Goal: Task Accomplishment & Management: Manage account settings

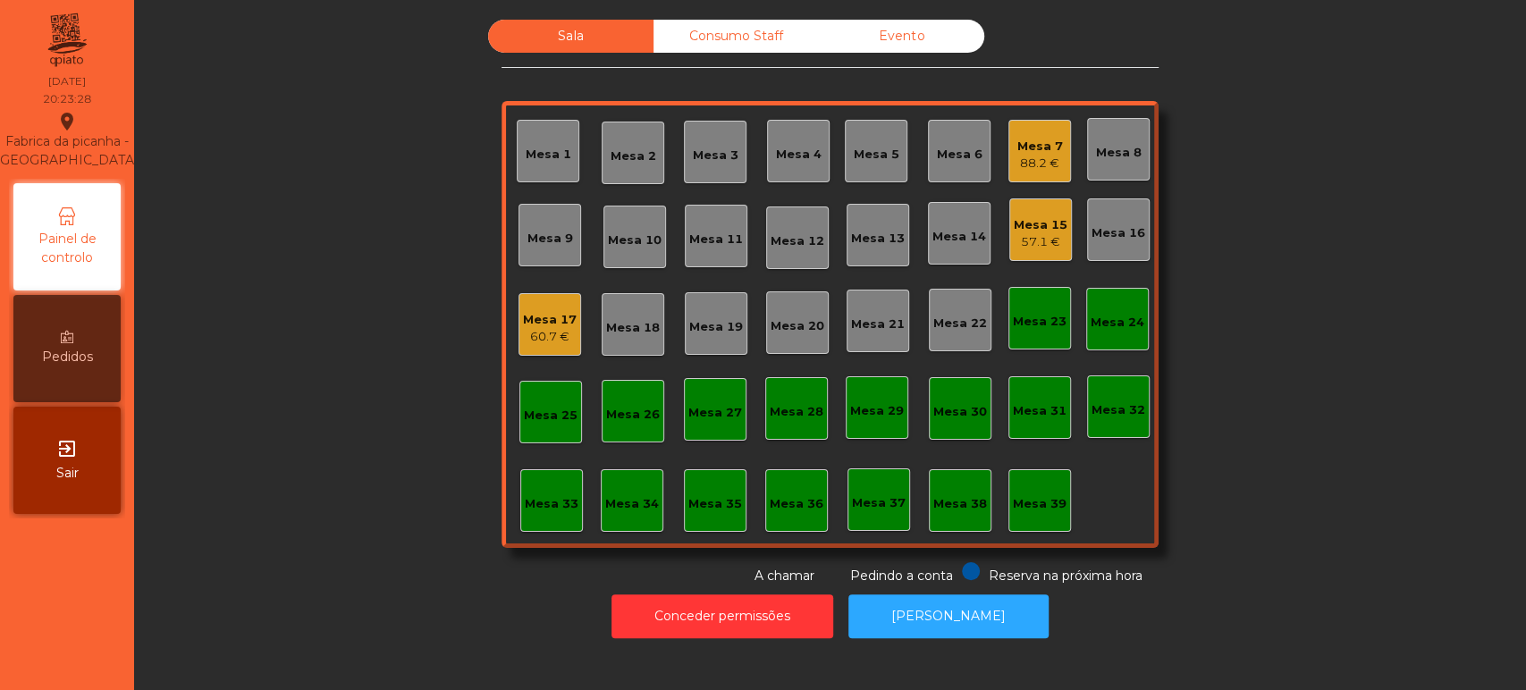
click at [1047, 513] on div "Mesa 39" at bounding box center [1039, 500] width 63 height 63
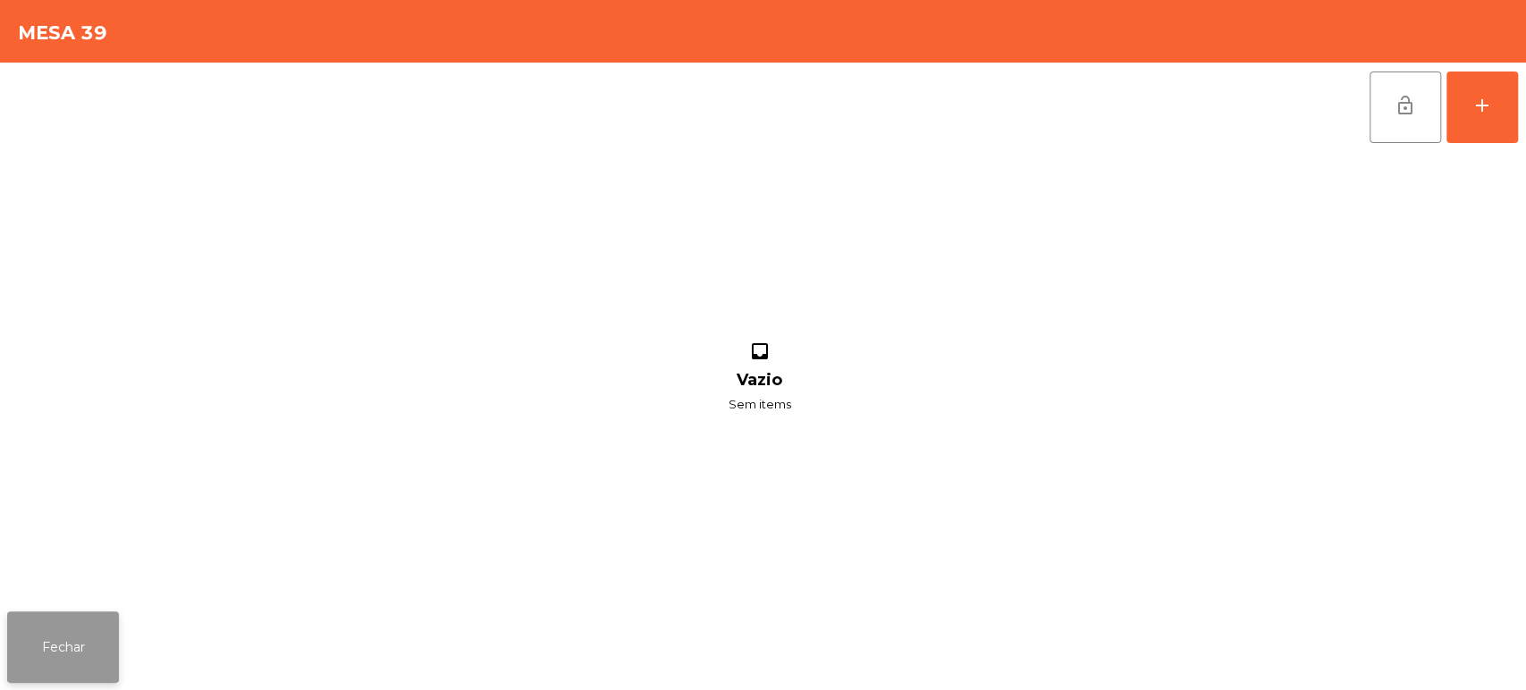
click at [105, 615] on button "Fechar" at bounding box center [63, 647] width 112 height 72
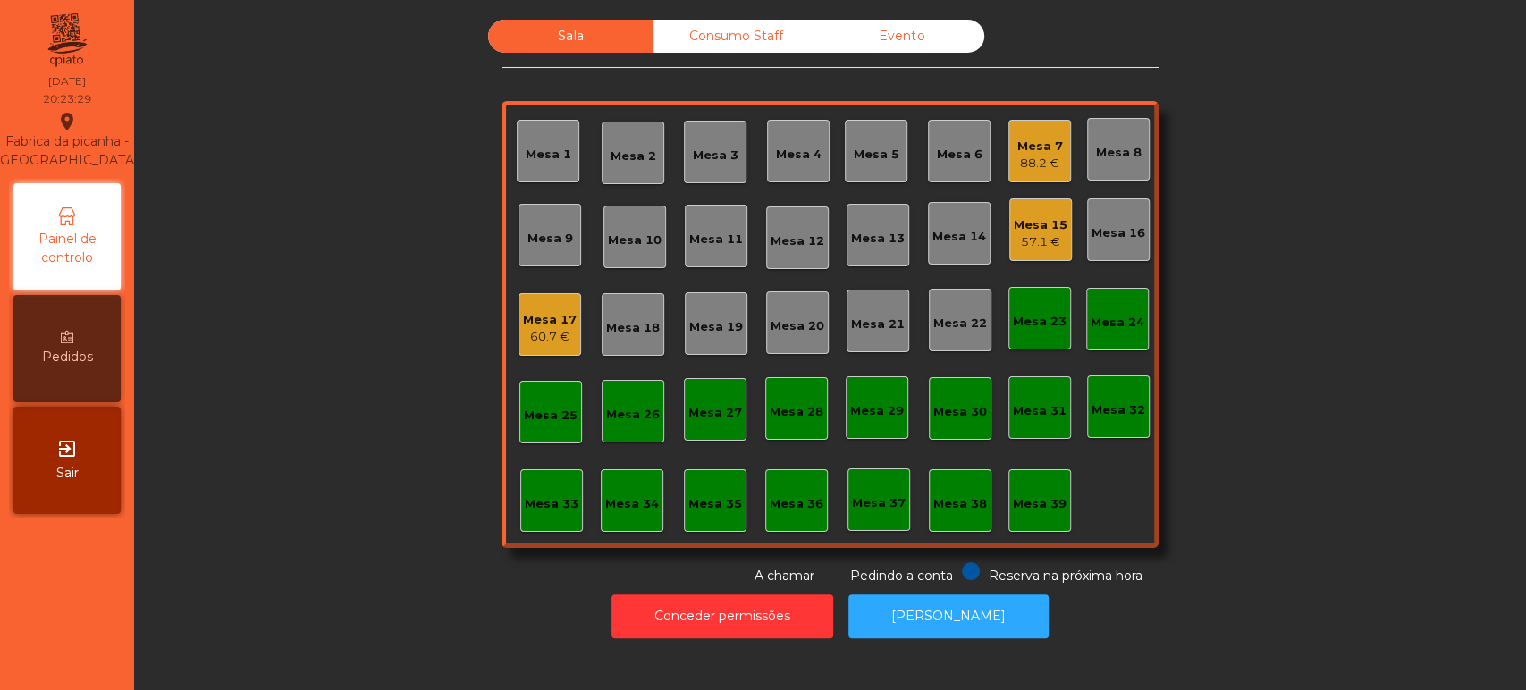
click at [774, 21] on div "Consumo Staff" at bounding box center [735, 36] width 165 height 33
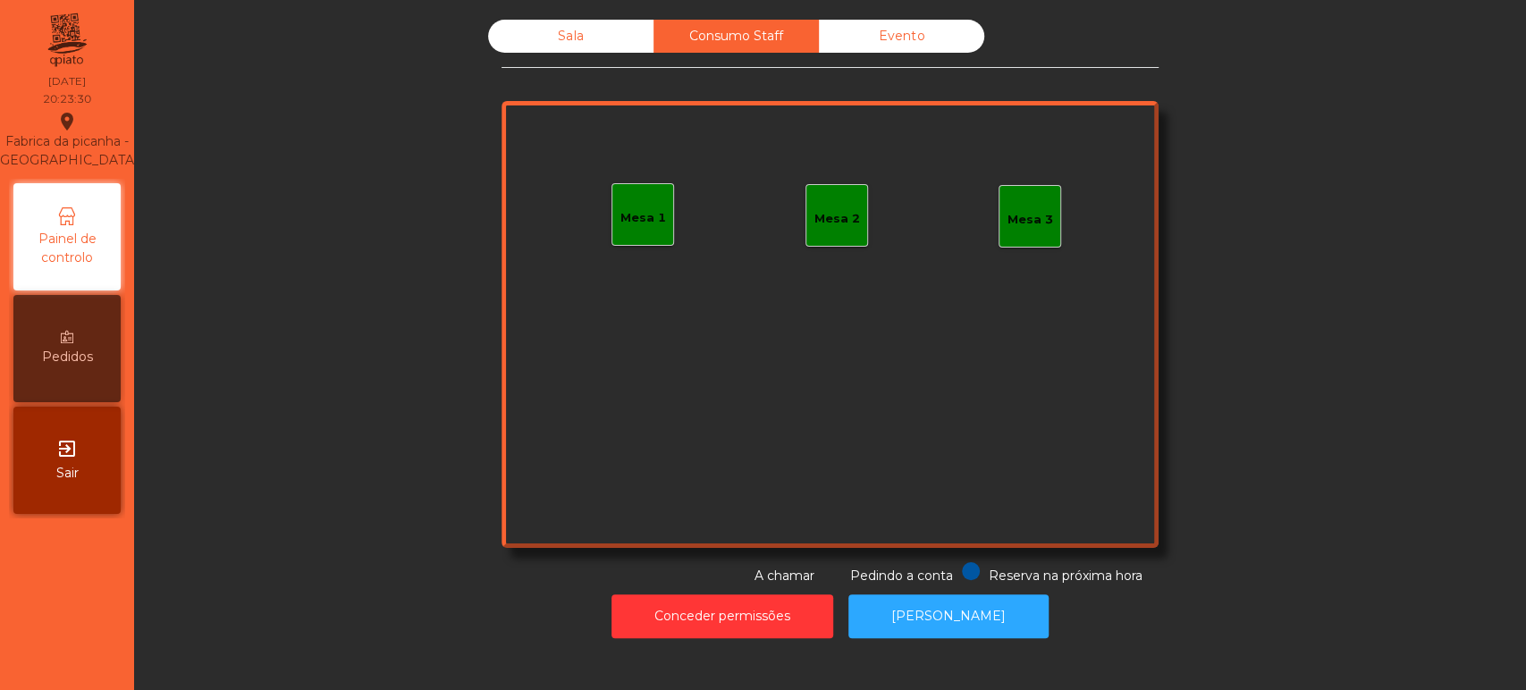
click at [657, 218] on div "Mesa 1" at bounding box center [642, 214] width 63 height 63
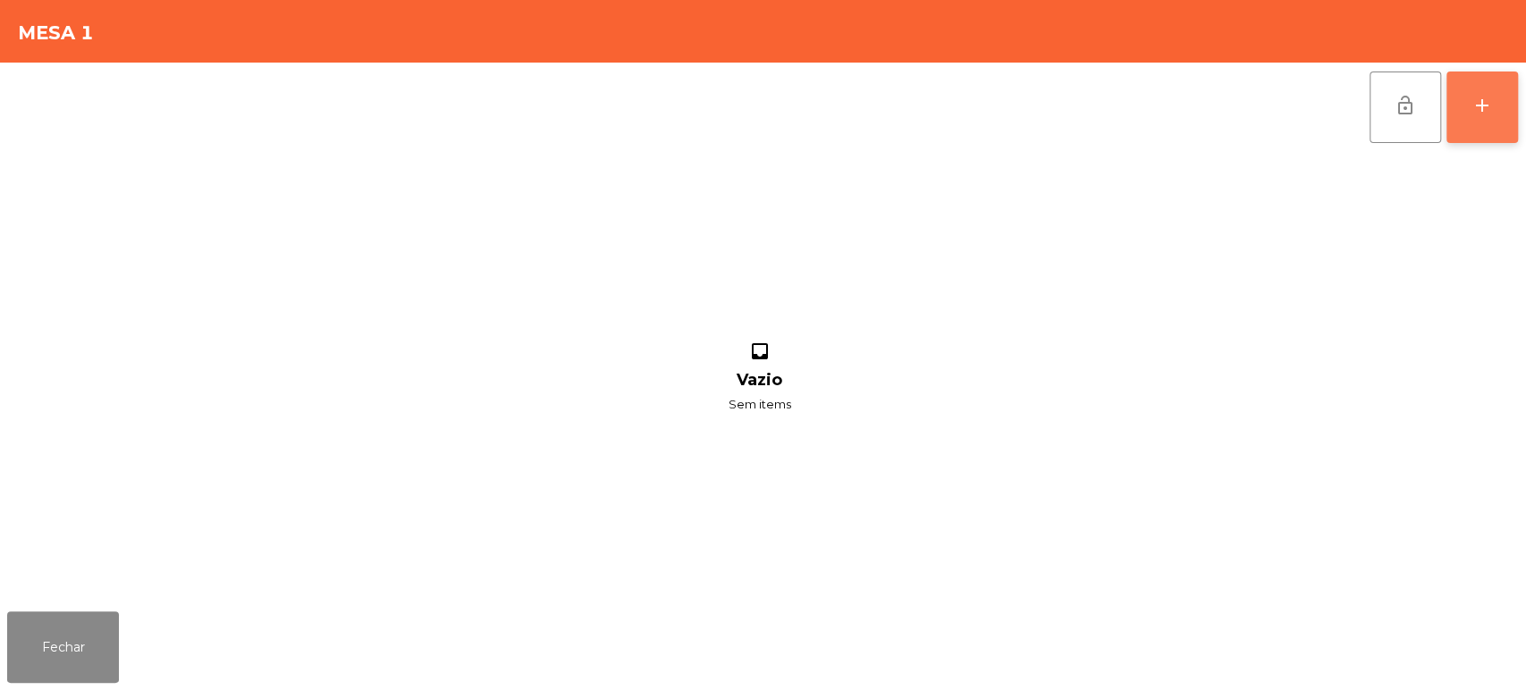
click at [1449, 124] on button "add" at bounding box center [1482, 108] width 72 height 72
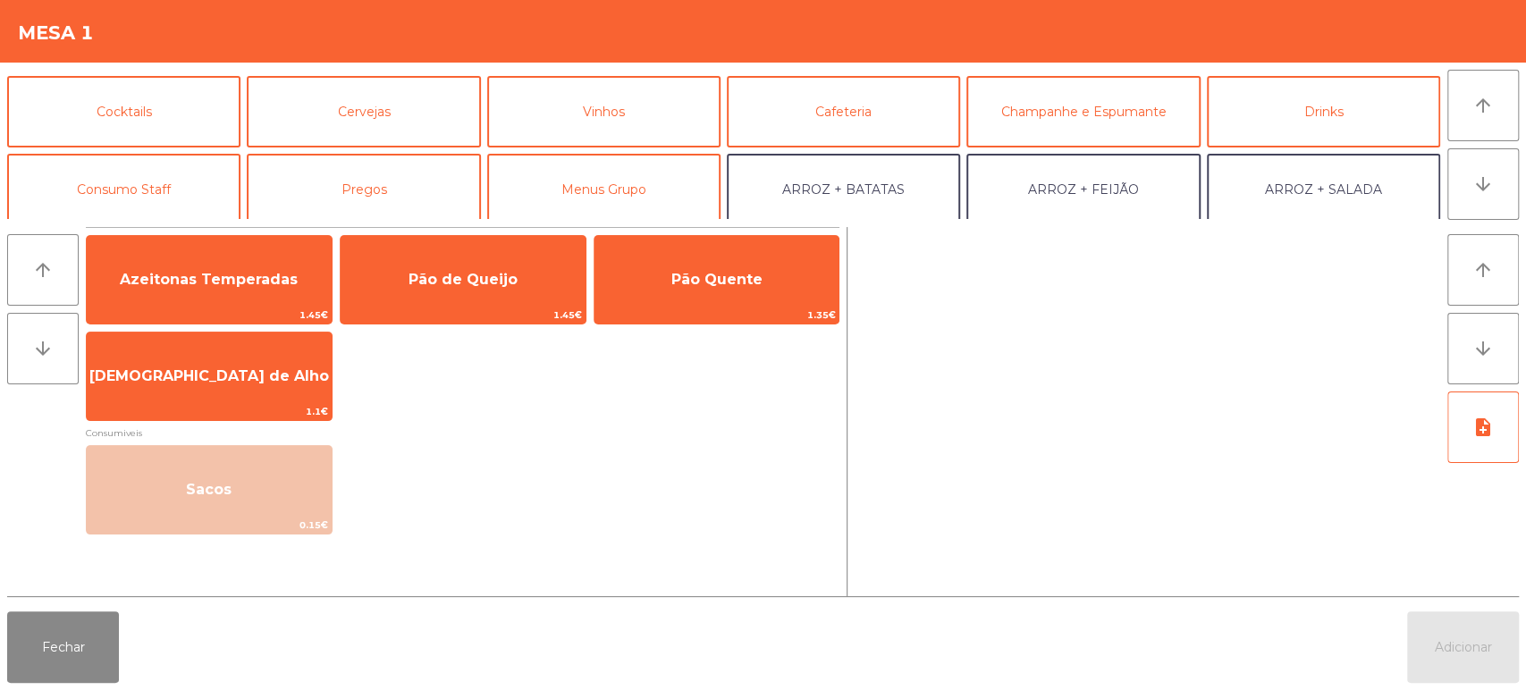
scroll to position [77, 0]
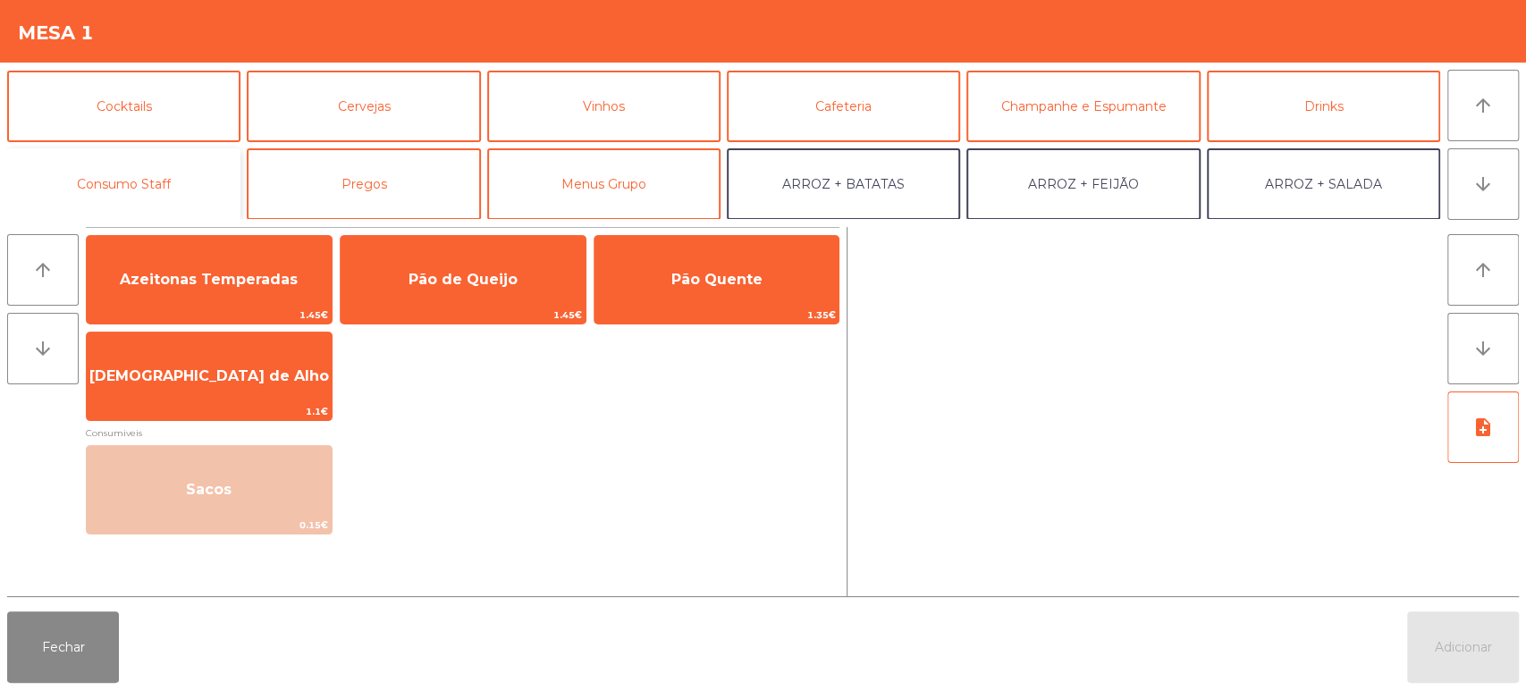
click at [163, 172] on button "Consumo Staff" at bounding box center [123, 184] width 233 height 72
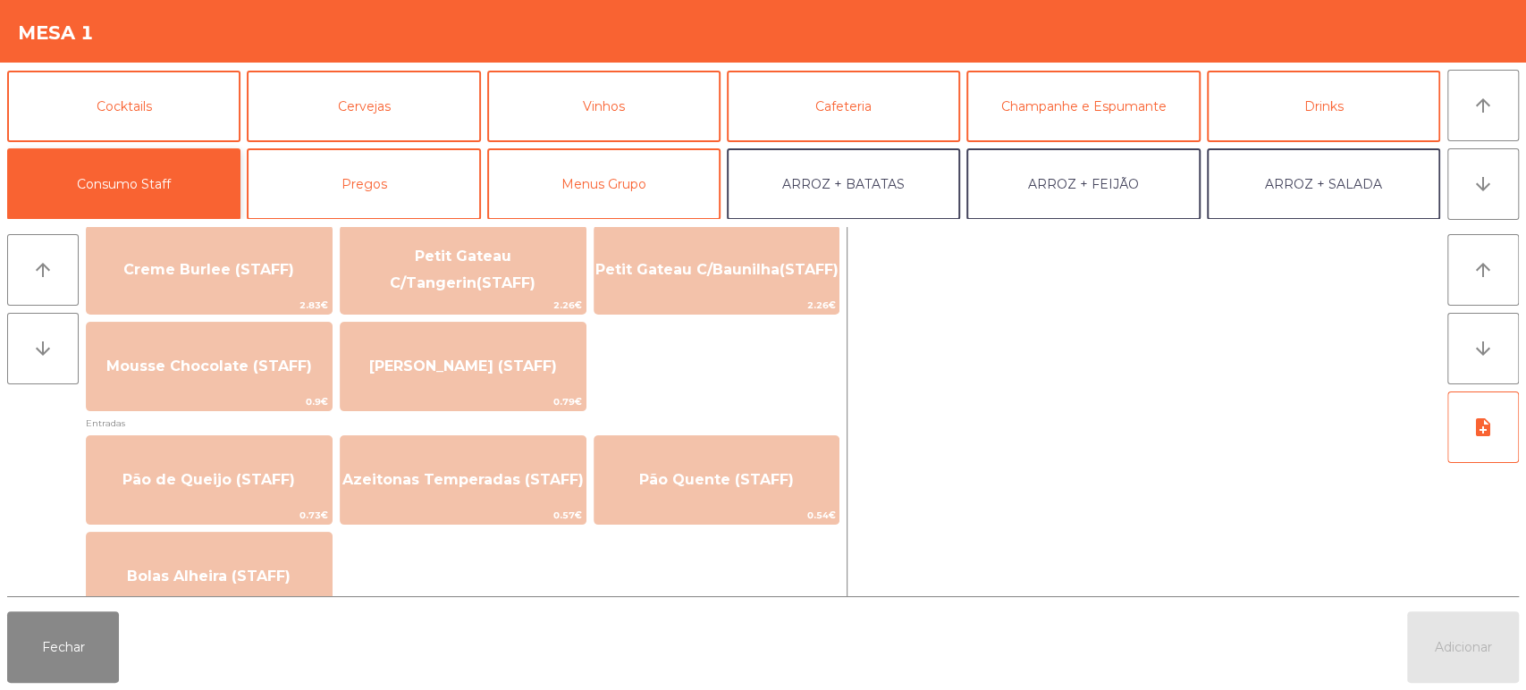
scroll to position [1273, 0]
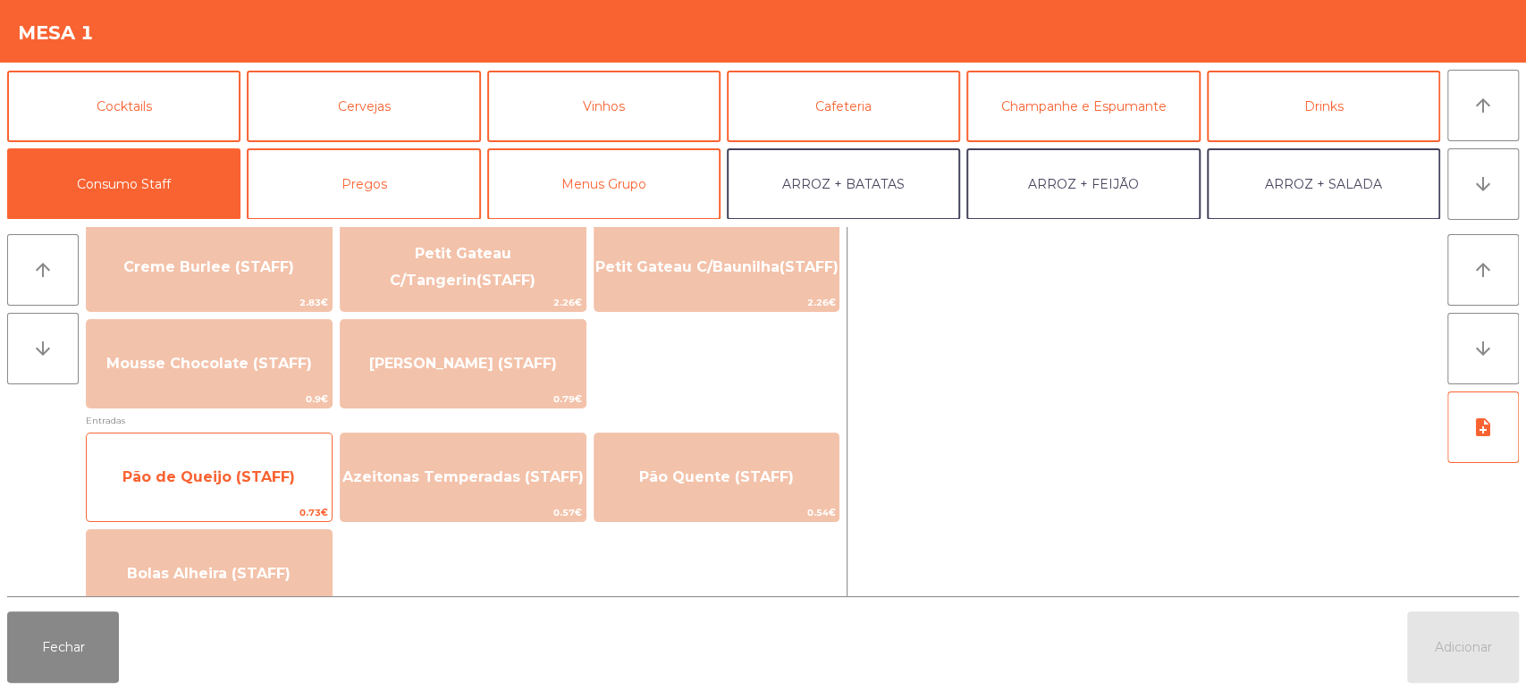
click at [230, 487] on span "Pão de Queijo (STAFF)" at bounding box center [209, 477] width 245 height 48
click at [226, 475] on span "Pão de Queijo (STAFF)" at bounding box center [208, 476] width 172 height 17
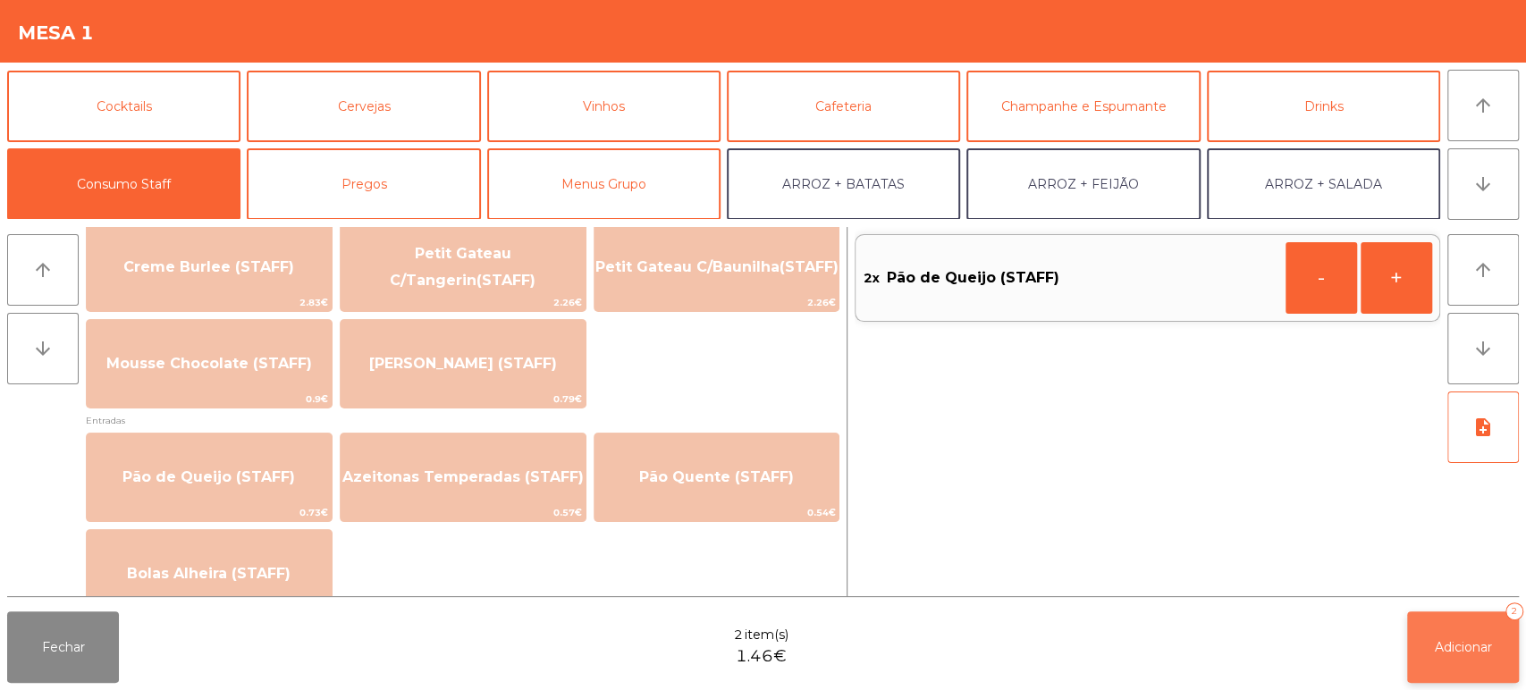
click at [1462, 669] on button "Adicionar 2" at bounding box center [1463, 647] width 112 height 72
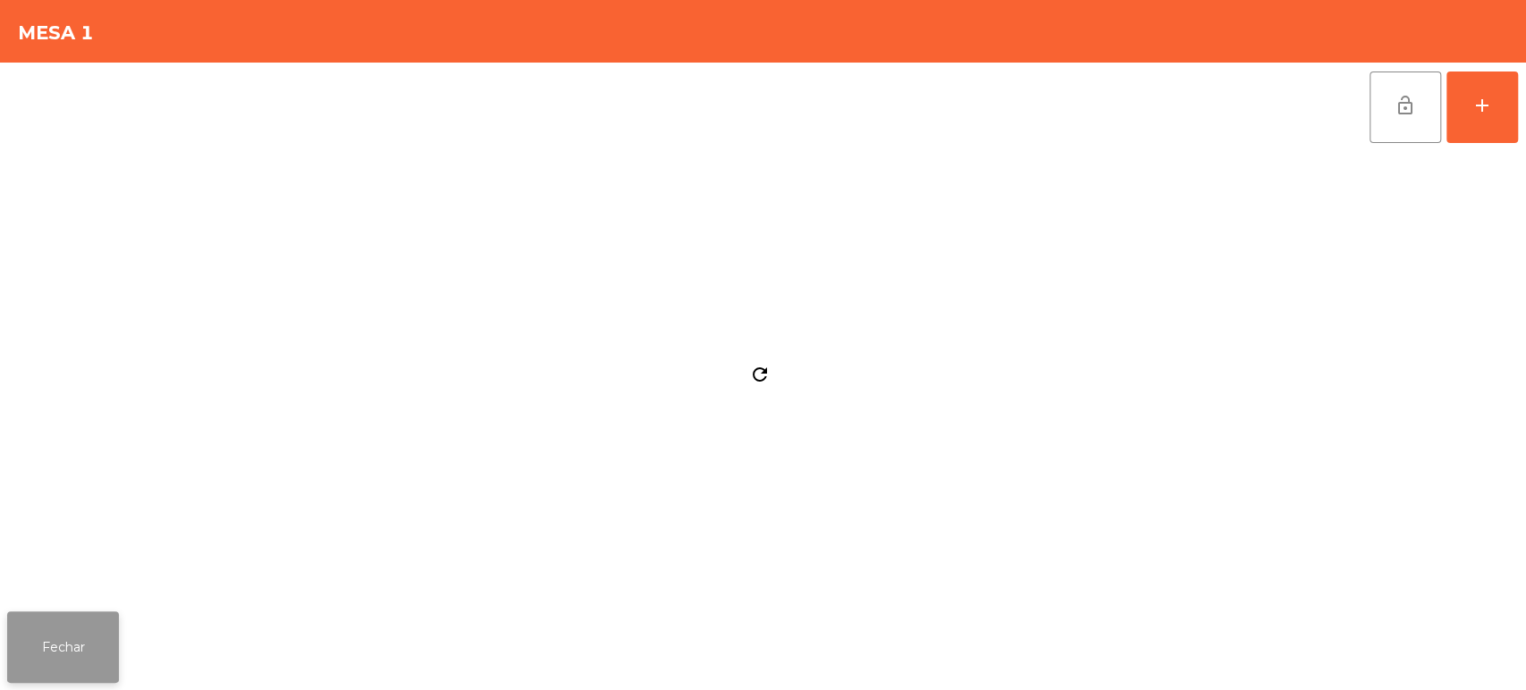
click at [75, 650] on button "Fechar" at bounding box center [63, 647] width 112 height 72
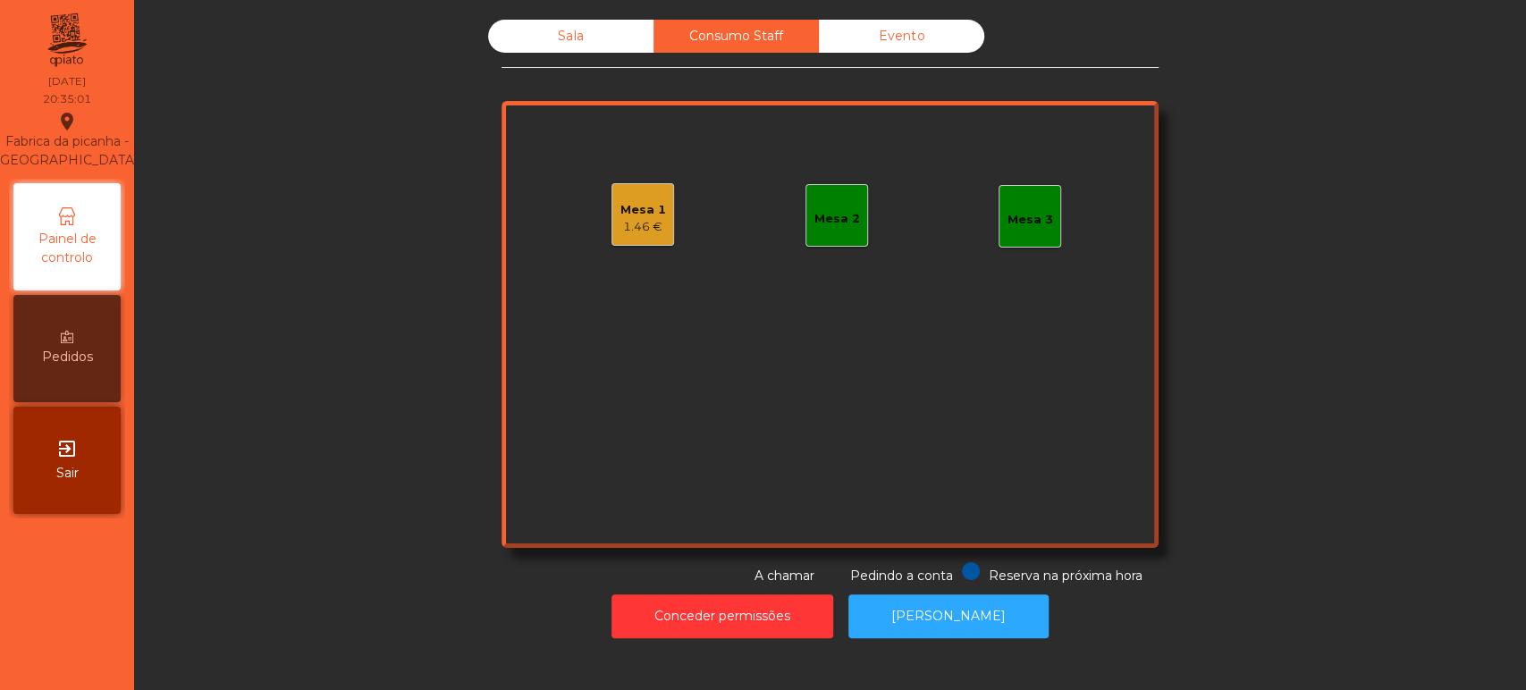
click at [558, 39] on div "Sala" at bounding box center [570, 36] width 165 height 33
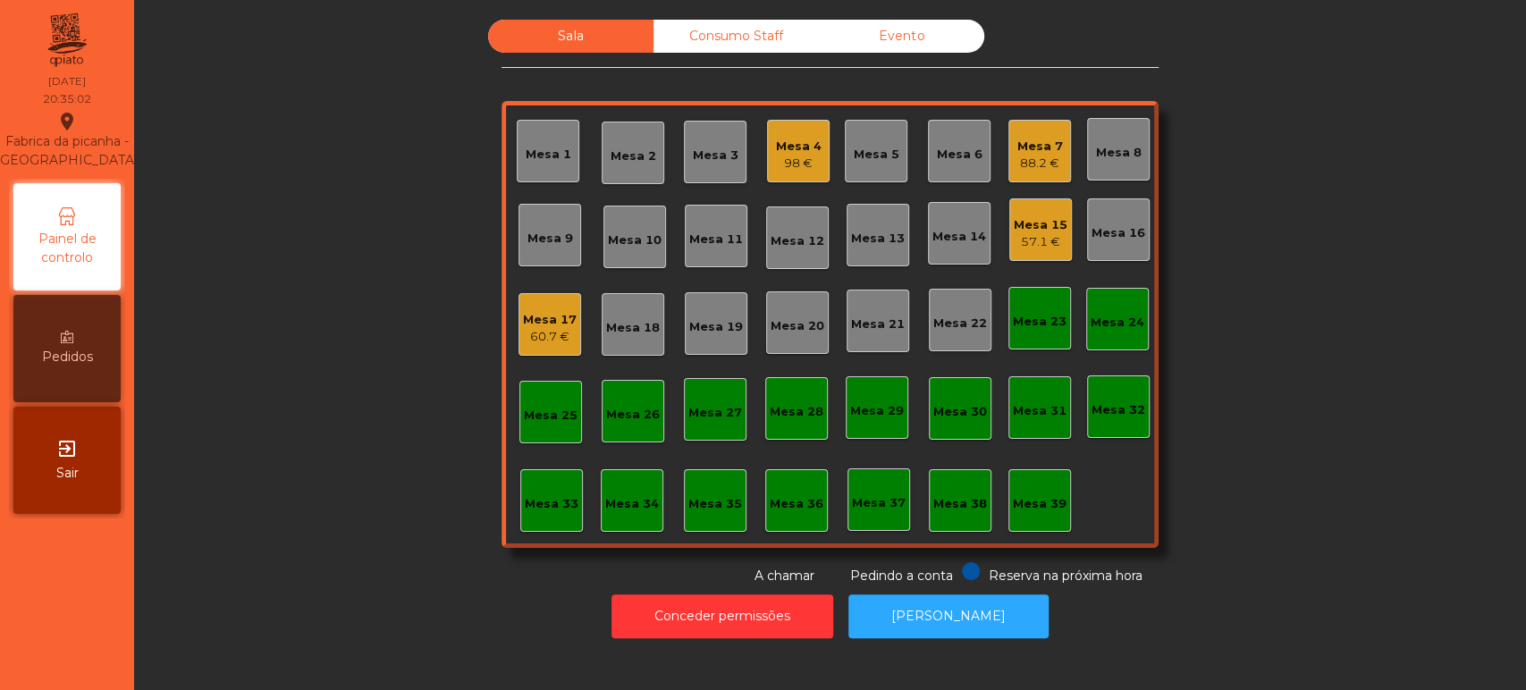
click at [871, 242] on div "Mesa 13" at bounding box center [878, 239] width 54 height 18
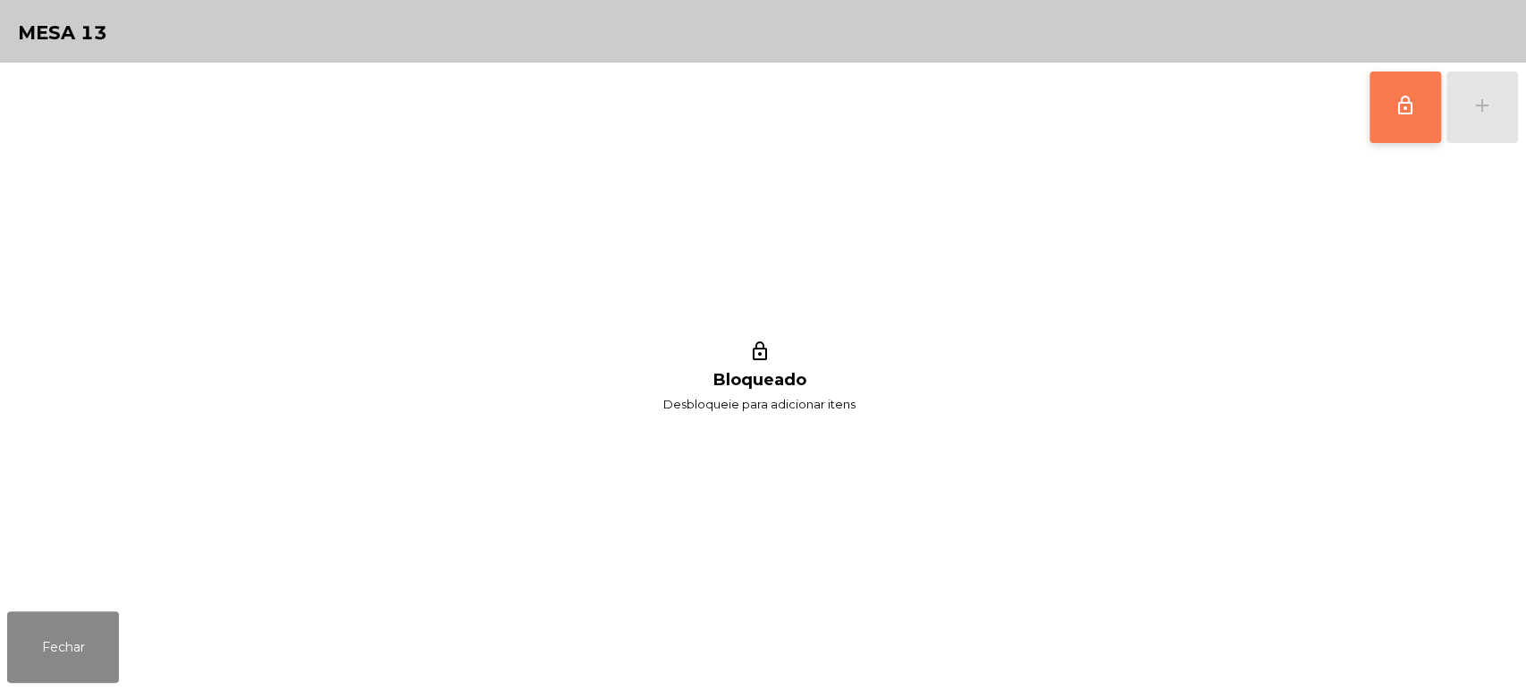
click at [1402, 131] on button "lock_outline" at bounding box center [1405, 108] width 72 height 72
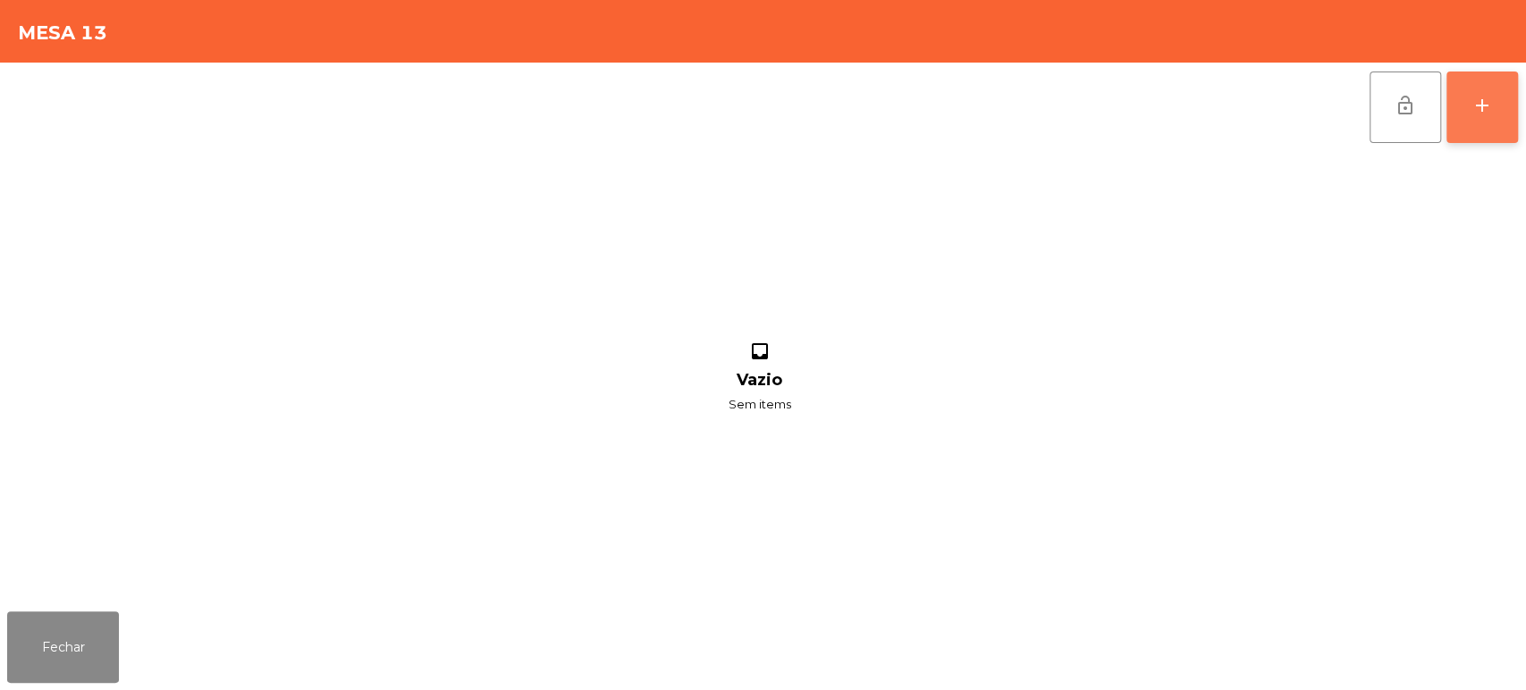
click at [1515, 109] on button "add" at bounding box center [1482, 108] width 72 height 72
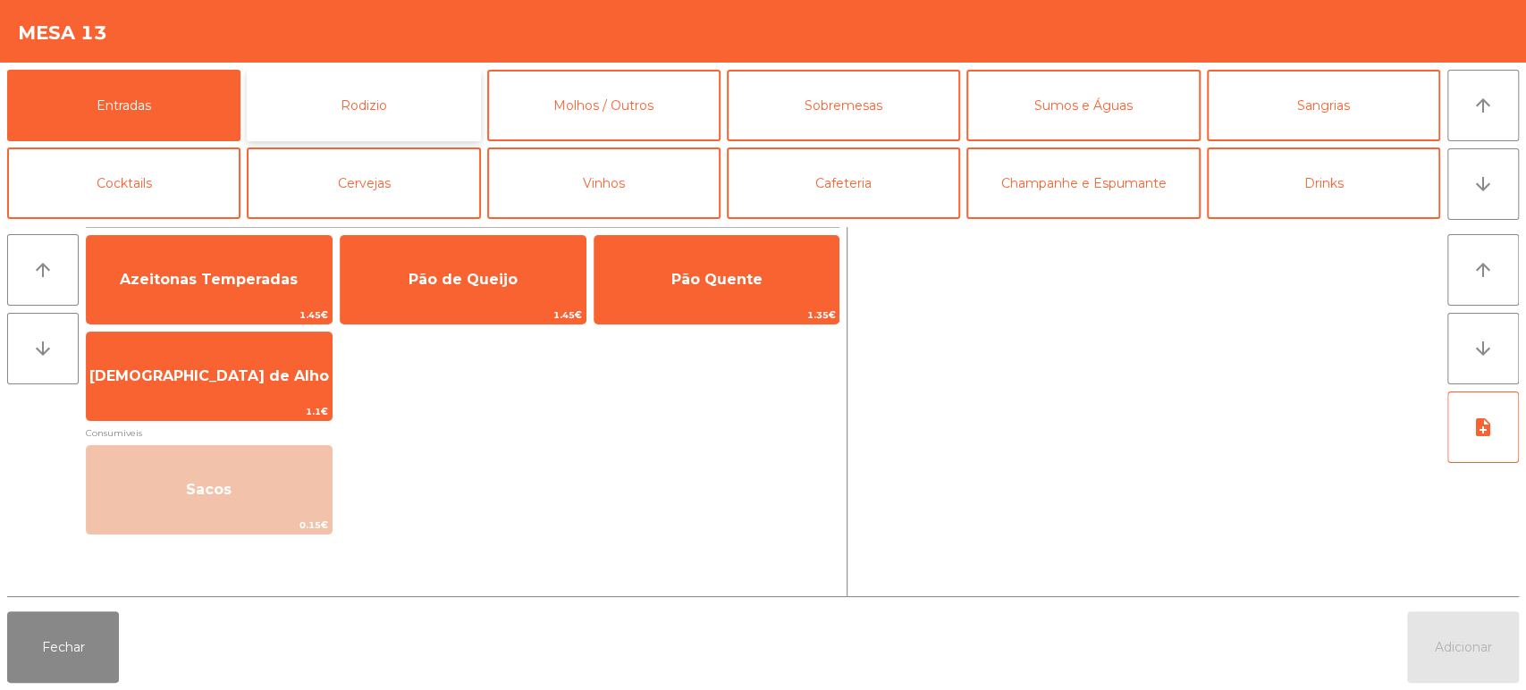
click at [331, 128] on button "Rodizio" at bounding box center [363, 106] width 233 height 72
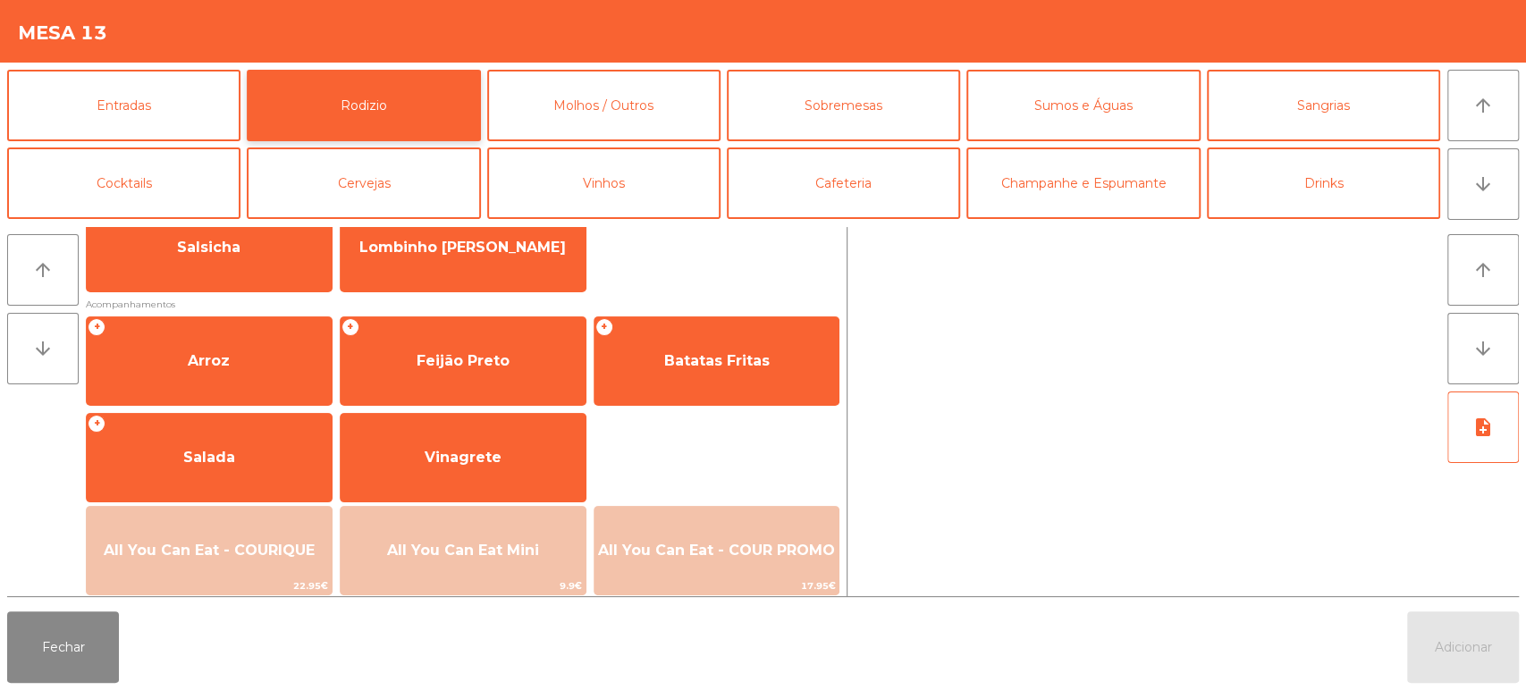
scroll to position [183, 0]
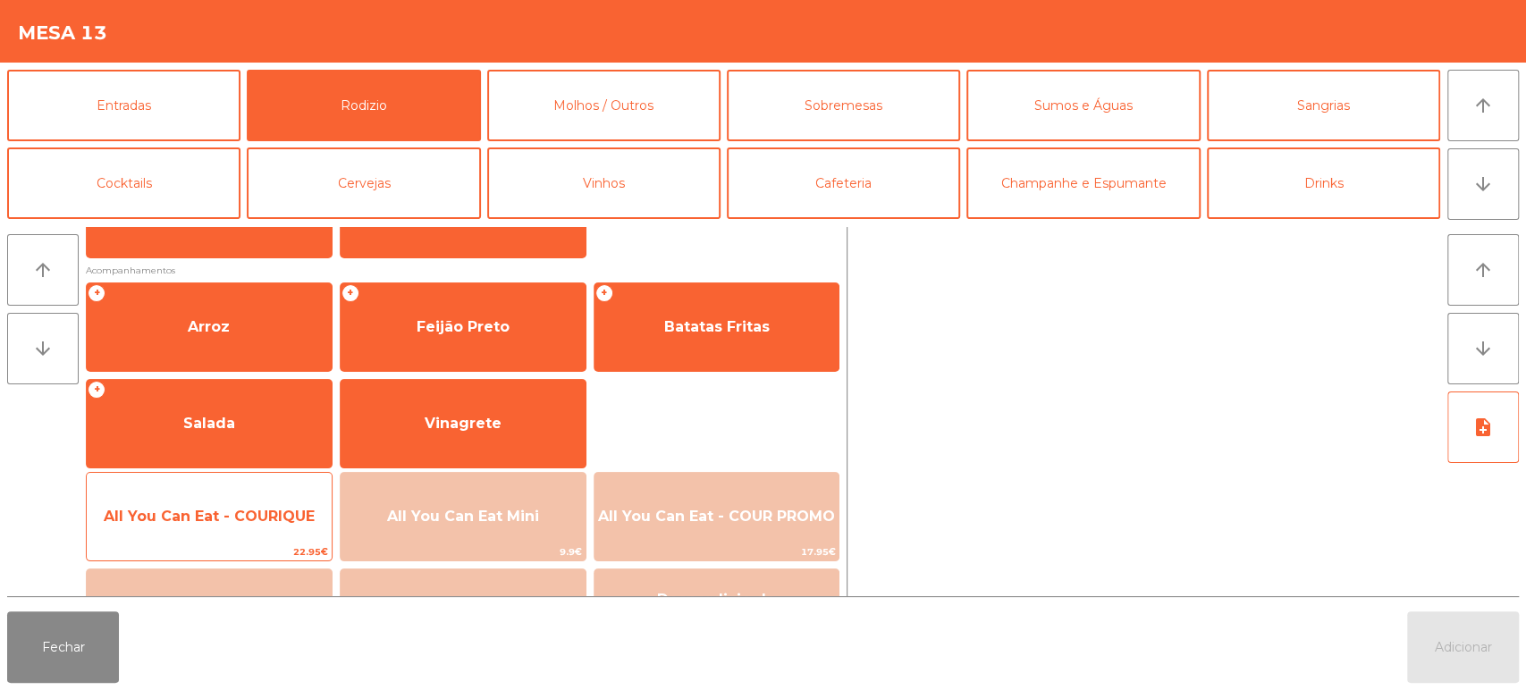
click at [248, 495] on span "All You Can Eat - COURIQUE" at bounding box center [209, 516] width 245 height 48
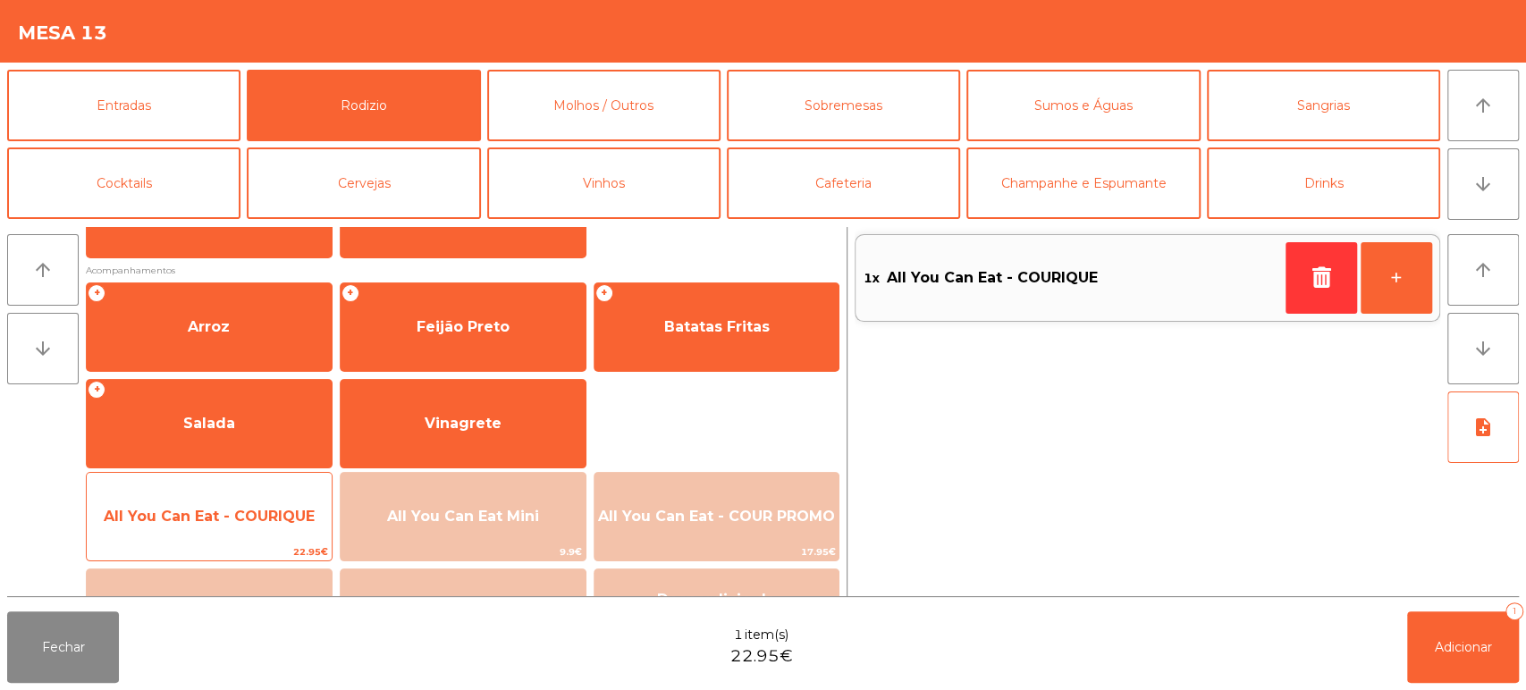
click at [263, 513] on span "All You Can Eat - COURIQUE" at bounding box center [209, 516] width 211 height 17
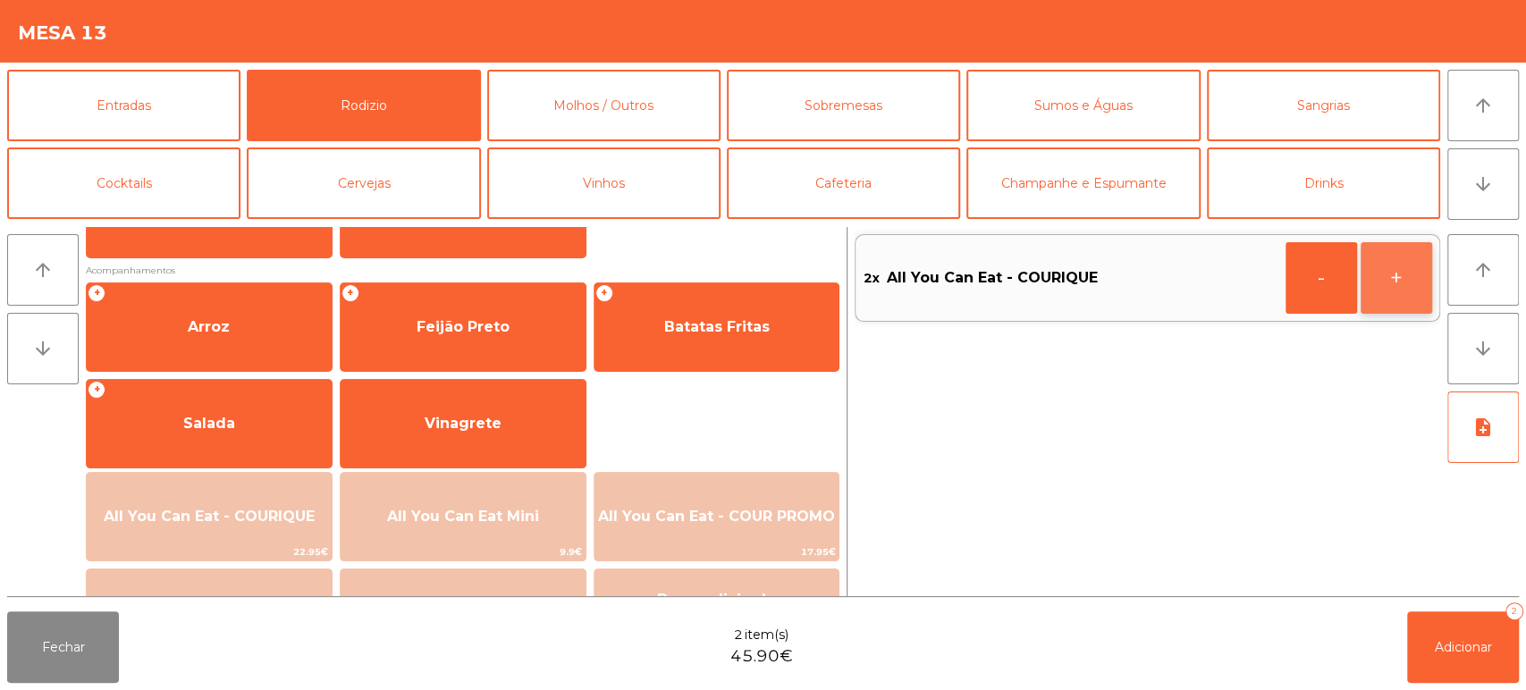
click at [1374, 279] on button "+" at bounding box center [1396, 278] width 72 height 72
click at [1387, 270] on button "+" at bounding box center [1396, 278] width 72 height 72
click at [1410, 271] on button "+" at bounding box center [1396, 278] width 72 height 72
click at [1511, 669] on button "Adicionar 6" at bounding box center [1463, 647] width 112 height 72
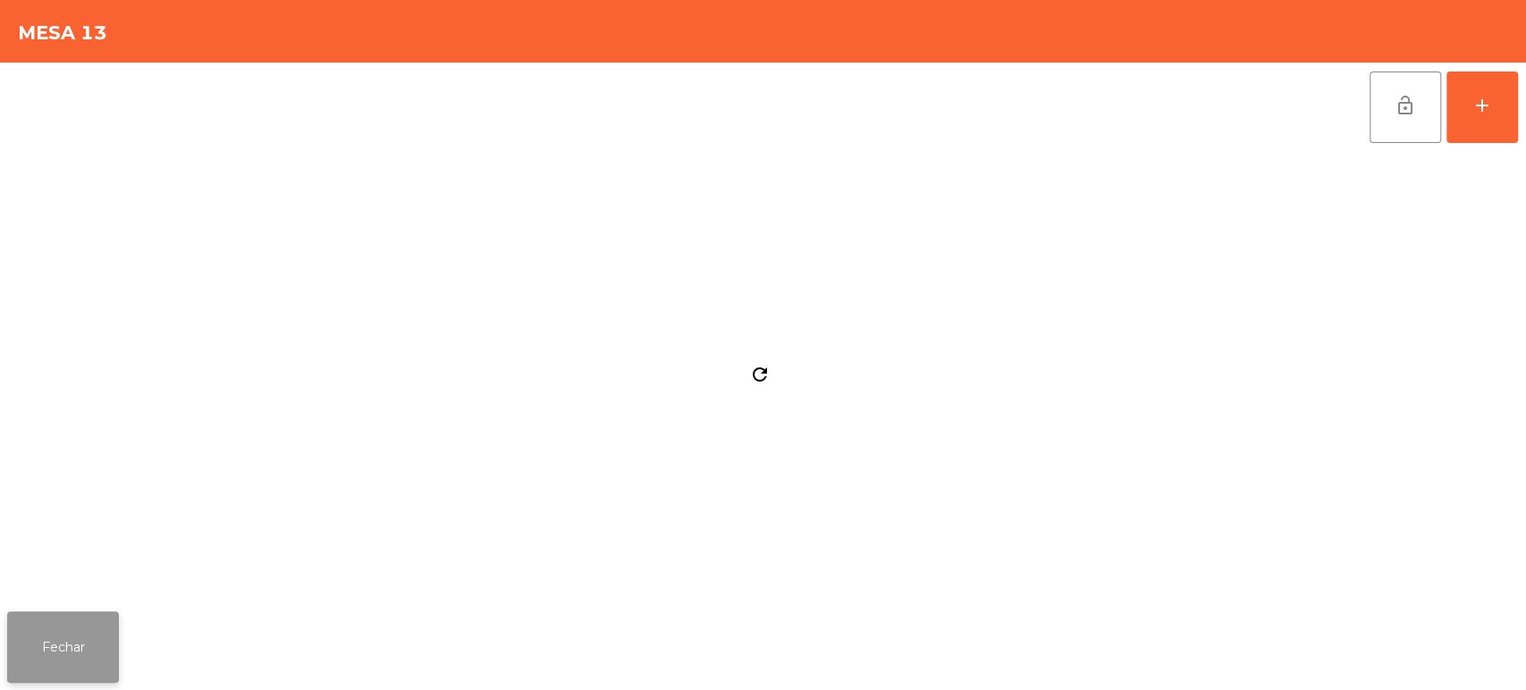
click at [114, 622] on button "Fechar" at bounding box center [63, 647] width 112 height 72
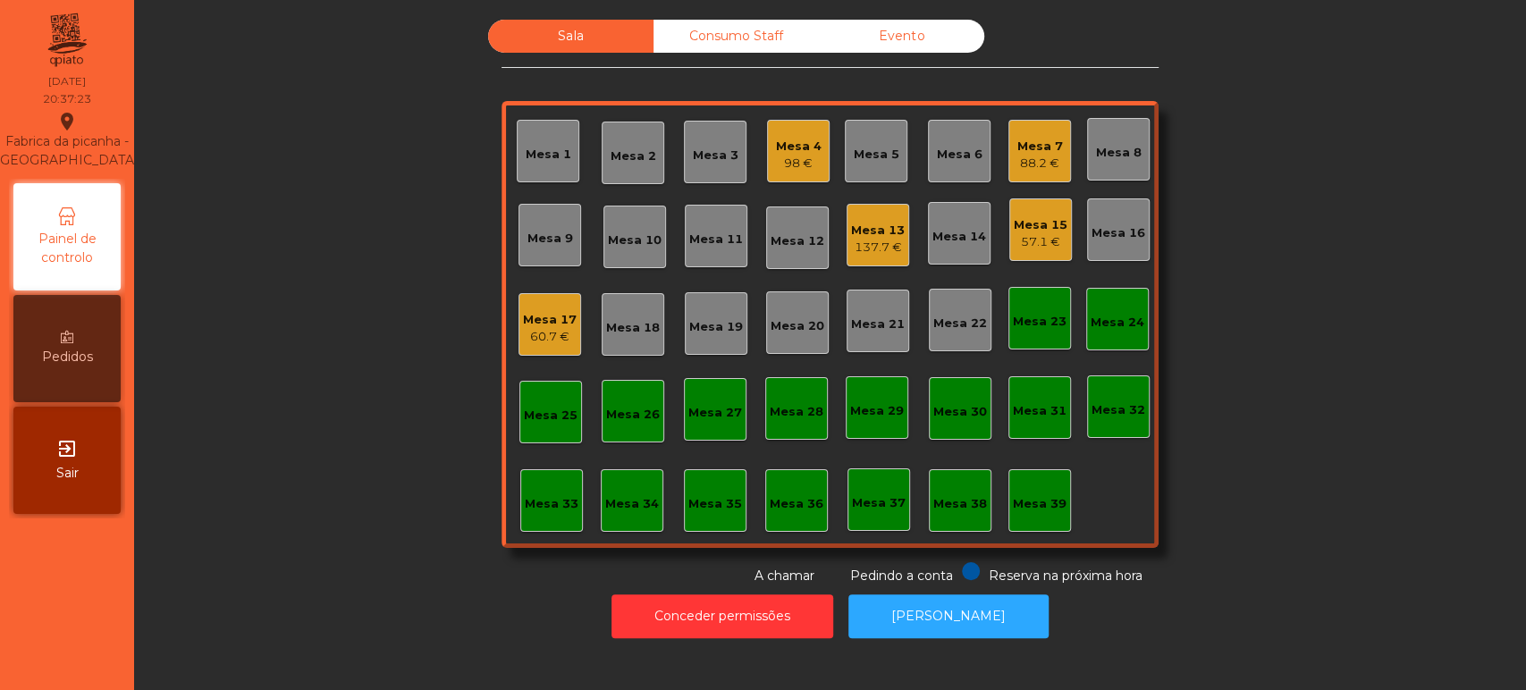
click at [786, 156] on div "98 €" at bounding box center [799, 164] width 46 height 18
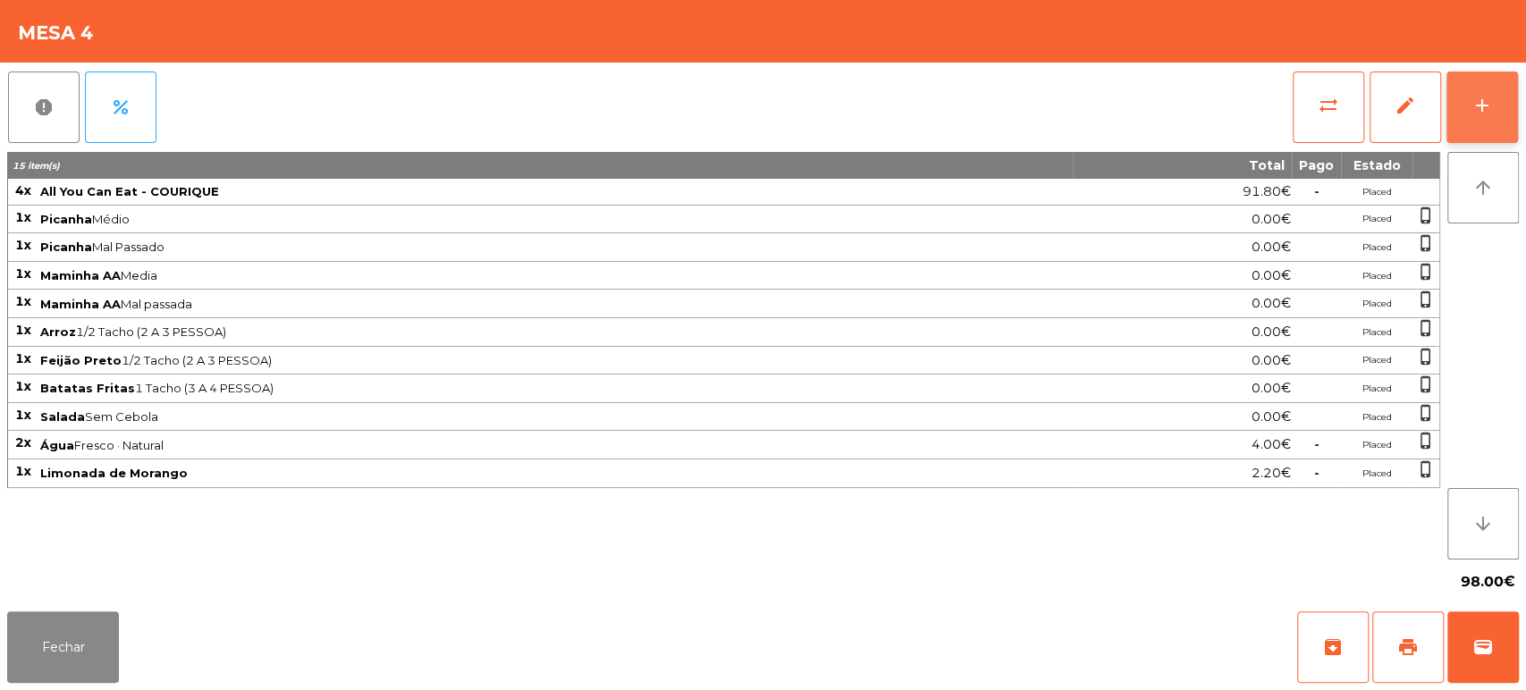
click at [1481, 88] on button "add" at bounding box center [1482, 108] width 72 height 72
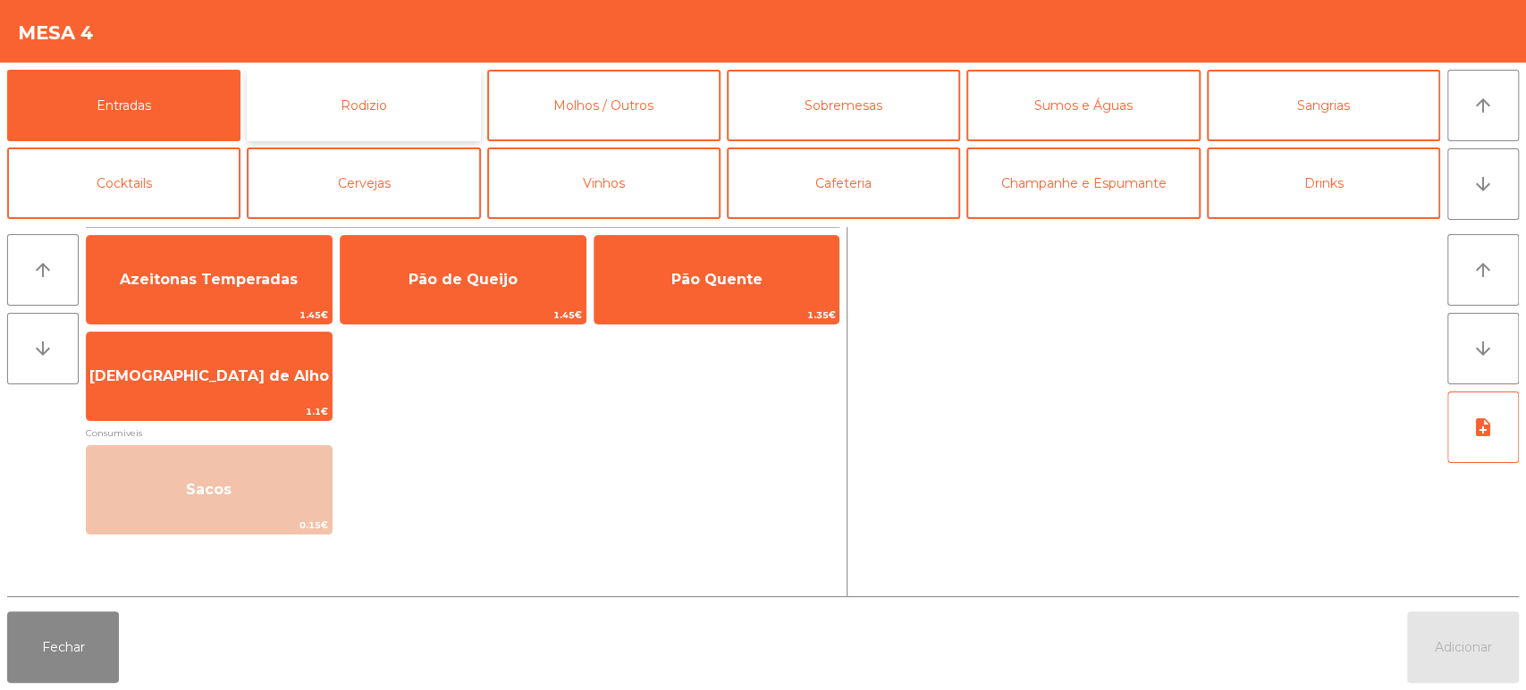
click at [419, 128] on button "Rodizio" at bounding box center [363, 106] width 233 height 72
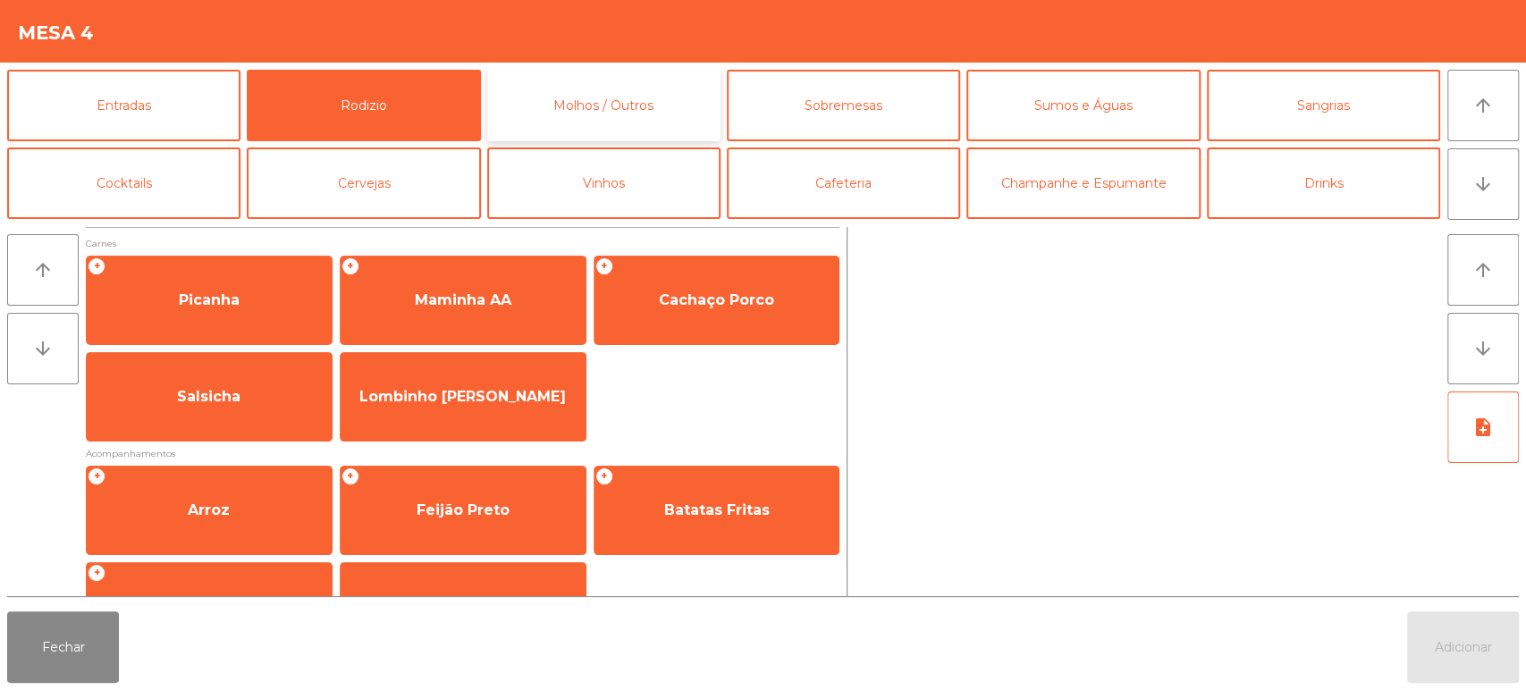
click at [644, 103] on button "Molhos / Outros" at bounding box center [603, 106] width 233 height 72
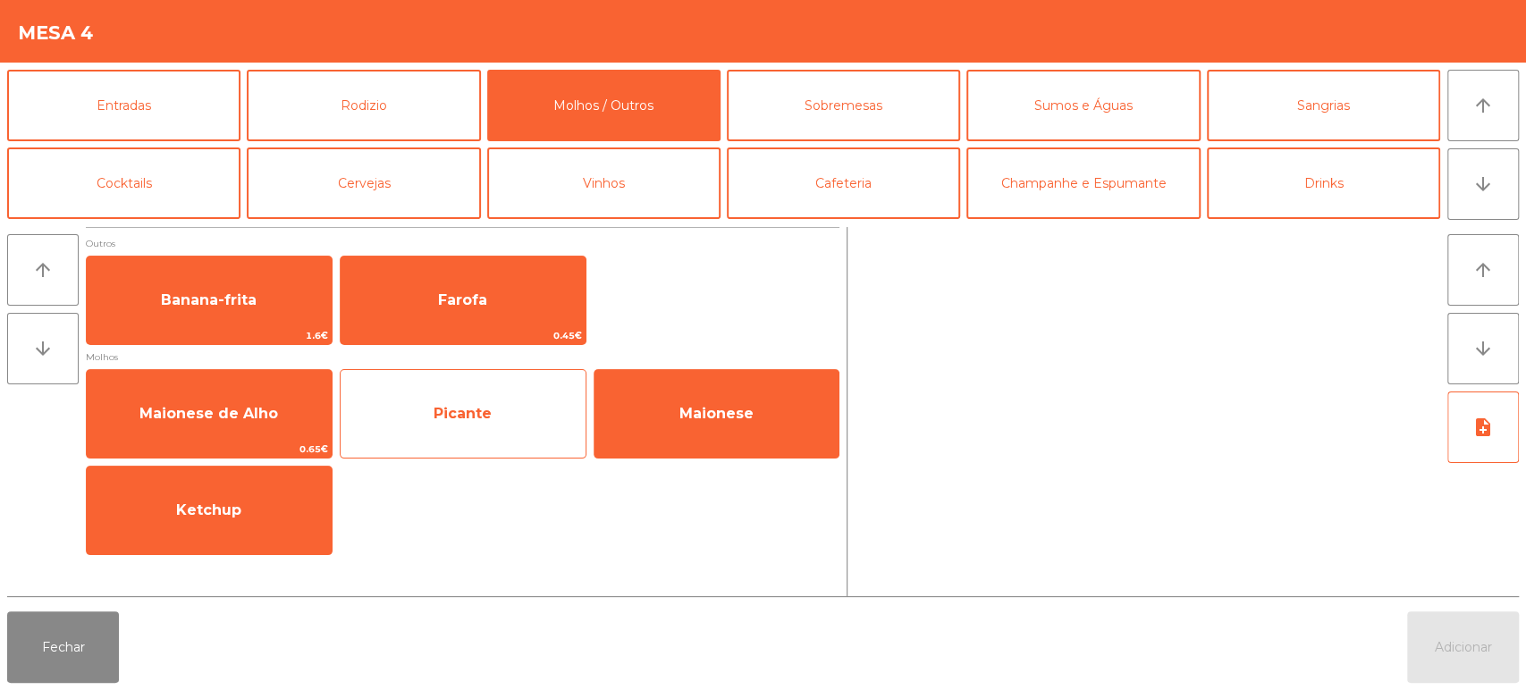
click at [500, 407] on span "Picante" at bounding box center [463, 414] width 245 height 48
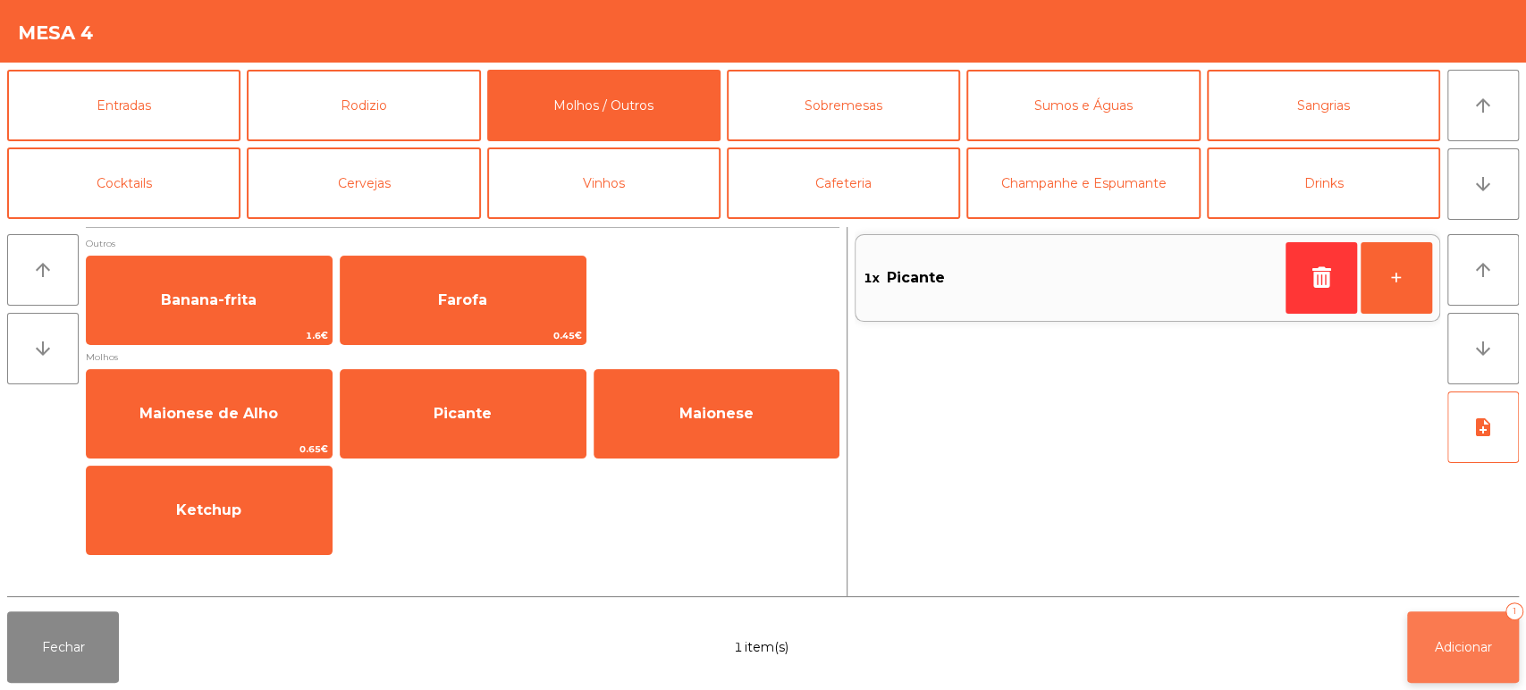
click at [1513, 673] on button "Adicionar 1" at bounding box center [1463, 647] width 112 height 72
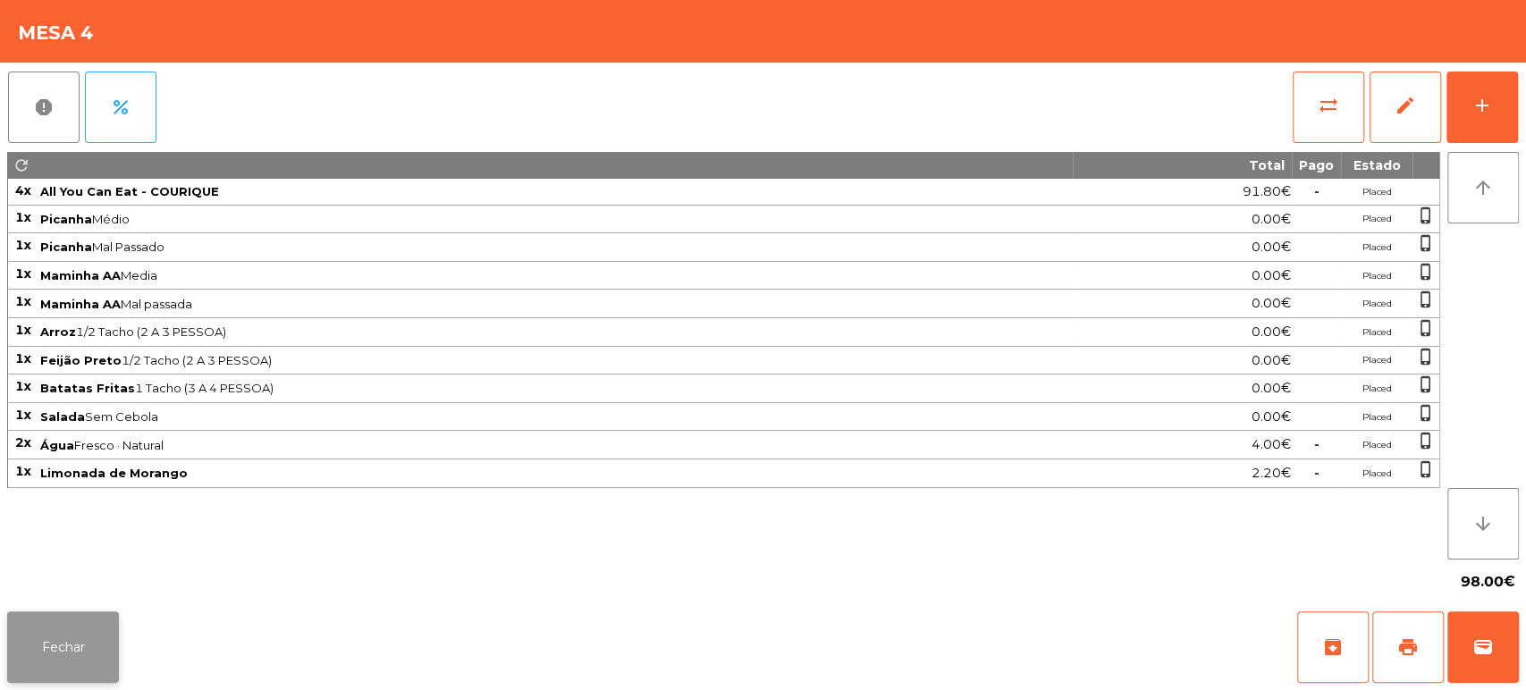
click at [53, 620] on button "Fechar" at bounding box center [63, 647] width 112 height 72
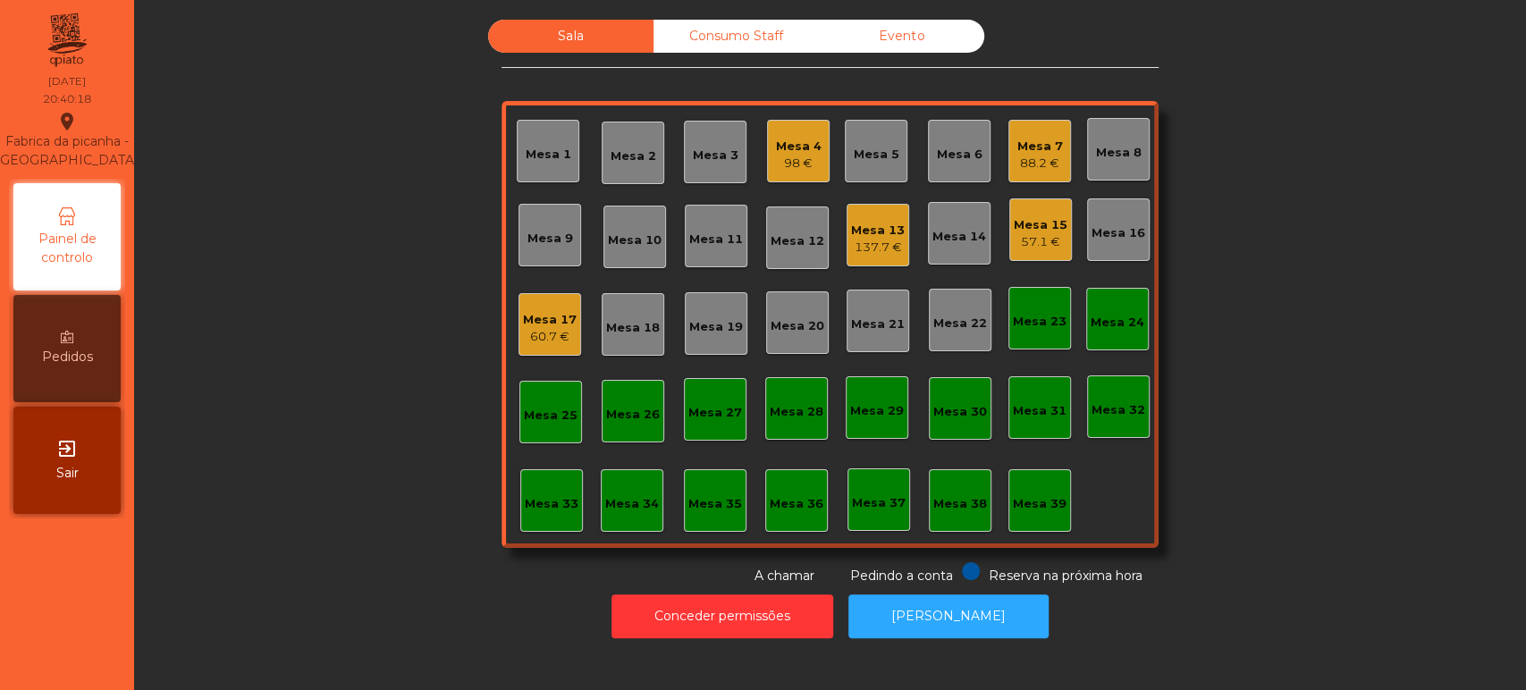
click at [1293, 226] on div "Sala Consumo Staff Evento Mesa 1 [GEOGRAPHIC_DATA] 3 Mesa 4 98 € Mesa 5 Mesa 6 …" at bounding box center [829, 303] width 1343 height 566
click at [1290, 314] on div "Sala Consumo Staff Evento Mesa 1 [GEOGRAPHIC_DATA] 3 Mesa 4 98 € Mesa 5 Mesa 6 …" at bounding box center [829, 303] width 1343 height 566
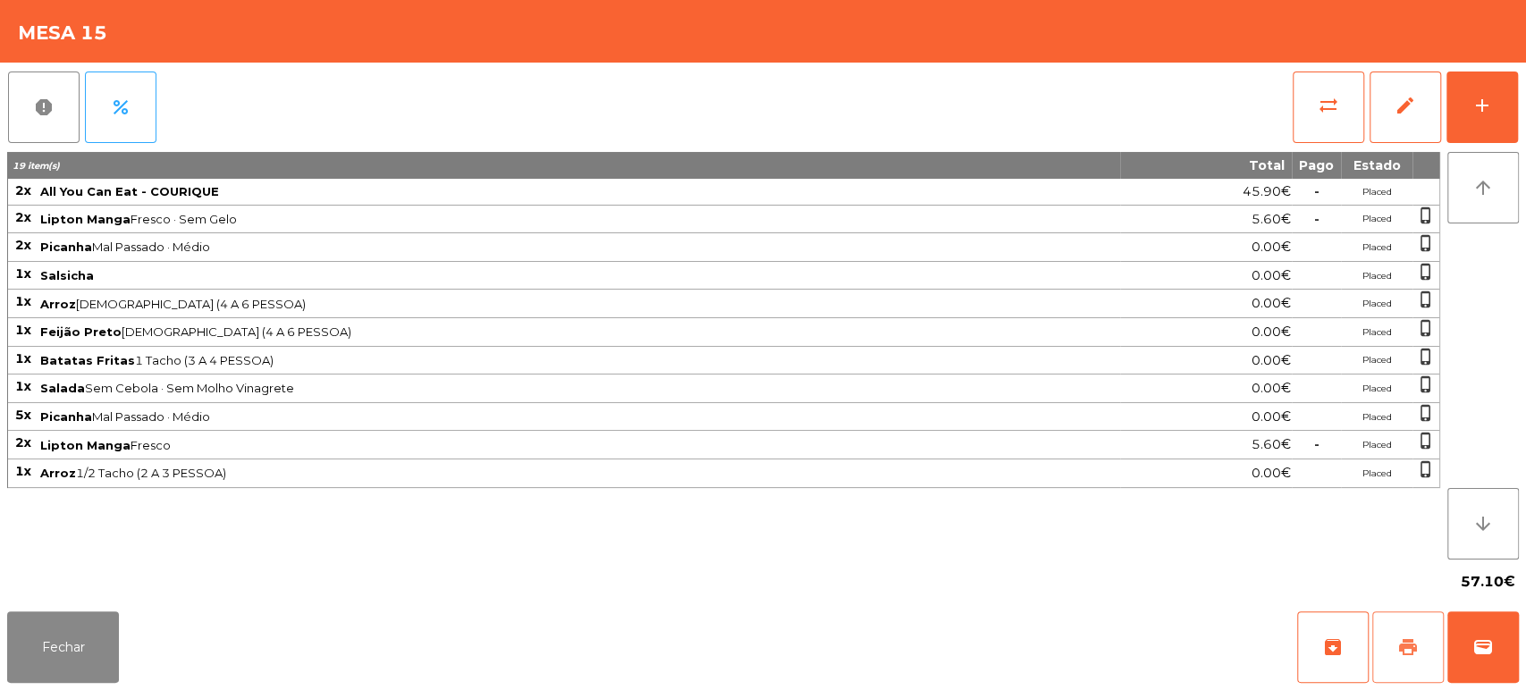
click at [1373, 629] on button "print" at bounding box center [1408, 647] width 72 height 72
click at [46, 652] on button "Fechar" at bounding box center [63, 647] width 112 height 72
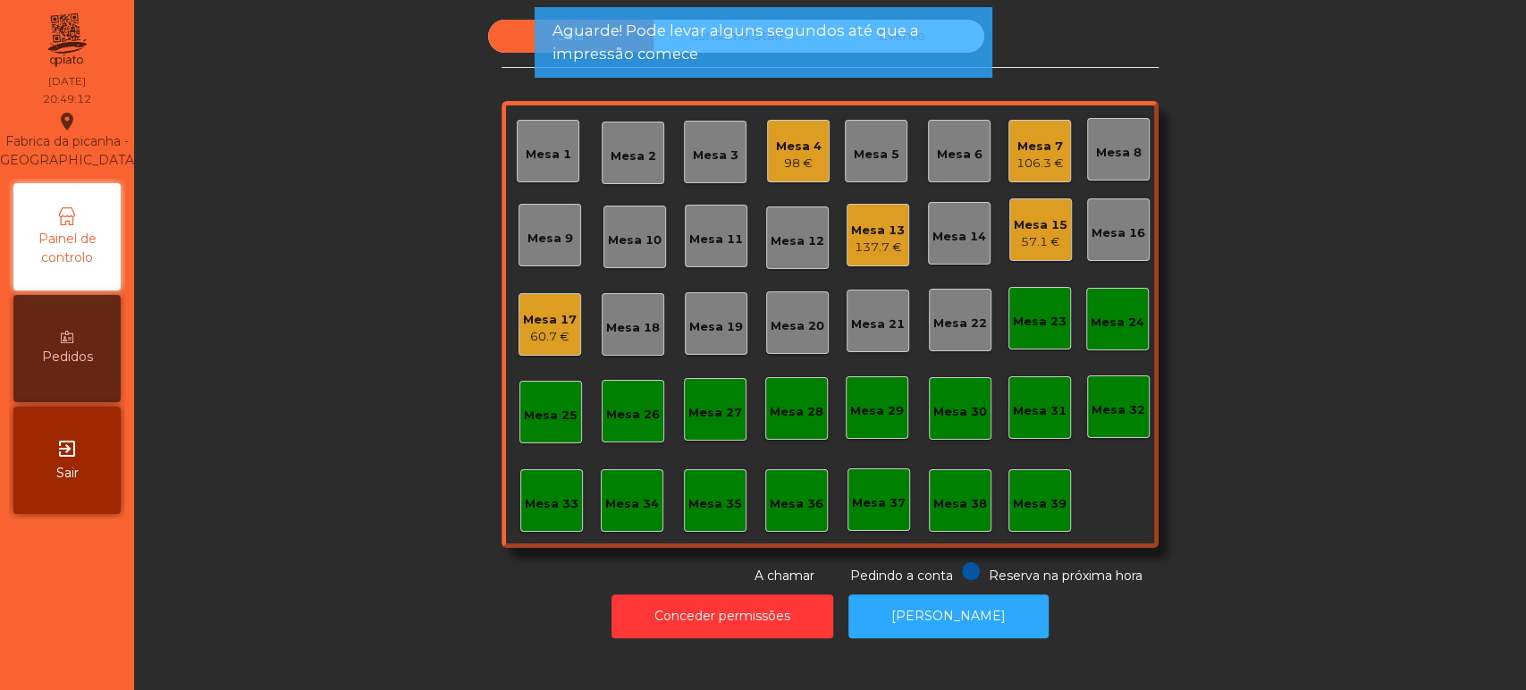
click at [1043, 243] on div "57.1 €" at bounding box center [1041, 242] width 54 height 18
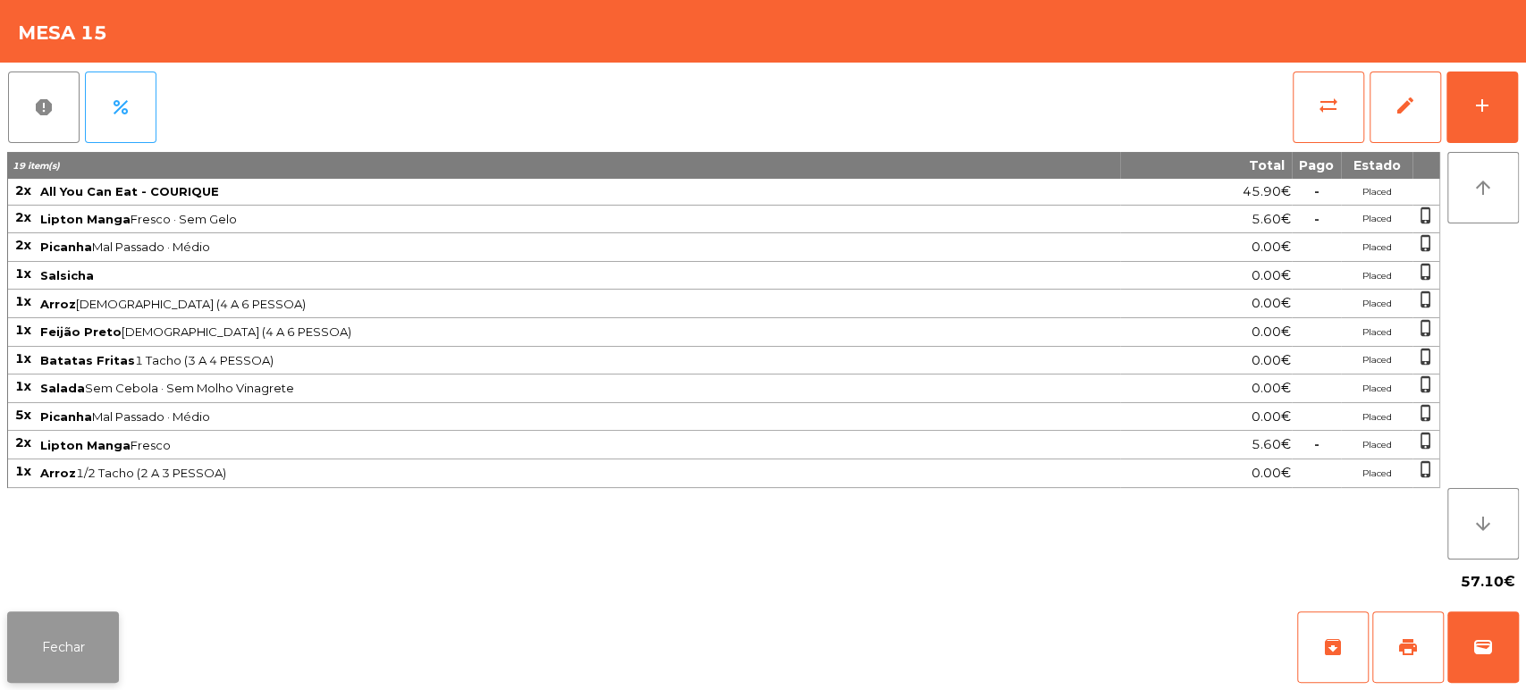
click at [88, 619] on button "Fechar" at bounding box center [63, 647] width 112 height 72
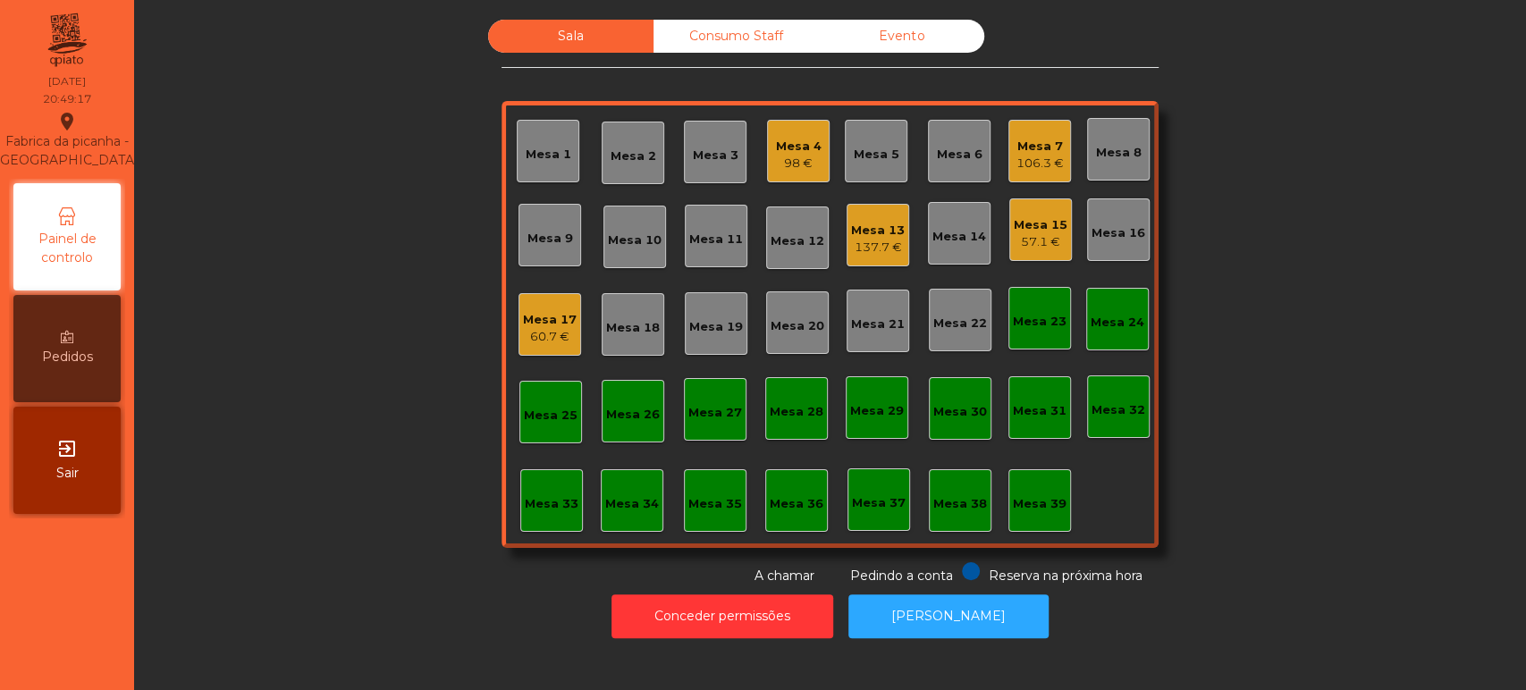
click at [865, 222] on div "Mesa 13" at bounding box center [878, 231] width 54 height 18
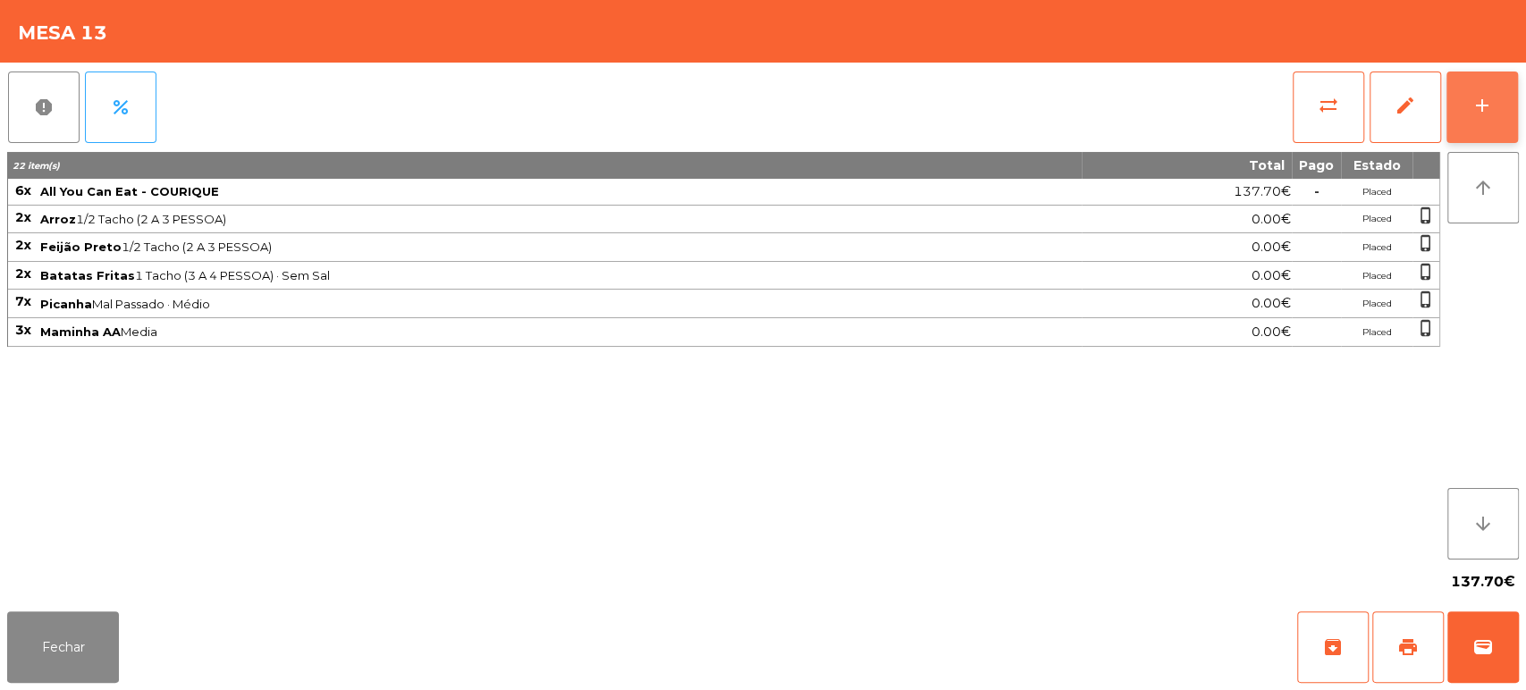
click at [1494, 114] on button "add" at bounding box center [1482, 108] width 72 height 72
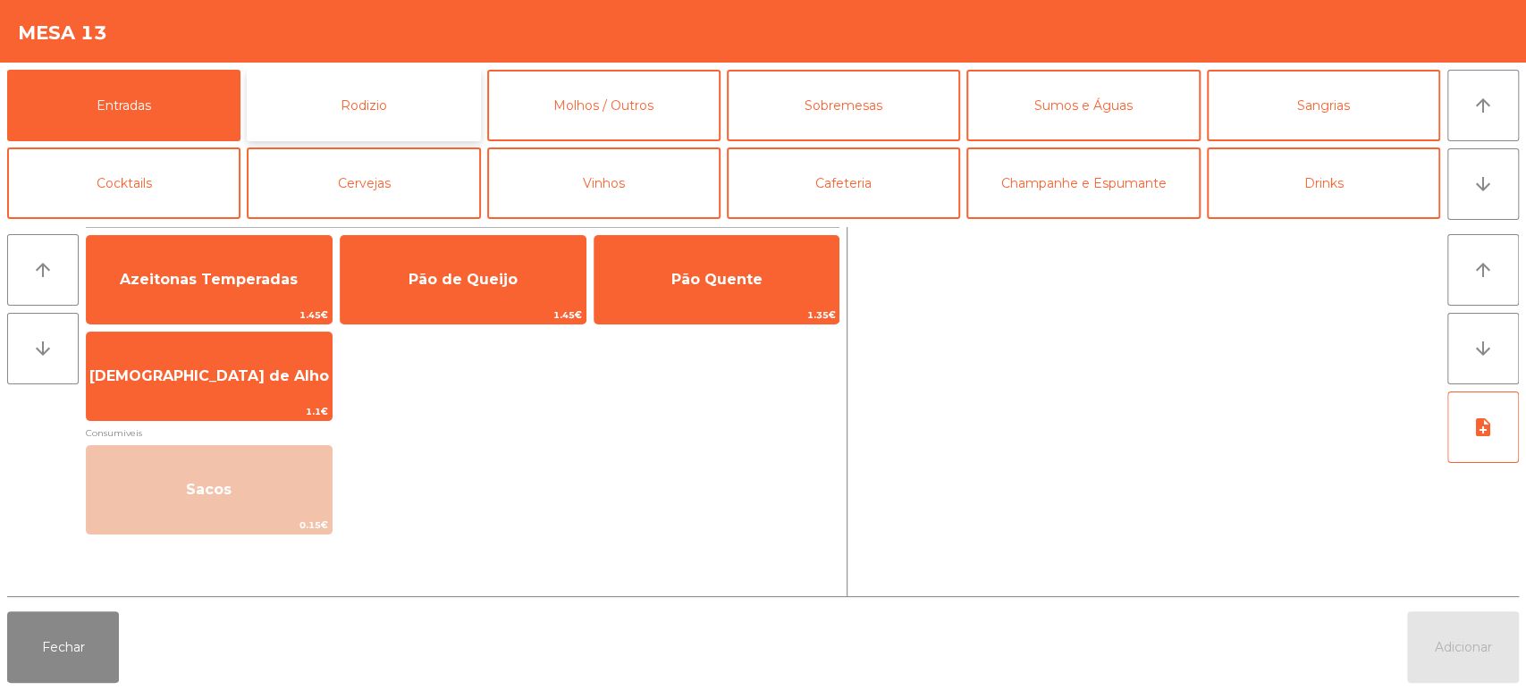
click at [396, 114] on button "Rodizio" at bounding box center [363, 106] width 233 height 72
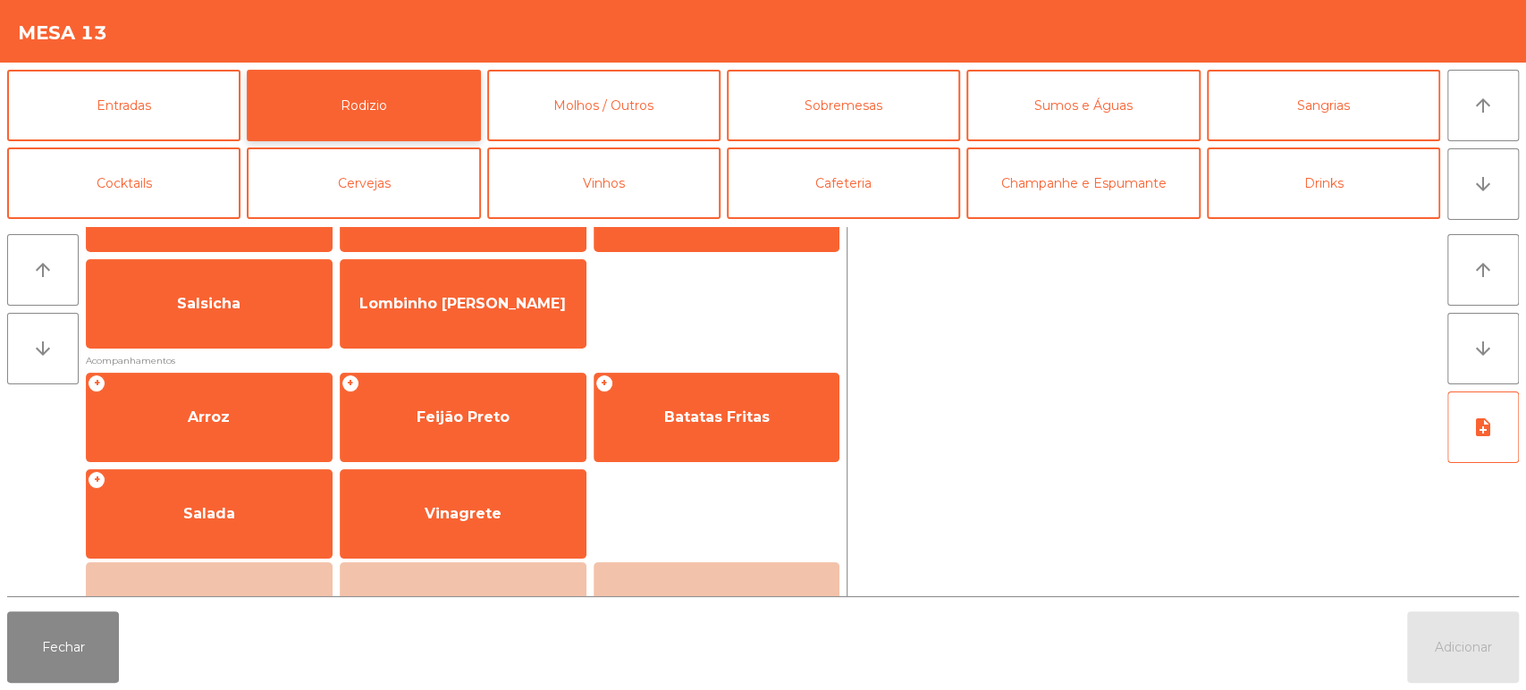
scroll to position [93, 0]
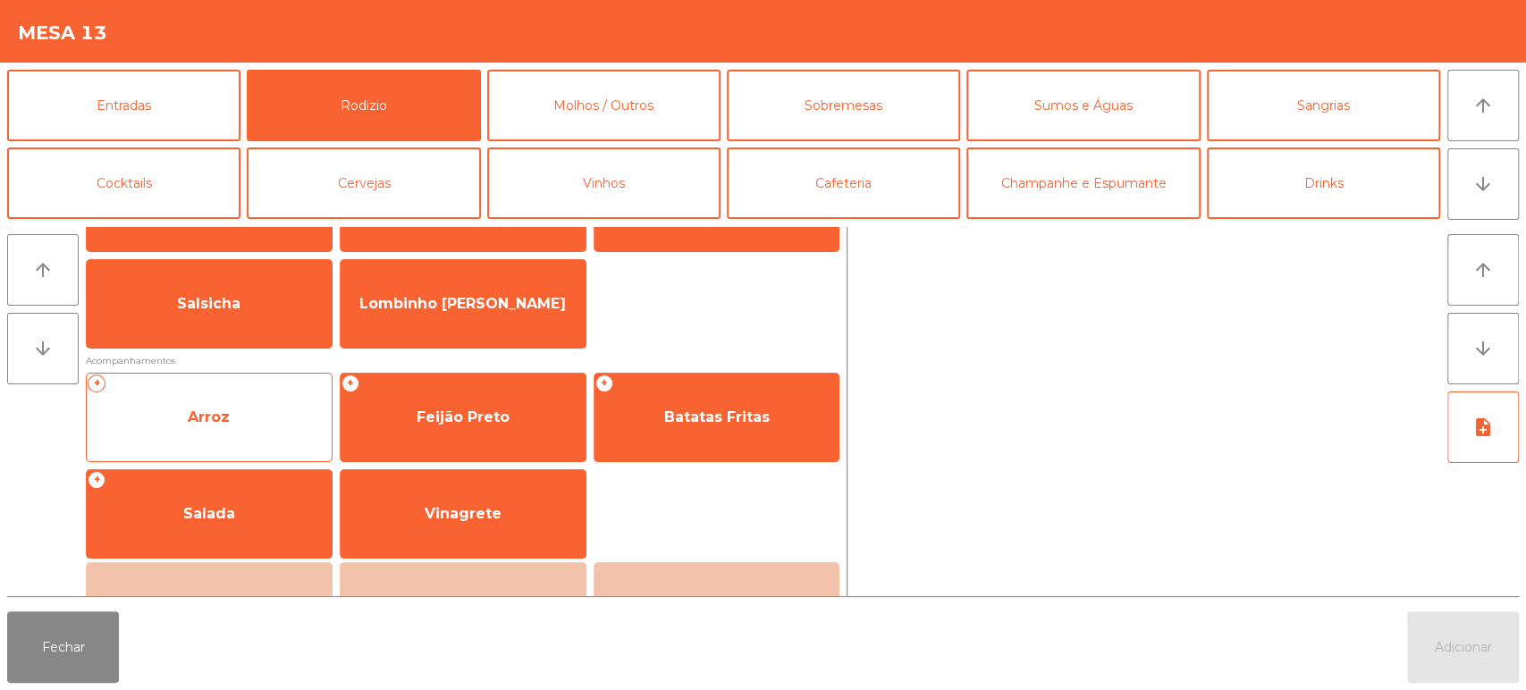
click at [231, 408] on span "Arroz" at bounding box center [209, 417] width 245 height 48
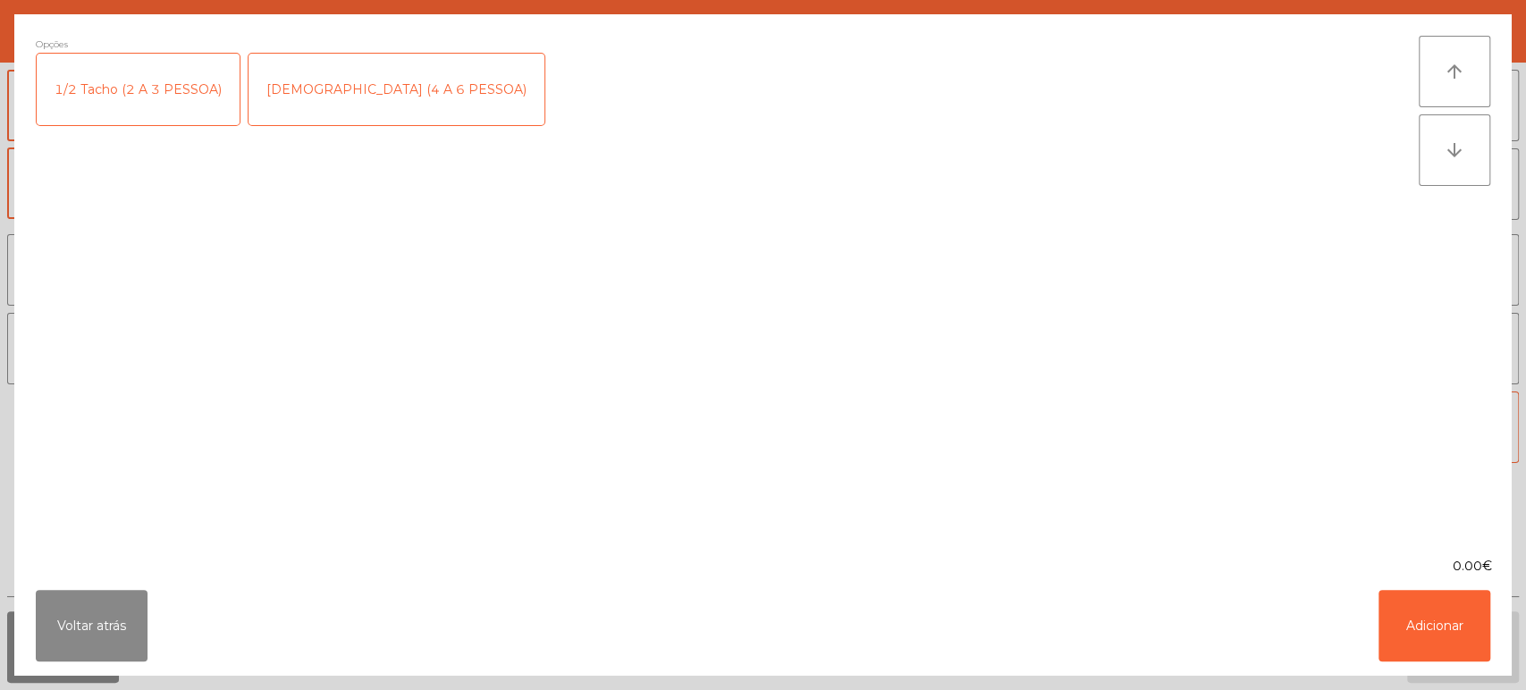
click at [134, 114] on div "1/2 Tacho (2 A 3 PESSOA)" at bounding box center [138, 90] width 203 height 72
click at [126, 88] on div "1/2 Tacho (2 A 3 PESSOA)" at bounding box center [138, 90] width 203 height 72
click at [348, 72] on div "[DEMOGRAPHIC_DATA] (4 A 6 PESSOA)" at bounding box center [396, 90] width 296 height 72
click at [76, 606] on button "Voltar atrás" at bounding box center [92, 626] width 112 height 72
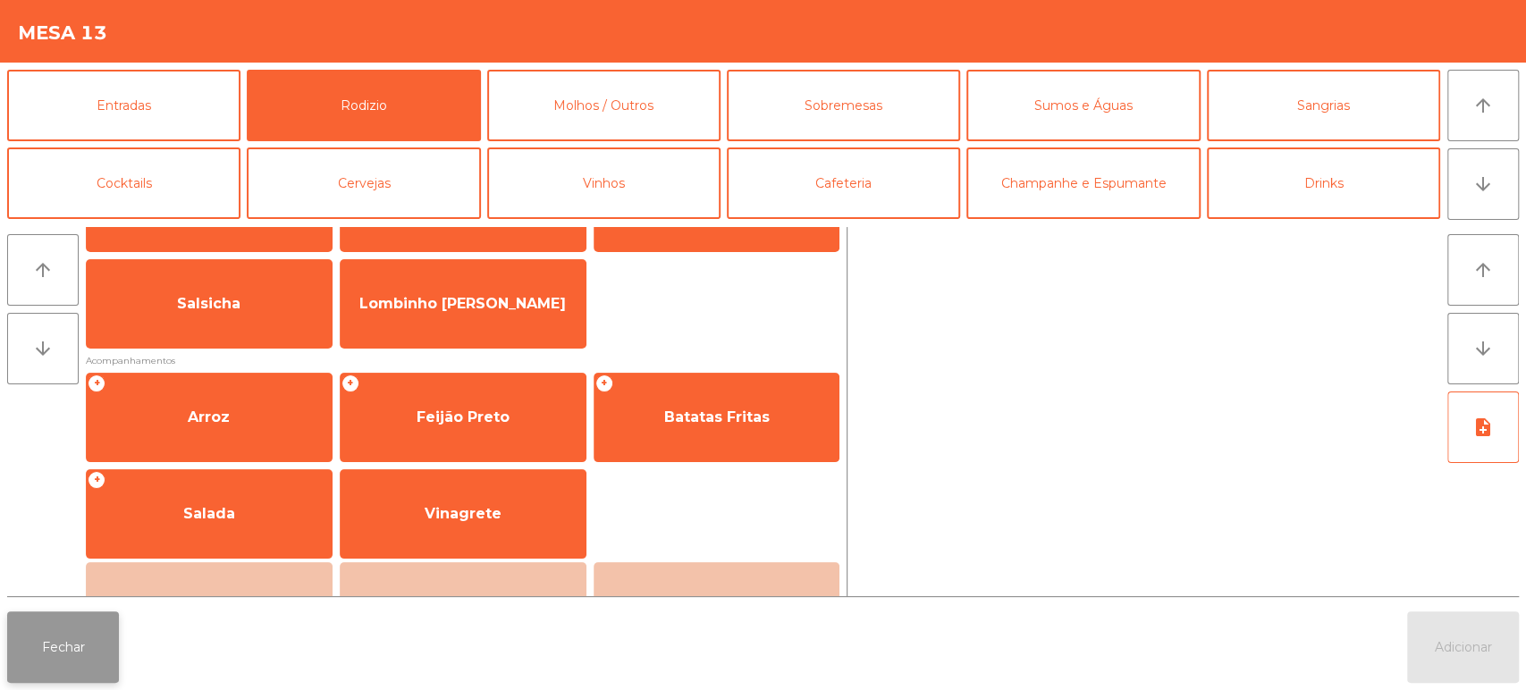
click at [36, 618] on button "Fechar" at bounding box center [63, 647] width 112 height 72
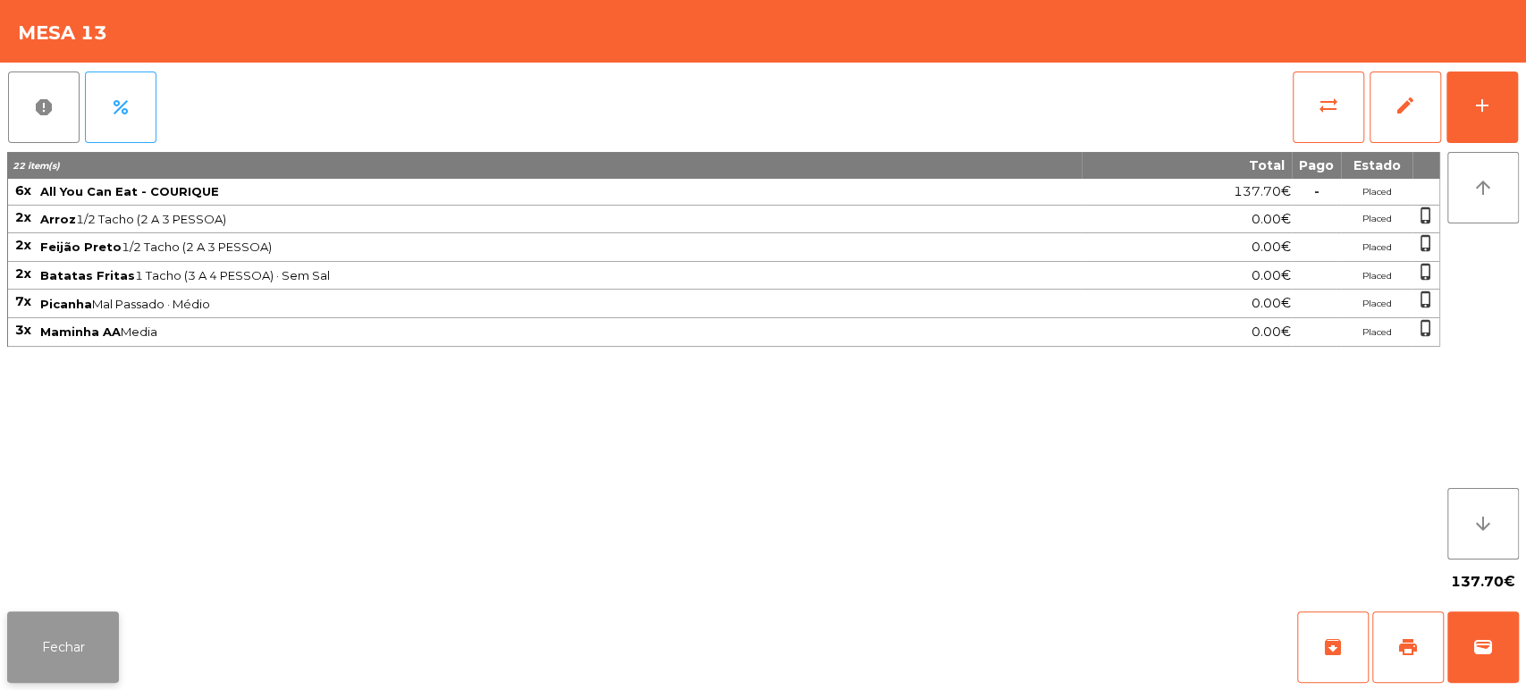
click at [78, 618] on button "Fechar" at bounding box center [63, 647] width 112 height 72
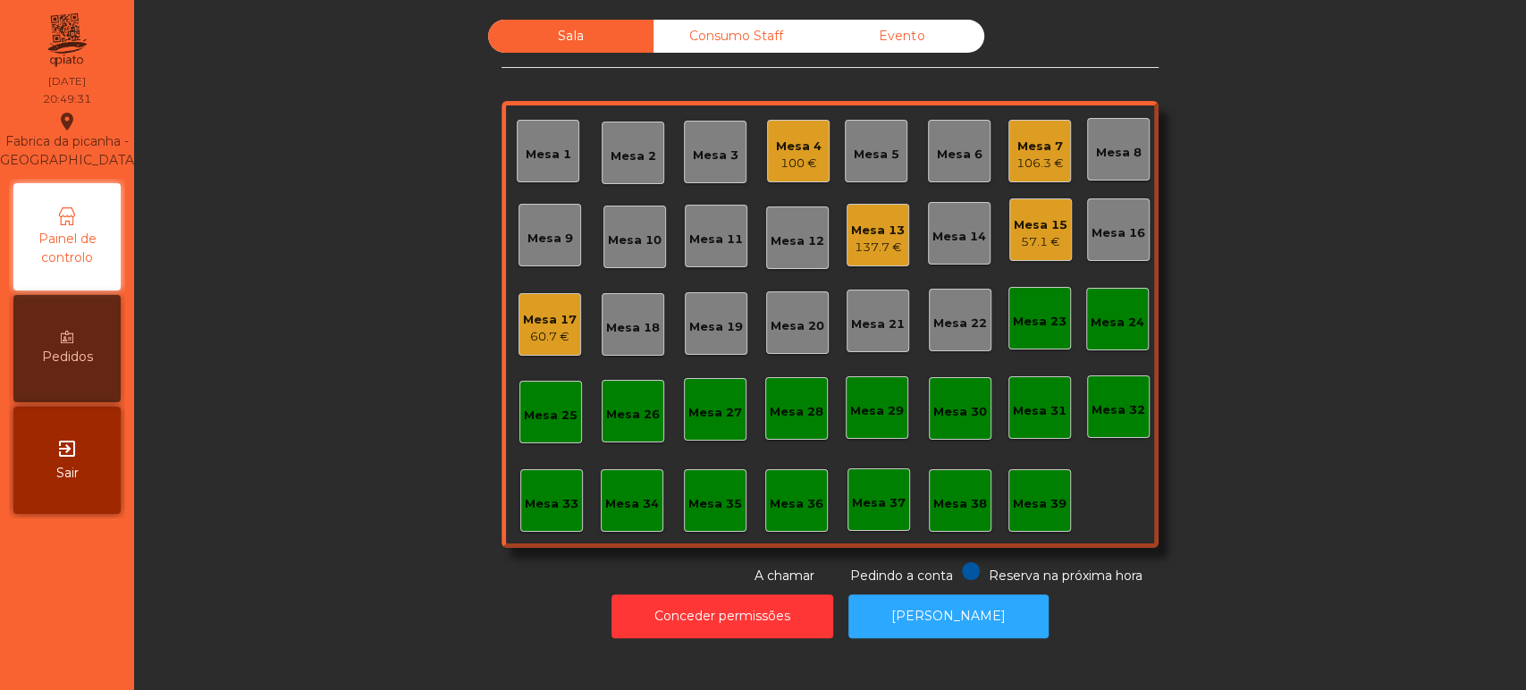
click at [1022, 236] on div "57.1 €" at bounding box center [1041, 242] width 54 height 18
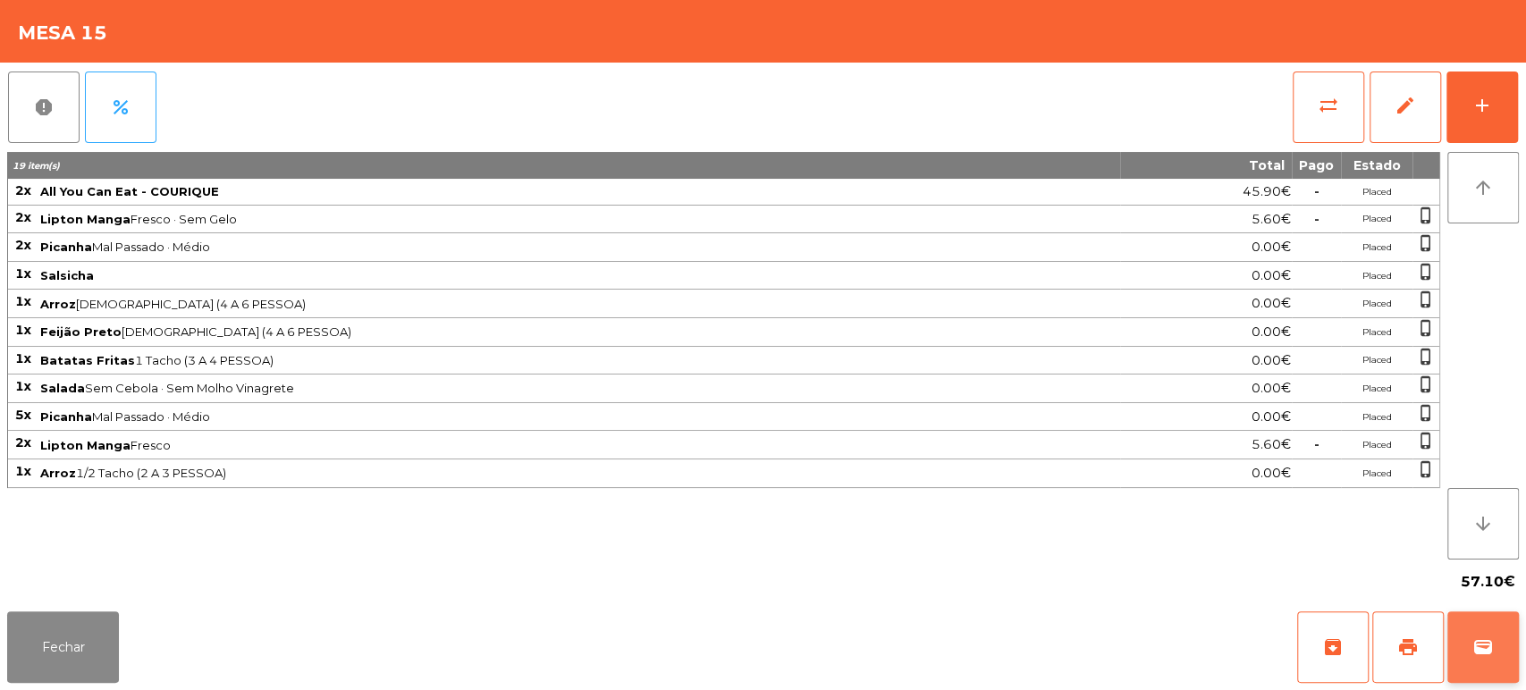
click at [1473, 650] on span "wallet" at bounding box center [1482, 646] width 21 height 21
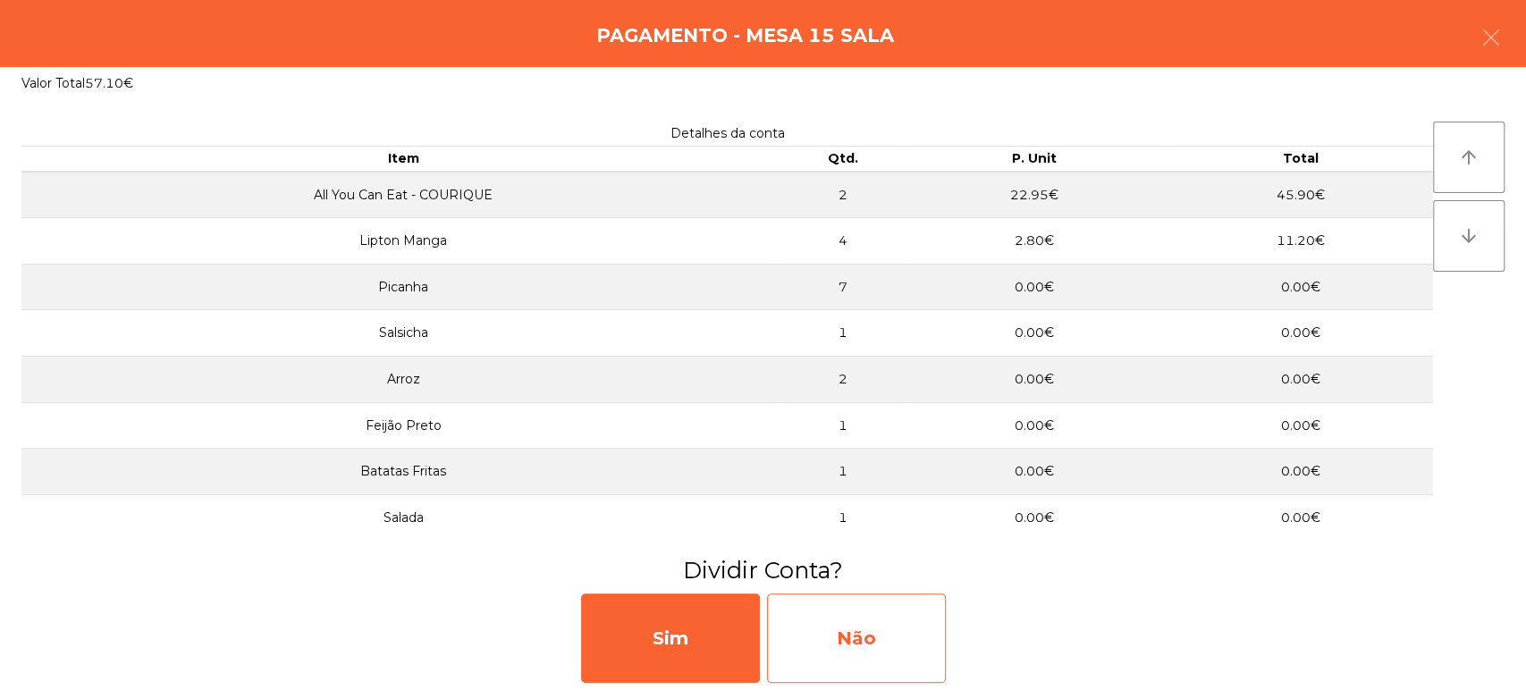
click at [862, 651] on div "Não" at bounding box center [856, 637] width 179 height 89
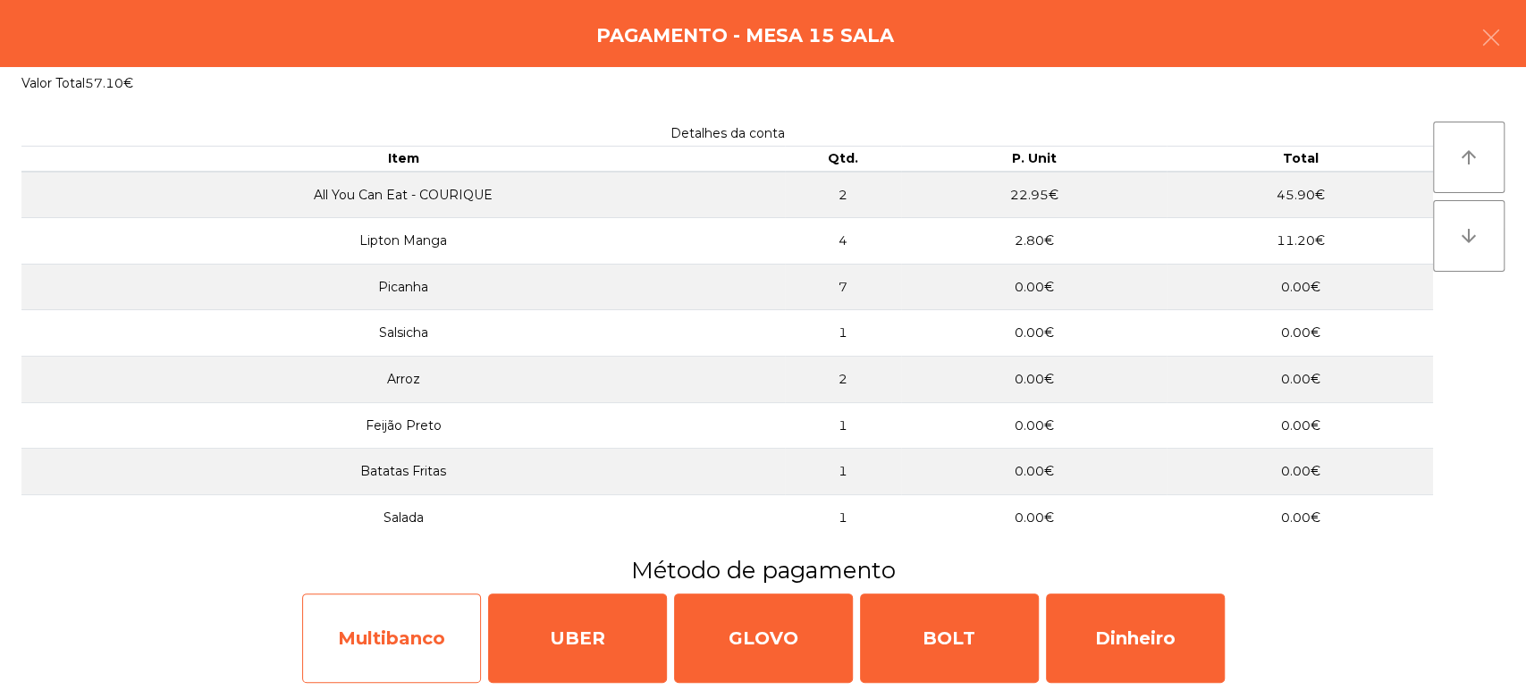
click at [395, 624] on div "Multibanco" at bounding box center [391, 637] width 179 height 89
select select "**"
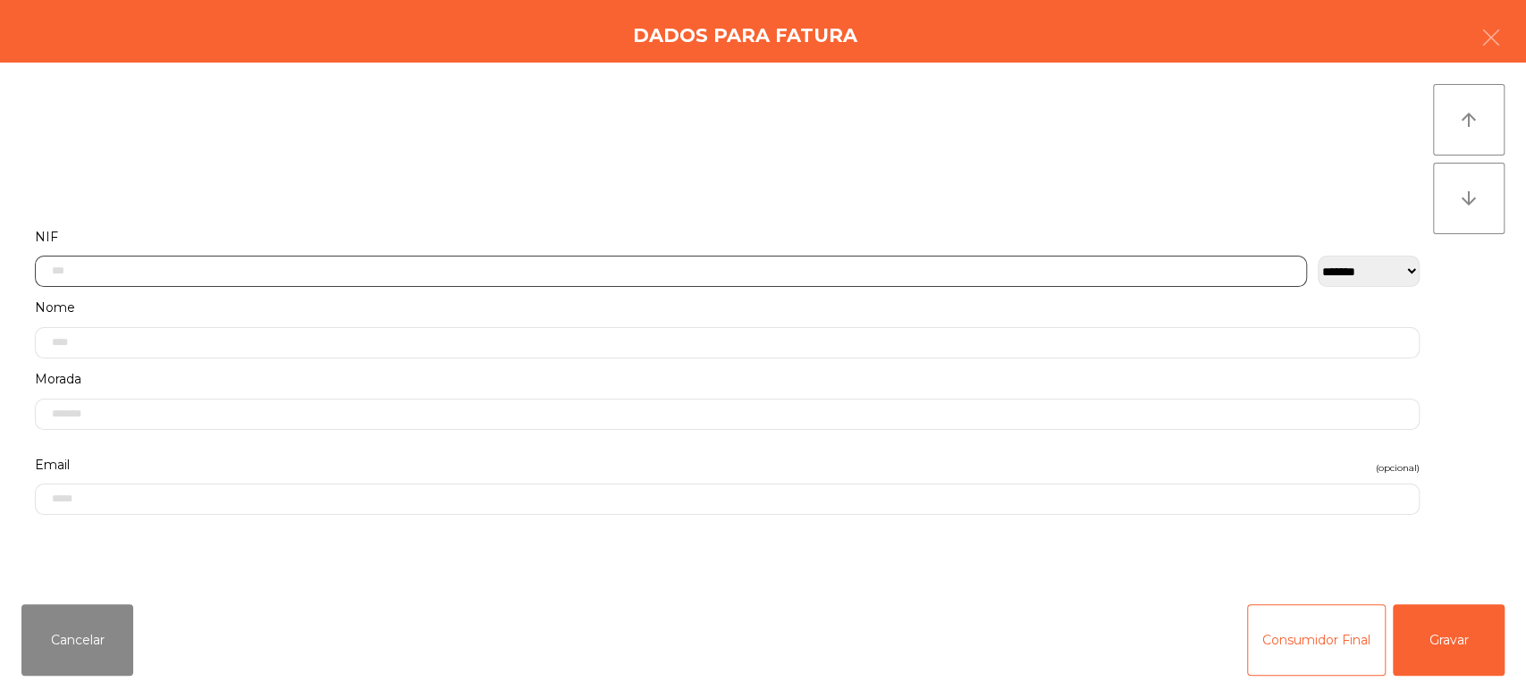
click at [842, 276] on input "text" at bounding box center [671, 271] width 1272 height 31
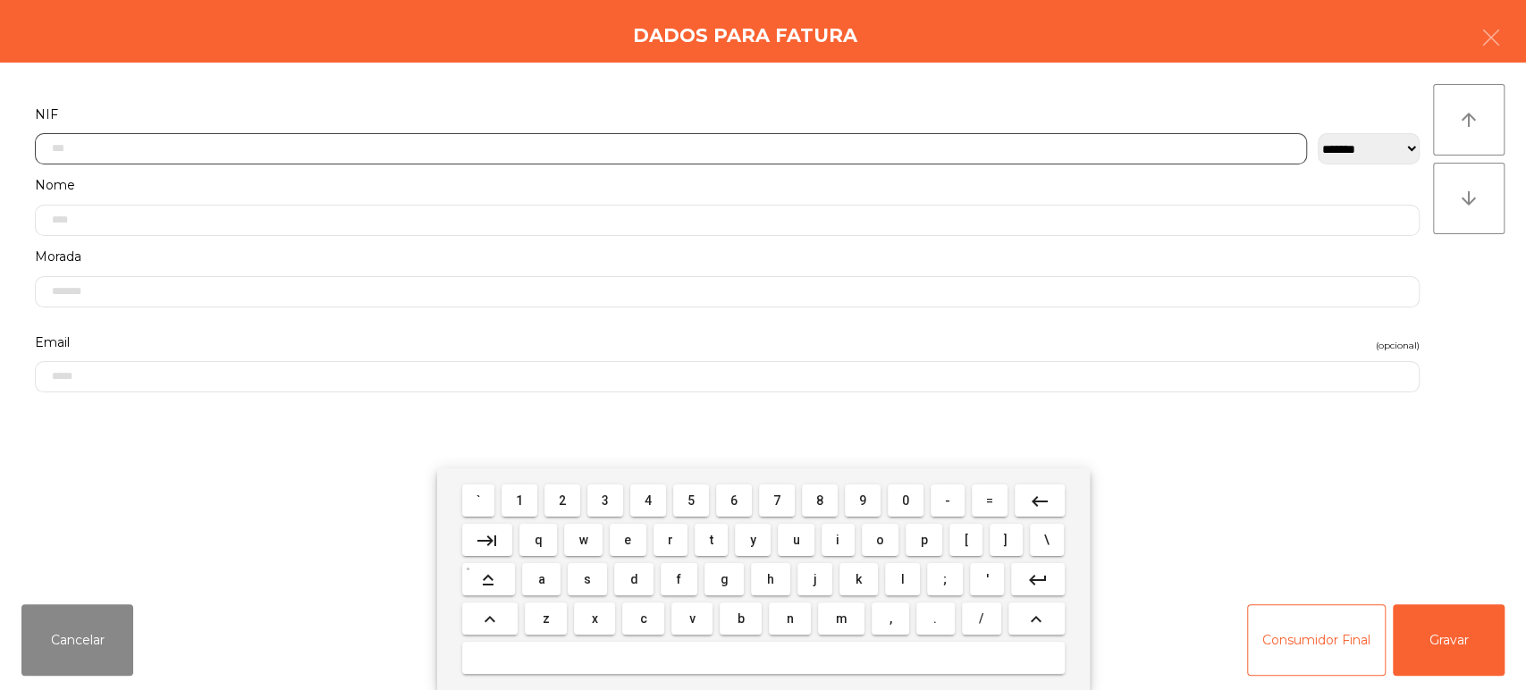
scroll to position [139, 0]
type input "*********"
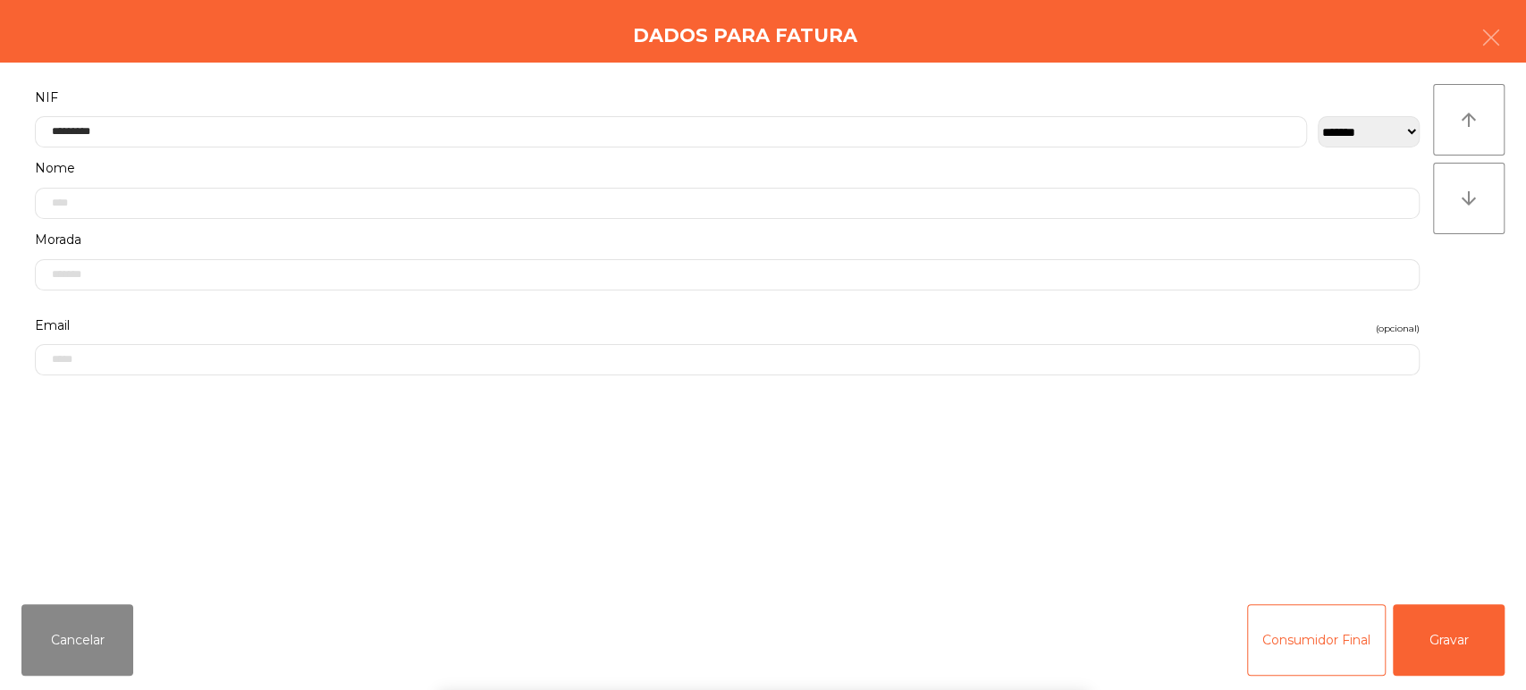
click at [1460, 641] on div "` 1 2 3 4 5 6 7 8 9 0 - = keyboard_backspace keyboard_tab q w e r t y u i o p […" at bounding box center [763, 579] width 1526 height 222
click at [1459, 620] on button "Gravar" at bounding box center [1448, 640] width 112 height 72
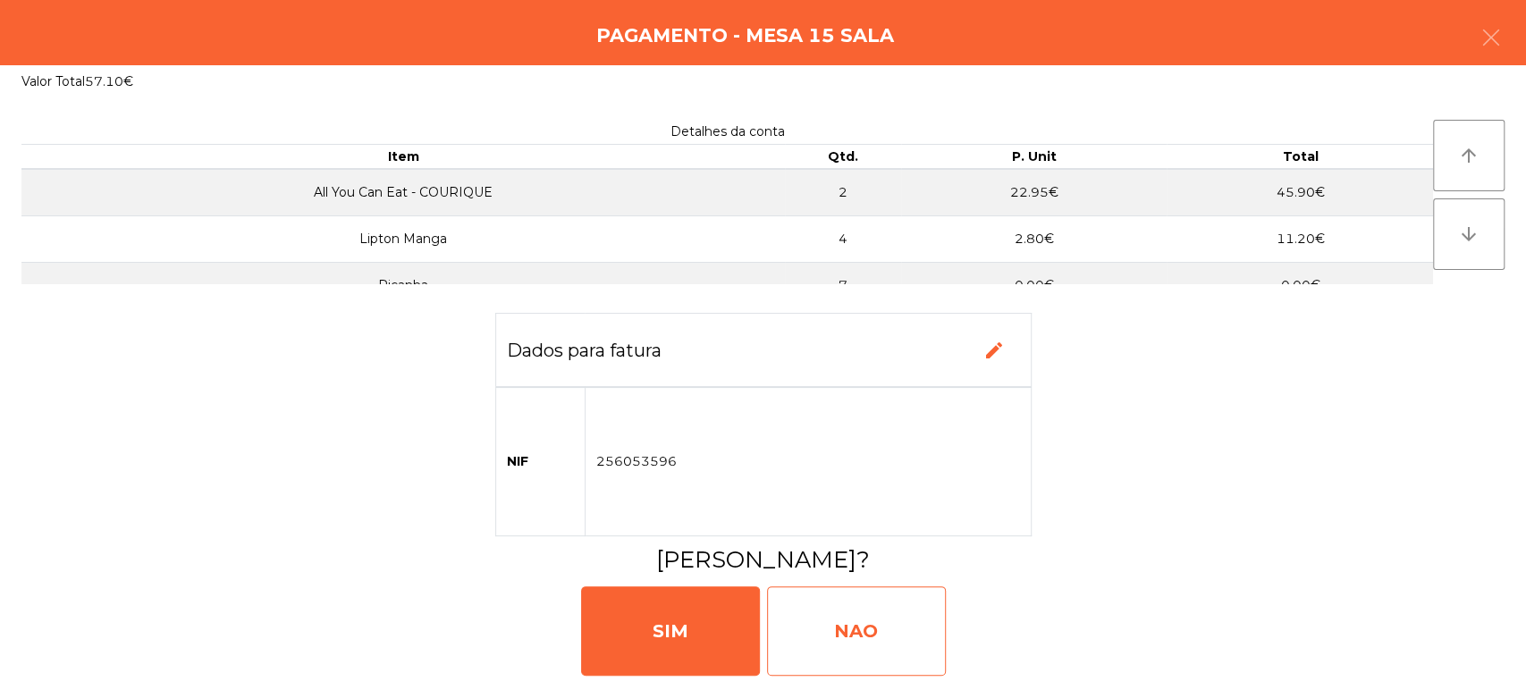
click at [845, 663] on div "NAO" at bounding box center [856, 630] width 179 height 89
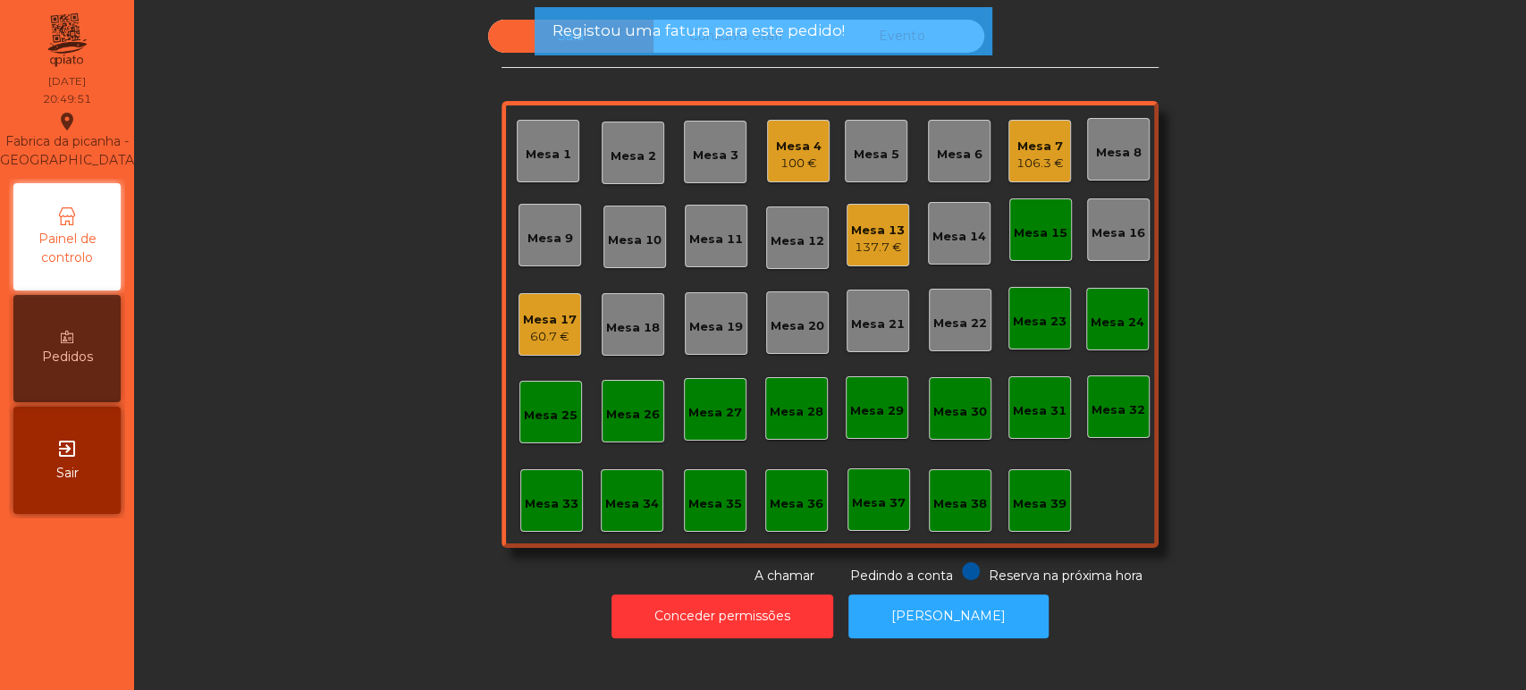
click at [1030, 230] on div "Mesa 15" at bounding box center [1041, 233] width 54 height 18
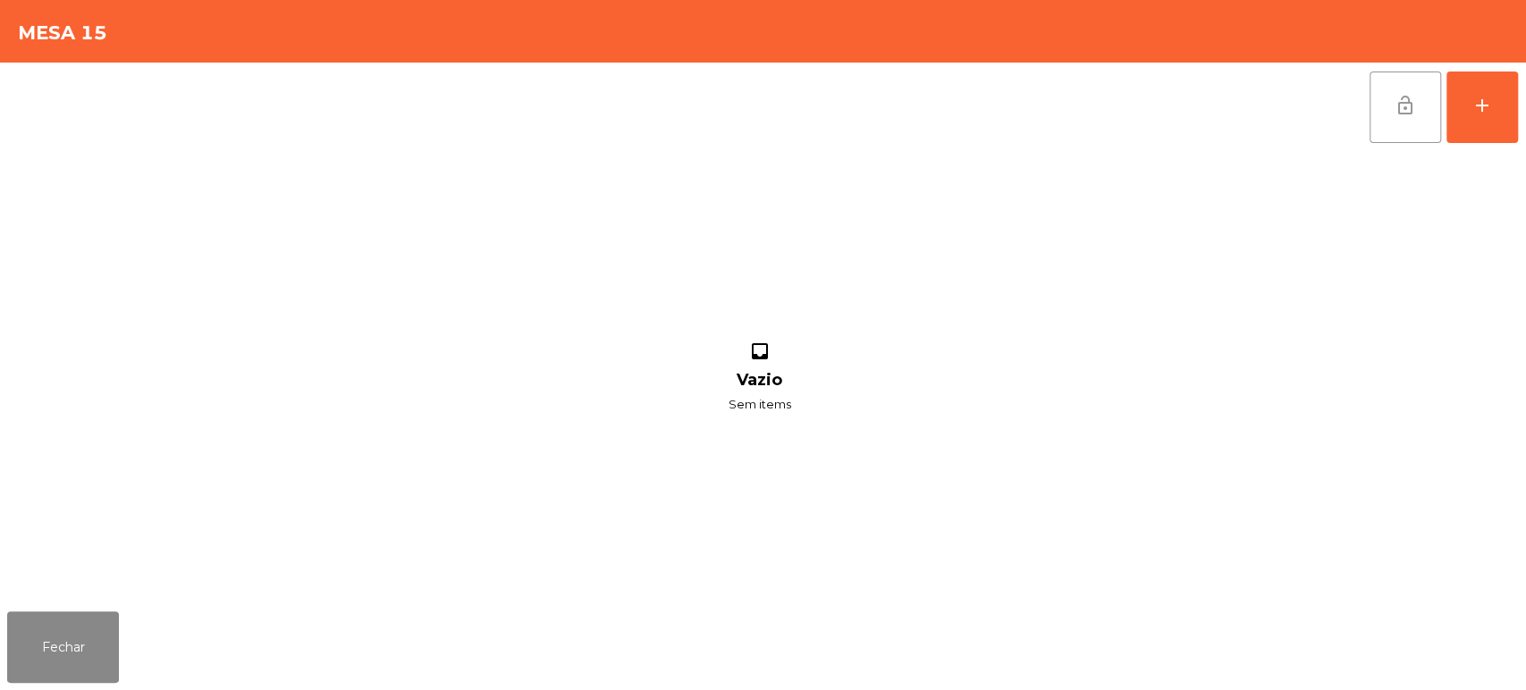
click at [1376, 100] on button "lock_open" at bounding box center [1405, 108] width 72 height 72
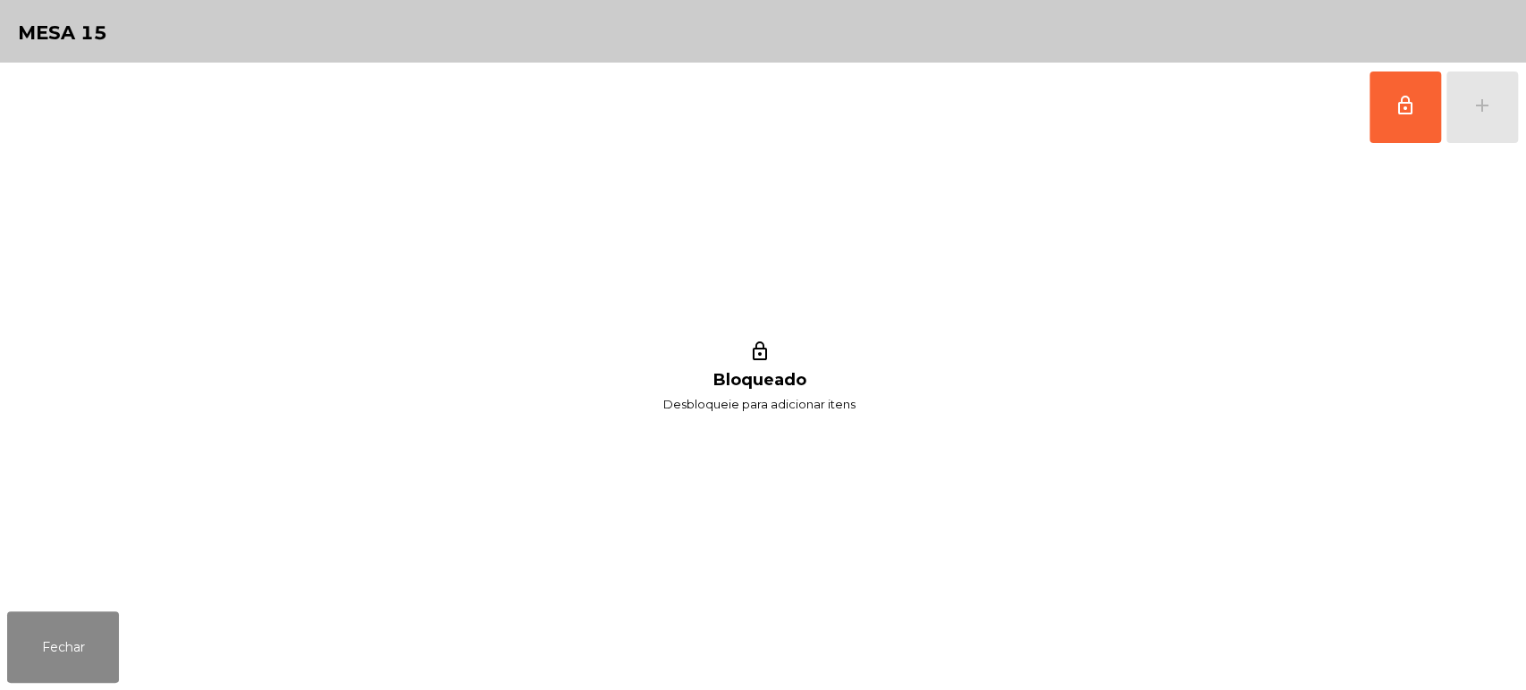
click at [86, 570] on div "lock_outline Bloqueado Desbloqueie para adicionar itens" at bounding box center [759, 378] width 1504 height 452
click at [61, 647] on button "Fechar" at bounding box center [63, 647] width 112 height 72
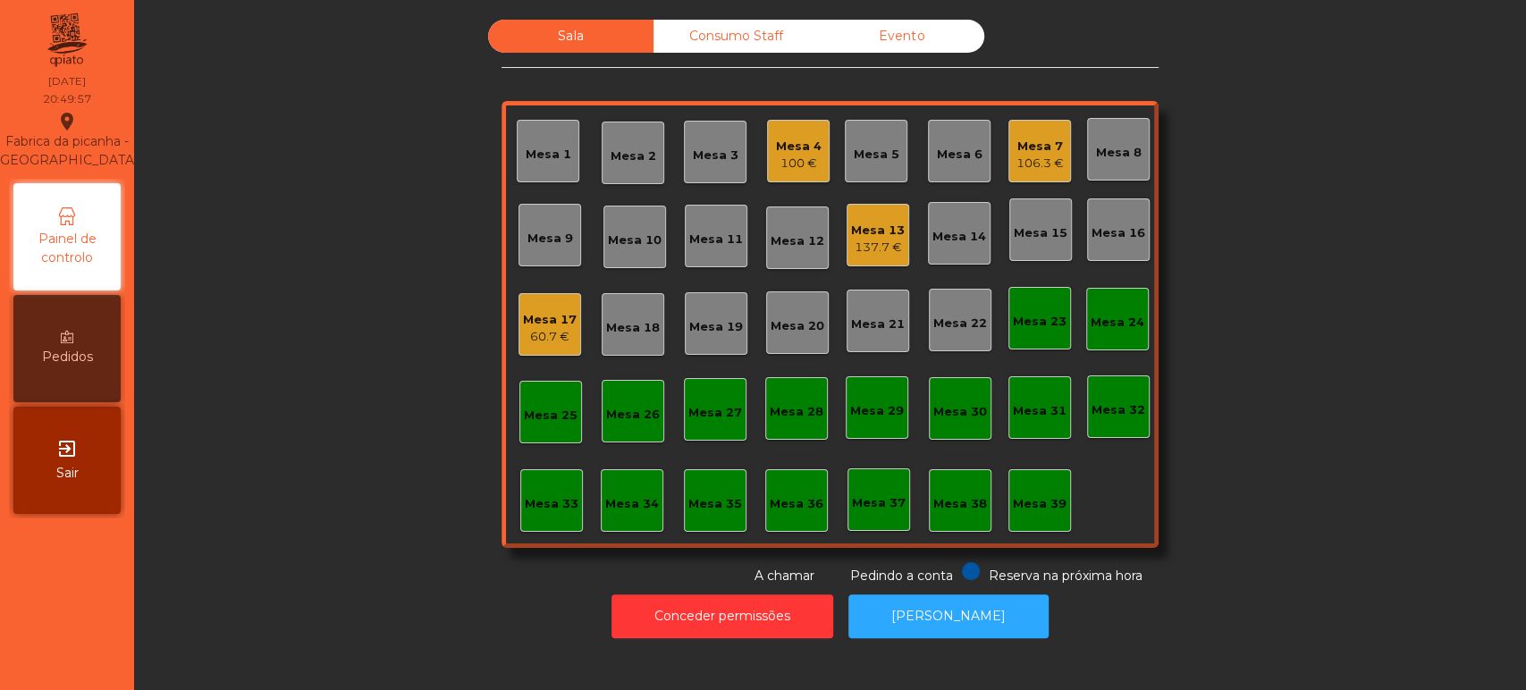
click at [858, 223] on div "Mesa 13" at bounding box center [878, 231] width 54 height 18
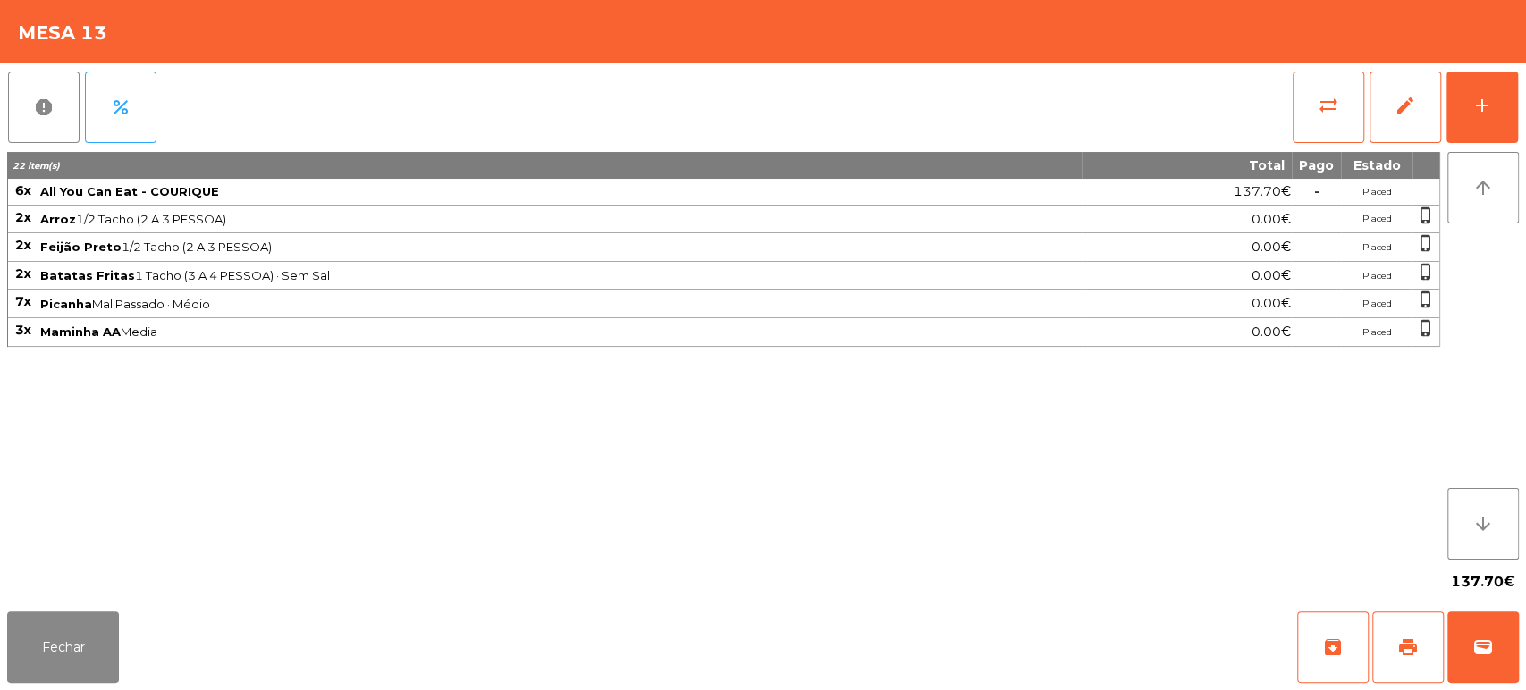
click at [1524, 122] on div "report percent sync_alt edit add 22 item(s) Total Pago Estado 6x All You Can Ea…" at bounding box center [763, 334] width 1526 height 542
click at [365, 129] on div "report percent sync_alt edit add" at bounding box center [762, 107] width 1511 height 89
click at [1512, 109] on button "add" at bounding box center [1482, 108] width 72 height 72
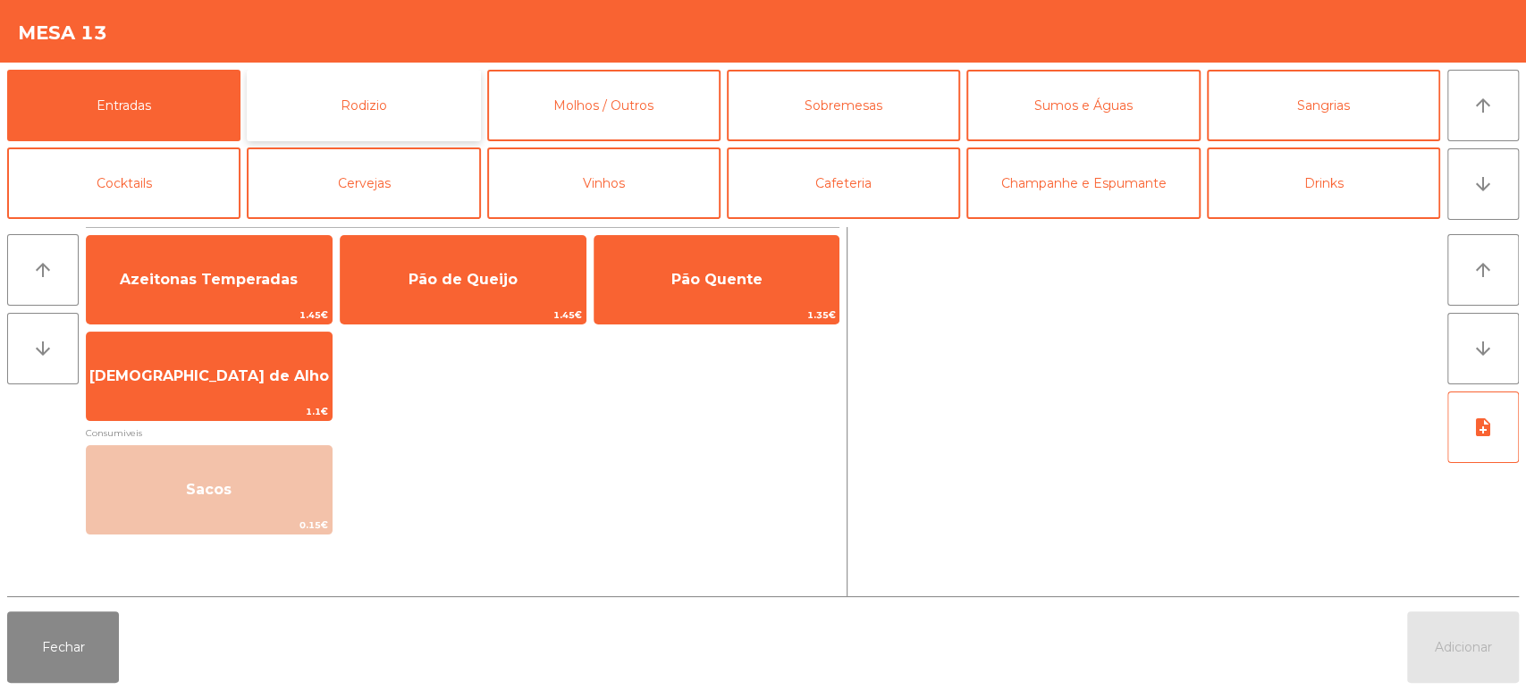
click at [437, 112] on button "Rodizio" at bounding box center [363, 106] width 233 height 72
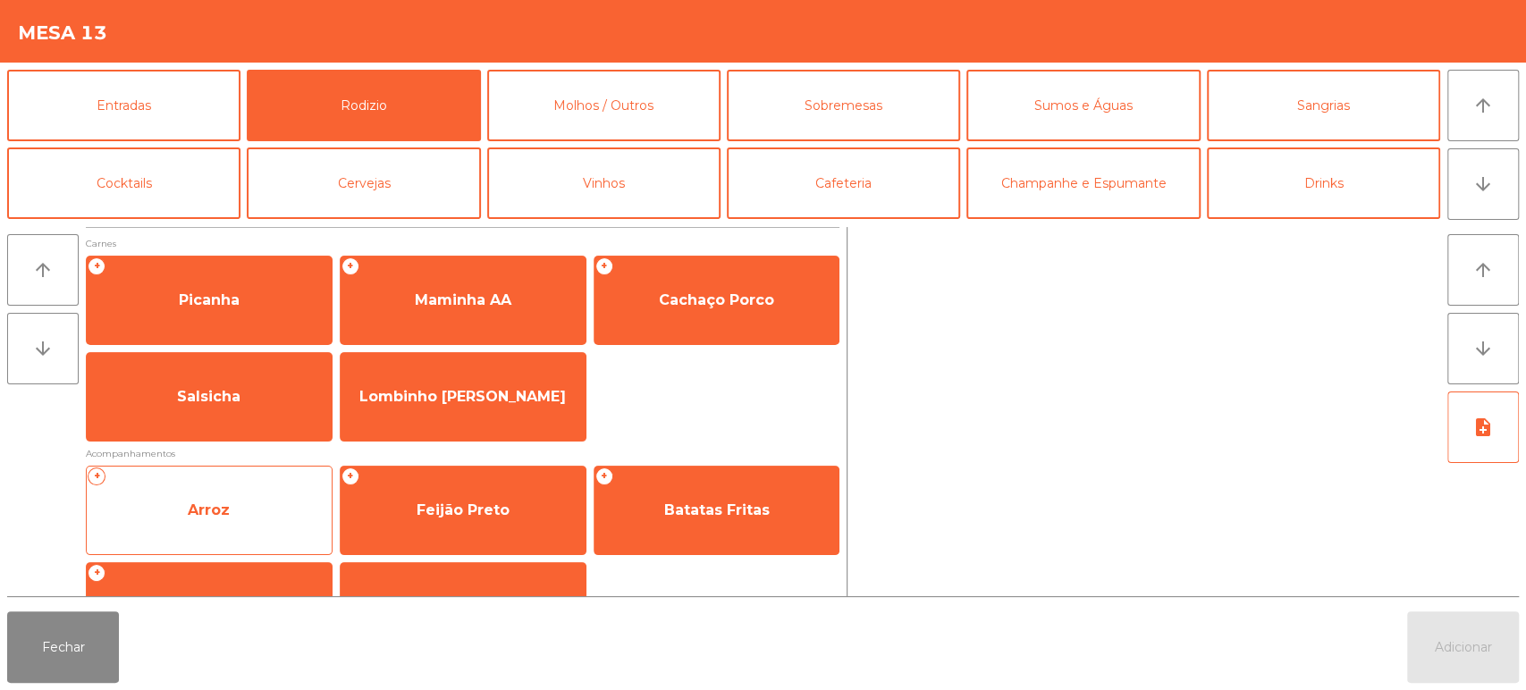
click at [250, 538] on div "+ Arroz" at bounding box center [209, 510] width 247 height 89
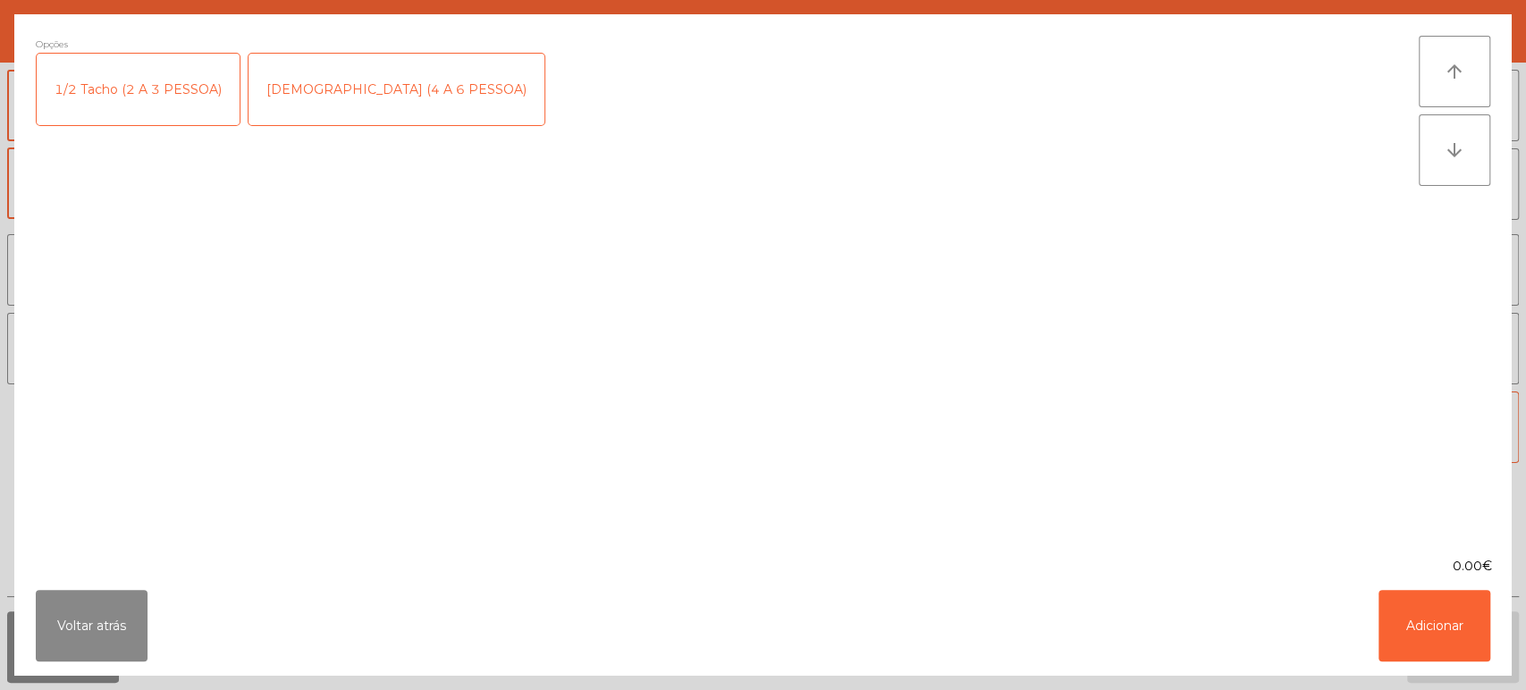
click at [315, 92] on div "[DEMOGRAPHIC_DATA] (4 A 6 PESSOA)" at bounding box center [396, 90] width 296 height 72
click at [1417, 608] on button "Adicionar" at bounding box center [1434, 626] width 112 height 72
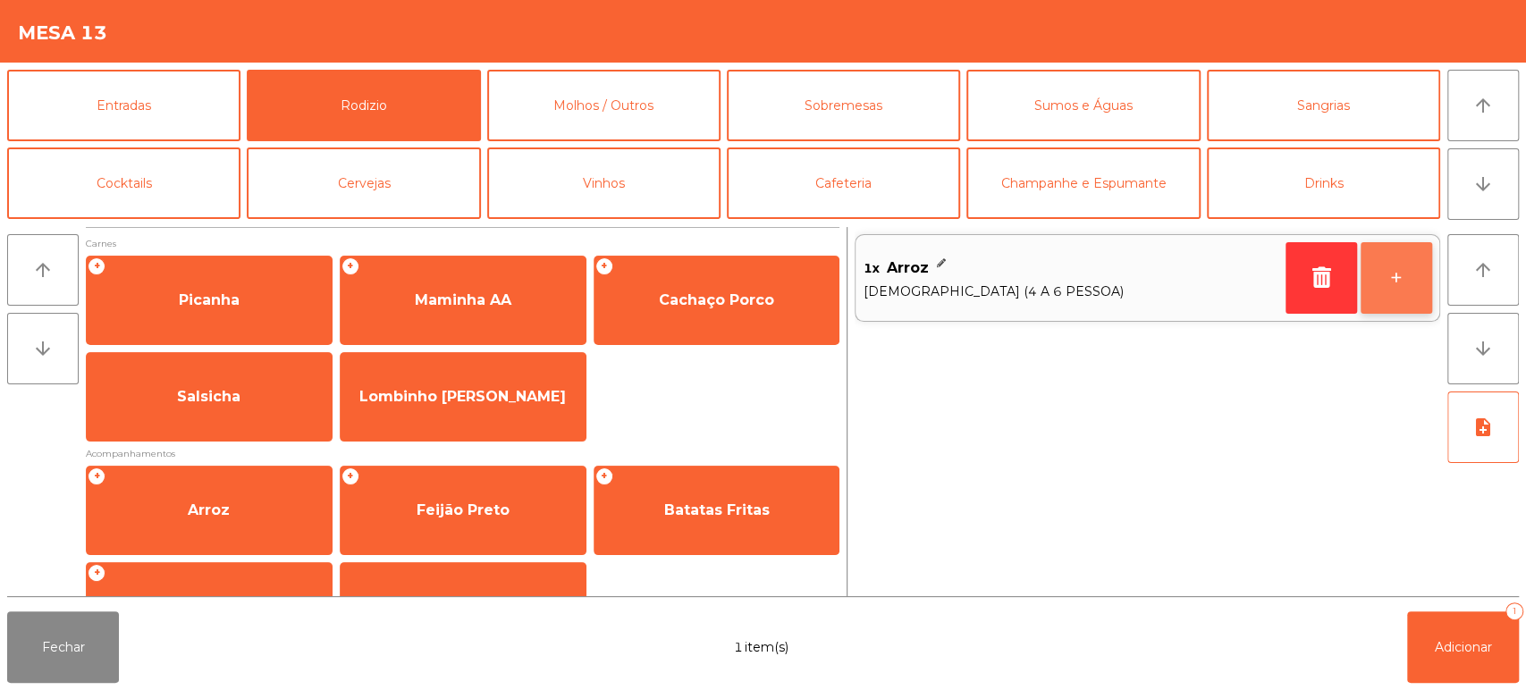
click at [1379, 307] on button "+" at bounding box center [1396, 278] width 72 height 72
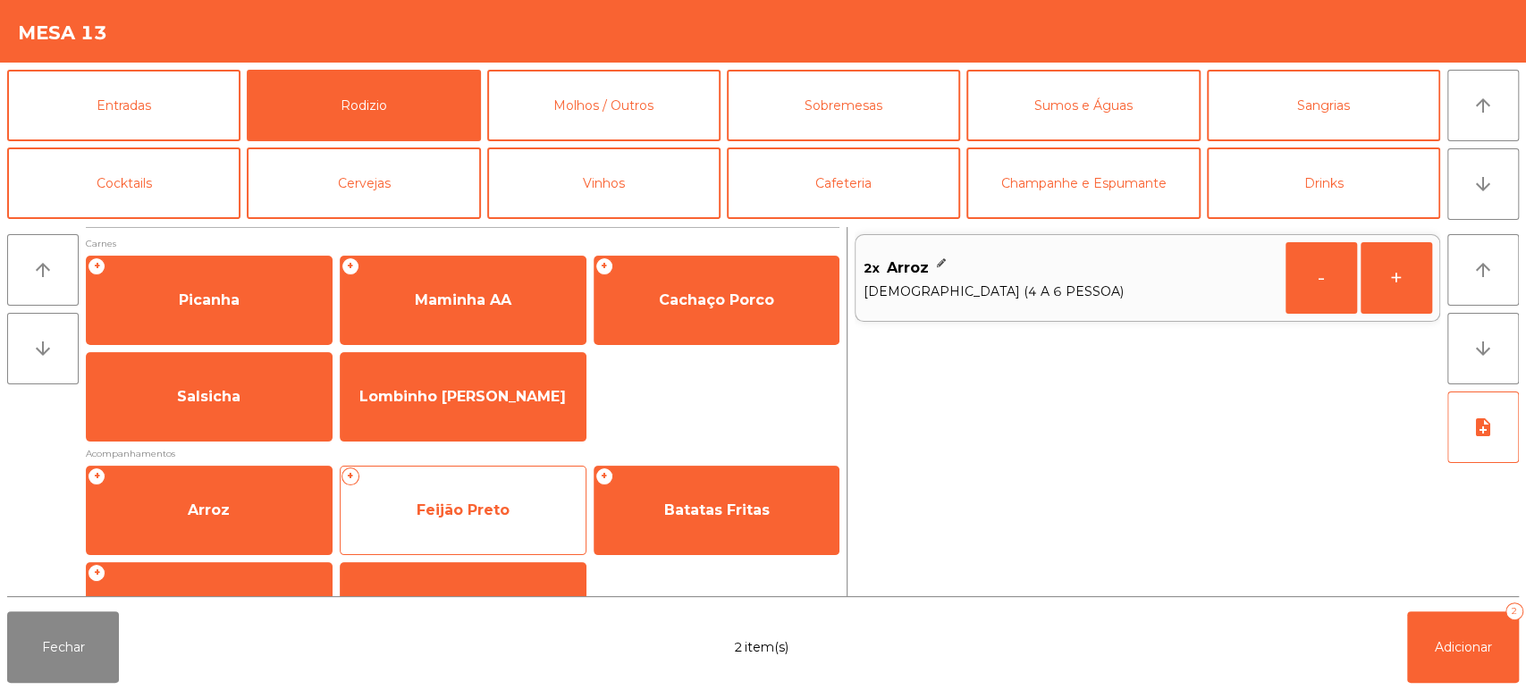
click at [473, 500] on span "Feijão Preto" at bounding box center [463, 510] width 245 height 48
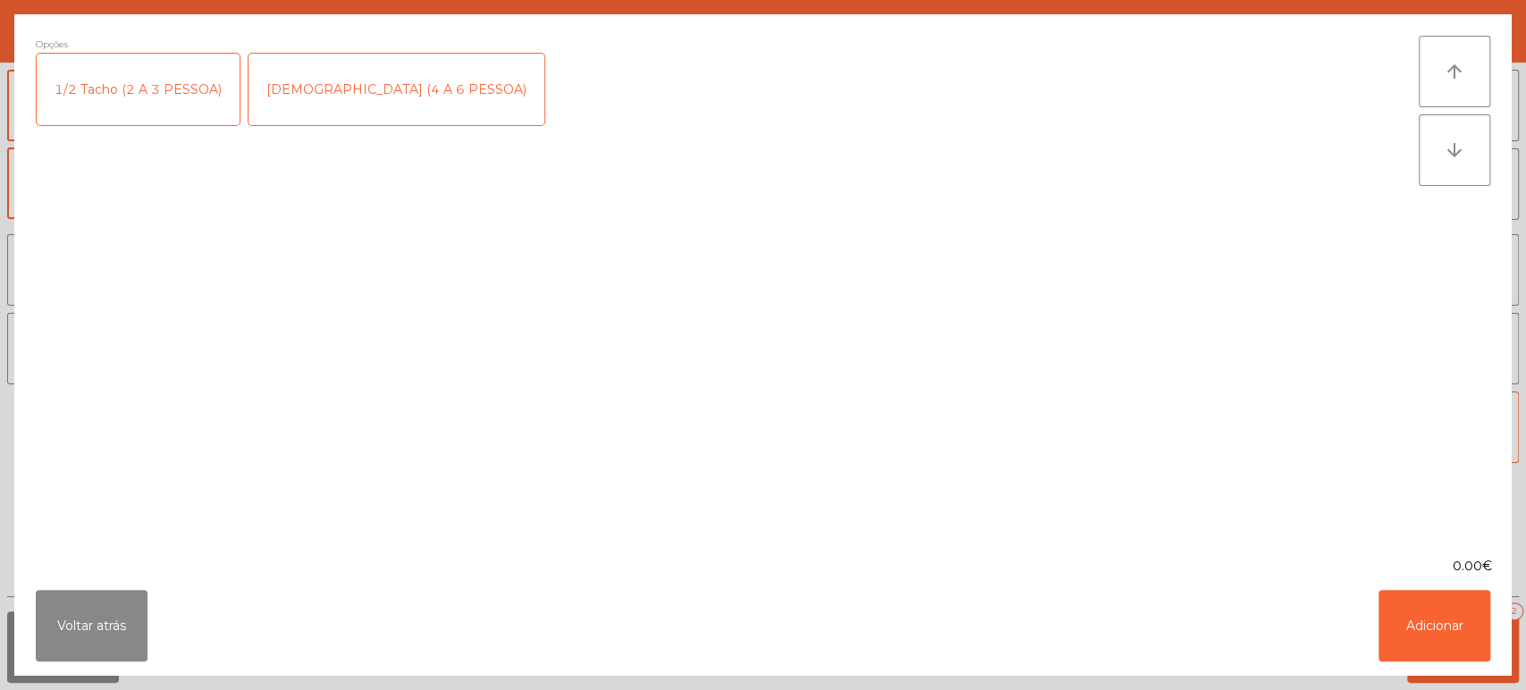
click at [173, 65] on div "1/2 Tacho (2 A 3 PESSOA)" at bounding box center [138, 90] width 203 height 72
click at [1423, 593] on button "Adicionar" at bounding box center [1434, 626] width 112 height 72
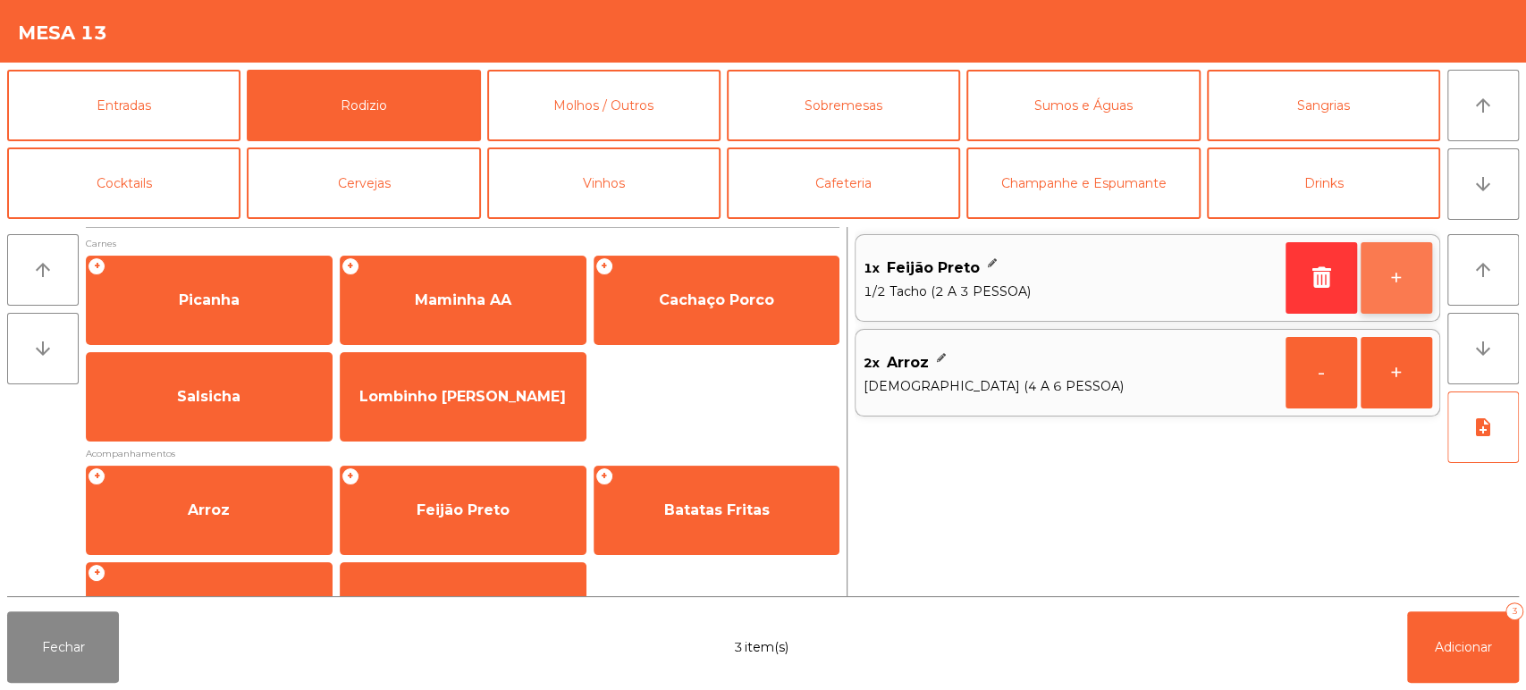
click at [1399, 298] on button "+" at bounding box center [1396, 278] width 72 height 72
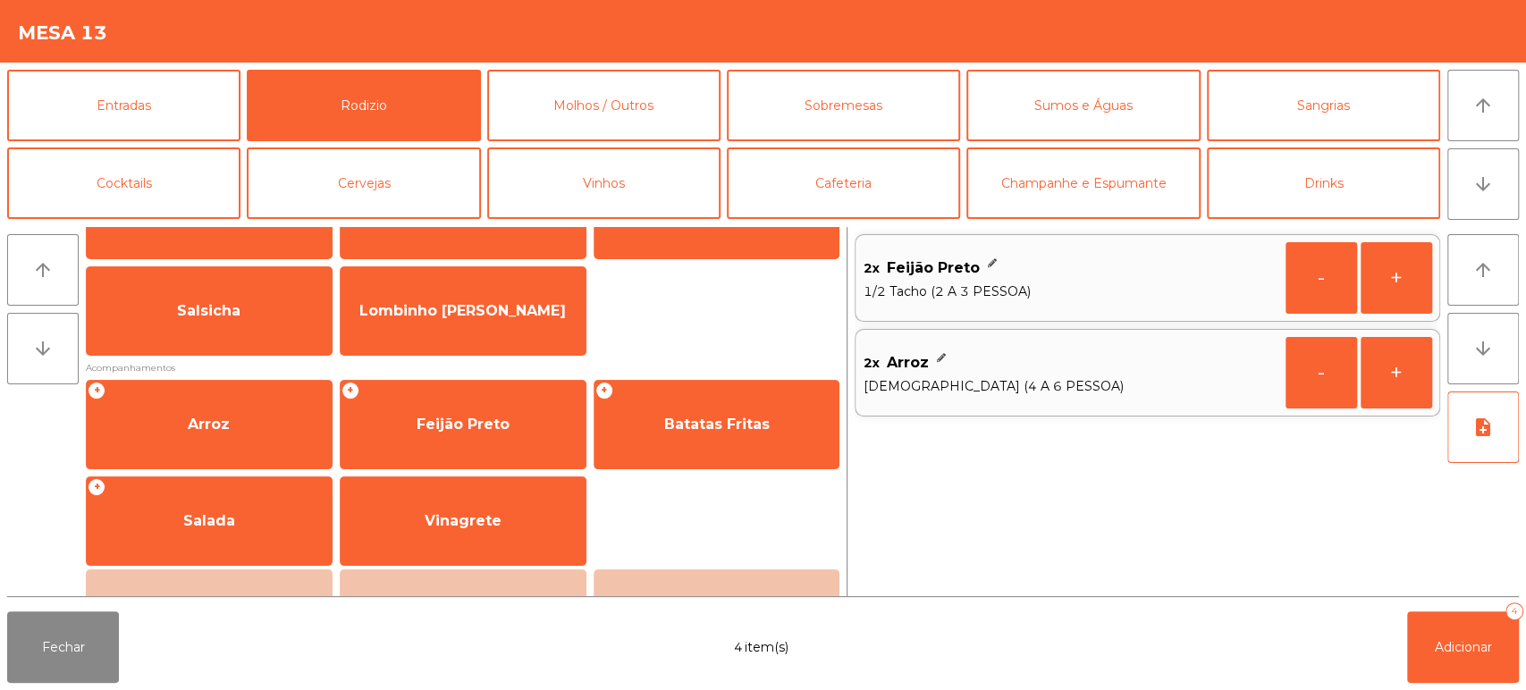
scroll to position [100, 0]
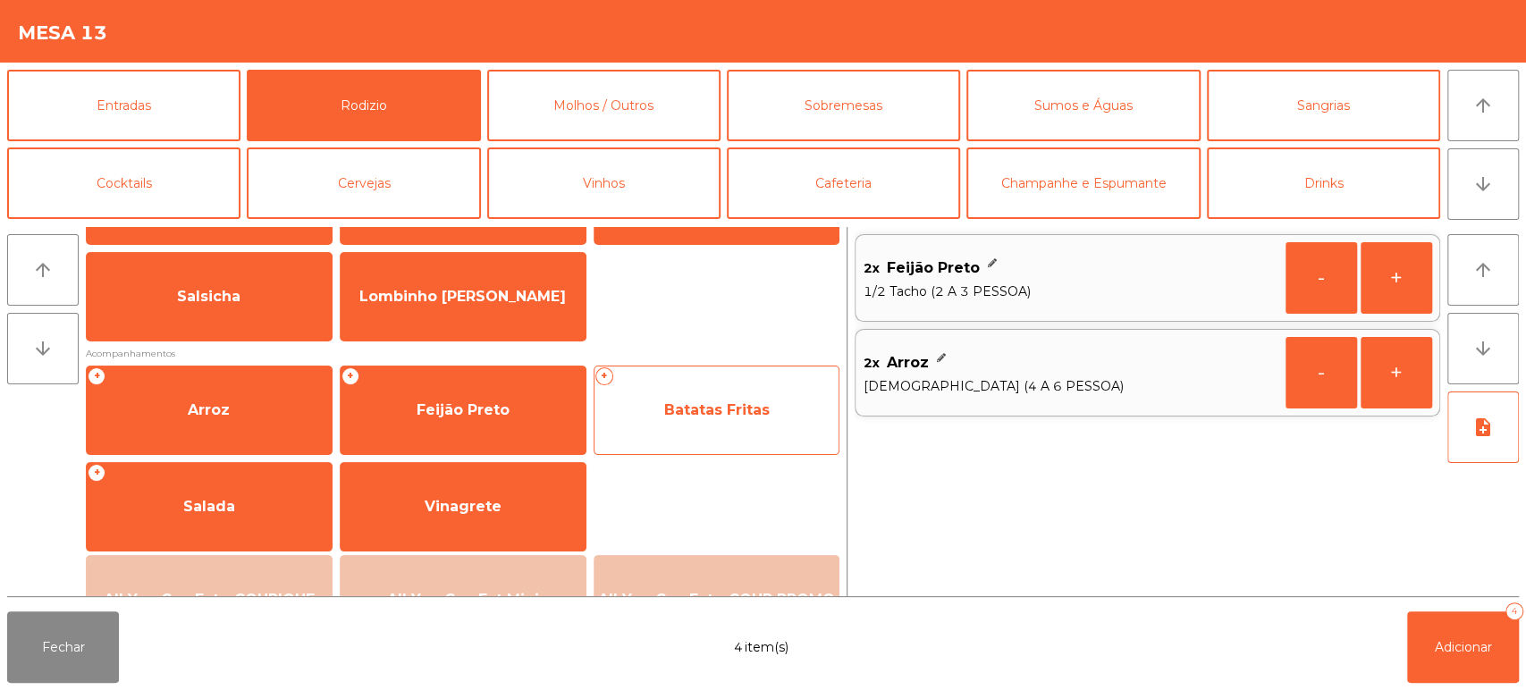
click at [793, 405] on span "Batatas Fritas" at bounding box center [716, 410] width 245 height 48
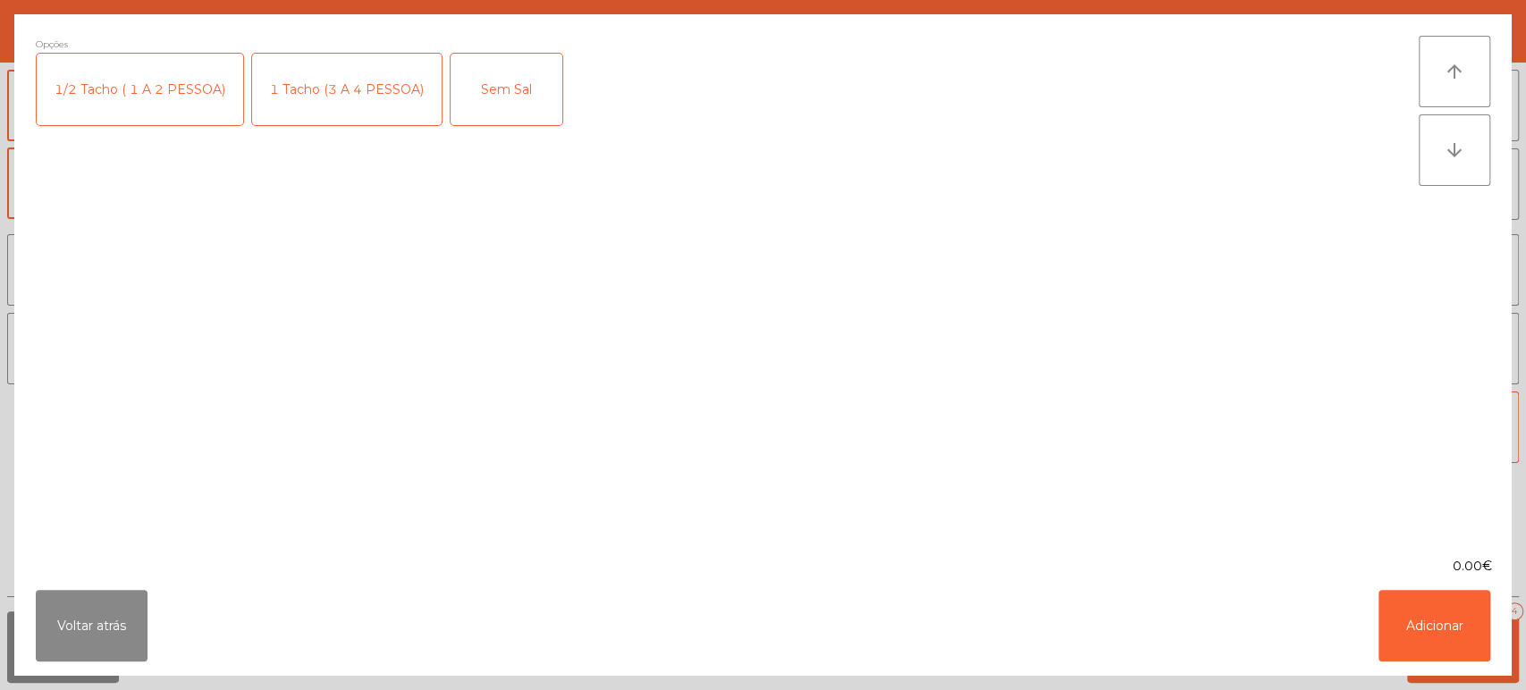
click at [374, 82] on div "1 Tacho (3 A 4 PESSOA)" at bounding box center [346, 90] width 189 height 72
click at [1437, 627] on button "Adicionar" at bounding box center [1434, 626] width 112 height 72
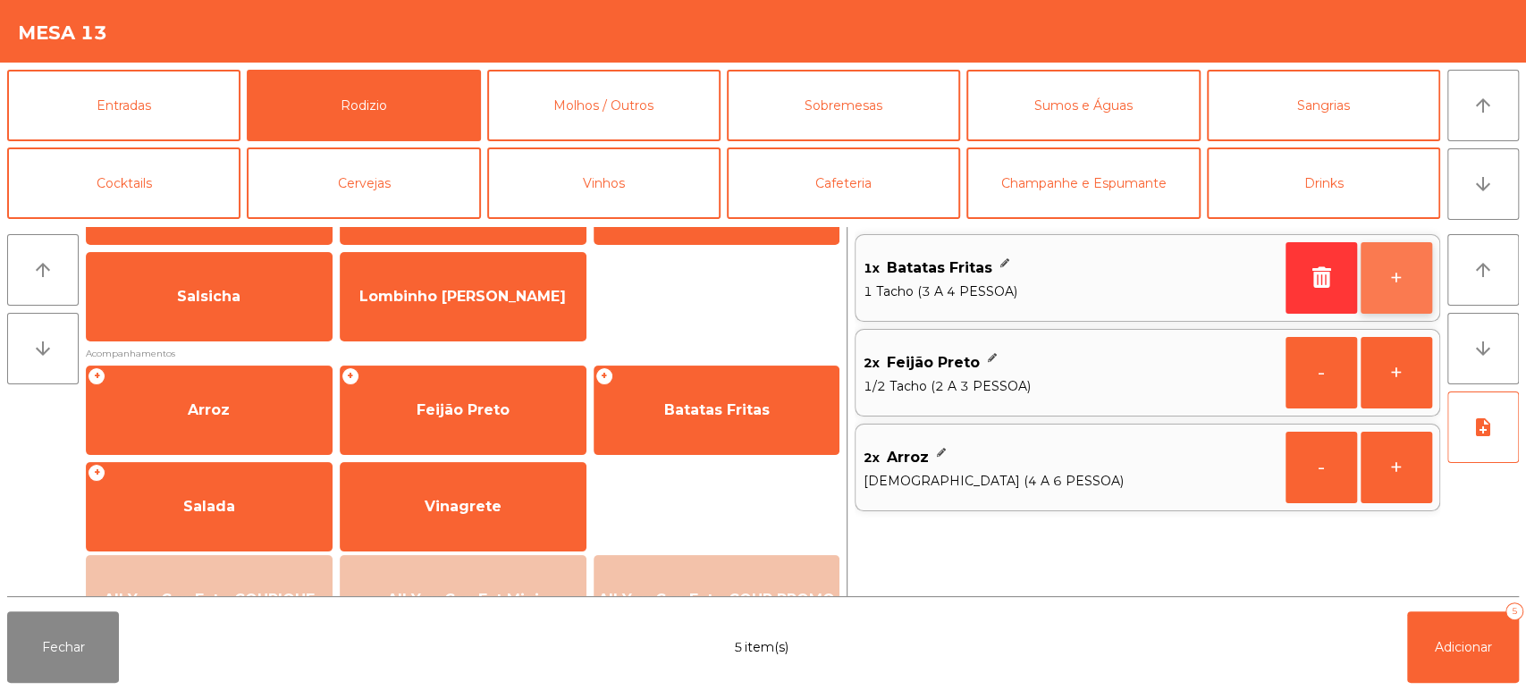
click at [1409, 298] on button "+" at bounding box center [1396, 278] width 72 height 72
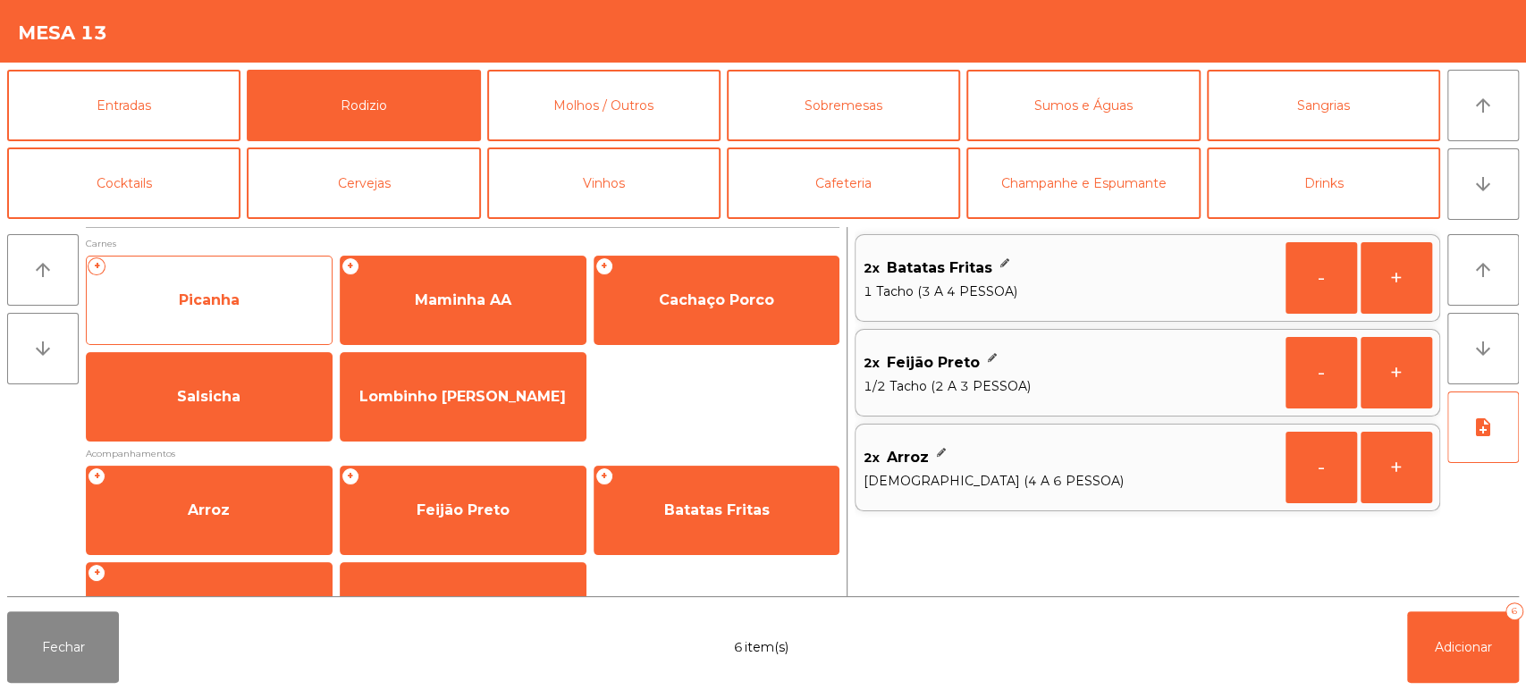
click at [242, 288] on span "Picanha" at bounding box center [209, 300] width 245 height 48
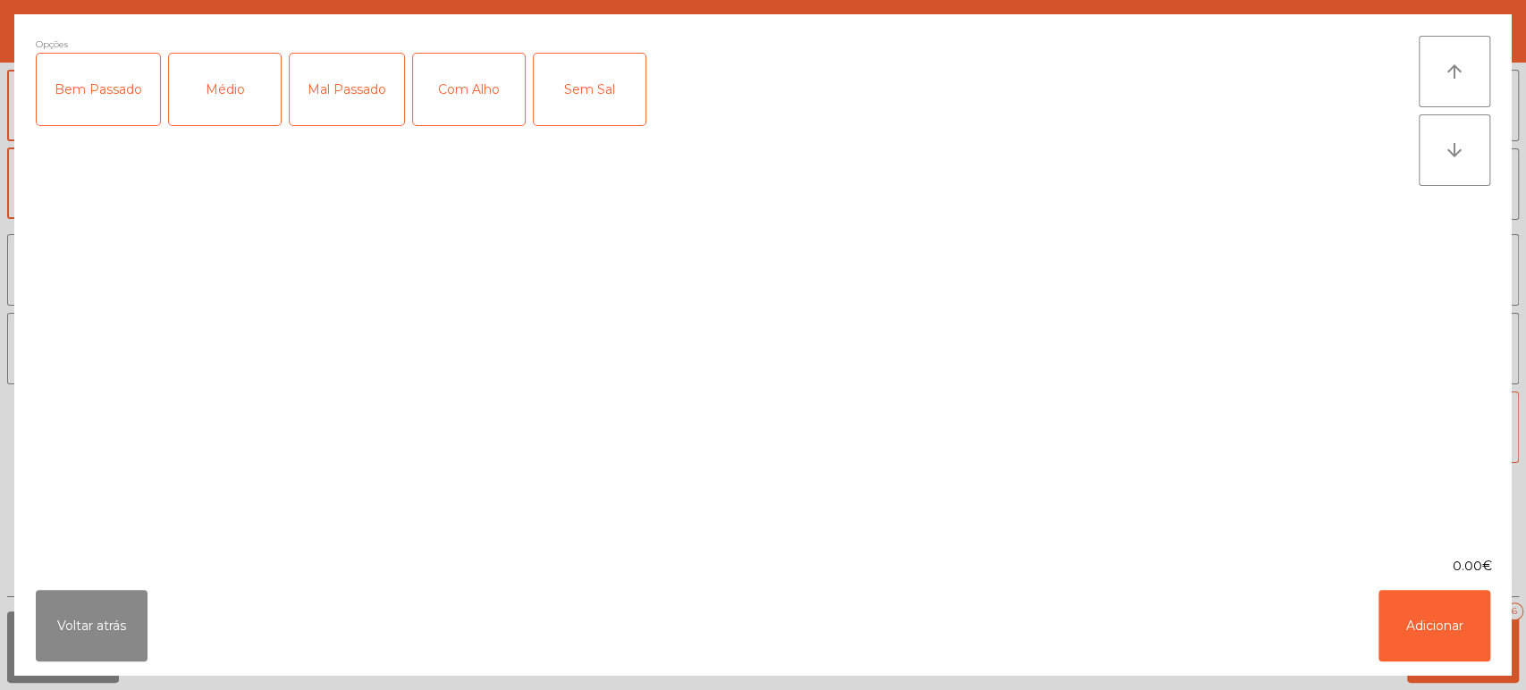
click at [231, 94] on div "Médio" at bounding box center [225, 90] width 112 height 72
click at [358, 63] on div "Mal Passado" at bounding box center [347, 90] width 114 height 72
click at [1437, 644] on button "Adicionar" at bounding box center [1434, 626] width 112 height 72
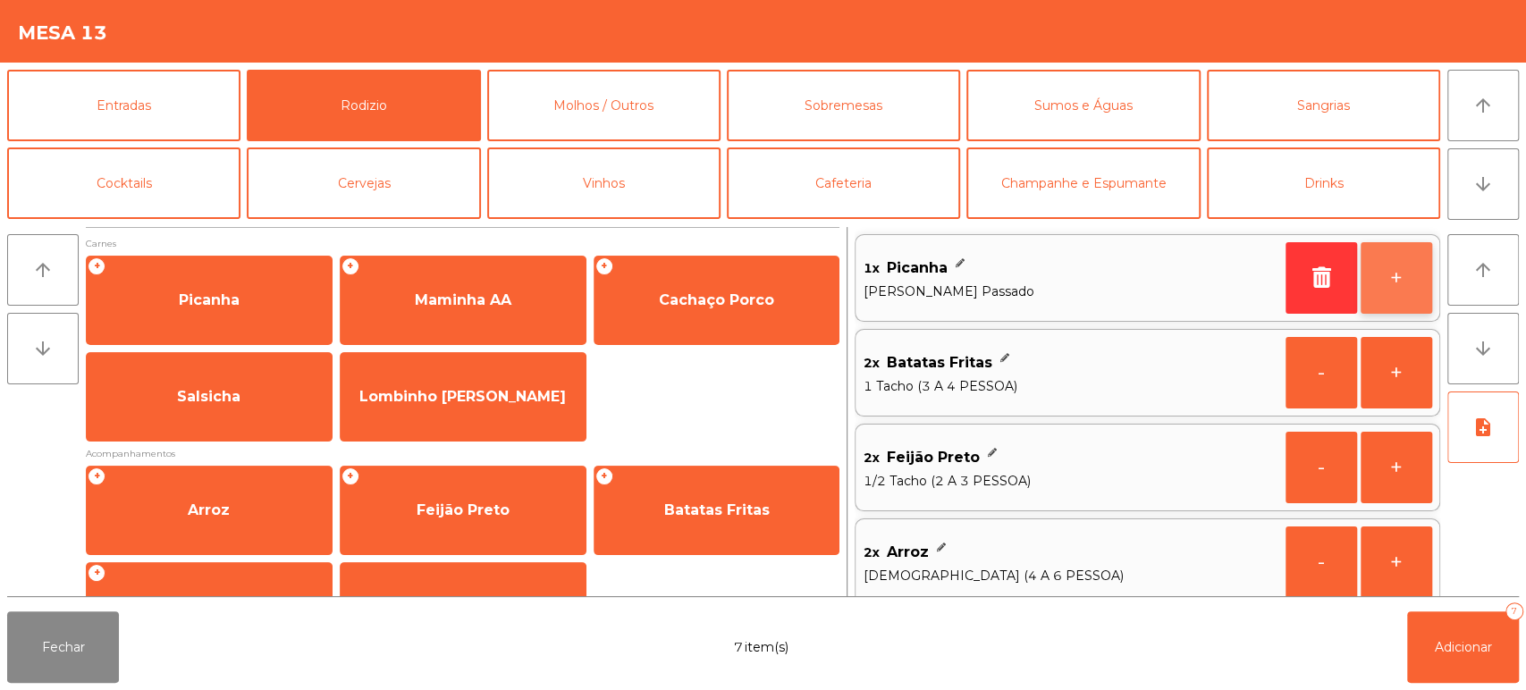
click at [1394, 299] on button "+" at bounding box center [1396, 278] width 72 height 72
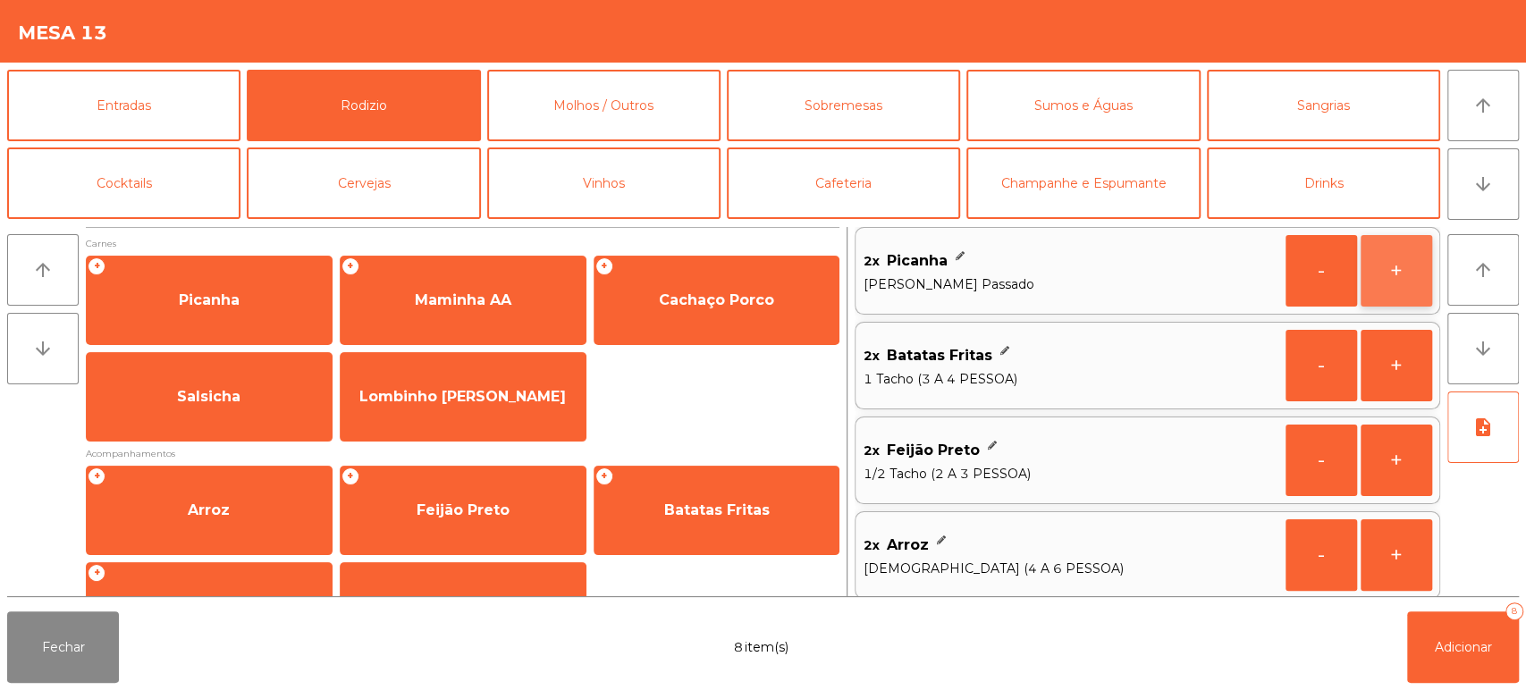
click at [1394, 282] on button "+" at bounding box center [1396, 271] width 72 height 72
click at [1408, 285] on button "+" at bounding box center [1396, 271] width 72 height 72
click at [1421, 272] on button "+" at bounding box center [1396, 271] width 72 height 72
click at [1426, 269] on button "+" at bounding box center [1396, 271] width 72 height 72
click at [1309, 258] on button "-" at bounding box center [1321, 271] width 72 height 72
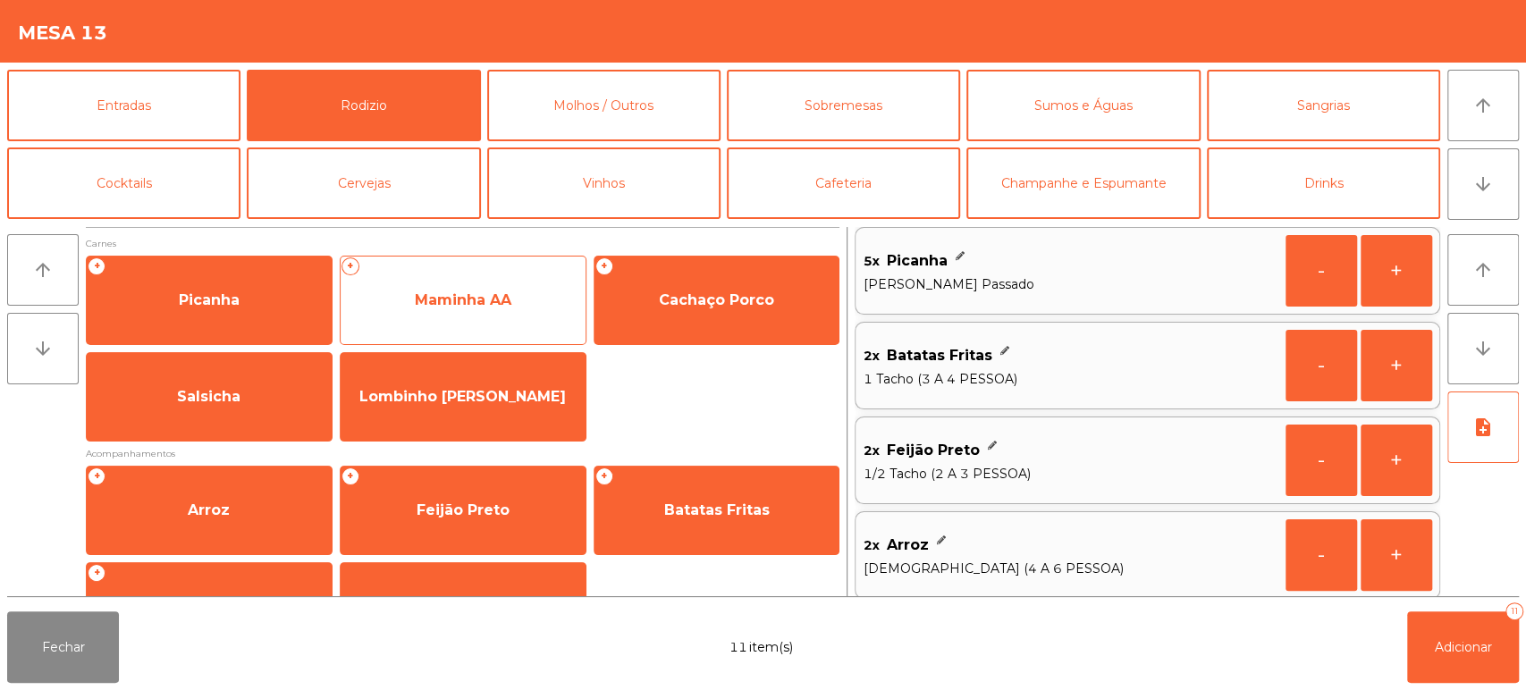
click at [492, 303] on span "Maminha AA" at bounding box center [463, 299] width 97 height 17
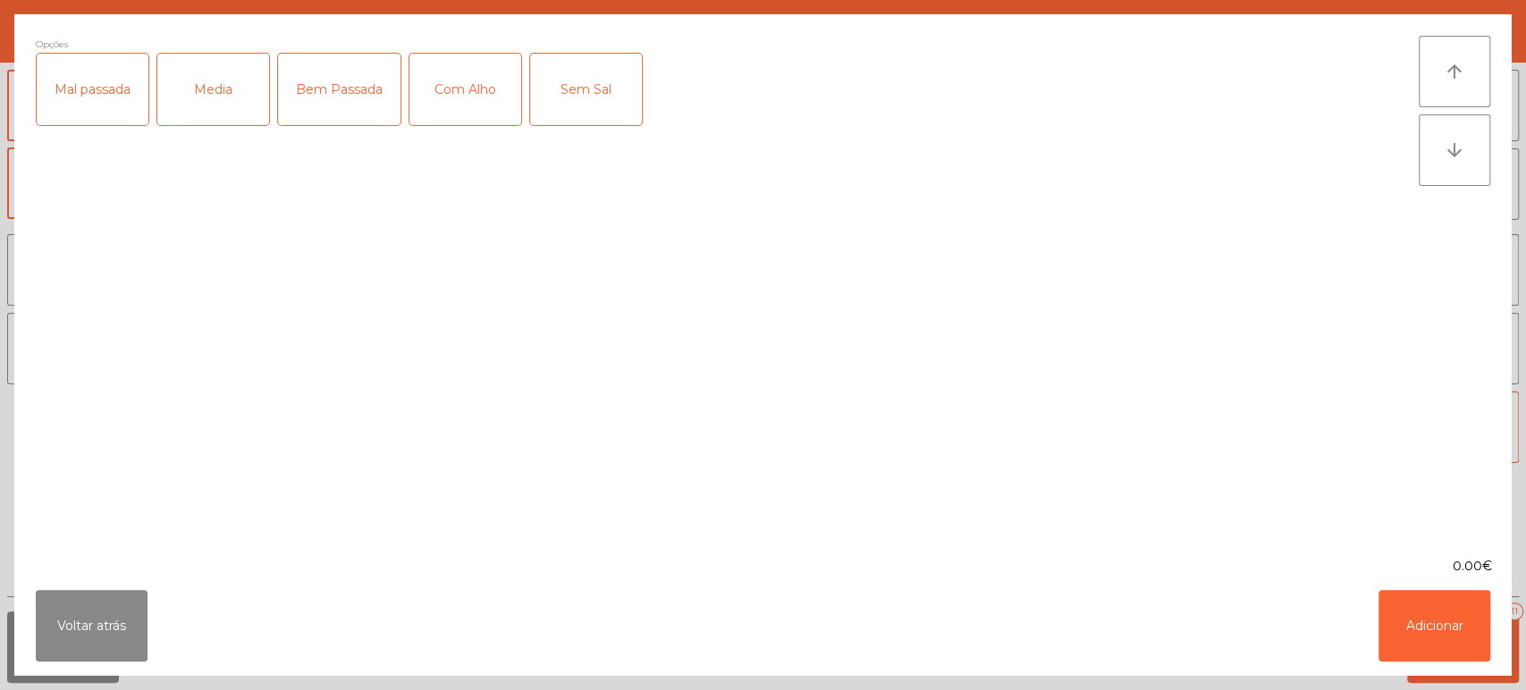
click at [211, 95] on div "Media" at bounding box center [213, 90] width 112 height 72
click at [1423, 633] on button "Adicionar" at bounding box center [1434, 626] width 112 height 72
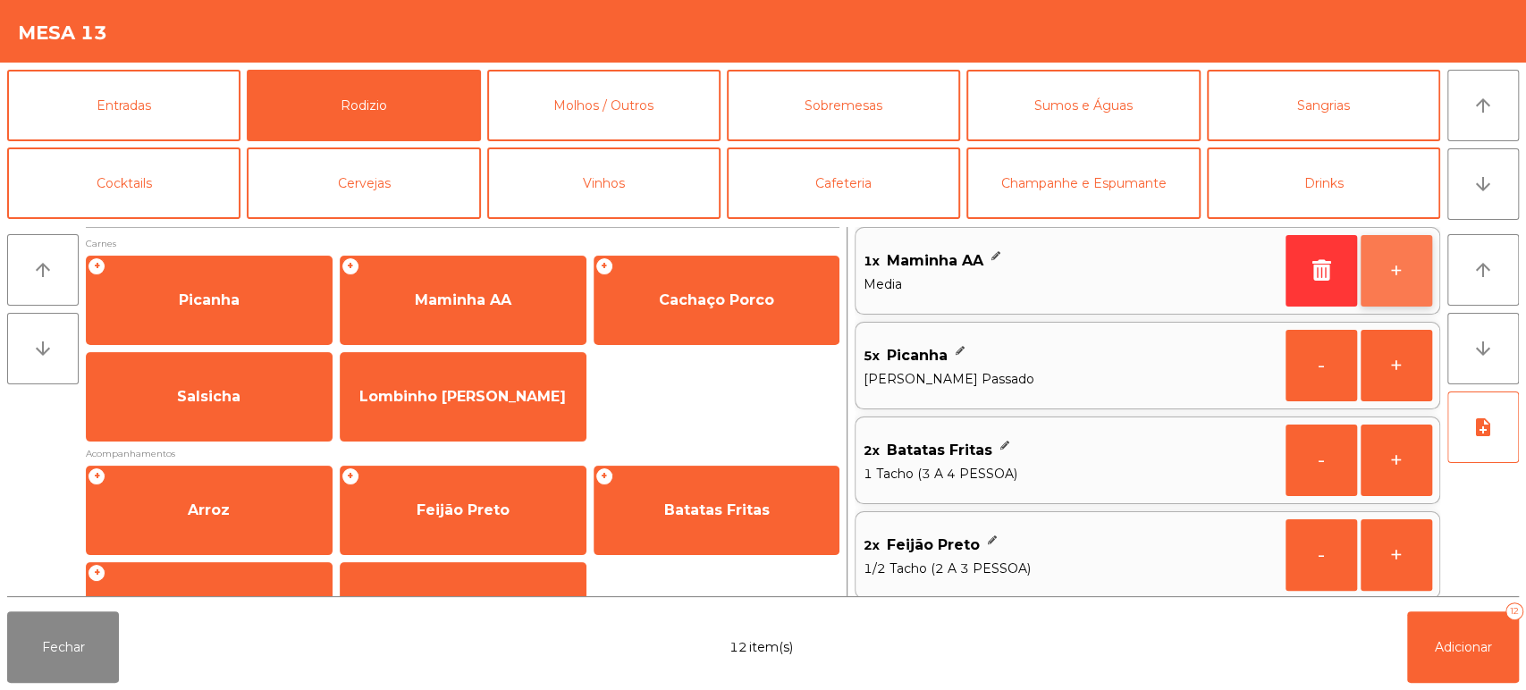
click at [1373, 264] on button "+" at bounding box center [1396, 271] width 72 height 72
click at [1390, 259] on button "+" at bounding box center [1396, 271] width 72 height 72
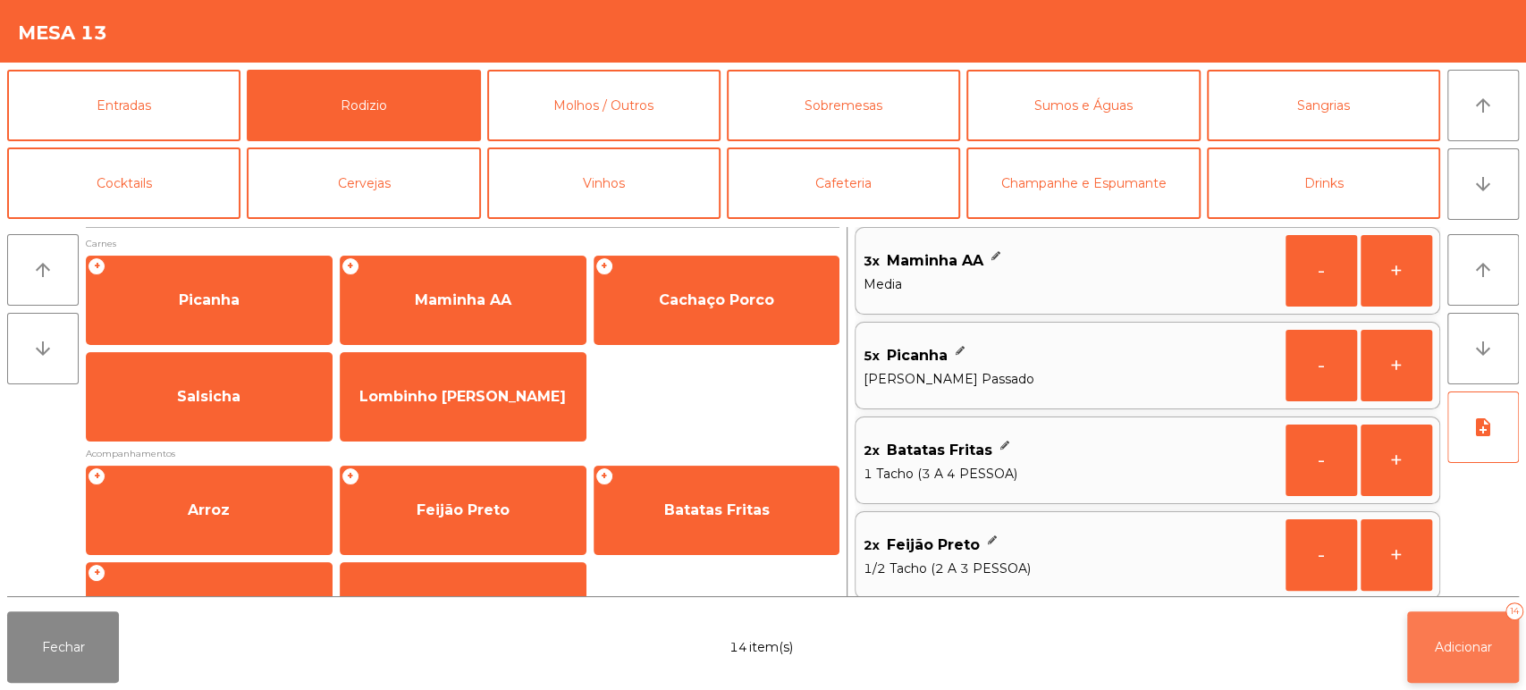
click at [1463, 644] on span "Adicionar" at bounding box center [1462, 647] width 57 height 16
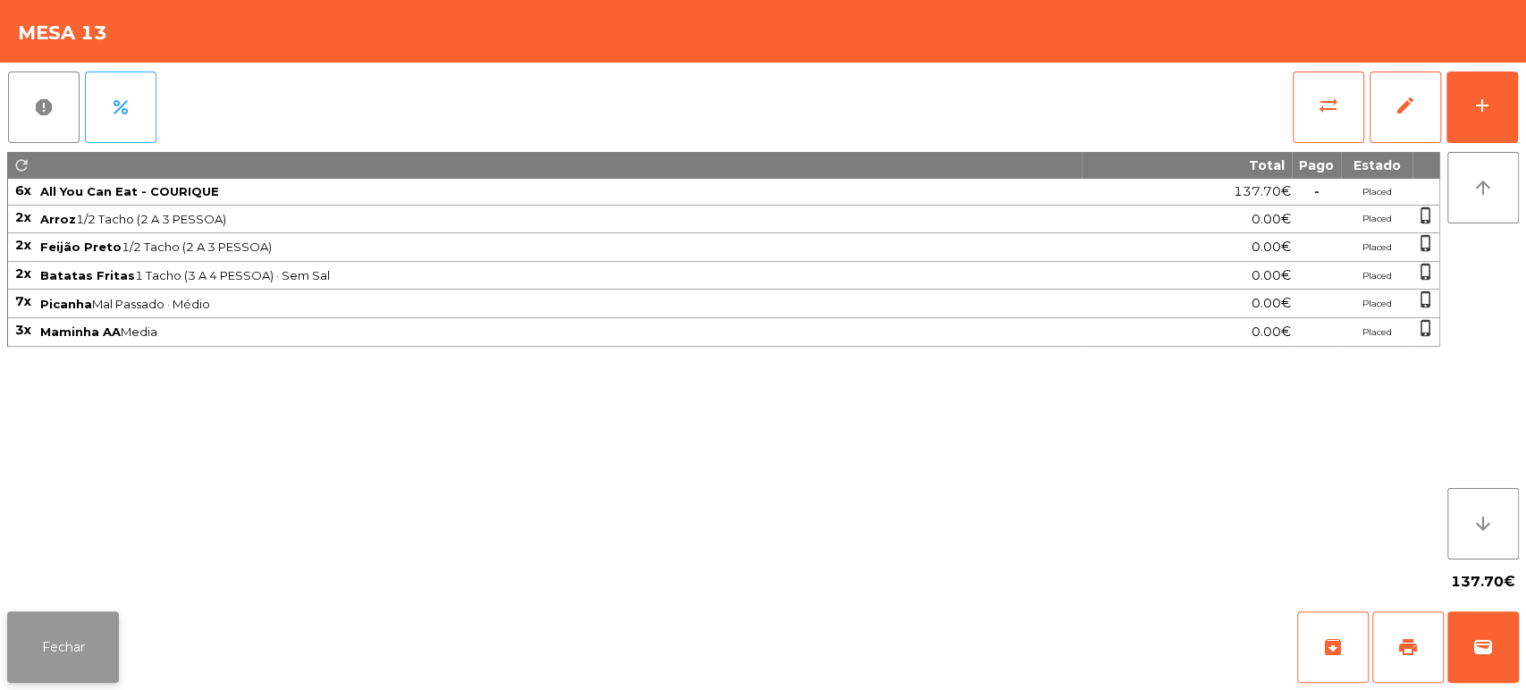
click at [54, 657] on button "Fechar" at bounding box center [63, 647] width 112 height 72
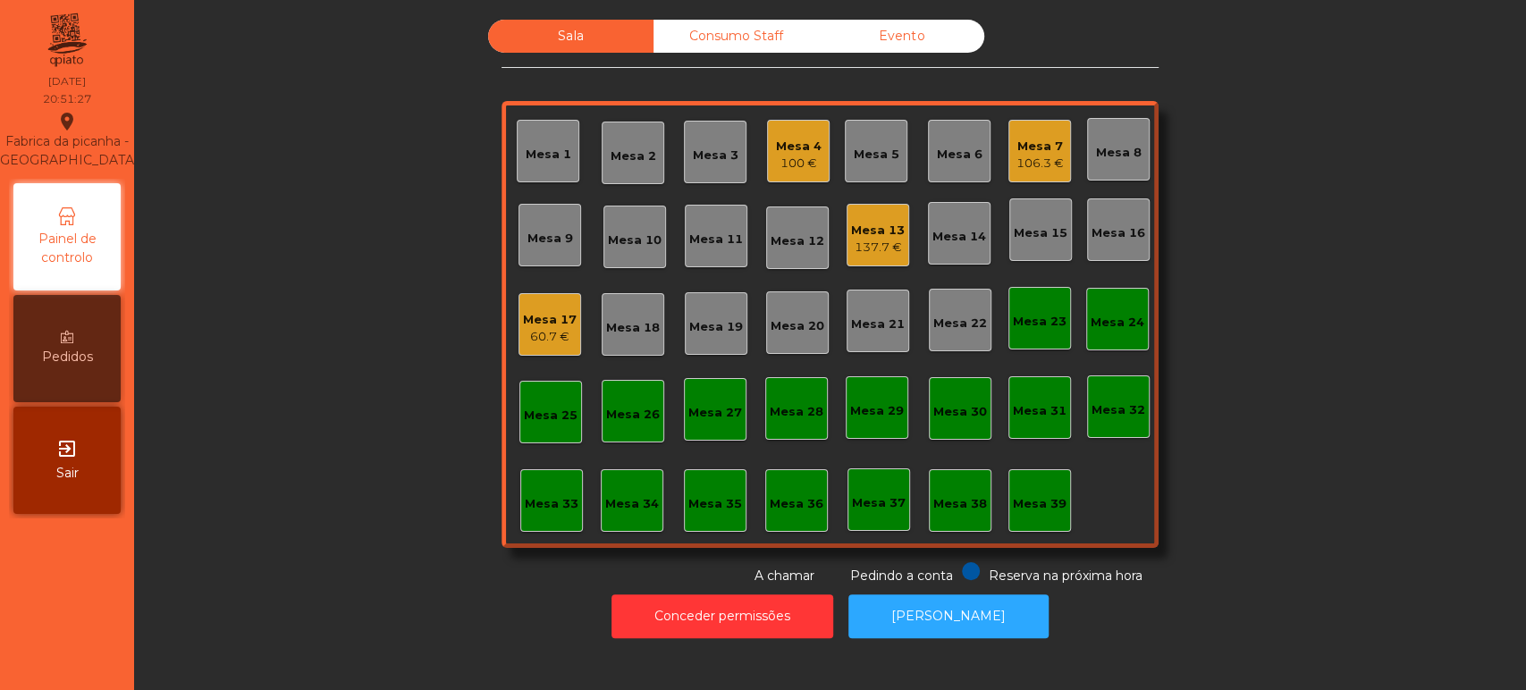
click at [572, 332] on div "Mesa 17 60.7 €" at bounding box center [549, 324] width 63 height 63
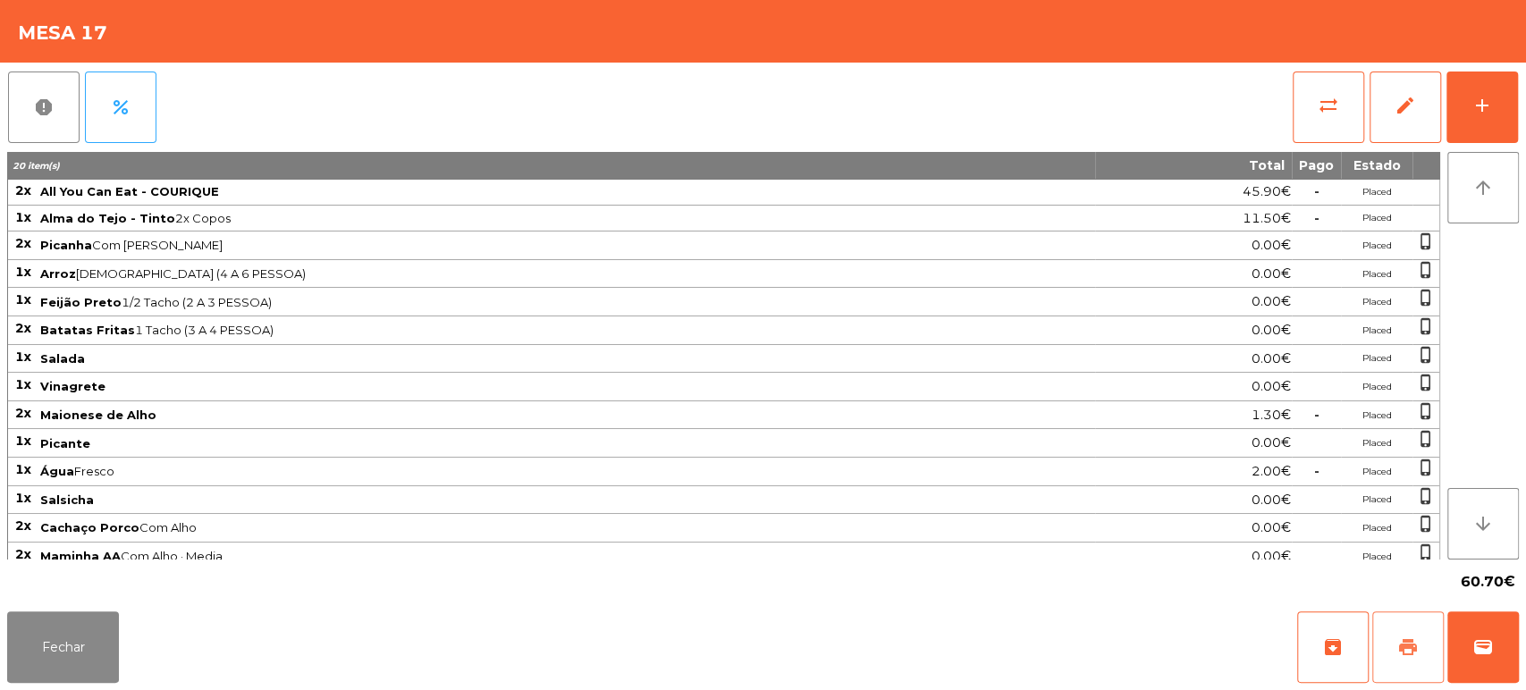
click at [1399, 645] on span "print" at bounding box center [1407, 646] width 21 height 21
click at [62, 632] on button "Fechar" at bounding box center [63, 647] width 112 height 72
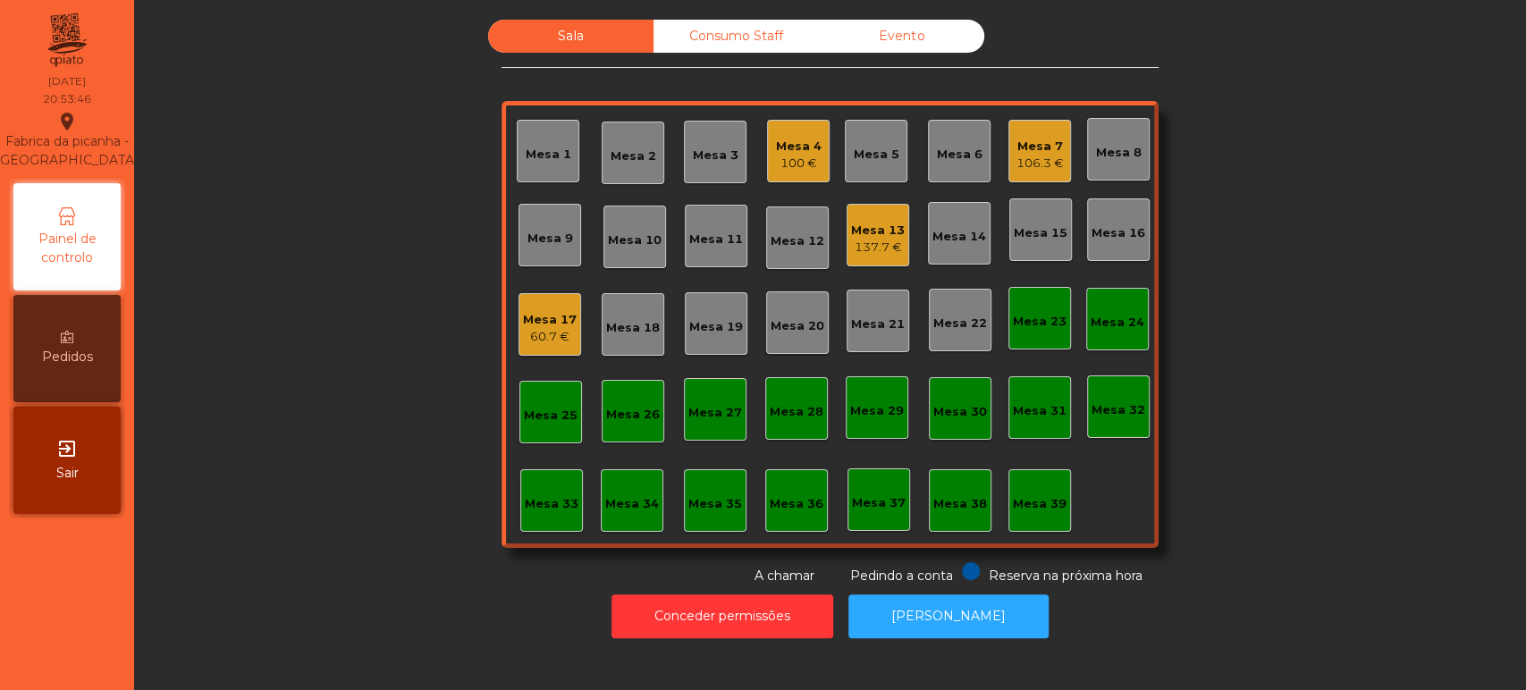
click at [871, 258] on div "Mesa 13 137.7 €" at bounding box center [877, 235] width 63 height 63
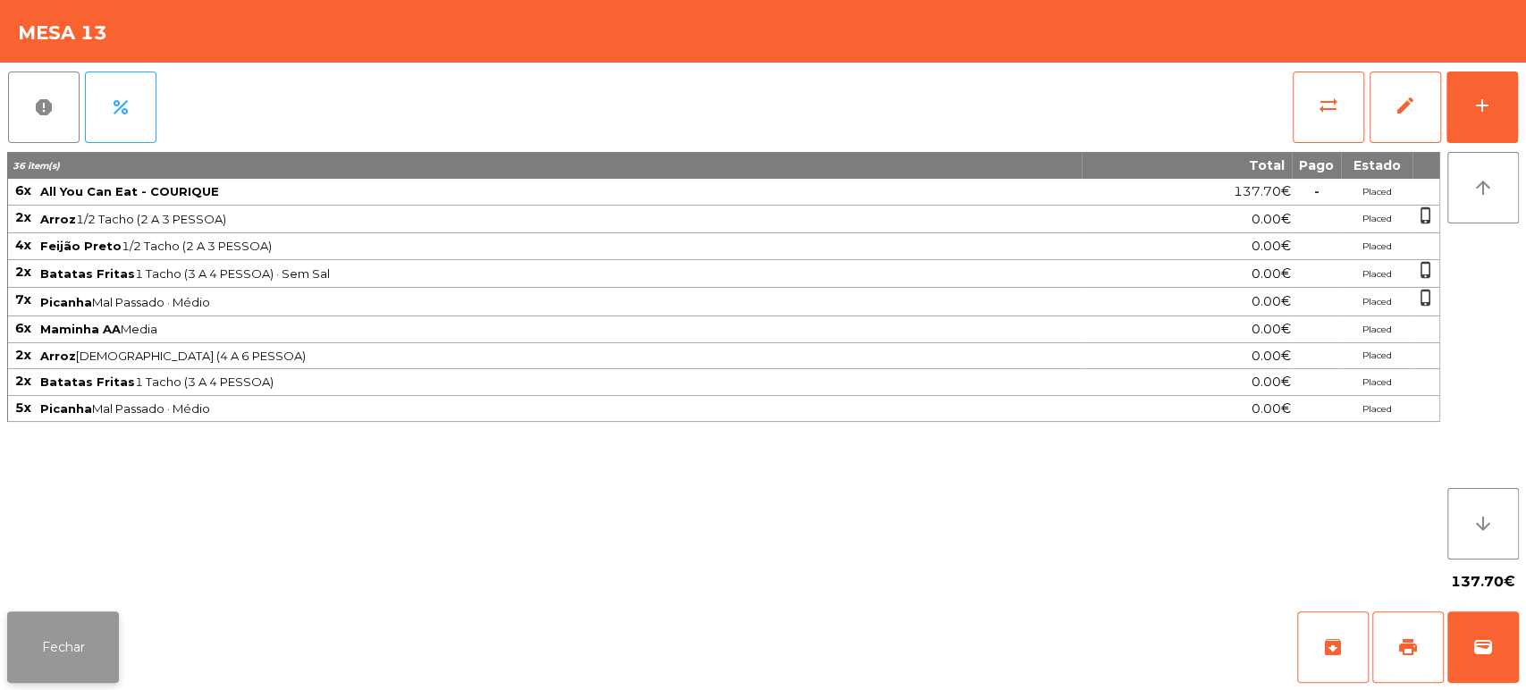
click at [98, 651] on button "Fechar" at bounding box center [63, 647] width 112 height 72
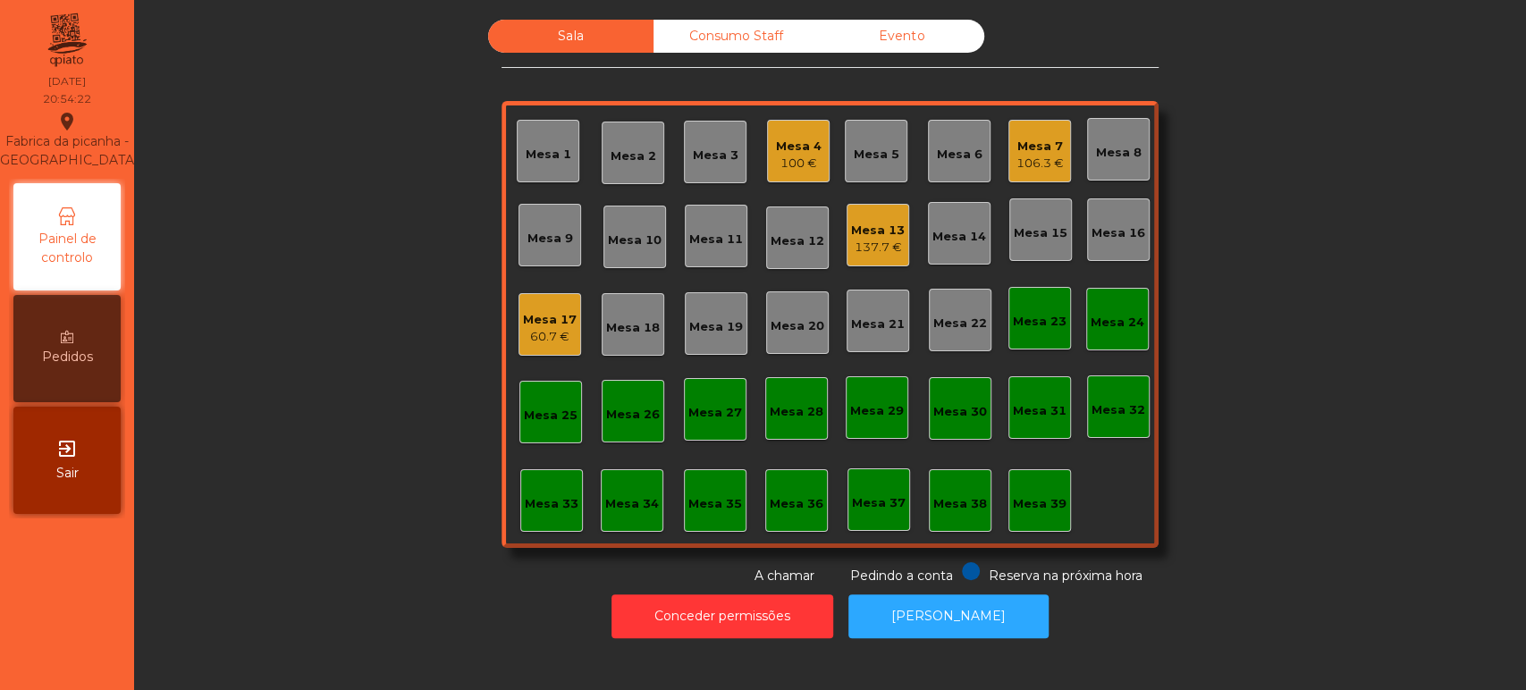
click at [894, 129] on div "Mesa 5" at bounding box center [876, 151] width 63 height 63
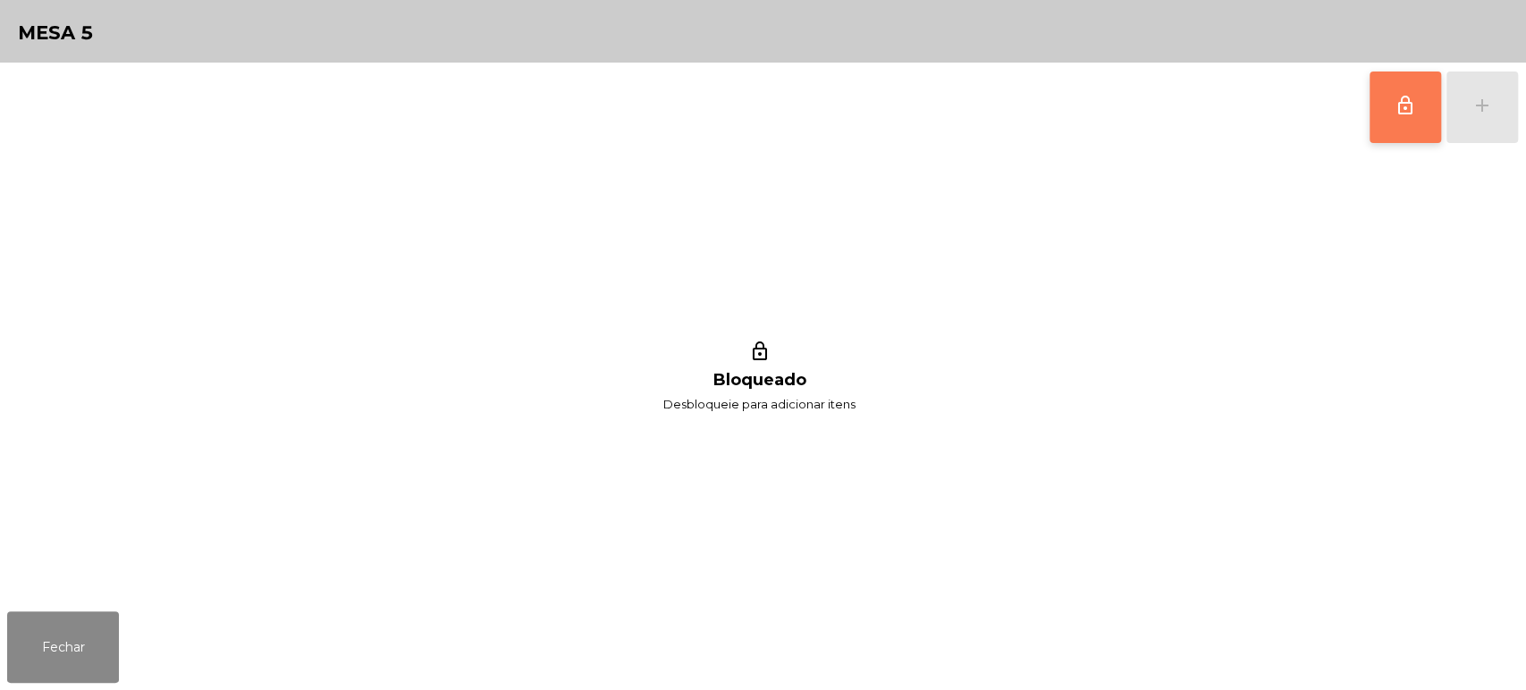
click at [1389, 125] on button "lock_outline" at bounding box center [1405, 108] width 72 height 72
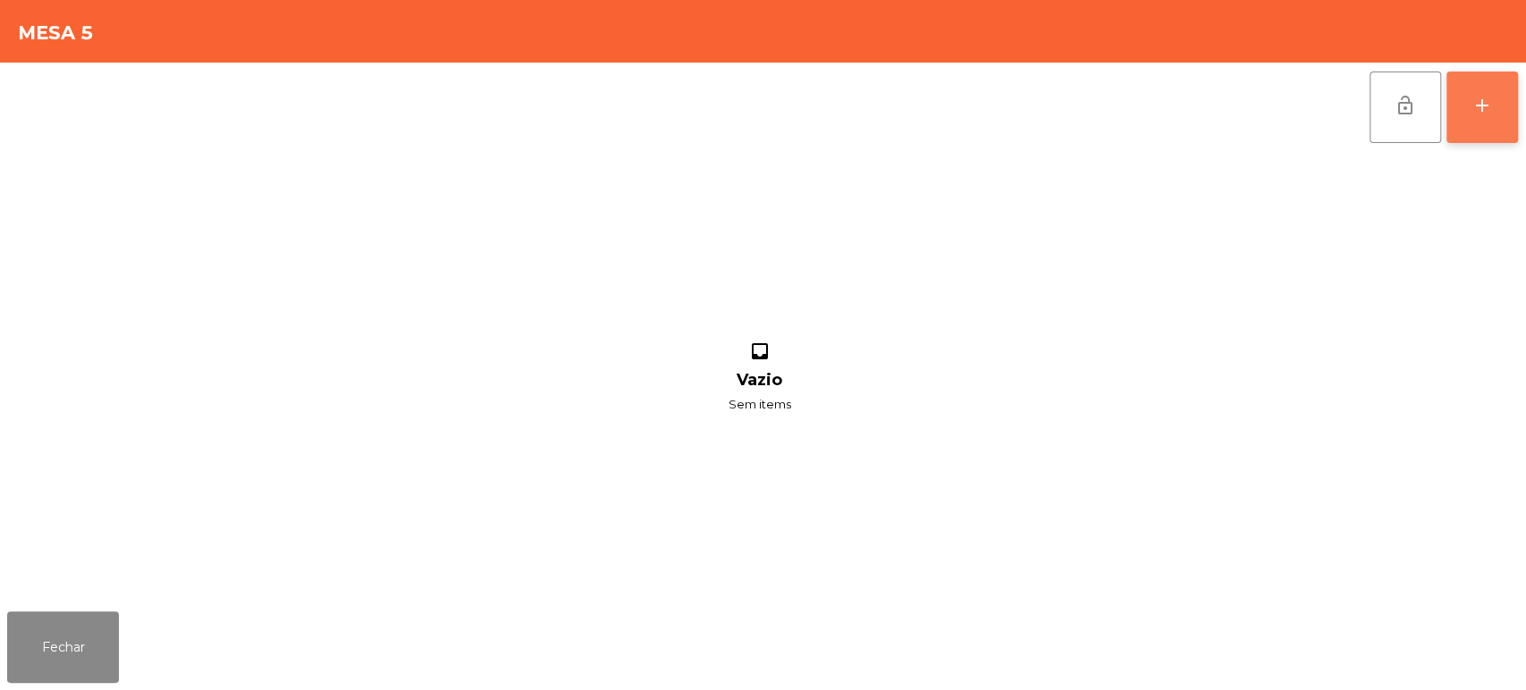
click at [1471, 109] on div "add" at bounding box center [1481, 105] width 21 height 21
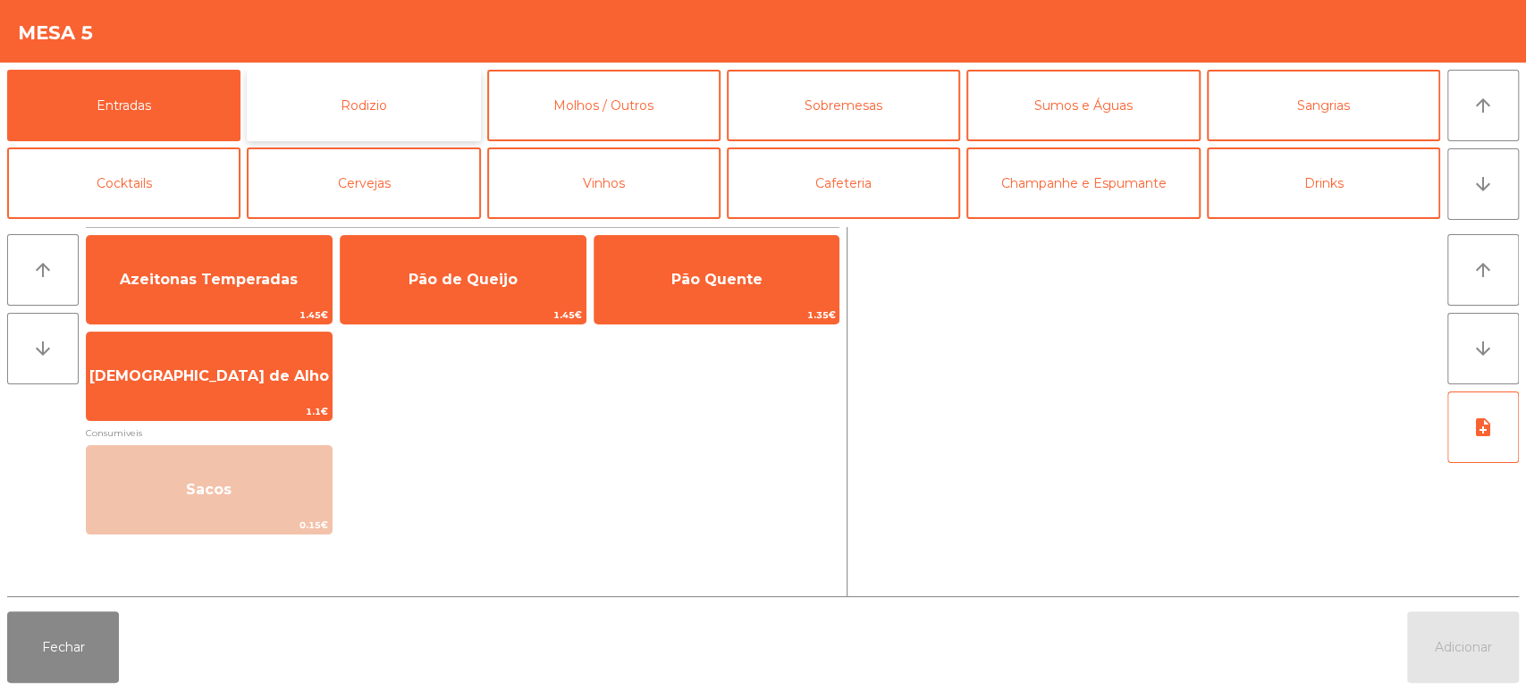
click at [342, 96] on button "Rodizio" at bounding box center [363, 106] width 233 height 72
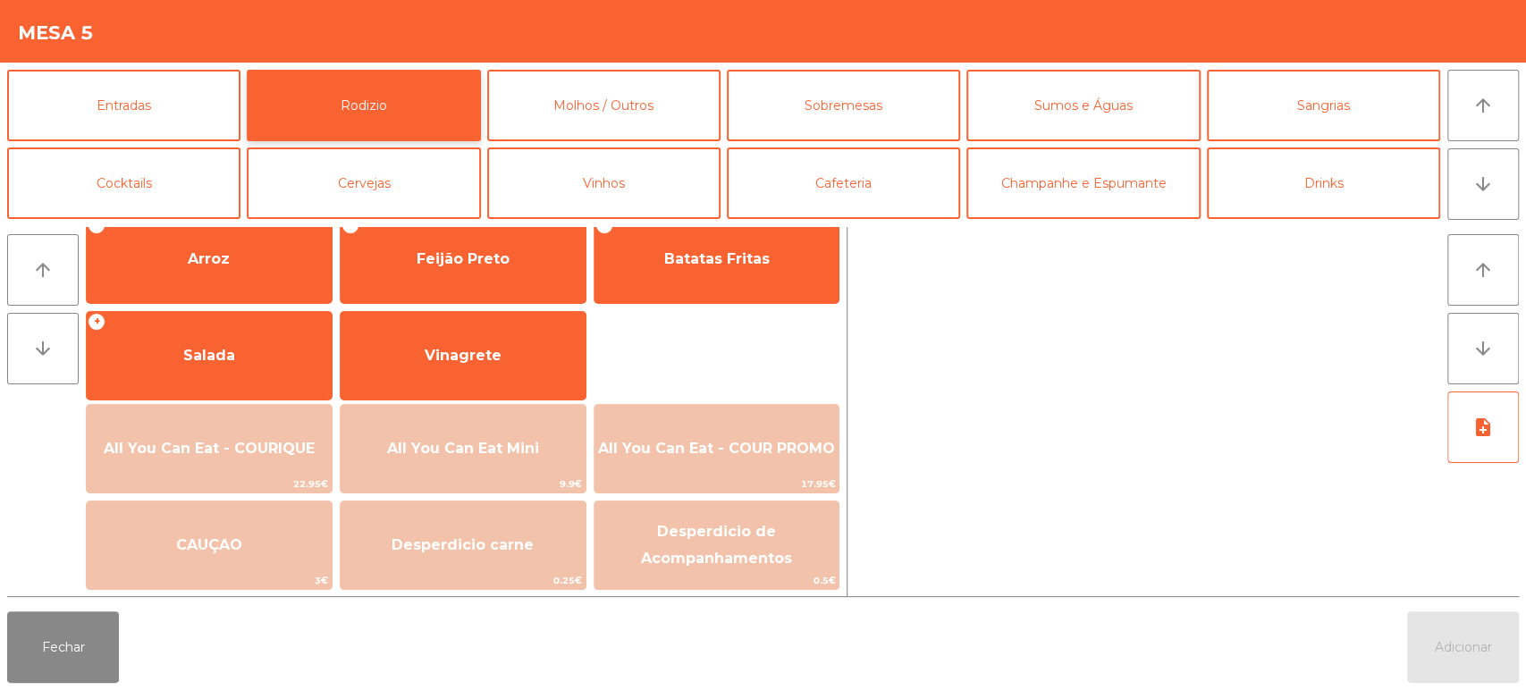
scroll to position [247, 0]
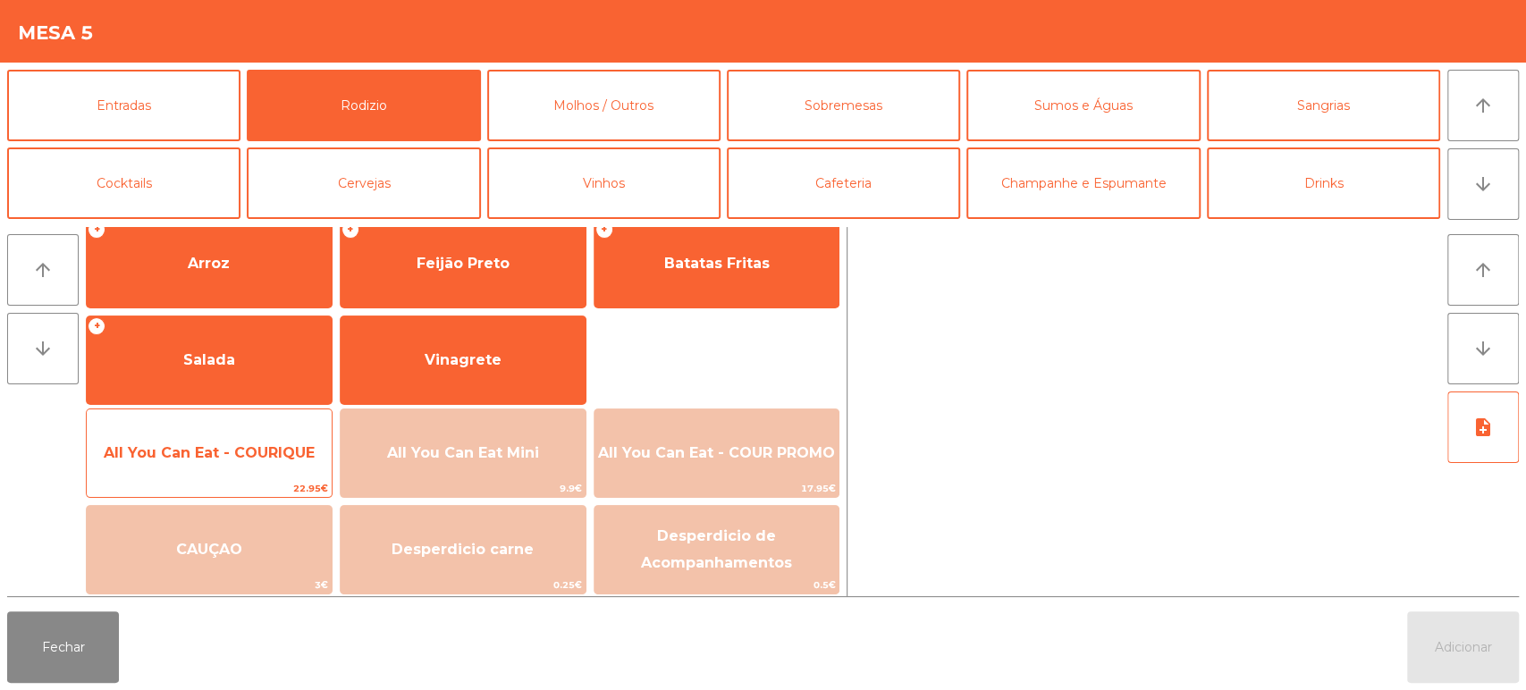
click at [241, 456] on span "All You Can Eat - COURIQUE" at bounding box center [209, 452] width 211 height 17
click at [248, 433] on span "All You Can Eat - COURIQUE" at bounding box center [209, 453] width 245 height 48
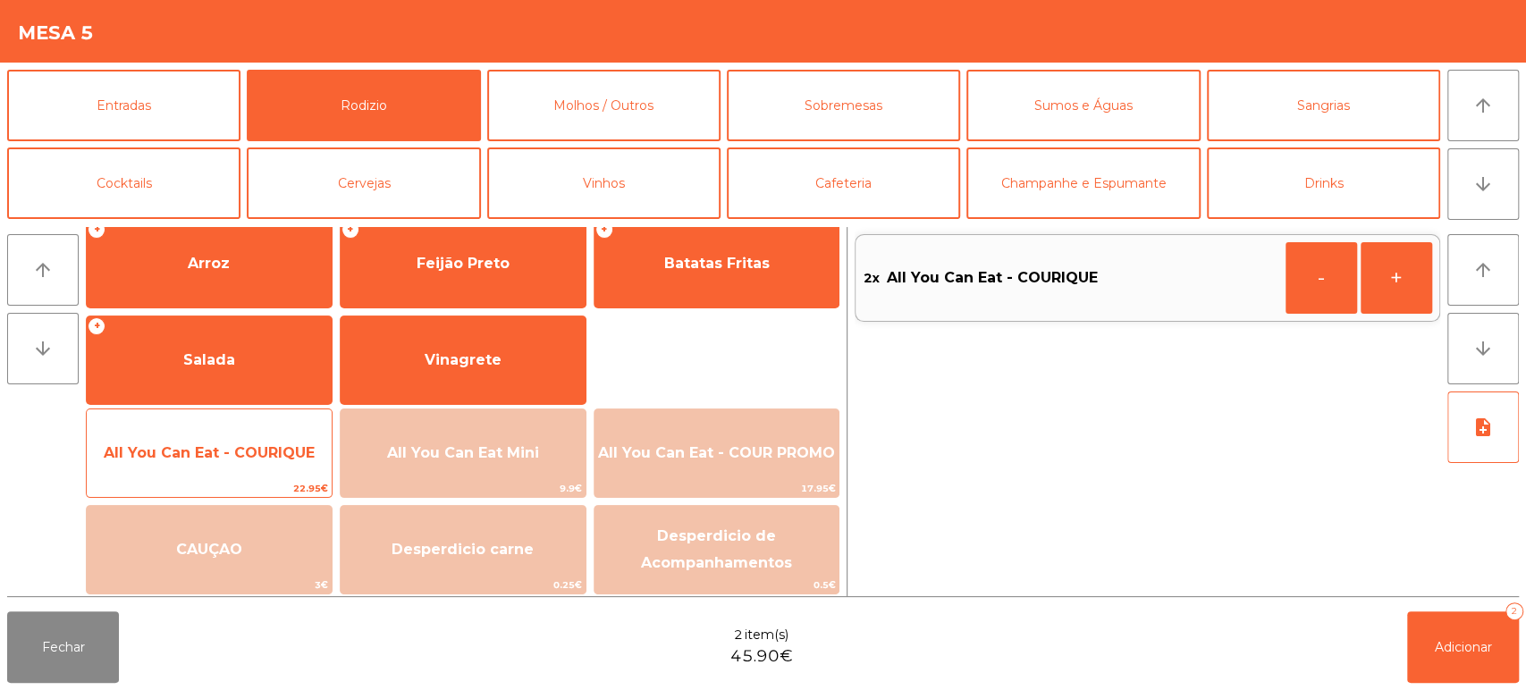
click at [247, 430] on span "All You Can Eat - COURIQUE" at bounding box center [209, 453] width 245 height 48
click at [250, 430] on span "All You Can Eat - COURIQUE" at bounding box center [209, 453] width 245 height 48
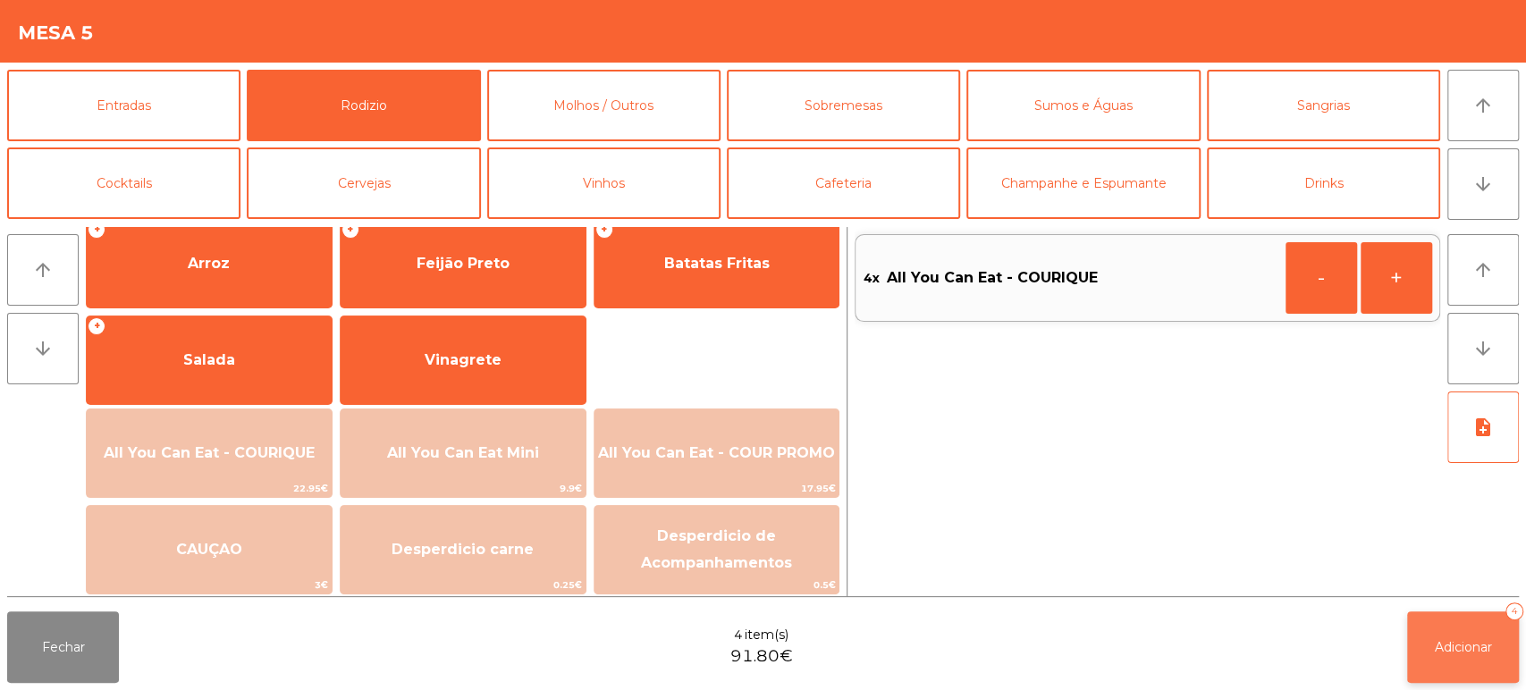
click at [1413, 676] on button "Adicionar 4" at bounding box center [1463, 647] width 112 height 72
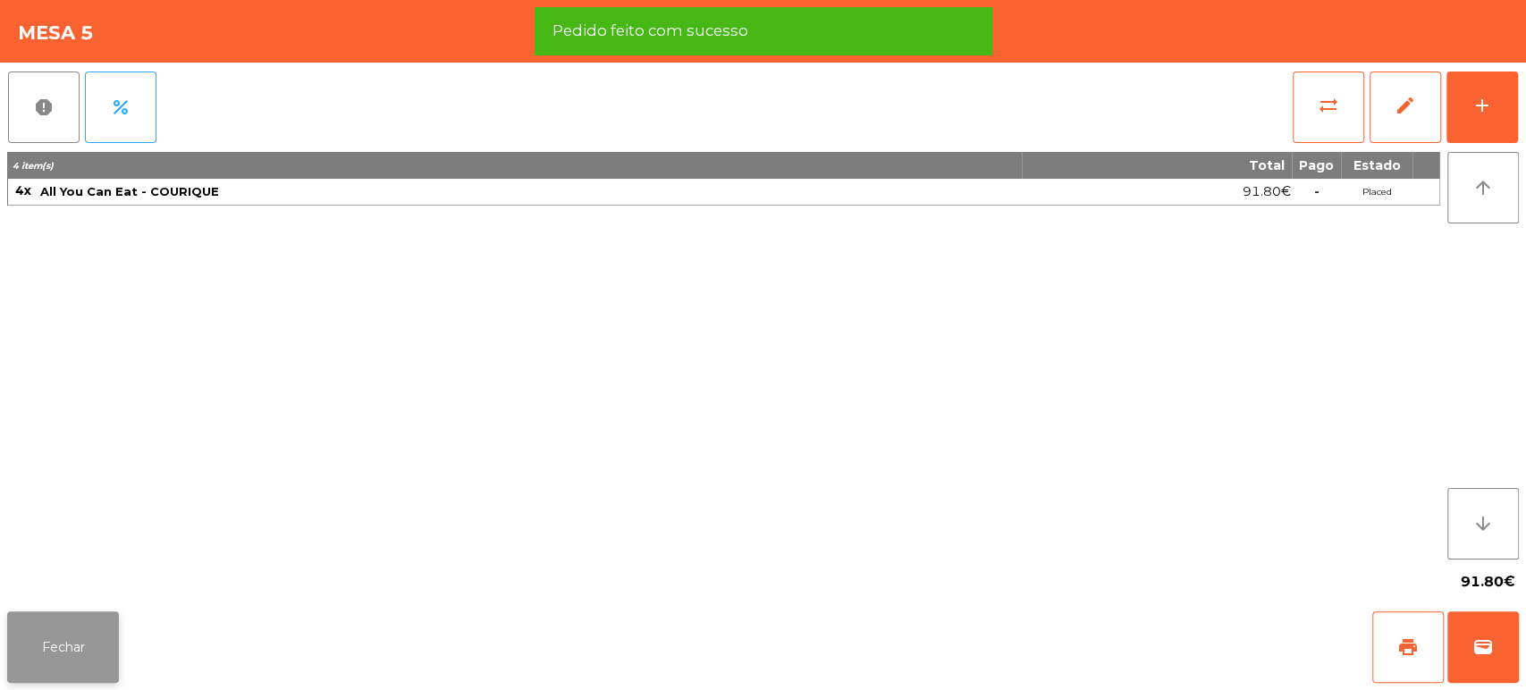
click at [91, 618] on button "Fechar" at bounding box center [63, 647] width 112 height 72
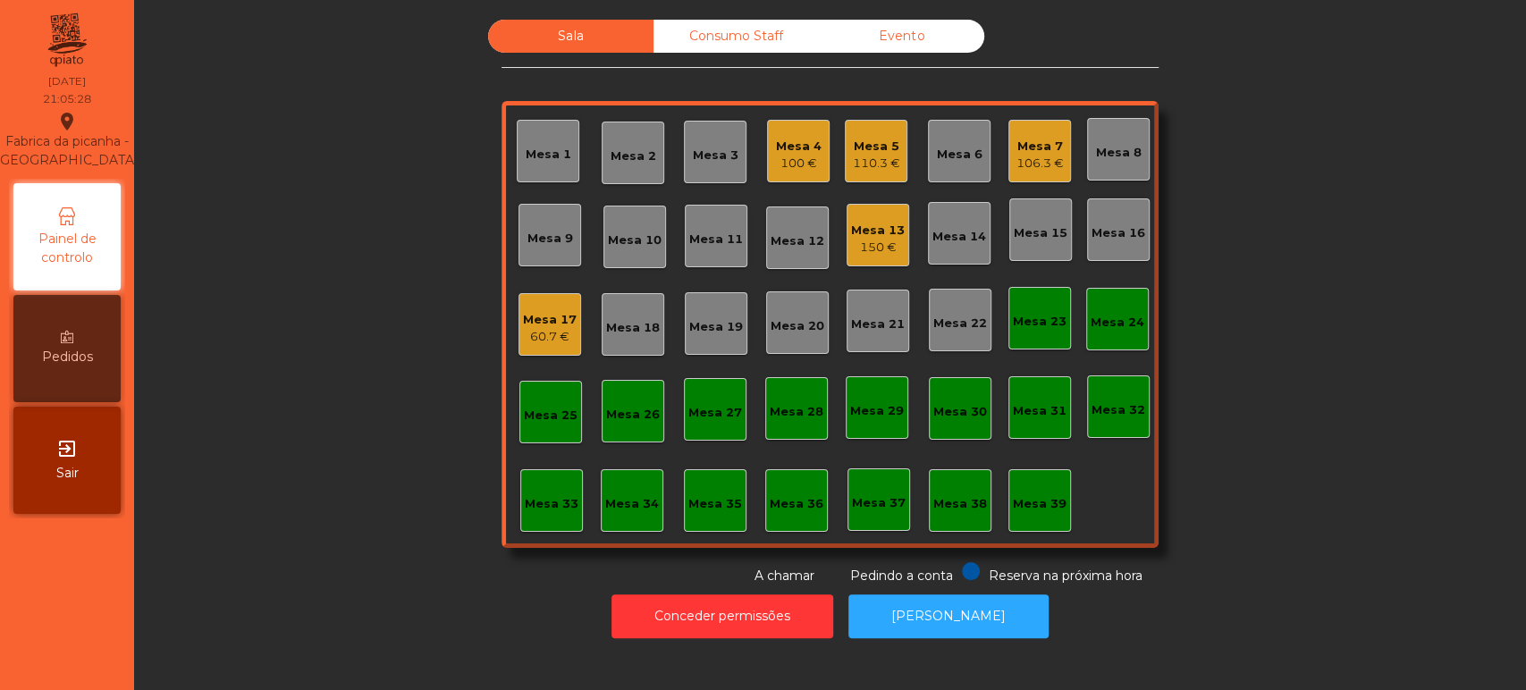
click at [1016, 134] on div "Mesa 7 106.3 €" at bounding box center [1039, 151] width 47 height 42
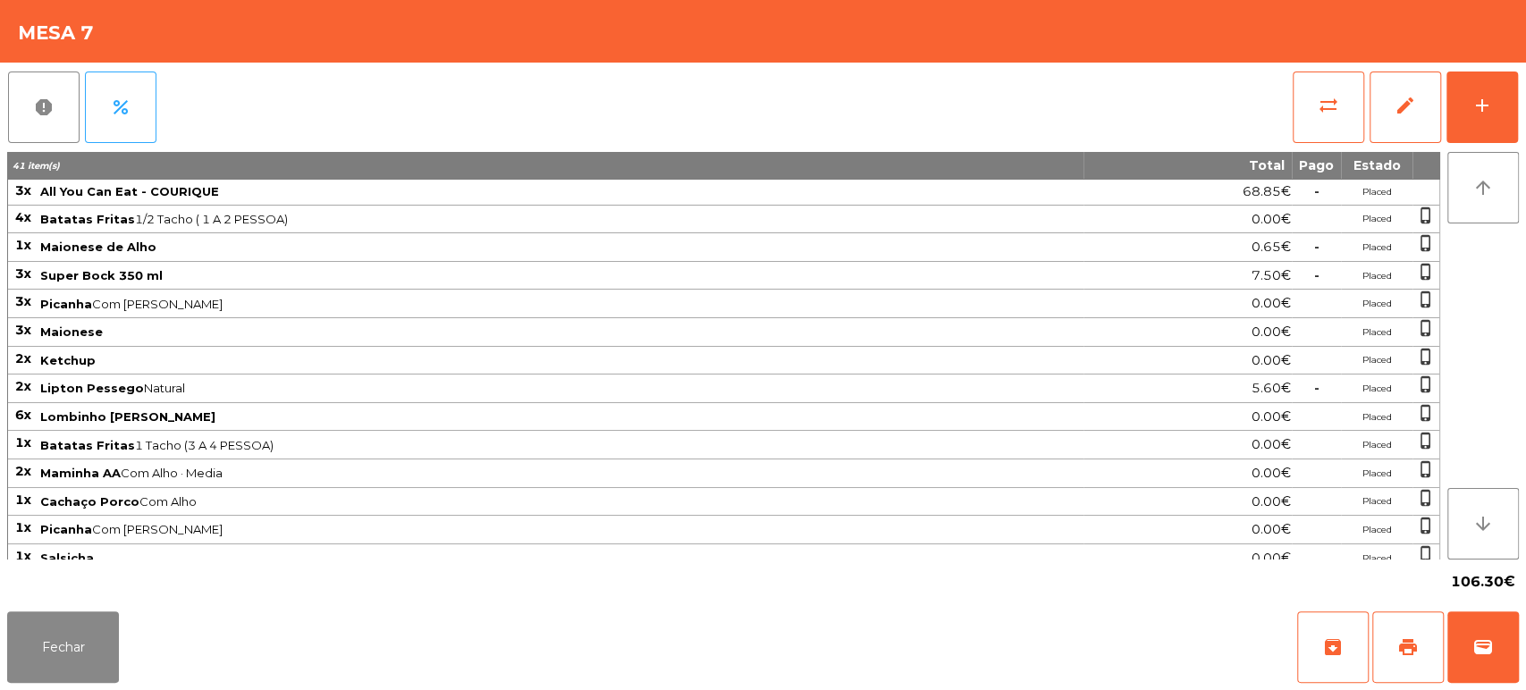
scroll to position [175, 0]
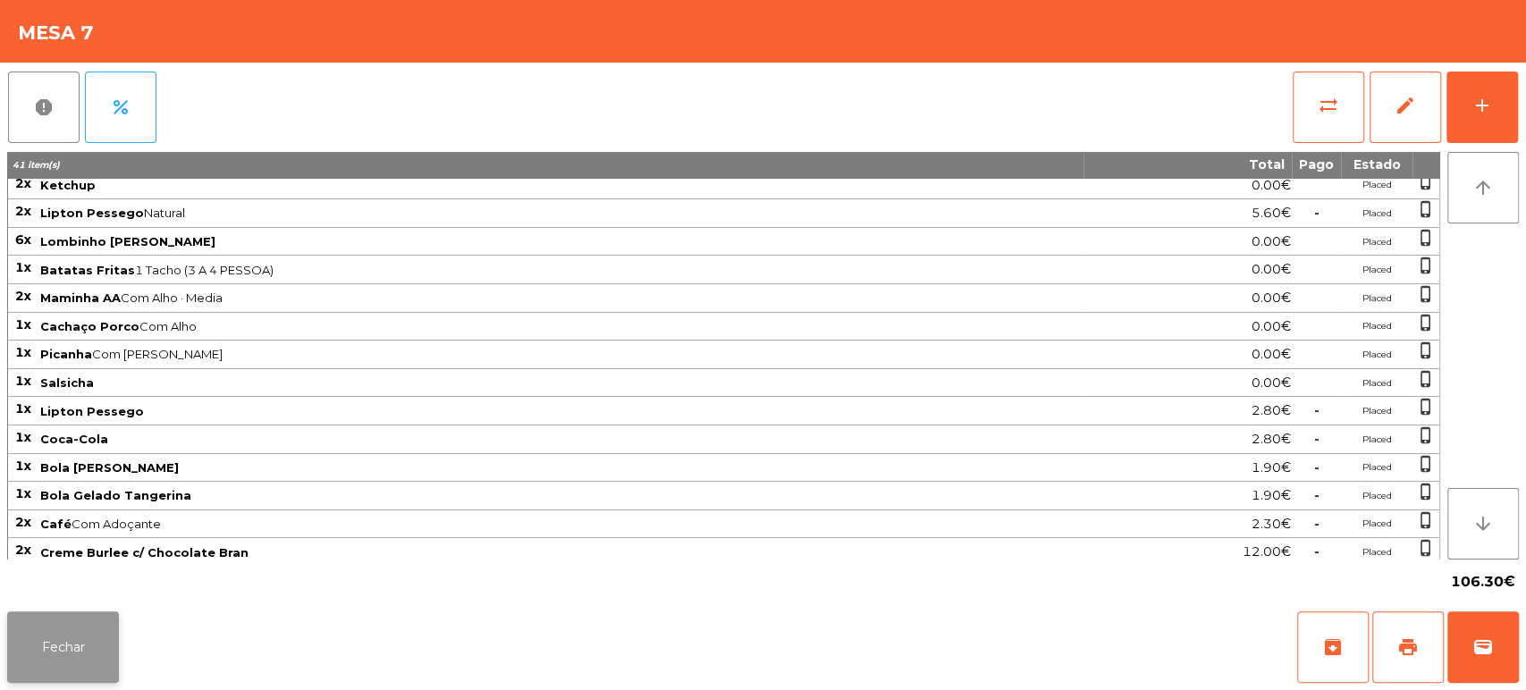
click at [93, 647] on button "Fechar" at bounding box center [63, 647] width 112 height 72
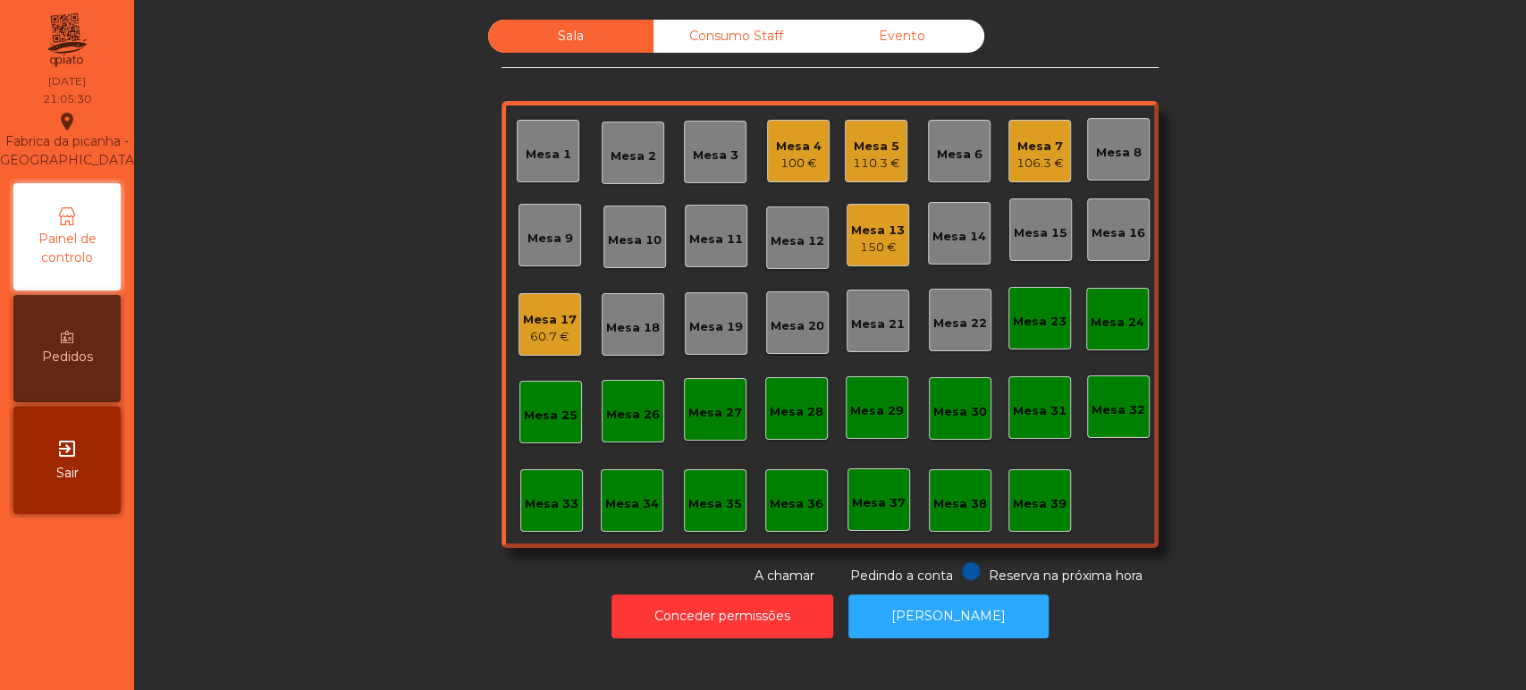
click at [879, 158] on div "110.3 €" at bounding box center [876, 164] width 47 height 18
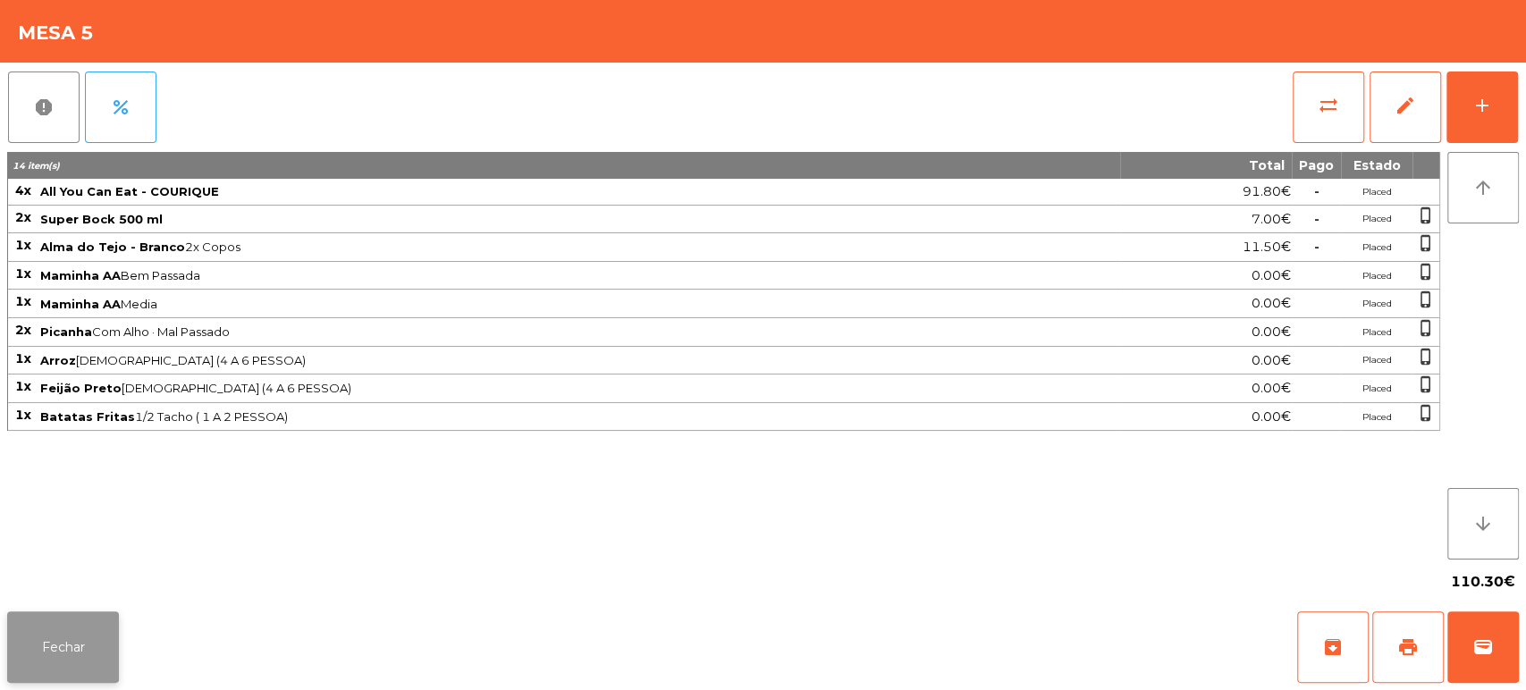
click at [90, 630] on button "Fechar" at bounding box center [63, 647] width 112 height 72
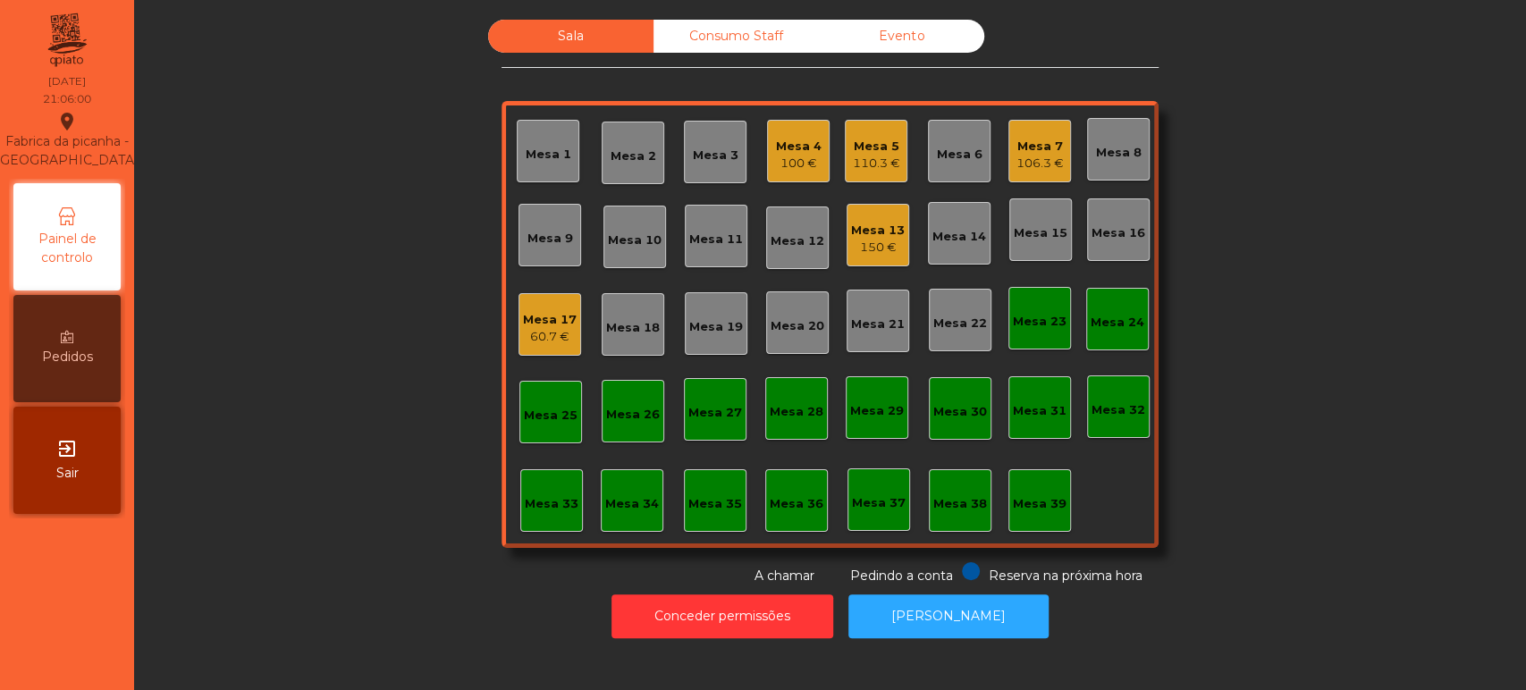
click at [518, 327] on div "Mesa 17 60.7 €" at bounding box center [549, 324] width 63 height 63
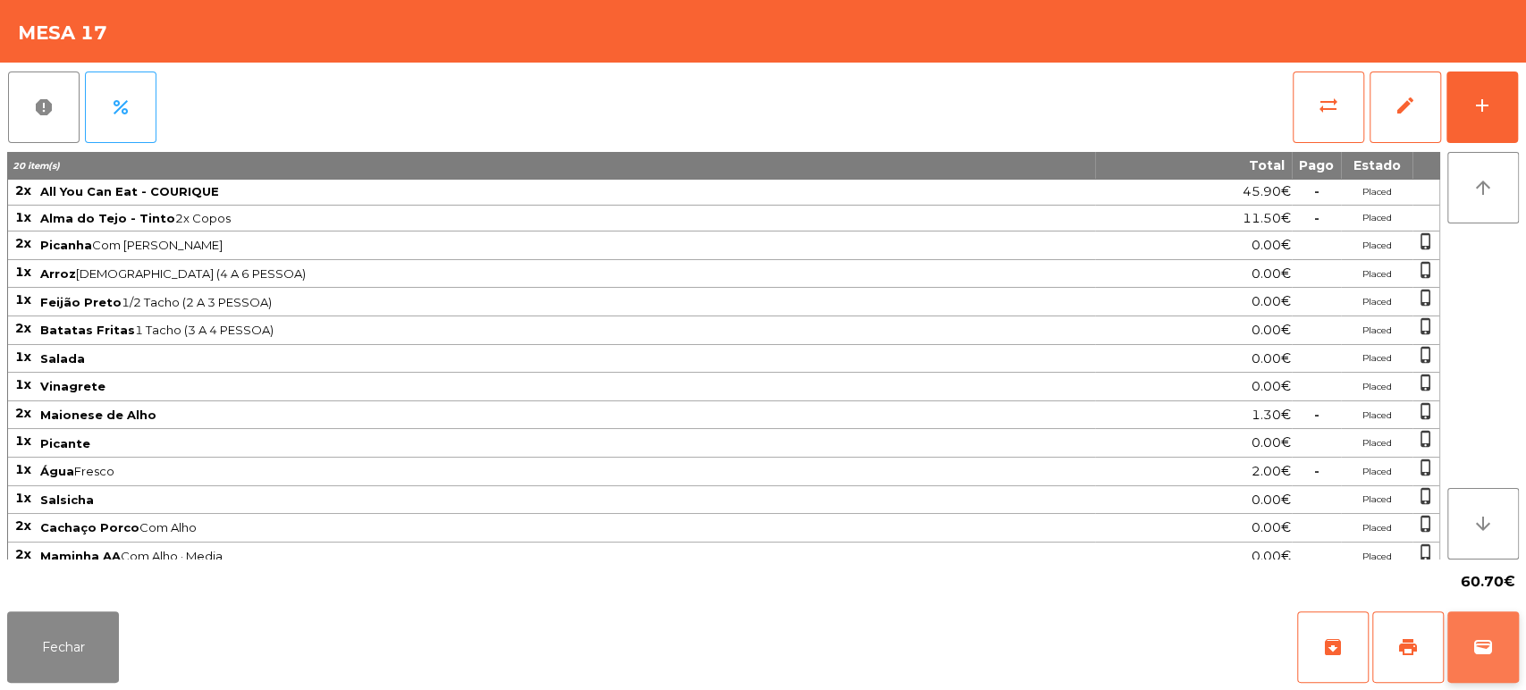
click at [1505, 651] on button "wallet" at bounding box center [1483, 647] width 72 height 72
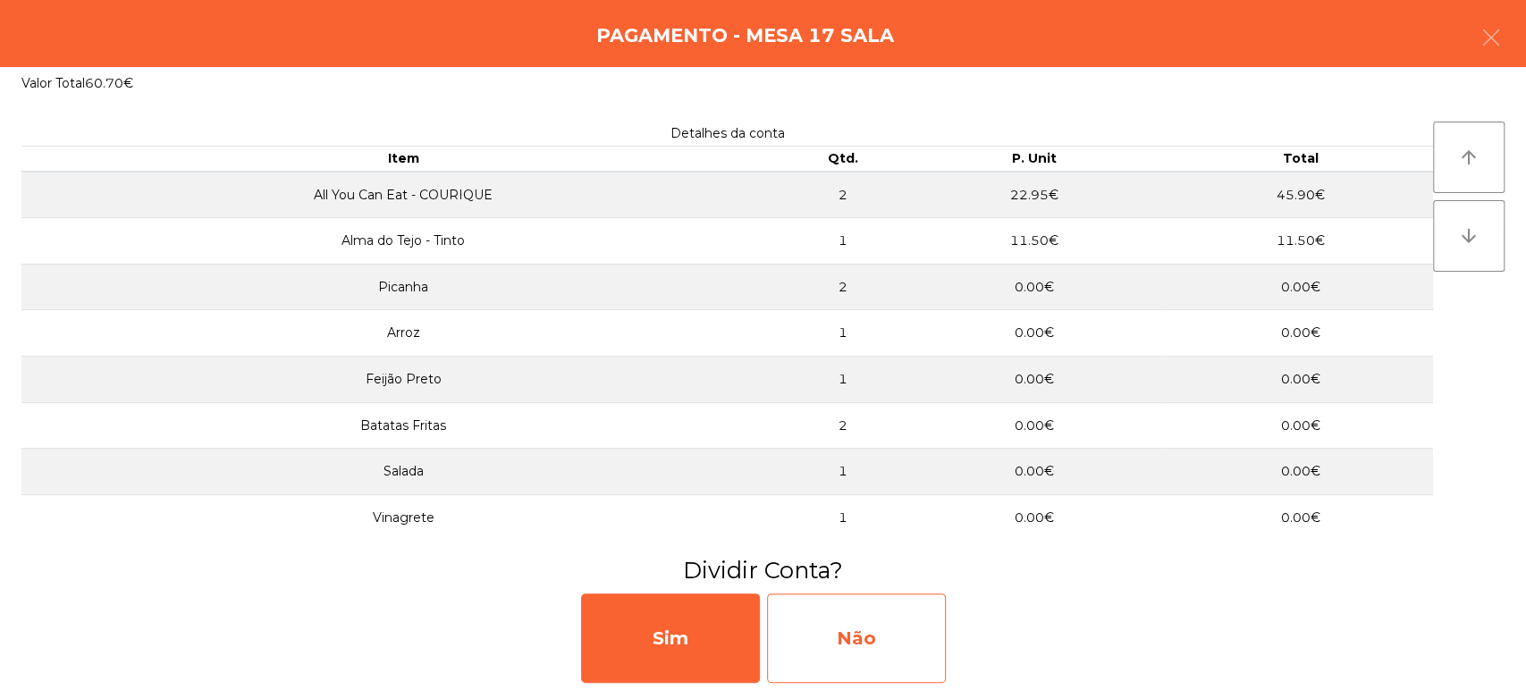
click at [876, 652] on div "Não" at bounding box center [856, 637] width 179 height 89
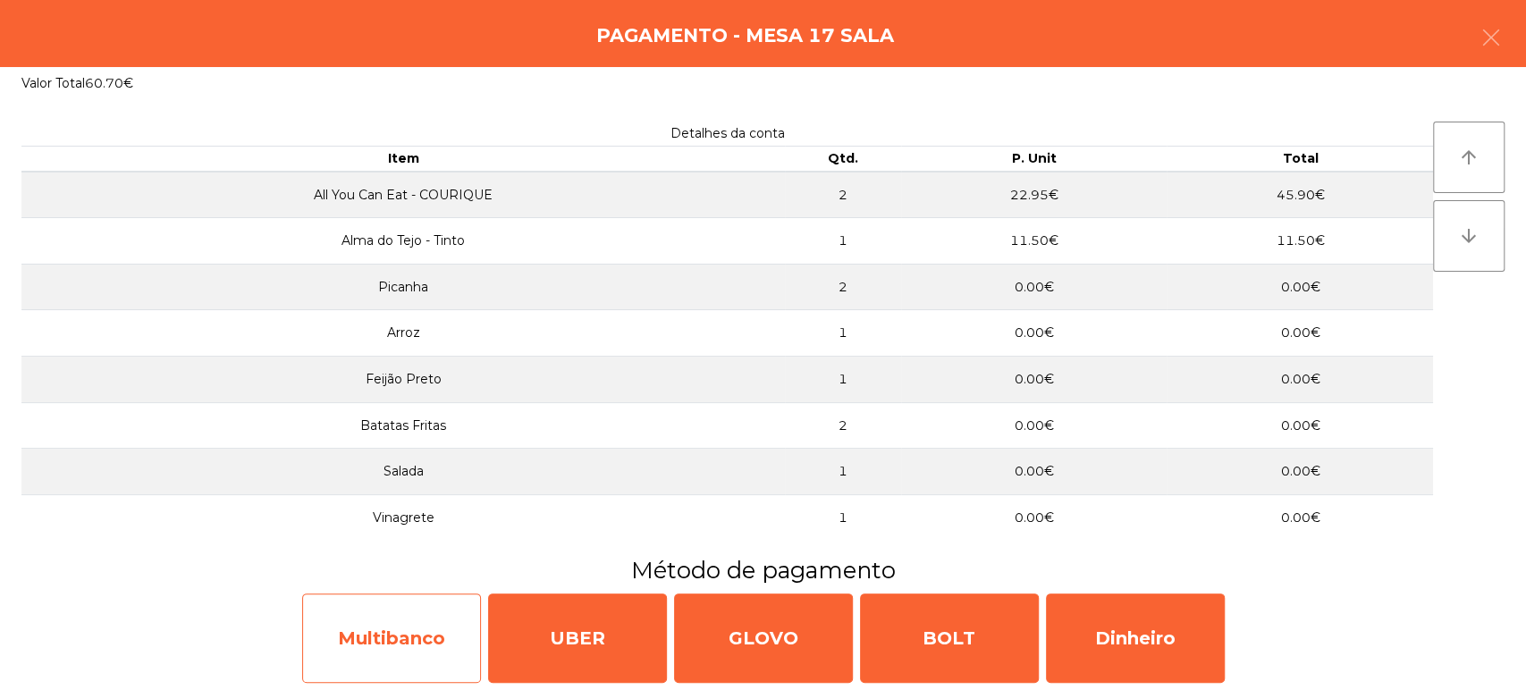
click at [424, 620] on div "Multibanco" at bounding box center [391, 637] width 179 height 89
select select "**"
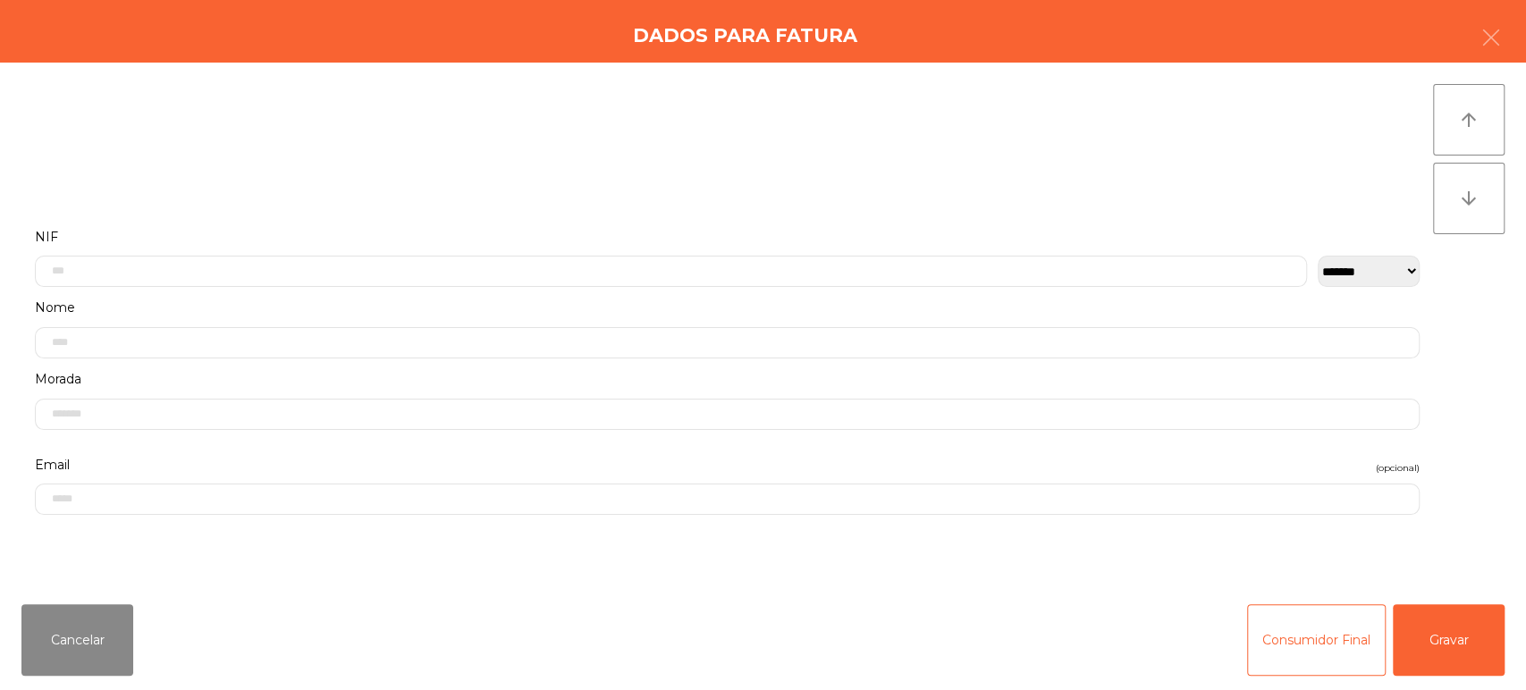
click at [1521, 652] on div "Cancelar Consumidor Final Gravar" at bounding box center [763, 640] width 1526 height 100
click at [1458, 647] on button "Gravar" at bounding box center [1448, 640] width 112 height 72
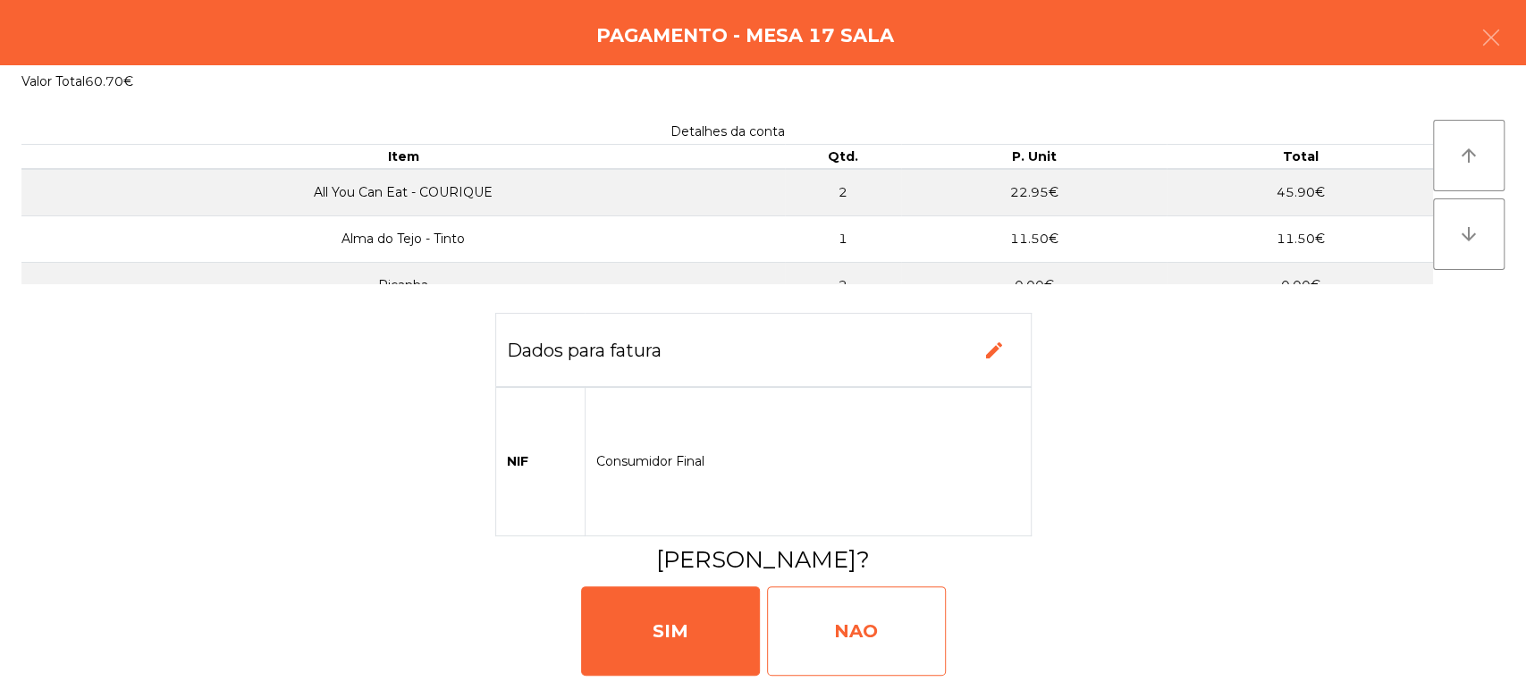
click at [921, 643] on div "NAO" at bounding box center [856, 630] width 179 height 89
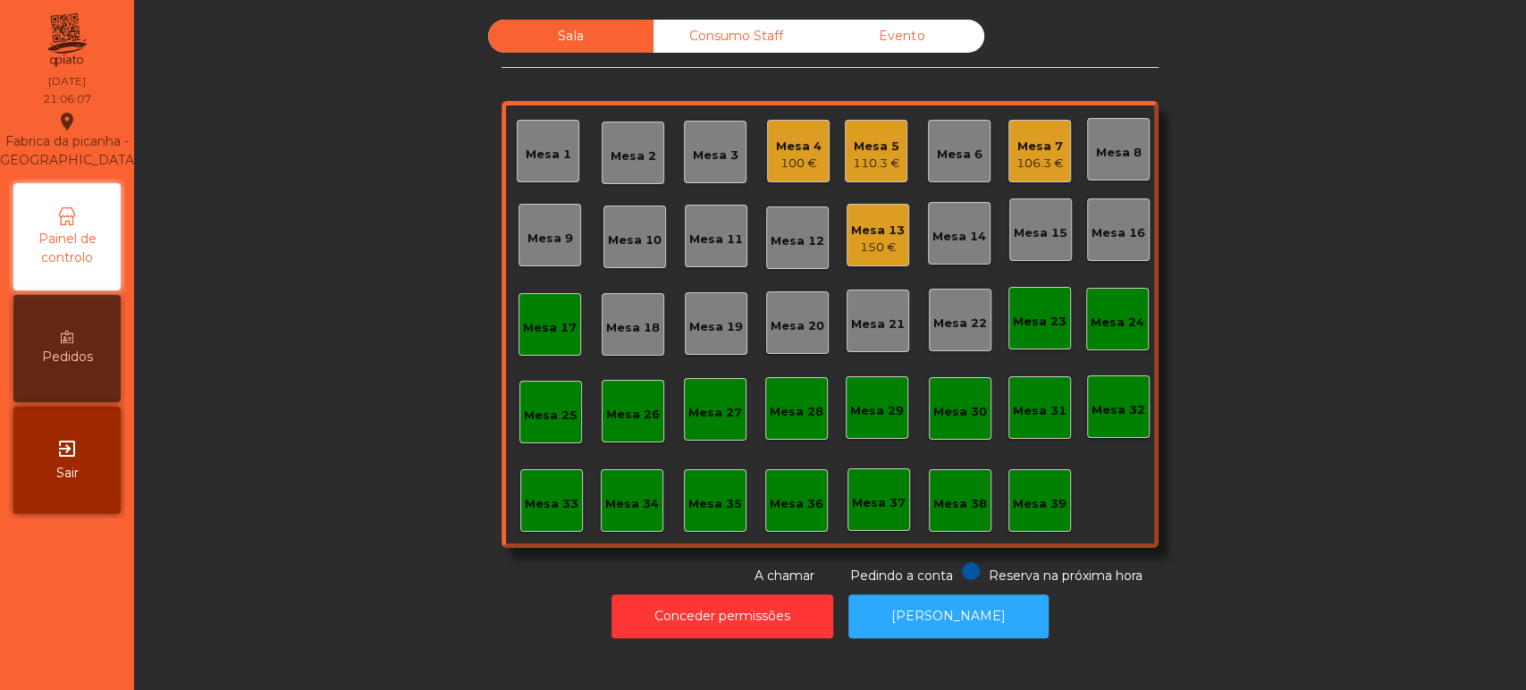
click at [565, 315] on div "Mesa 17" at bounding box center [550, 324] width 54 height 25
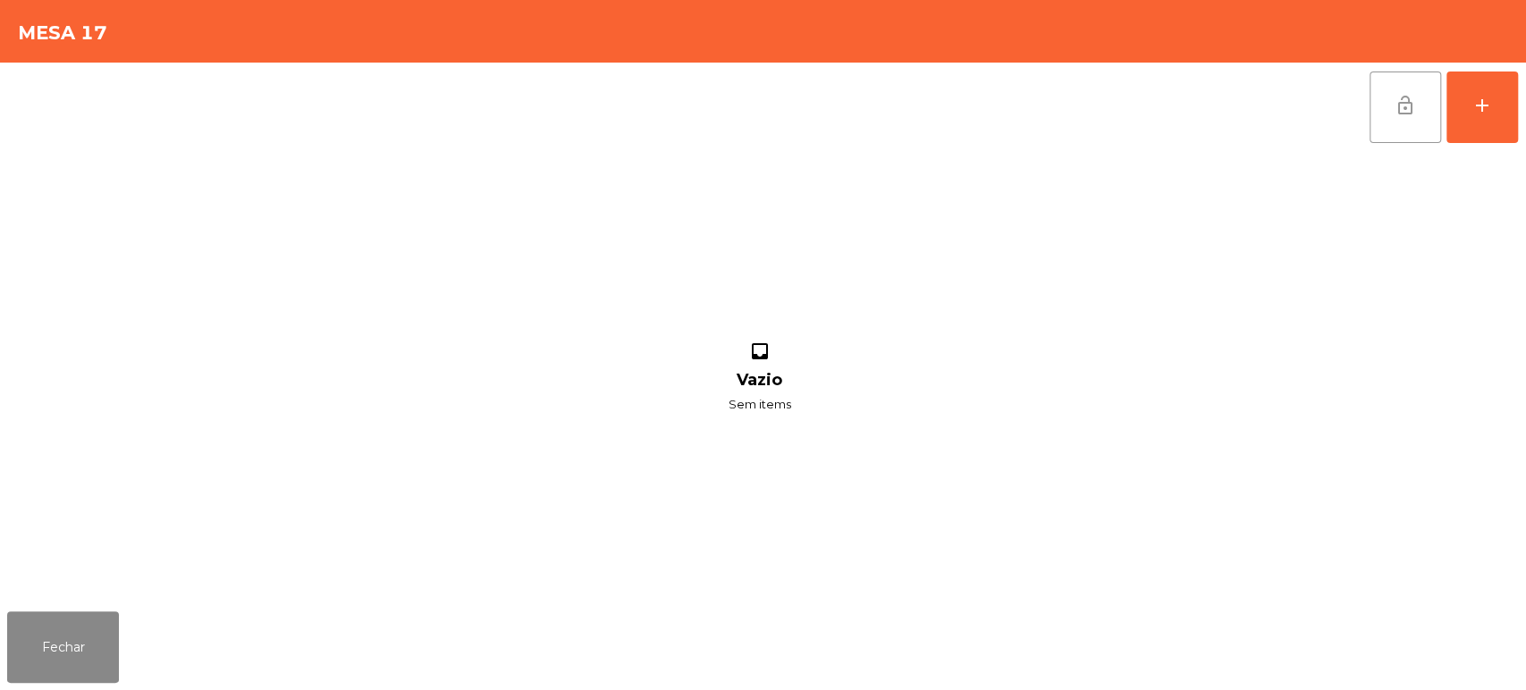
click at [1387, 93] on button "lock_open" at bounding box center [1405, 108] width 72 height 72
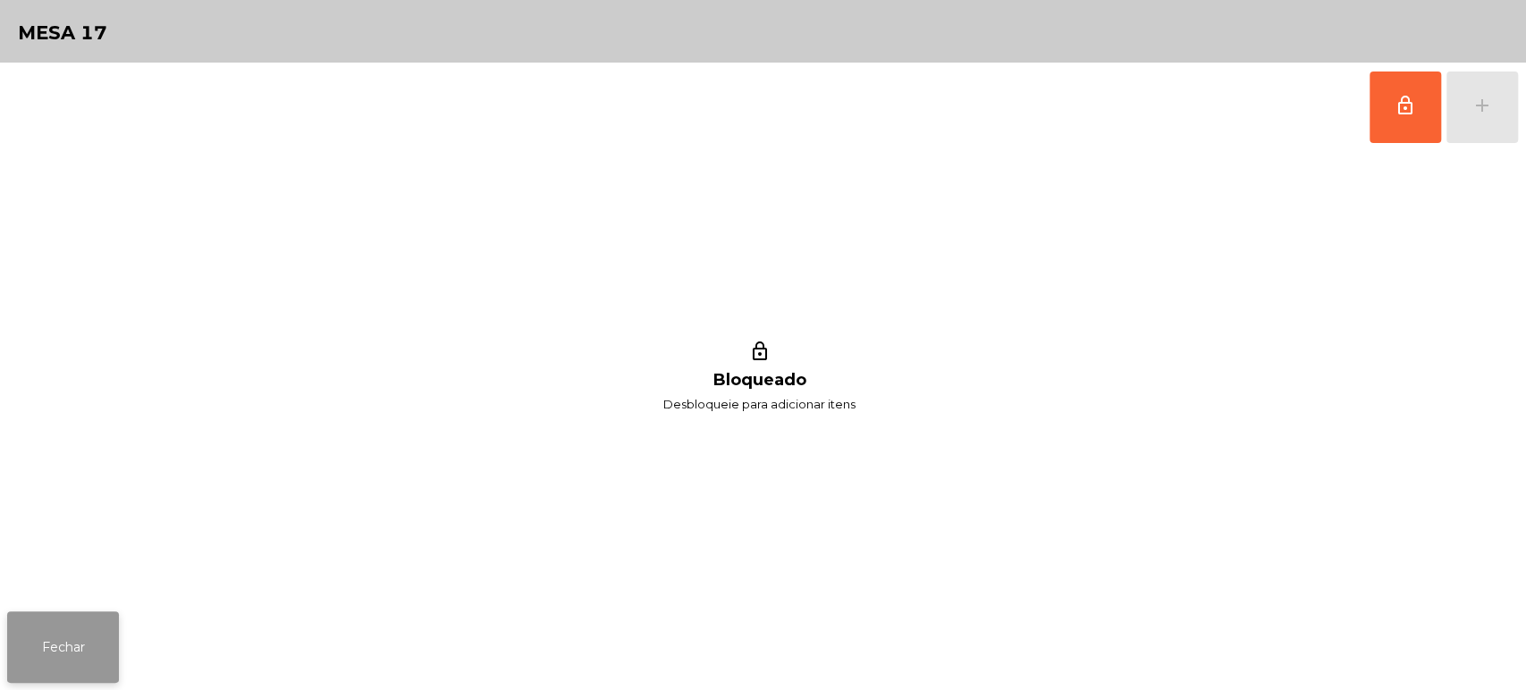
click at [52, 652] on button "Fechar" at bounding box center [63, 647] width 112 height 72
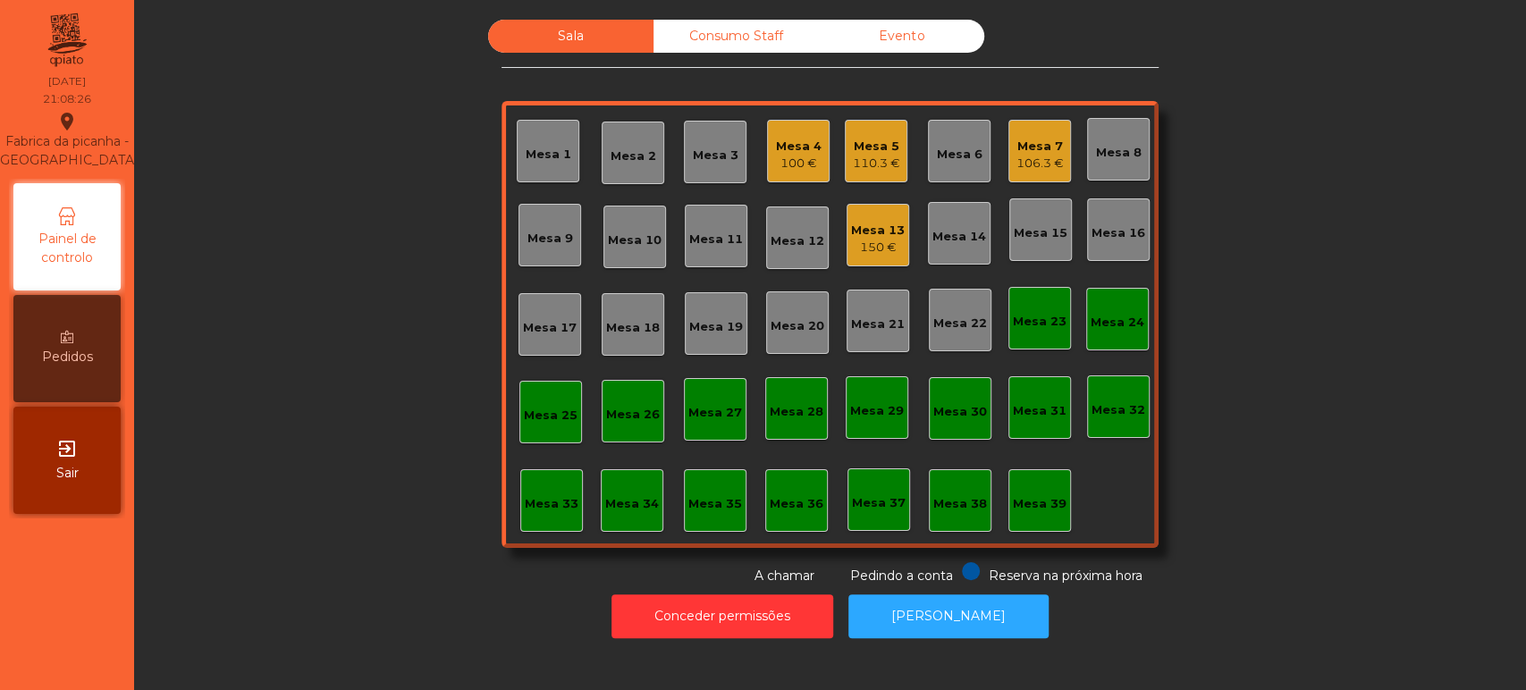
click at [1016, 155] on div "106.3 €" at bounding box center [1039, 164] width 47 height 18
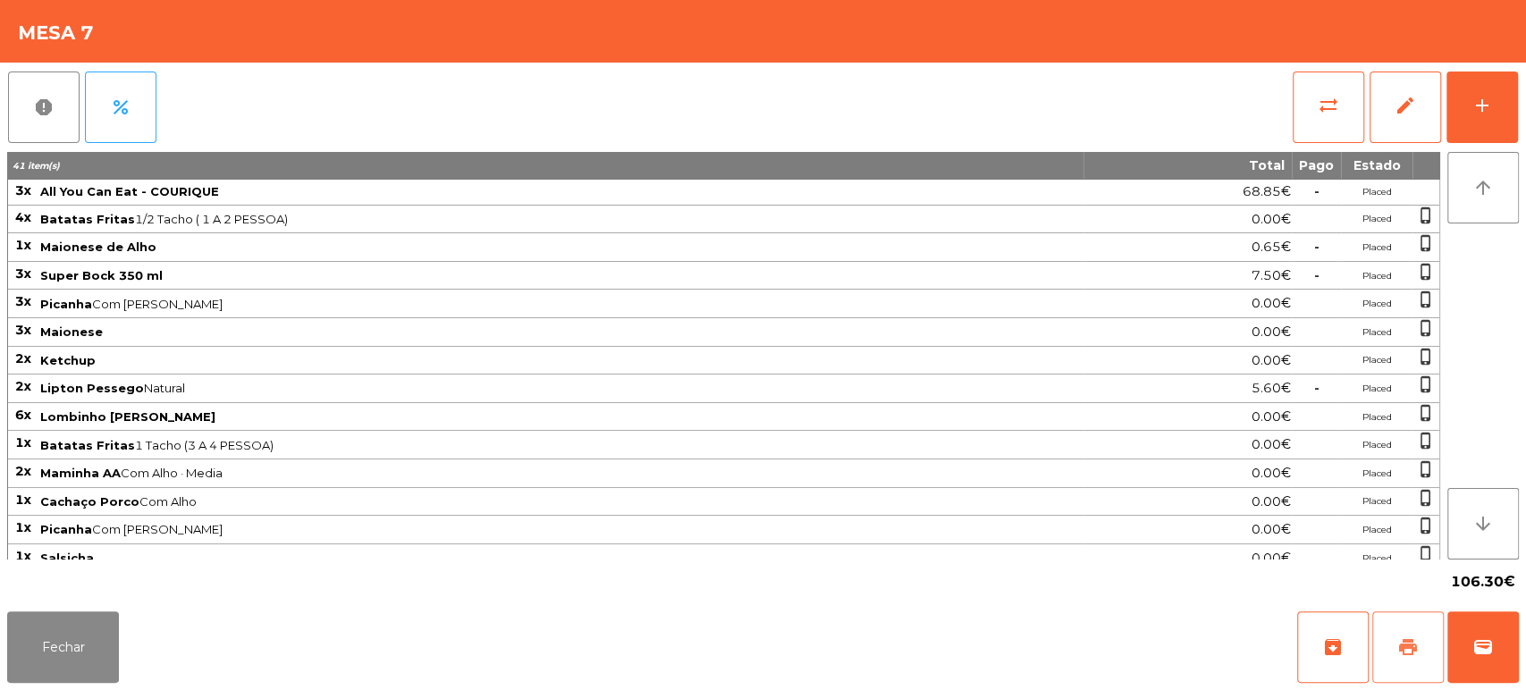
click at [1397, 653] on span "print" at bounding box center [1407, 646] width 21 height 21
click at [84, 629] on button "Fechar" at bounding box center [63, 647] width 112 height 72
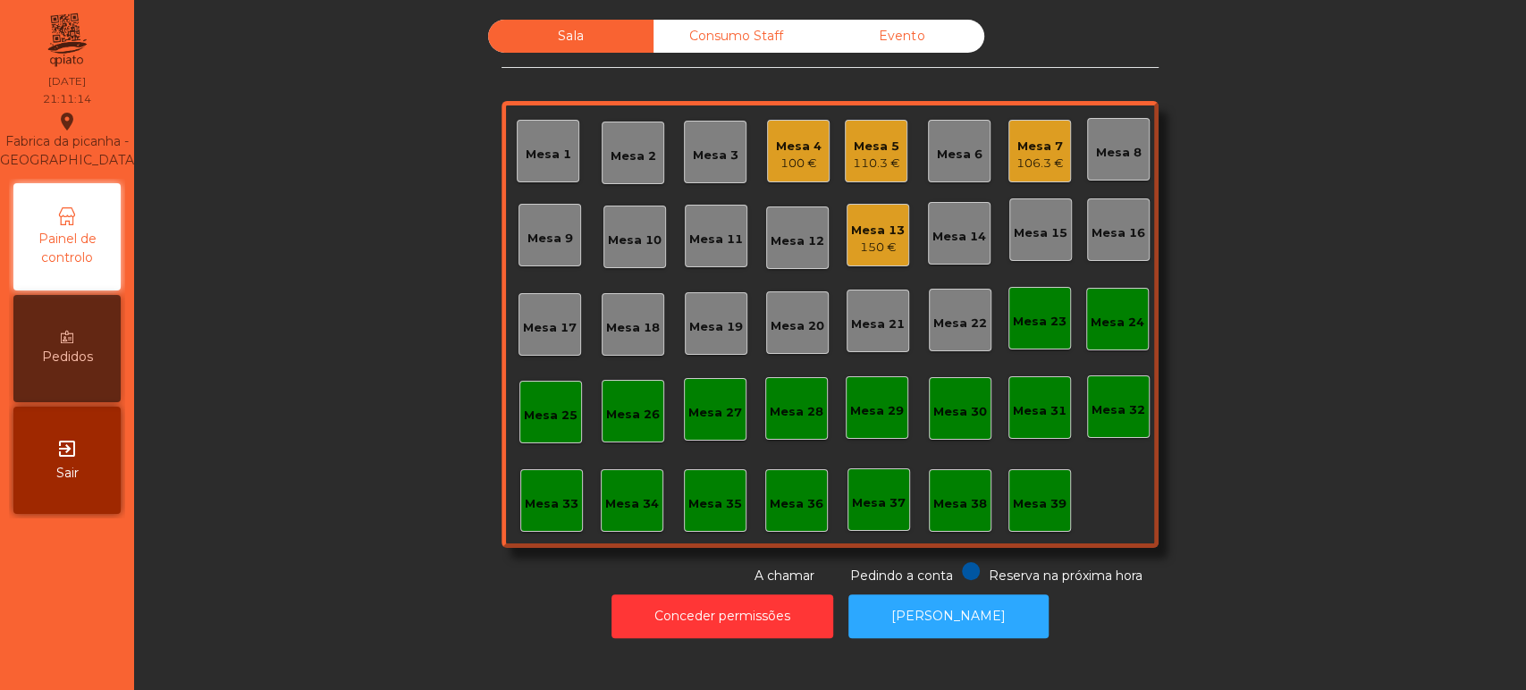
click at [793, 158] on div "100 €" at bounding box center [799, 164] width 46 height 18
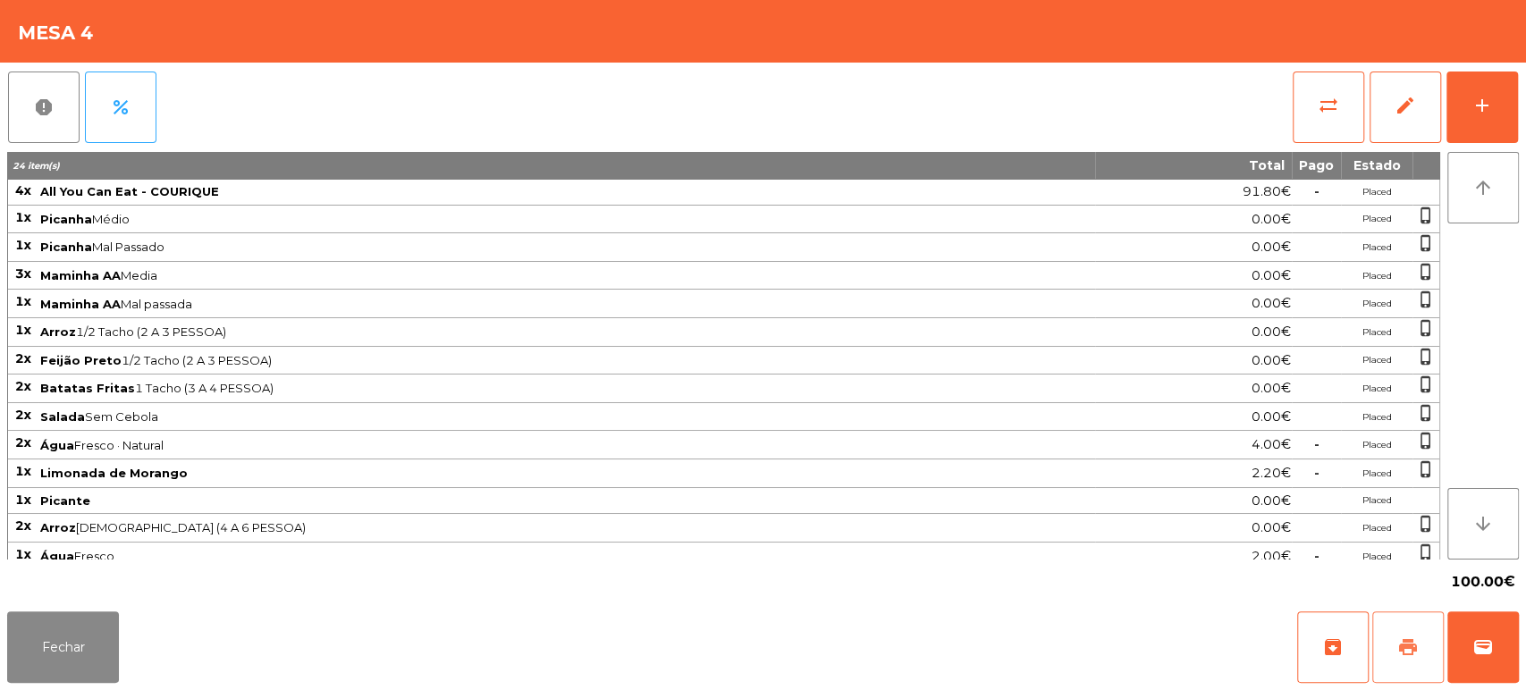
click at [1419, 641] on button "print" at bounding box center [1408, 647] width 72 height 72
click at [90, 638] on button "Fechar" at bounding box center [63, 647] width 112 height 72
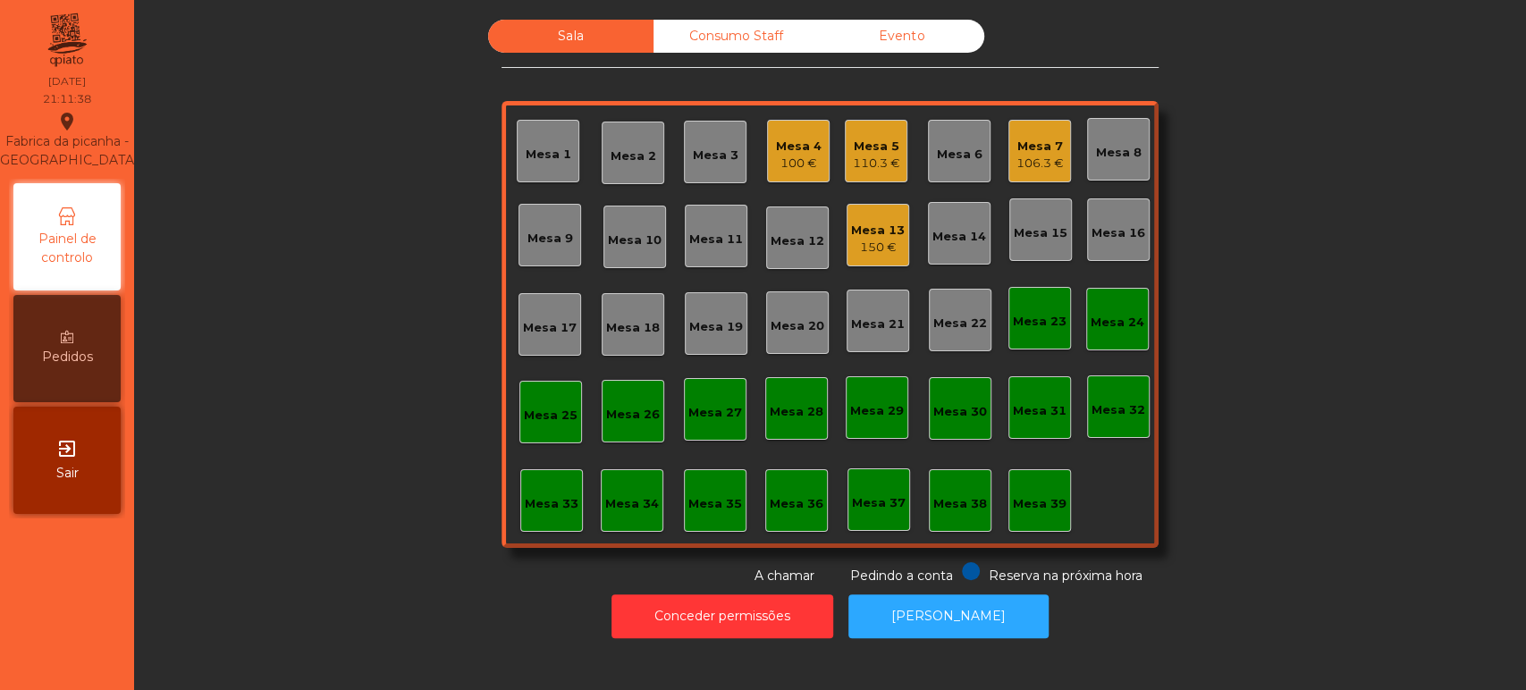
click at [888, 157] on div "110.3 €" at bounding box center [876, 164] width 47 height 18
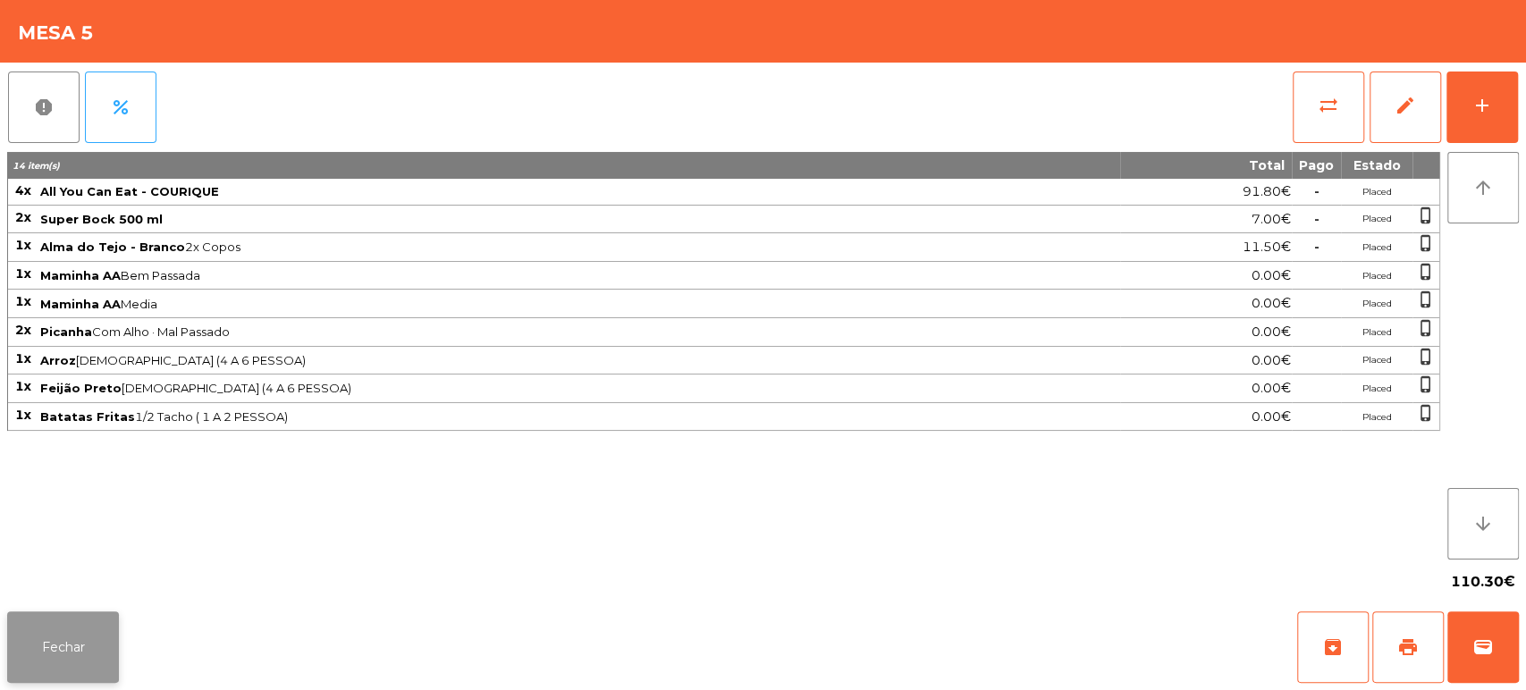
click at [85, 622] on button "Fechar" at bounding box center [63, 647] width 112 height 72
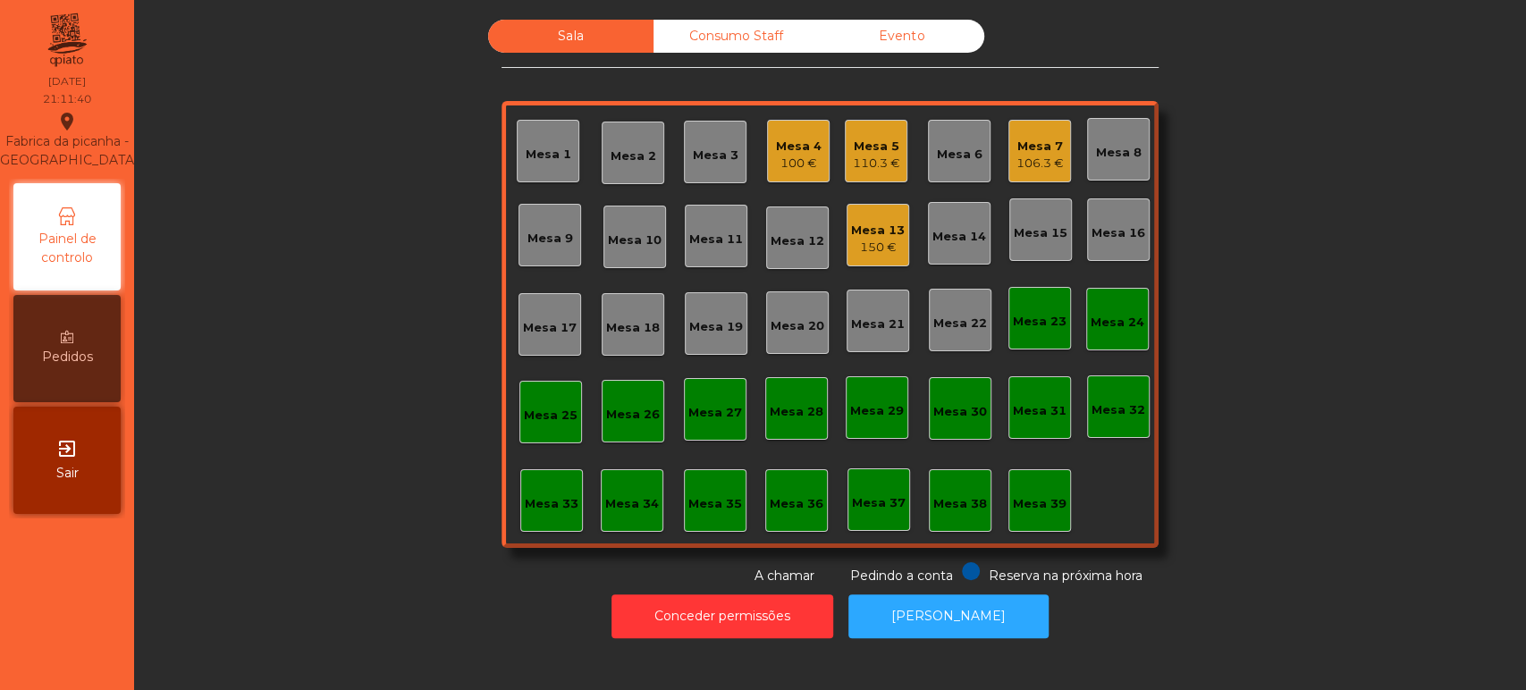
click at [813, 147] on div "Mesa 4 100 €" at bounding box center [798, 151] width 63 height 63
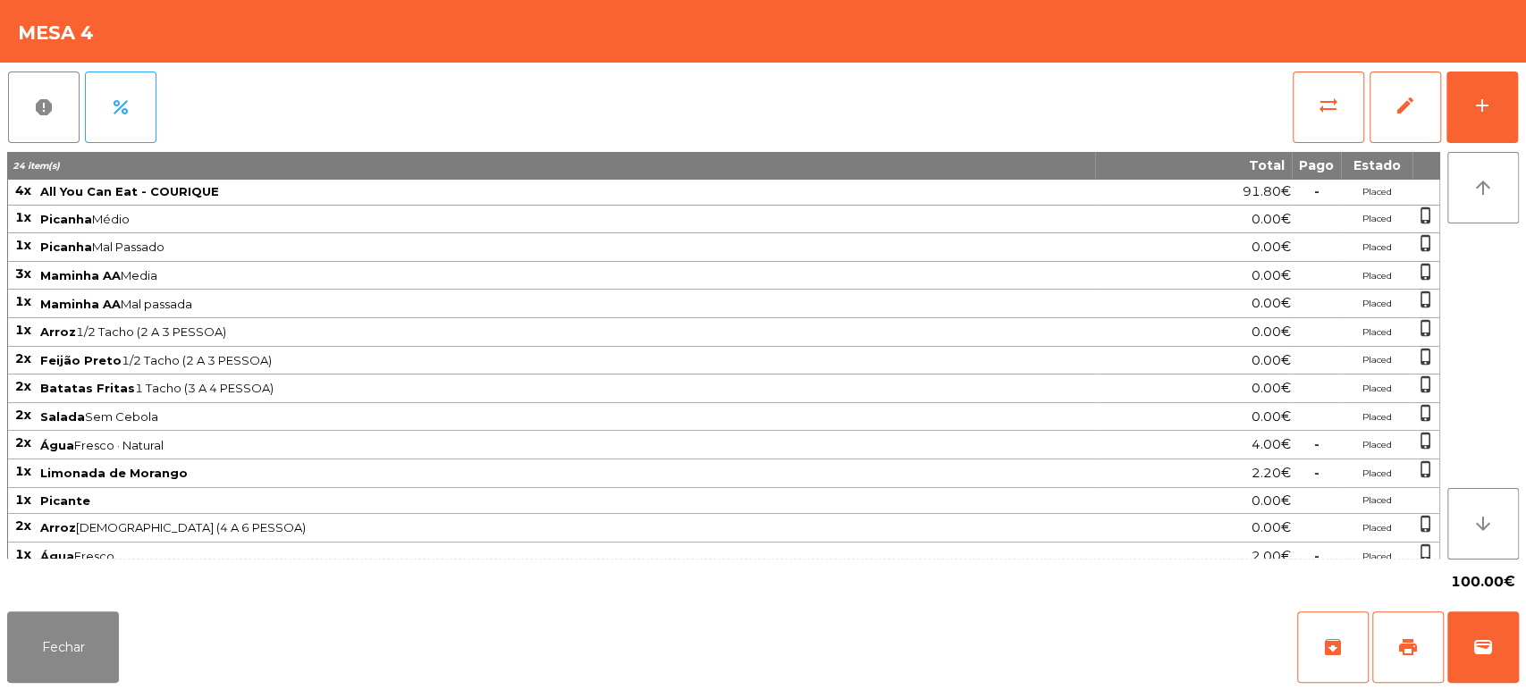
click at [1521, 649] on div "Fechar archive print wallet" at bounding box center [763, 647] width 1526 height 86
click at [1478, 646] on span "wallet" at bounding box center [1482, 646] width 21 height 21
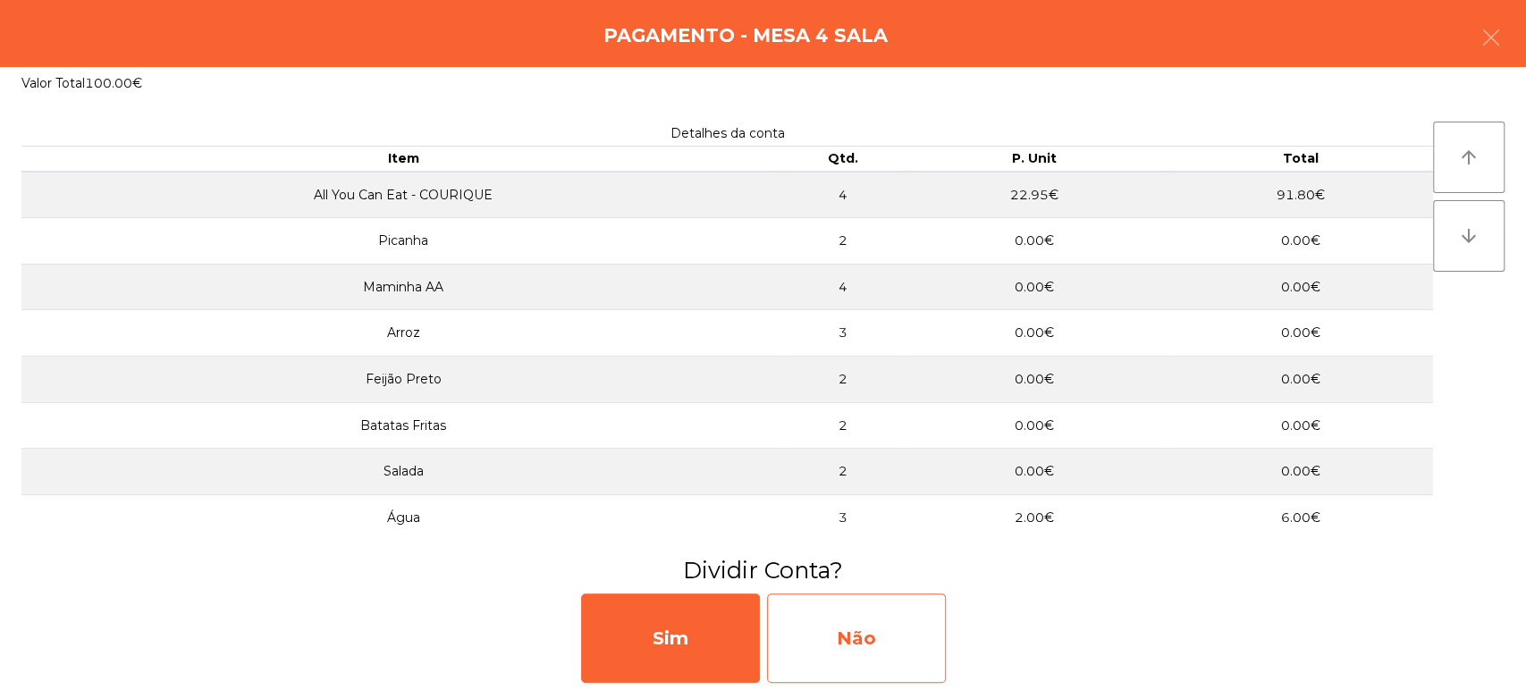
click at [889, 645] on div "Não" at bounding box center [856, 637] width 179 height 89
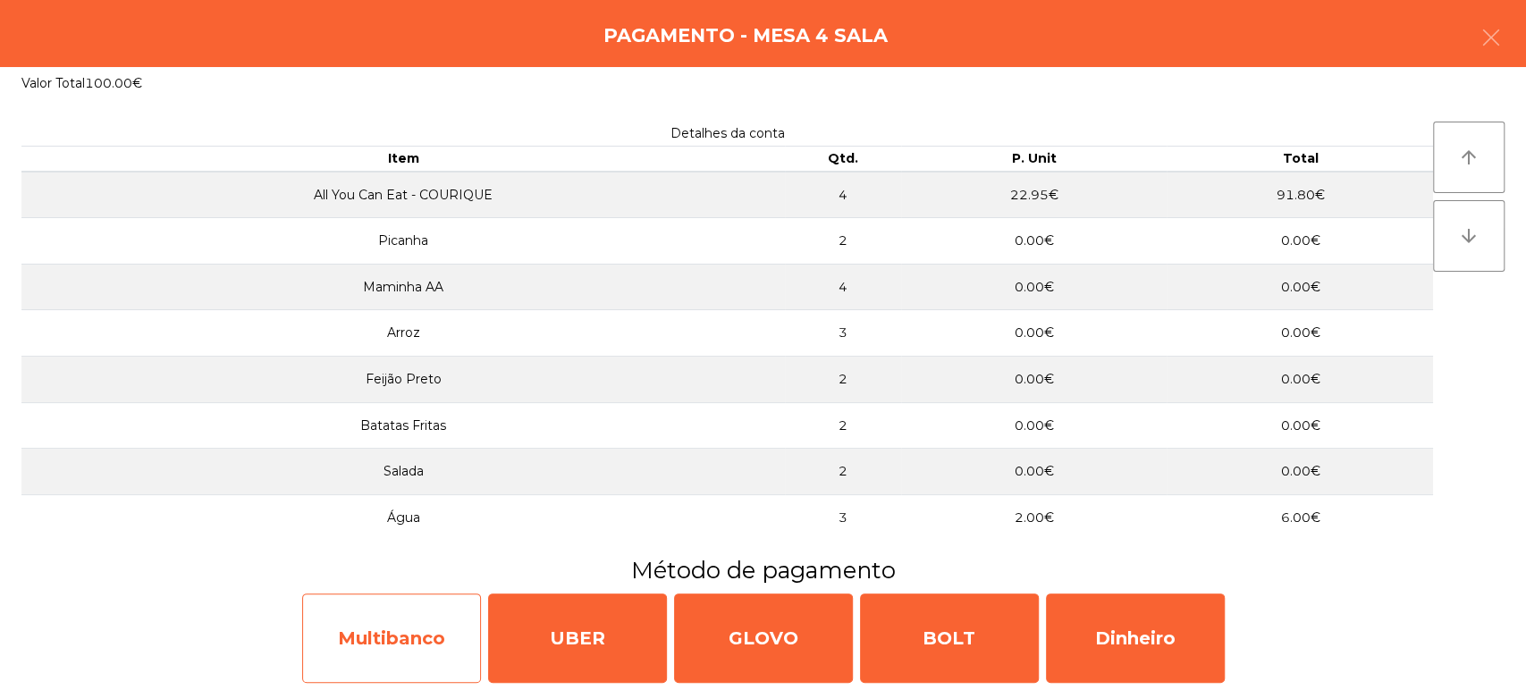
click at [415, 642] on div "Multibanco" at bounding box center [391, 637] width 179 height 89
select select "**"
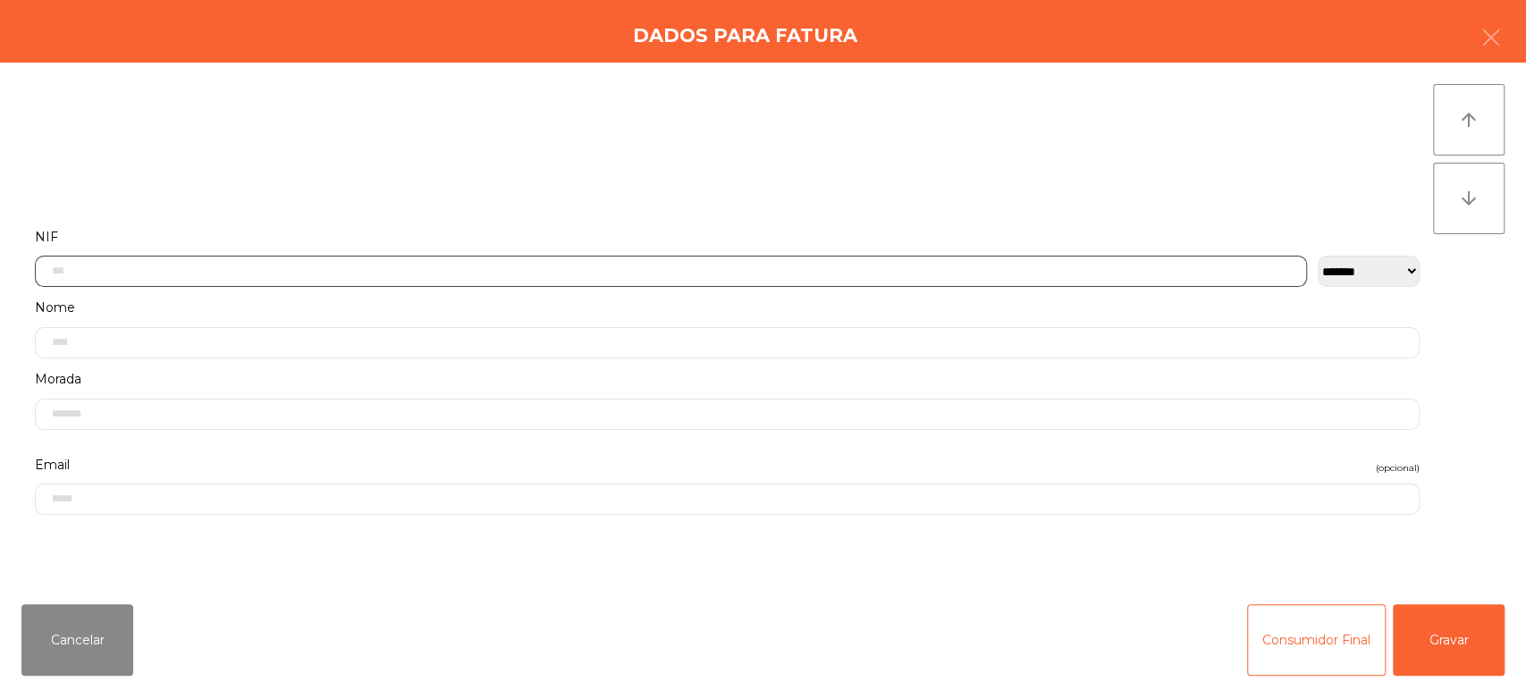
click at [862, 273] on input "text" at bounding box center [671, 271] width 1272 height 31
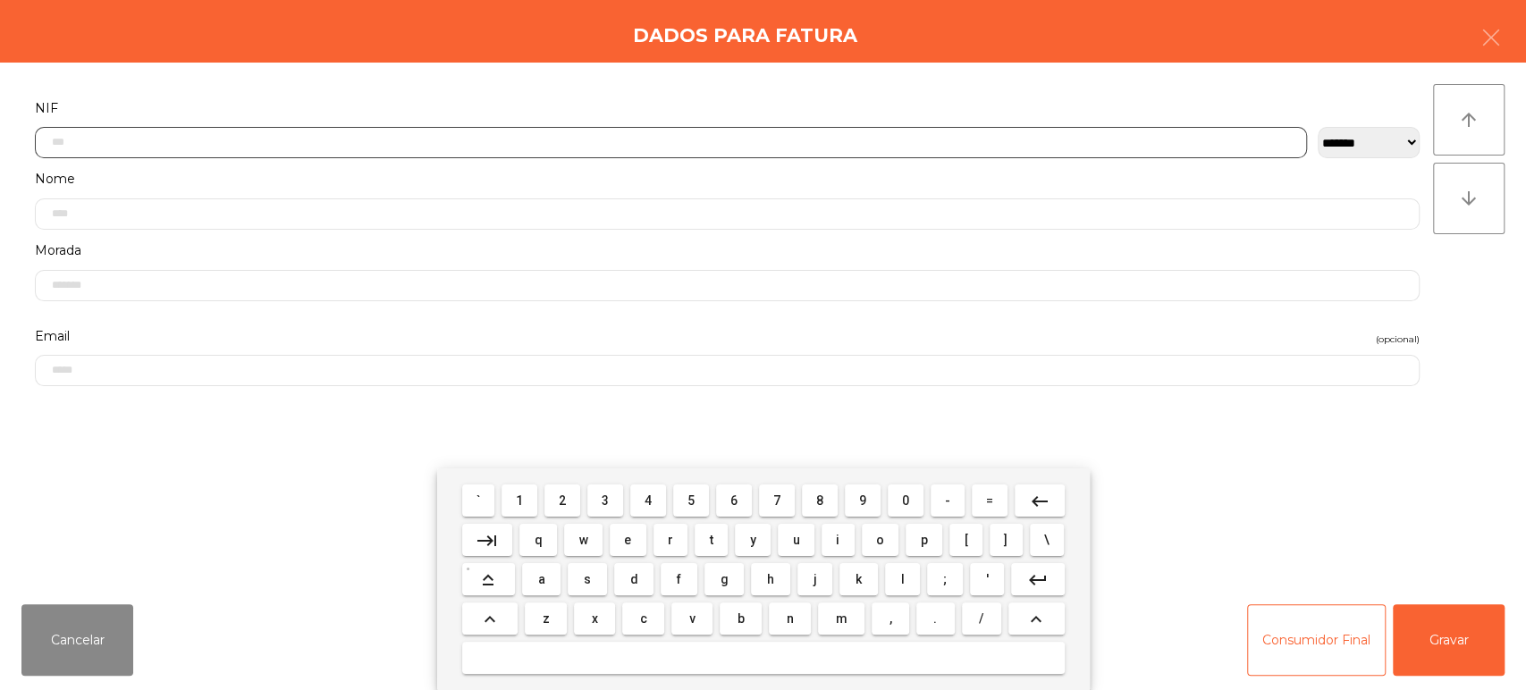
scroll to position [139, 0]
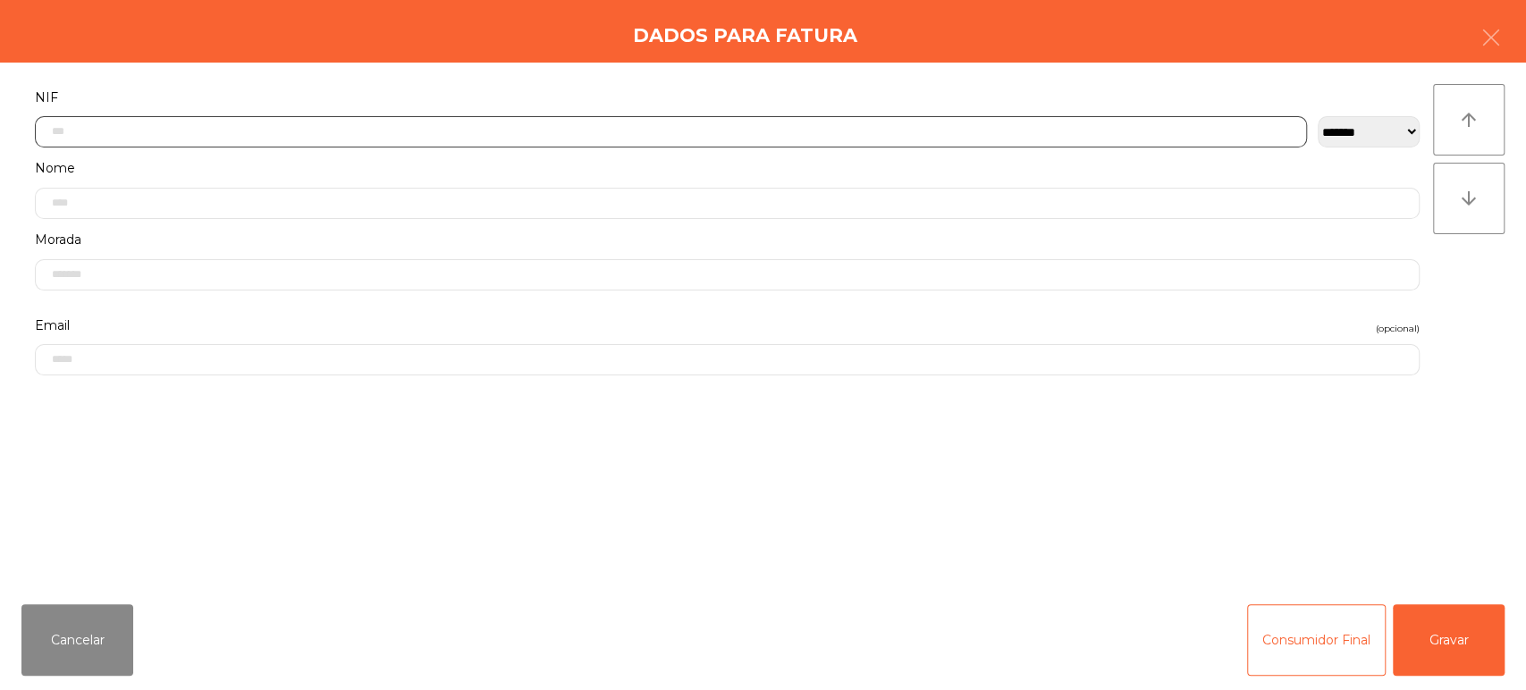
click at [623, 126] on input "text" at bounding box center [671, 131] width 1272 height 31
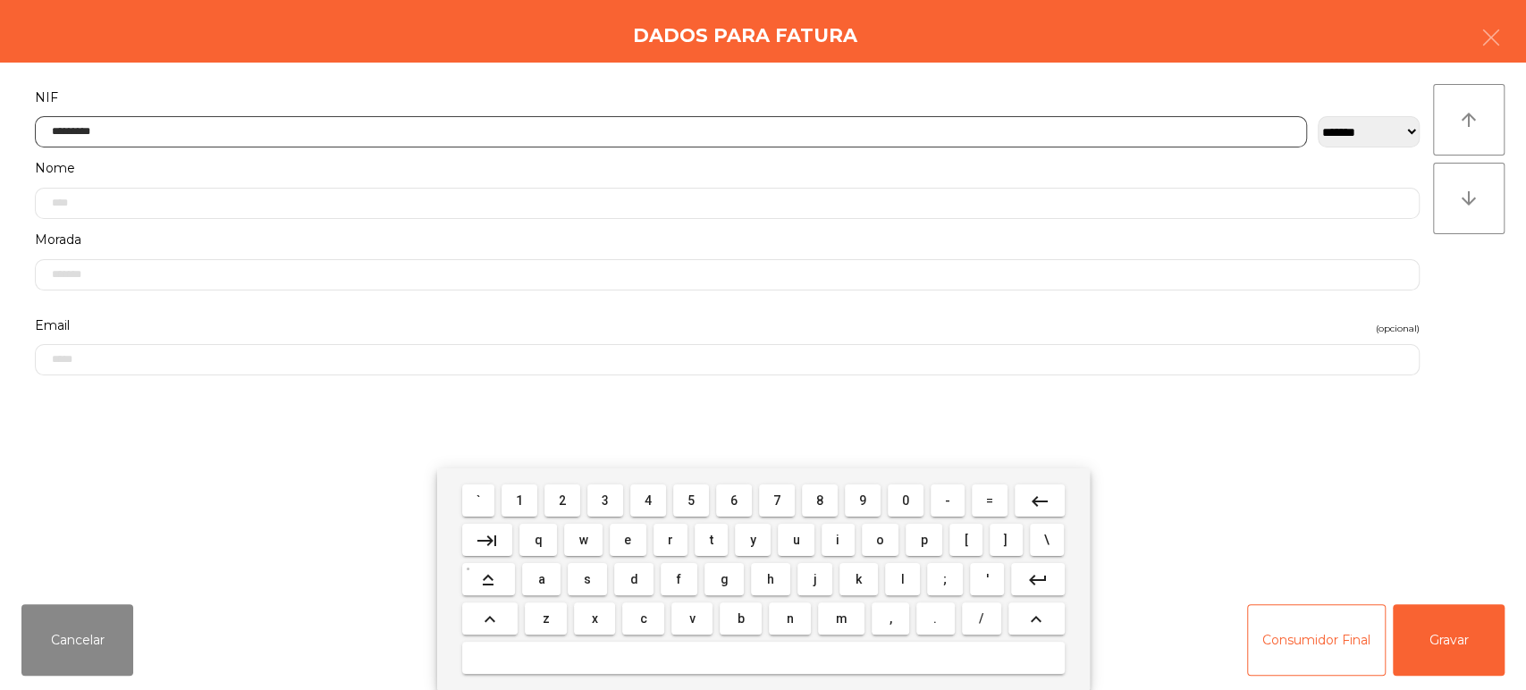
type input "*********"
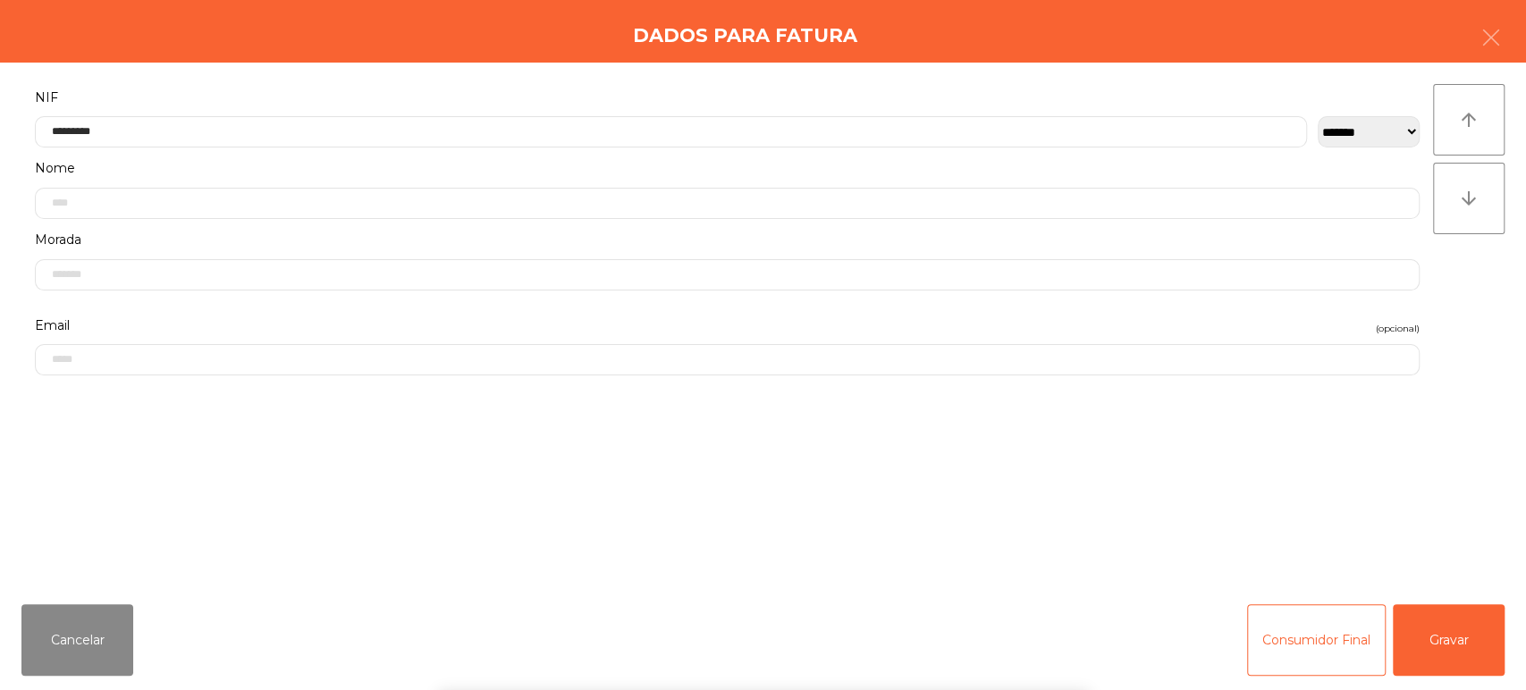
click at [1467, 615] on div "` 1 2 3 4 5 6 7 8 9 0 - = keyboard_backspace keyboard_tab q w e r t y u i o p […" at bounding box center [763, 579] width 1526 height 222
click at [1446, 652] on button "Gravar" at bounding box center [1448, 640] width 112 height 72
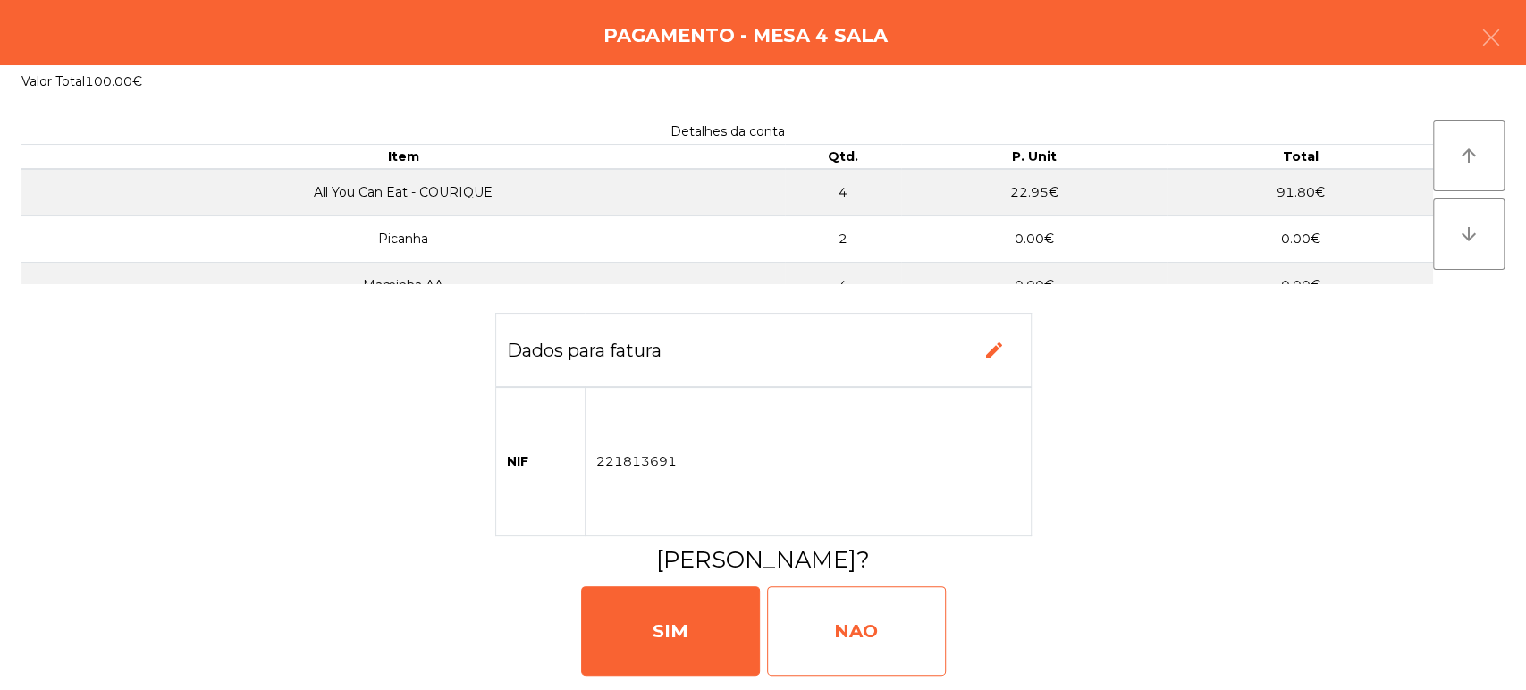
click at [894, 644] on div "NAO" at bounding box center [856, 630] width 179 height 89
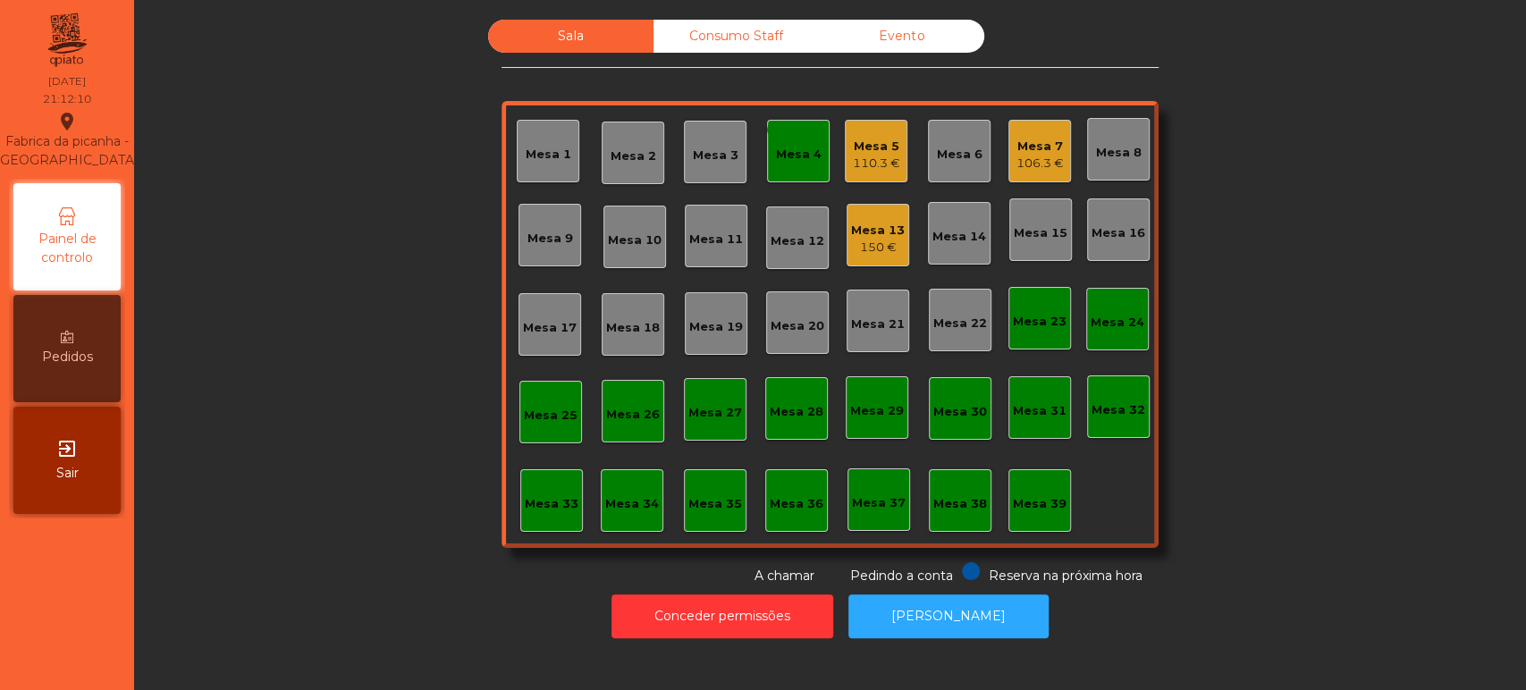
click at [800, 141] on div "monetization_on done Mesa 4" at bounding box center [799, 151] width 46 height 25
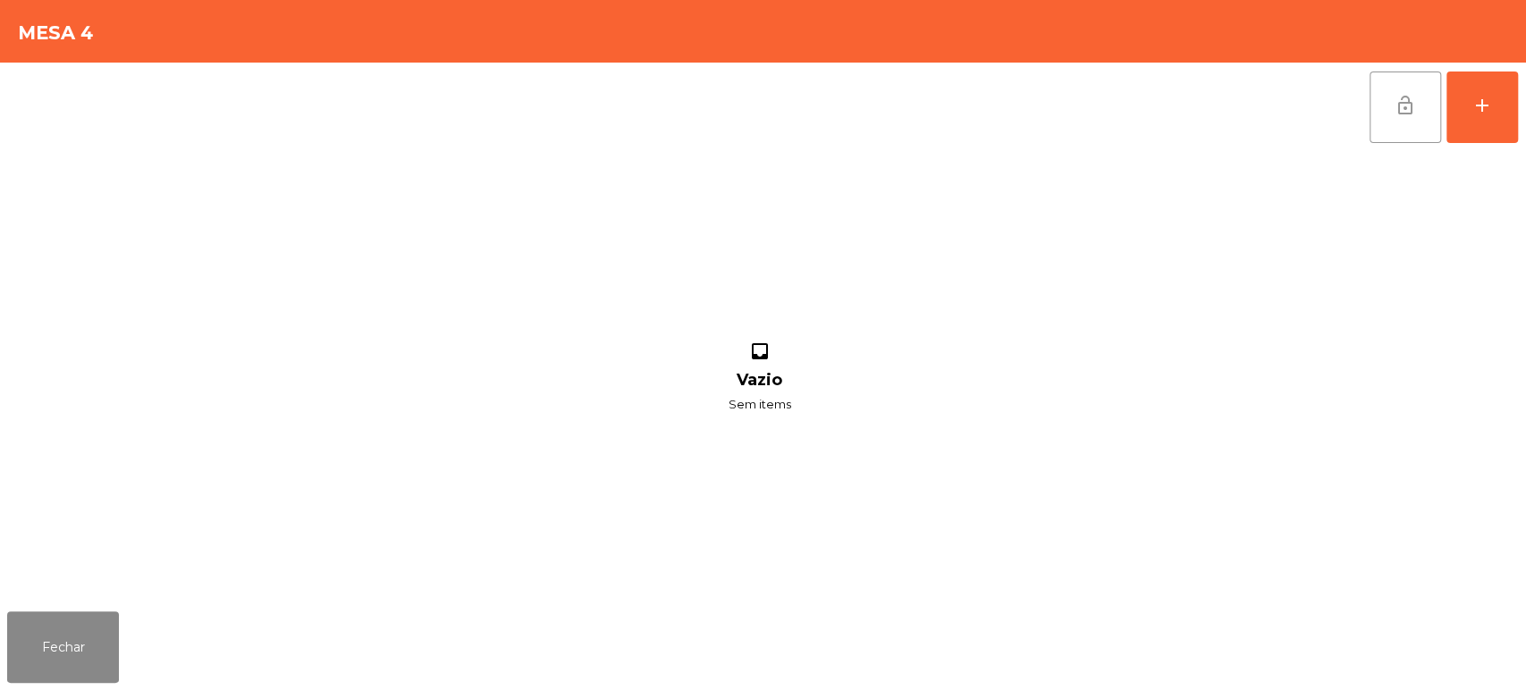
click at [1409, 110] on span "lock_open" at bounding box center [1404, 105] width 21 height 21
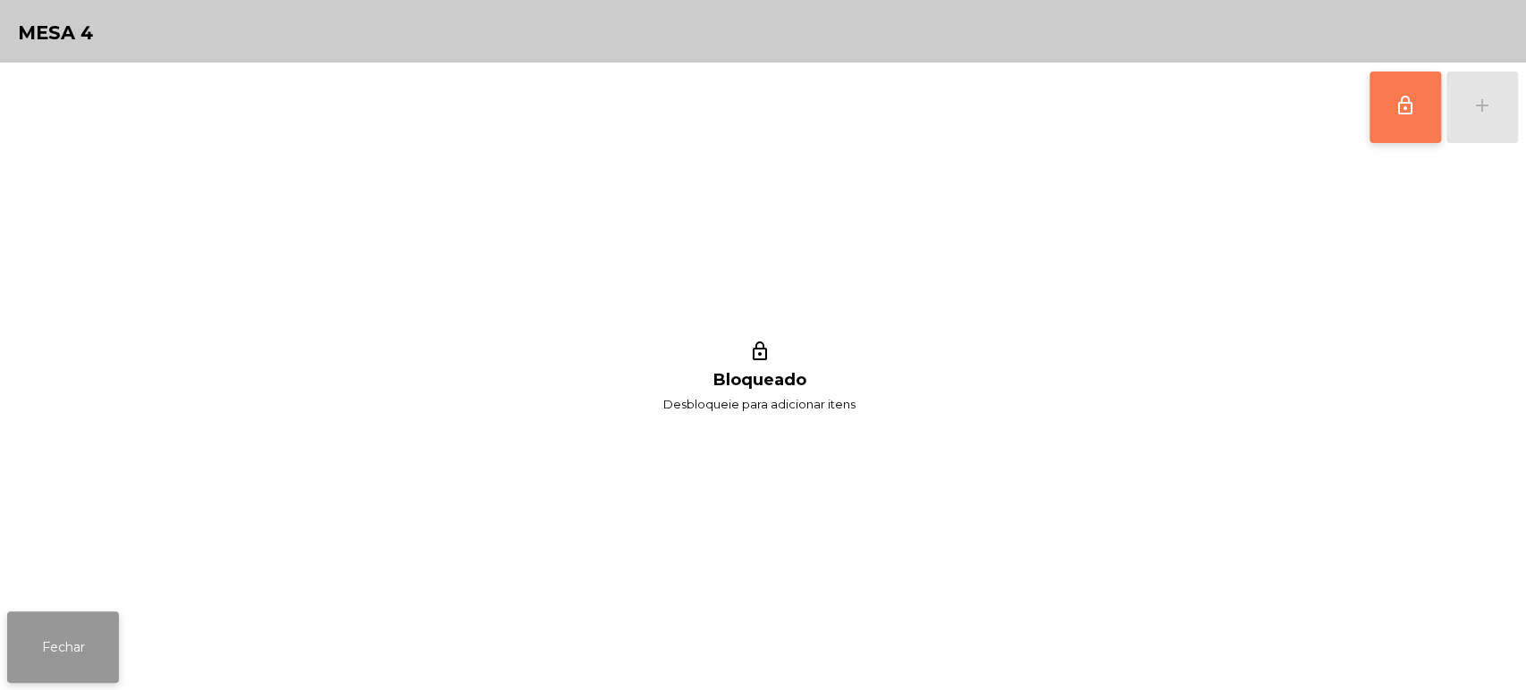
click at [66, 622] on button "Fechar" at bounding box center [63, 647] width 112 height 72
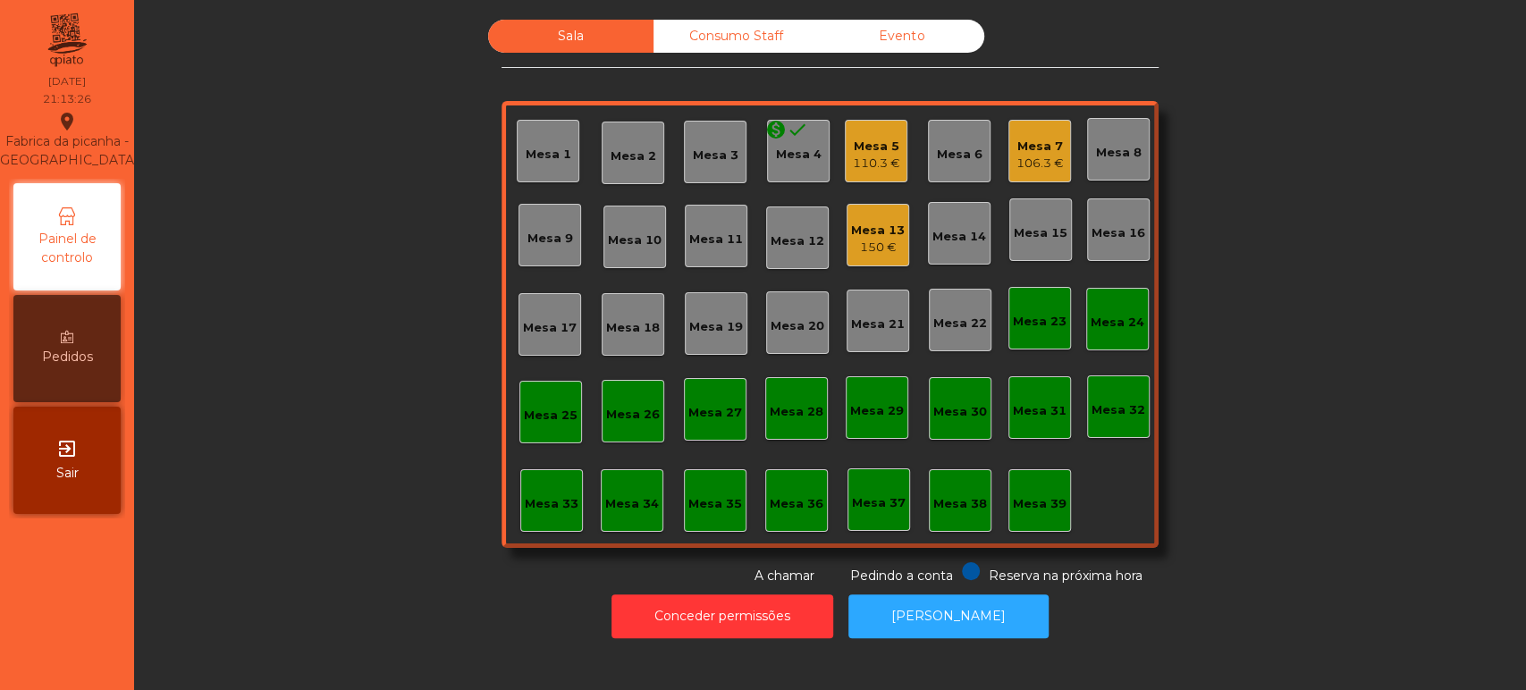
click at [694, 128] on div "Mesa 3" at bounding box center [715, 152] width 63 height 63
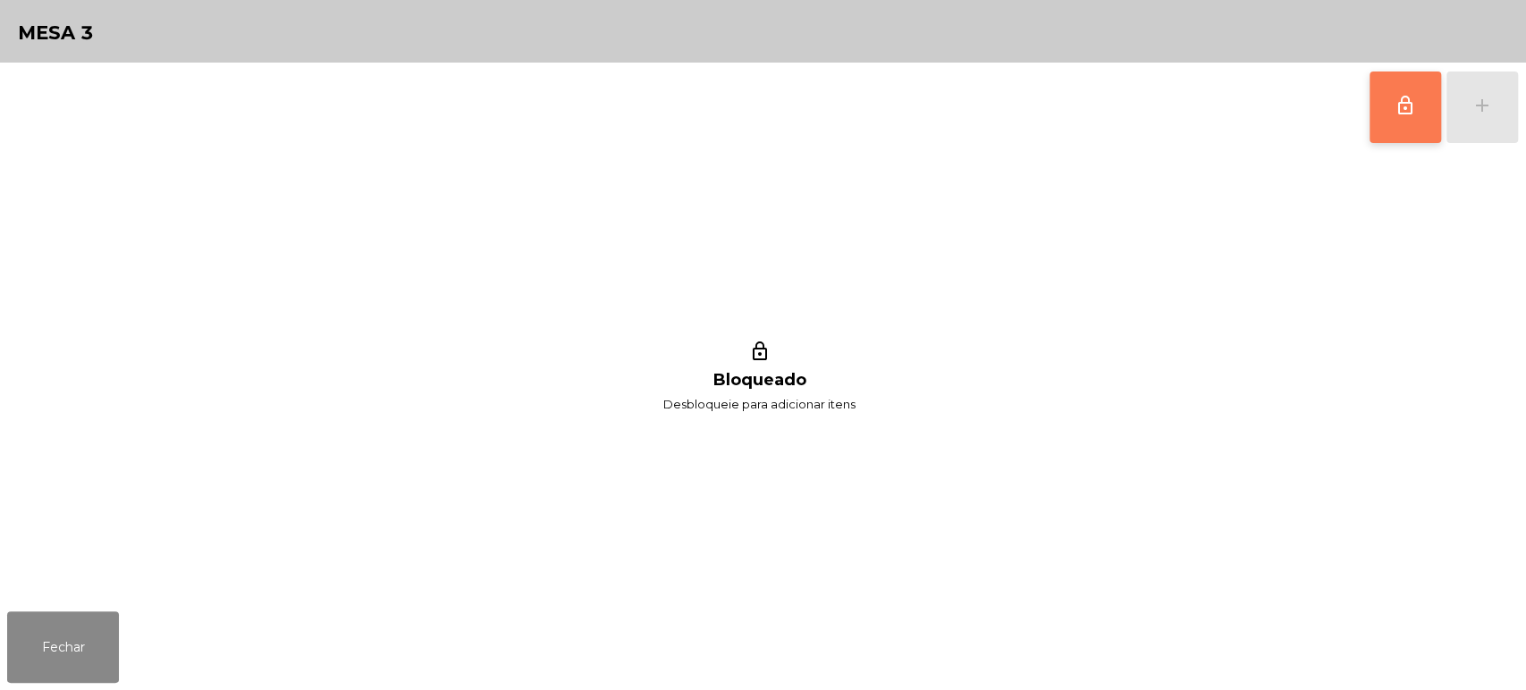
click at [1407, 131] on button "lock_outline" at bounding box center [1405, 108] width 72 height 72
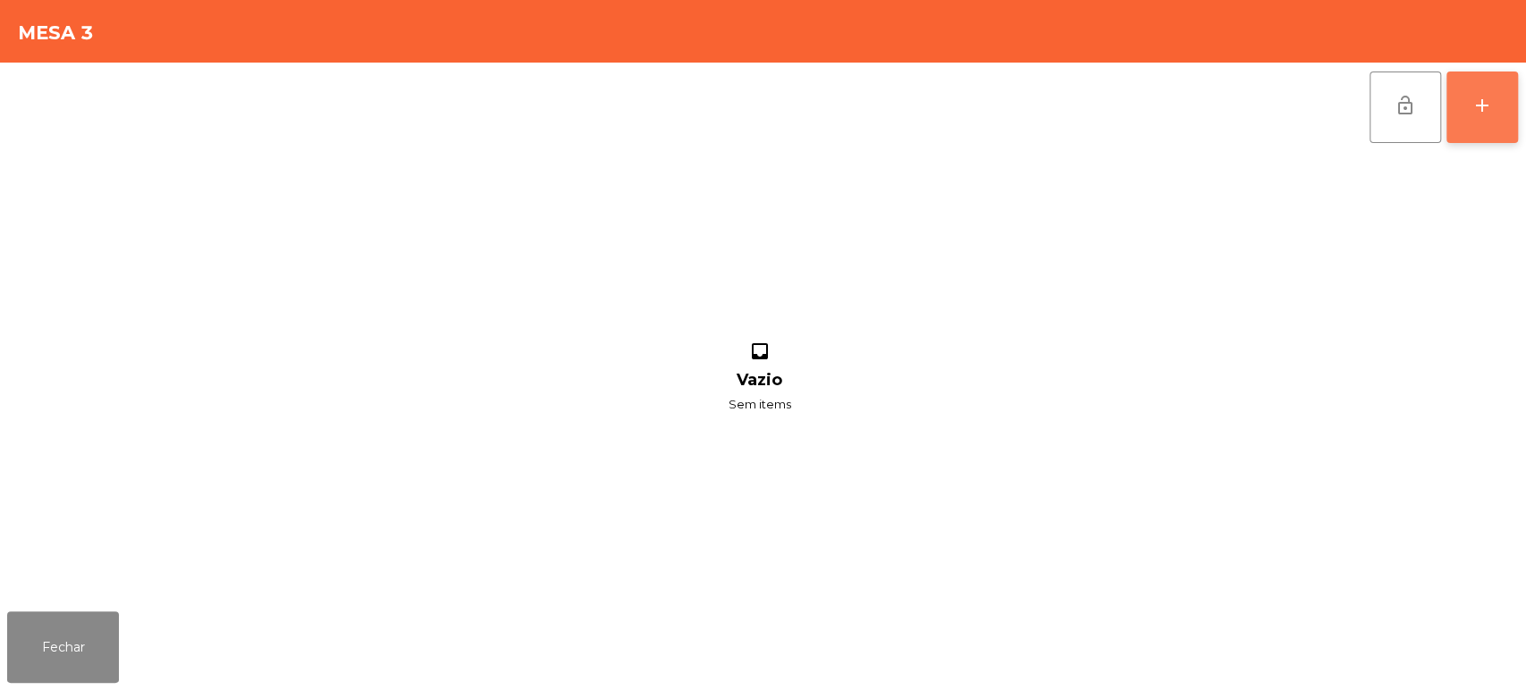
click at [1480, 128] on button "add" at bounding box center [1482, 108] width 72 height 72
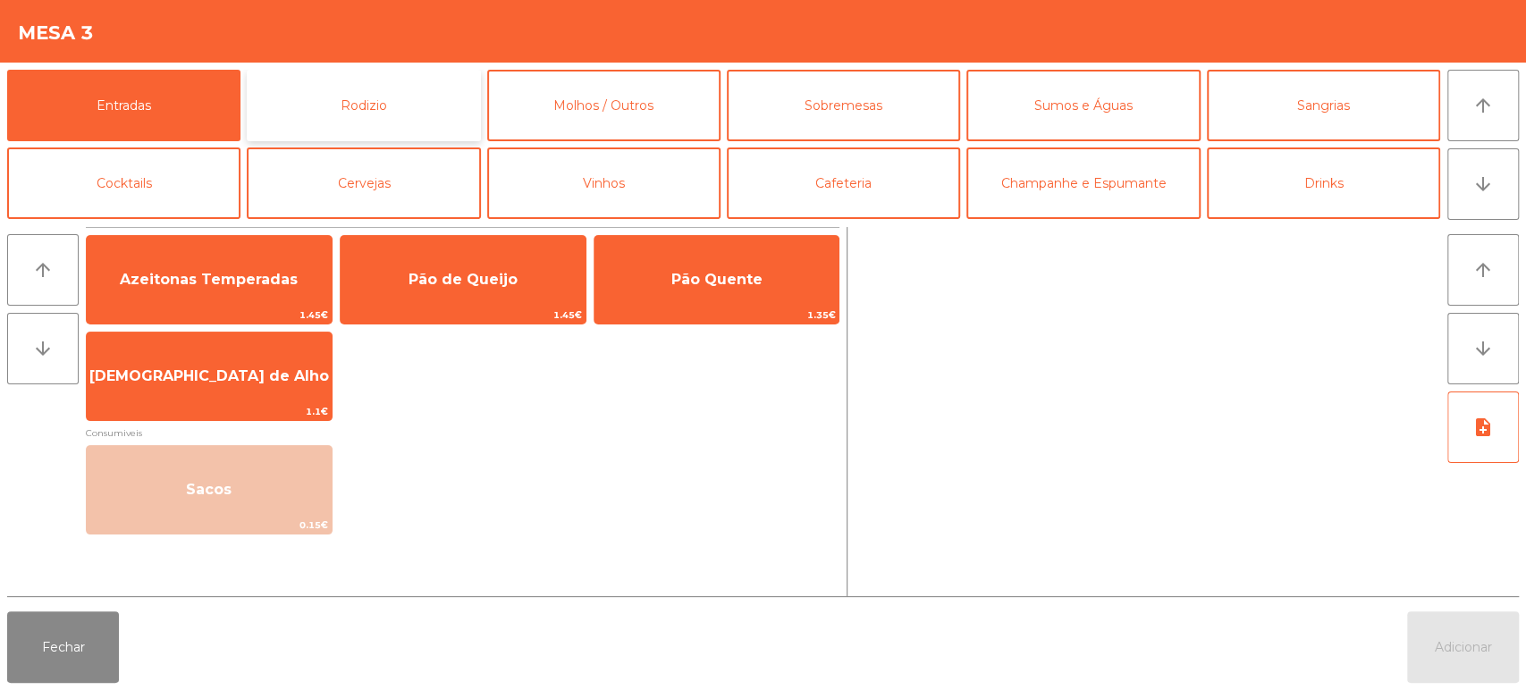
click at [364, 84] on button "Rodizio" at bounding box center [363, 106] width 233 height 72
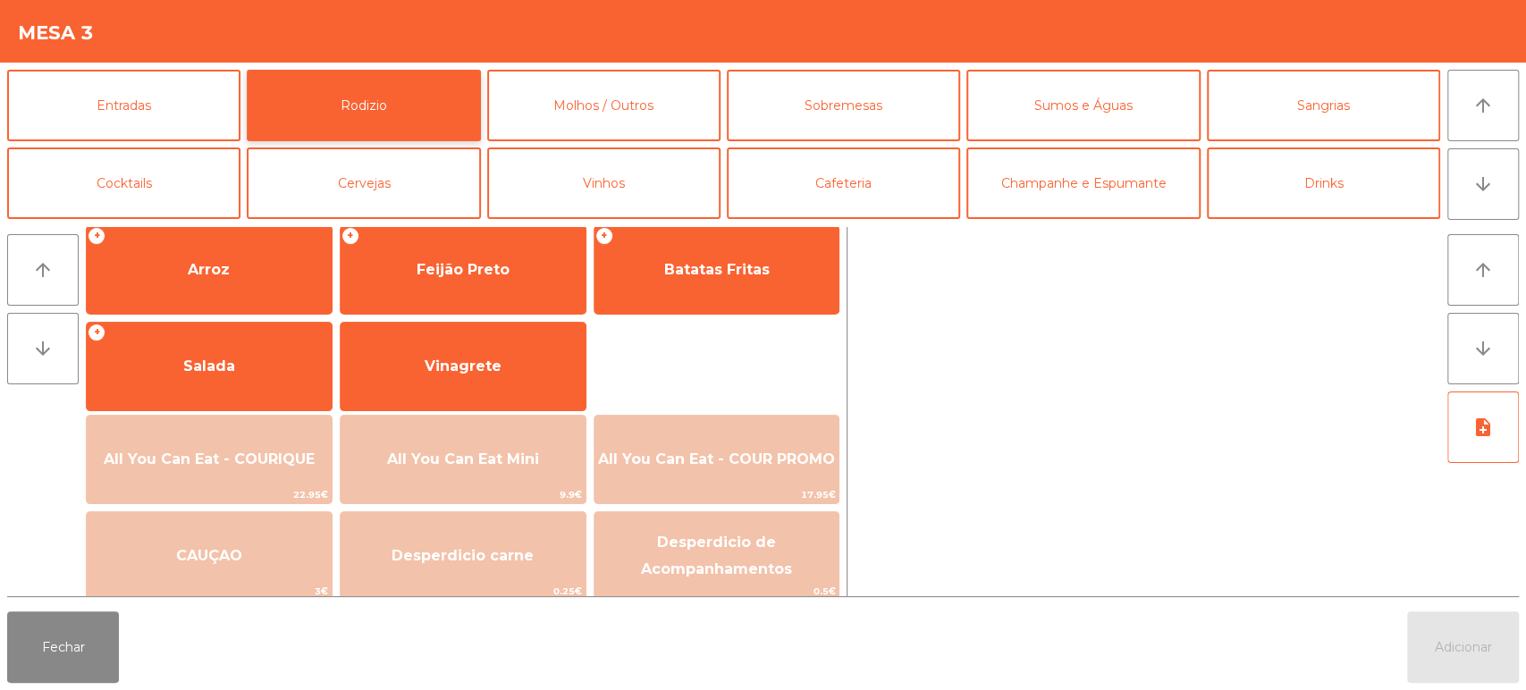
scroll to position [251, 0]
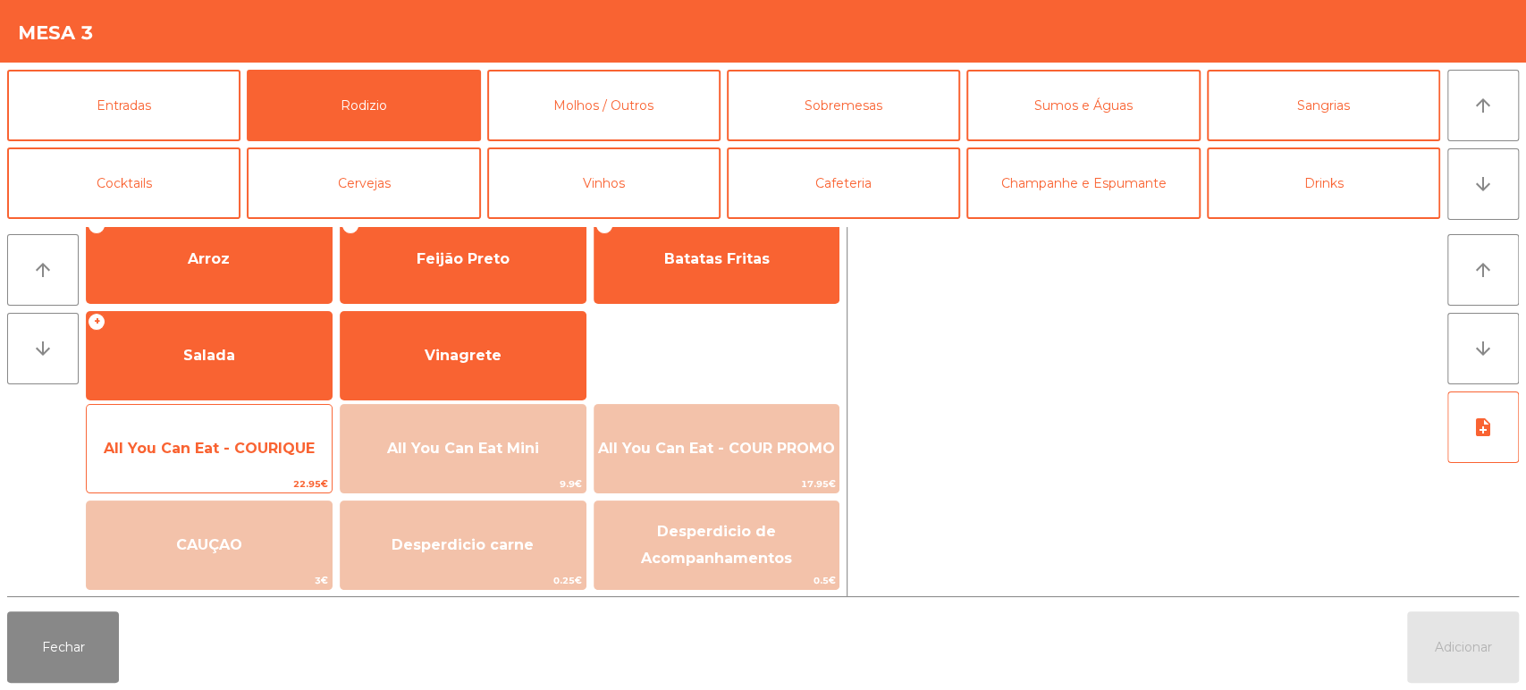
click at [237, 443] on span "All You Can Eat - COURIQUE" at bounding box center [209, 448] width 211 height 17
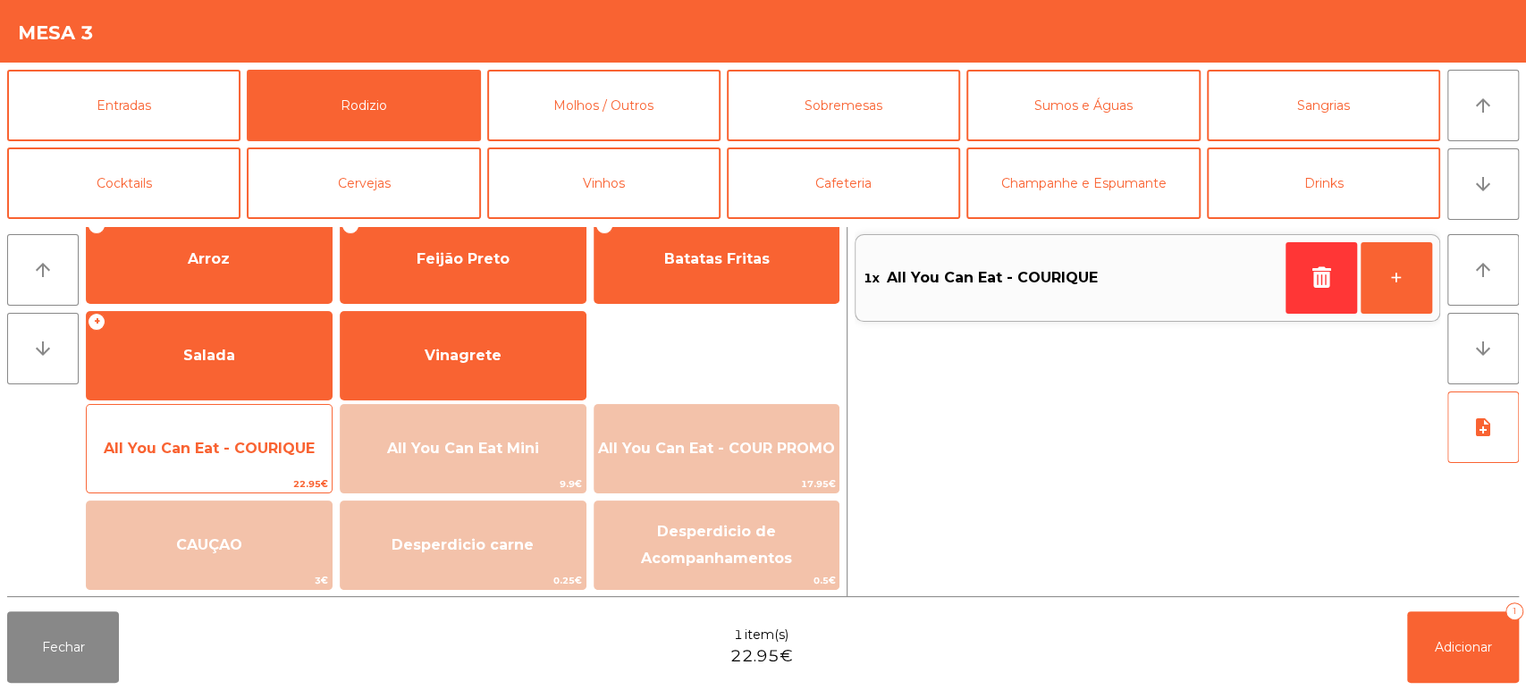
click at [235, 440] on span "All You Can Eat - COURIQUE" at bounding box center [209, 448] width 211 height 17
click at [236, 442] on span "All You Can Eat - COURIQUE" at bounding box center [209, 448] width 211 height 17
click at [243, 437] on span "All You Can Eat - COURIQUE" at bounding box center [209, 449] width 245 height 48
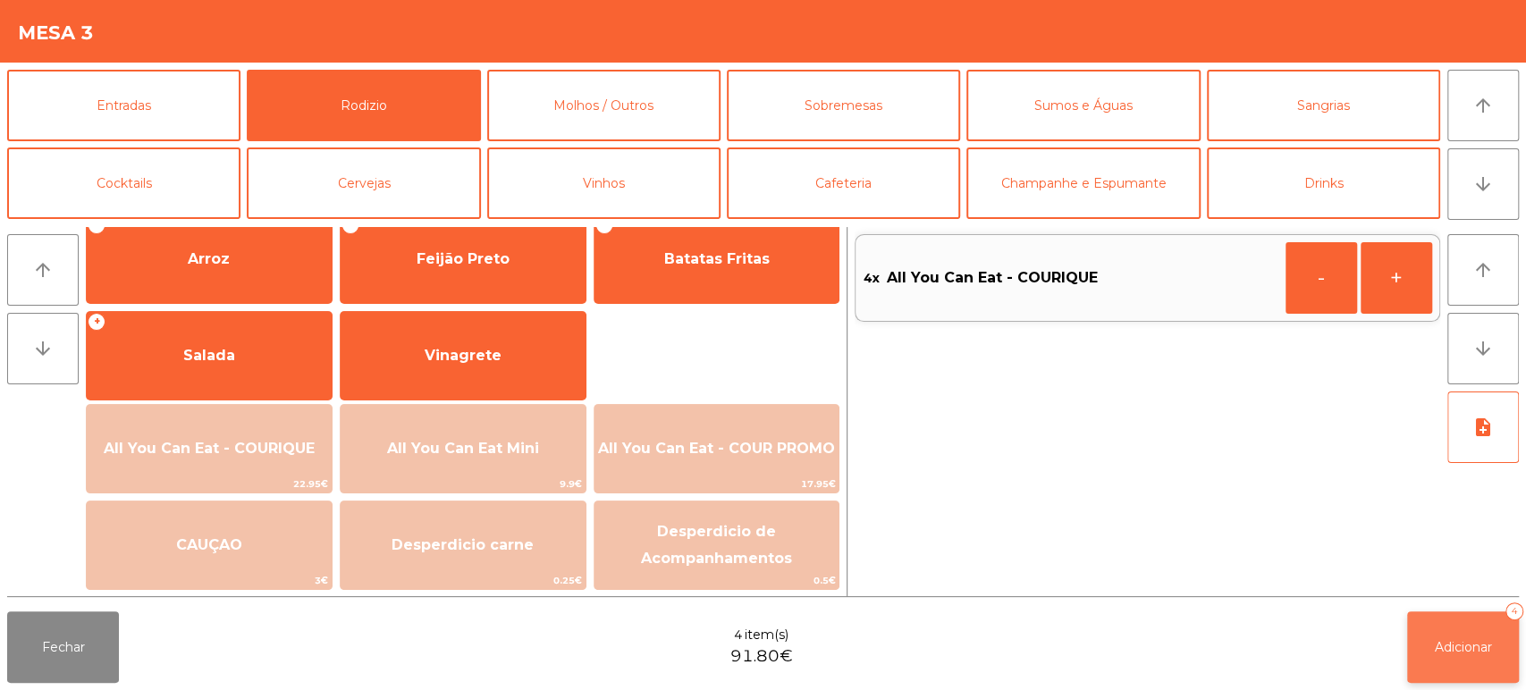
click at [1413, 622] on button "Adicionar 4" at bounding box center [1463, 647] width 112 height 72
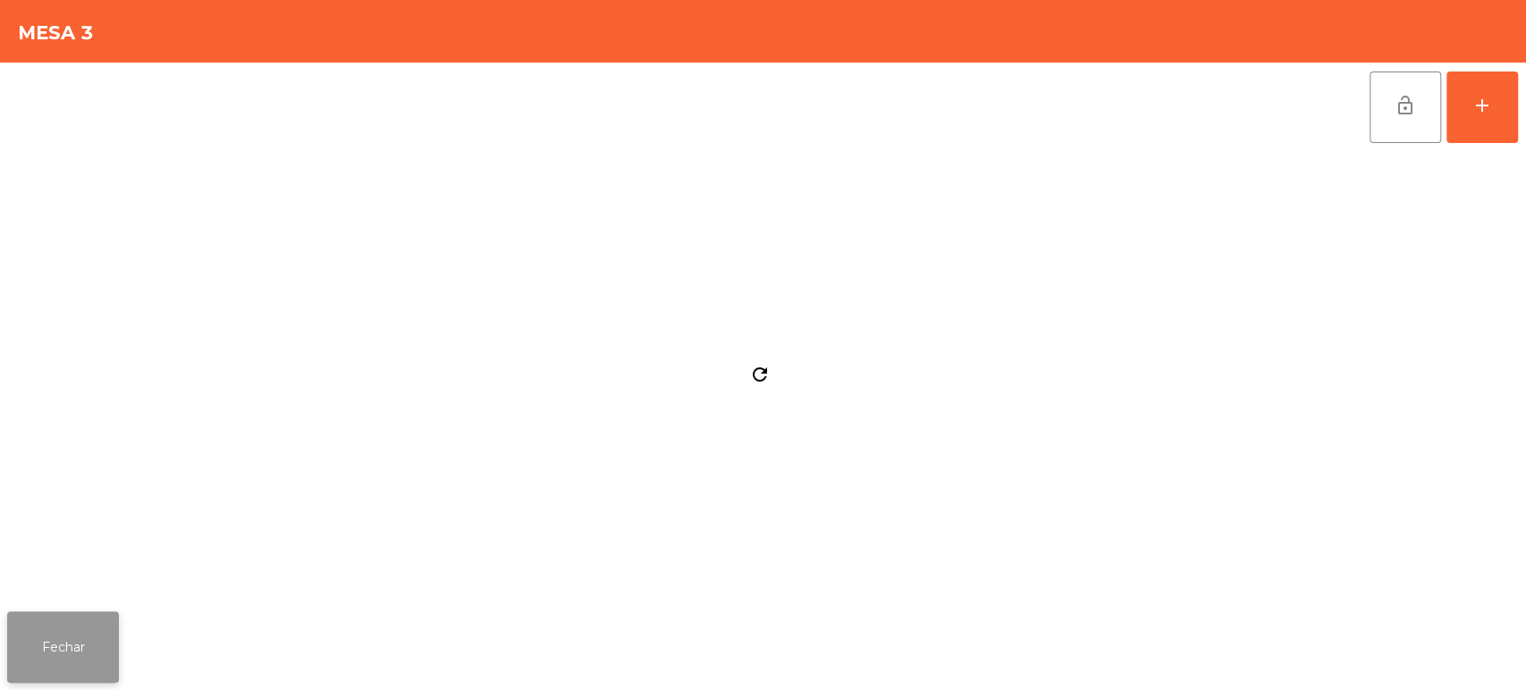
click at [107, 652] on button "Fechar" at bounding box center [63, 647] width 112 height 72
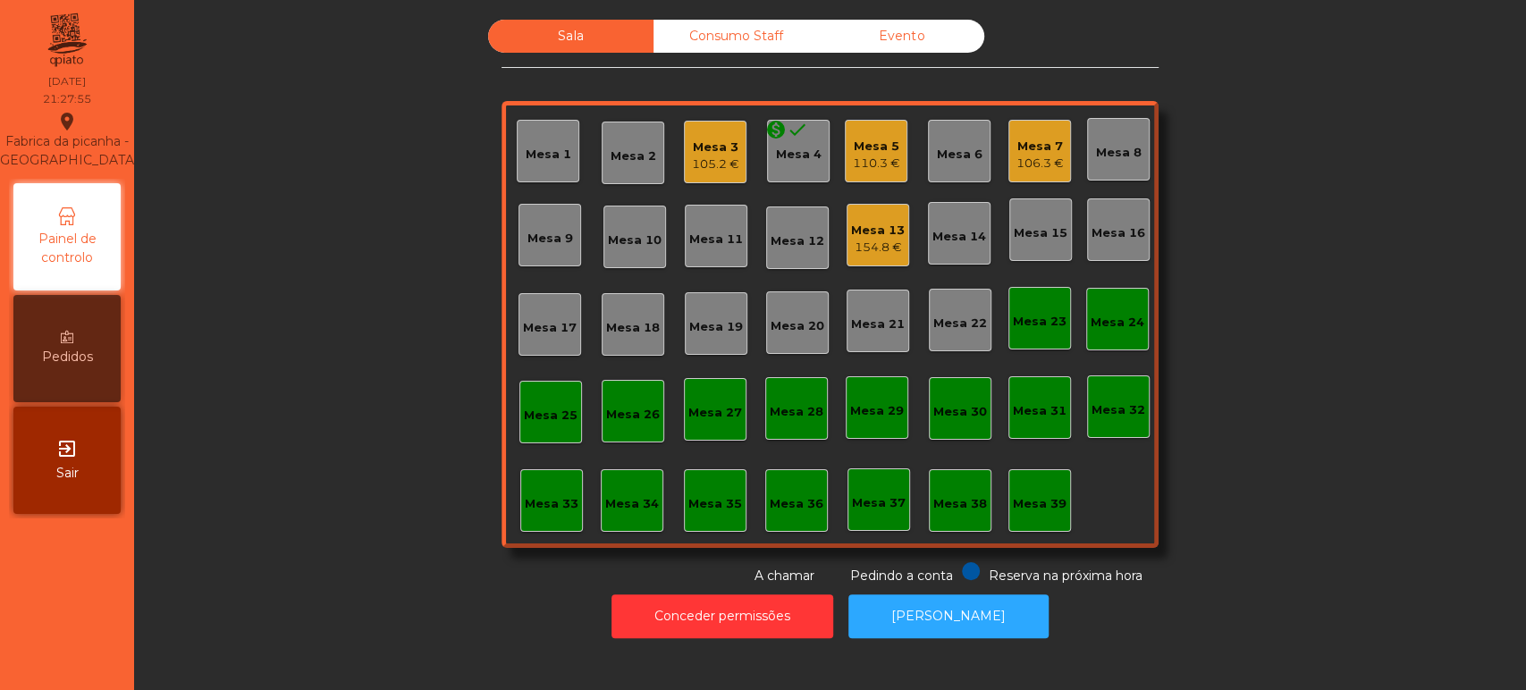
click at [883, 239] on div "154.8 €" at bounding box center [878, 248] width 54 height 18
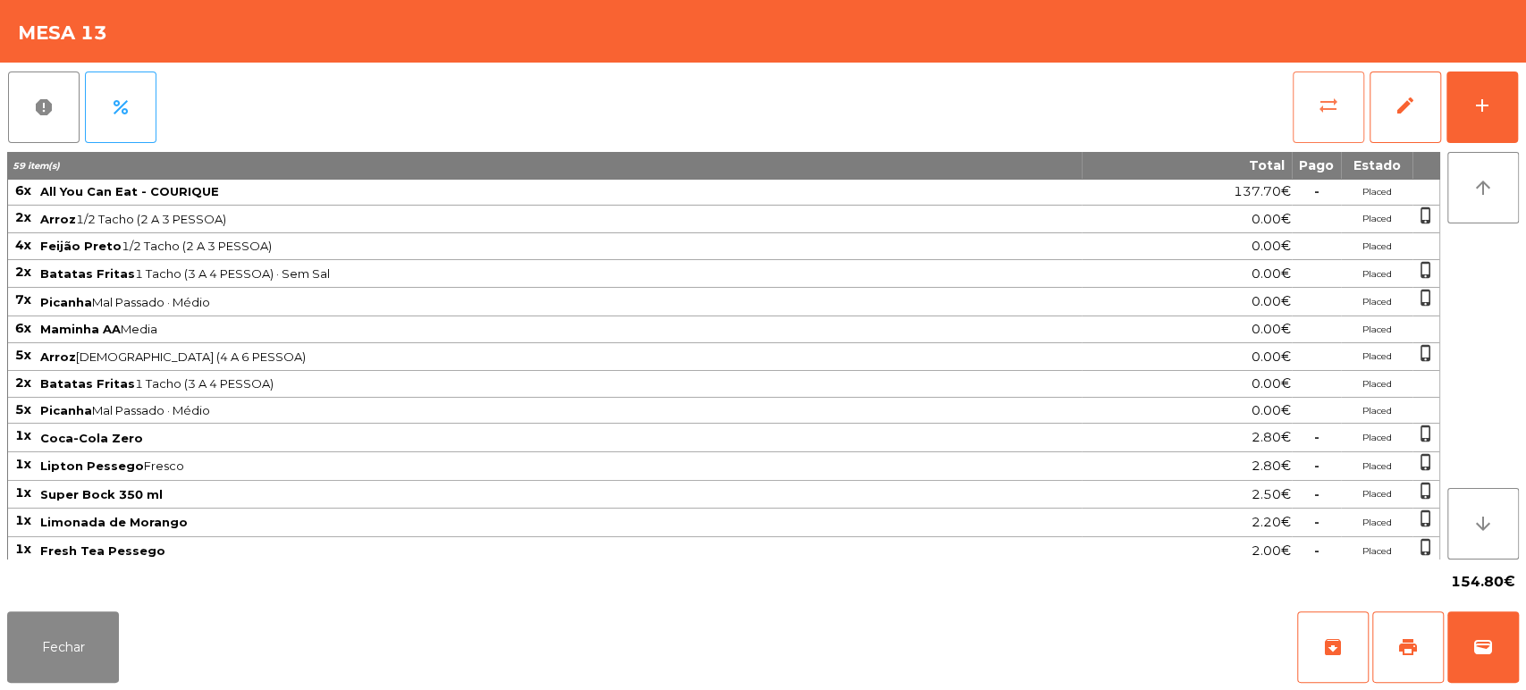
click at [1307, 78] on button "sync_alt" at bounding box center [1328, 108] width 72 height 72
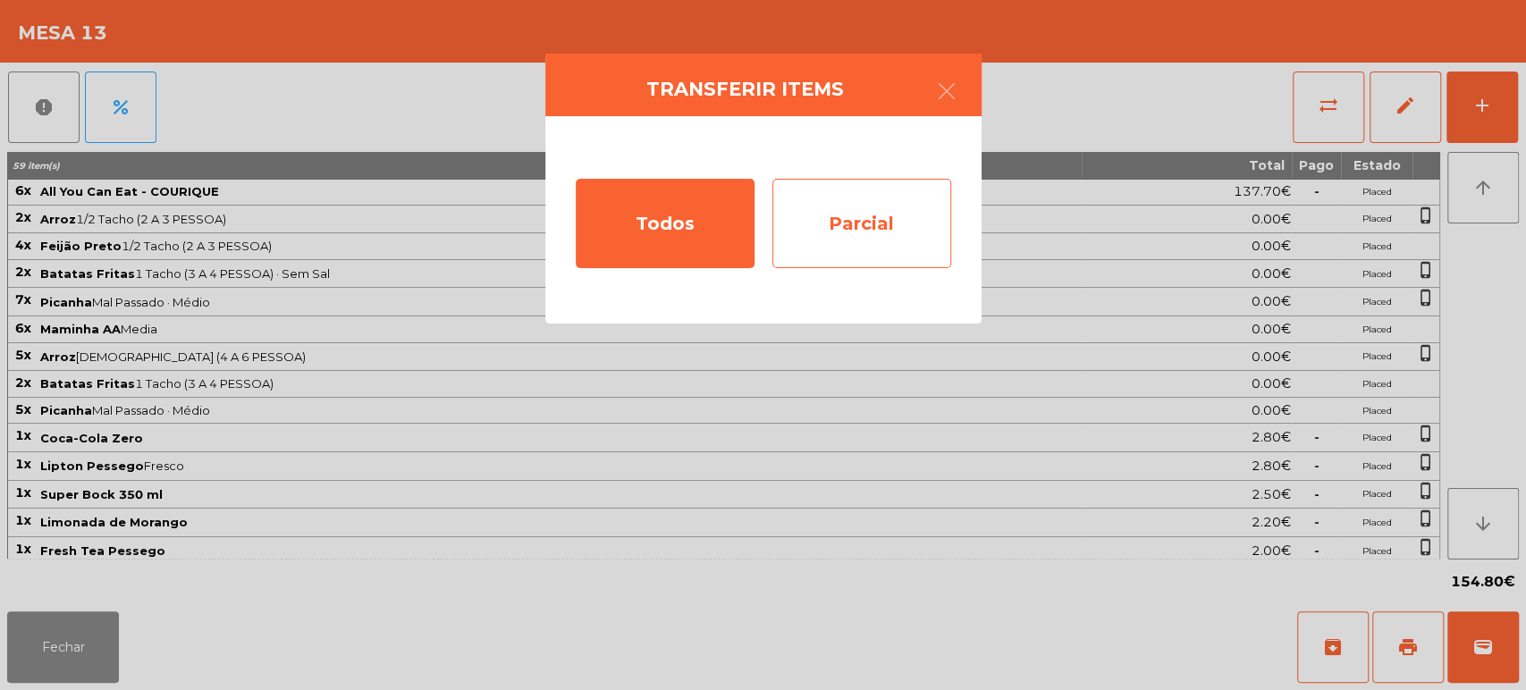
click at [910, 206] on div "Parcial" at bounding box center [861, 223] width 179 height 89
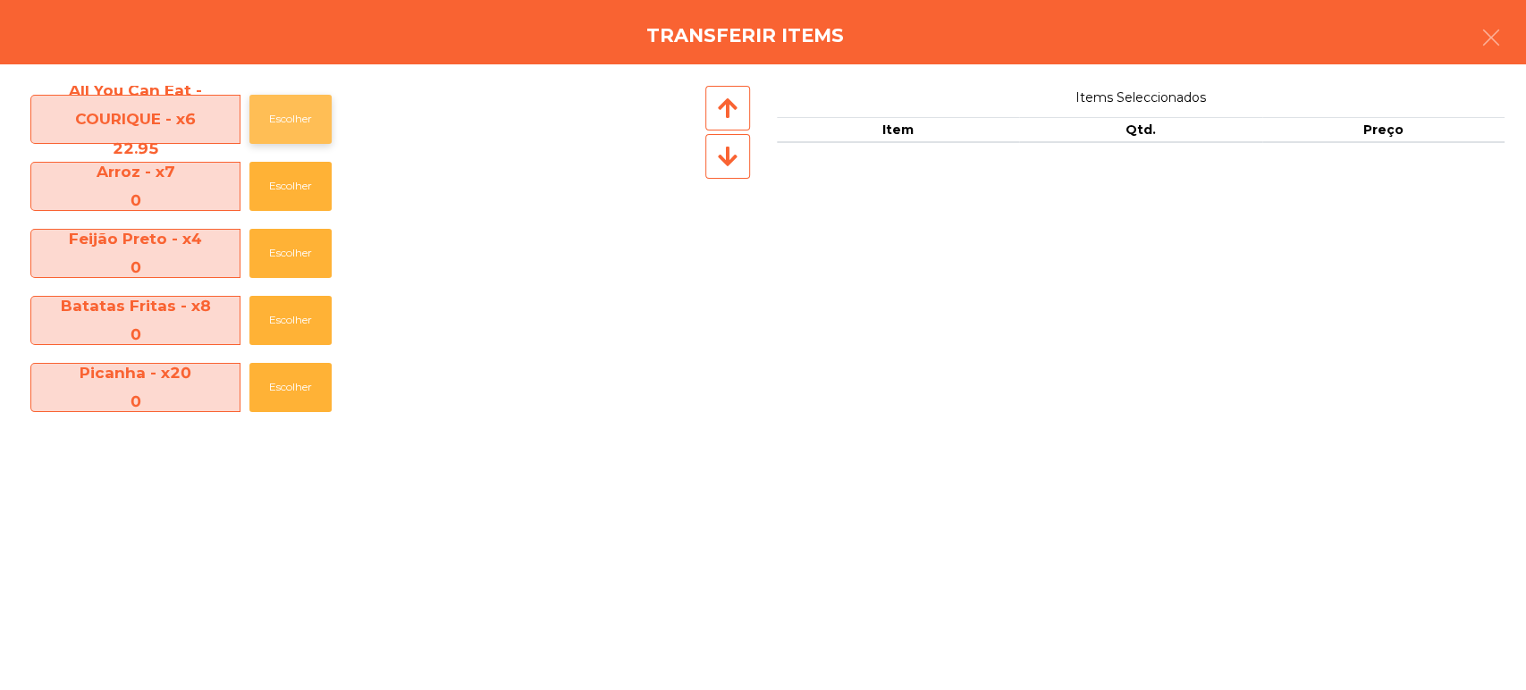
click at [307, 120] on button "Escolher" at bounding box center [290, 119] width 82 height 49
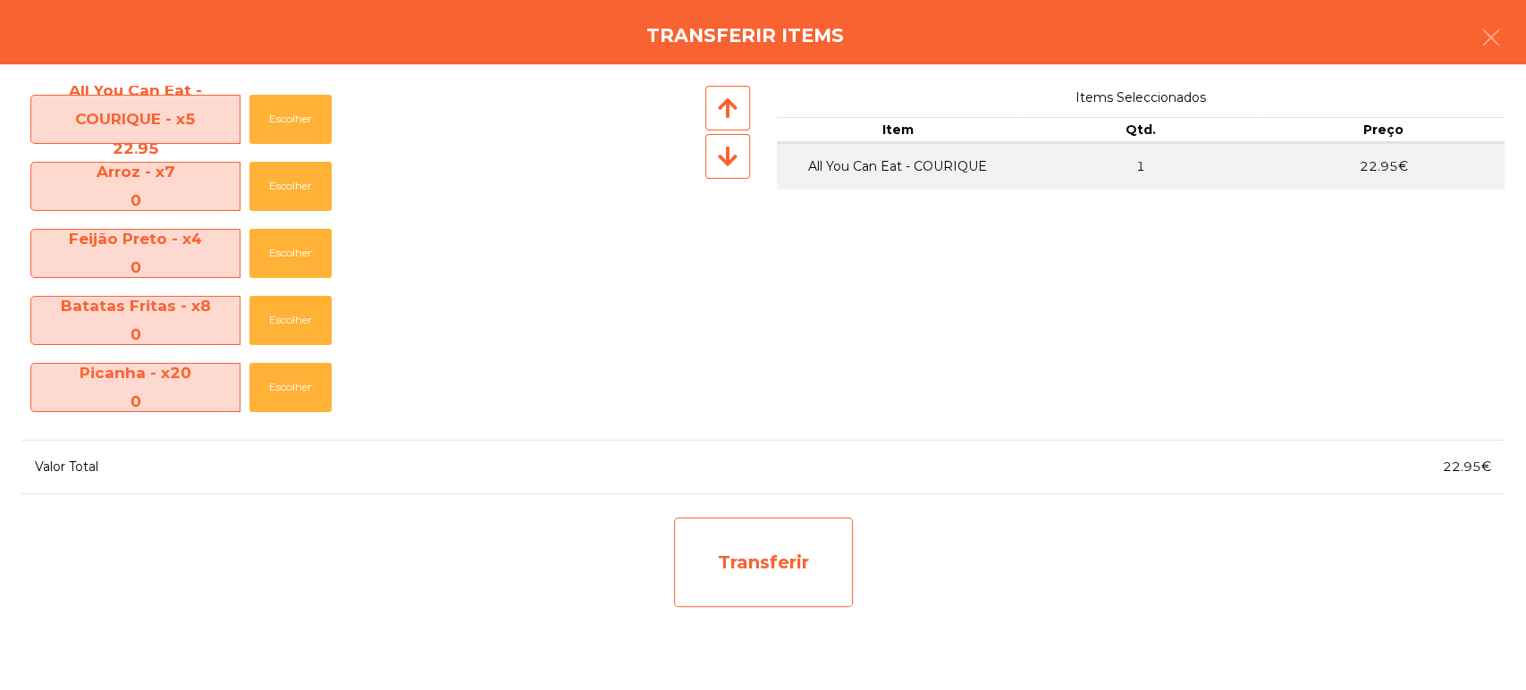
click at [780, 574] on div "Transferir" at bounding box center [763, 561] width 179 height 89
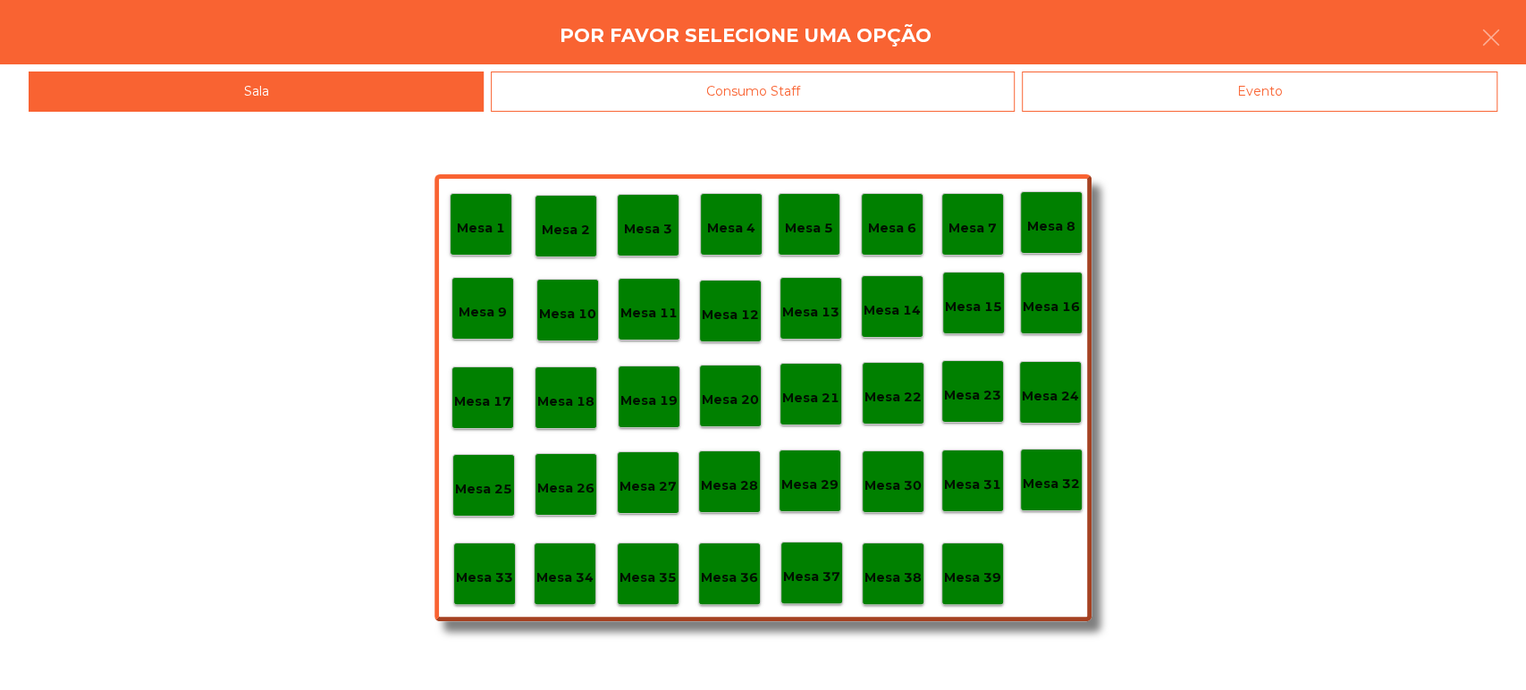
click at [820, 576] on p "Mesa 37" at bounding box center [811, 577] width 57 height 21
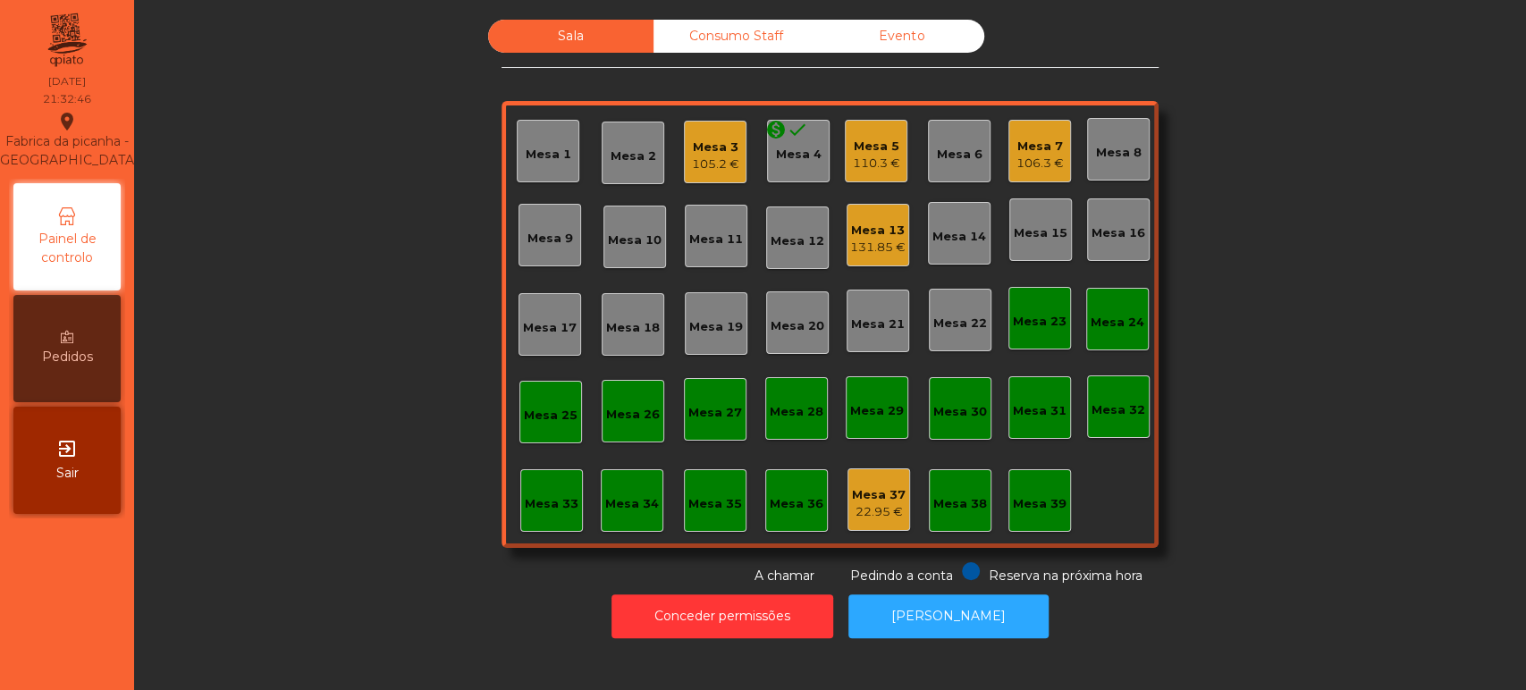
click at [1016, 501] on div "Mesa 39" at bounding box center [1040, 504] width 54 height 18
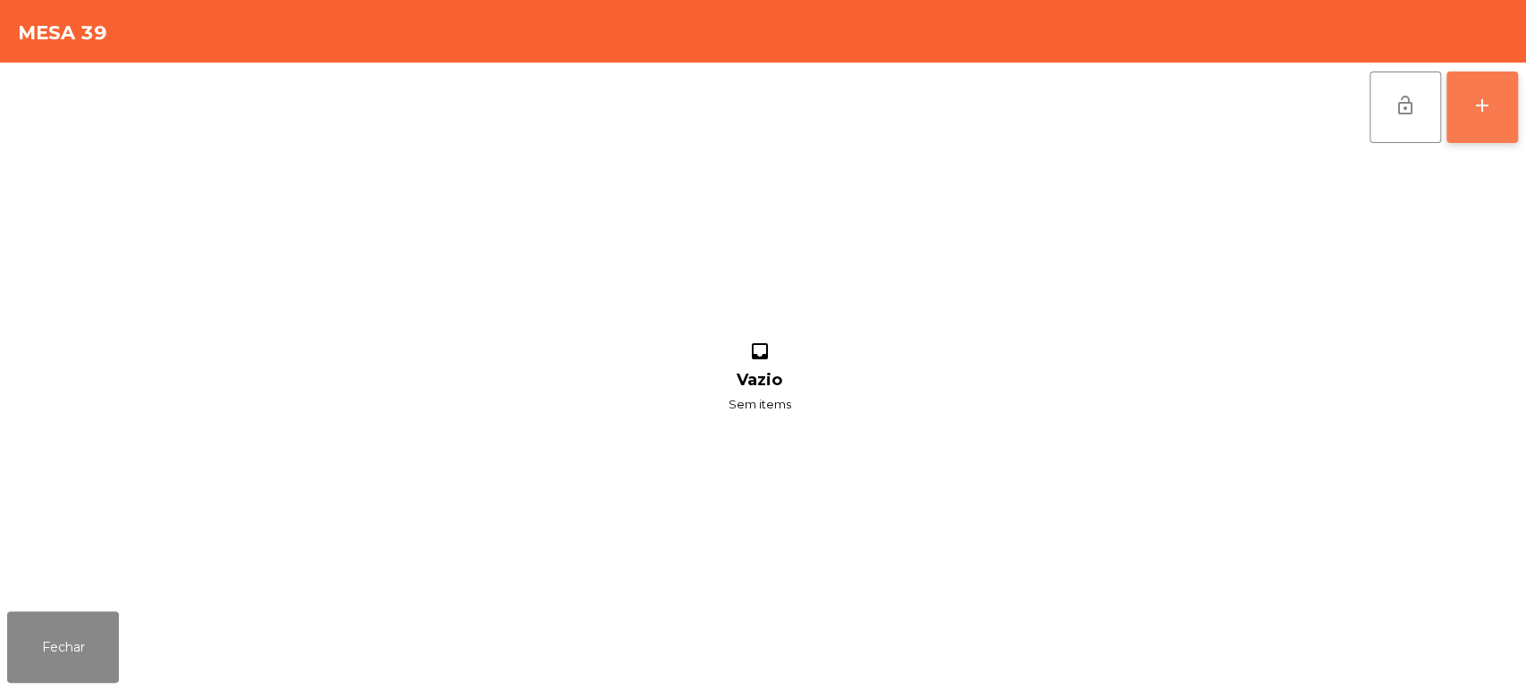
click at [1473, 130] on button "add" at bounding box center [1482, 108] width 72 height 72
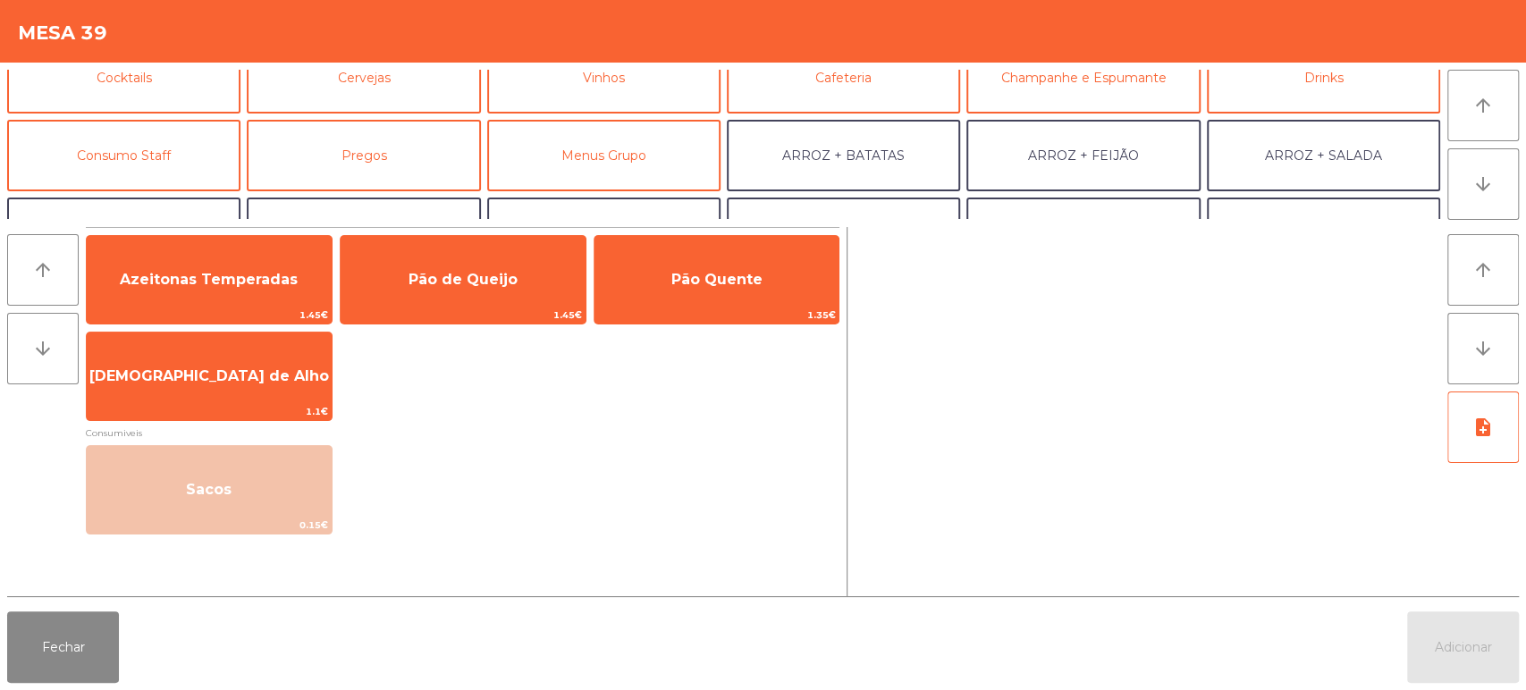
scroll to position [106, 0]
click at [181, 150] on button "Consumo Staff" at bounding box center [123, 155] width 233 height 72
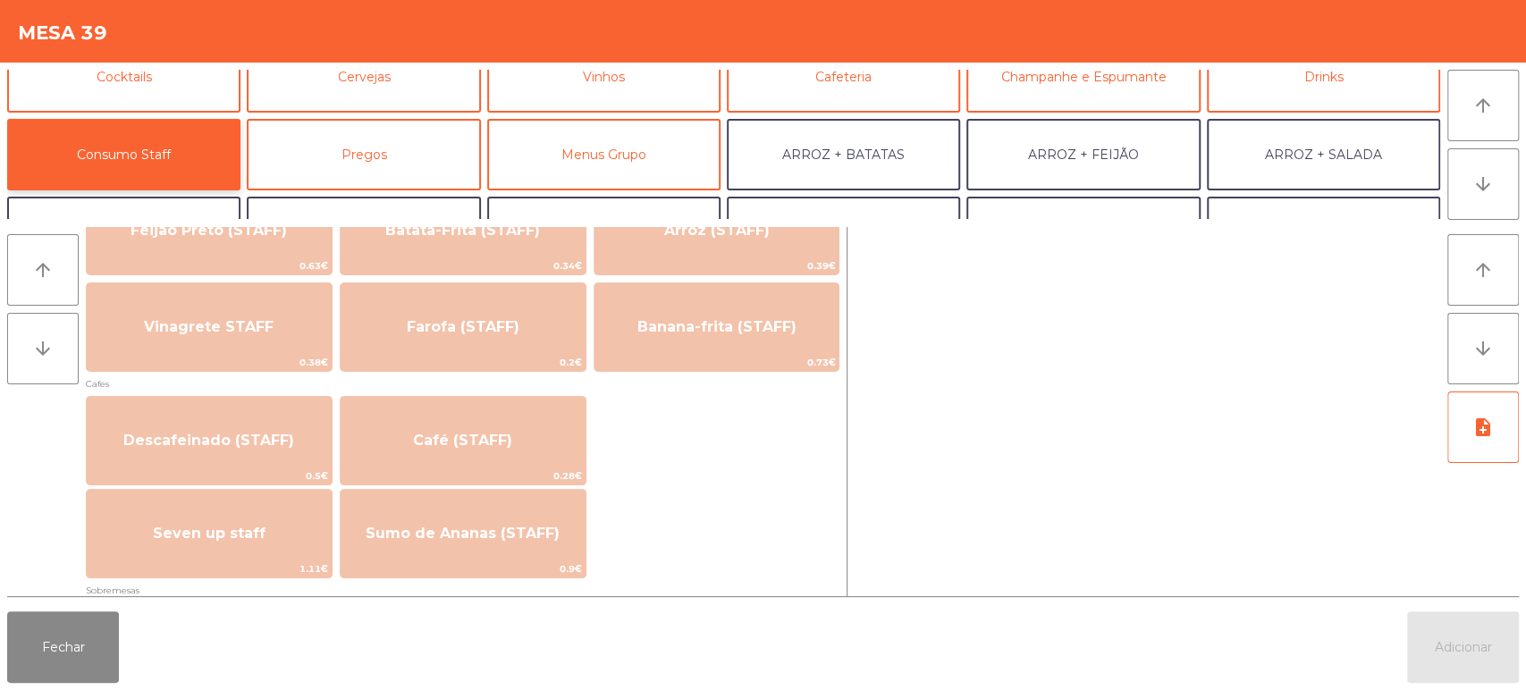
scroll to position [973, 0]
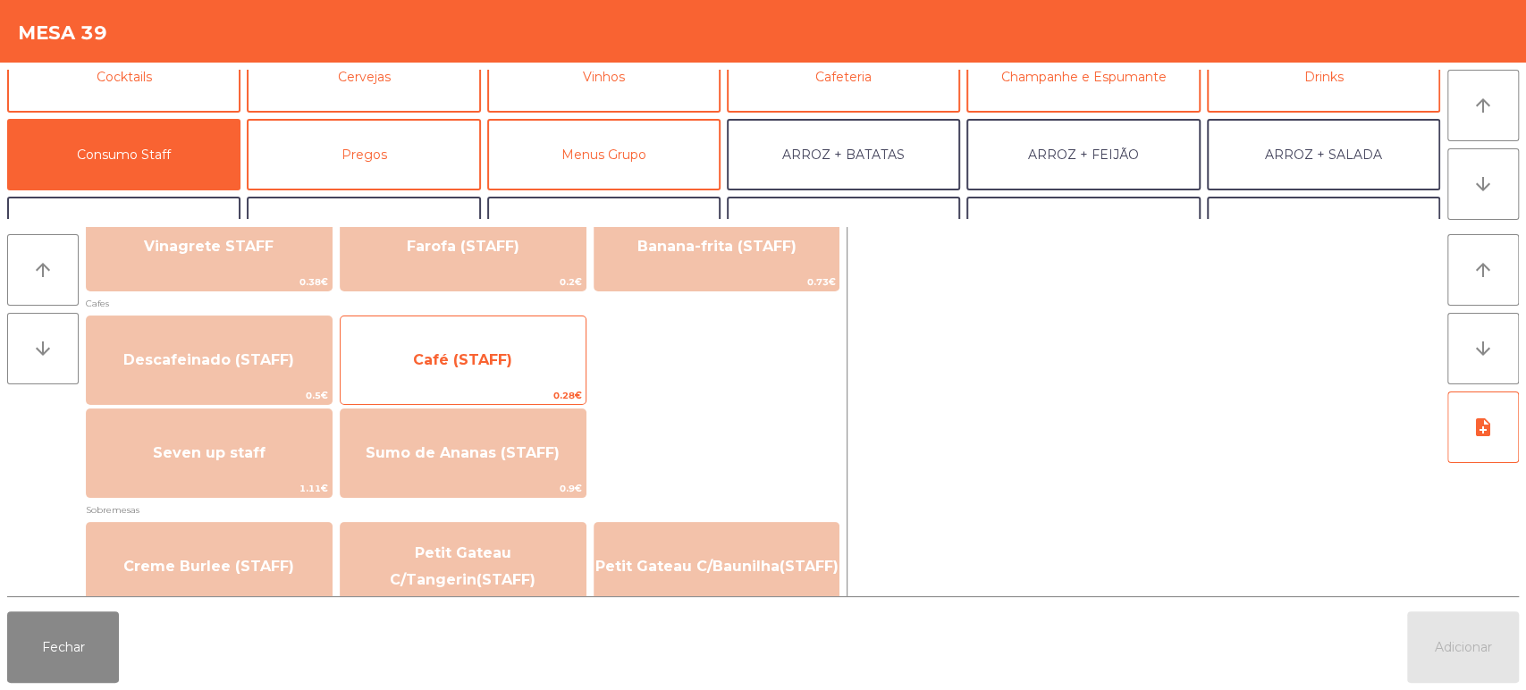
click at [509, 349] on span "Café (STAFF)" at bounding box center [463, 360] width 245 height 48
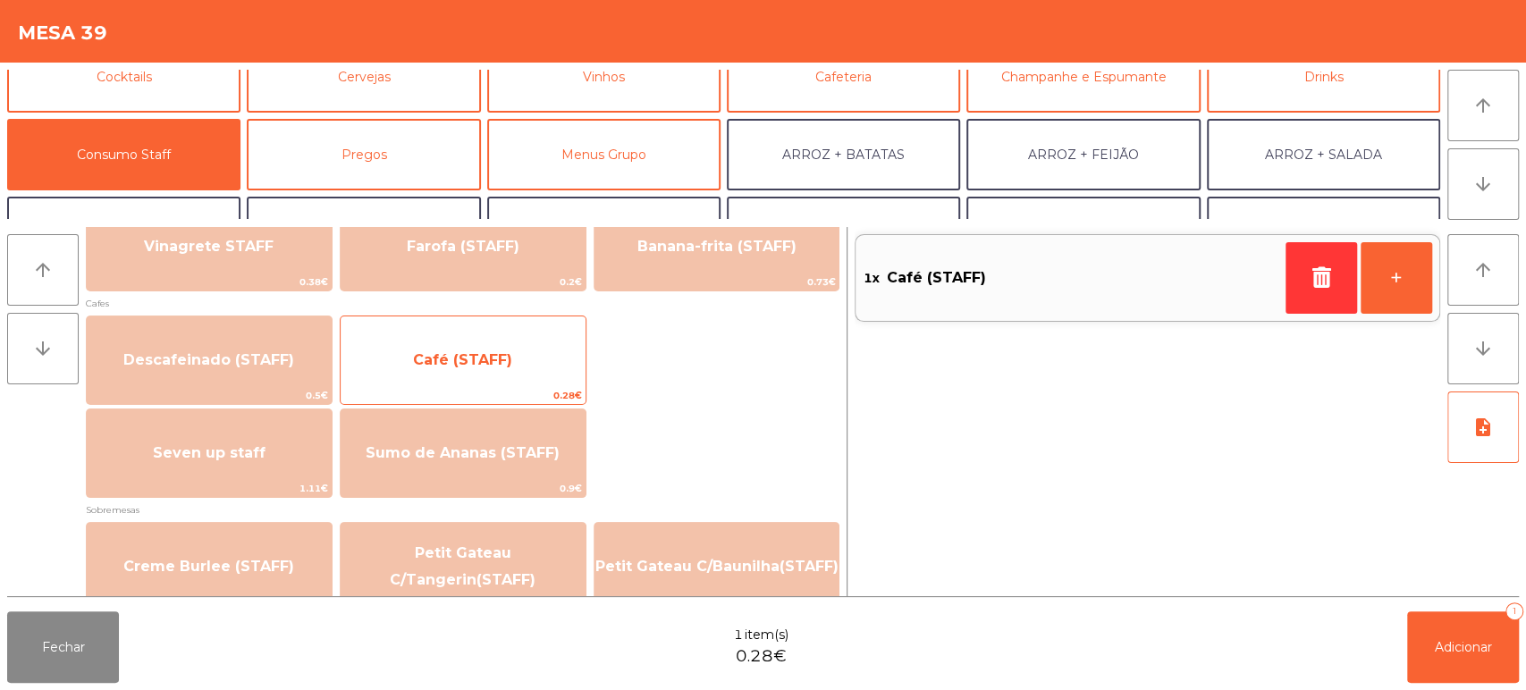
click at [499, 355] on span "Café (STAFF)" at bounding box center [462, 359] width 99 height 17
click at [506, 340] on span "Café (STAFF)" at bounding box center [463, 360] width 245 height 48
click at [496, 345] on span "Café (STAFF)" at bounding box center [463, 360] width 245 height 48
click at [499, 344] on span "Café (STAFF)" at bounding box center [463, 360] width 245 height 48
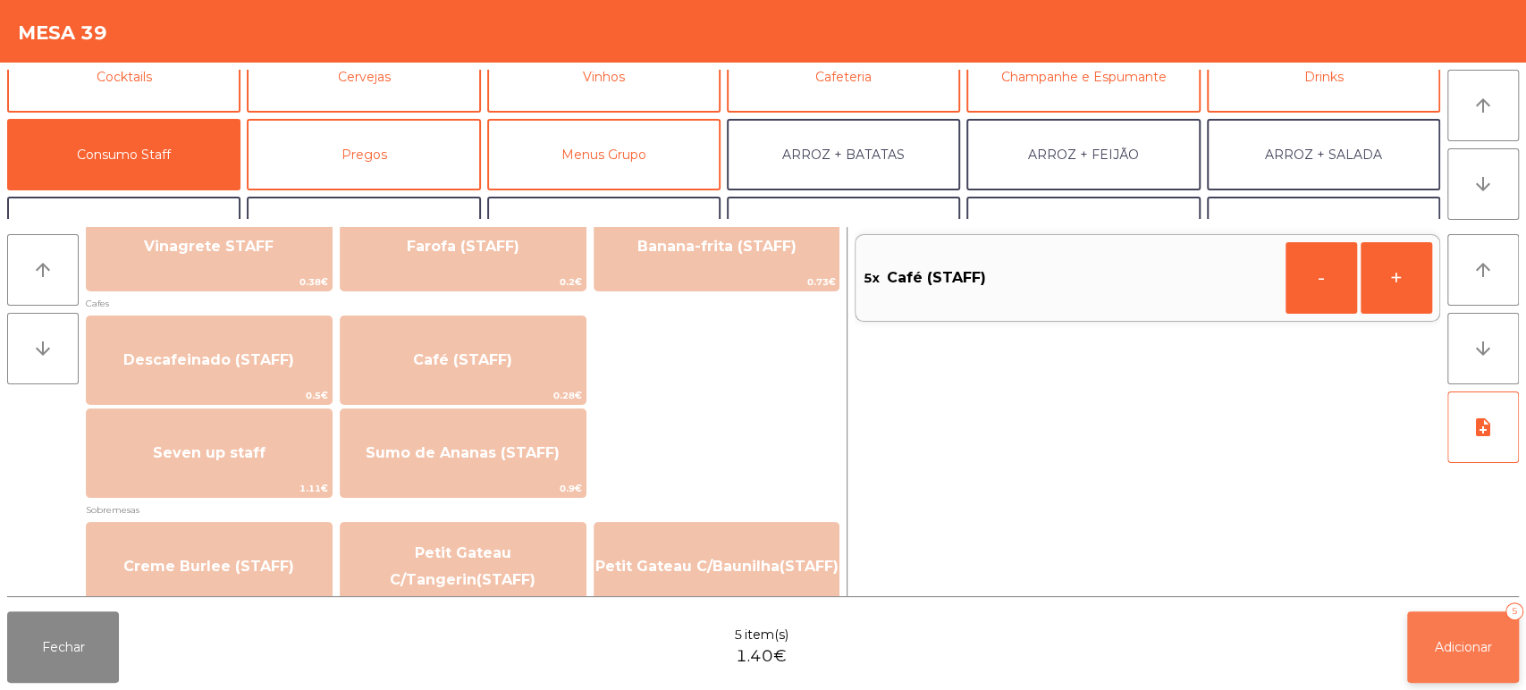
click at [1458, 669] on button "Adicionar 5" at bounding box center [1463, 647] width 112 height 72
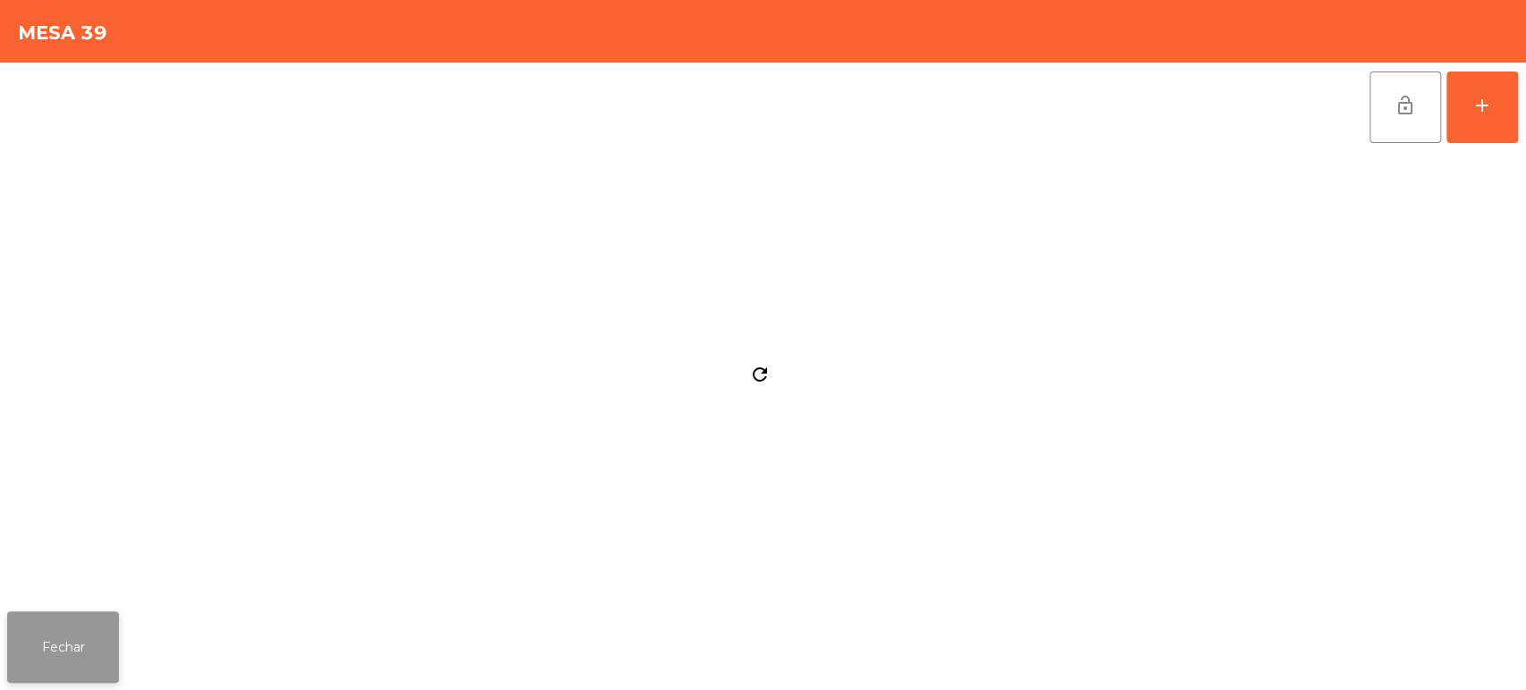
click at [94, 661] on button "Fechar" at bounding box center [63, 647] width 112 height 72
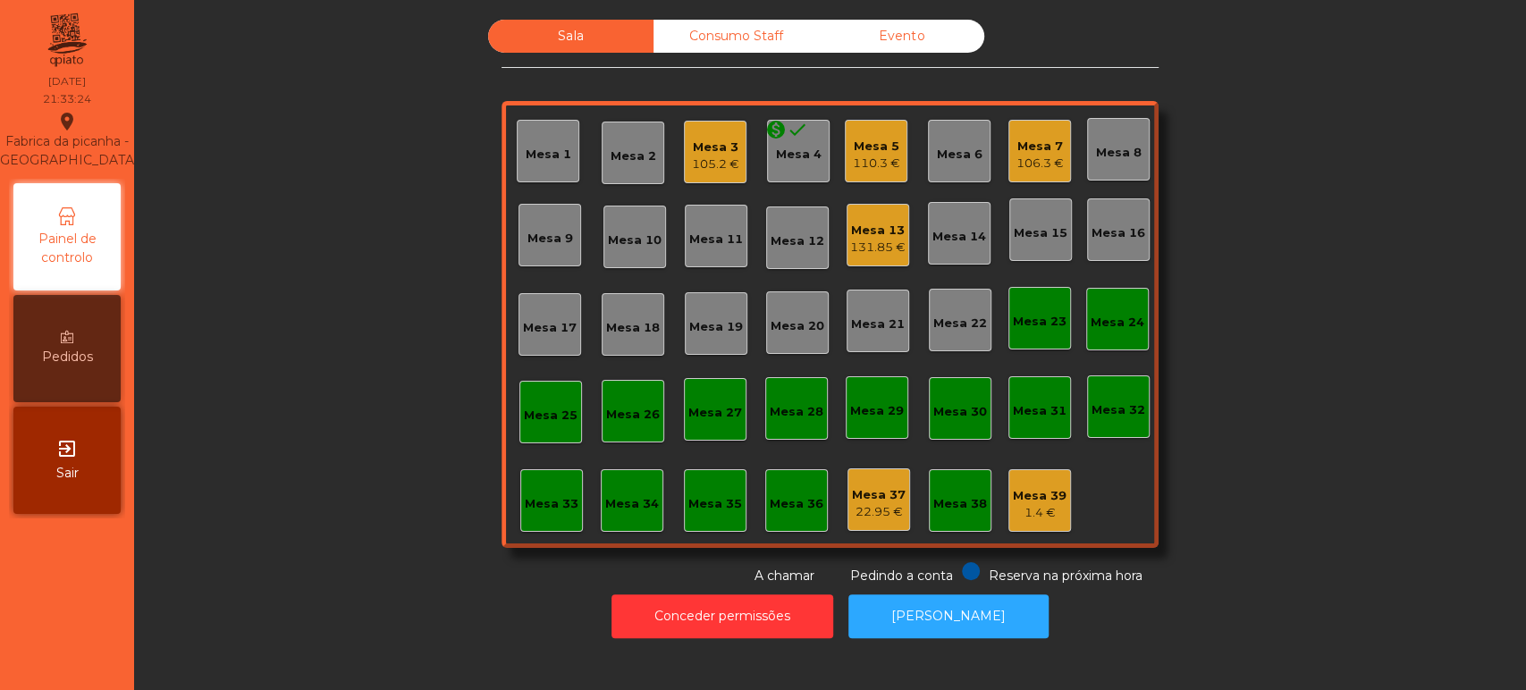
click at [719, 161] on div "105.2 €" at bounding box center [715, 165] width 47 height 18
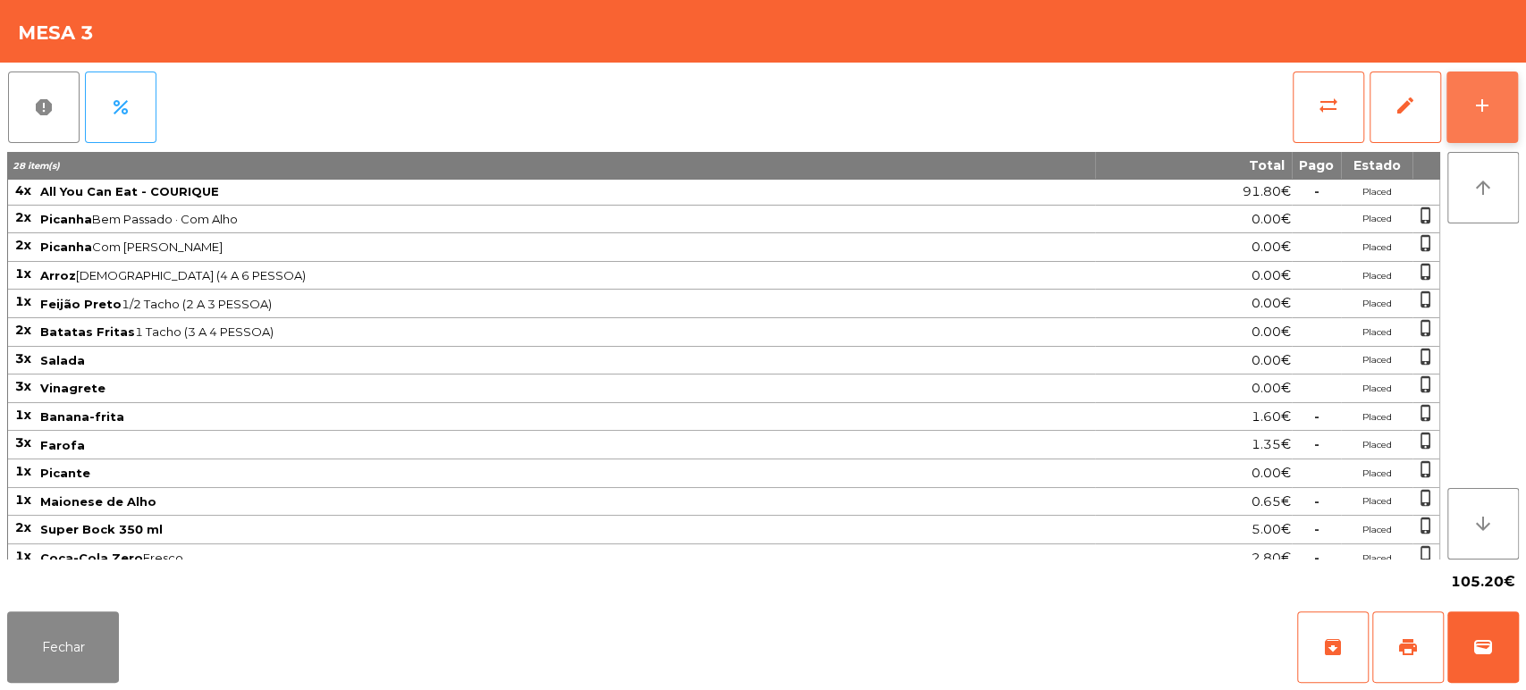
click at [1472, 95] on div "add" at bounding box center [1481, 105] width 21 height 21
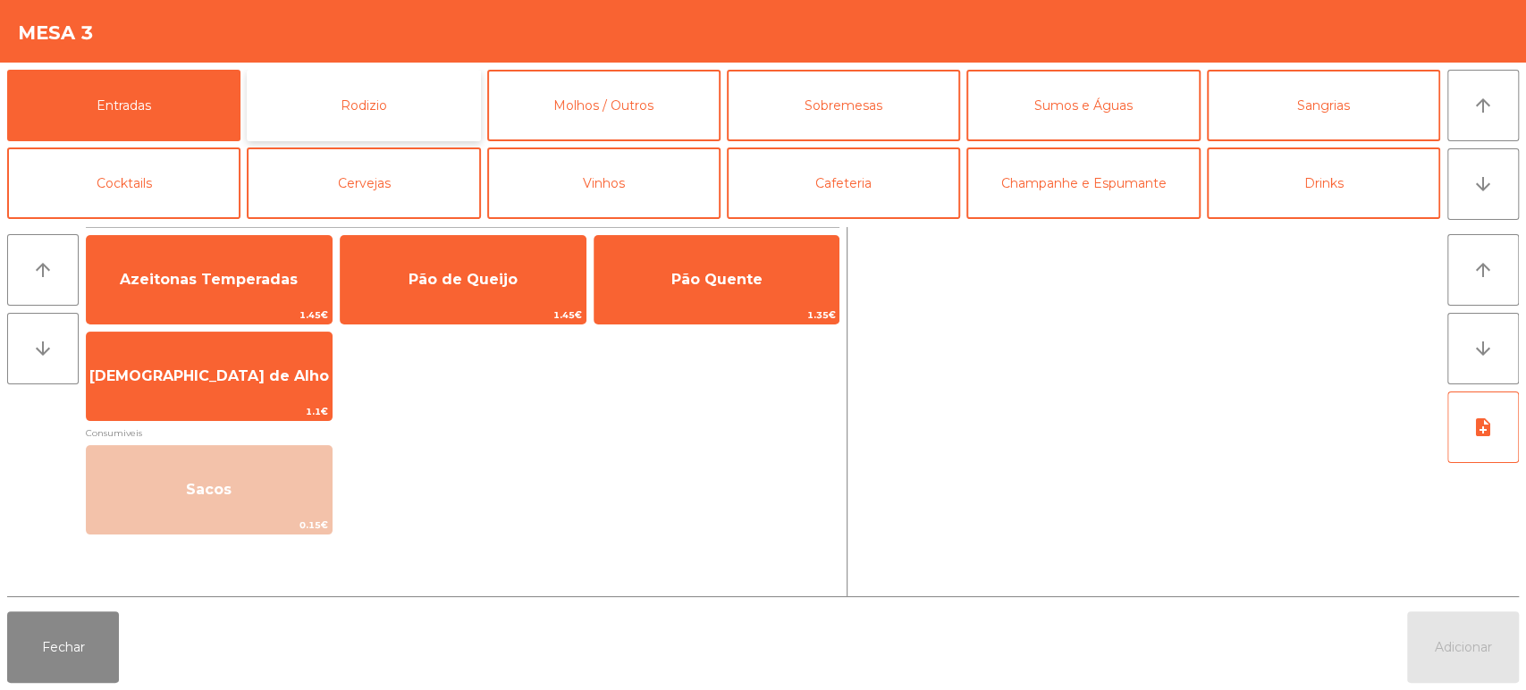
click at [387, 109] on button "Rodizio" at bounding box center [363, 106] width 233 height 72
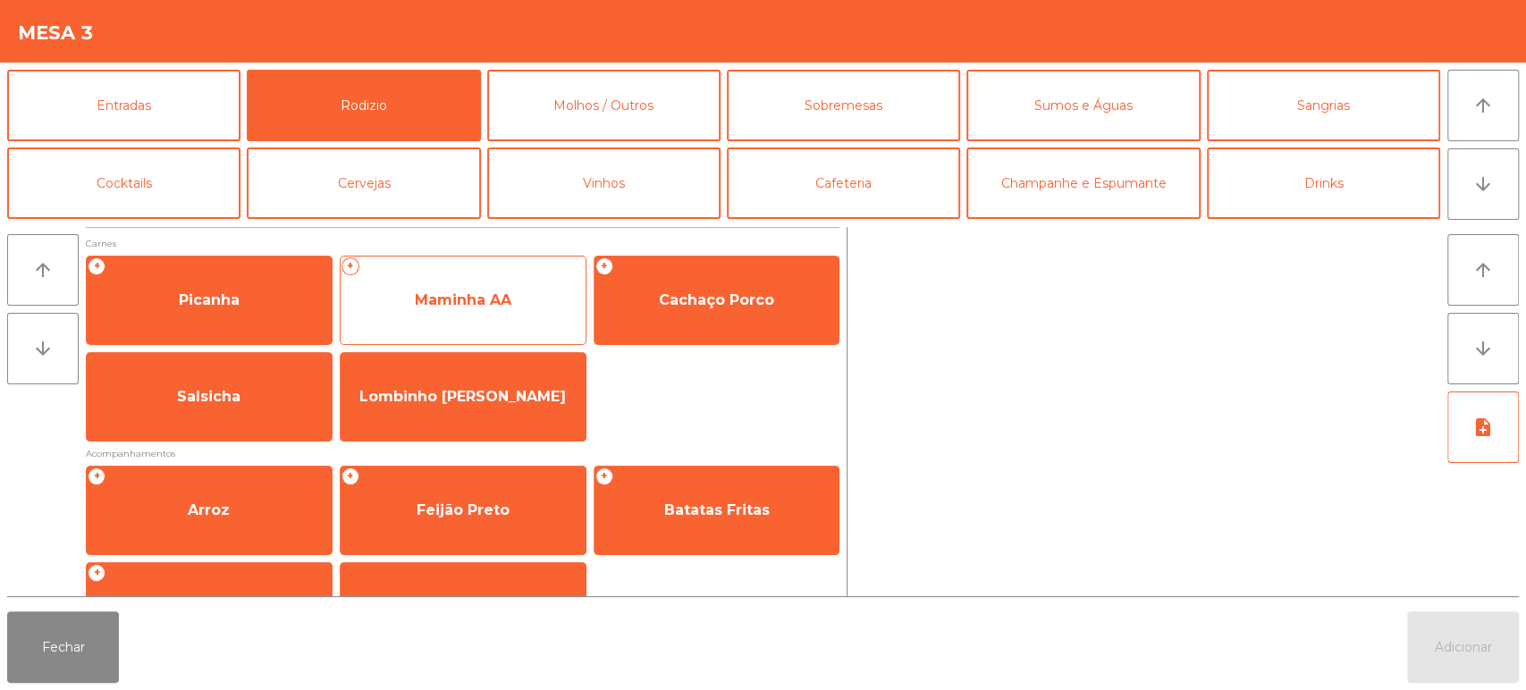
click at [546, 312] on span "Maminha AA" at bounding box center [463, 300] width 245 height 48
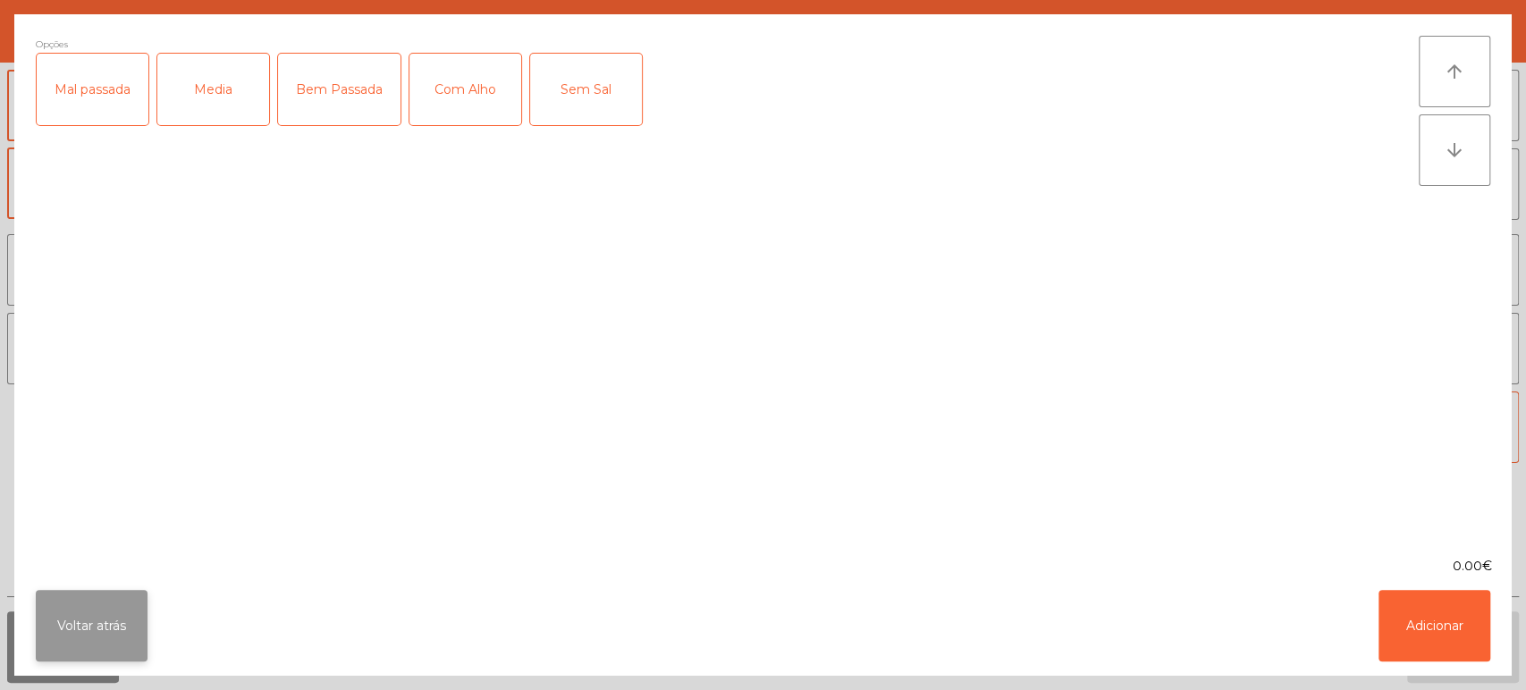
click at [86, 635] on button "Voltar atrás" at bounding box center [92, 626] width 112 height 72
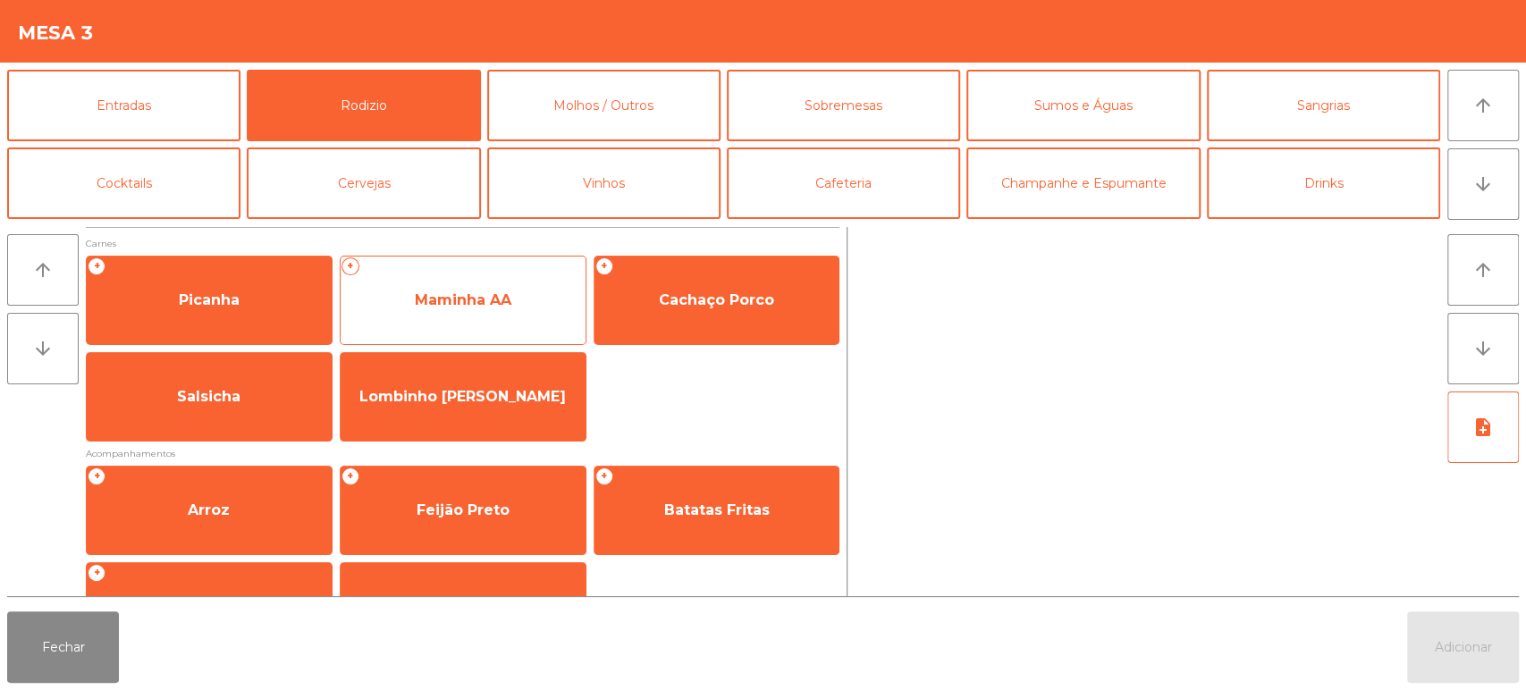
click at [454, 310] on span "Maminha AA" at bounding box center [463, 300] width 245 height 48
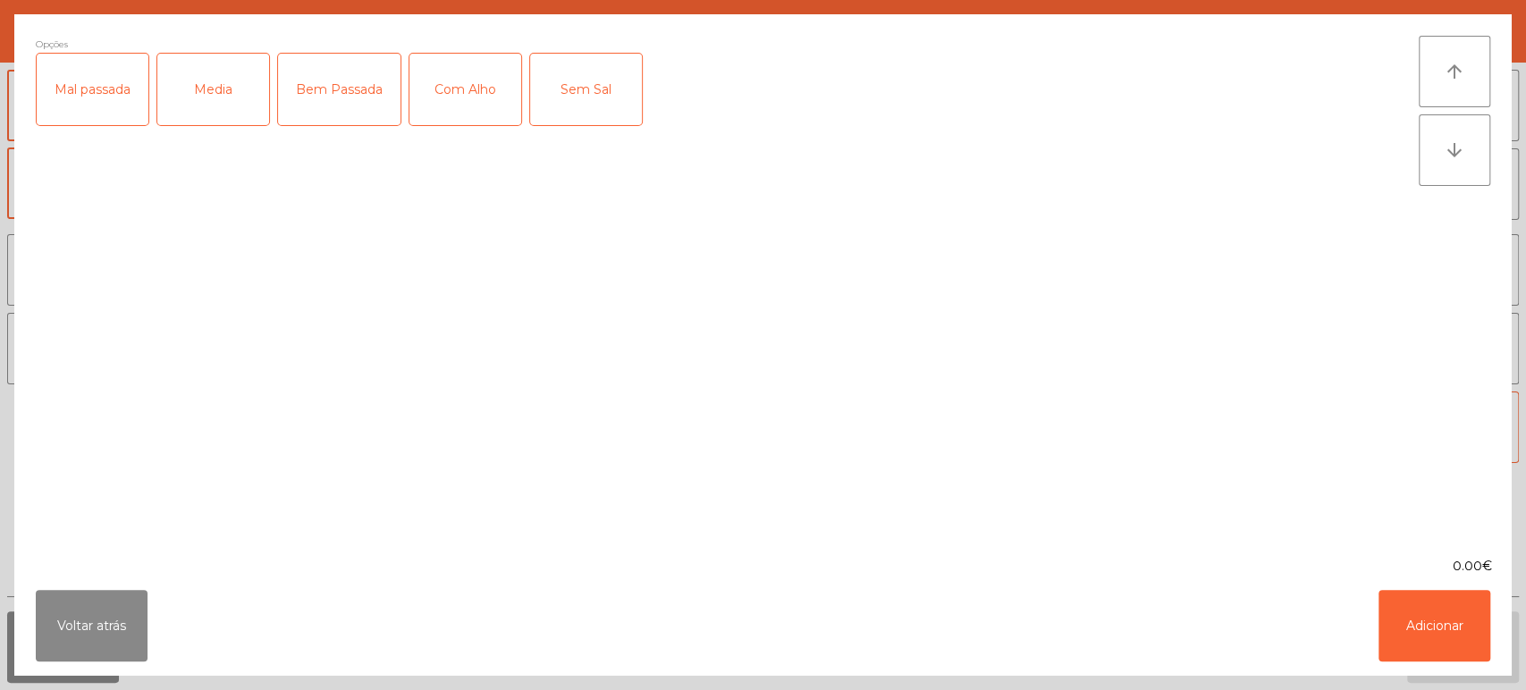
click at [230, 63] on div "Media" at bounding box center [213, 90] width 112 height 72
click at [486, 81] on div "Com Alho" at bounding box center [465, 90] width 112 height 72
click at [1444, 631] on button "Adicionar" at bounding box center [1434, 626] width 112 height 72
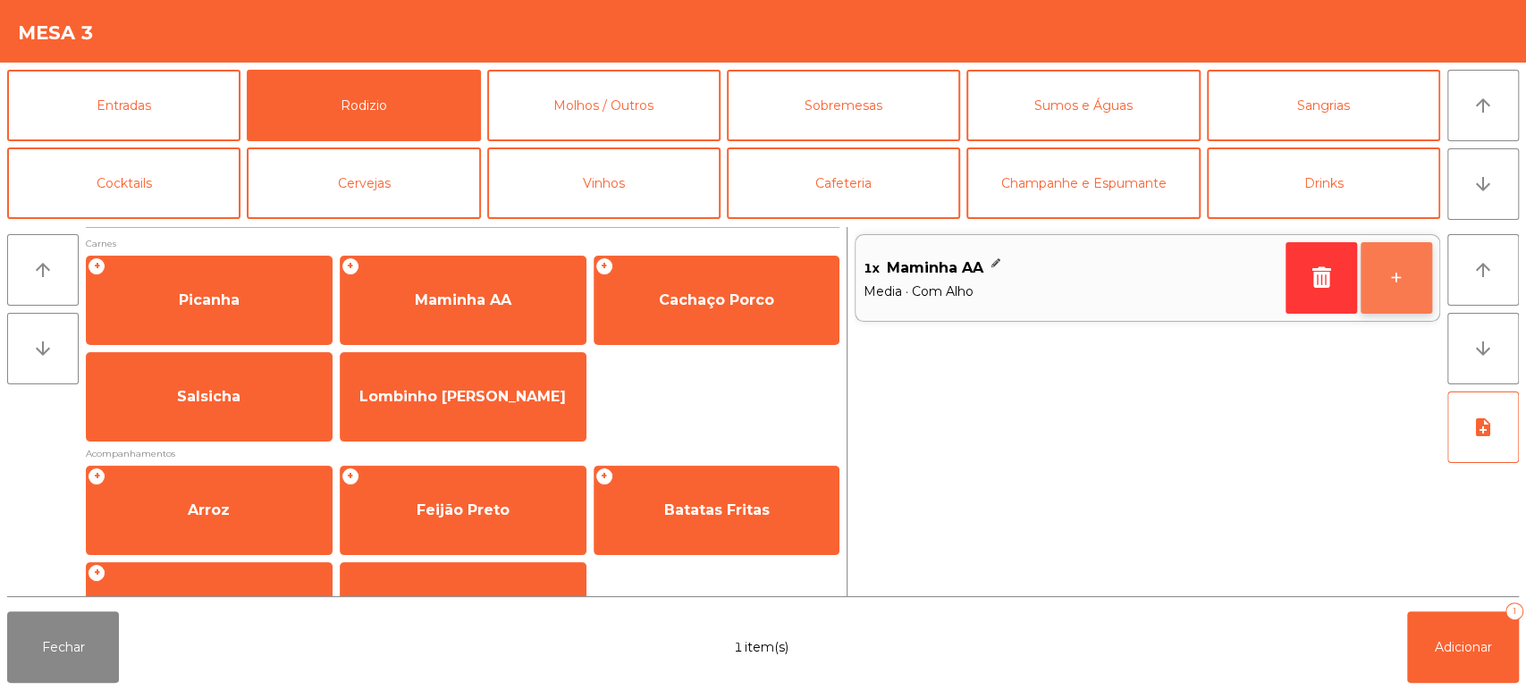
click at [1423, 257] on button "+" at bounding box center [1396, 278] width 72 height 72
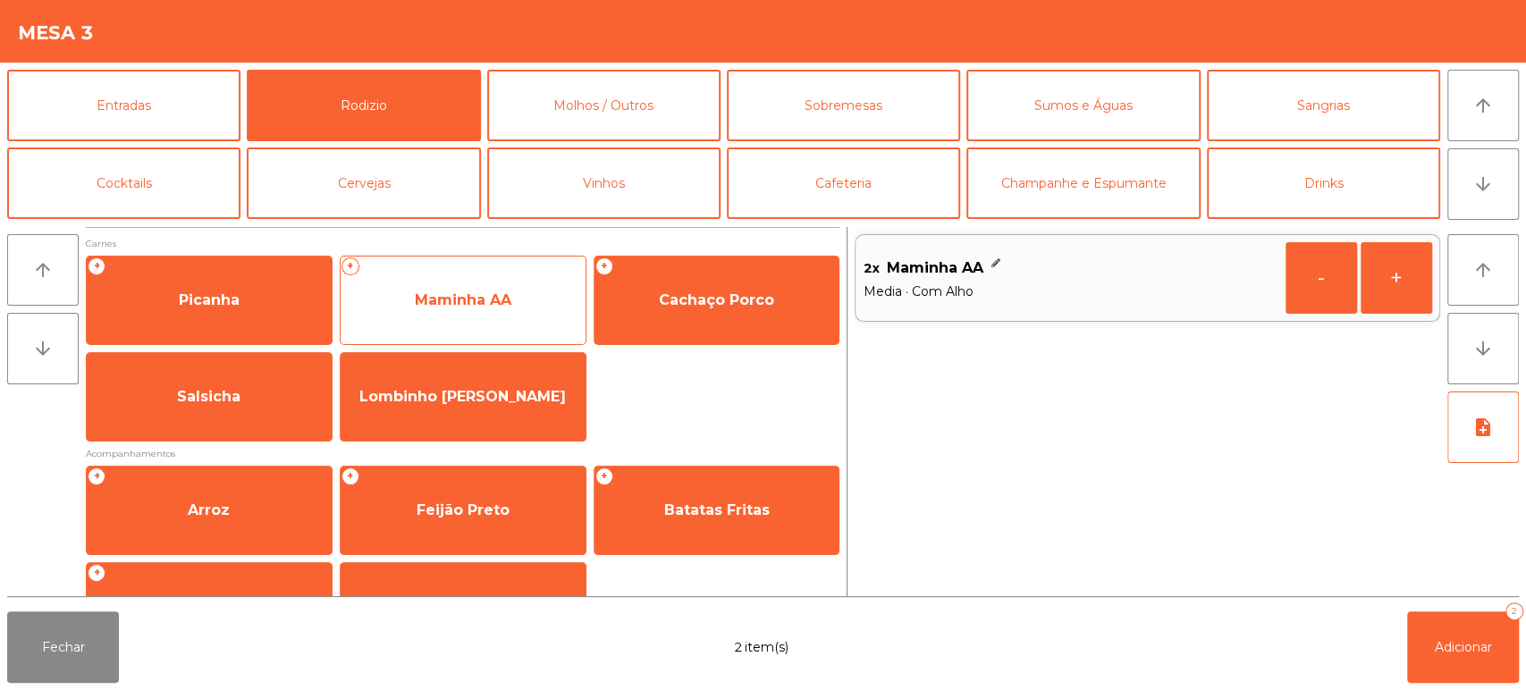
click at [500, 296] on span "Maminha AA" at bounding box center [463, 299] width 97 height 17
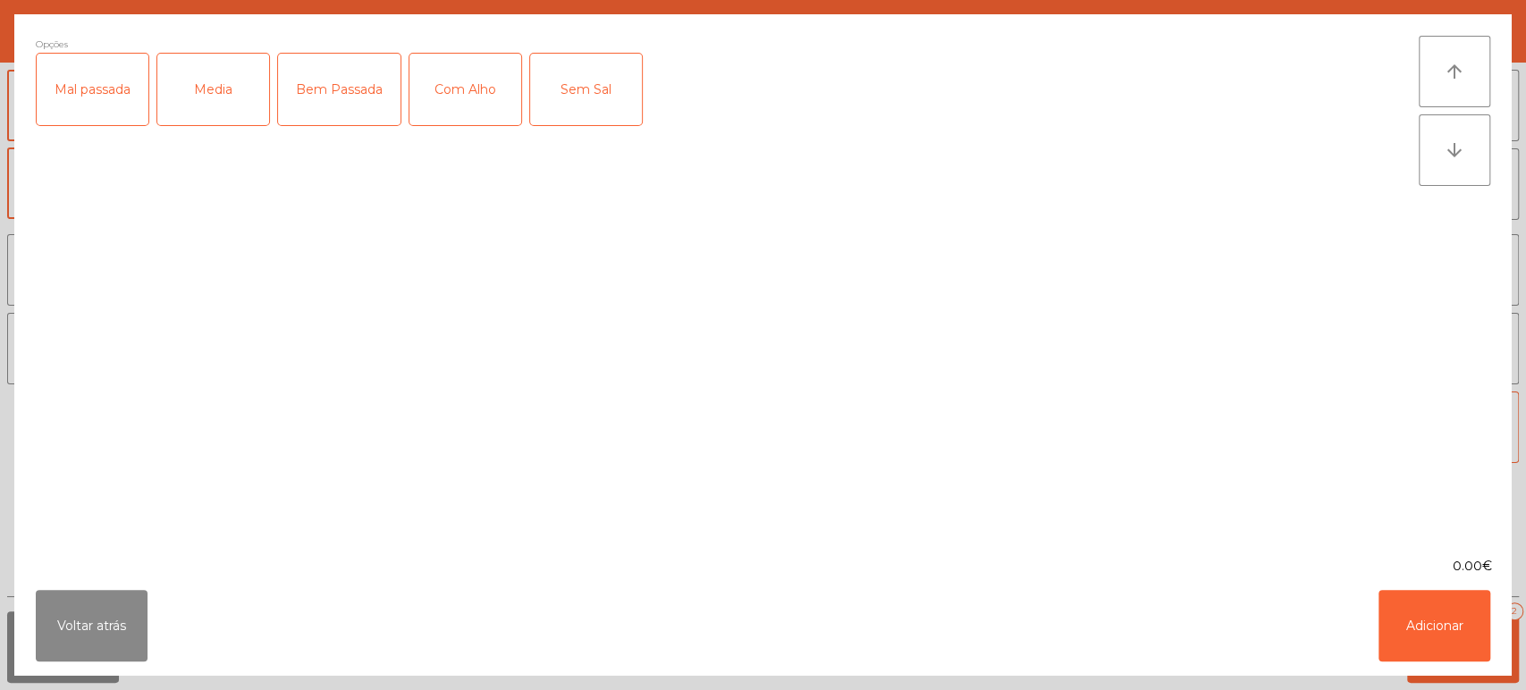
click at [224, 114] on div "Media" at bounding box center [213, 90] width 112 height 72
click at [358, 93] on div "Bem Passada" at bounding box center [339, 90] width 122 height 72
click at [455, 80] on div "Com Alho" at bounding box center [465, 90] width 112 height 72
click at [1442, 615] on button "Adicionar" at bounding box center [1434, 626] width 112 height 72
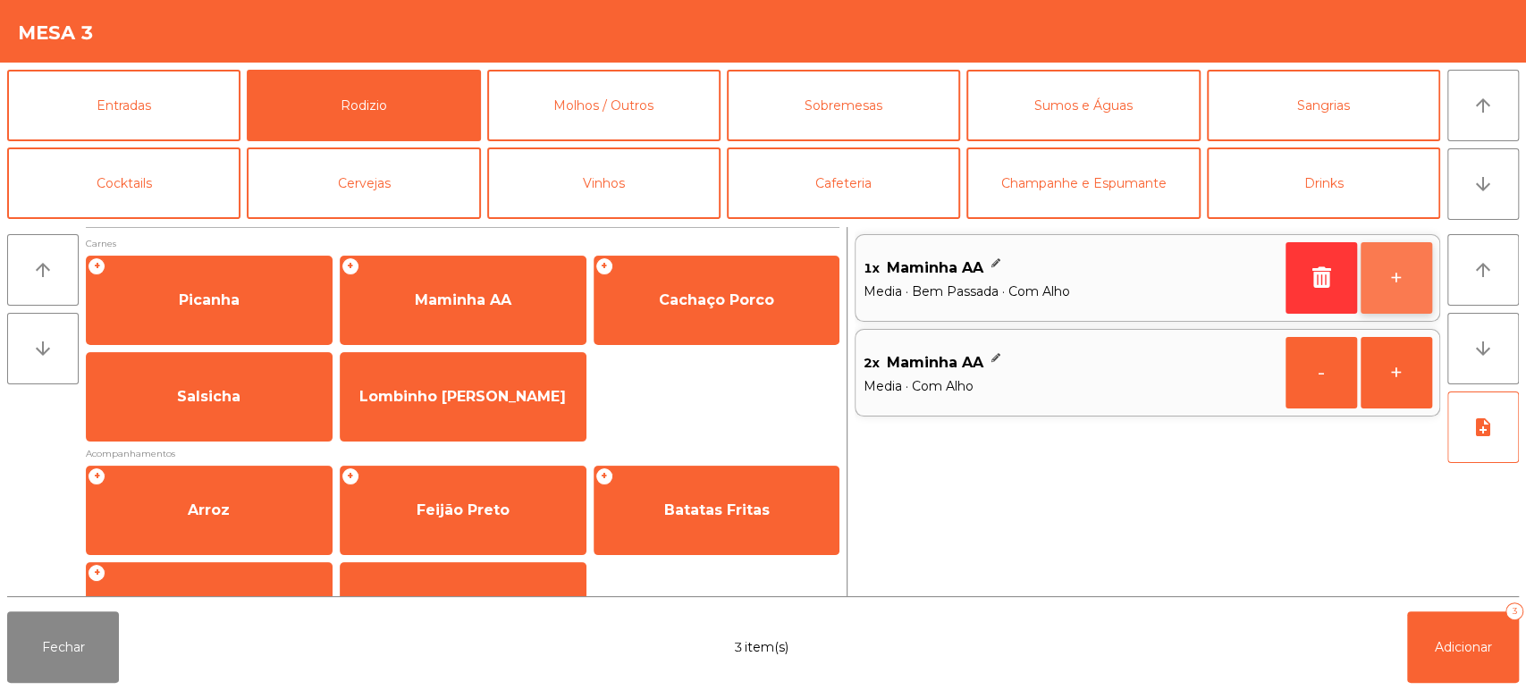
click at [1382, 279] on button "+" at bounding box center [1396, 278] width 72 height 72
click at [1310, 296] on button "-" at bounding box center [1321, 278] width 72 height 72
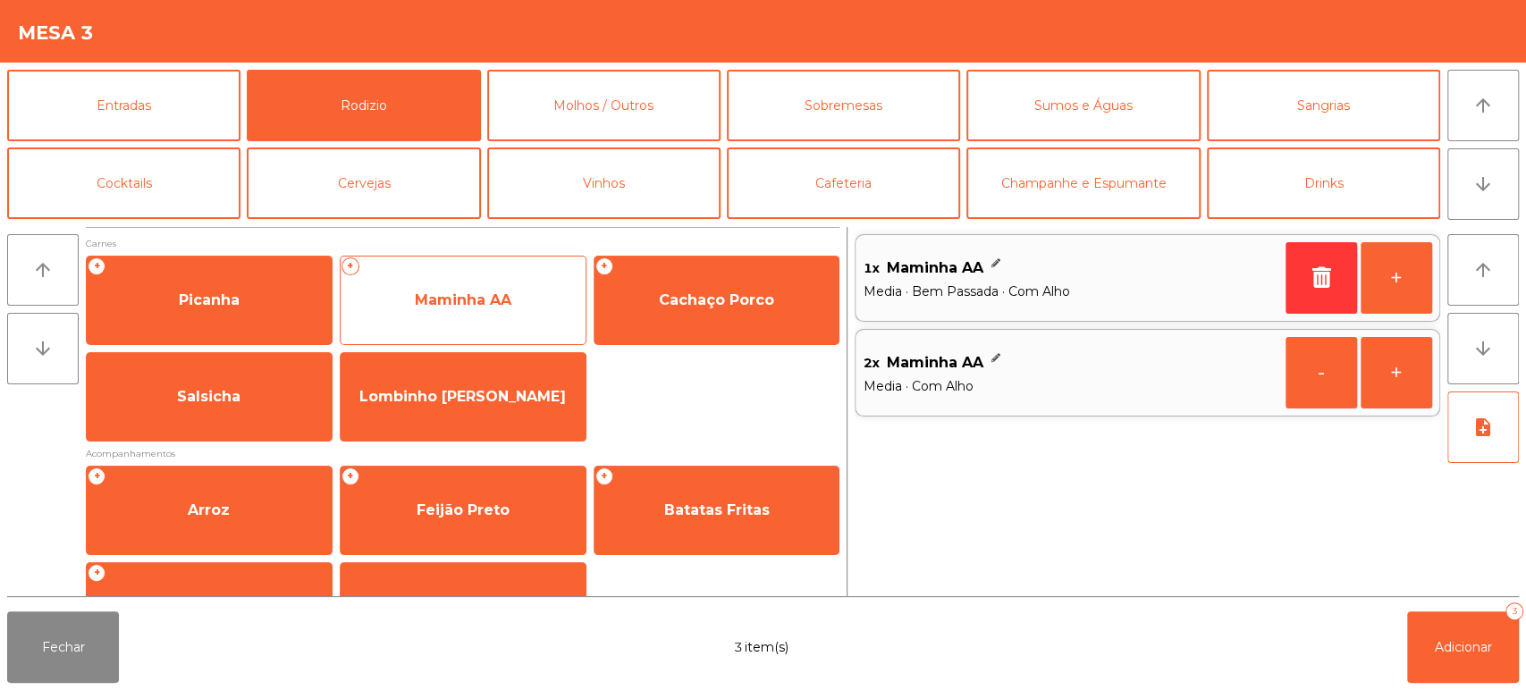
click at [452, 300] on span "Maminha AA" at bounding box center [463, 299] width 97 height 17
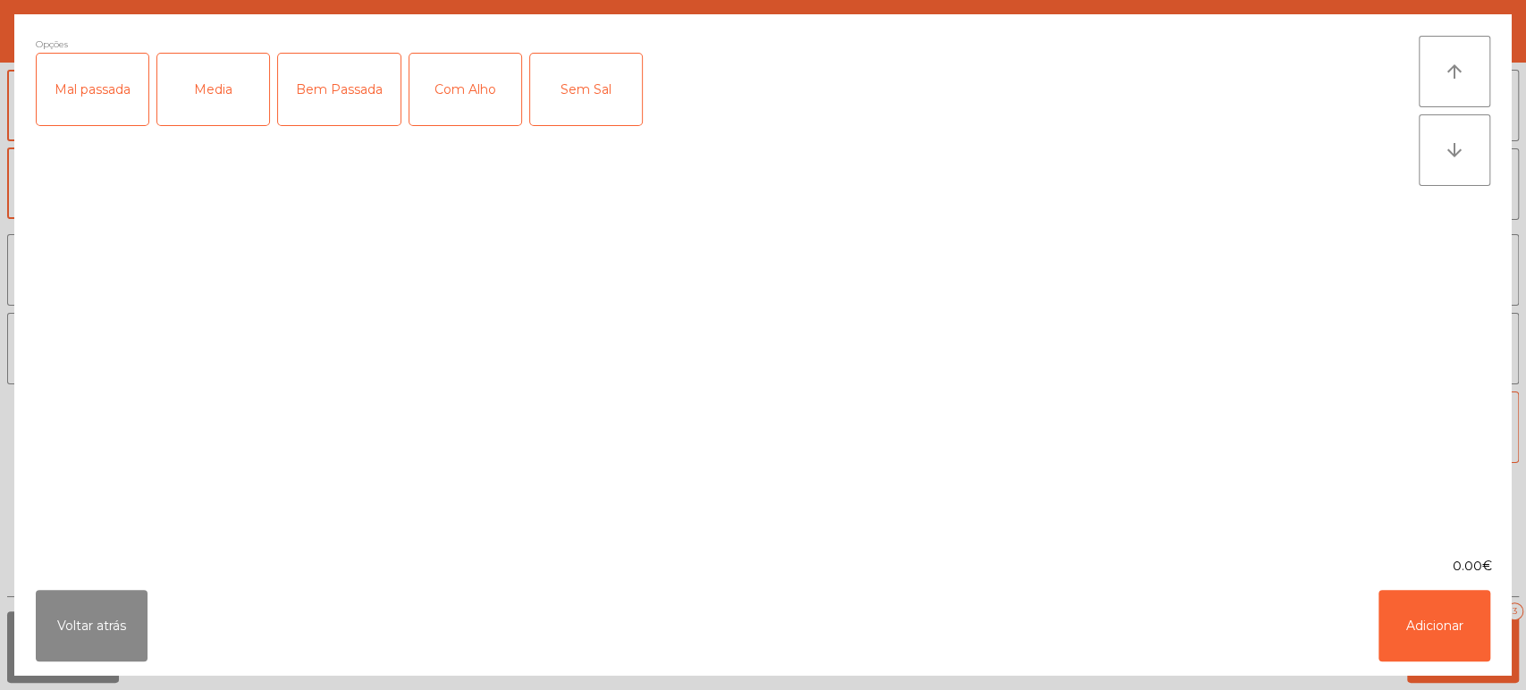
click at [360, 75] on div "Bem Passada" at bounding box center [339, 90] width 122 height 72
click at [464, 87] on div "Com Alho" at bounding box center [465, 90] width 112 height 72
click at [1468, 651] on button "Adicionar" at bounding box center [1434, 626] width 112 height 72
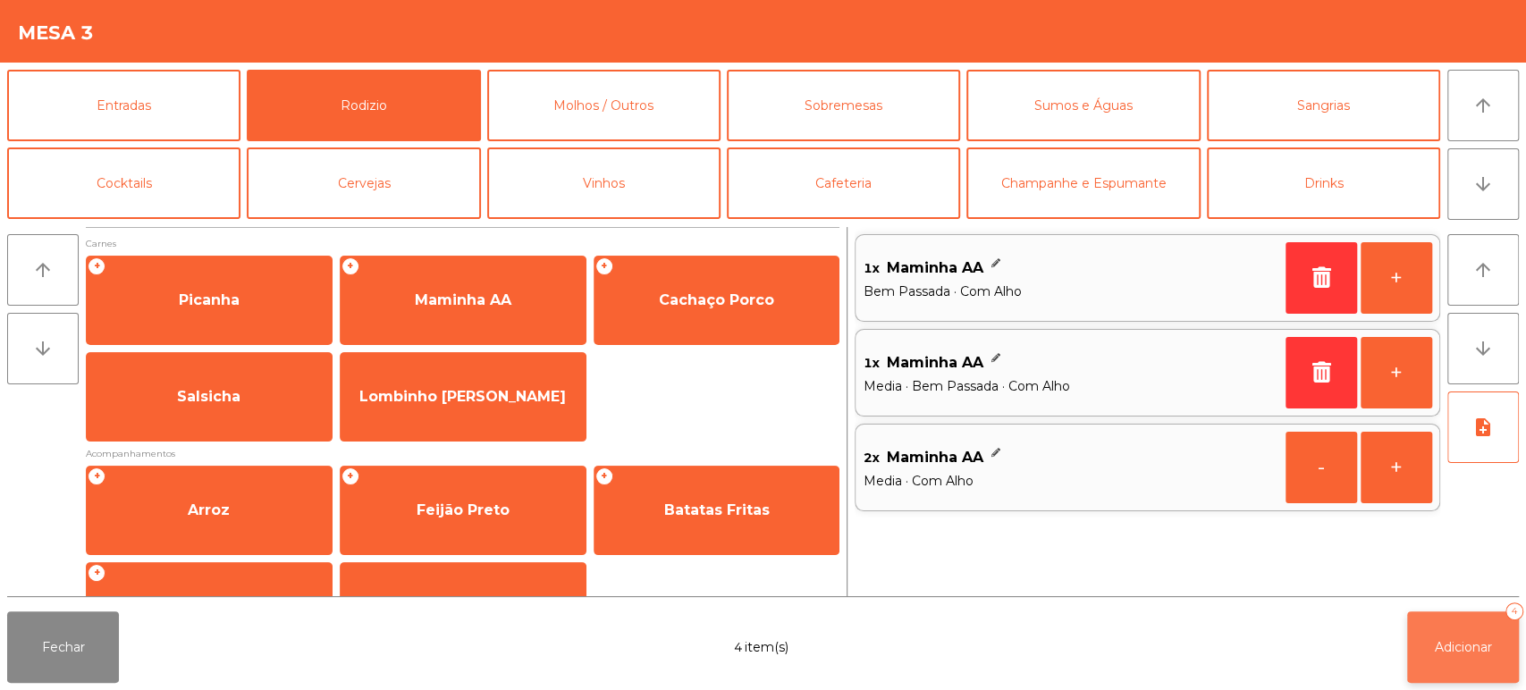
click at [1466, 647] on span "Adicionar" at bounding box center [1462, 647] width 57 height 16
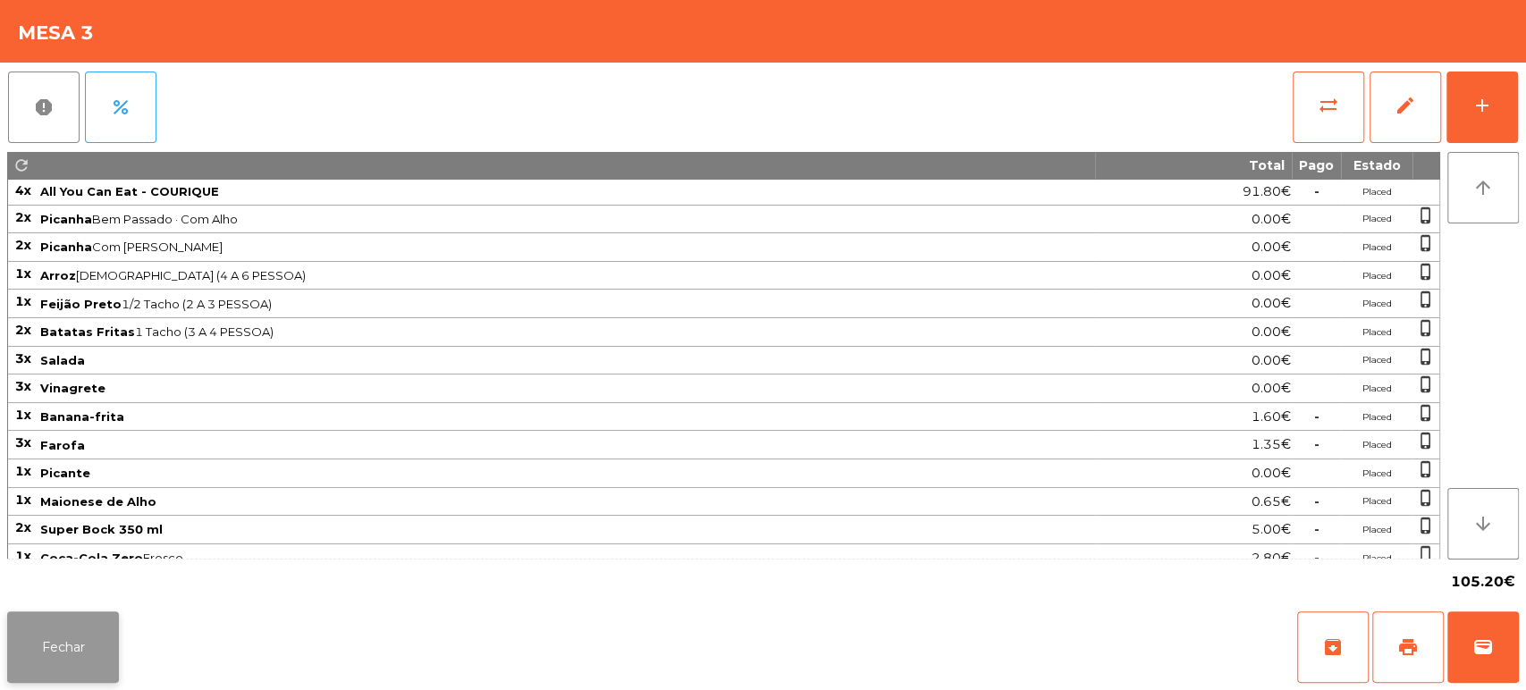
click at [88, 654] on button "Fechar" at bounding box center [63, 647] width 112 height 72
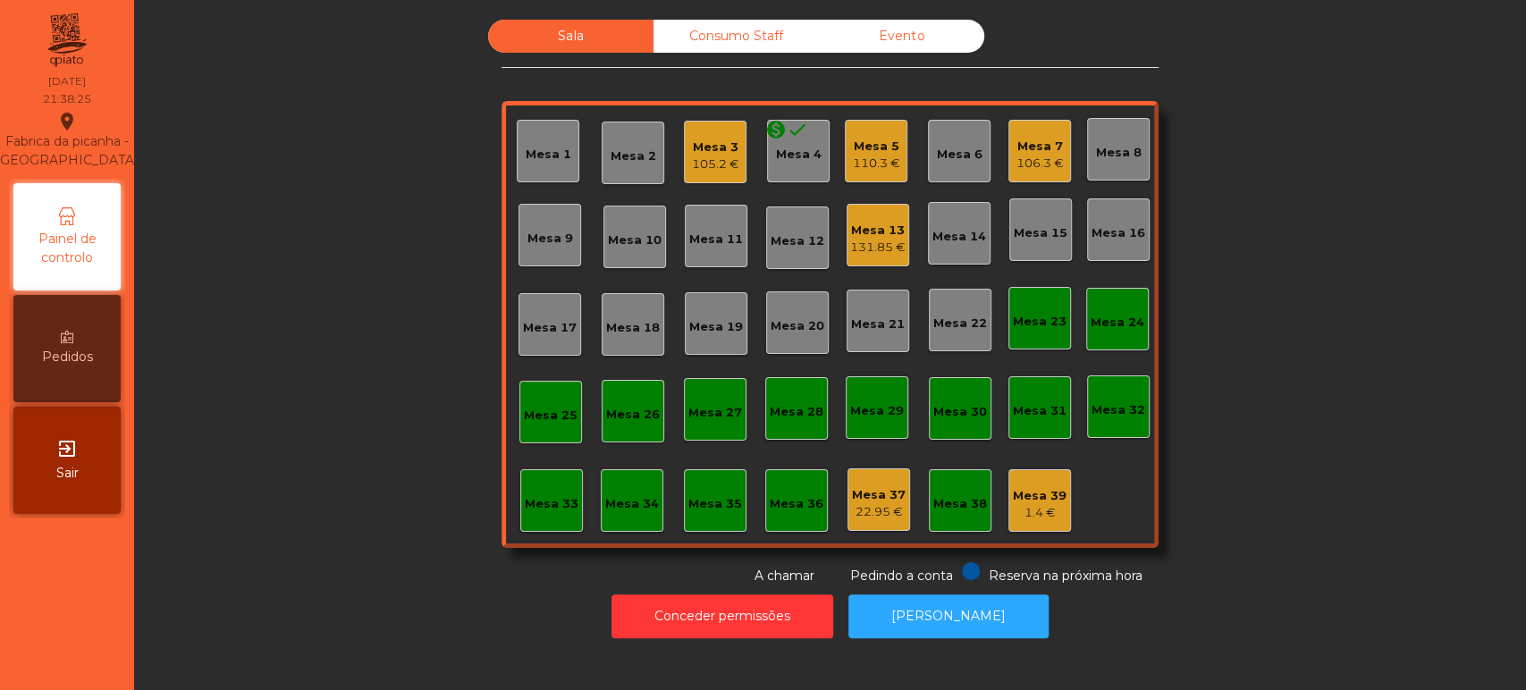
click at [861, 157] on div "110.3 €" at bounding box center [876, 164] width 47 height 18
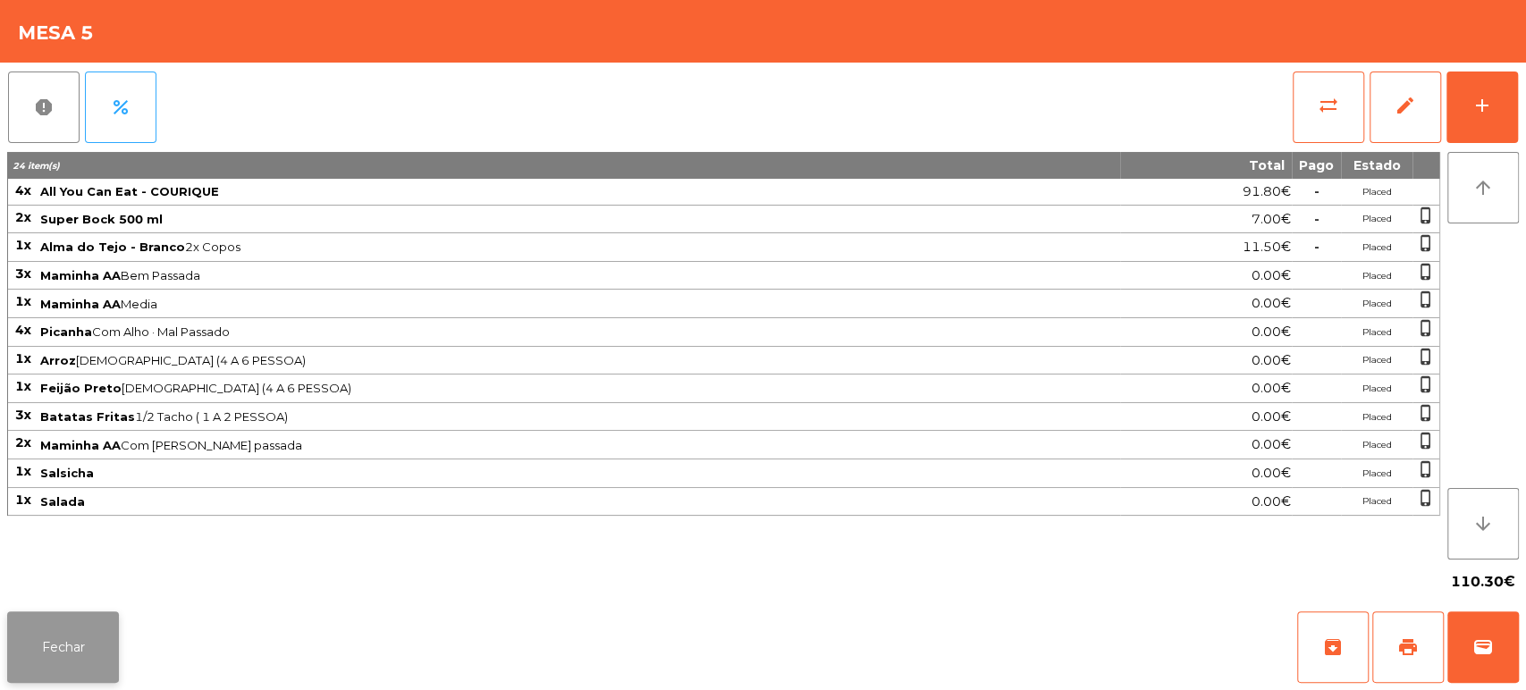
click at [58, 629] on button "Fechar" at bounding box center [63, 647] width 112 height 72
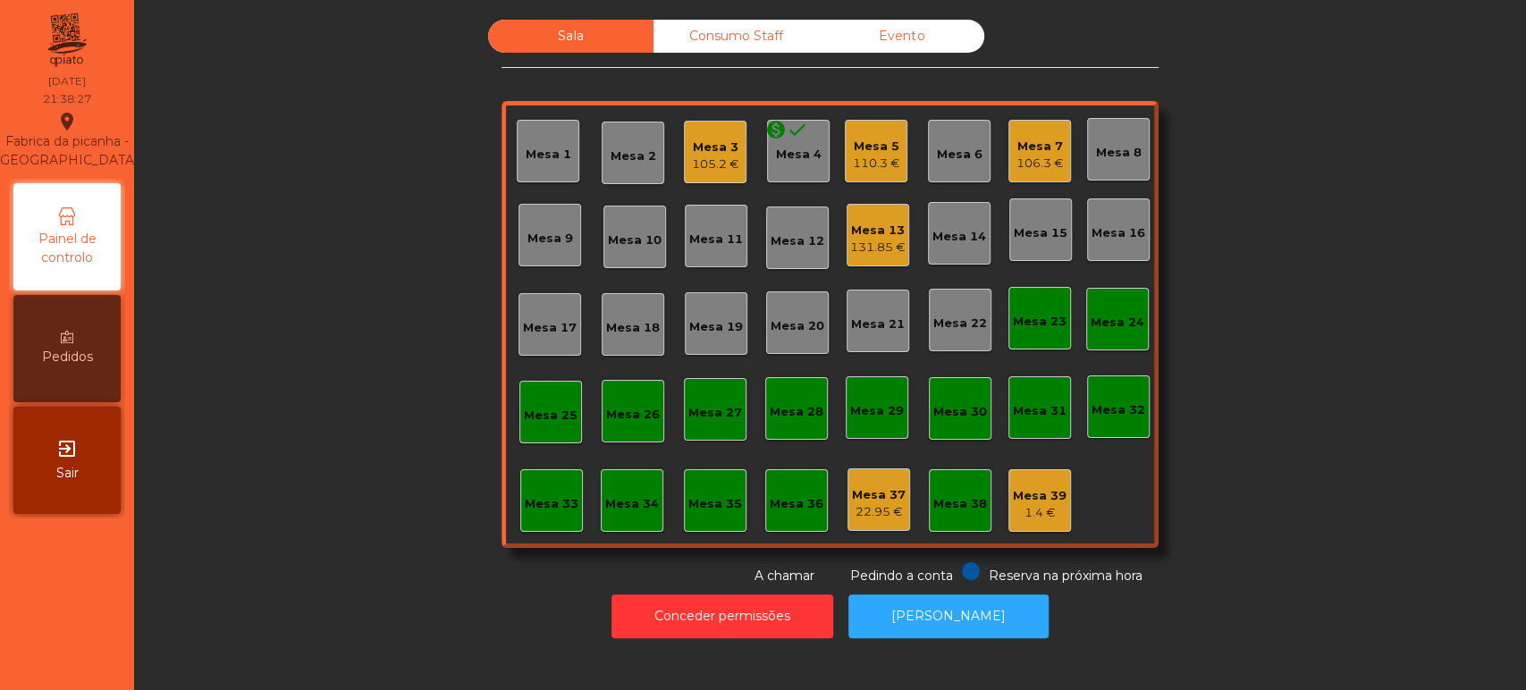
click at [1016, 143] on div "Mesa 7" at bounding box center [1039, 147] width 47 height 18
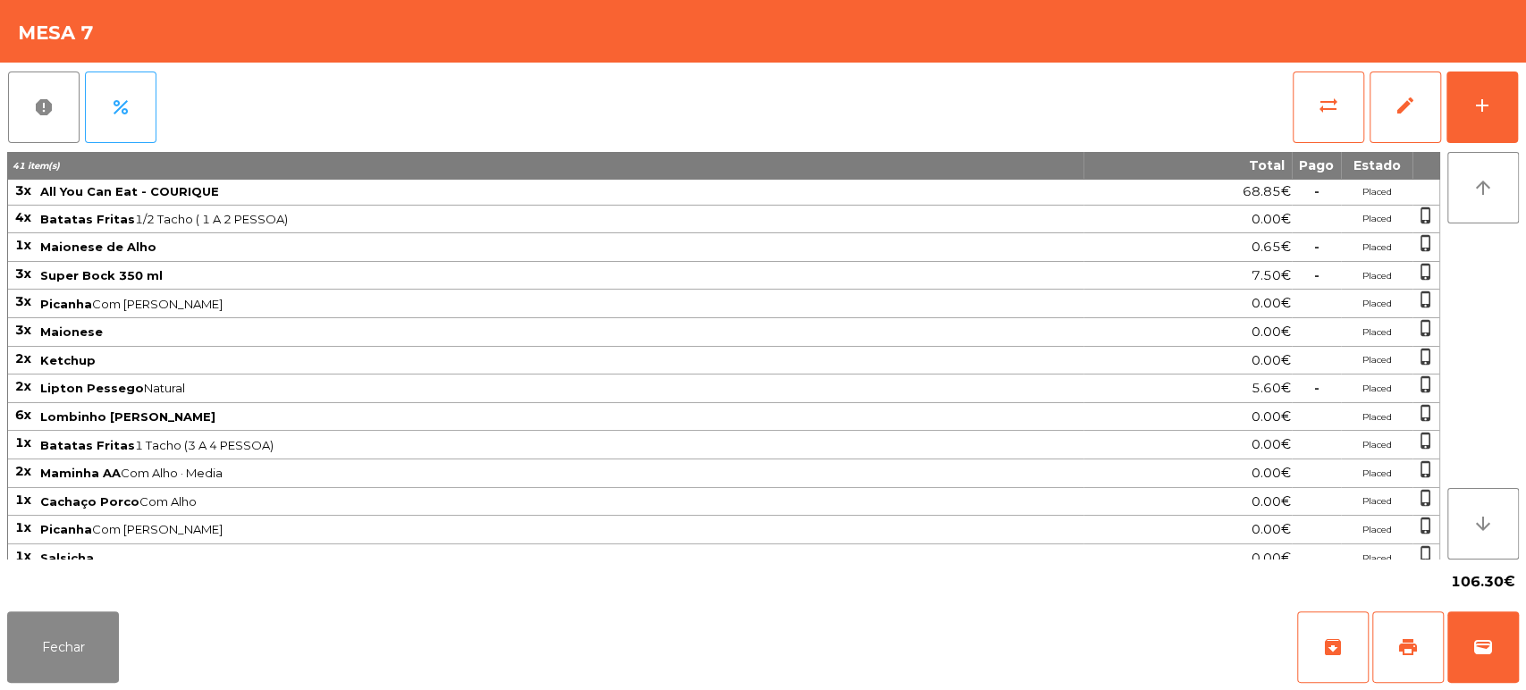
scroll to position [175, 0]
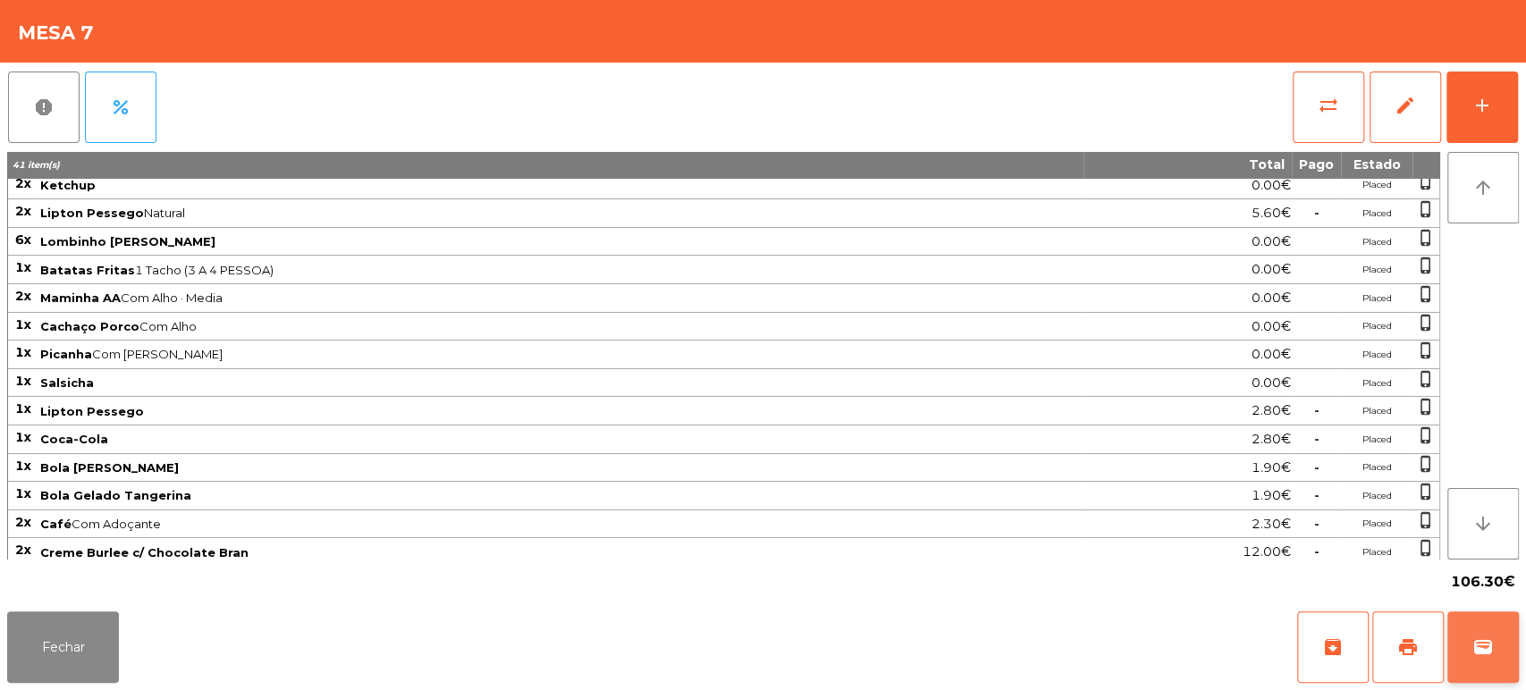
click at [1486, 620] on button "wallet" at bounding box center [1483, 647] width 72 height 72
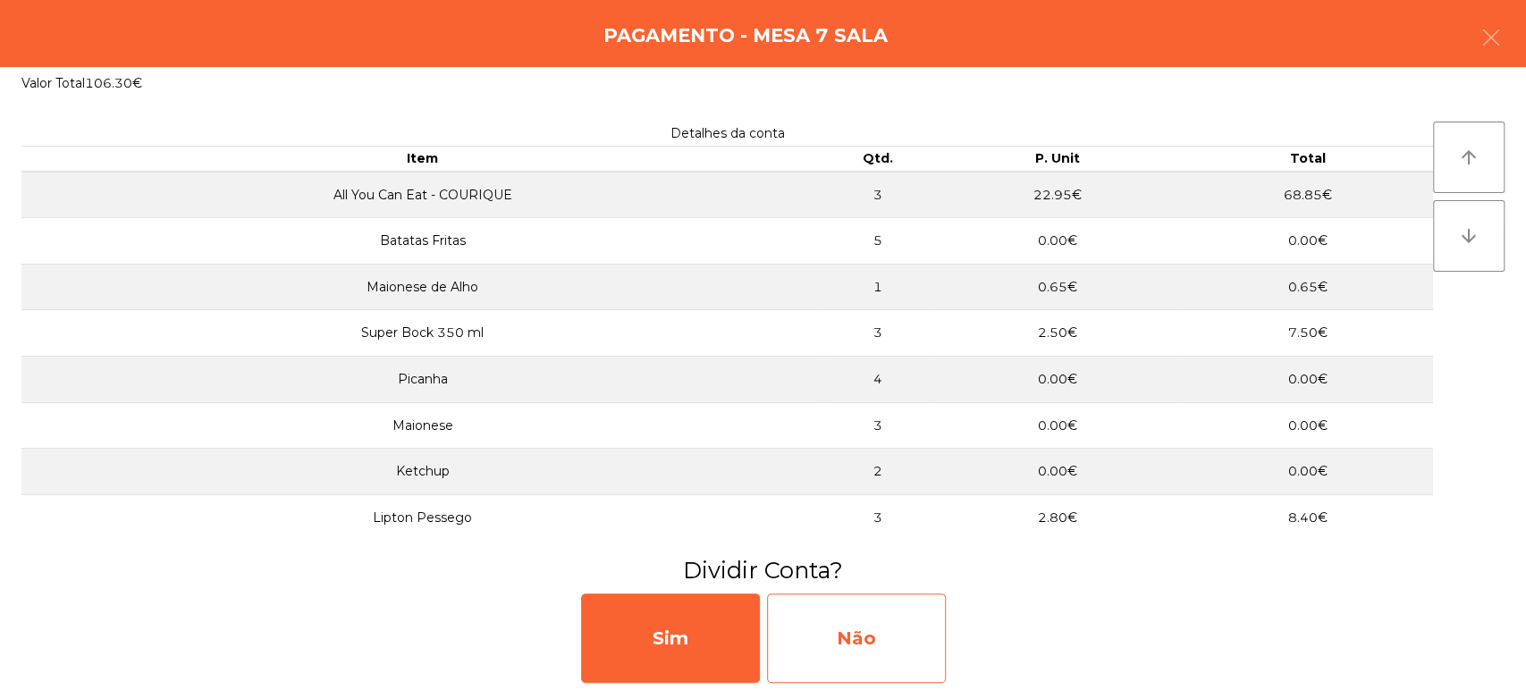
click at [860, 629] on div "Não" at bounding box center [856, 637] width 179 height 89
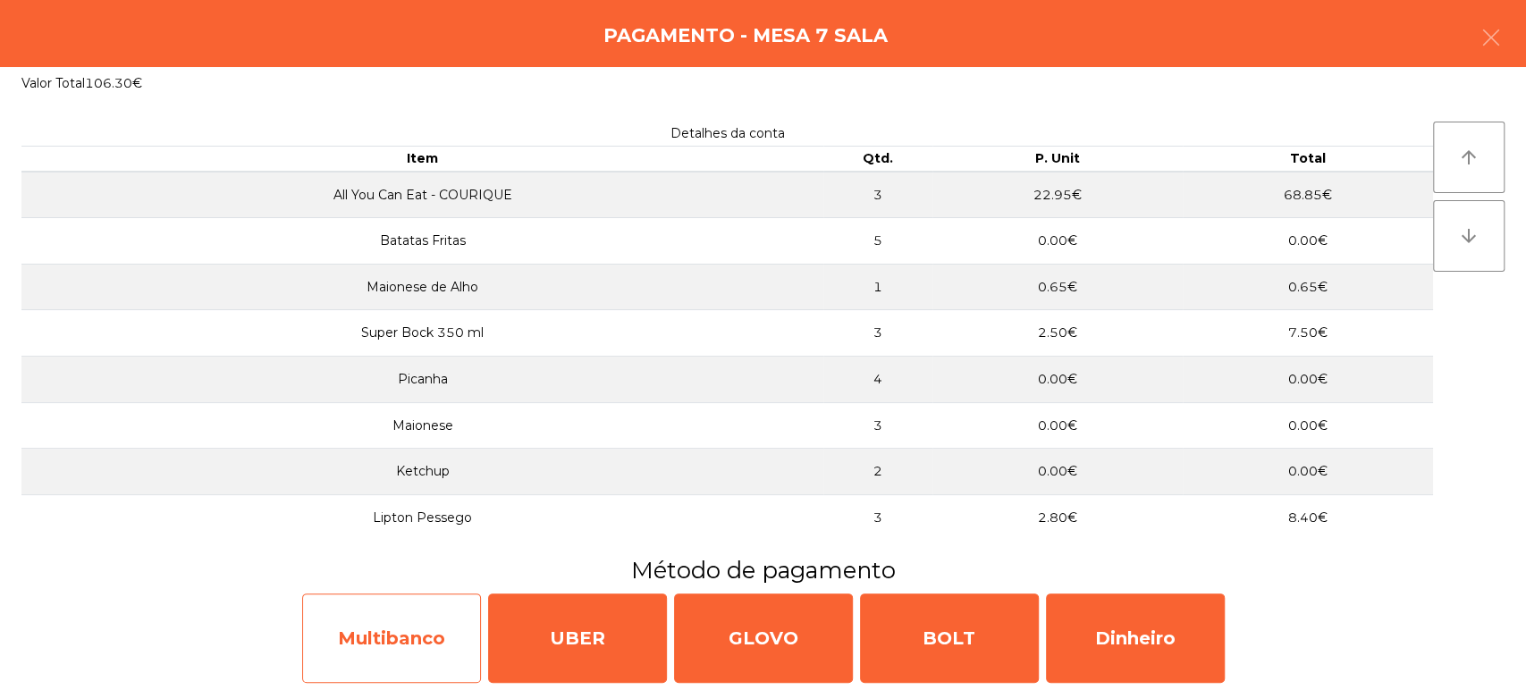
click at [407, 653] on div "Multibanco" at bounding box center [391, 637] width 179 height 89
select select "**"
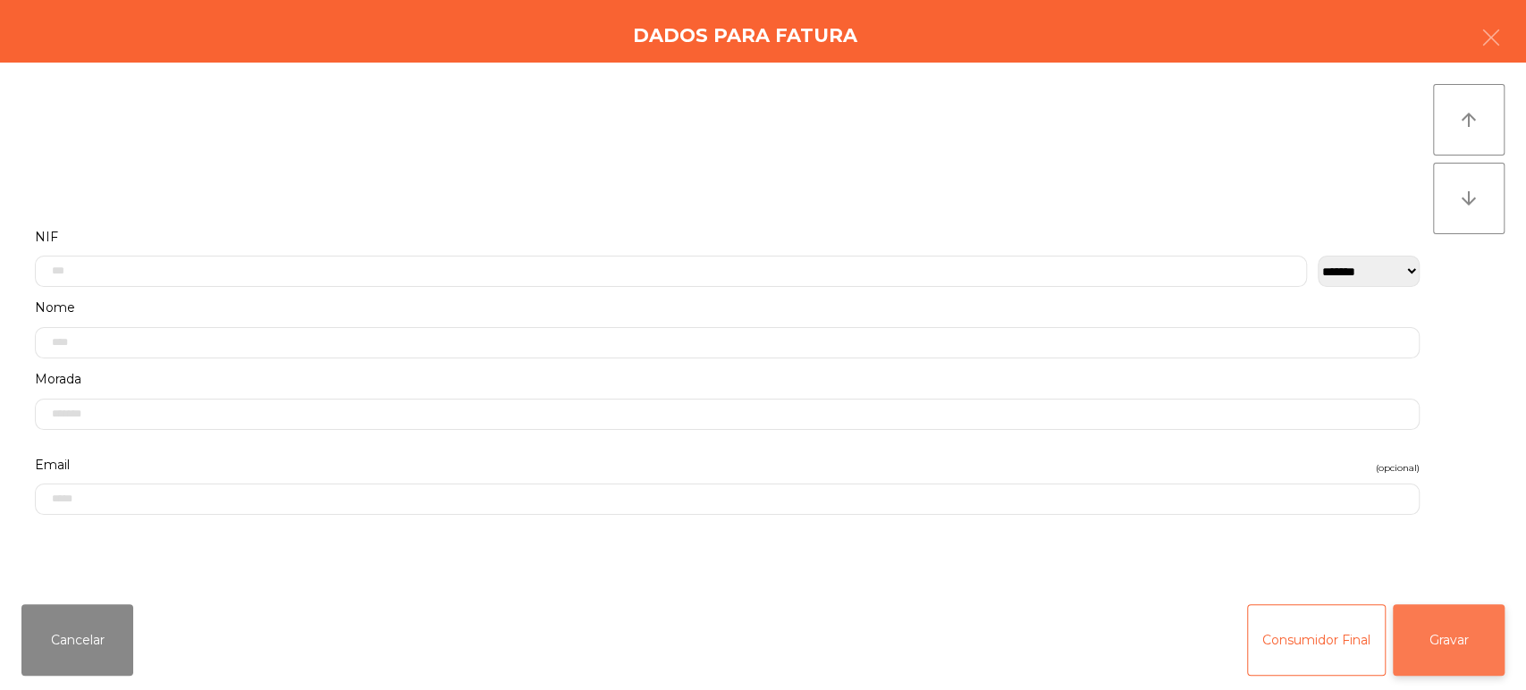
click at [1427, 610] on button "Gravar" at bounding box center [1448, 640] width 112 height 72
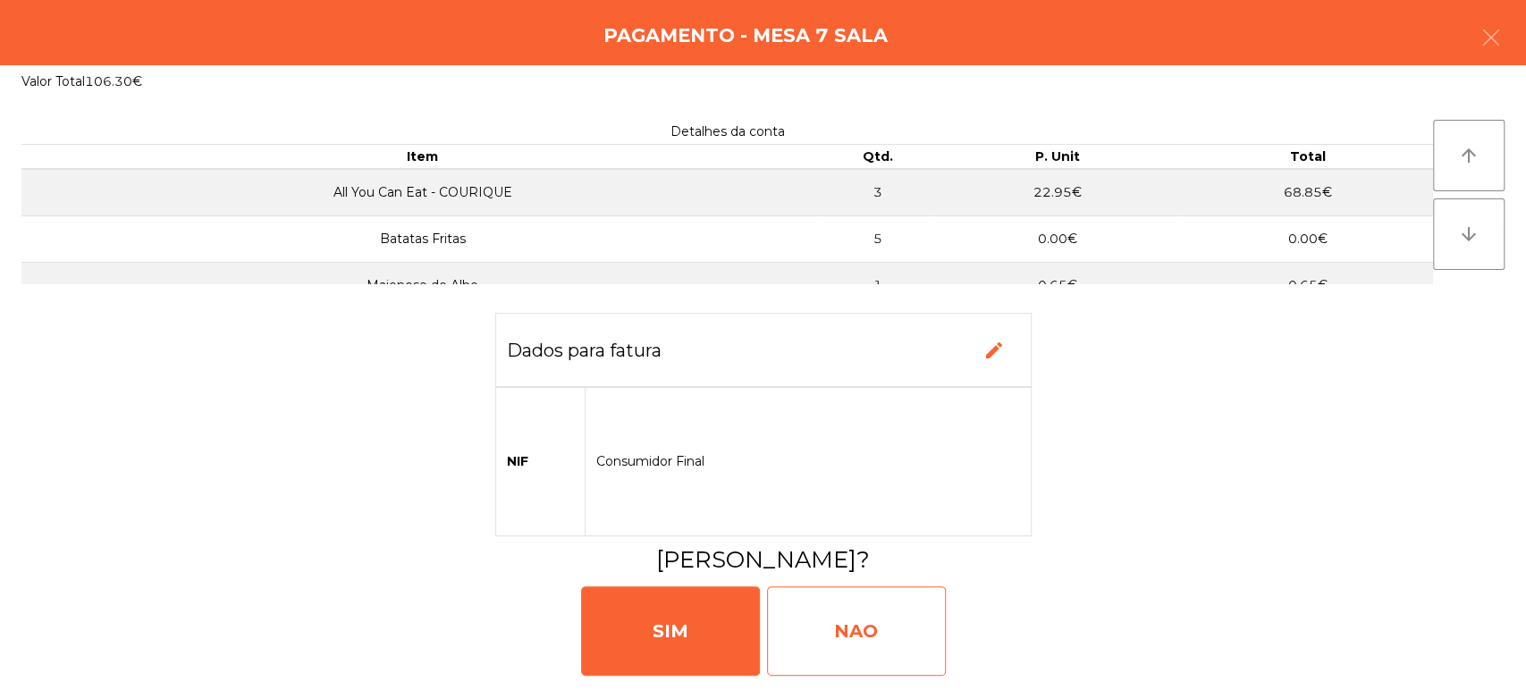
click at [888, 622] on div "NAO" at bounding box center [856, 630] width 179 height 89
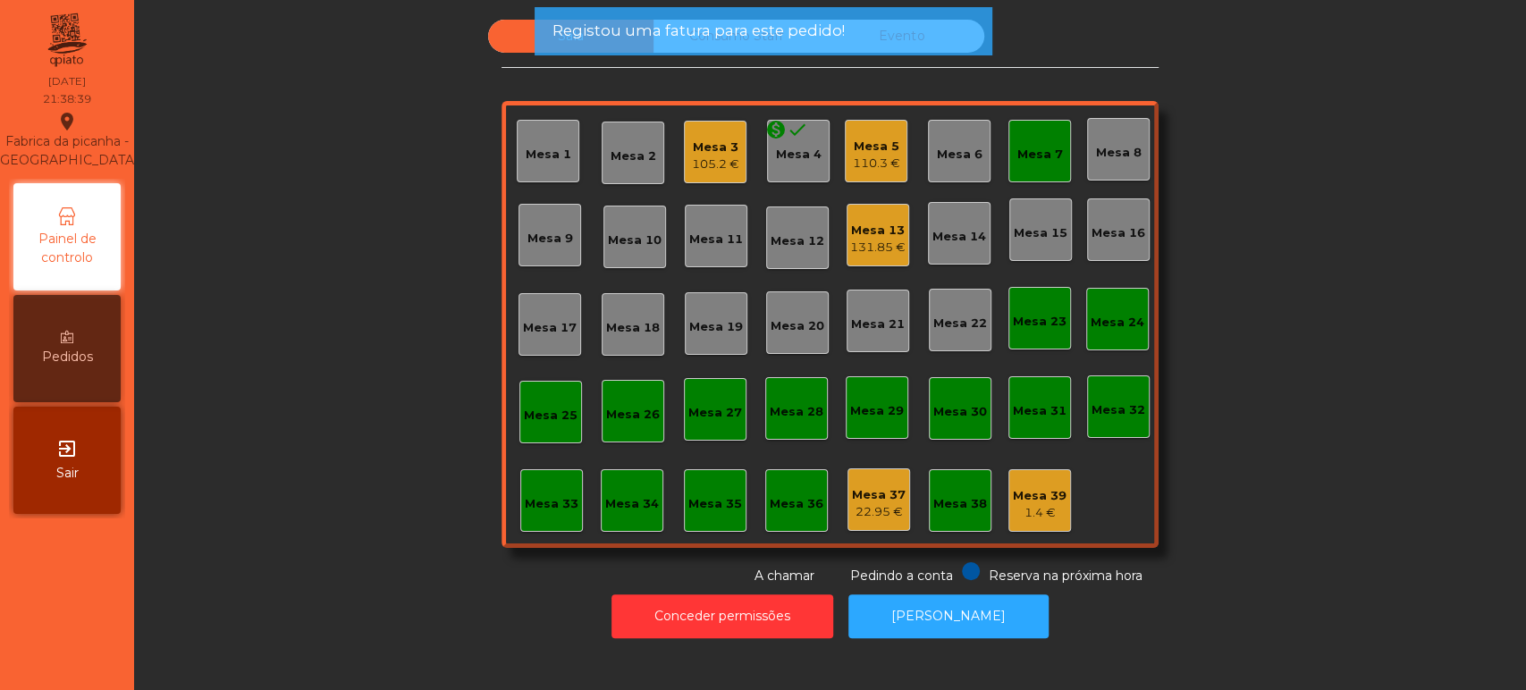
click at [1047, 128] on div "Mesa 7" at bounding box center [1039, 151] width 63 height 63
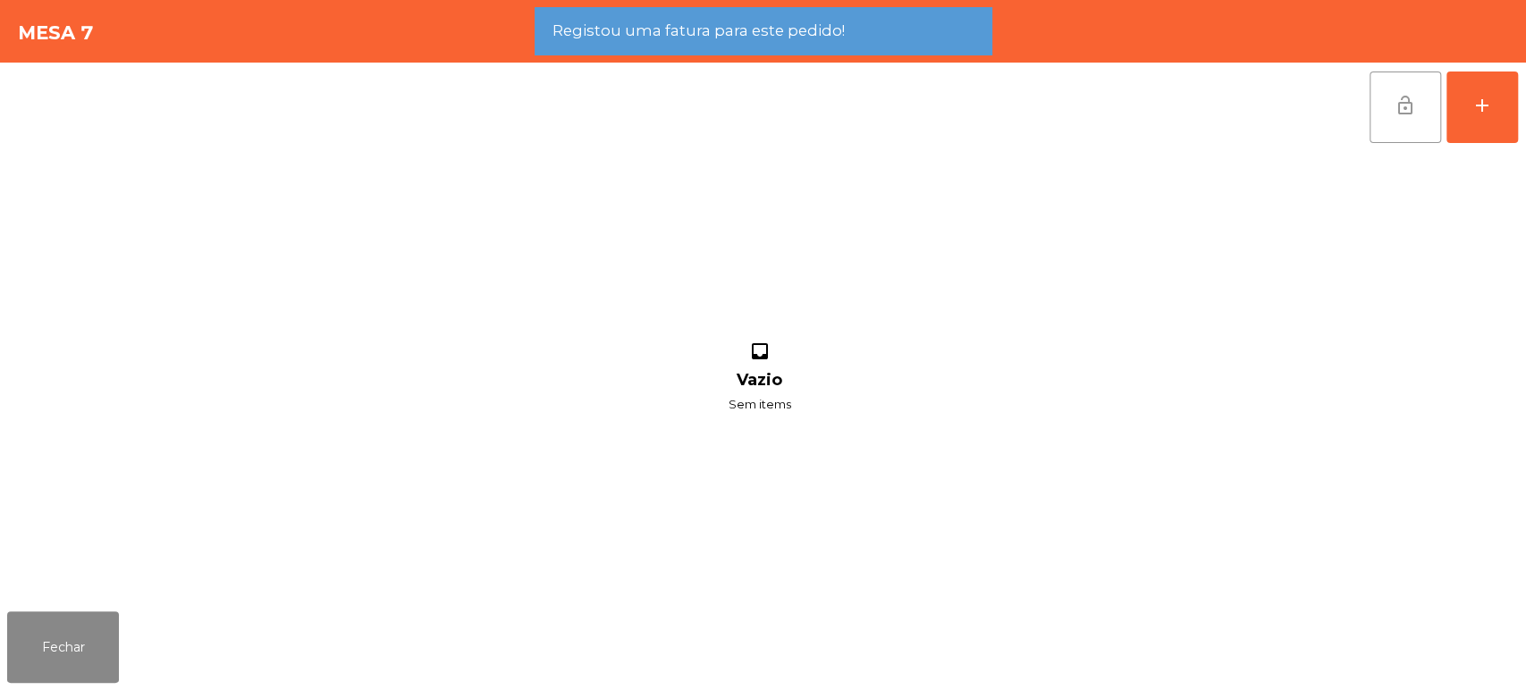
click at [1391, 72] on button "lock_open" at bounding box center [1405, 108] width 72 height 72
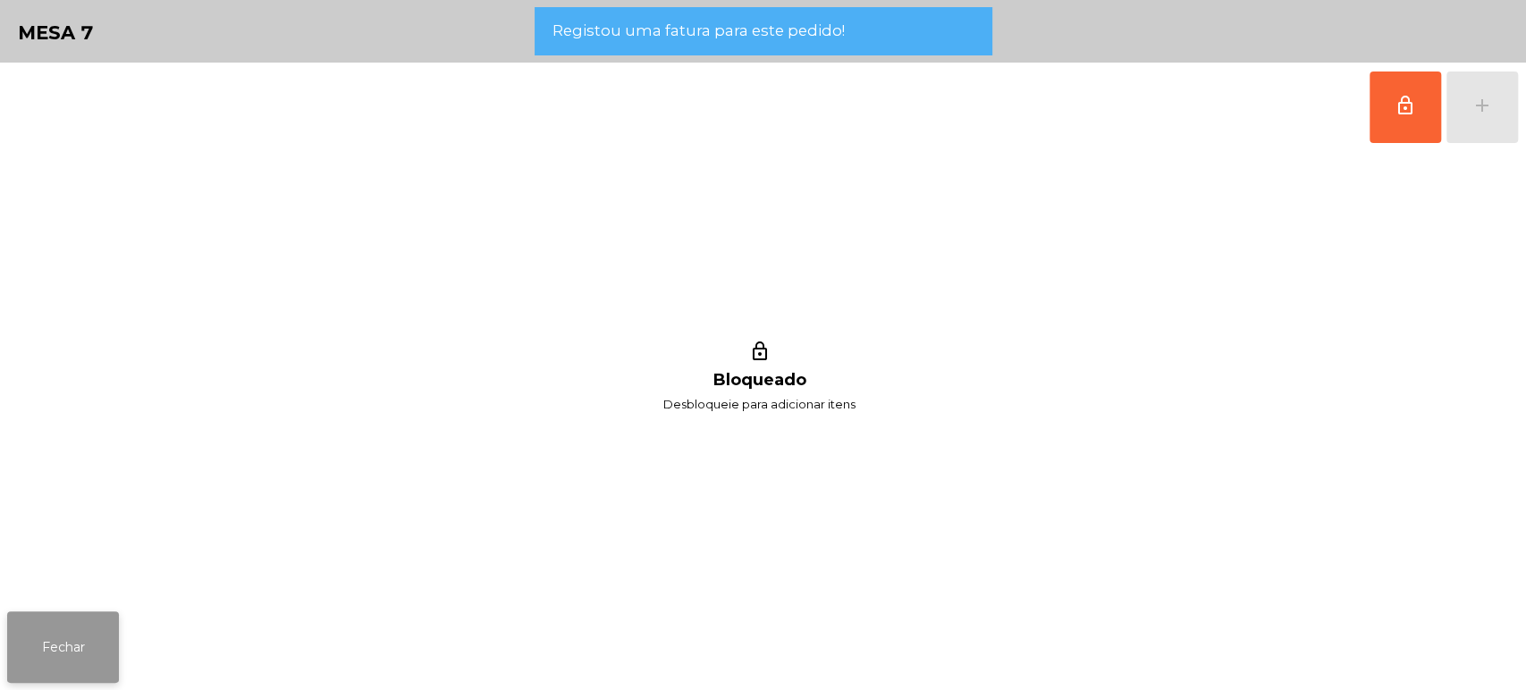
click at [60, 627] on button "Fechar" at bounding box center [63, 647] width 112 height 72
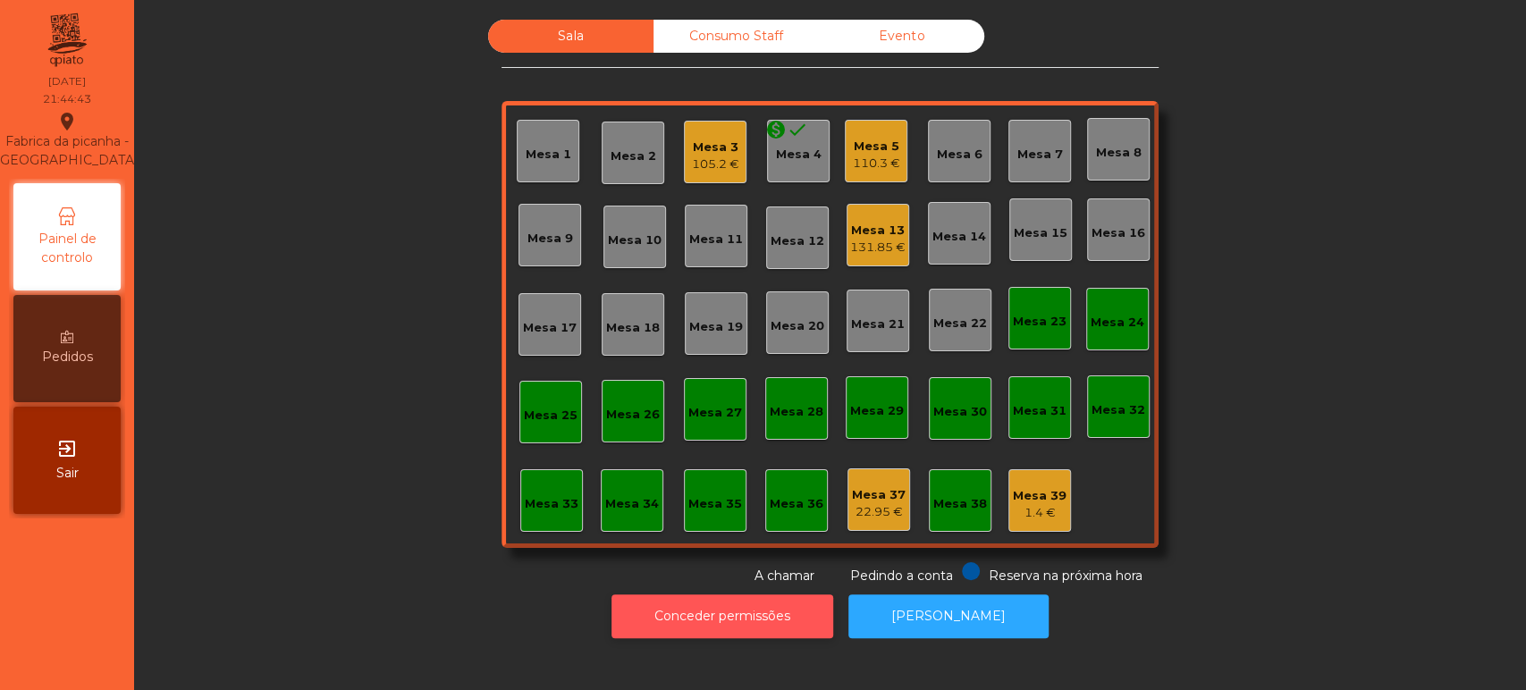
click at [717, 615] on button "Conceder permissões" at bounding box center [722, 616] width 222 height 44
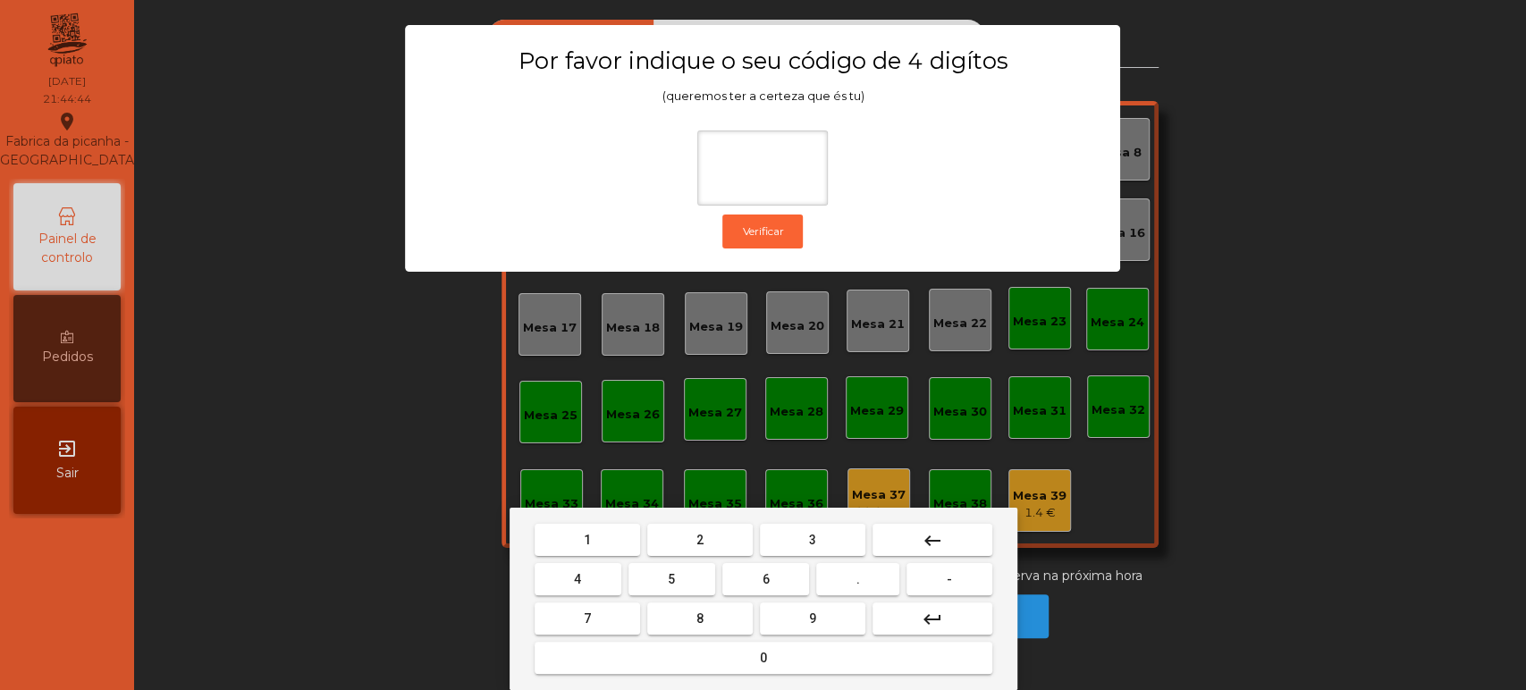
click at [608, 538] on button "1" at bounding box center [586, 540] width 105 height 32
click at [842, 550] on button "3" at bounding box center [812, 540] width 105 height 32
click at [709, 572] on button "5" at bounding box center [671, 579] width 87 height 32
click at [743, 652] on button "0" at bounding box center [763, 658] width 458 height 32
type input "****"
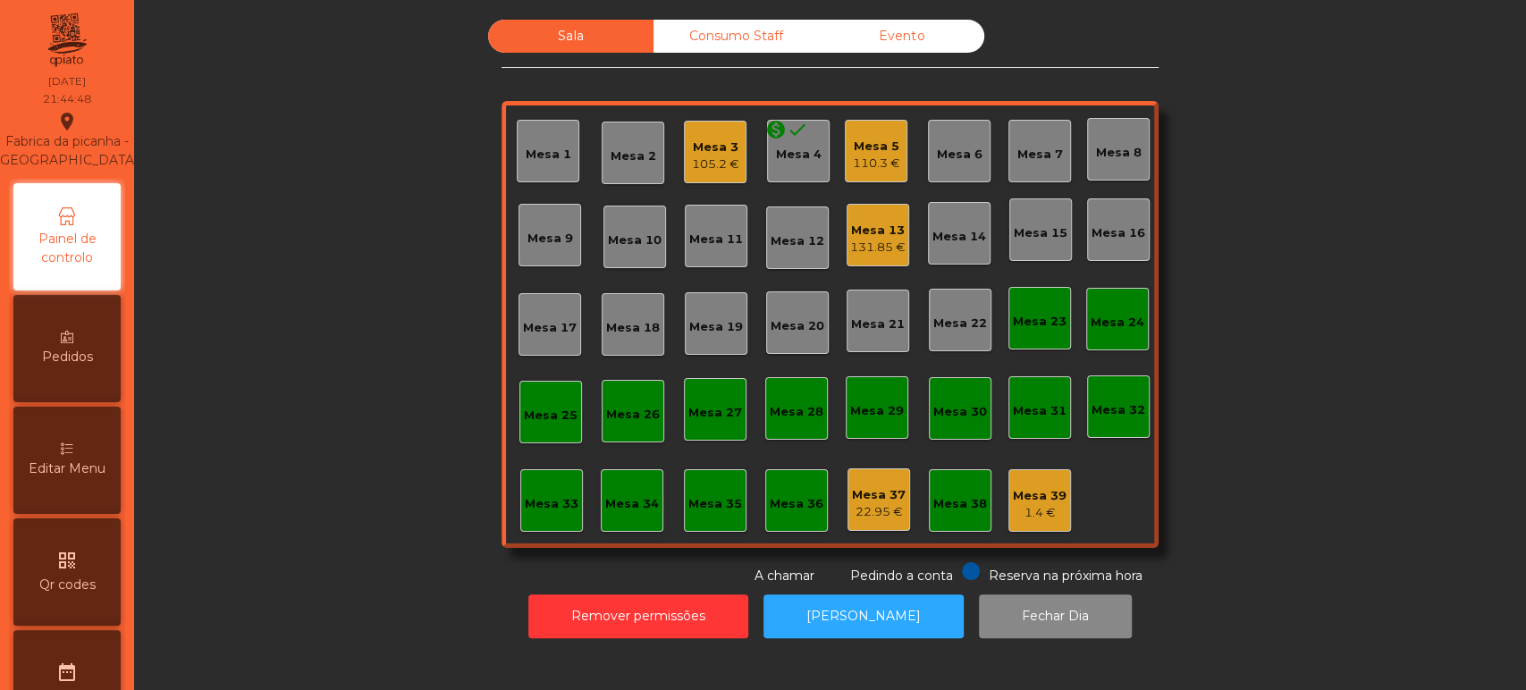
click at [83, 463] on div "Editar Menu" at bounding box center [66, 460] width 107 height 107
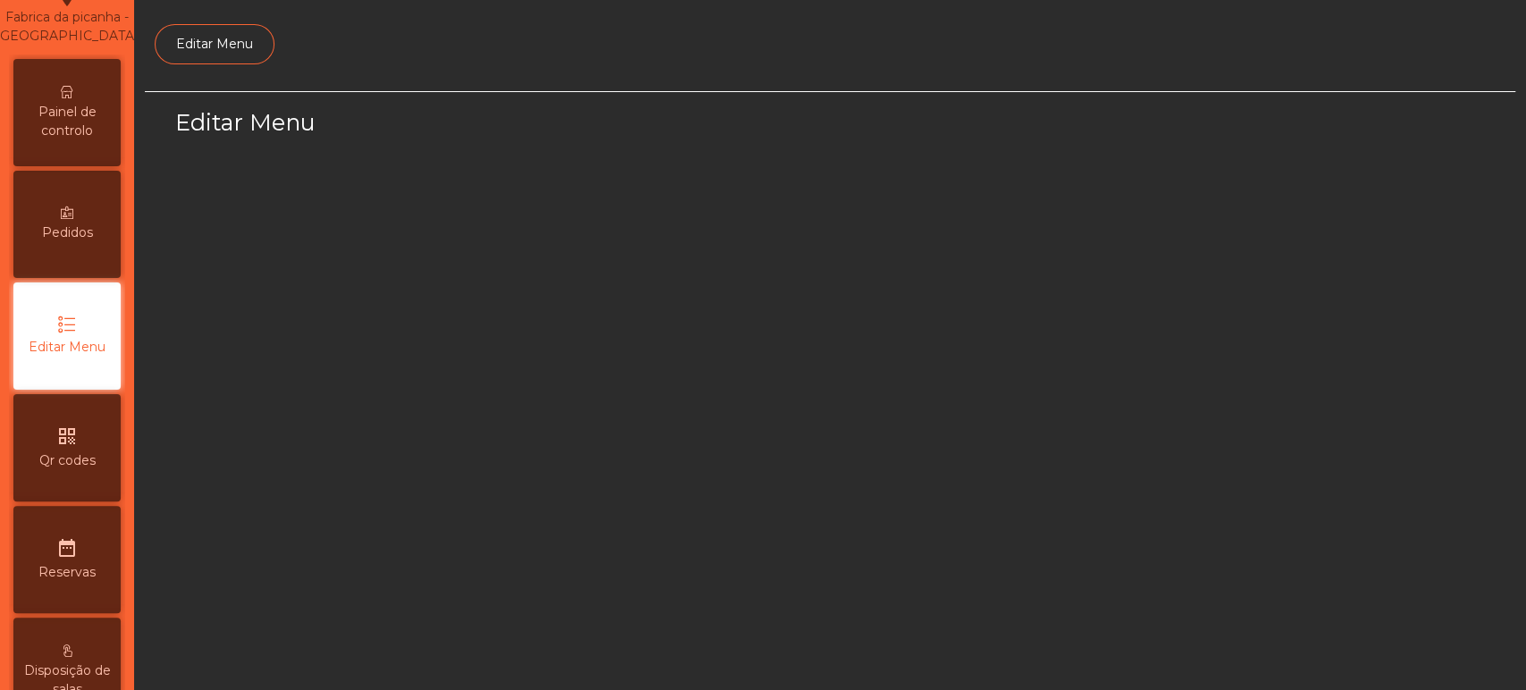
scroll to position [134, 0]
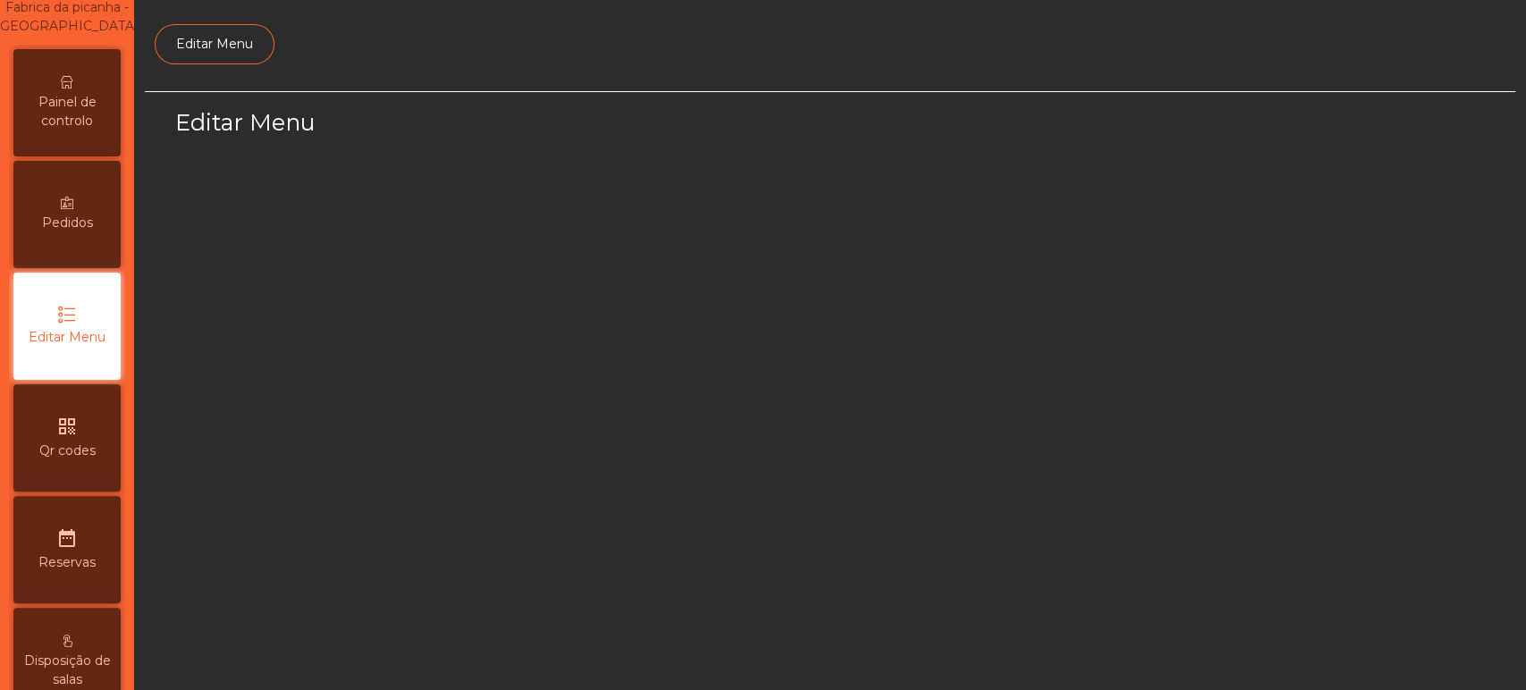
select select "*"
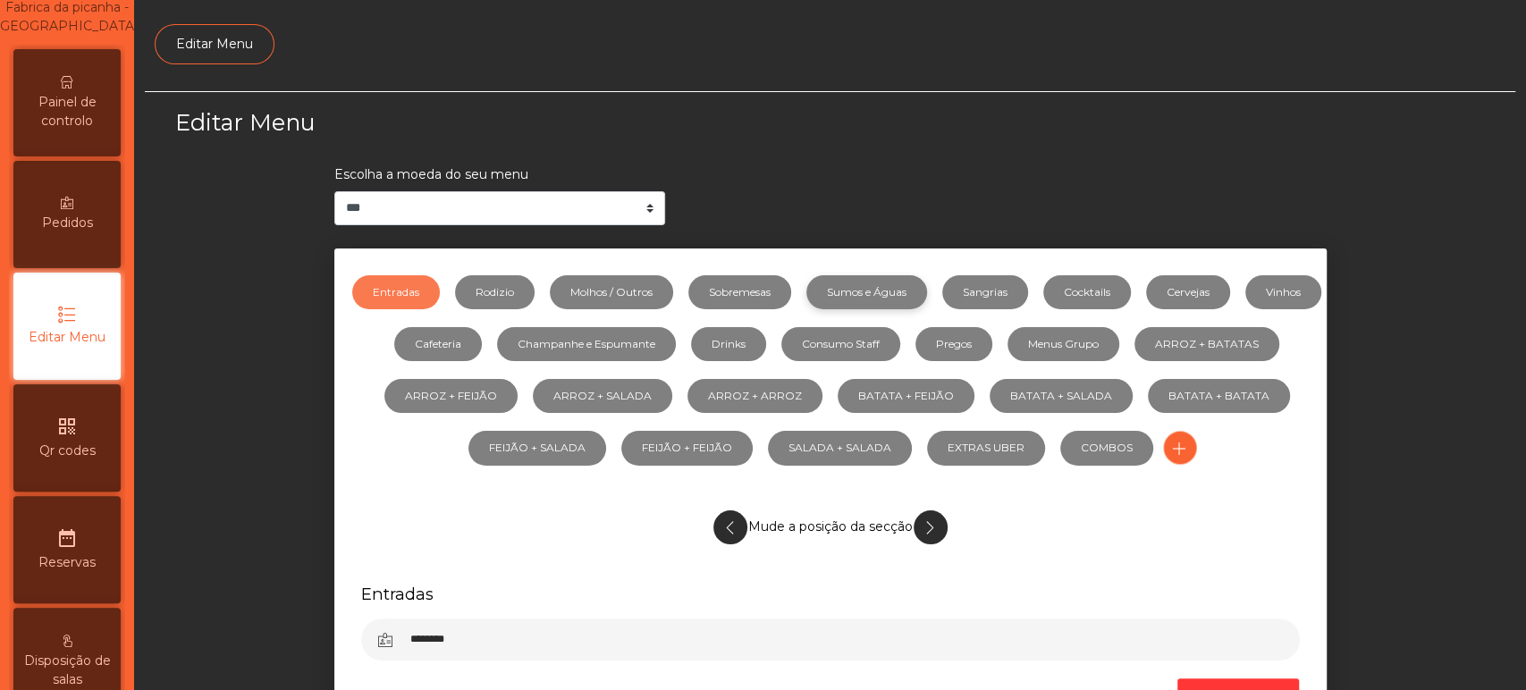
click at [919, 292] on link "Sumos e Águas" at bounding box center [866, 292] width 121 height 34
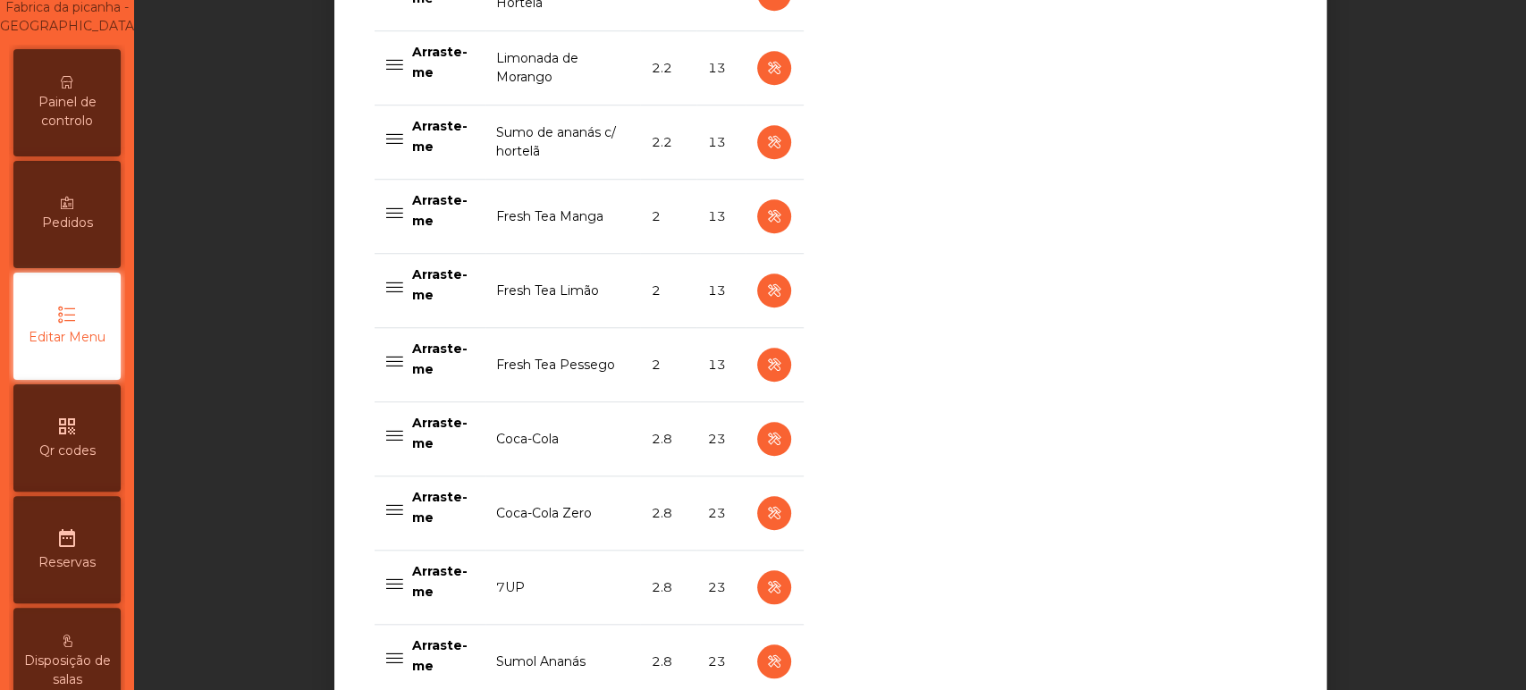
scroll to position [924, 0]
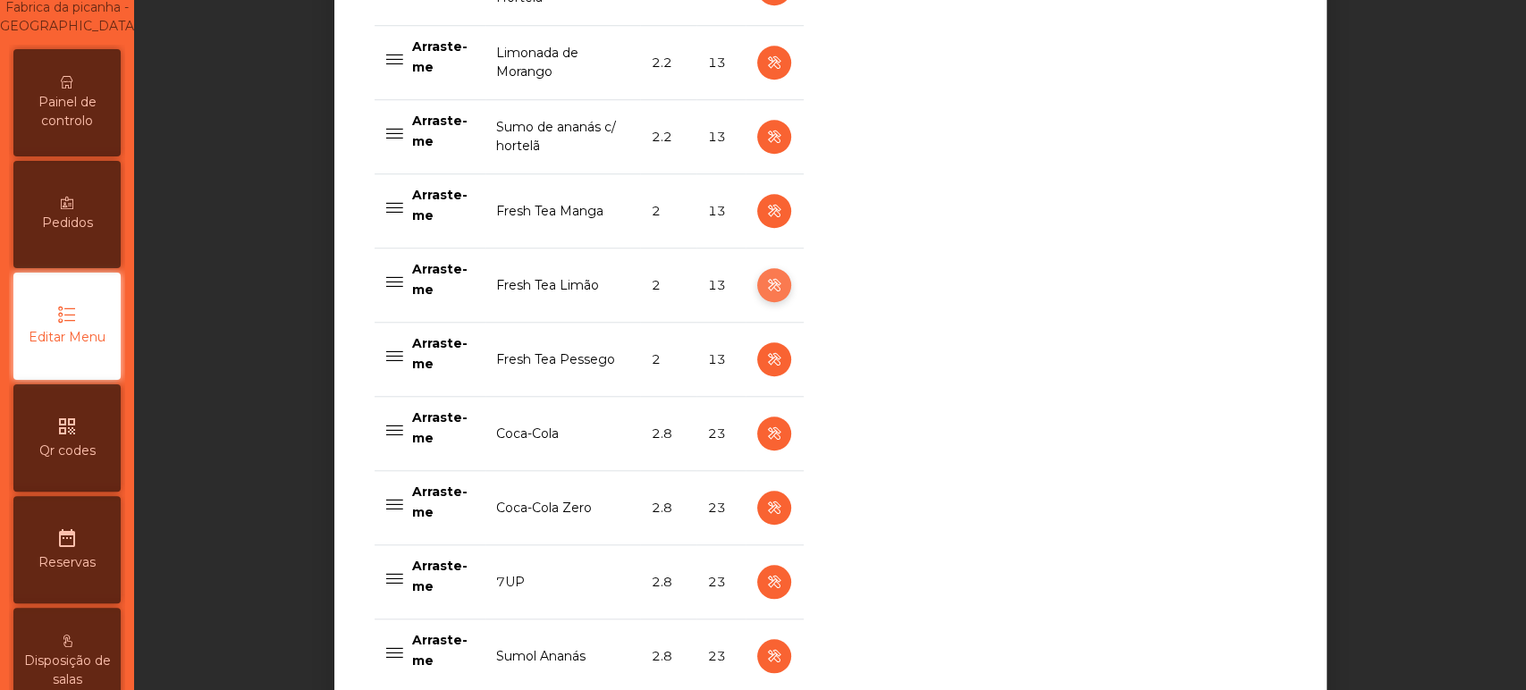
click at [765, 284] on icon "button" at bounding box center [773, 285] width 21 height 22
select select "***"
select select "**"
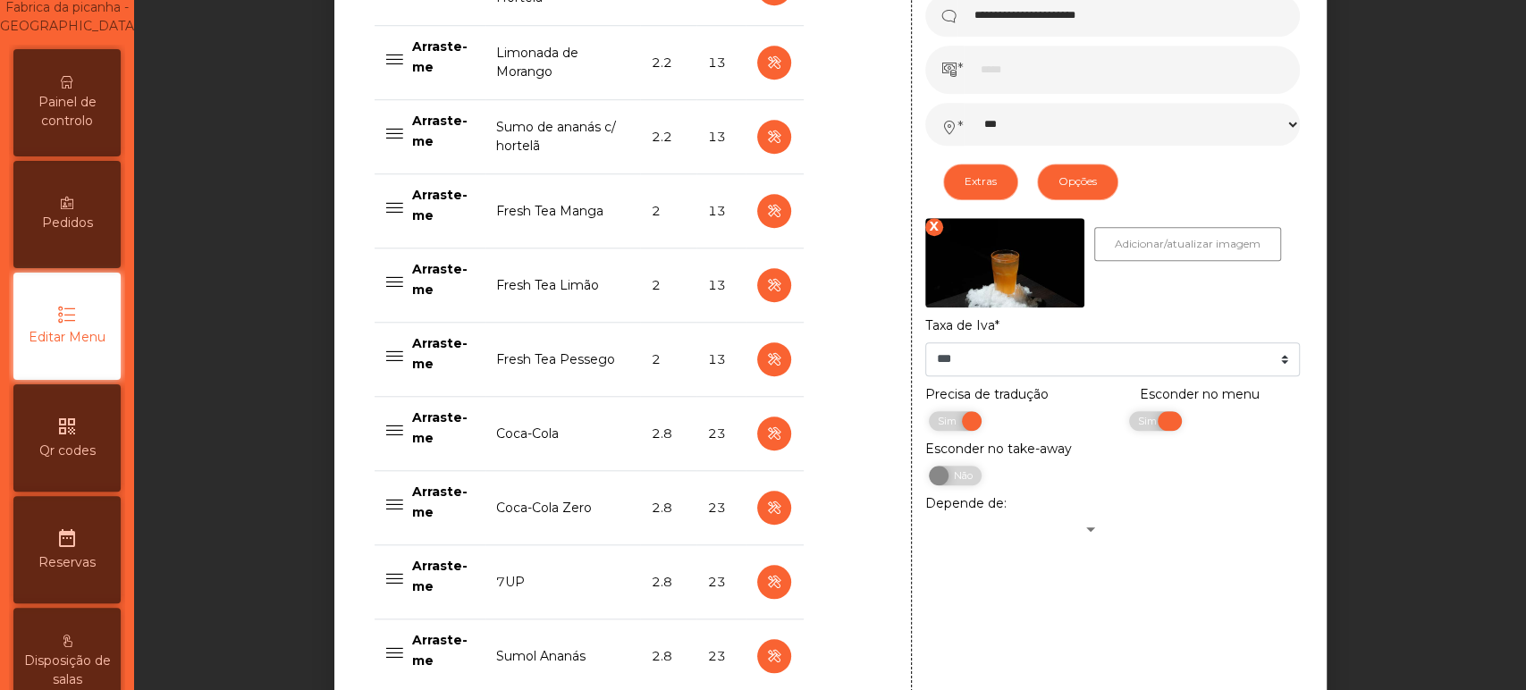
click at [1127, 420] on span "Sim" at bounding box center [1149, 421] width 45 height 20
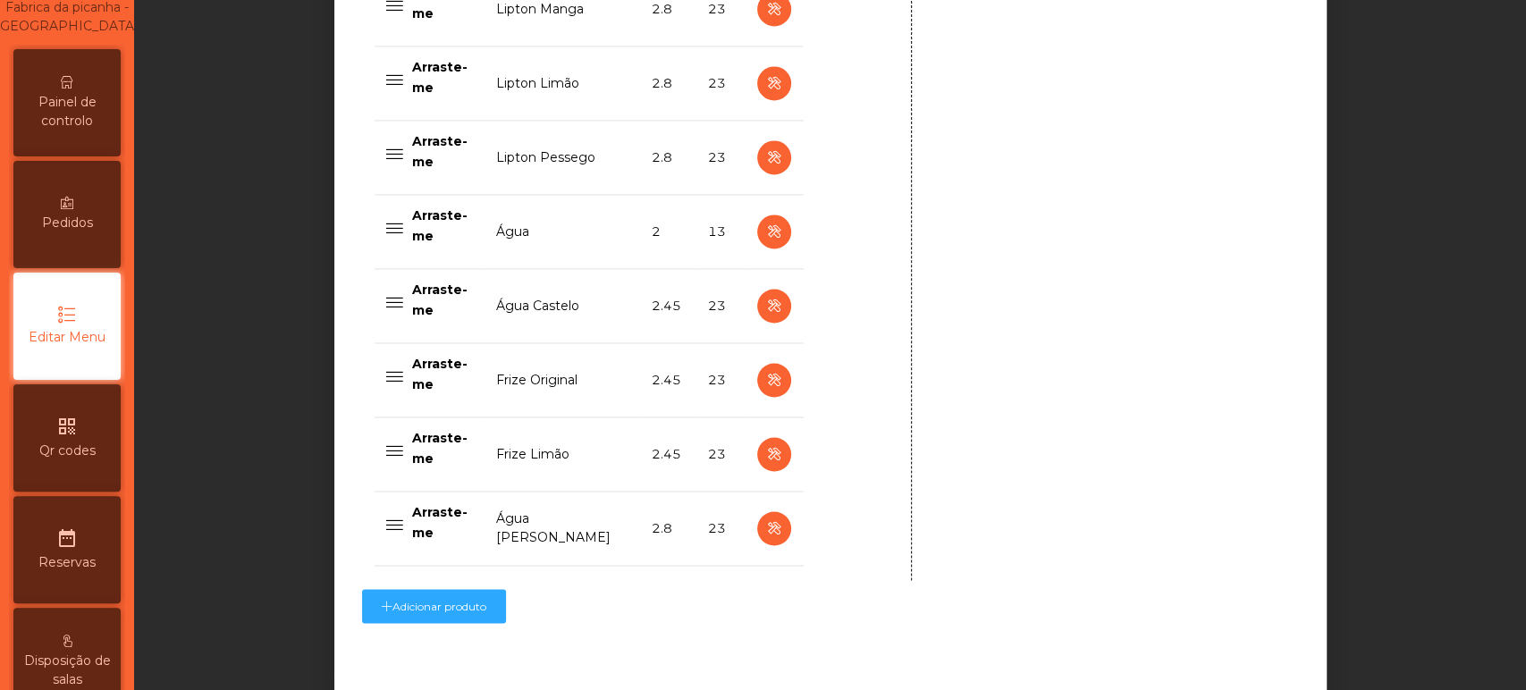
scroll to position [1816, 0]
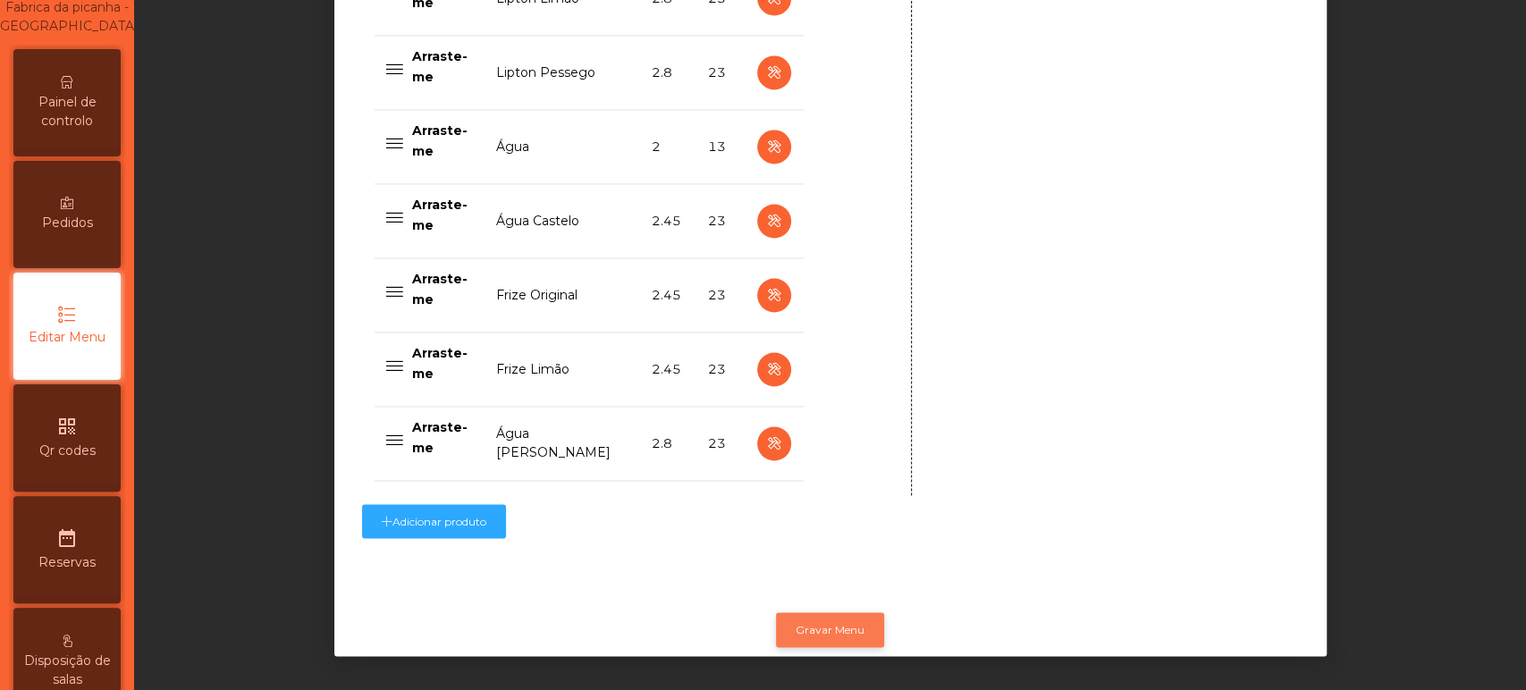
click at [807, 614] on button "Gravar Menu" at bounding box center [830, 629] width 108 height 34
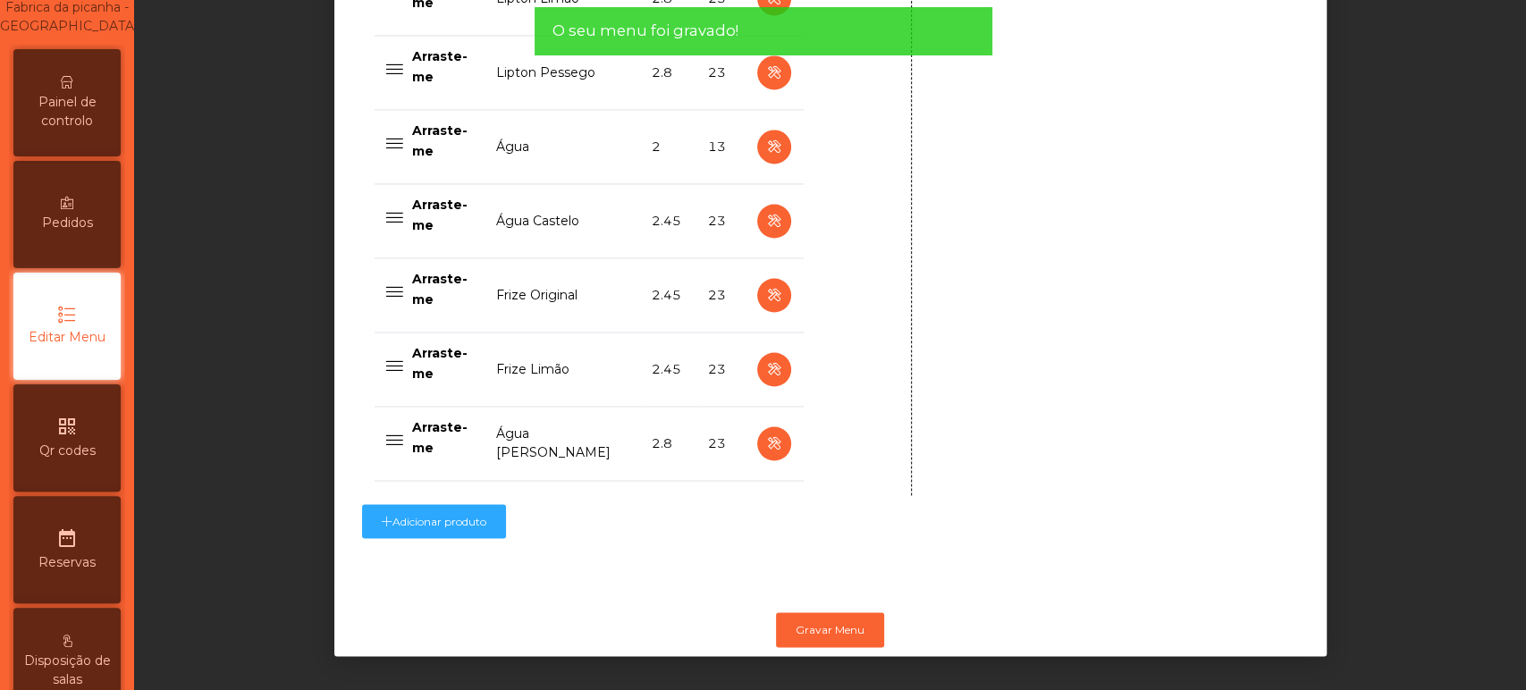
click at [55, 120] on span "Painel de controlo" at bounding box center [67, 112] width 98 height 38
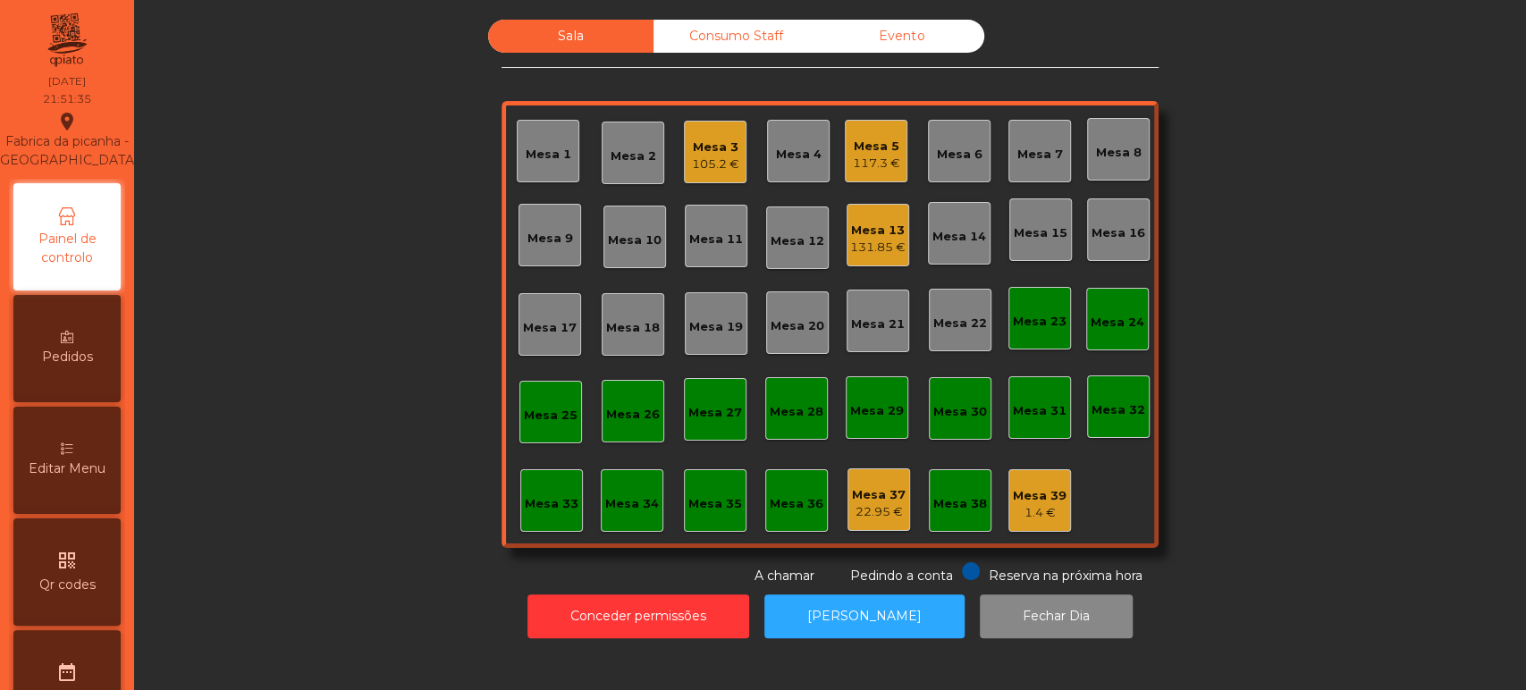
click at [696, 152] on div "Mesa 3" at bounding box center [715, 148] width 47 height 18
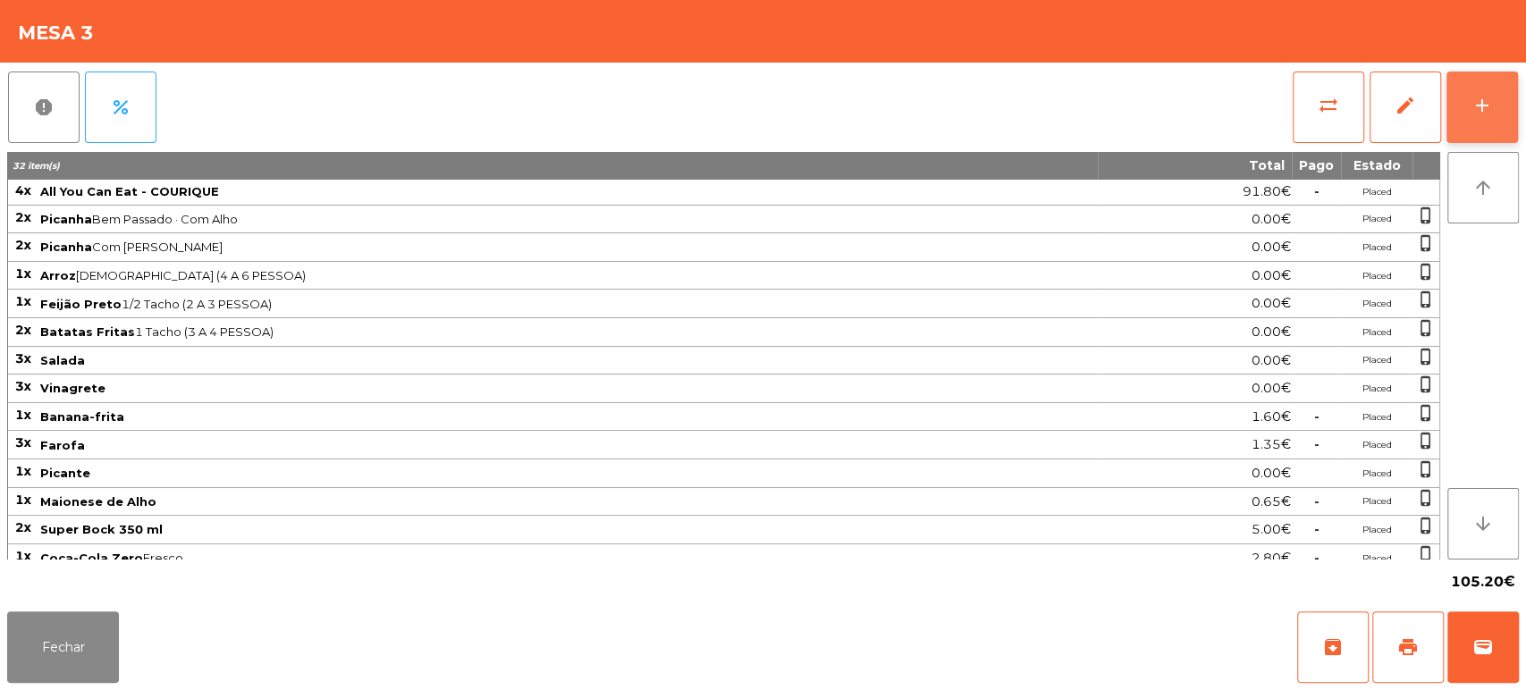
click at [1471, 122] on button "add" at bounding box center [1482, 108] width 72 height 72
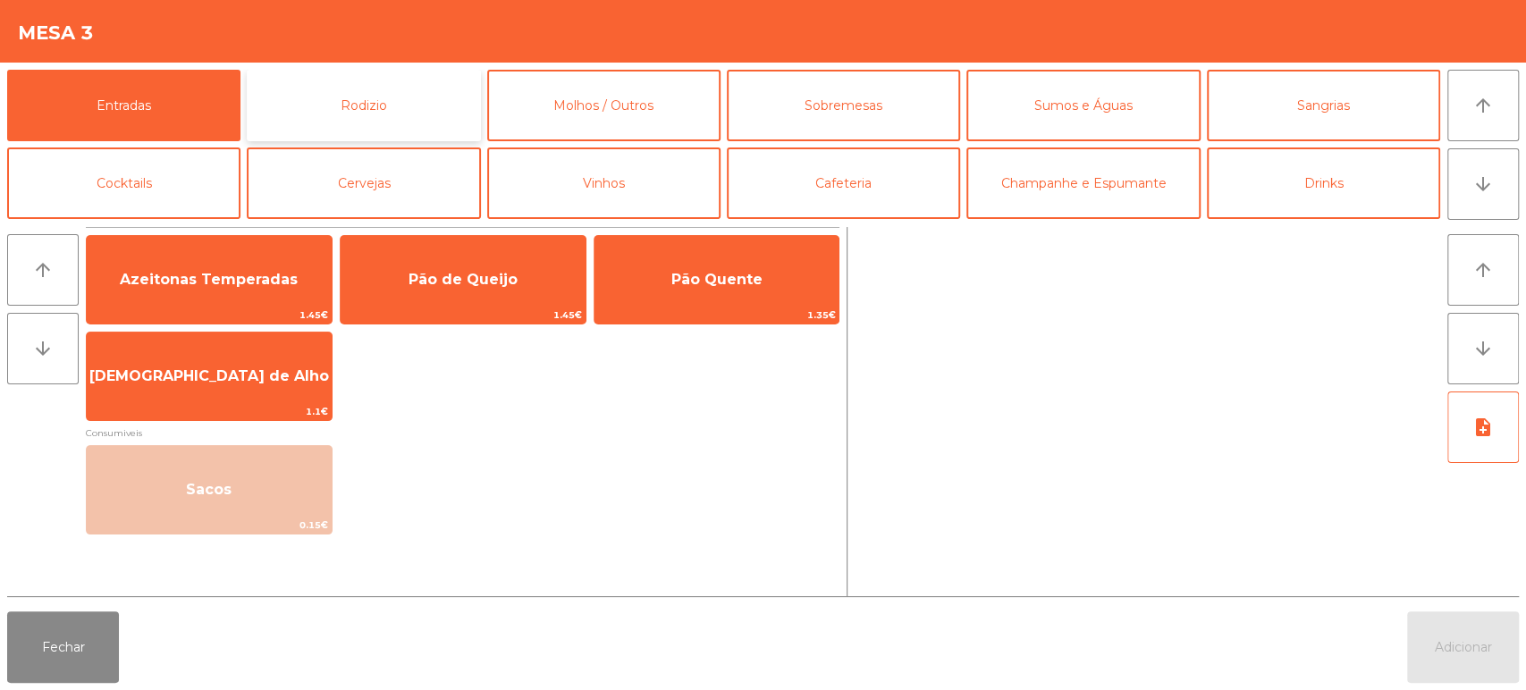
click at [359, 89] on button "Rodizio" at bounding box center [363, 106] width 233 height 72
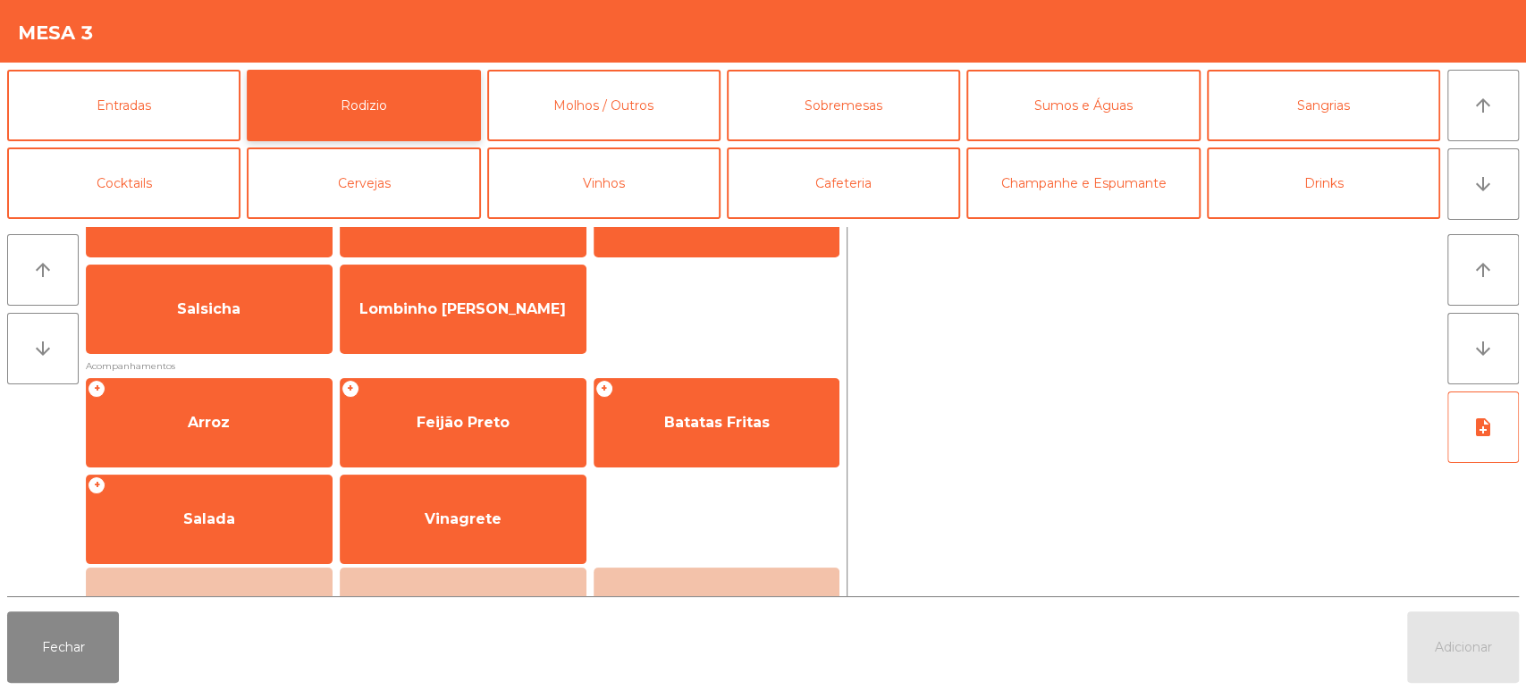
scroll to position [88, 0]
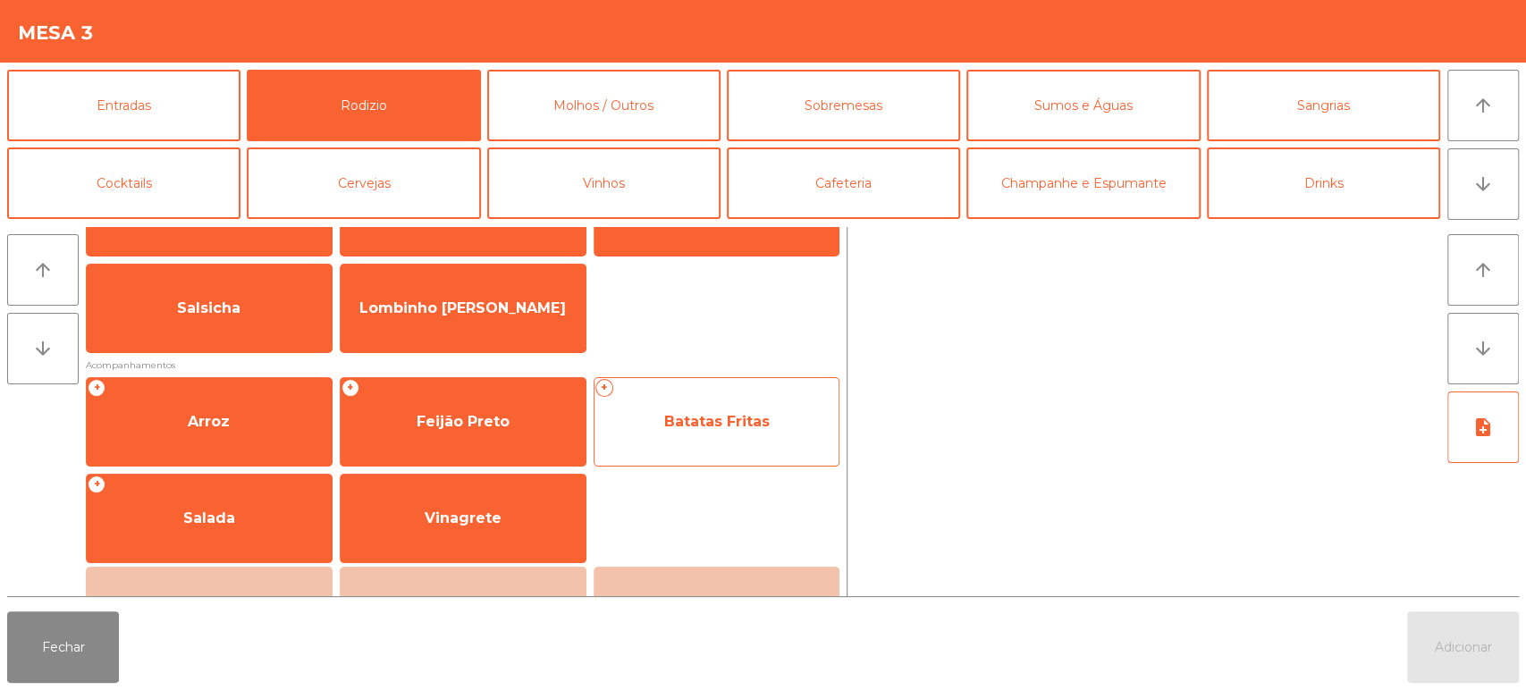
click at [727, 435] on span "Batatas Fritas" at bounding box center [716, 422] width 245 height 48
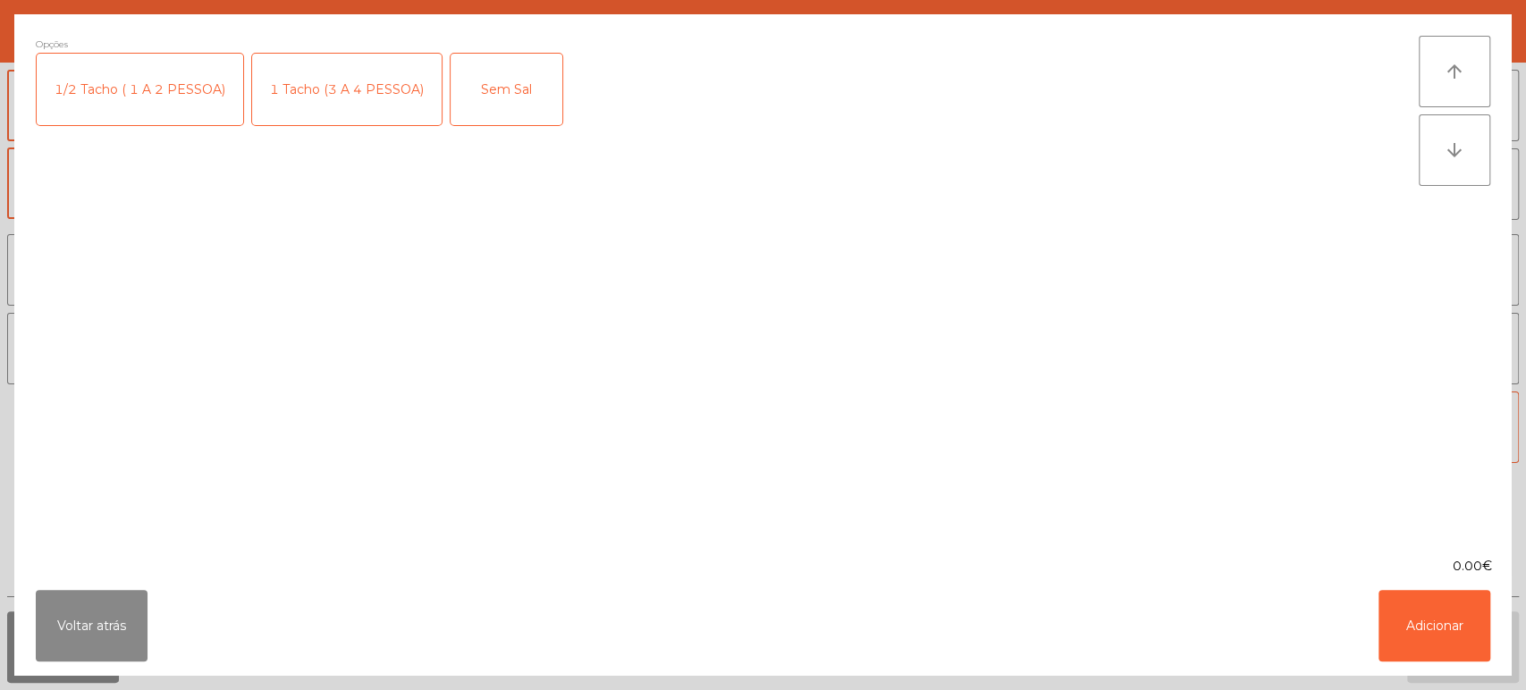
click at [336, 97] on div "1 Tacho (3 A 4 PESSOA)" at bounding box center [346, 90] width 189 height 72
click at [1424, 620] on button "Adicionar" at bounding box center [1434, 626] width 112 height 72
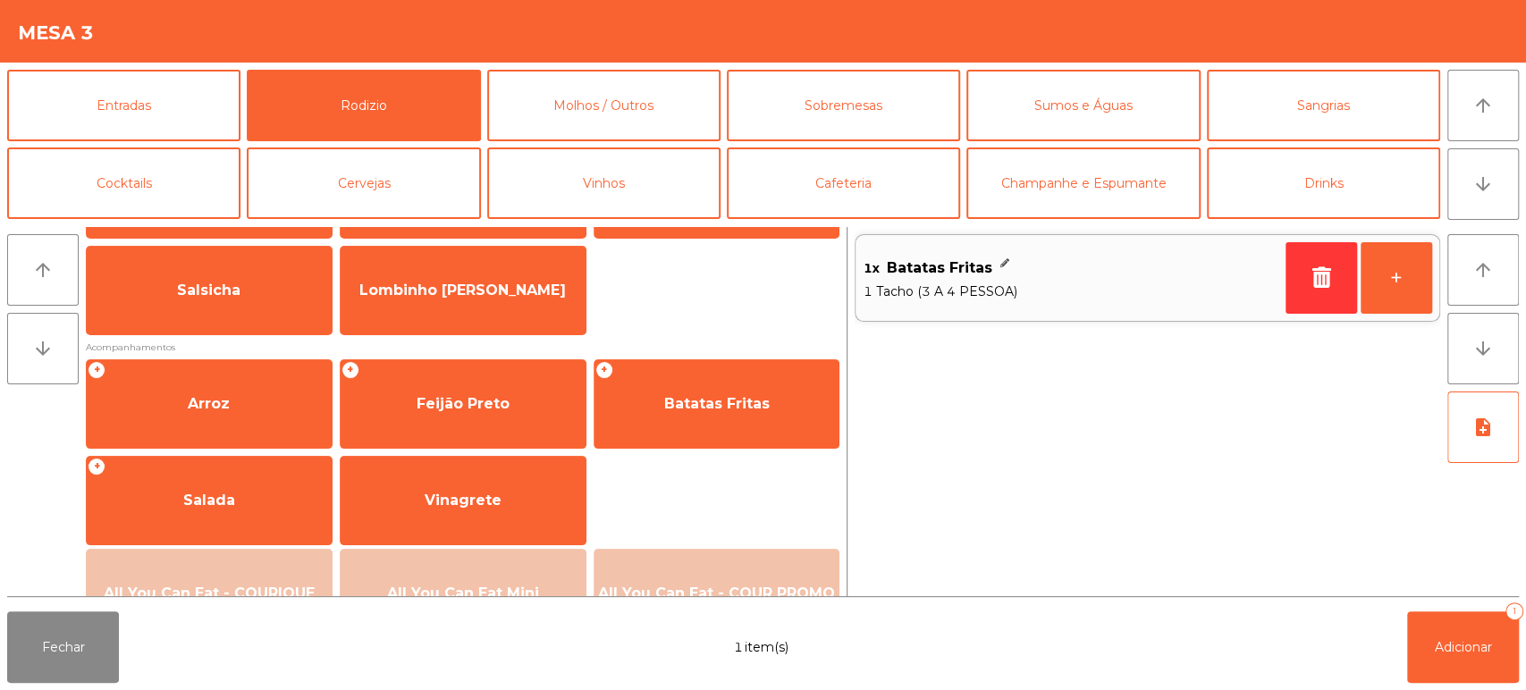
scroll to position [111, 0]
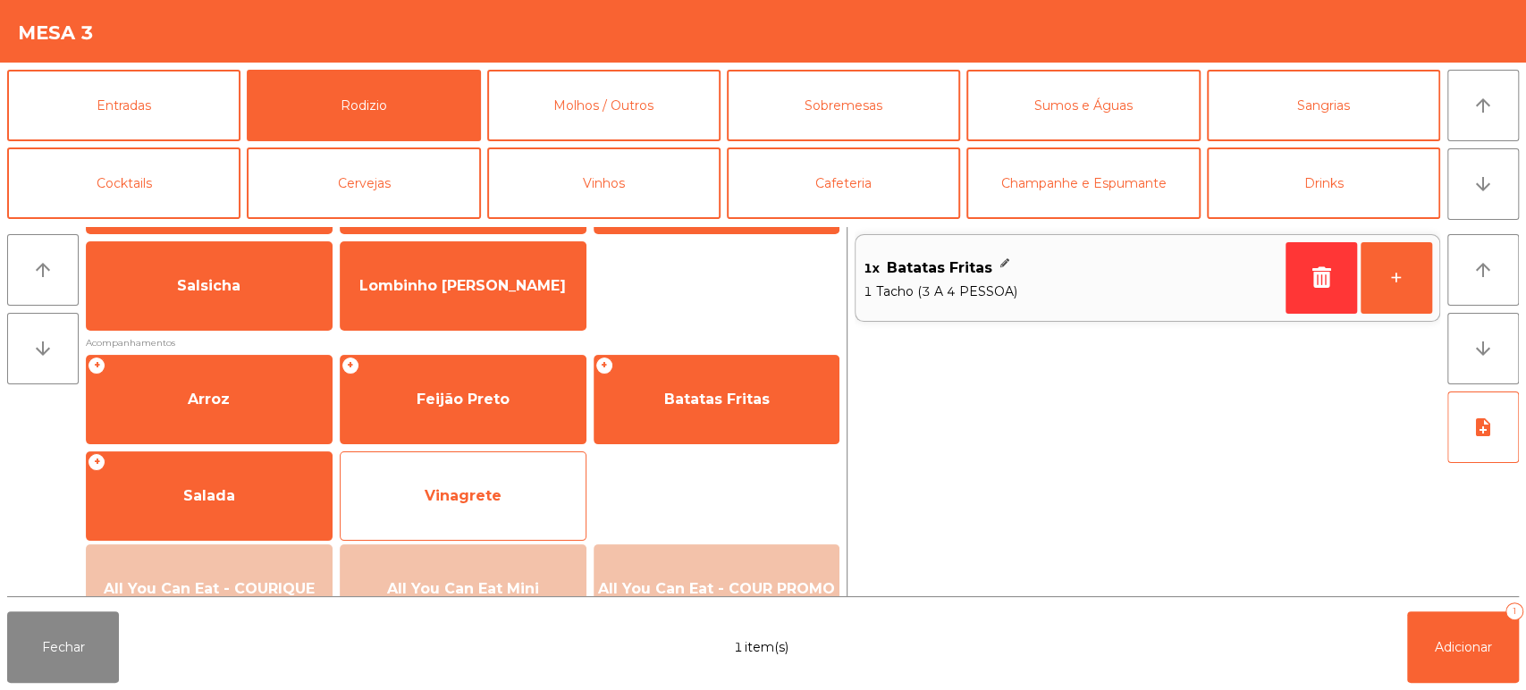
click at [492, 498] on span "Vinagrete" at bounding box center [463, 495] width 77 height 17
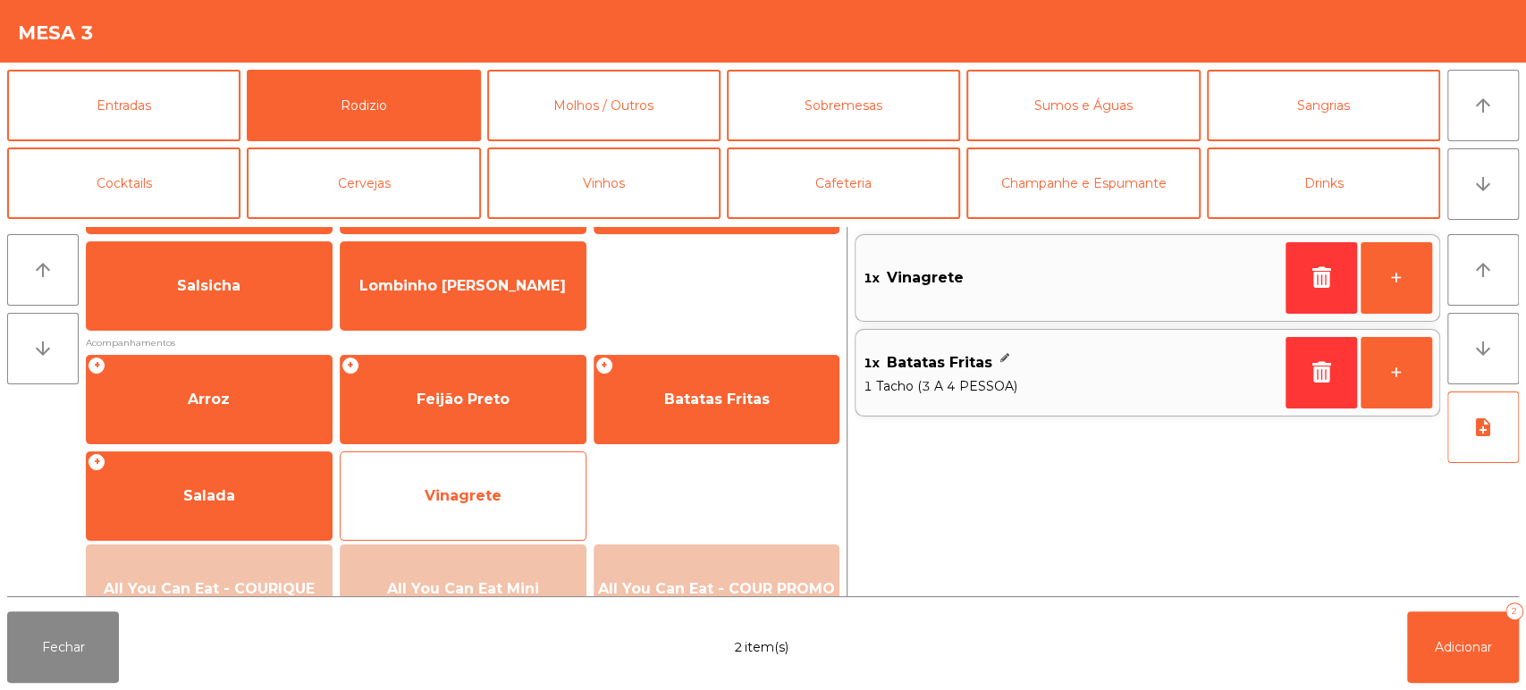
click at [468, 498] on span "Vinagrete" at bounding box center [463, 495] width 77 height 17
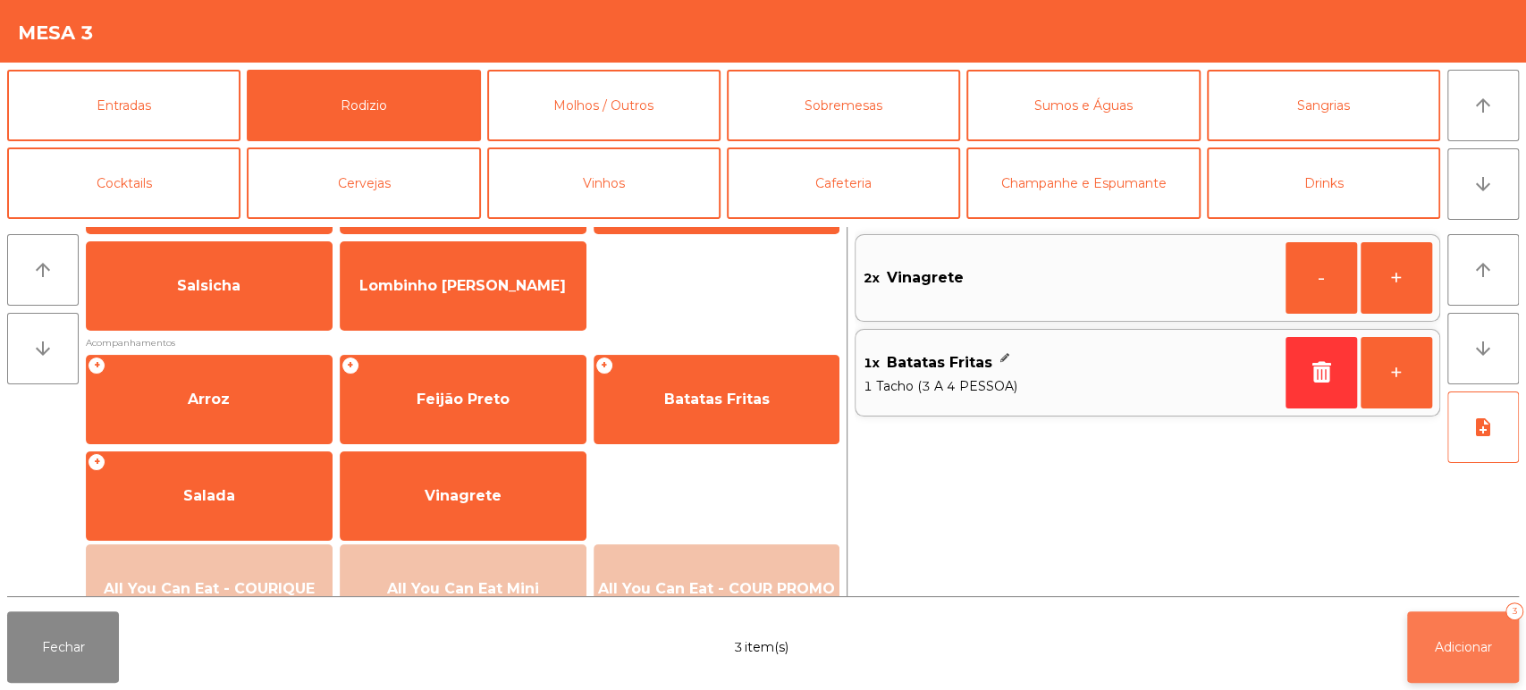
click at [1429, 670] on button "Adicionar 3" at bounding box center [1463, 647] width 112 height 72
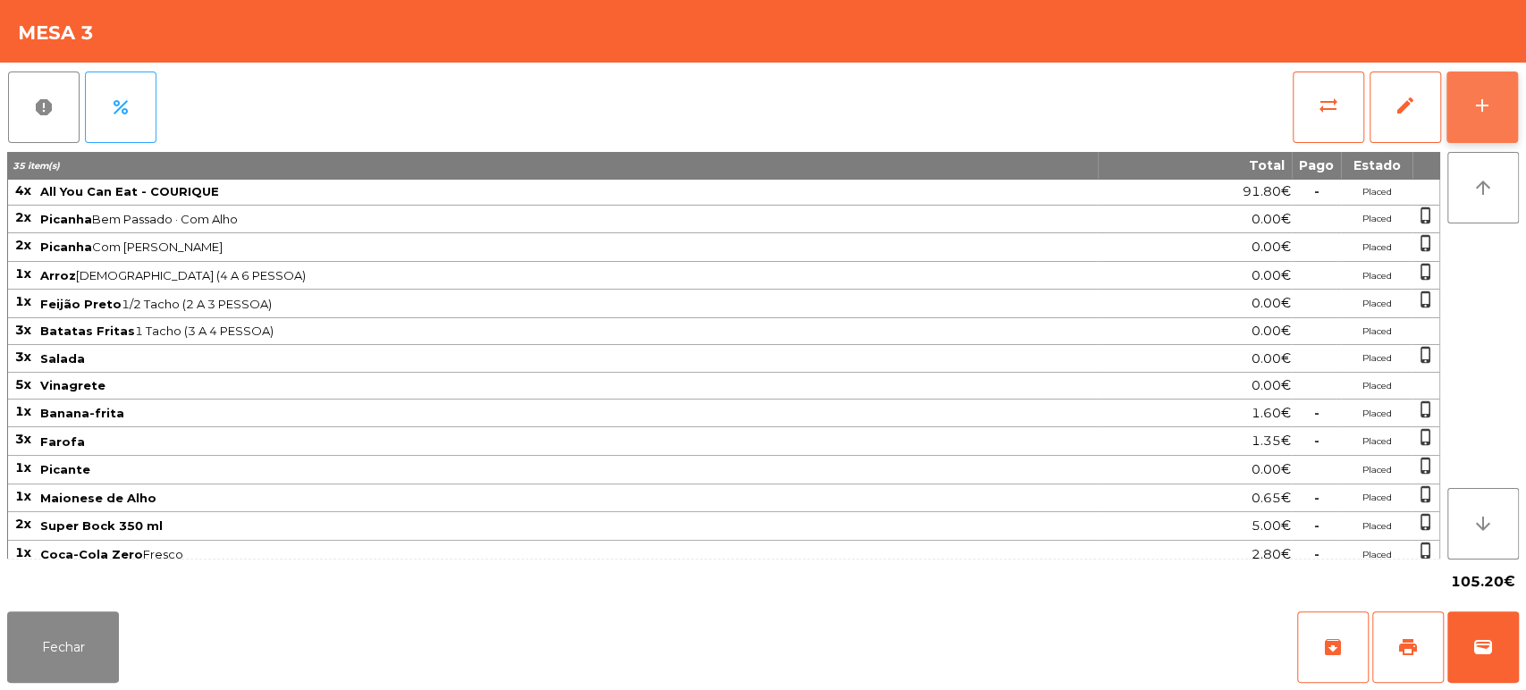
click at [1513, 98] on button "add" at bounding box center [1482, 108] width 72 height 72
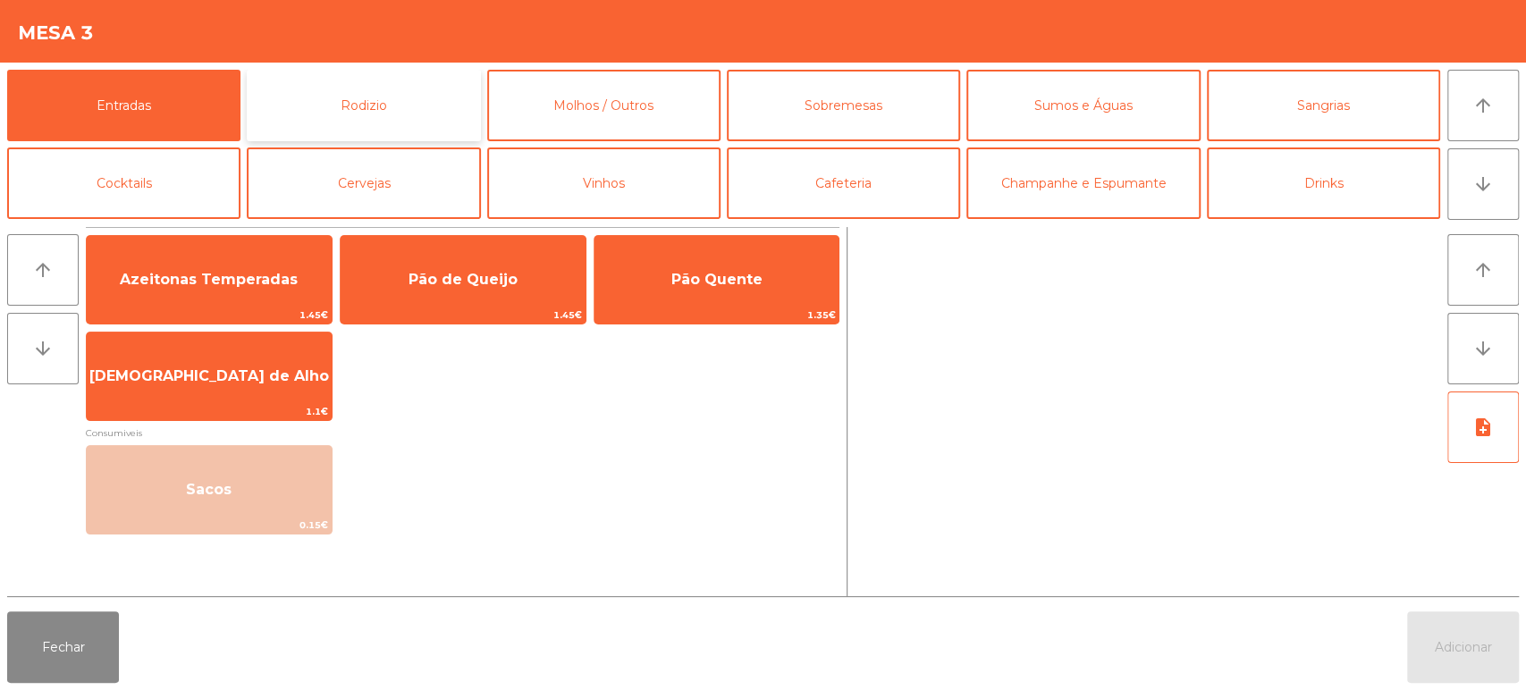
click at [412, 95] on button "Rodizio" at bounding box center [363, 106] width 233 height 72
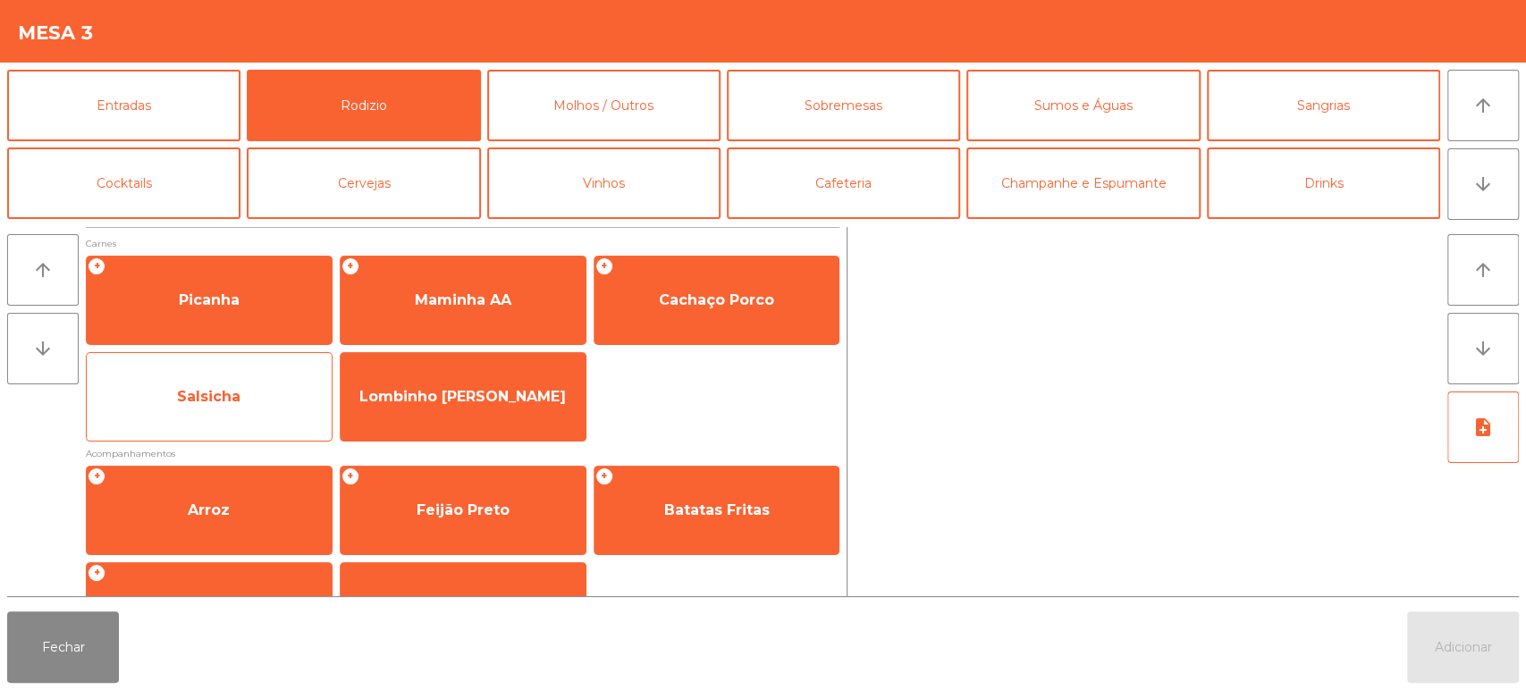
click at [231, 383] on span "Salsicha" at bounding box center [209, 397] width 245 height 48
click at [231, 384] on span "Salsicha" at bounding box center [209, 397] width 245 height 48
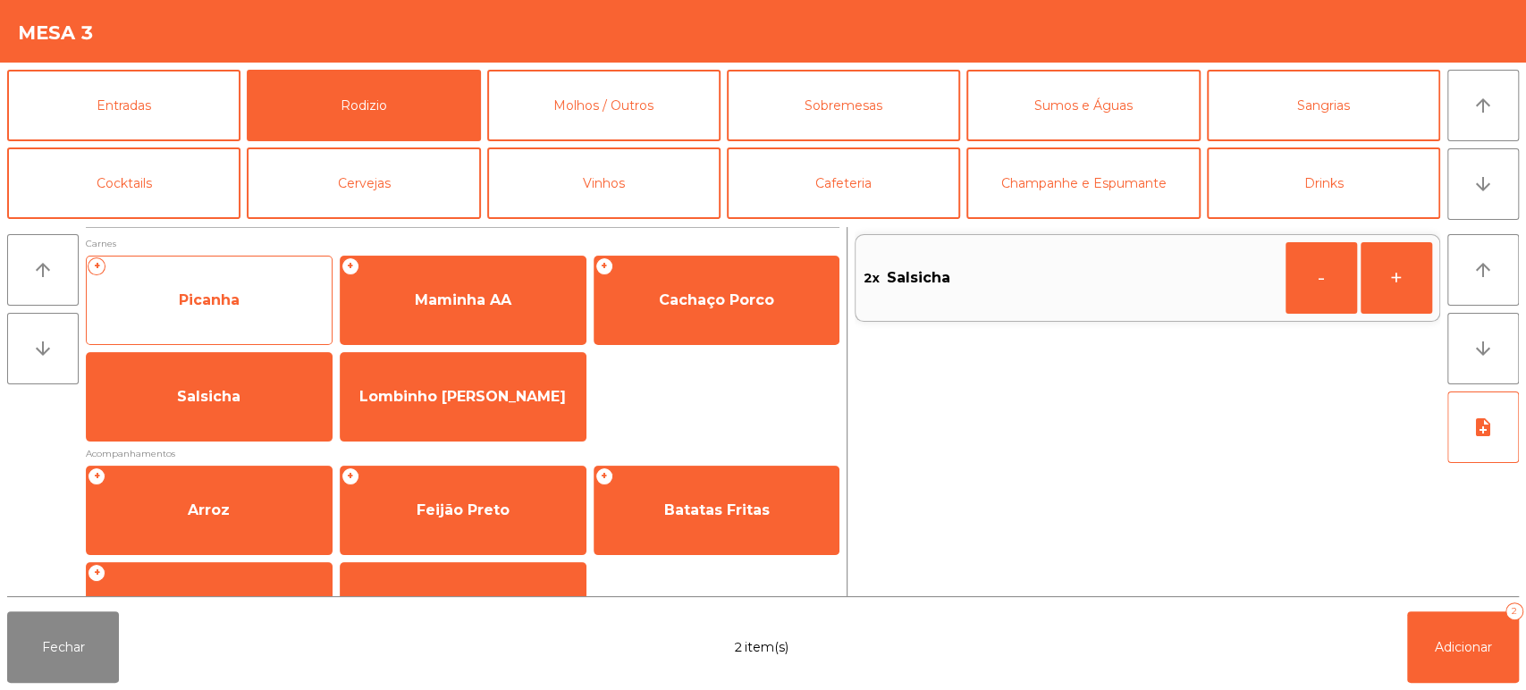
click at [317, 286] on span "Picanha" at bounding box center [209, 300] width 245 height 48
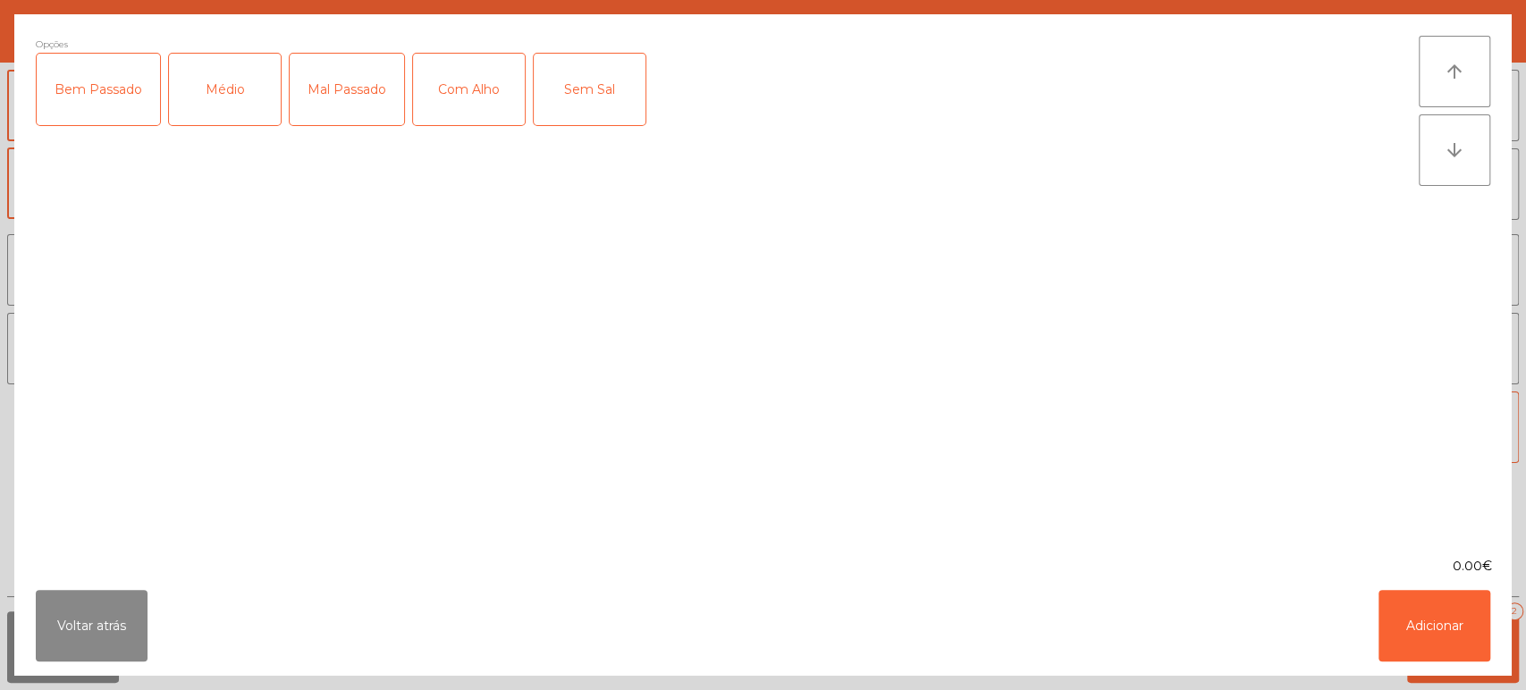
click at [238, 80] on div "Médio" at bounding box center [225, 90] width 112 height 72
click at [187, 88] on div "Médio" at bounding box center [225, 90] width 112 height 72
click at [88, 72] on div "Bem Passado" at bounding box center [98, 90] width 123 height 72
click at [350, 54] on div "Mal Passado" at bounding box center [347, 90] width 114 height 72
click at [344, 84] on div "Mal Passado" at bounding box center [347, 90] width 114 height 72
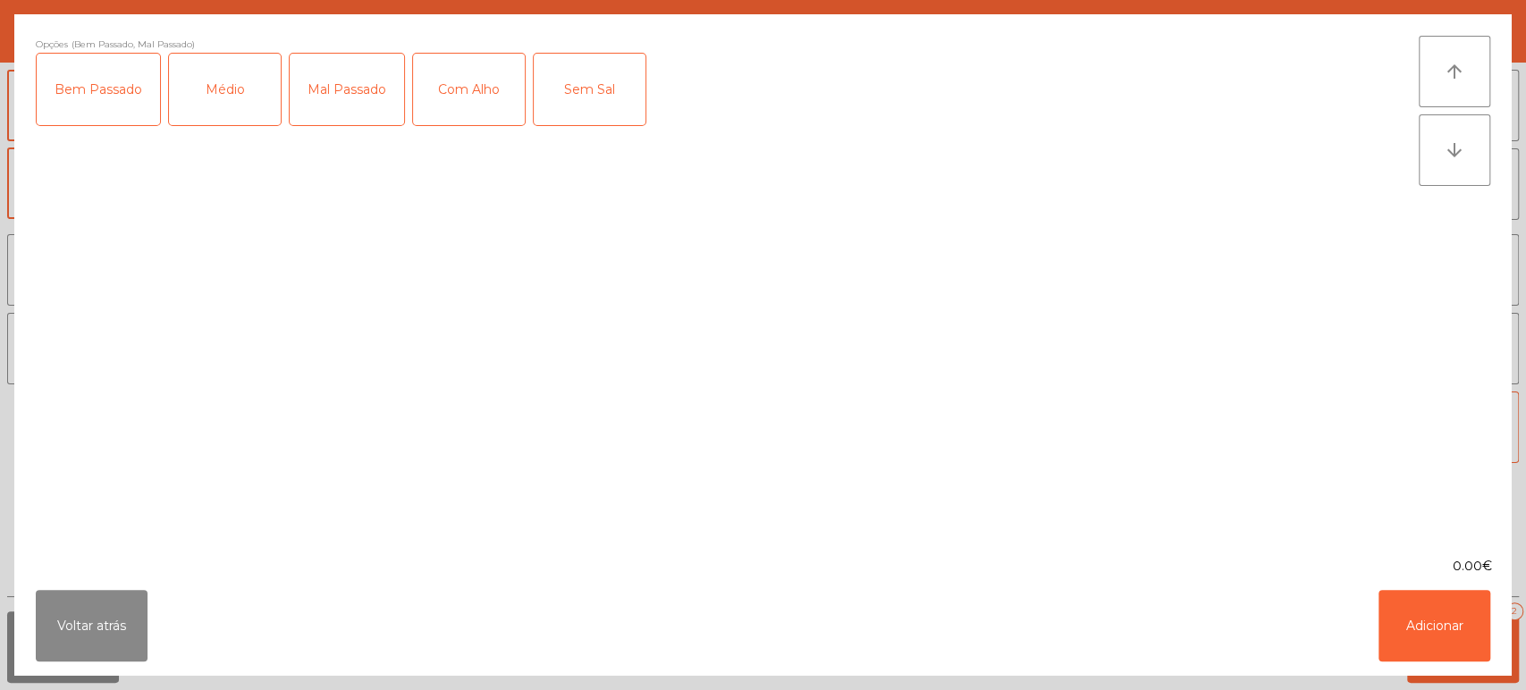
click at [425, 87] on div "Com Alho" at bounding box center [469, 90] width 112 height 72
click at [1396, 647] on button "Adicionar" at bounding box center [1434, 626] width 112 height 72
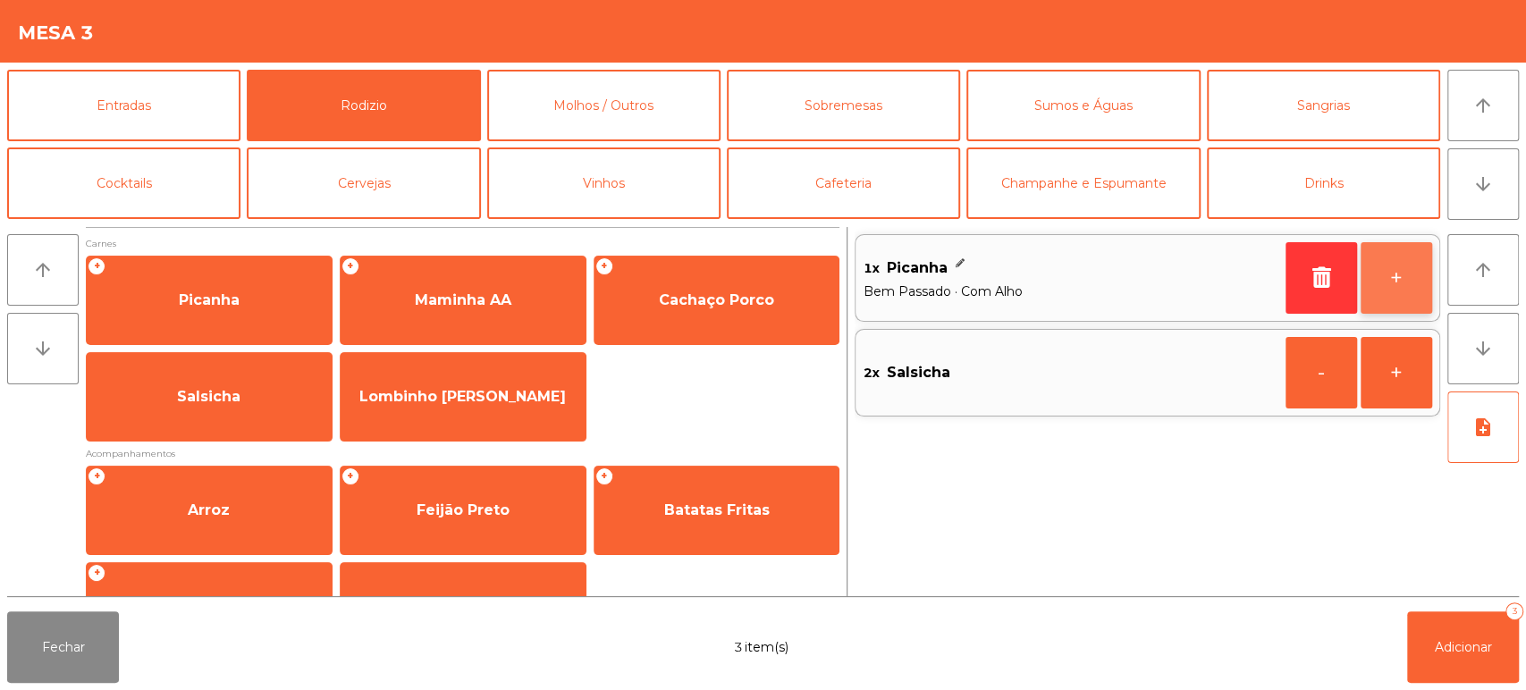
click at [1425, 260] on button "+" at bounding box center [1396, 278] width 72 height 72
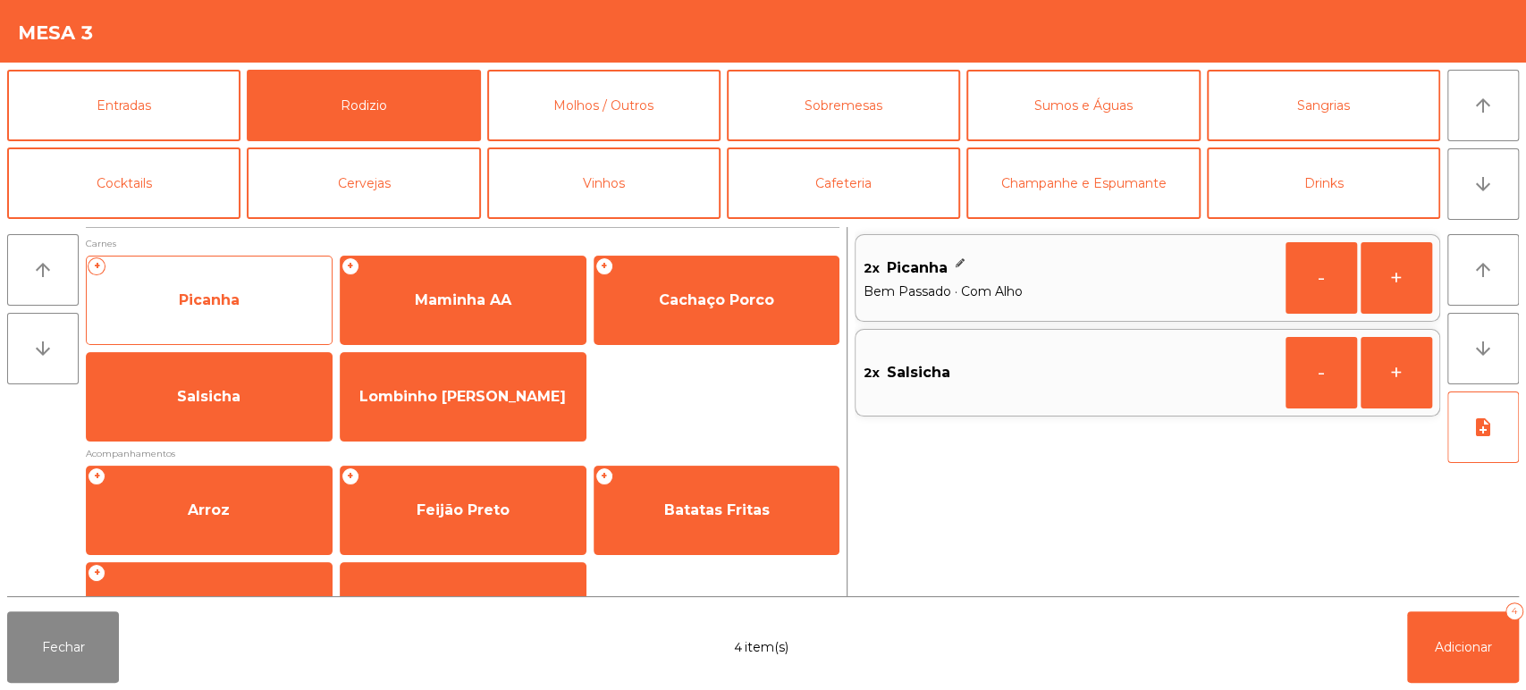
click at [238, 301] on span "Picanha" at bounding box center [209, 299] width 61 height 17
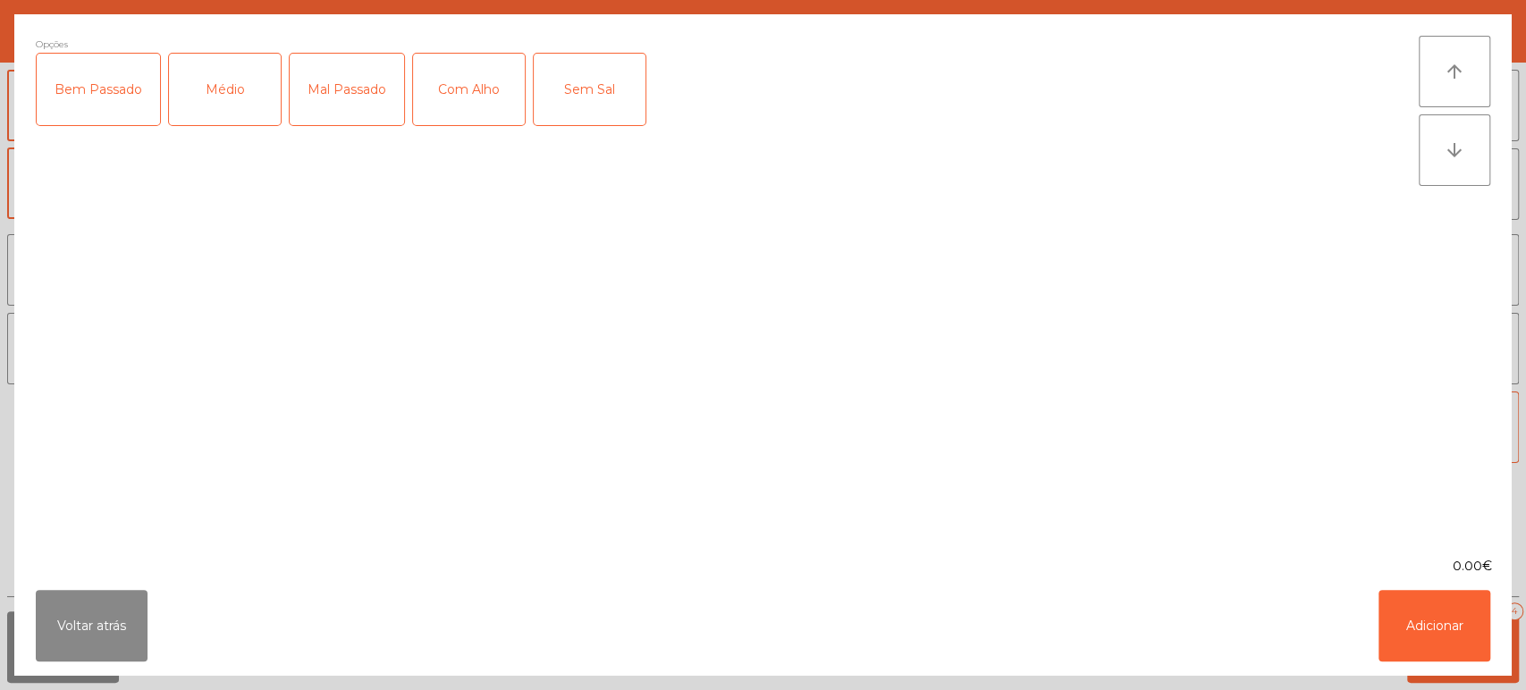
click at [236, 79] on div "Médio" at bounding box center [225, 90] width 112 height 72
click at [471, 88] on div "Com Alho" at bounding box center [469, 90] width 112 height 72
click at [1423, 622] on button "Adicionar" at bounding box center [1434, 626] width 112 height 72
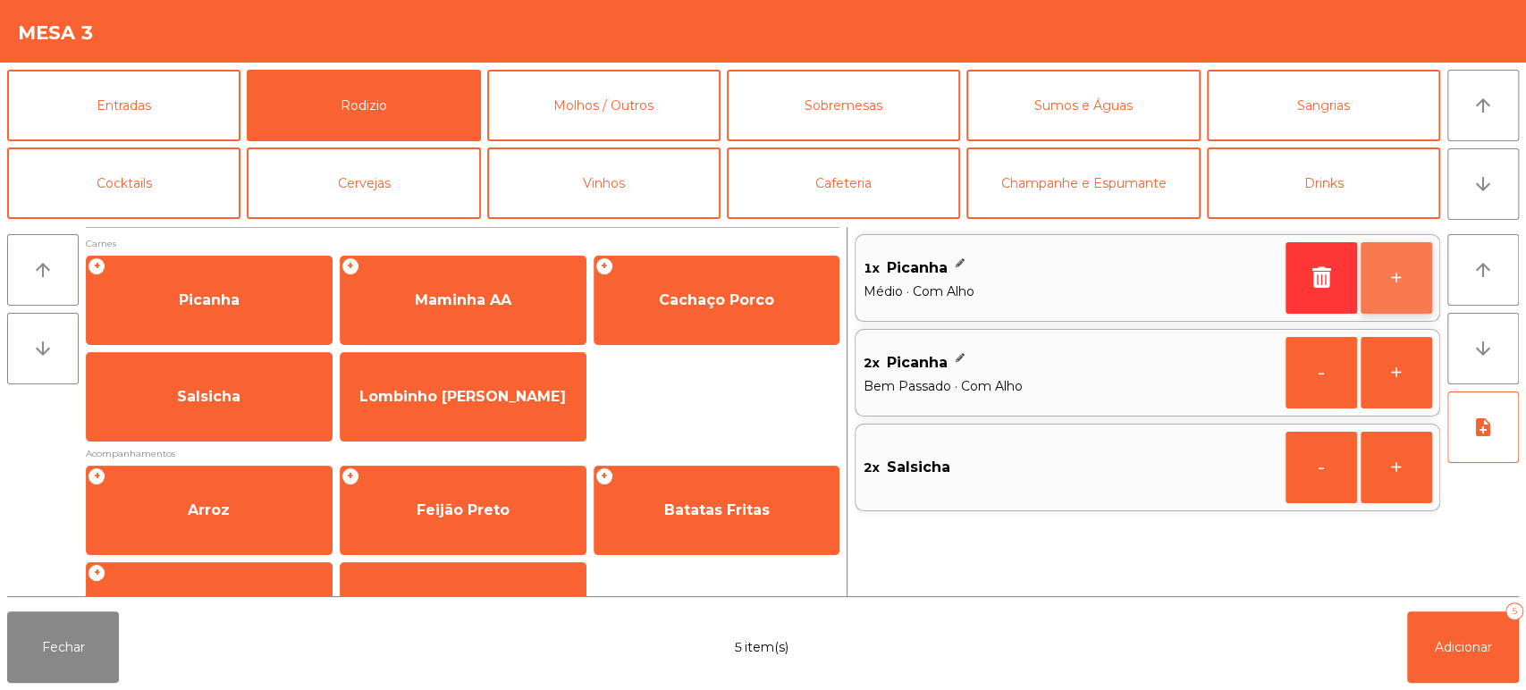
click at [1373, 286] on button "+" at bounding box center [1396, 278] width 72 height 72
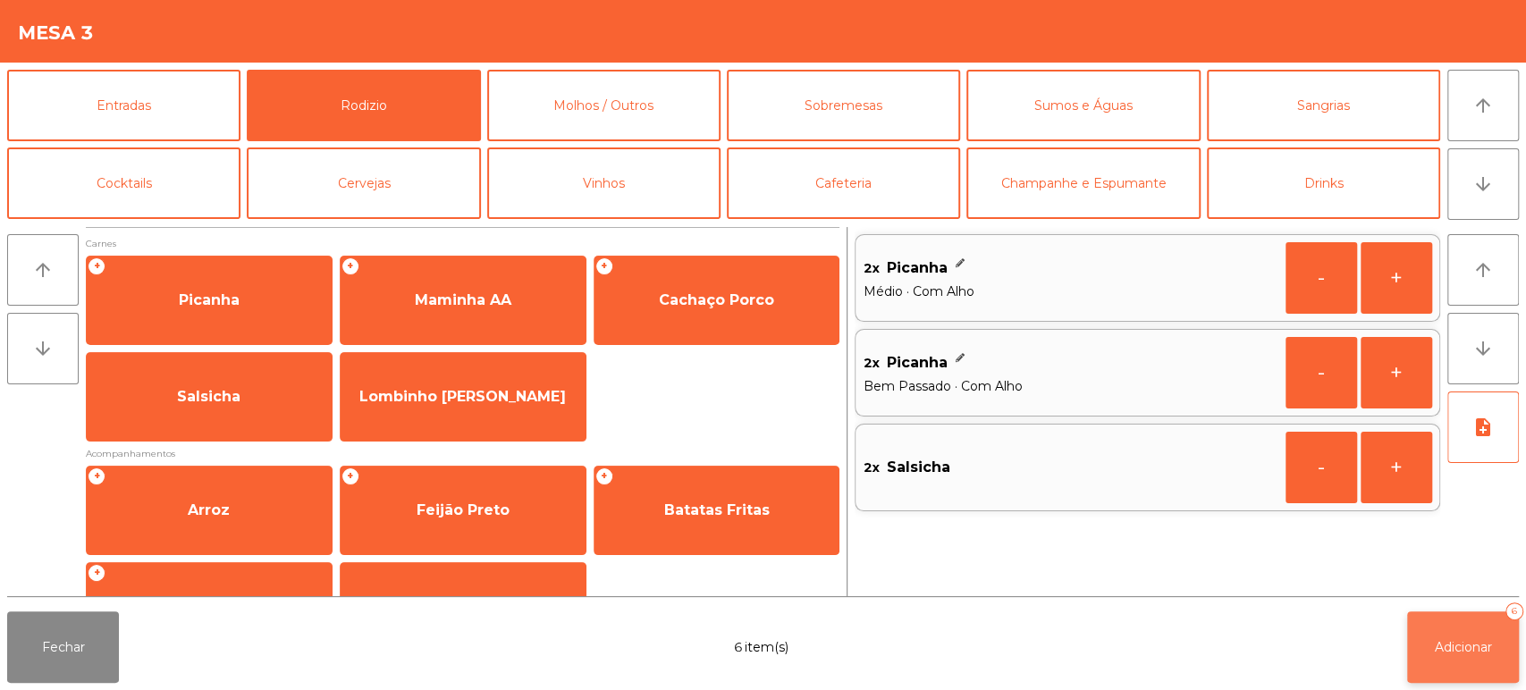
click at [1445, 649] on span "Adicionar" at bounding box center [1462, 647] width 57 height 16
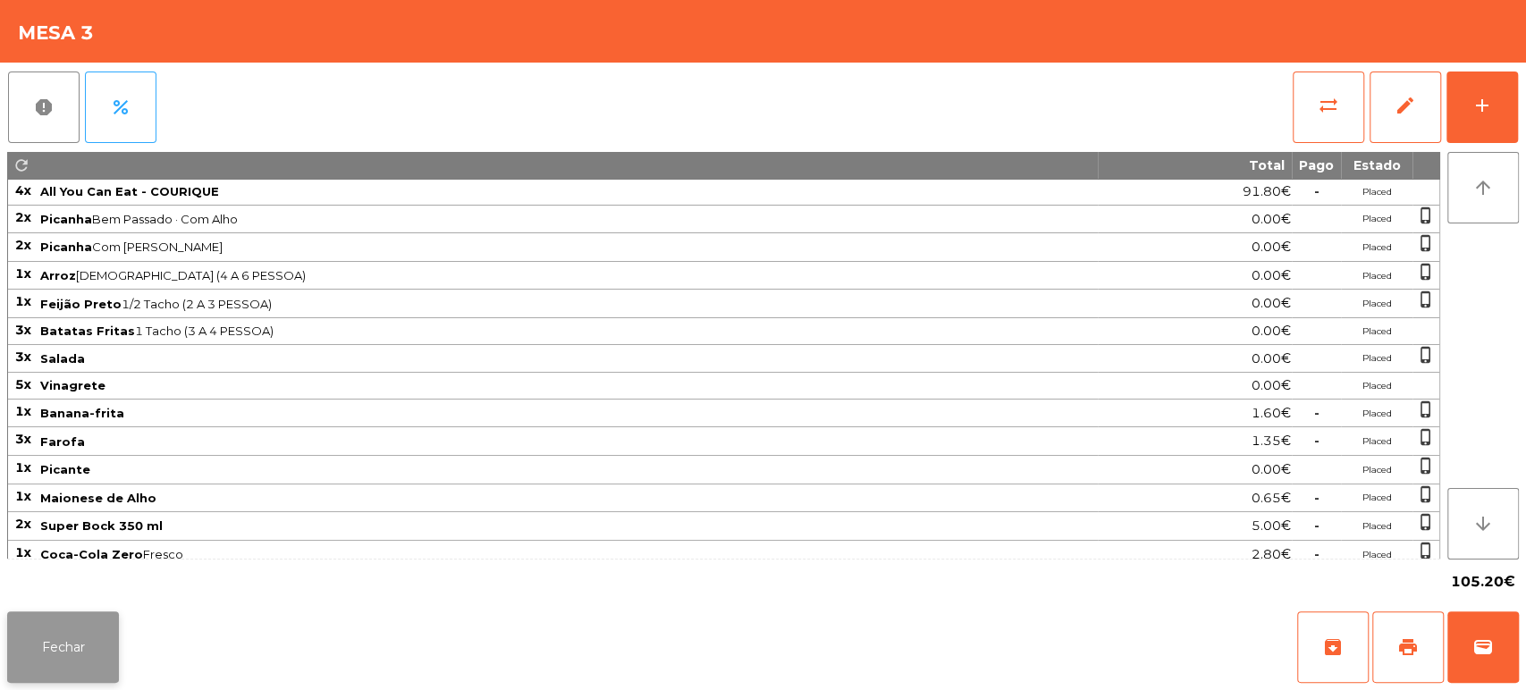
click at [74, 643] on button "Fechar" at bounding box center [63, 647] width 112 height 72
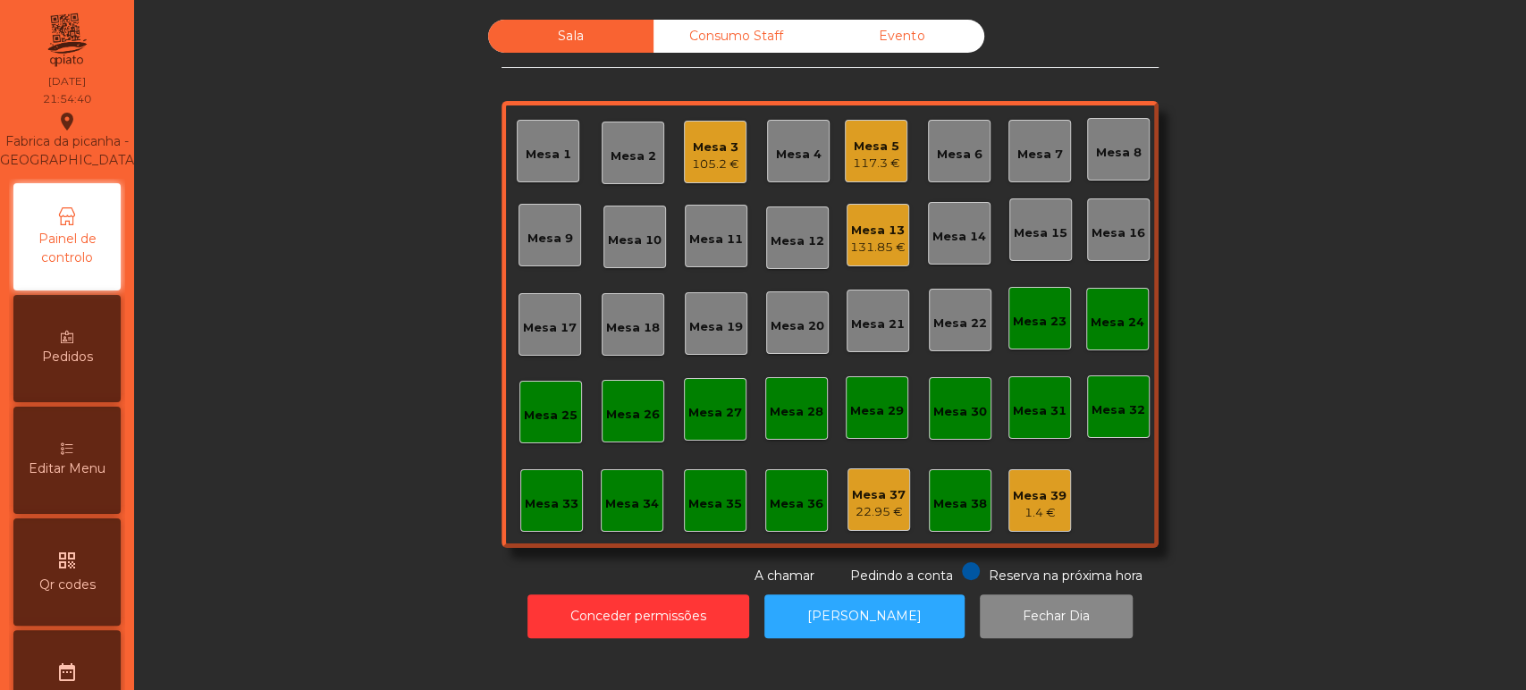
click at [712, 164] on div "105.2 €" at bounding box center [715, 165] width 47 height 18
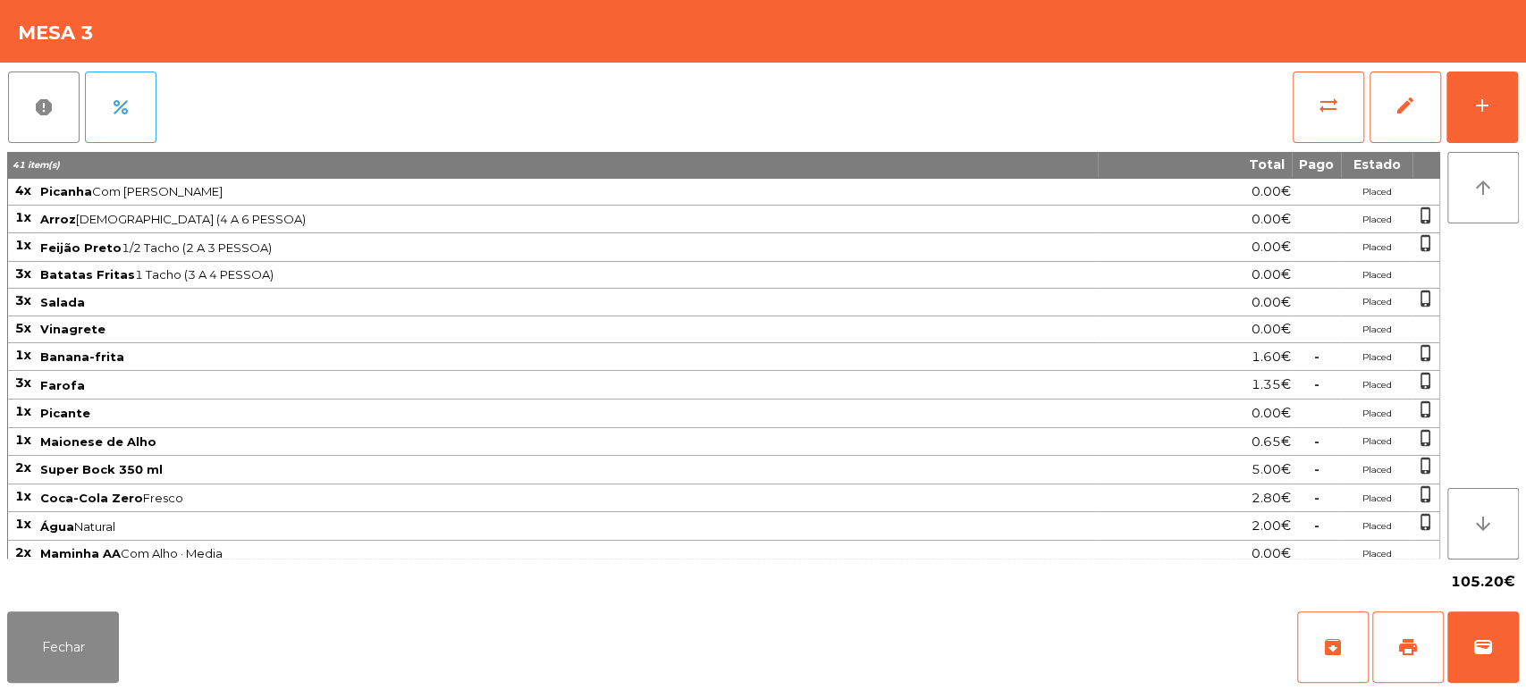
scroll to position [0, 0]
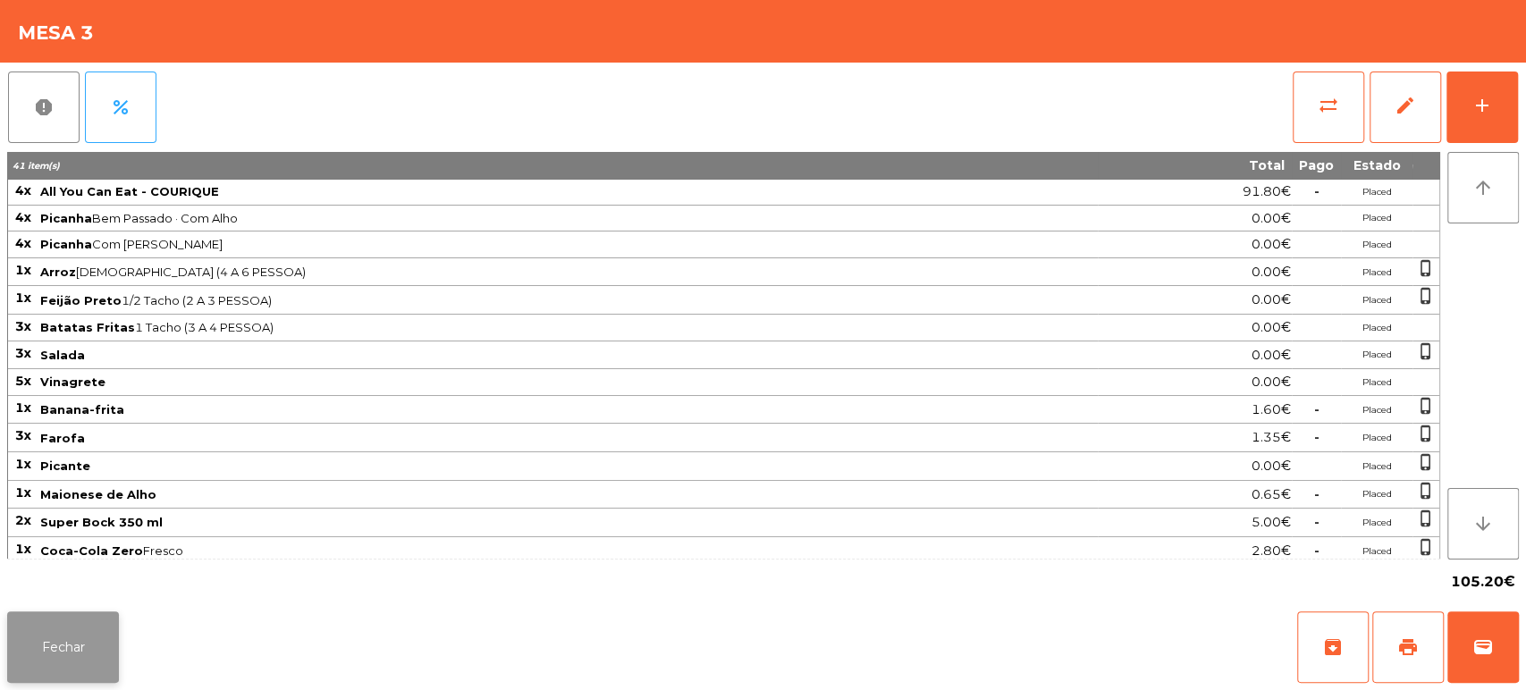
click at [52, 634] on button "Fechar" at bounding box center [63, 647] width 112 height 72
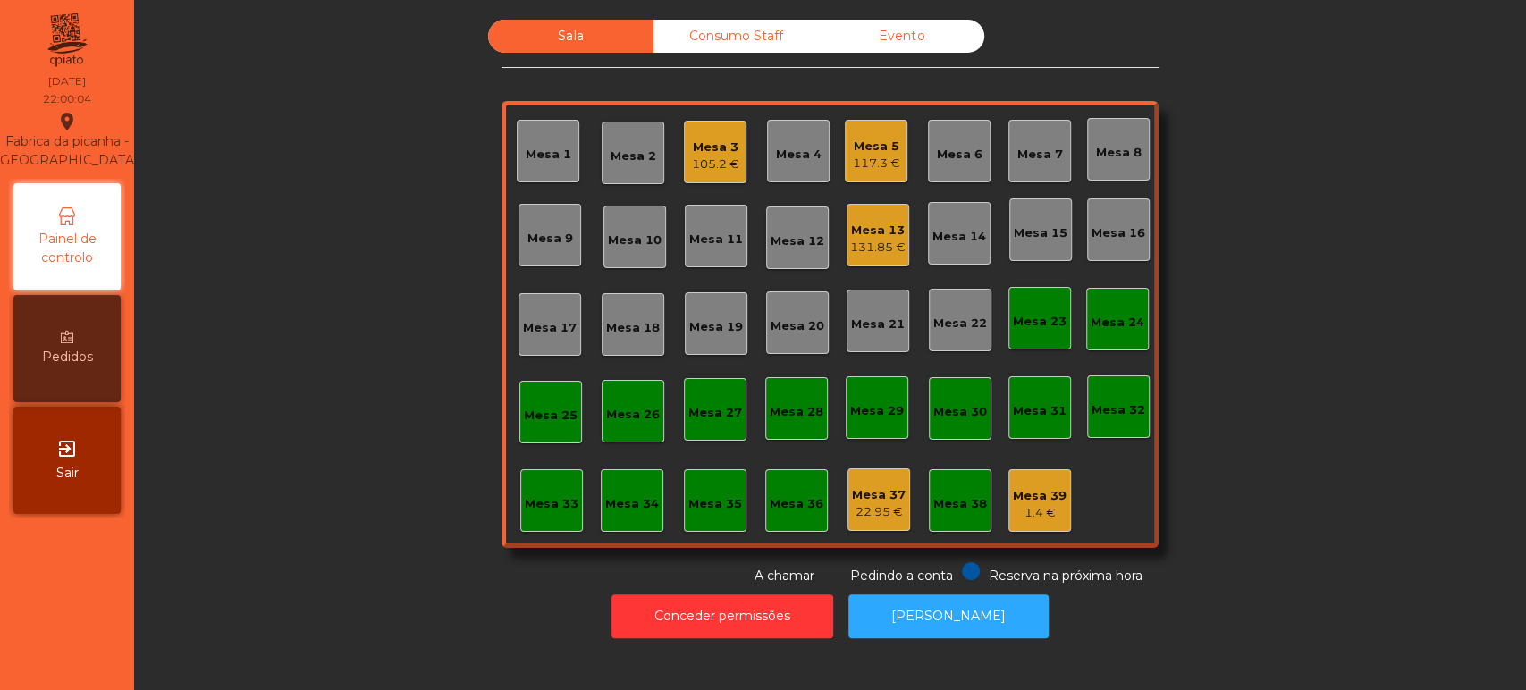
click at [729, 139] on div "Mesa 3" at bounding box center [715, 148] width 47 height 18
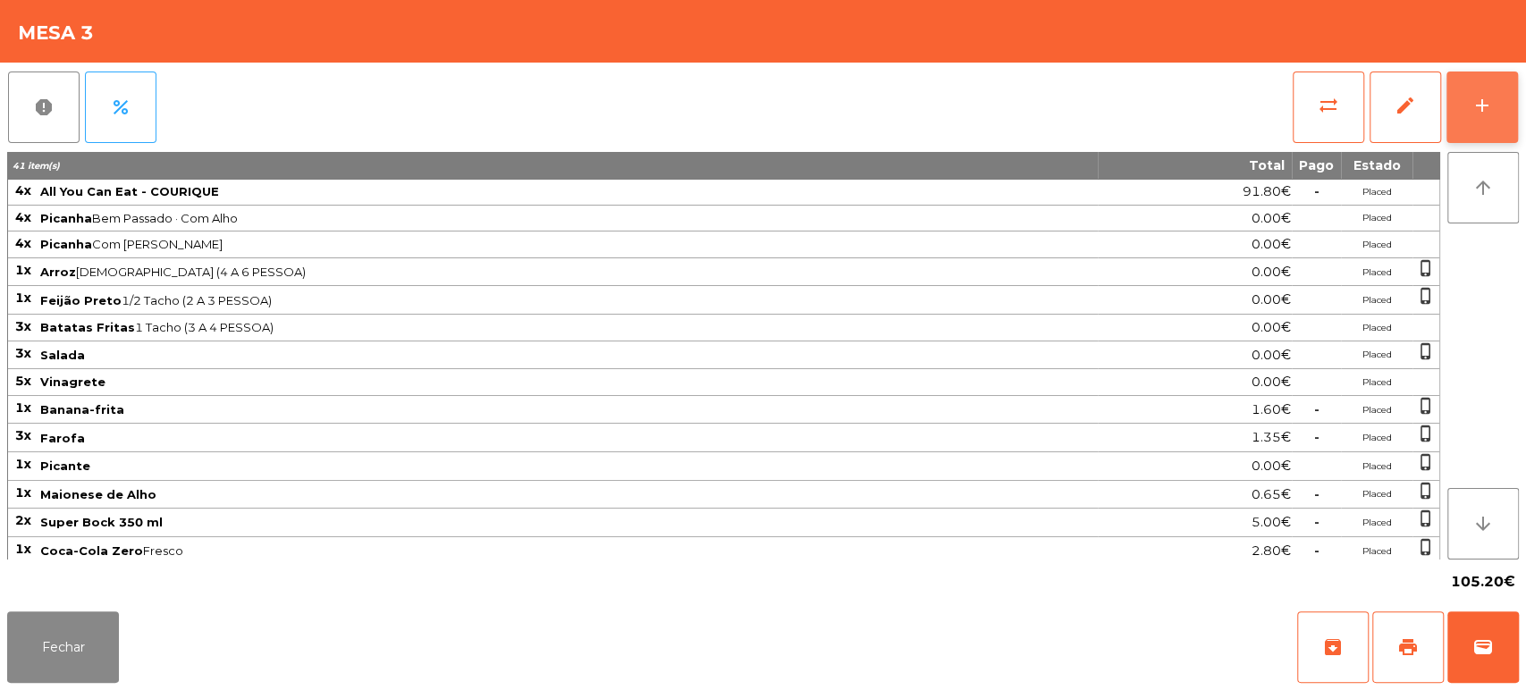
click at [1485, 105] on div "add" at bounding box center [1481, 105] width 21 height 21
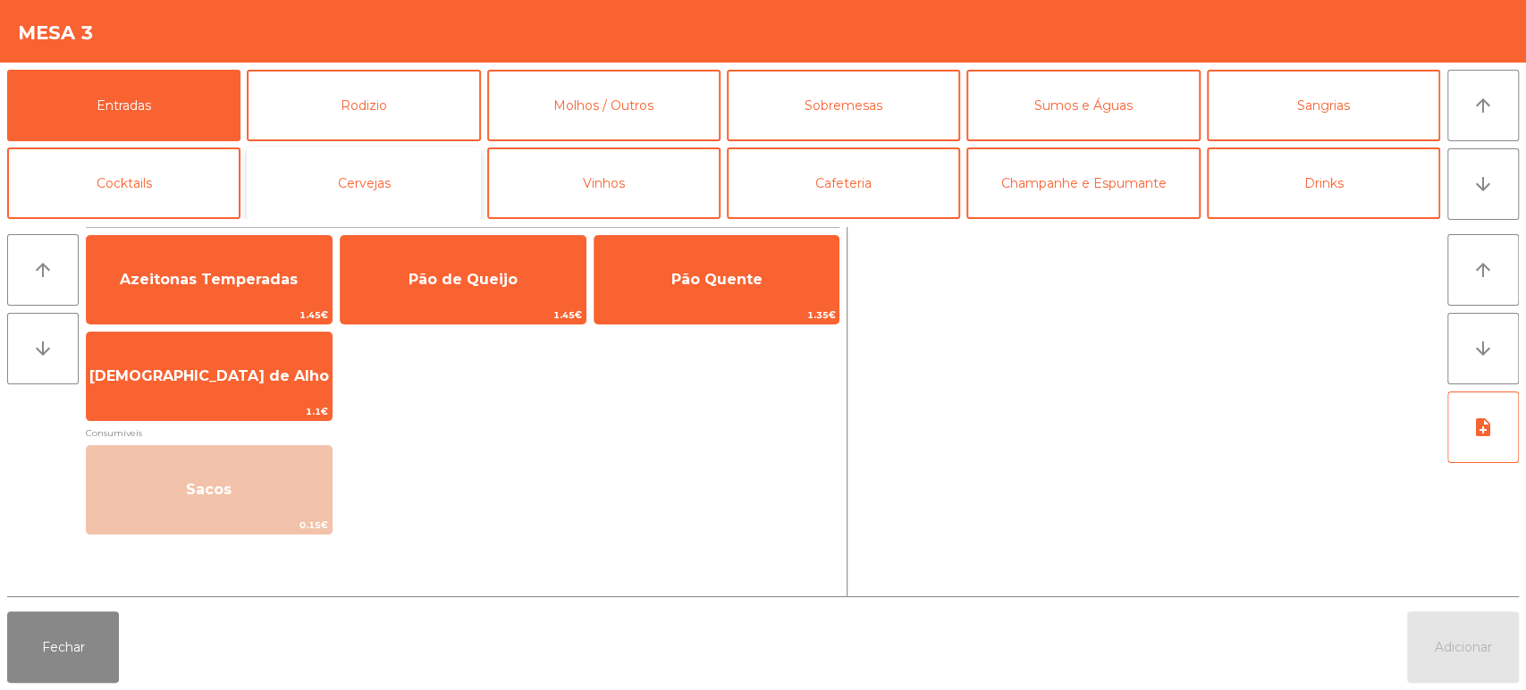
click at [343, 188] on button "Cervejas" at bounding box center [363, 183] width 233 height 72
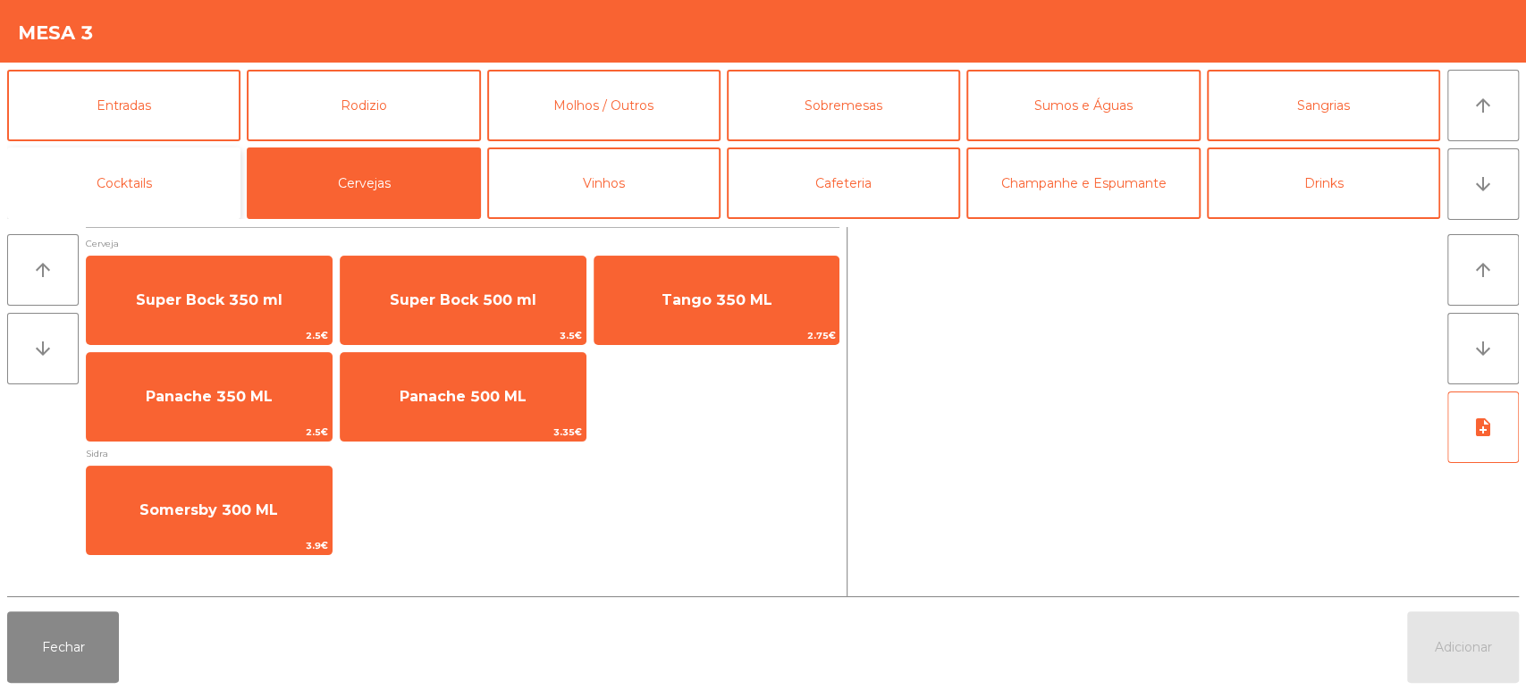
click at [149, 192] on button "Cocktails" at bounding box center [123, 183] width 233 height 72
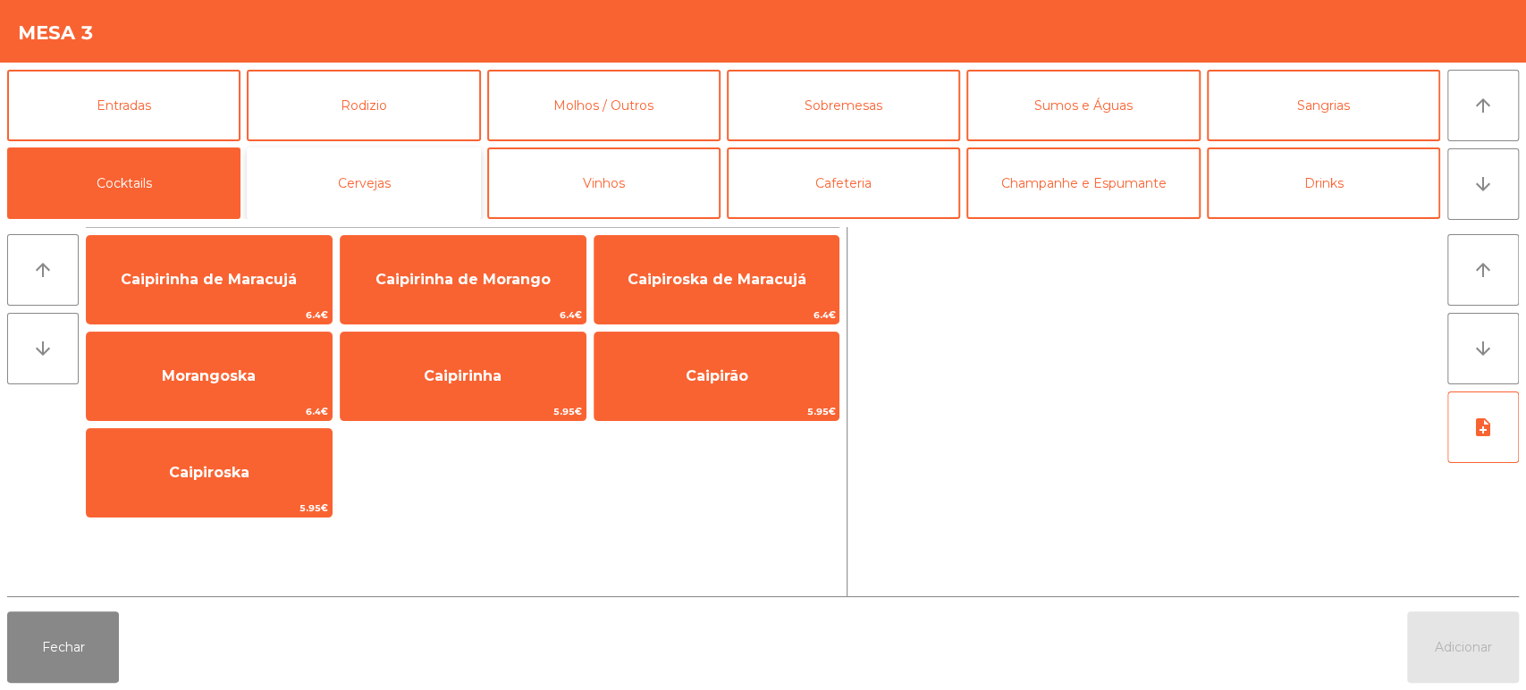
click at [350, 205] on button "Cervejas" at bounding box center [363, 183] width 233 height 72
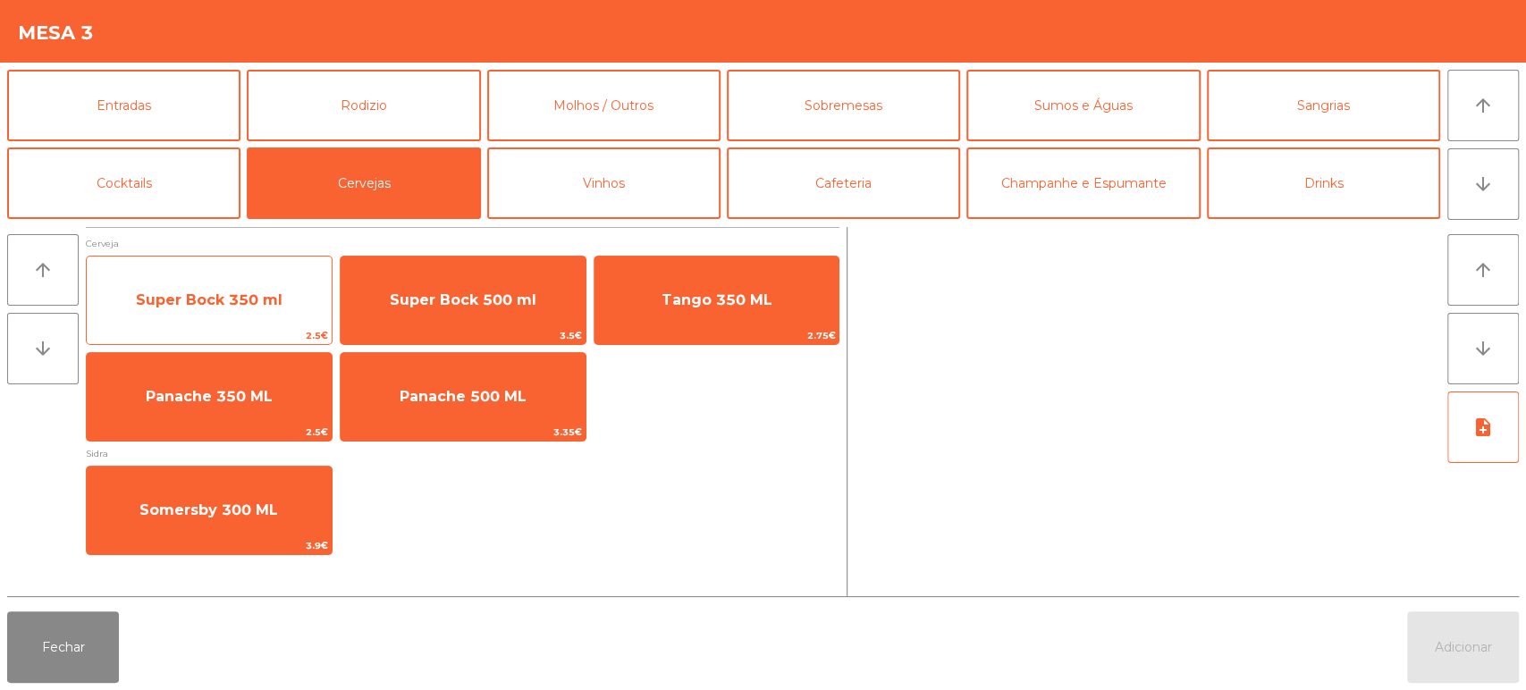
click at [231, 295] on span "Super Bock 350 ml" at bounding box center [209, 299] width 147 height 17
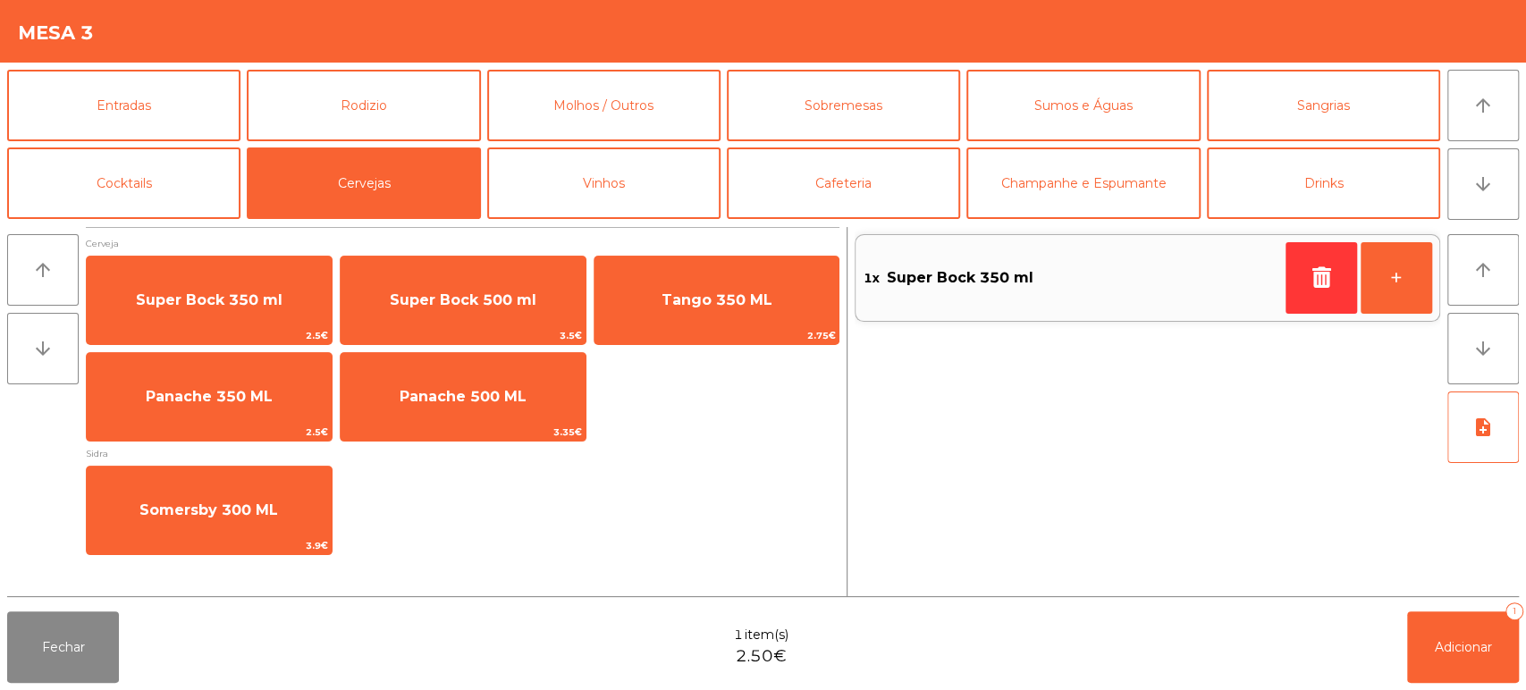
click at [1494, 685] on div "Fechar 1 item(s) 2.50€ Adicionar 1" at bounding box center [763, 647] width 1526 height 86
click at [1453, 644] on span "Adicionar" at bounding box center [1462, 647] width 57 height 16
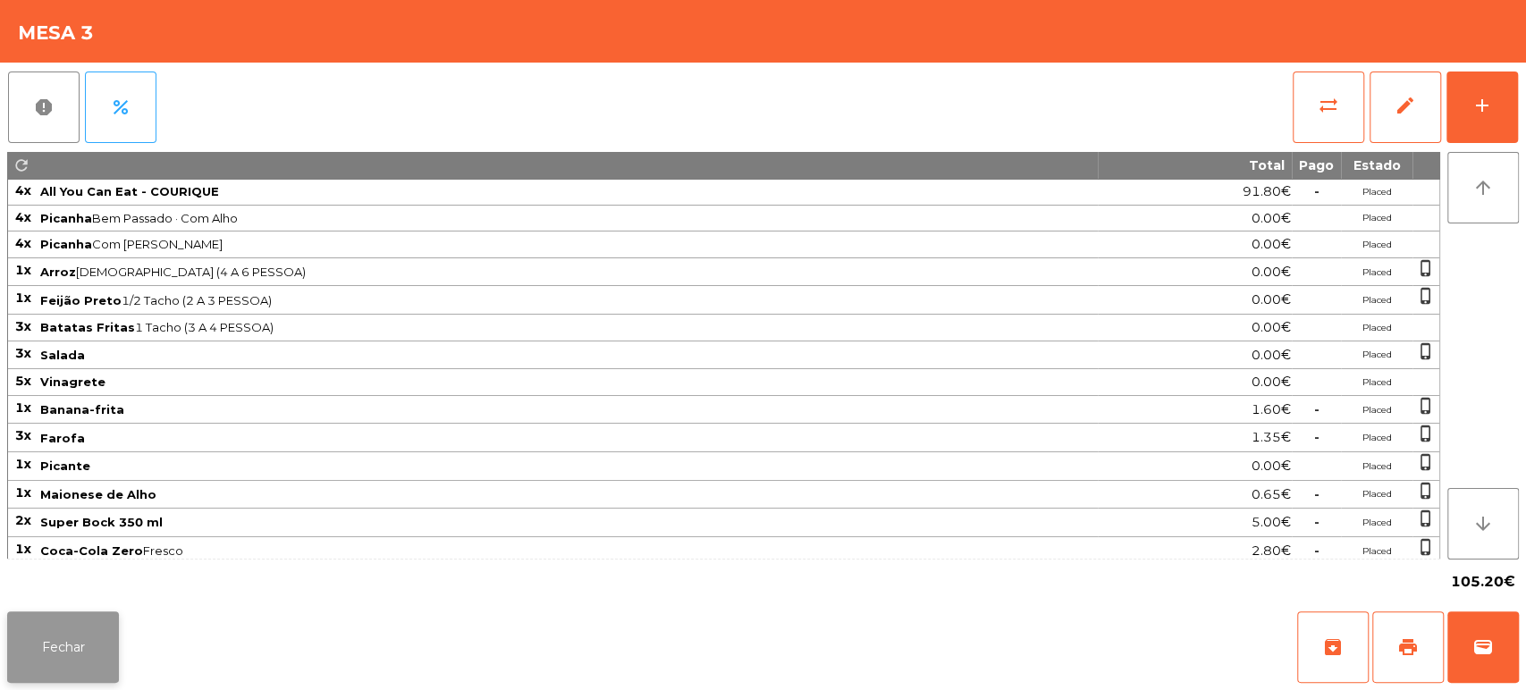
click at [91, 679] on button "Fechar" at bounding box center [63, 647] width 112 height 72
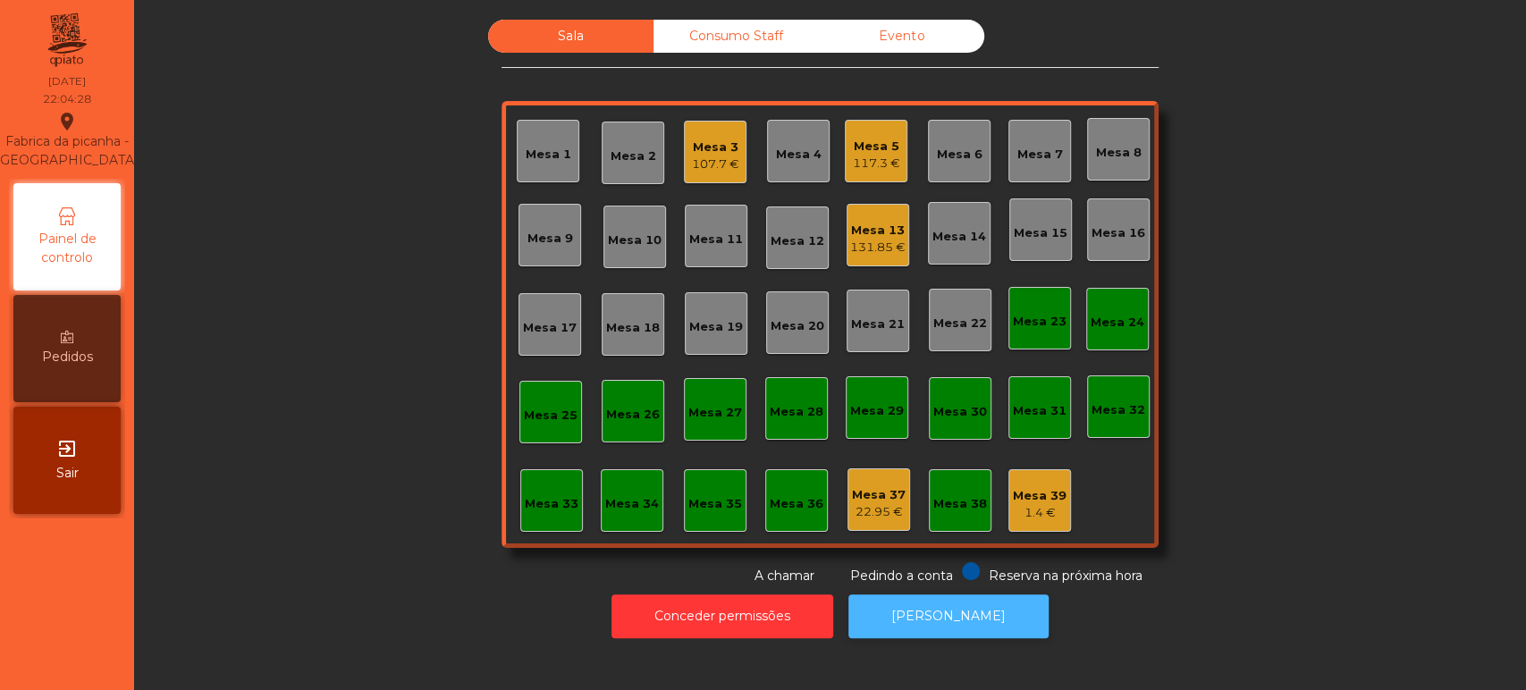
click at [949, 599] on button "[PERSON_NAME]" at bounding box center [948, 616] width 200 height 44
click at [1045, 492] on div "Mesa 39" at bounding box center [1040, 496] width 54 height 18
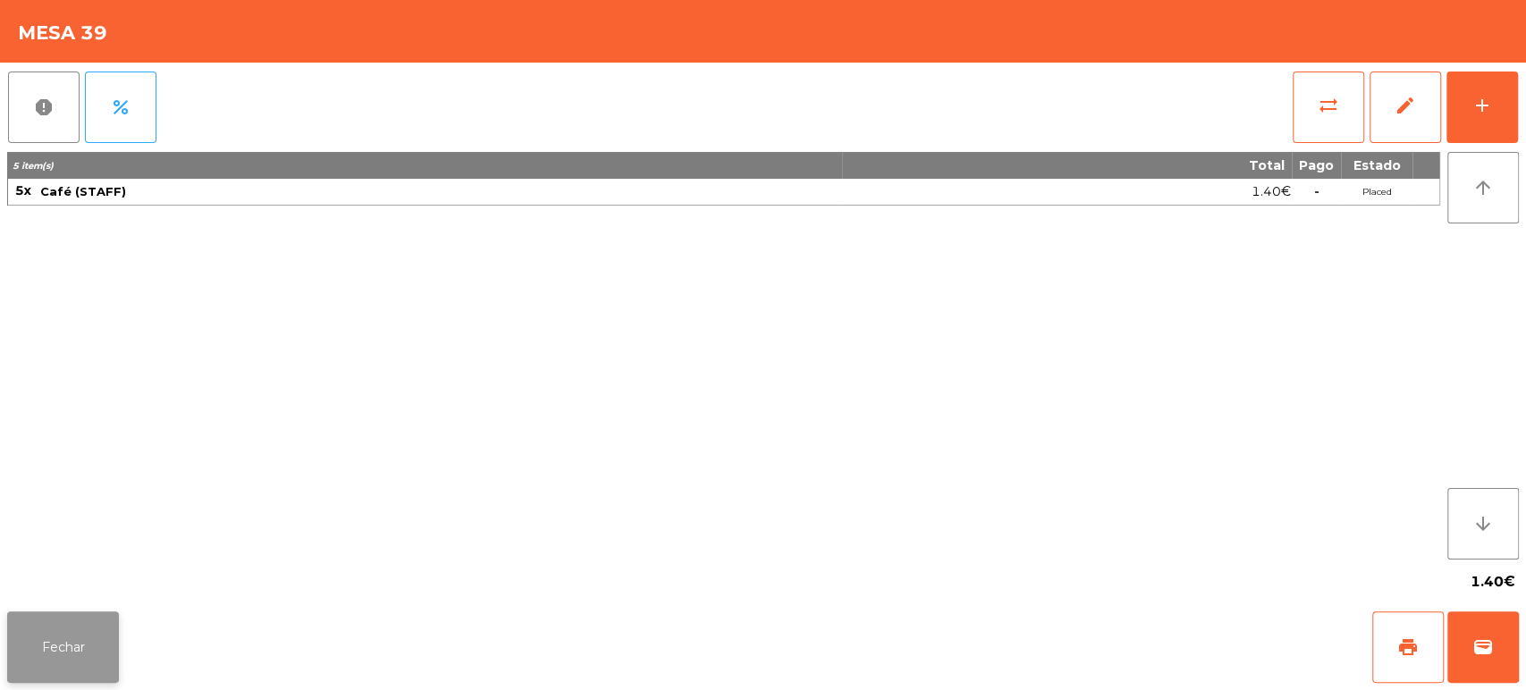
click at [109, 622] on button "Fechar" at bounding box center [63, 647] width 112 height 72
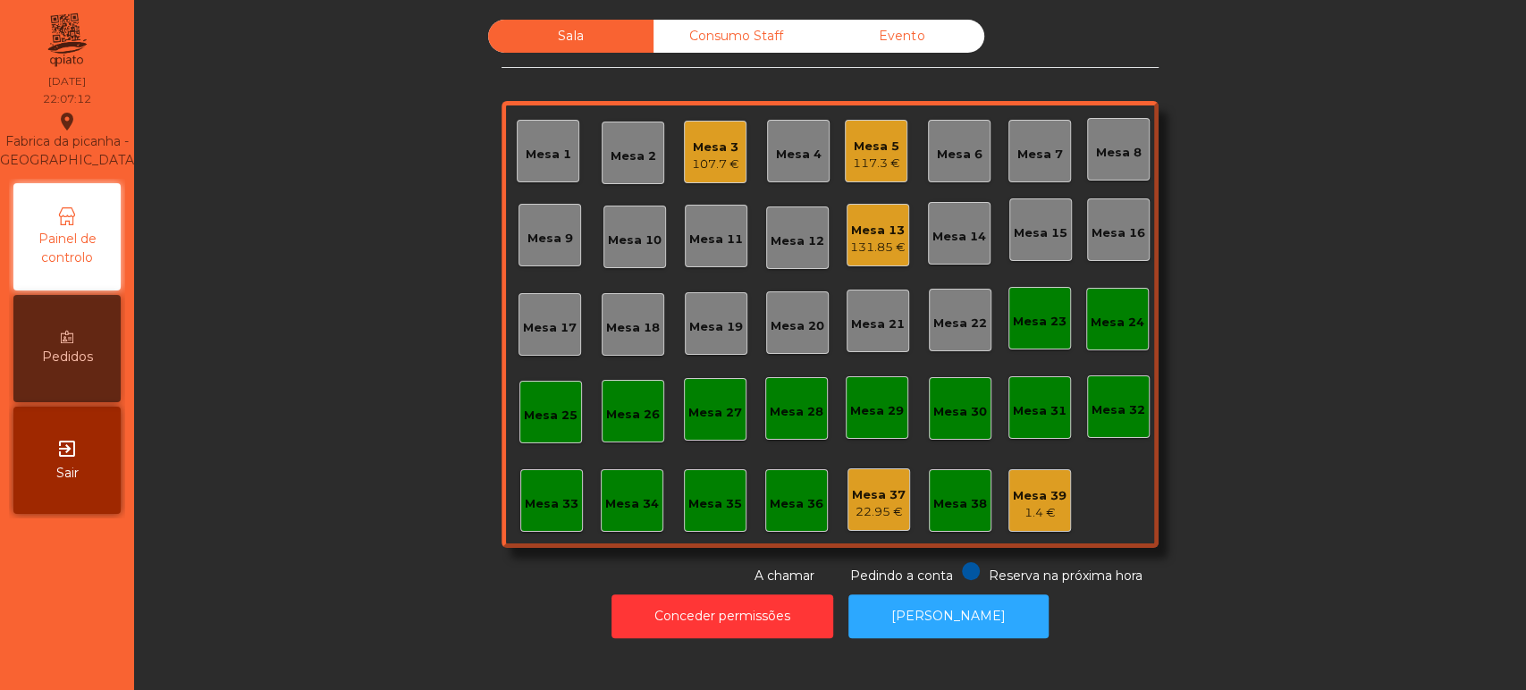
click at [758, 36] on div "Consumo Staff" at bounding box center [735, 36] width 165 height 33
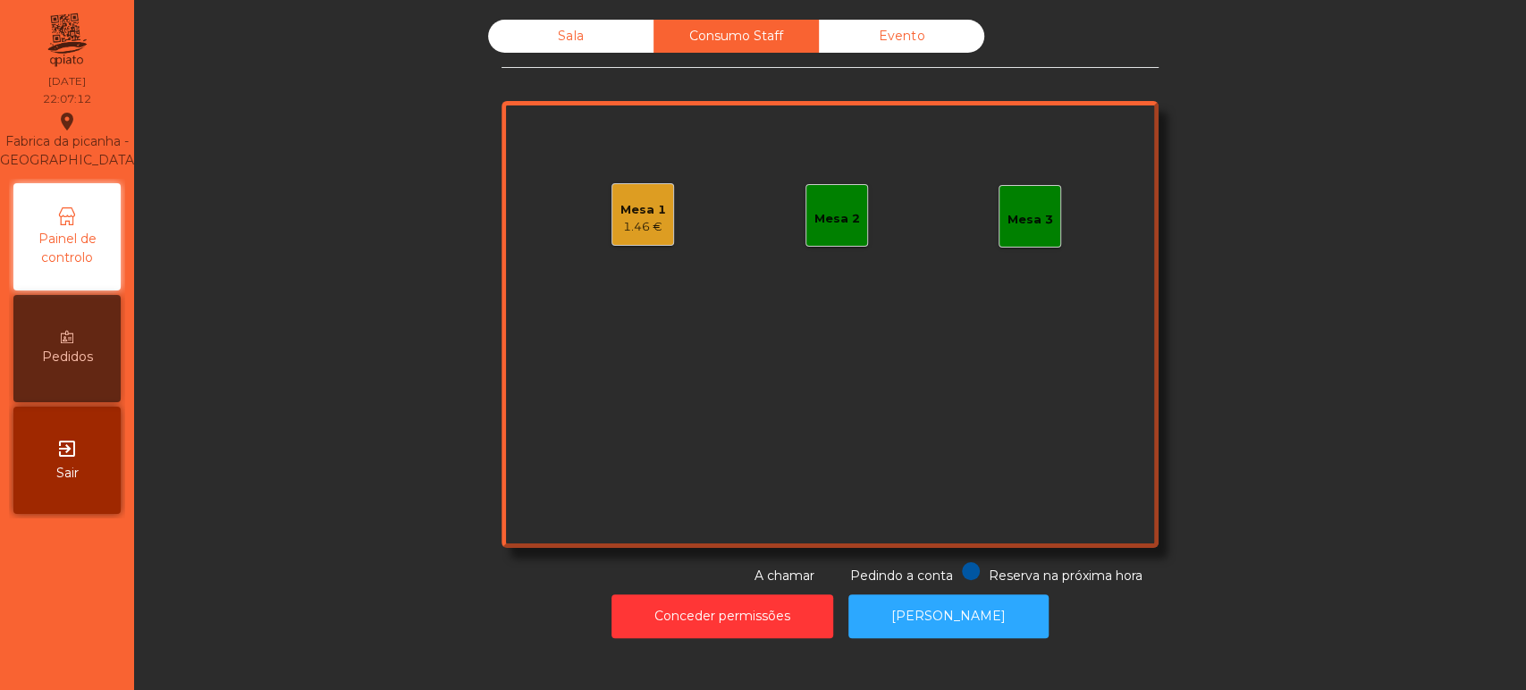
click at [615, 183] on div "Mesa 1 1.46 €" at bounding box center [642, 214] width 63 height 63
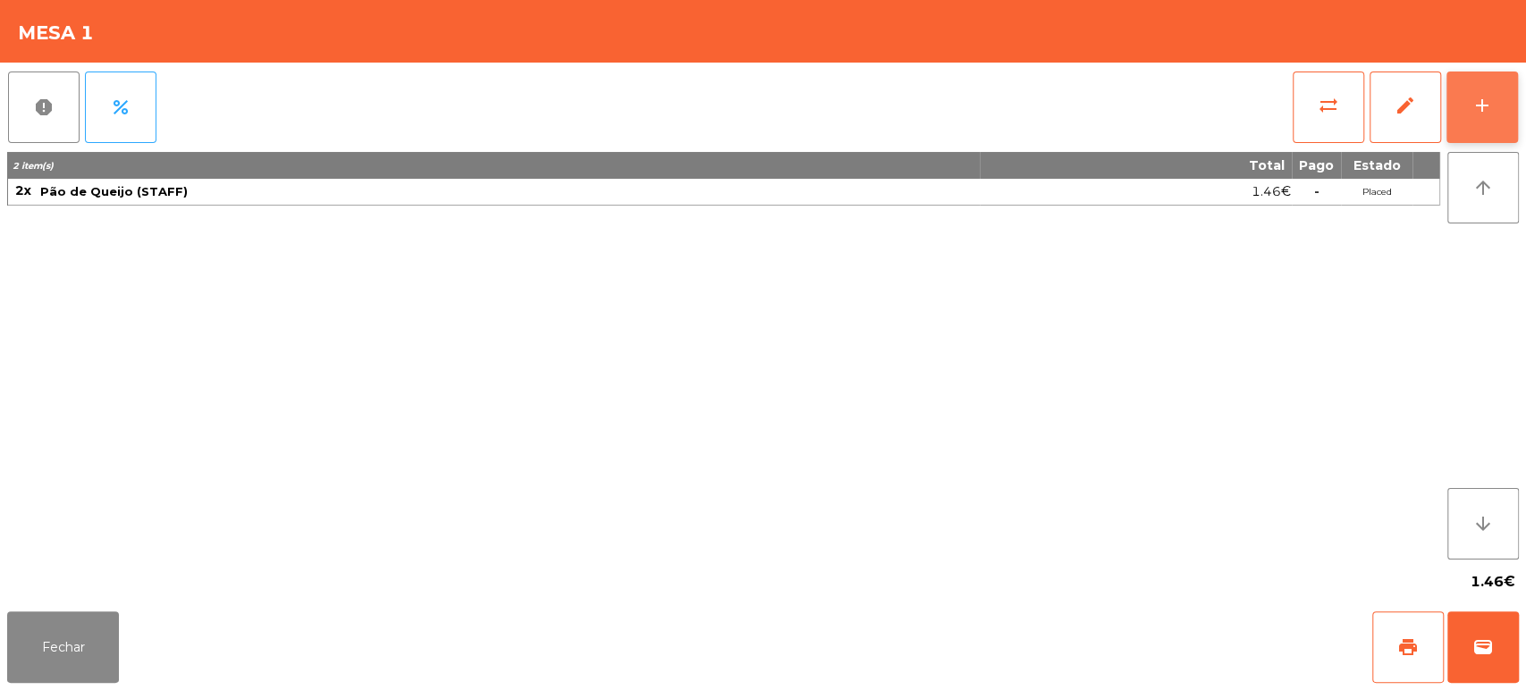
click at [1481, 104] on div "add" at bounding box center [1481, 105] width 21 height 21
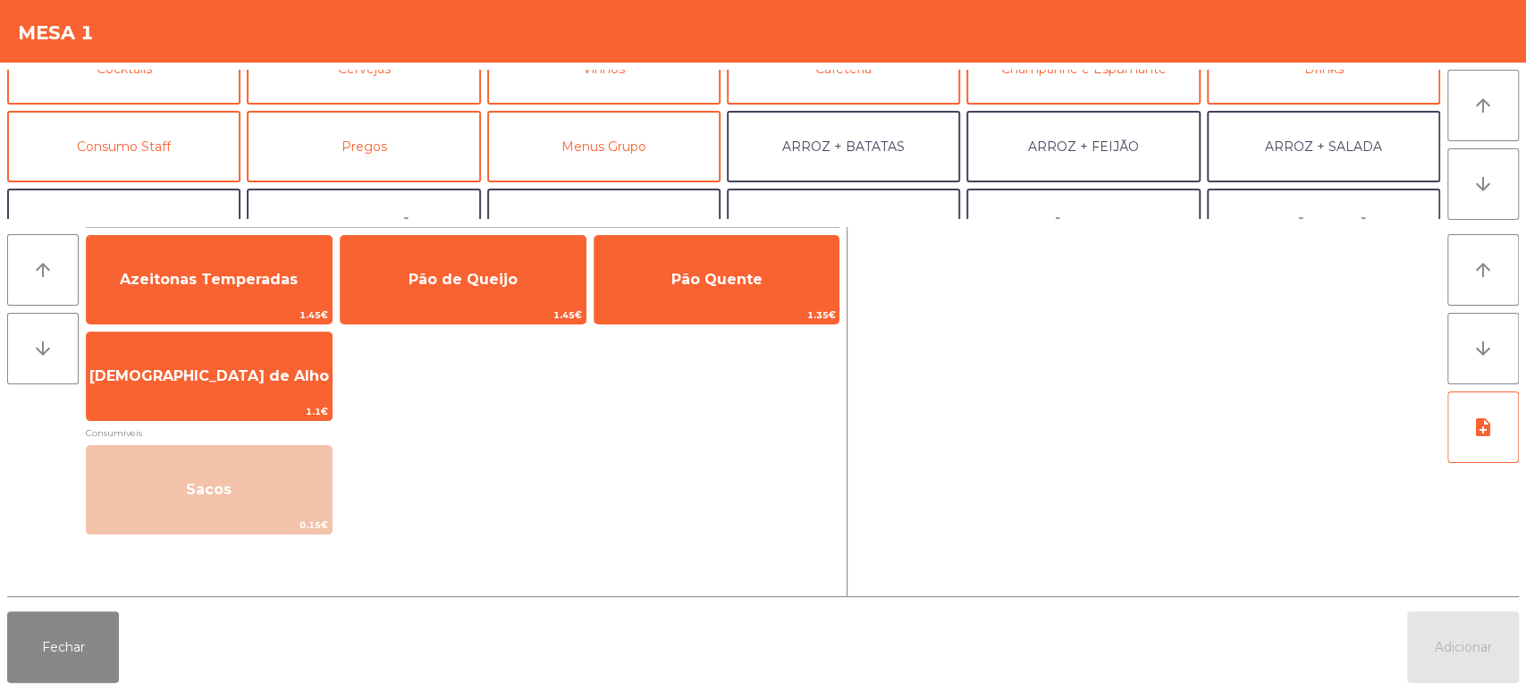
scroll to position [119, 0]
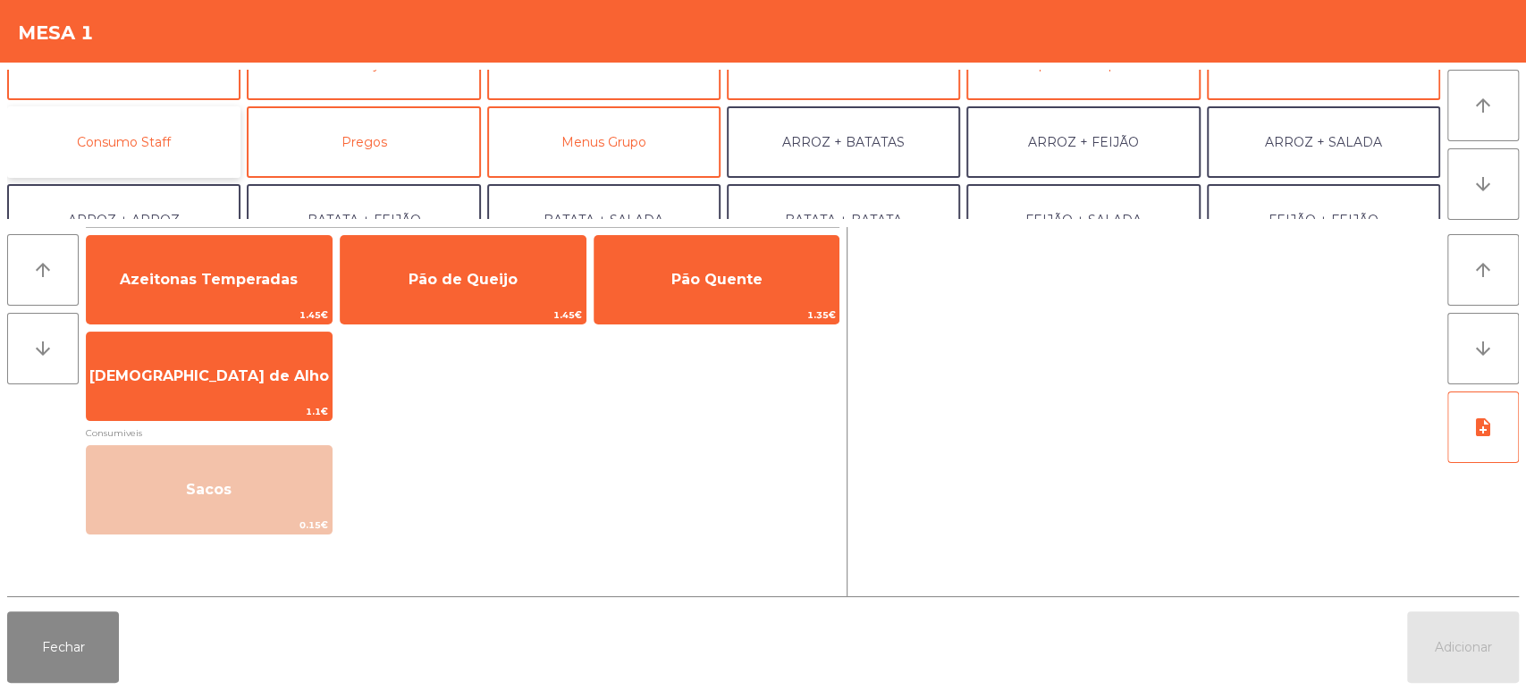
click at [171, 143] on button "Consumo Staff" at bounding box center [123, 142] width 233 height 72
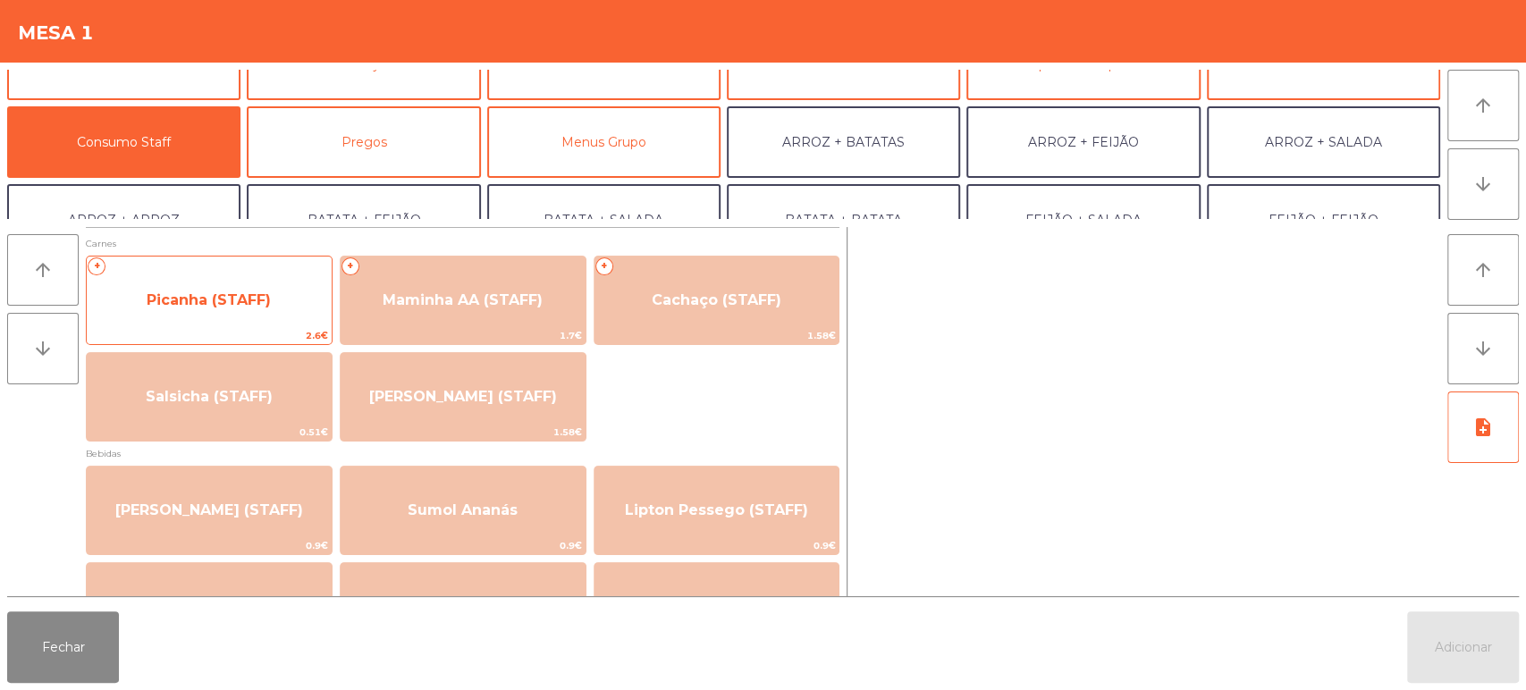
click at [234, 323] on span "Picanha (STAFF)" at bounding box center [209, 300] width 245 height 48
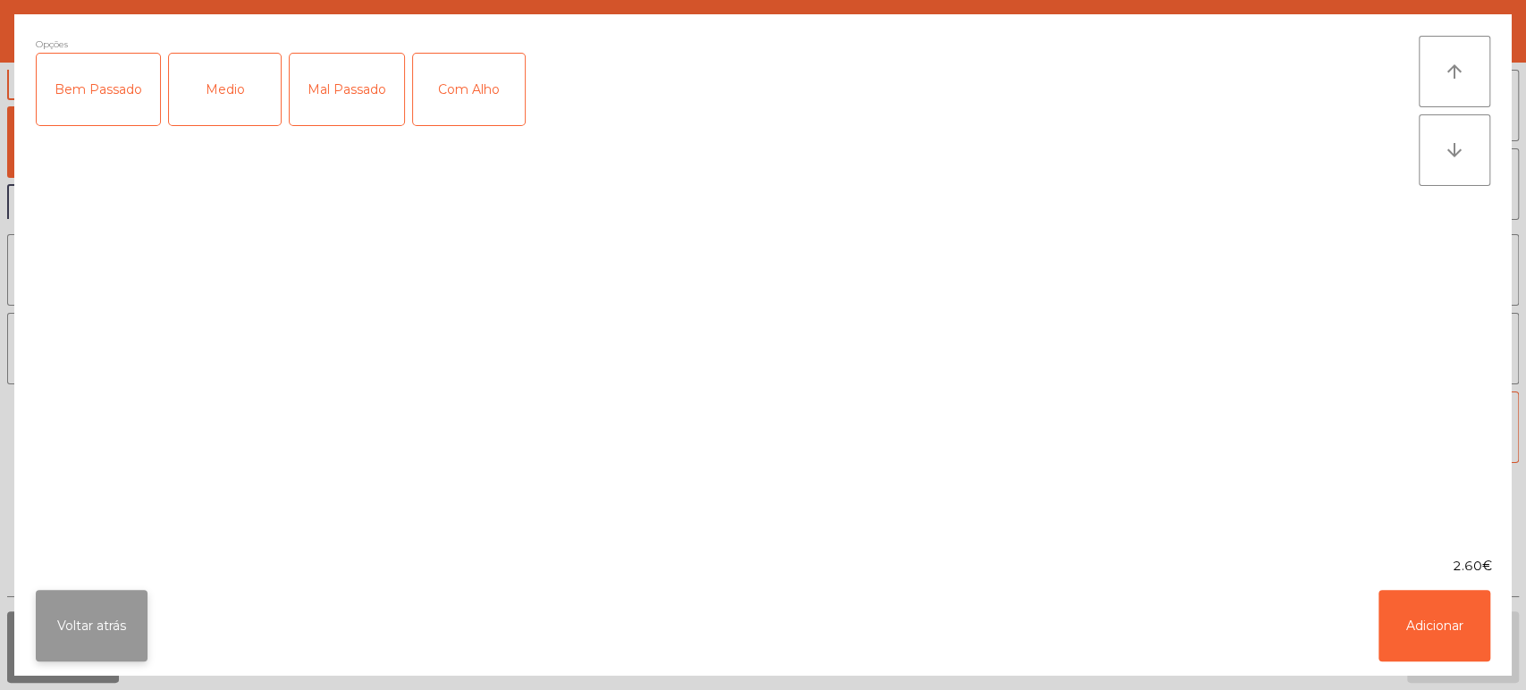
click at [53, 610] on button "Voltar atrás" at bounding box center [92, 626] width 112 height 72
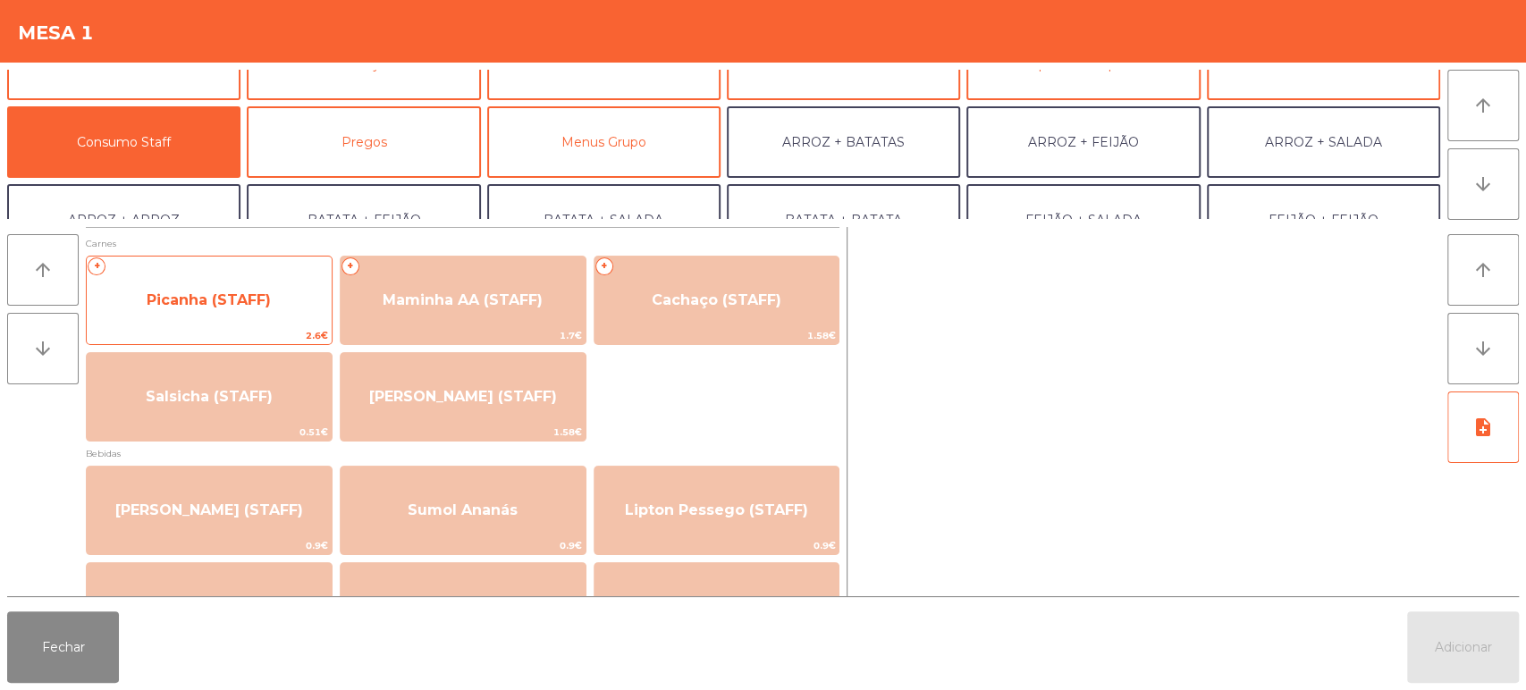
click at [223, 288] on span "Picanha (STAFF)" at bounding box center [209, 300] width 245 height 48
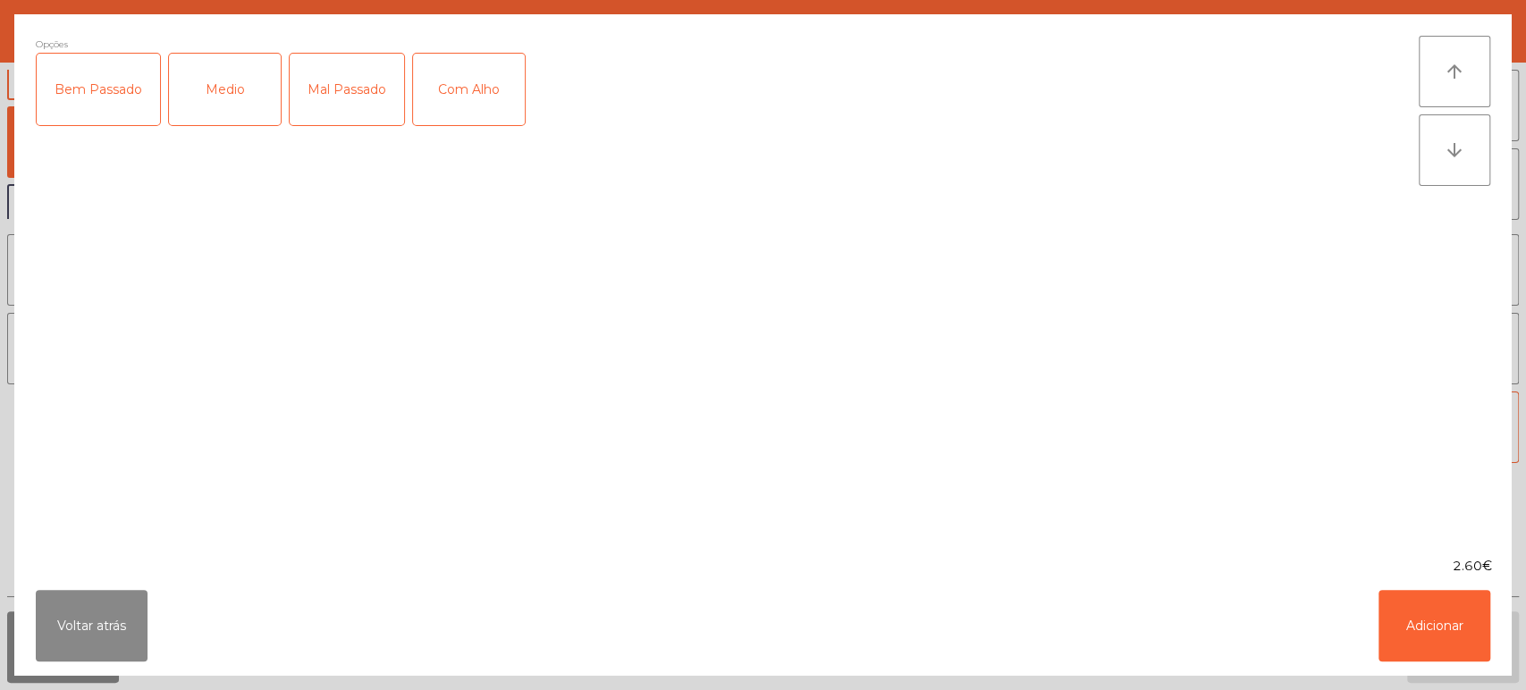
click at [243, 56] on div "Medio" at bounding box center [225, 90] width 112 height 72
click at [1425, 610] on button "Adicionar" at bounding box center [1434, 626] width 112 height 72
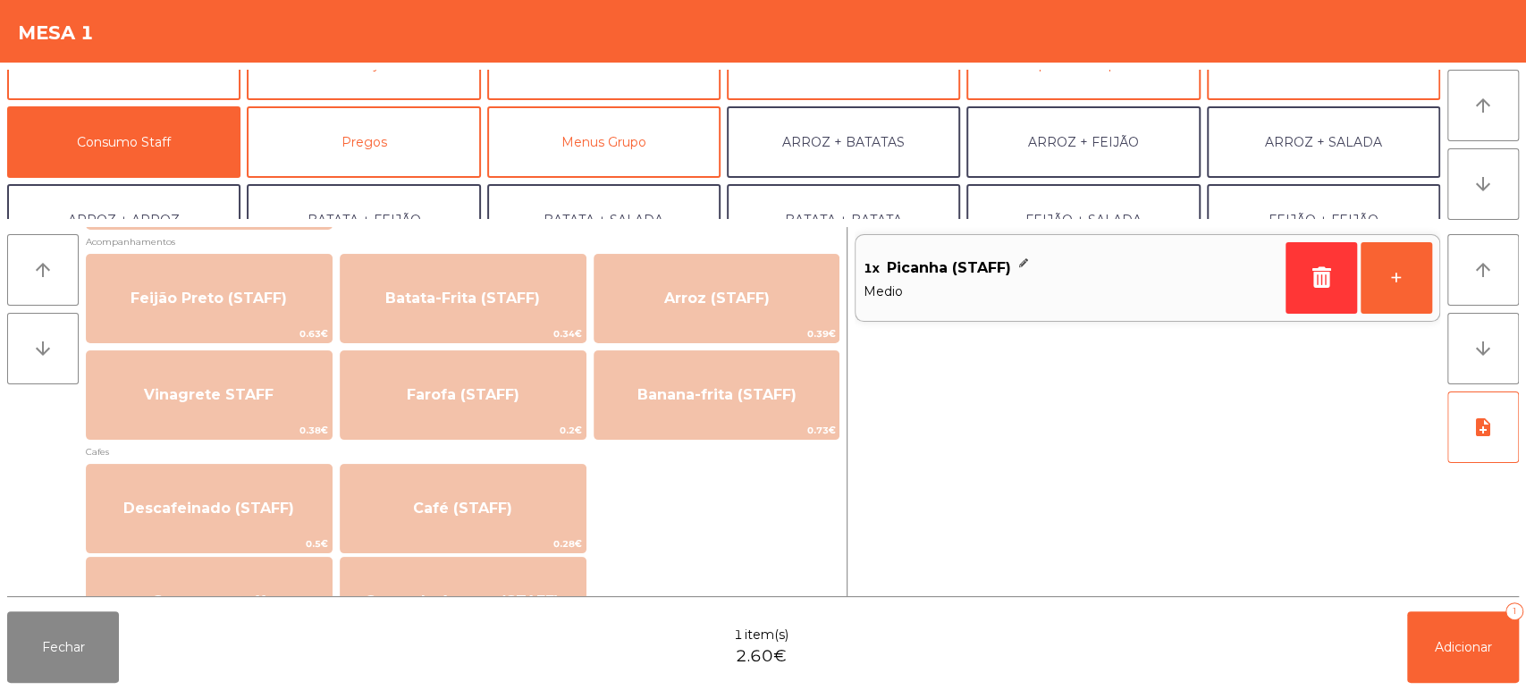
scroll to position [836, 0]
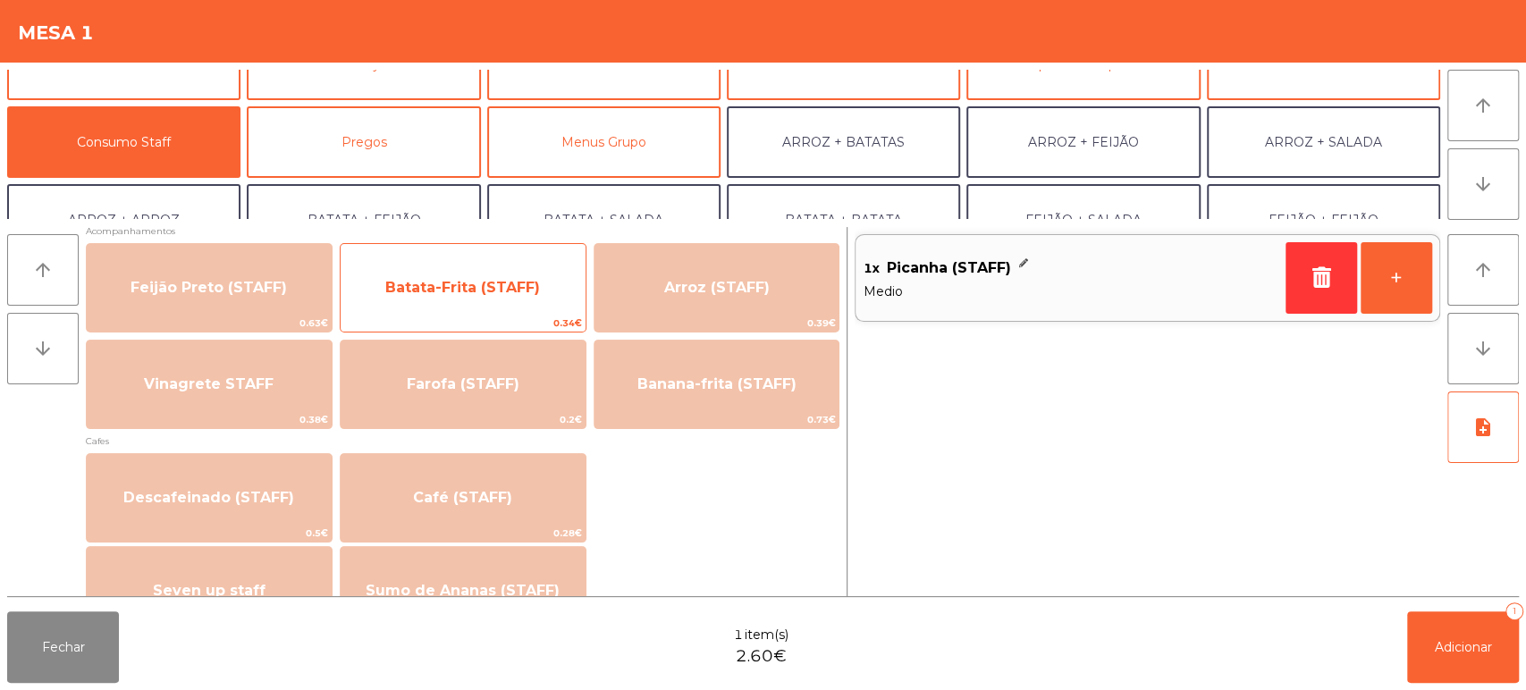
click at [490, 302] on span "Batata-Frita (STAFF)" at bounding box center [463, 288] width 245 height 48
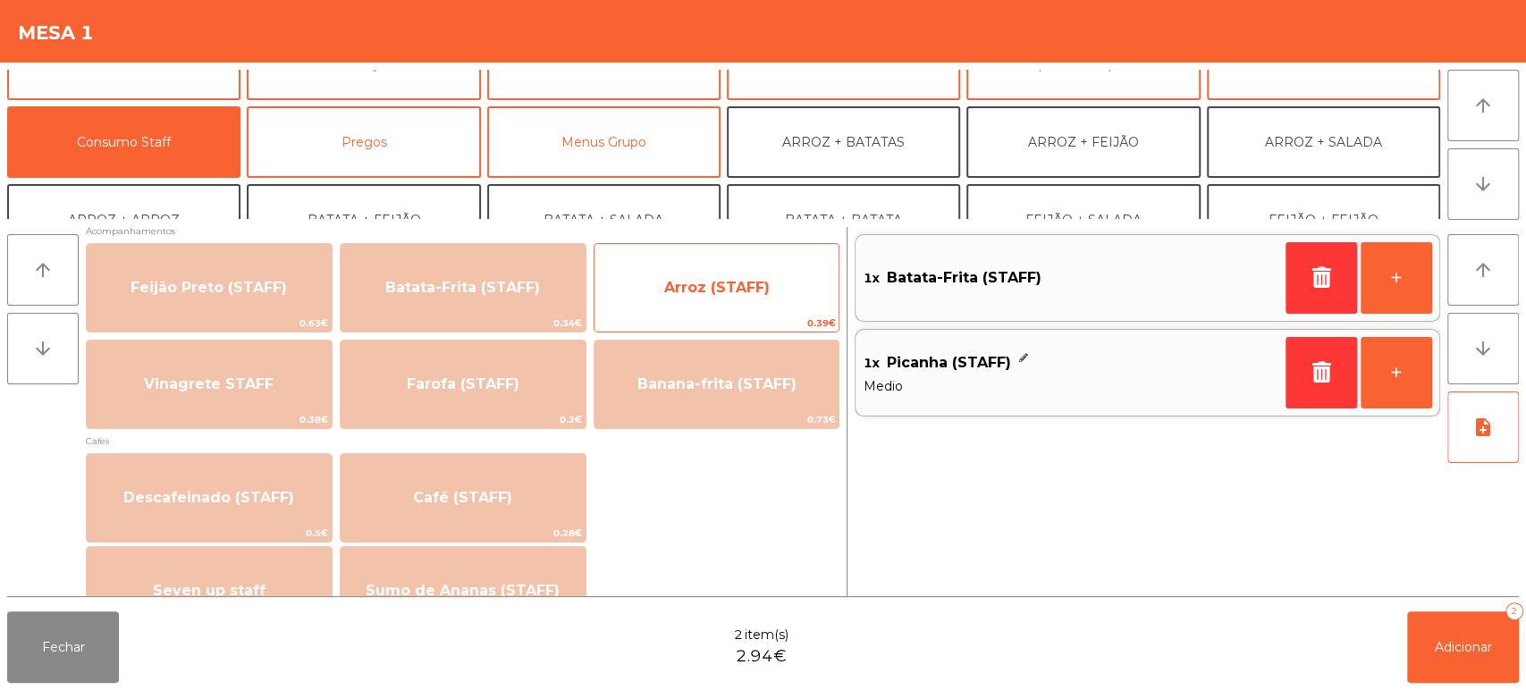
click at [775, 285] on span "Arroz (STAFF)" at bounding box center [716, 288] width 245 height 48
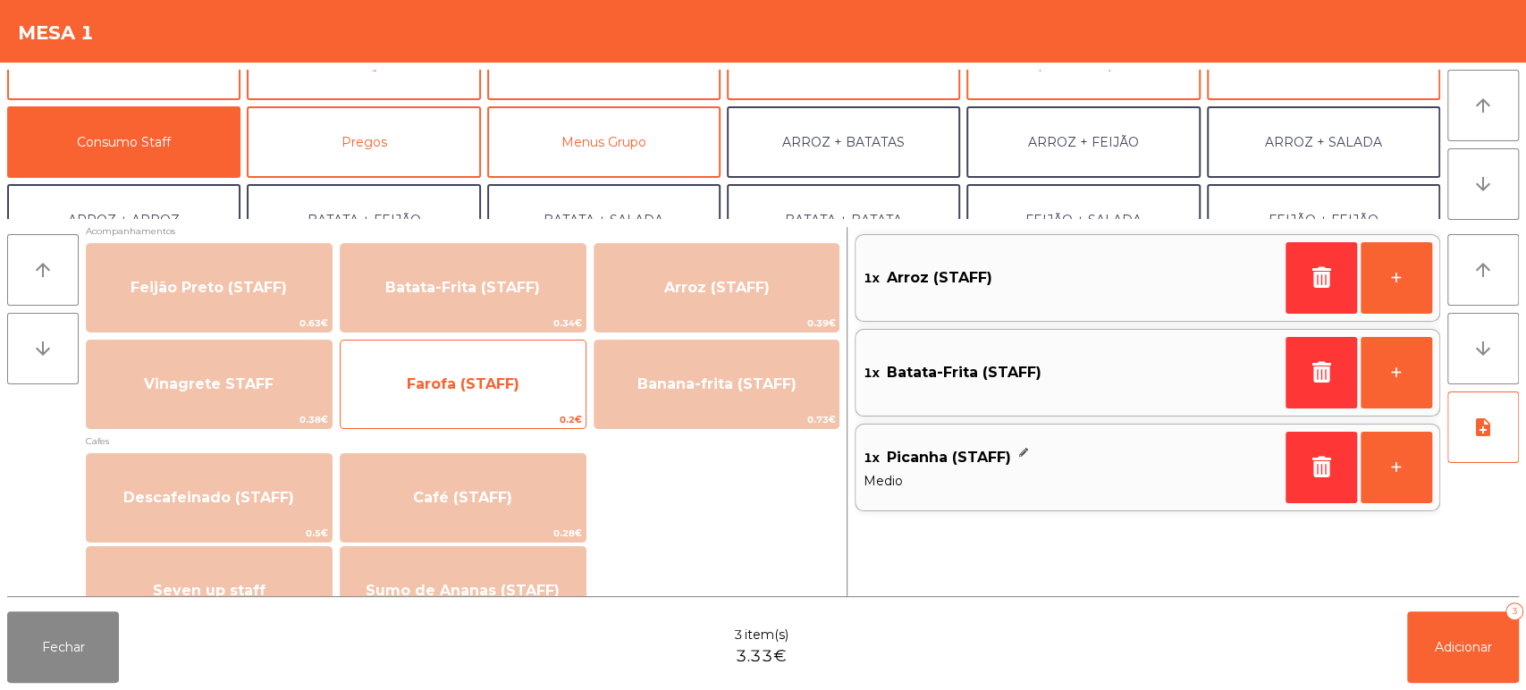
click at [470, 398] on span "Farofa (STAFF)" at bounding box center [463, 384] width 245 height 48
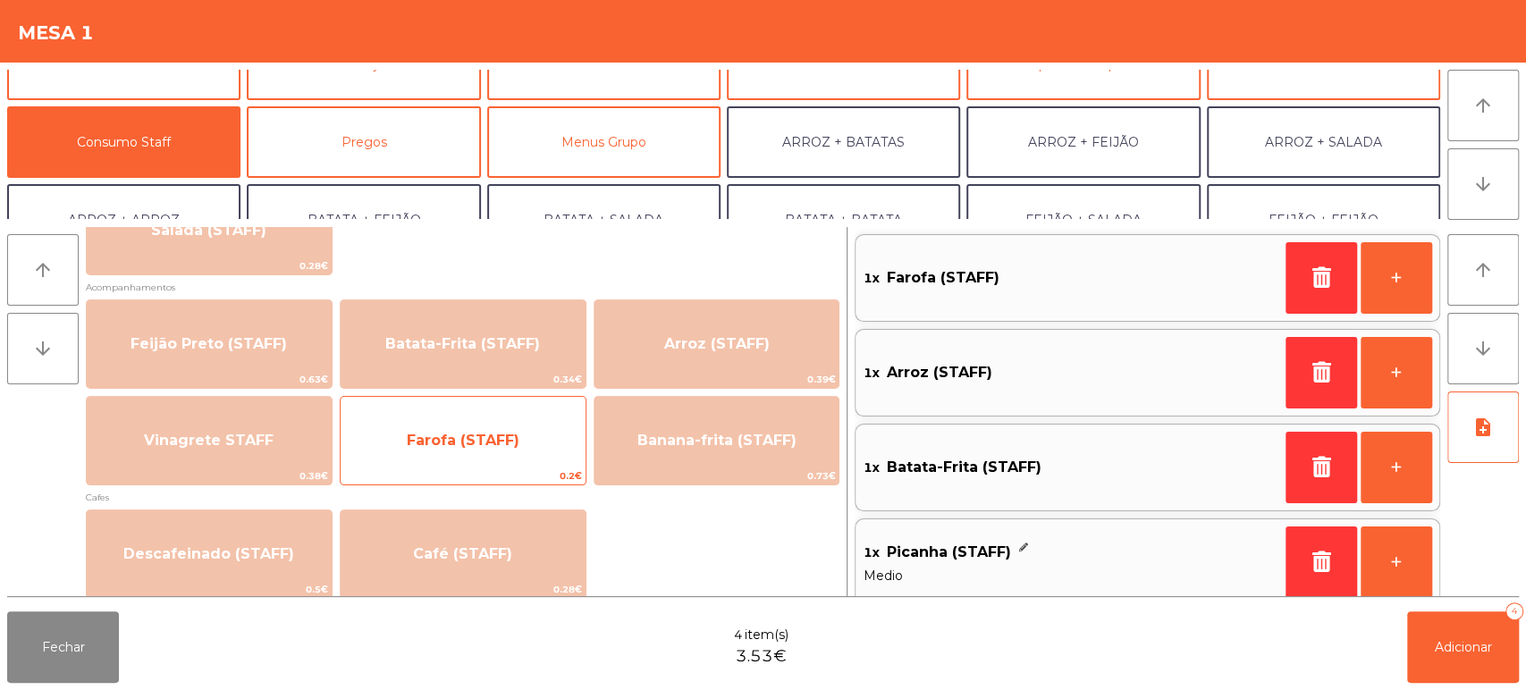
scroll to position [15, 0]
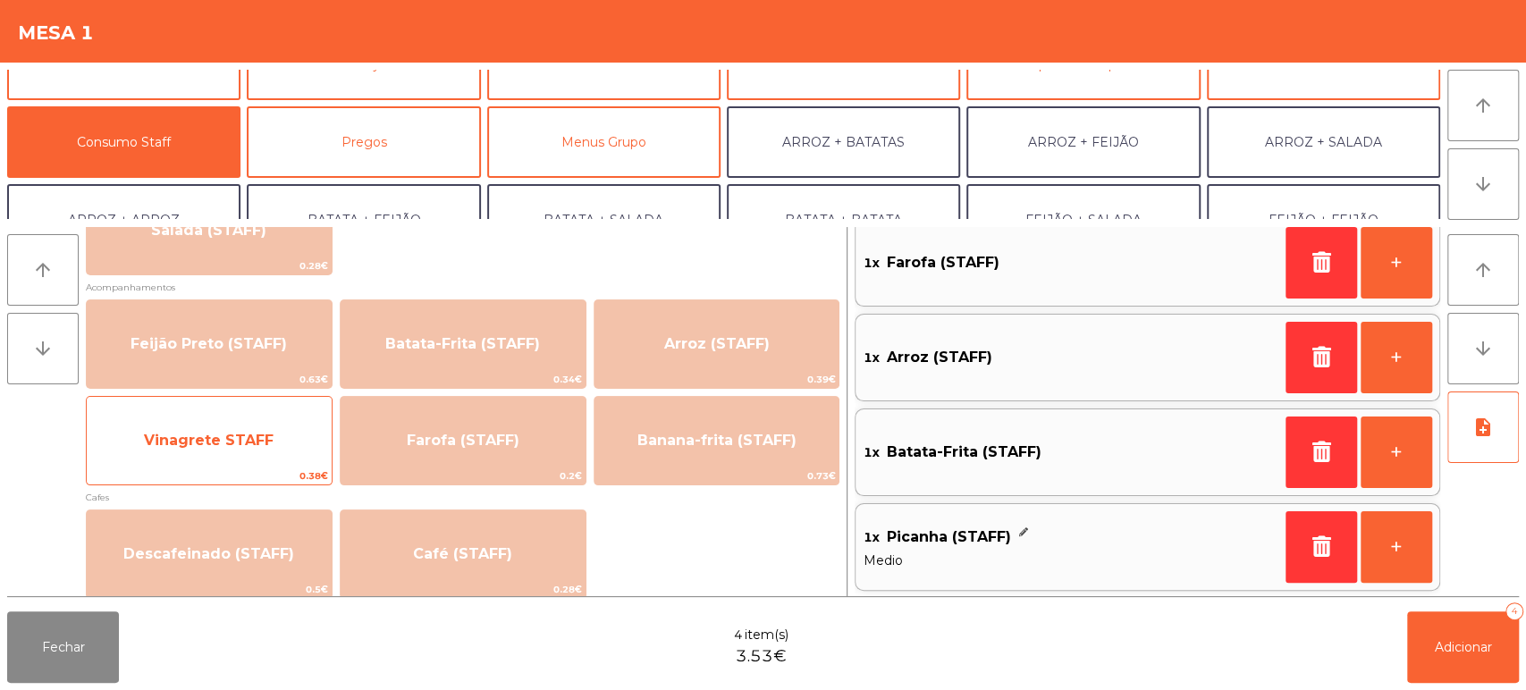
click at [233, 445] on span "Vinagrete STAFF" at bounding box center [209, 440] width 130 height 17
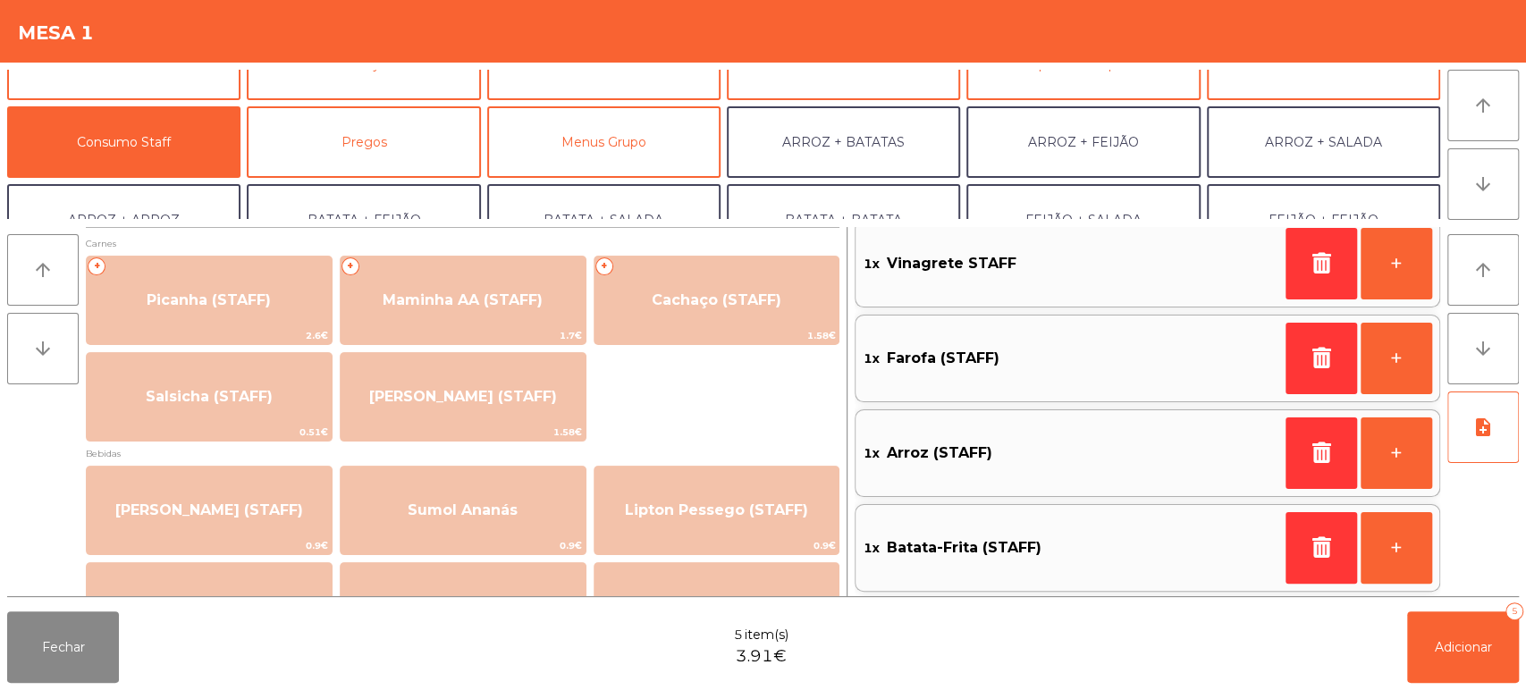
scroll to position [0, 0]
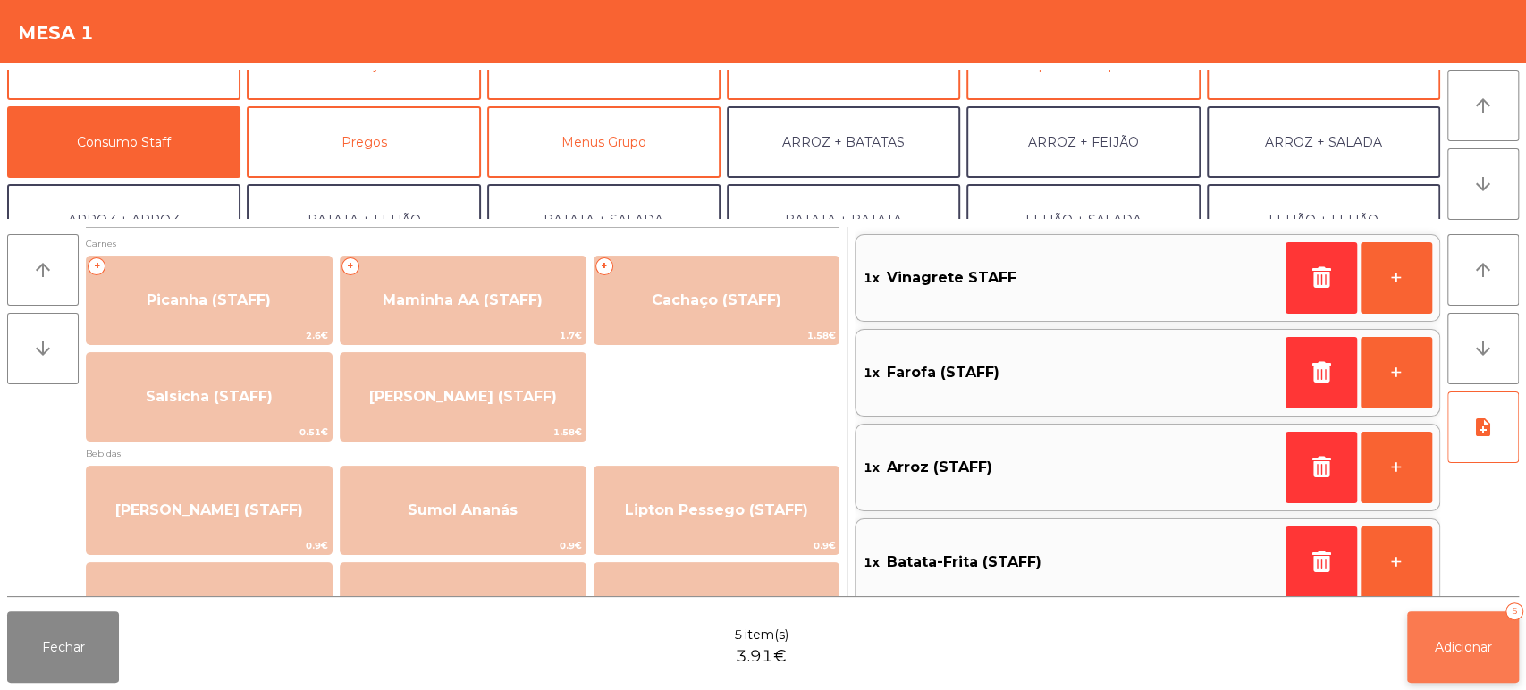
click at [1473, 662] on button "Adicionar 5" at bounding box center [1463, 647] width 112 height 72
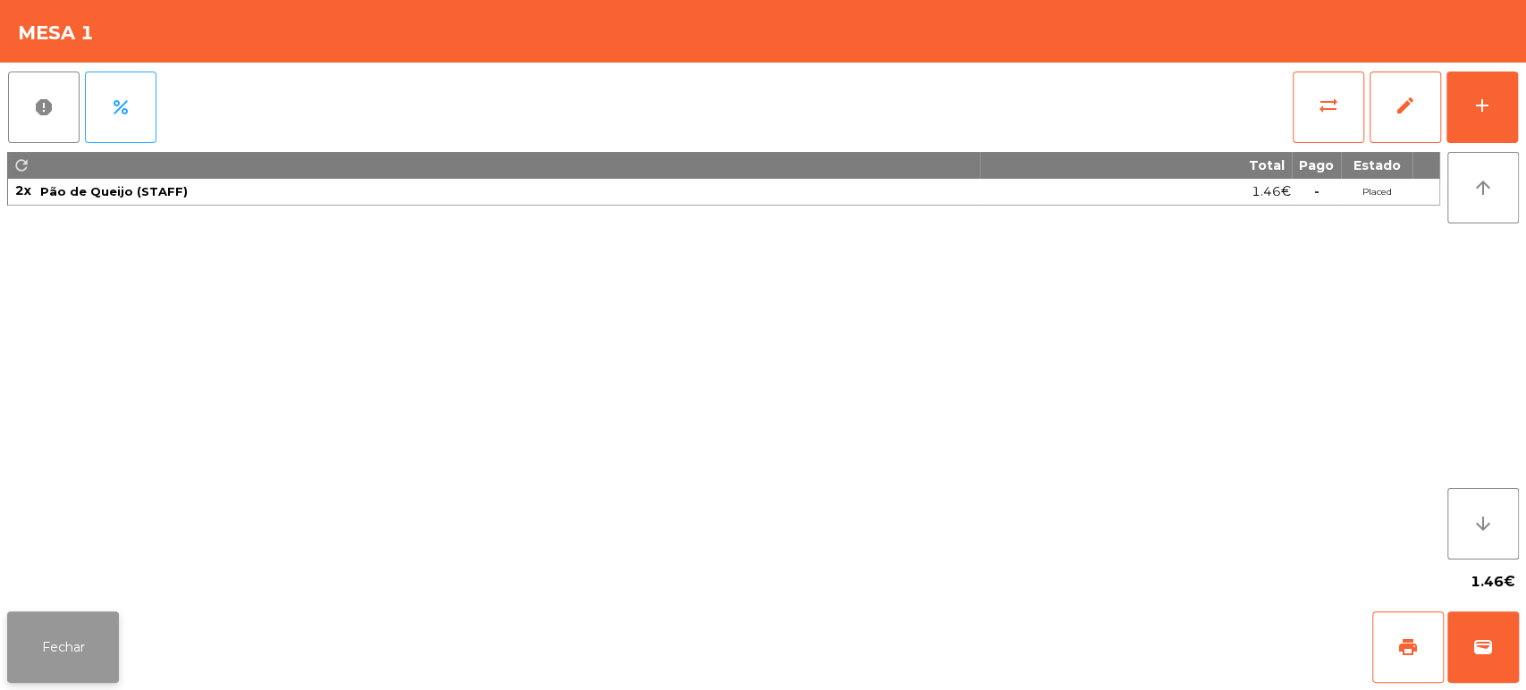
click at [72, 646] on button "Fechar" at bounding box center [63, 647] width 112 height 72
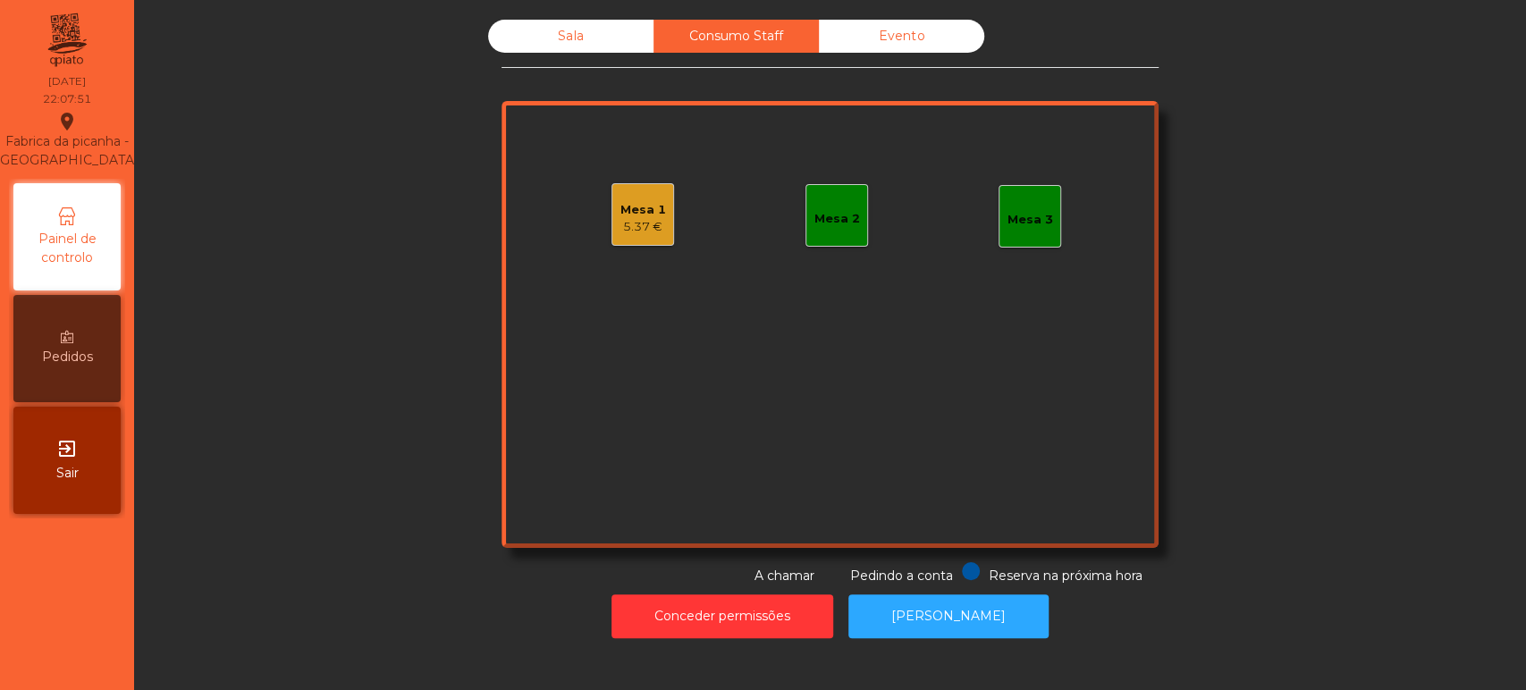
click at [550, 45] on div "Sala" at bounding box center [570, 36] width 165 height 33
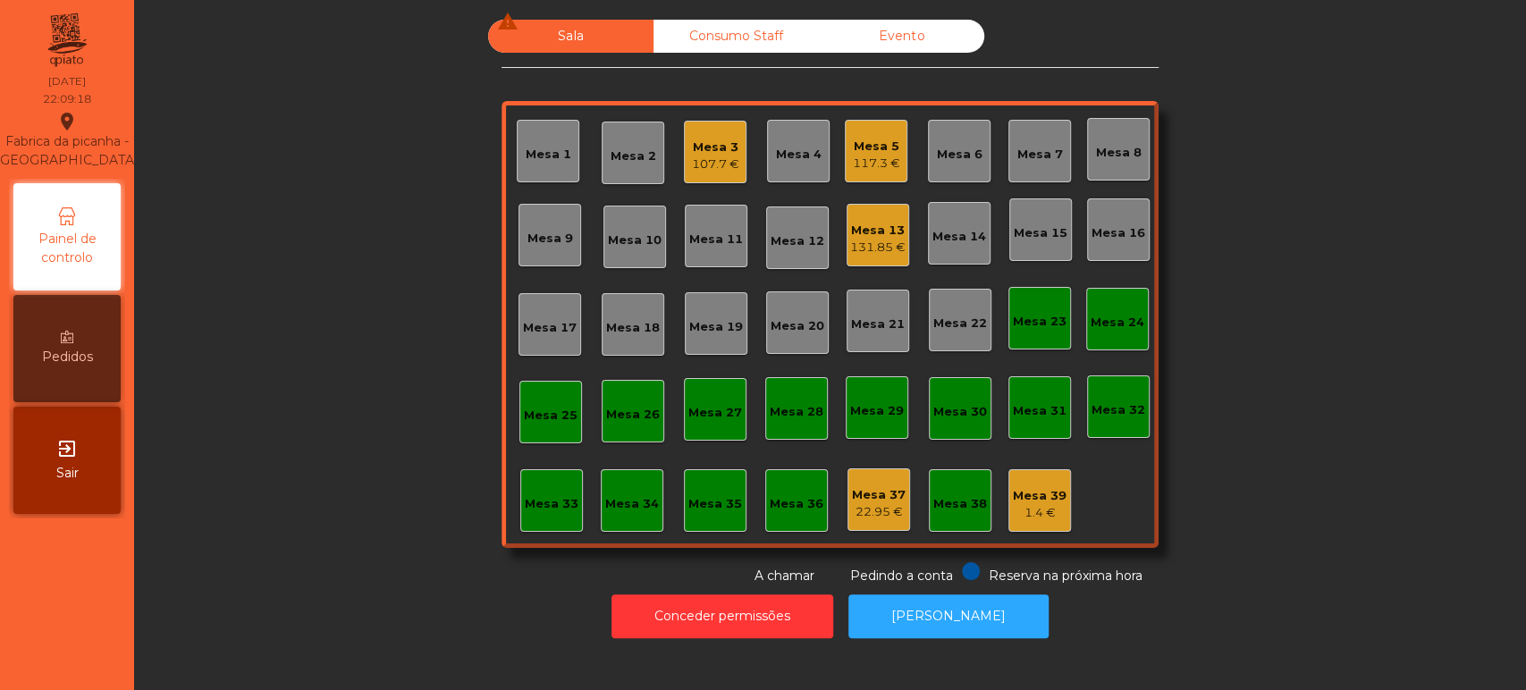
click at [884, 250] on div "131.85 €" at bounding box center [877, 248] width 55 height 18
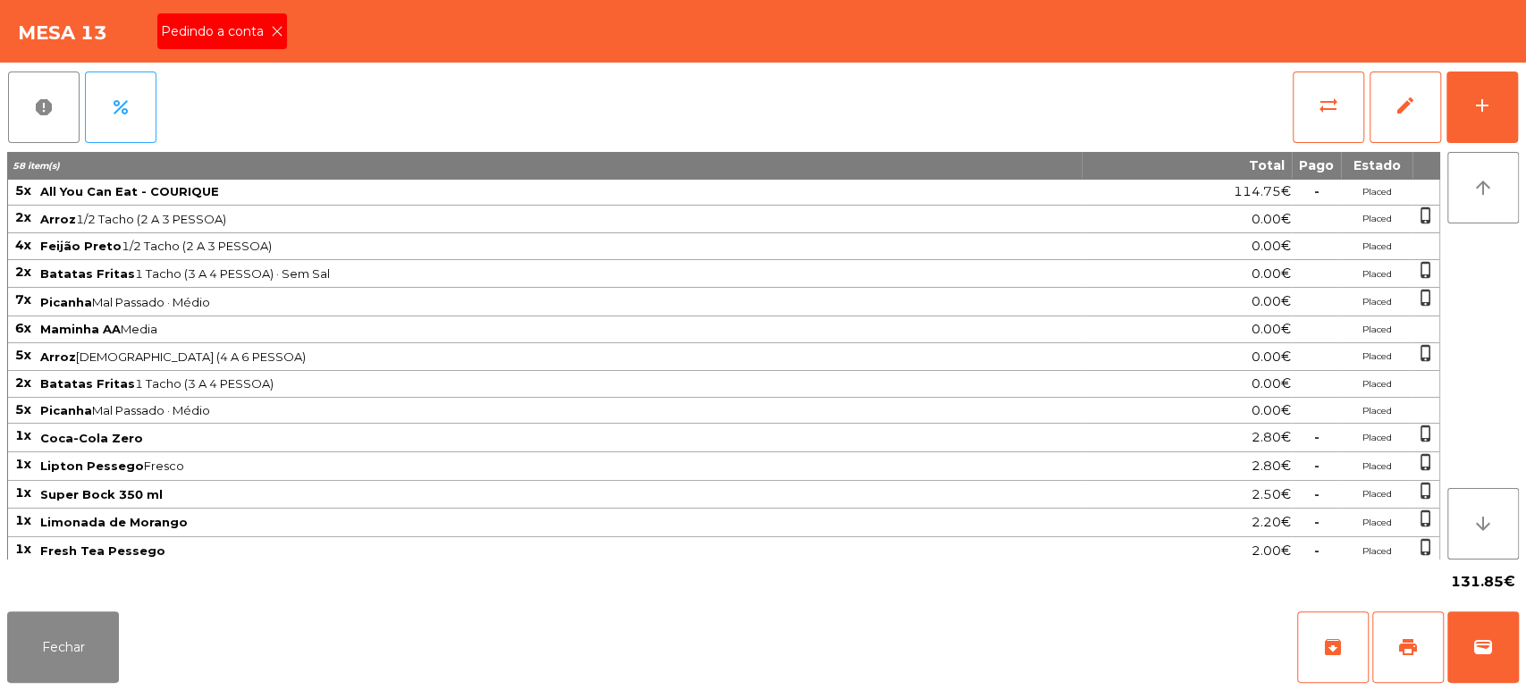
click at [275, 34] on icon at bounding box center [277, 31] width 13 height 13
click at [1397, 616] on button "print" at bounding box center [1408, 647] width 72 height 72
click at [72, 630] on button "Fechar" at bounding box center [63, 647] width 112 height 72
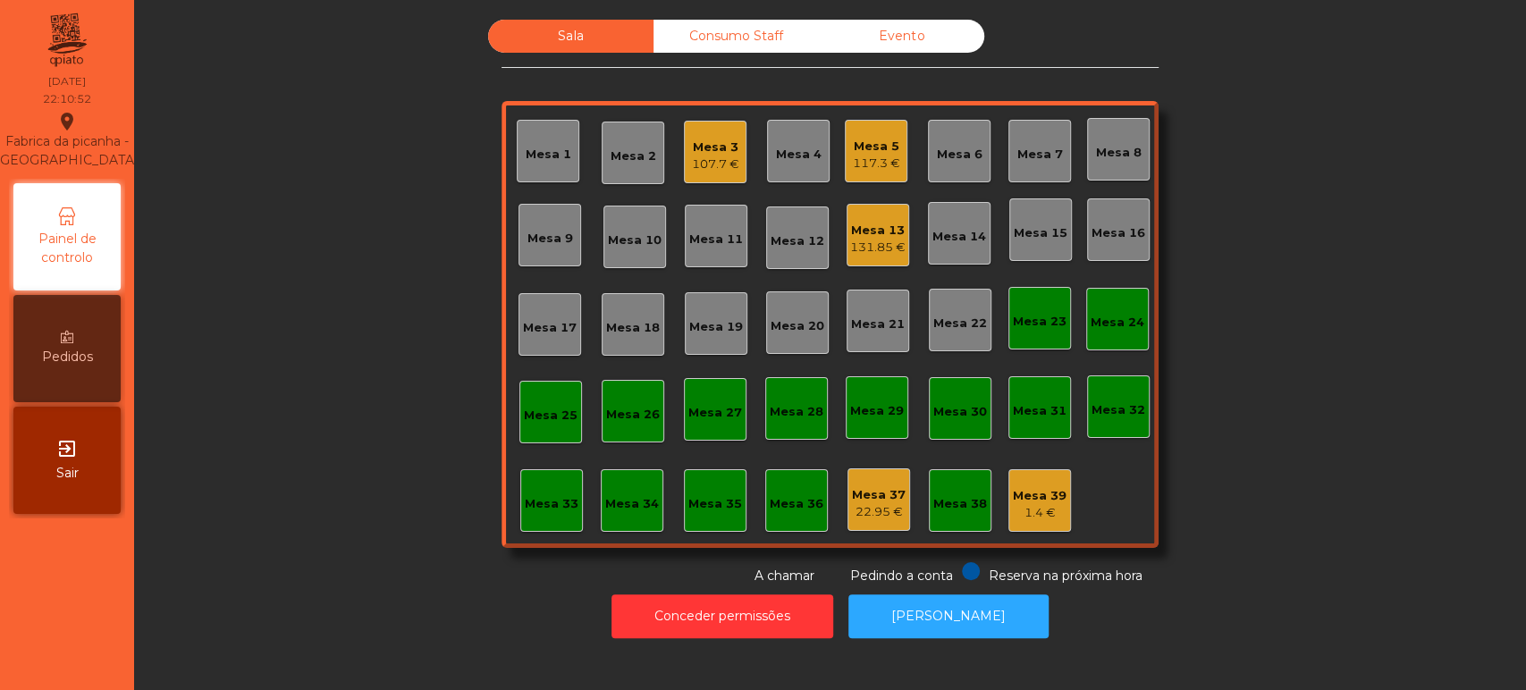
click at [854, 258] on div "Mesa 13 131.85 €" at bounding box center [877, 235] width 63 height 63
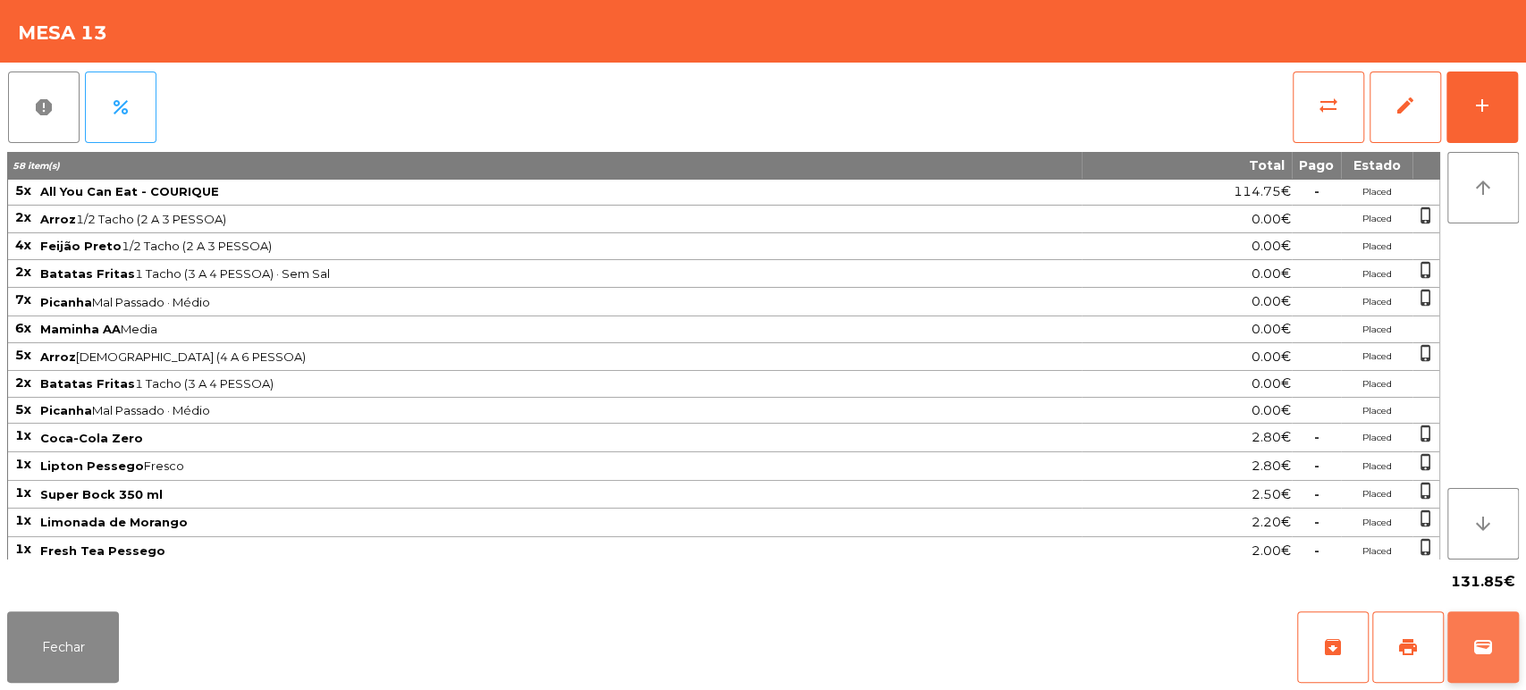
click at [1447, 642] on button "wallet" at bounding box center [1483, 647] width 72 height 72
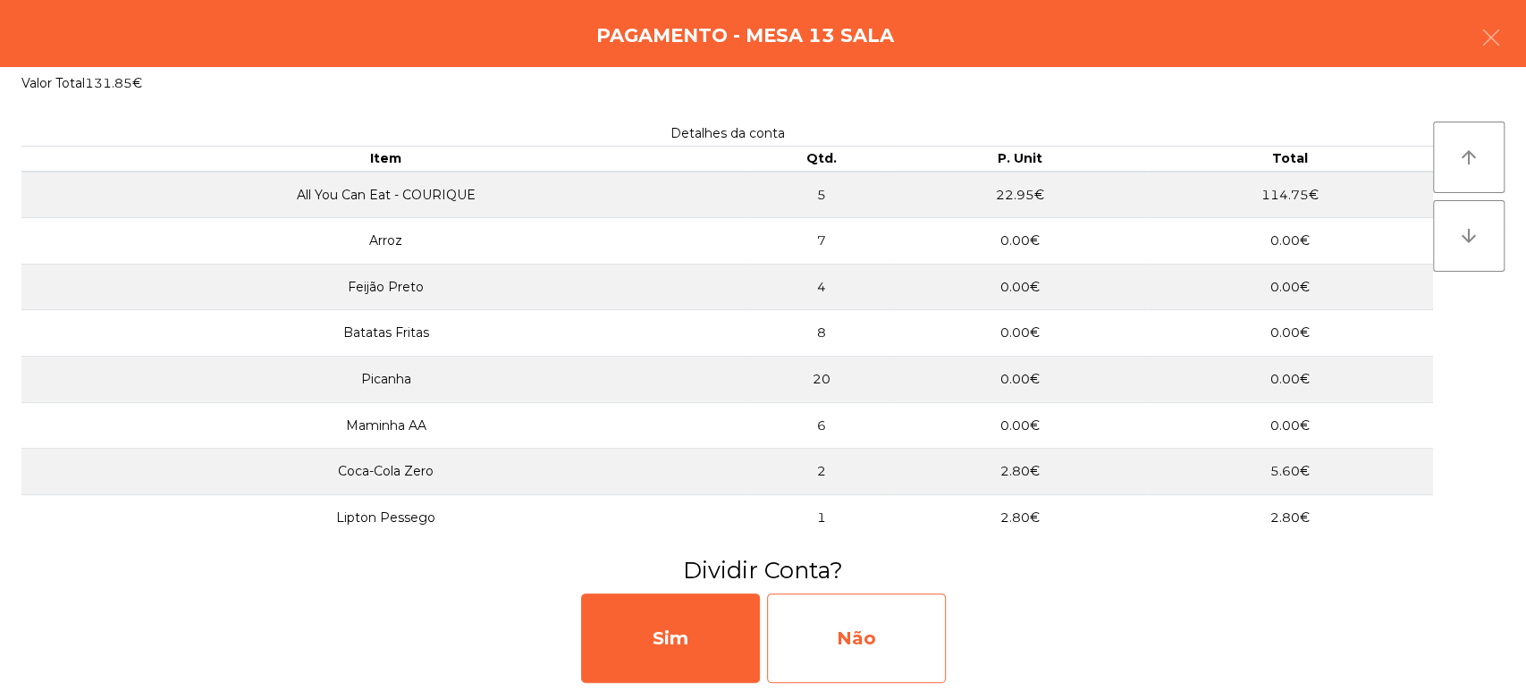
click at [815, 652] on div "Não" at bounding box center [856, 637] width 179 height 89
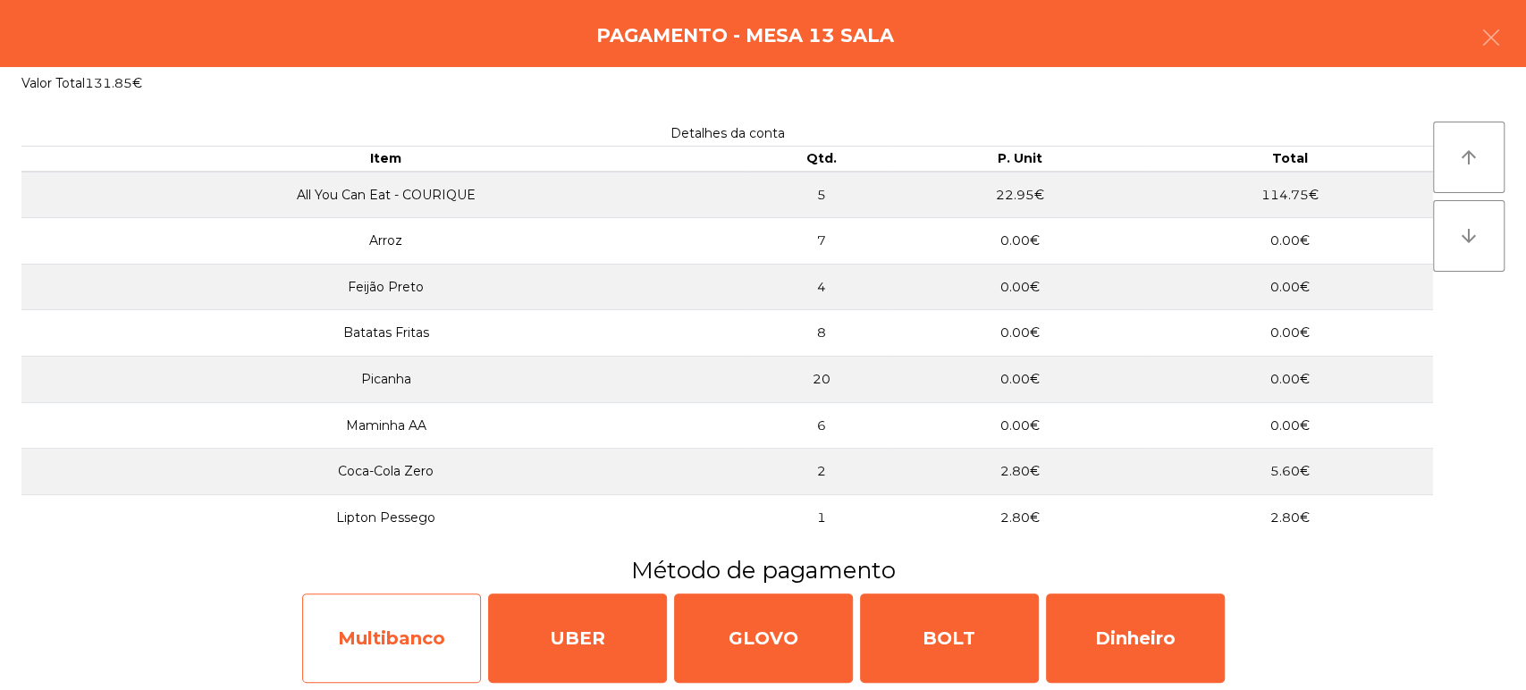
click at [415, 629] on div "Multibanco" at bounding box center [391, 637] width 179 height 89
select select "**"
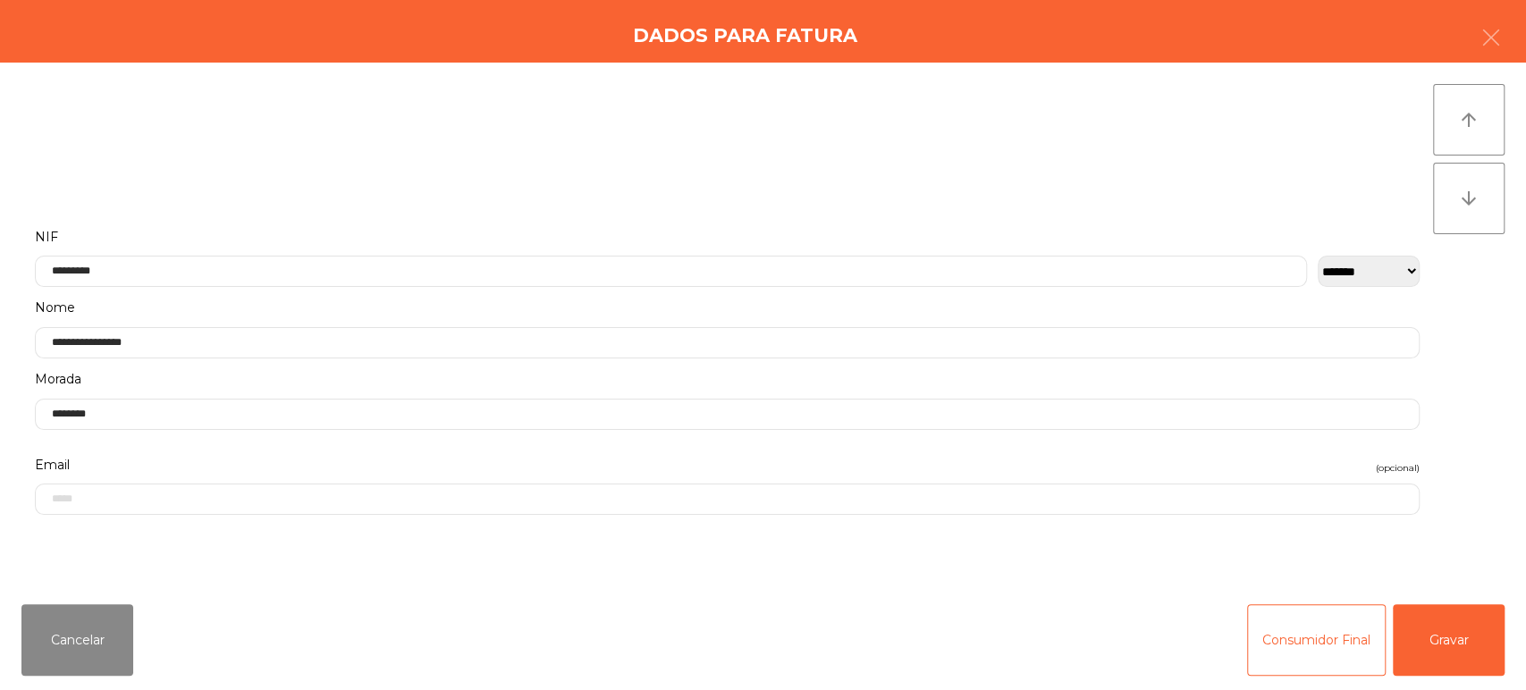
click at [1524, 649] on div "Cancelar Consumidor Final Gravar" at bounding box center [763, 640] width 1526 height 100
click at [1486, 636] on button "Gravar" at bounding box center [1448, 640] width 112 height 72
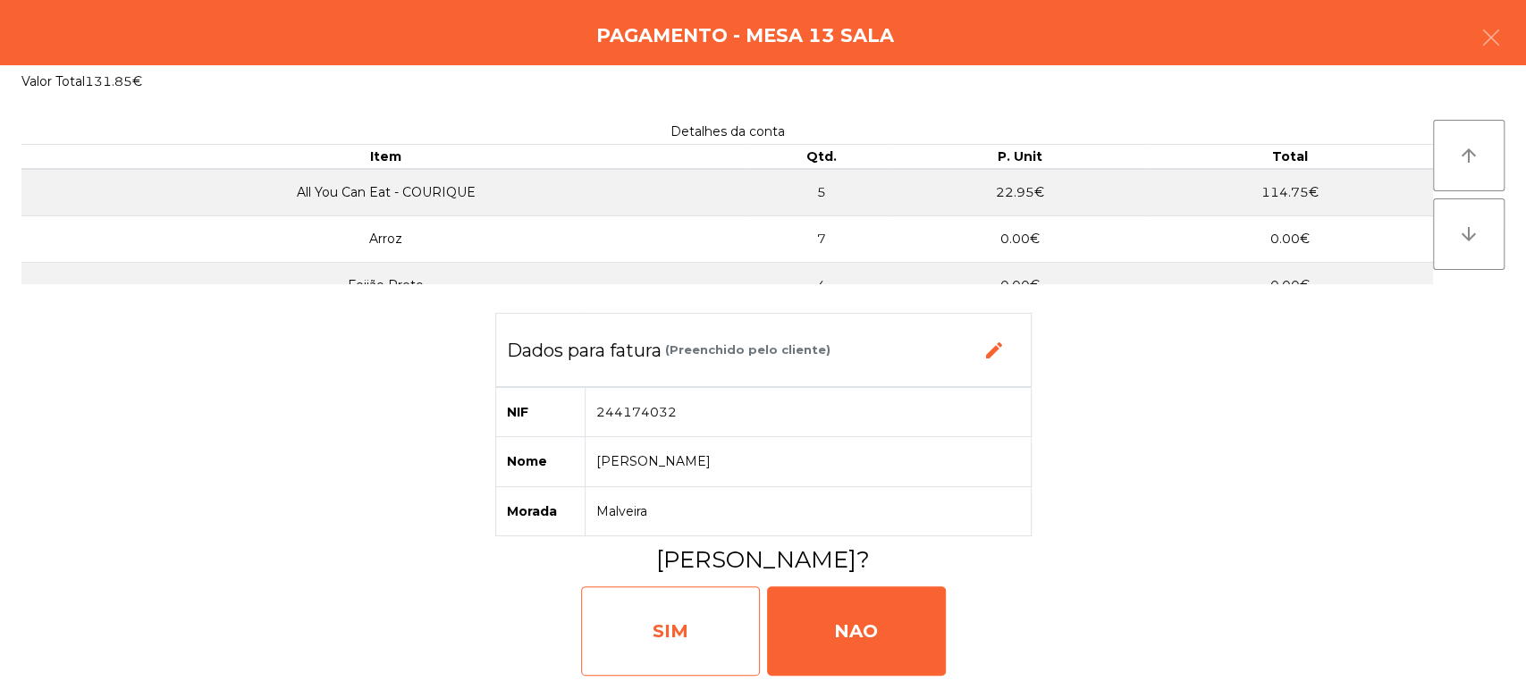
click at [693, 622] on div "SIM" at bounding box center [670, 630] width 179 height 89
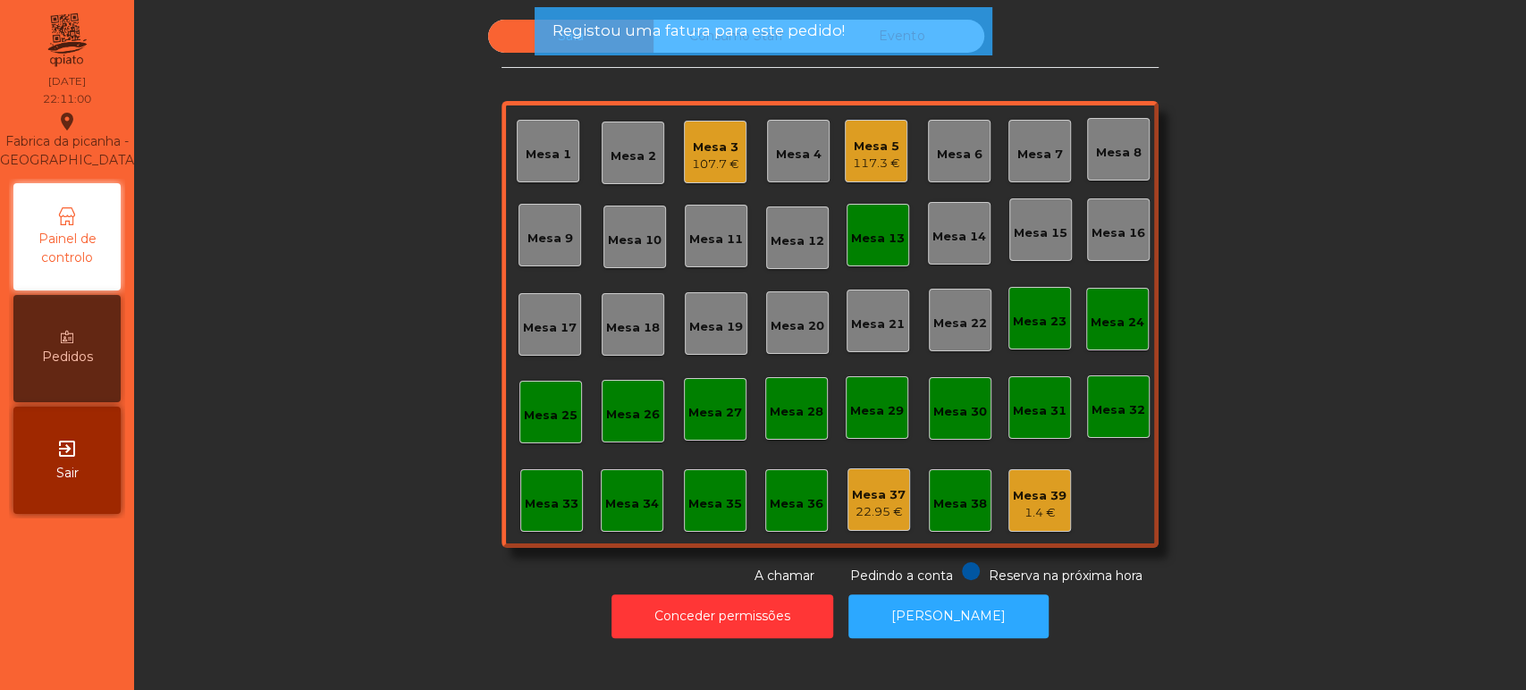
click at [877, 257] on div "Mesa 13" at bounding box center [877, 235] width 63 height 63
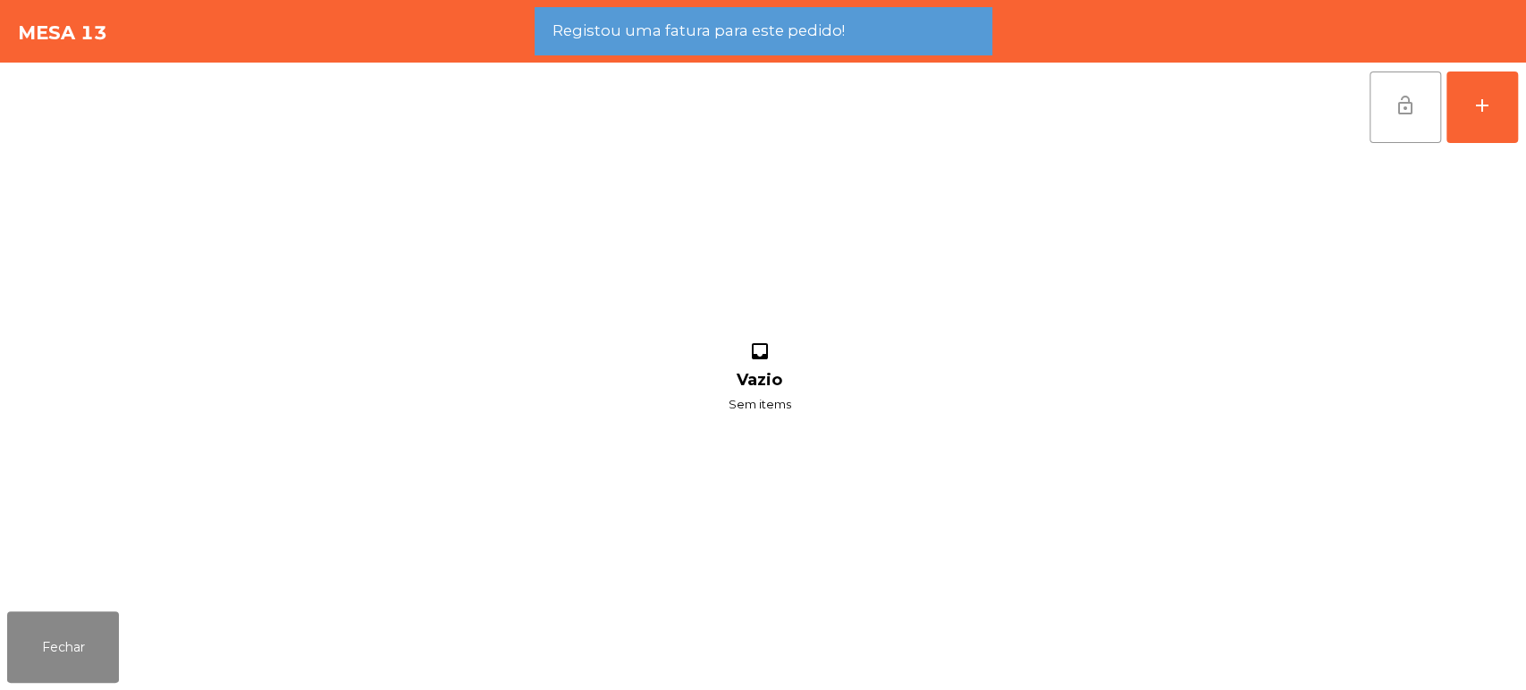
click at [1389, 113] on button "lock_open" at bounding box center [1405, 108] width 72 height 72
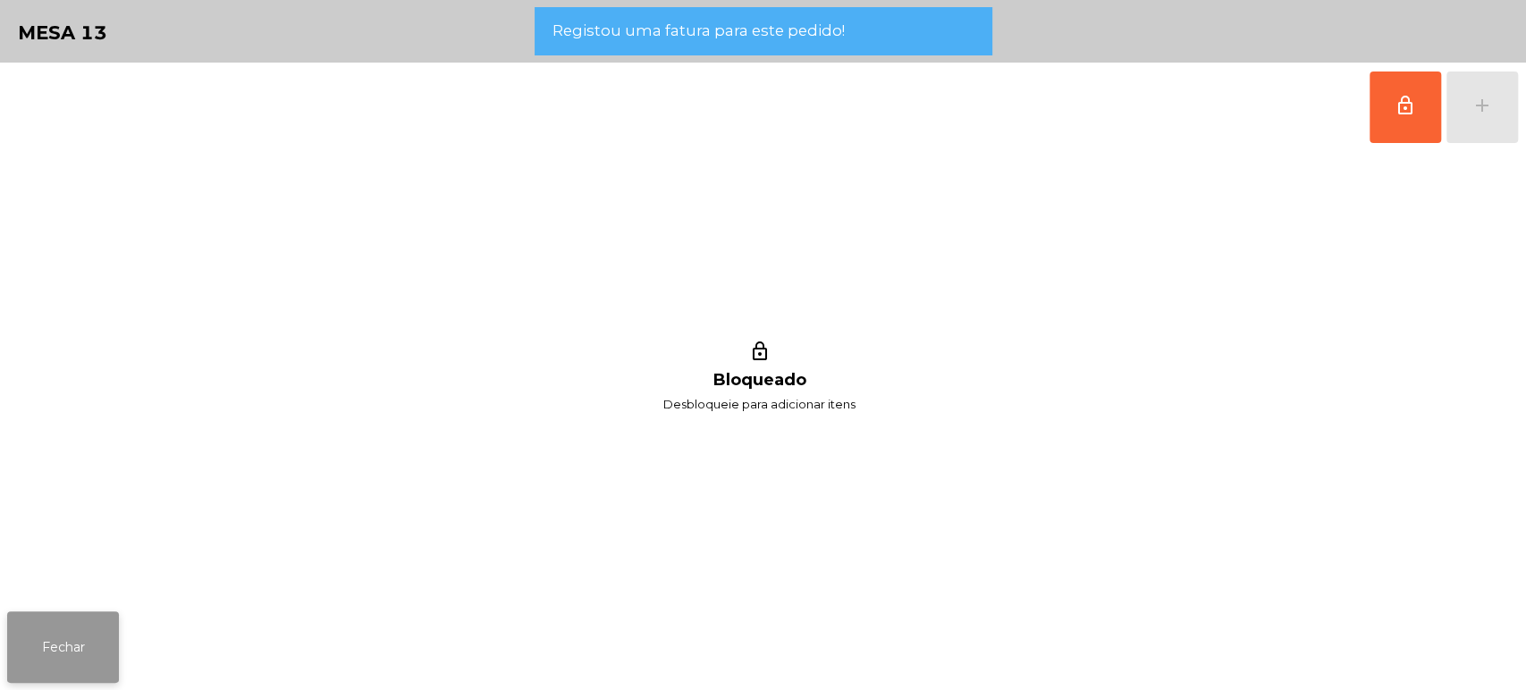
click at [86, 639] on button "Fechar" at bounding box center [63, 647] width 112 height 72
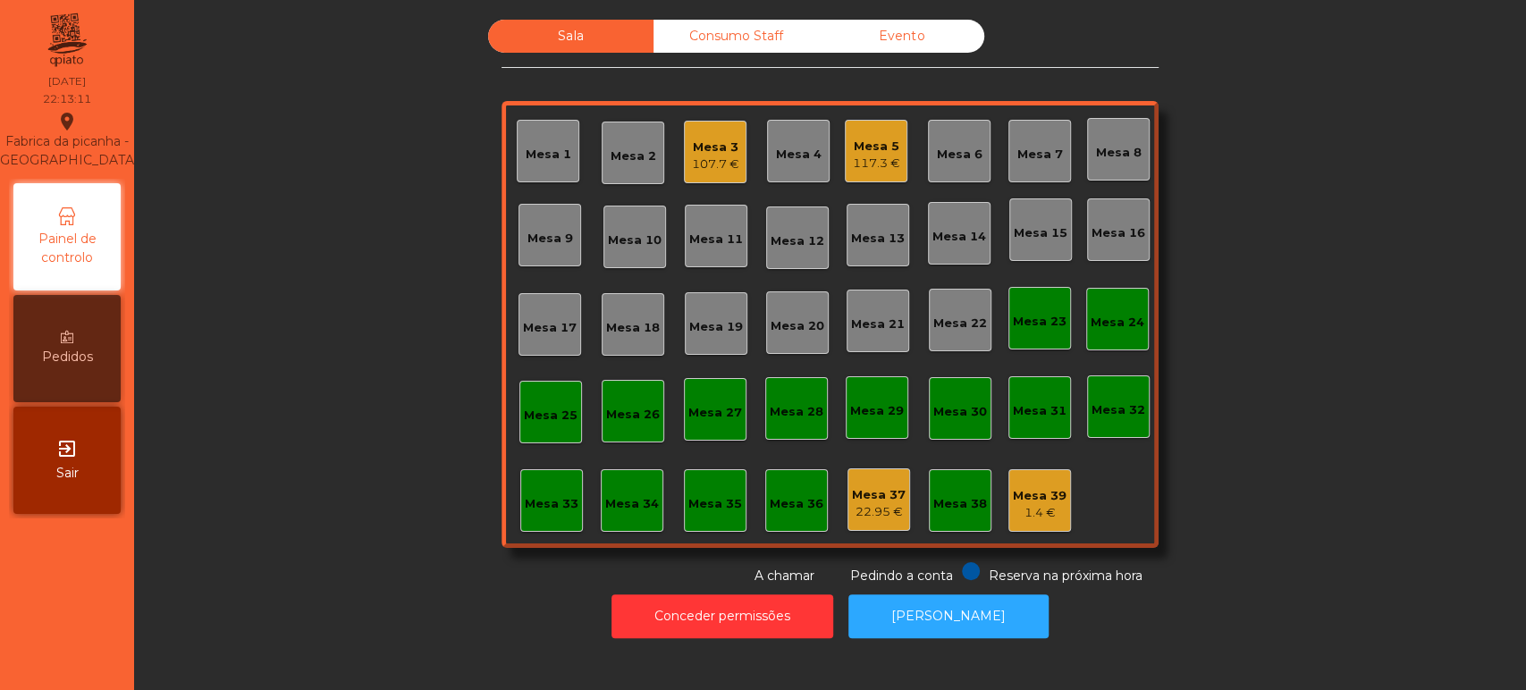
click at [1031, 525] on div "Mesa 39 1.4 €" at bounding box center [1039, 500] width 63 height 63
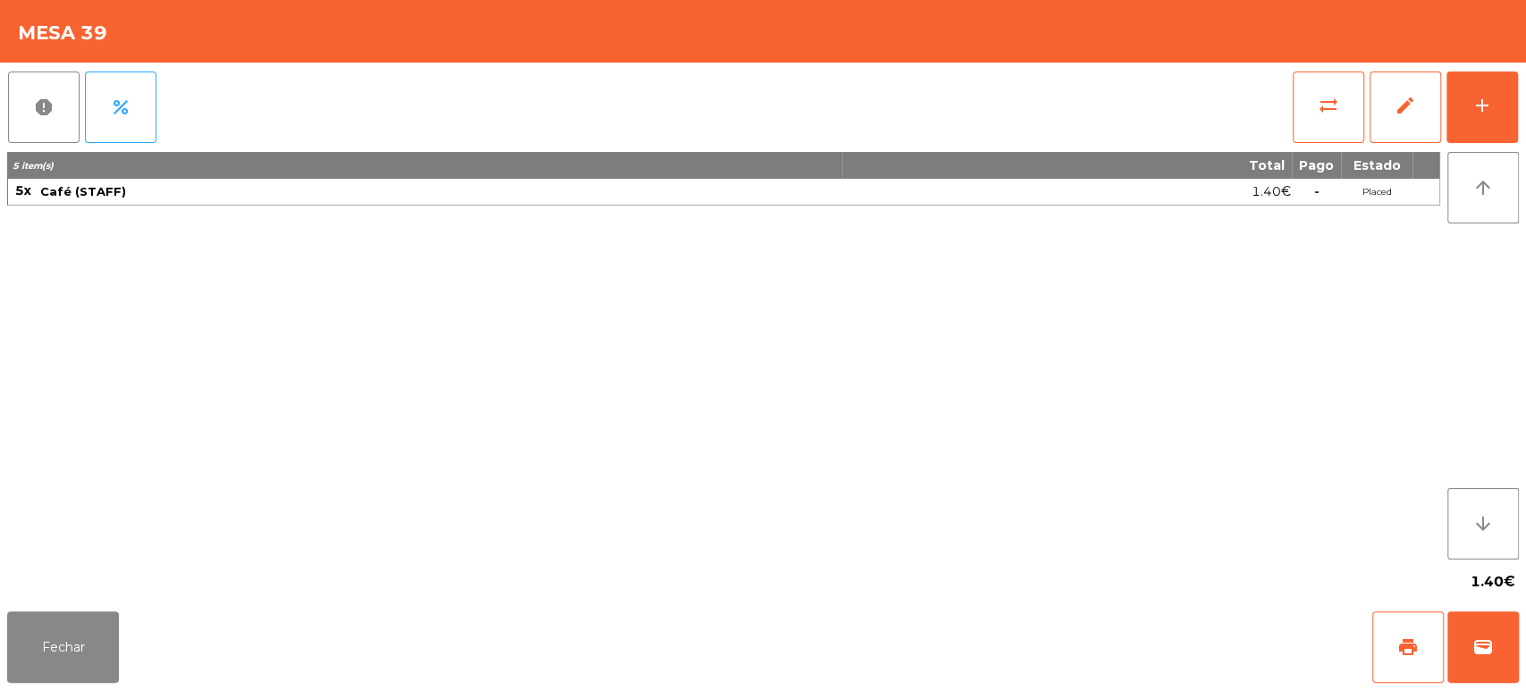
click at [1524, 78] on div "report percent sync_alt edit add 5 item(s) Total Pago Estado 5x Café (STAFF) 1.…" at bounding box center [763, 334] width 1526 height 542
click at [94, 583] on div "1.40€" at bounding box center [762, 581] width 1511 height 45
click at [93, 645] on button "Fechar" at bounding box center [63, 647] width 112 height 72
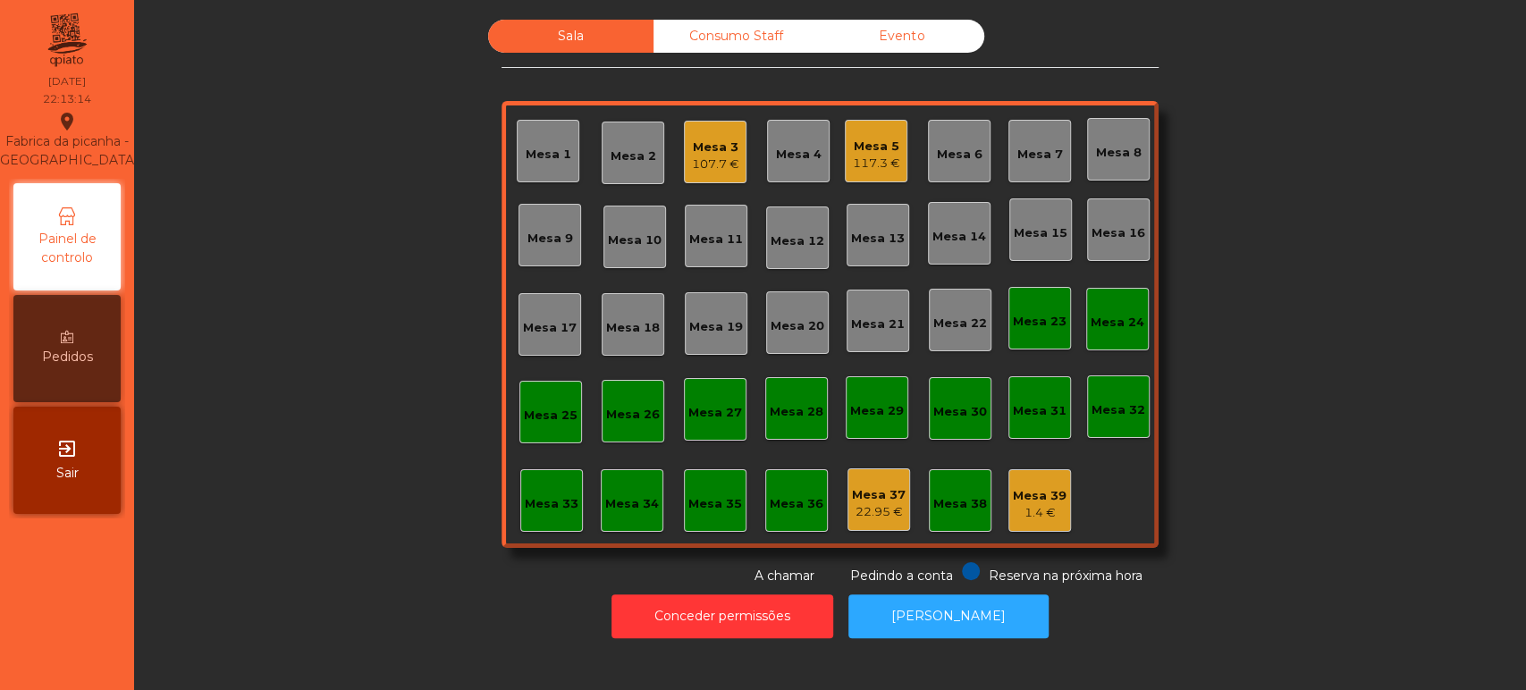
click at [682, 46] on div "Consumo Staff" at bounding box center [735, 36] width 165 height 33
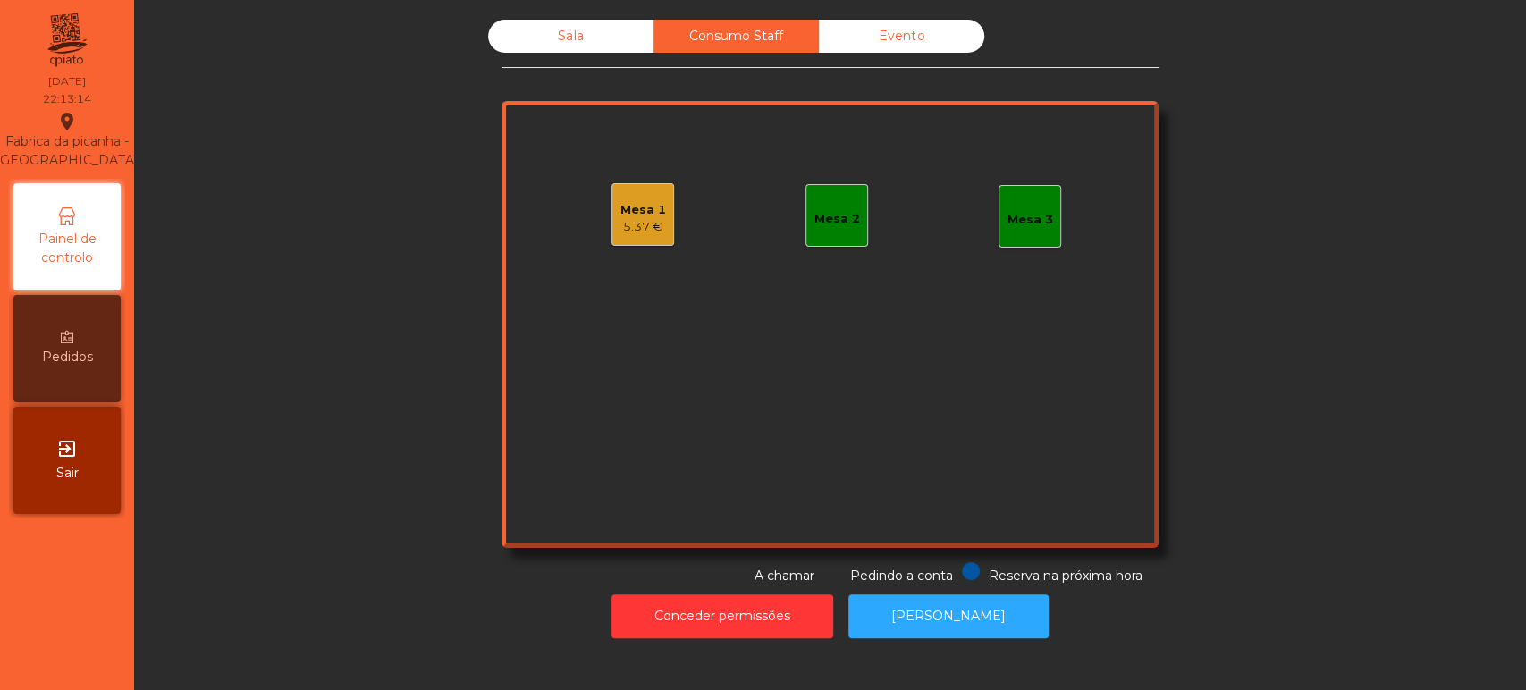
click at [659, 231] on div "Mesa 1 5.37 €" at bounding box center [642, 214] width 63 height 63
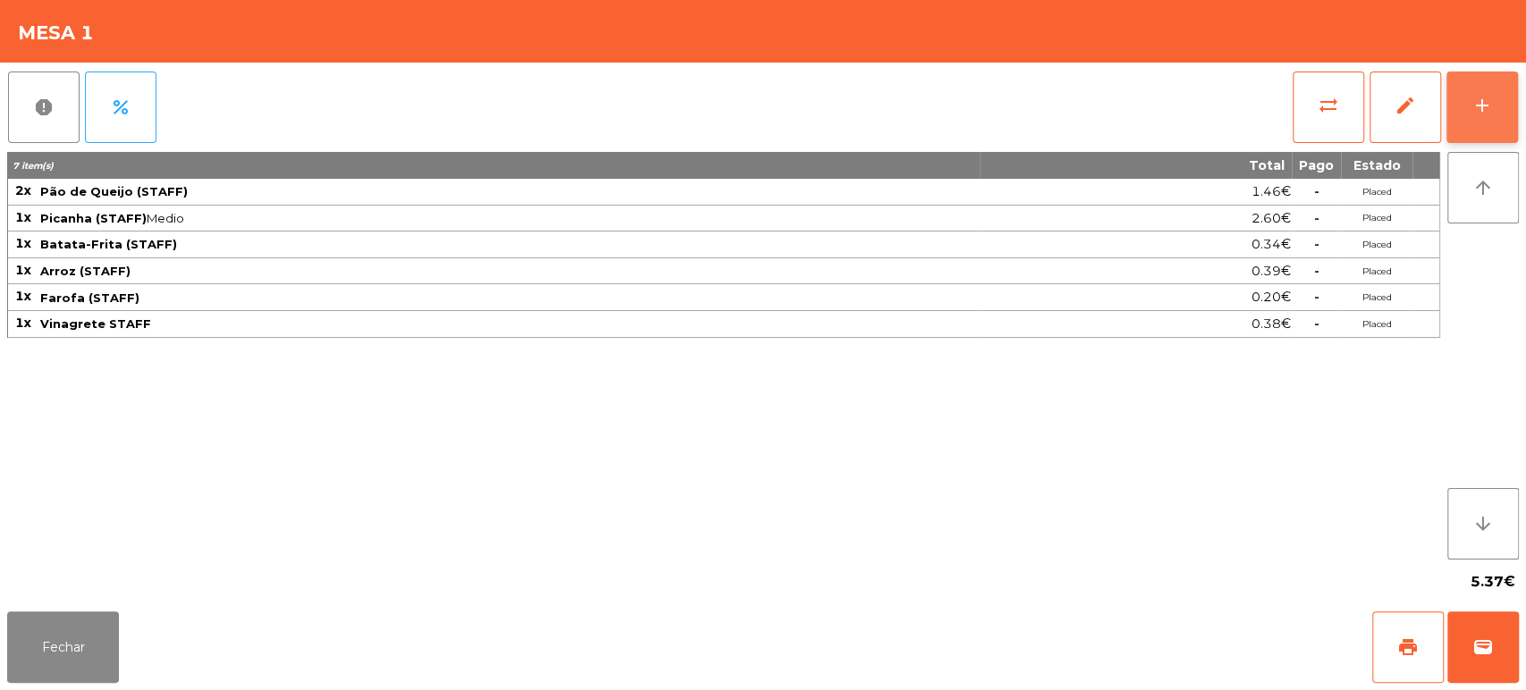
click at [1455, 109] on button "add" at bounding box center [1482, 108] width 72 height 72
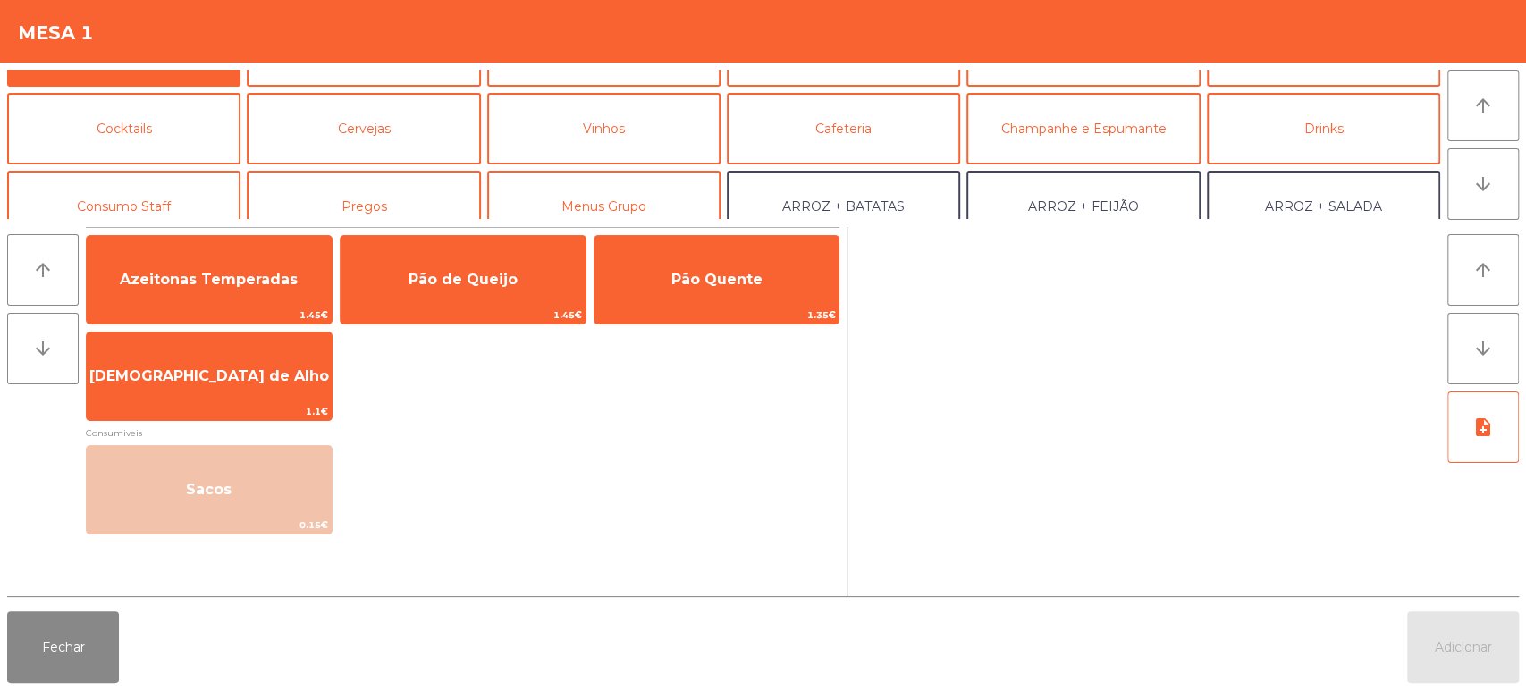
scroll to position [55, 0]
click at [158, 207] on button "Consumo Staff" at bounding box center [123, 206] width 233 height 72
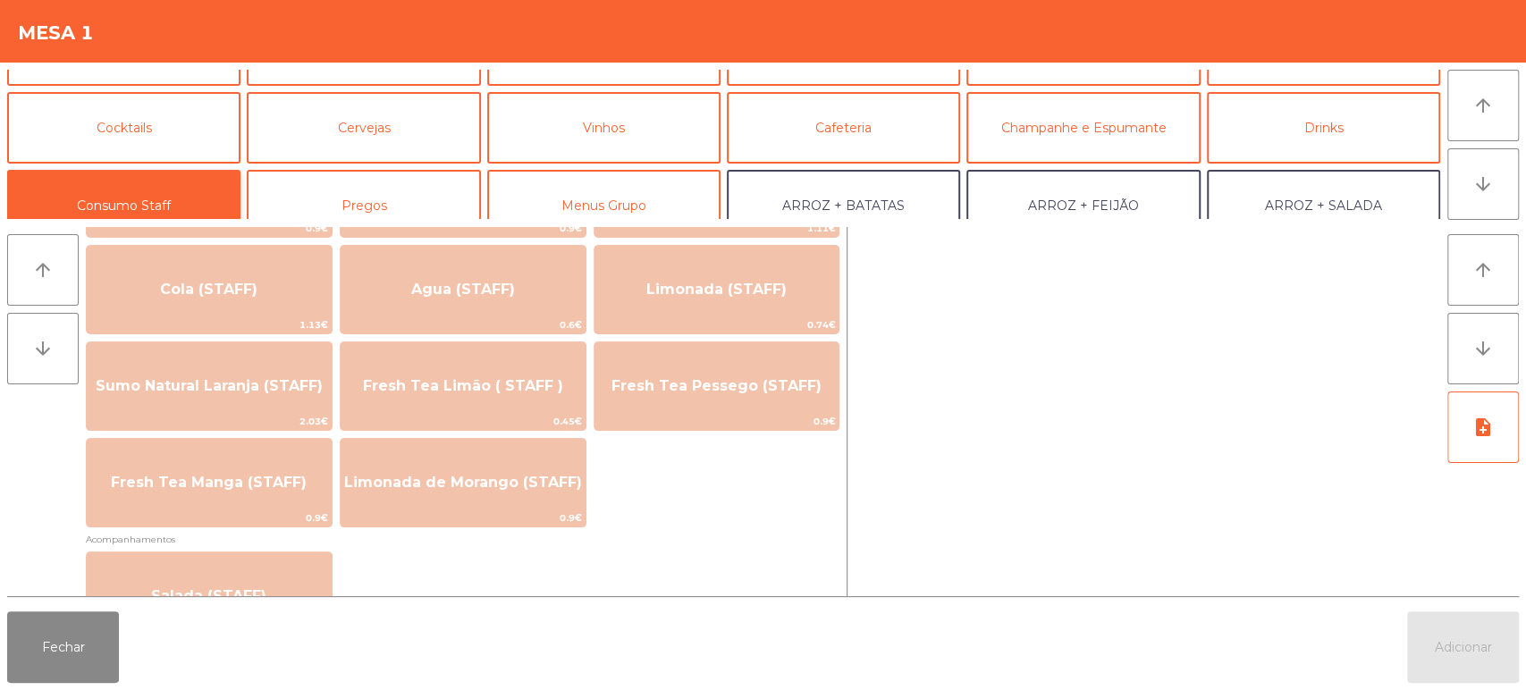
scroll to position [430, 0]
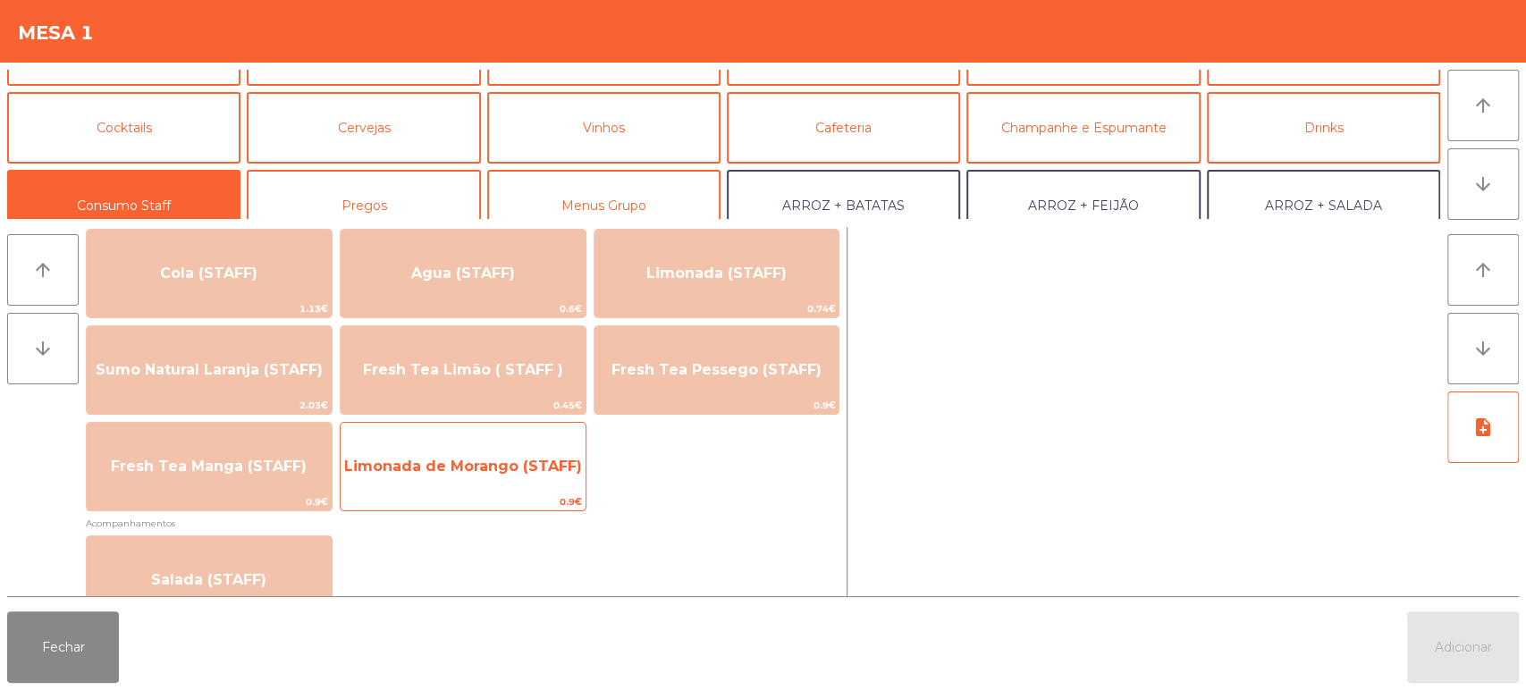
click at [509, 493] on span "0.9€" at bounding box center [463, 501] width 245 height 17
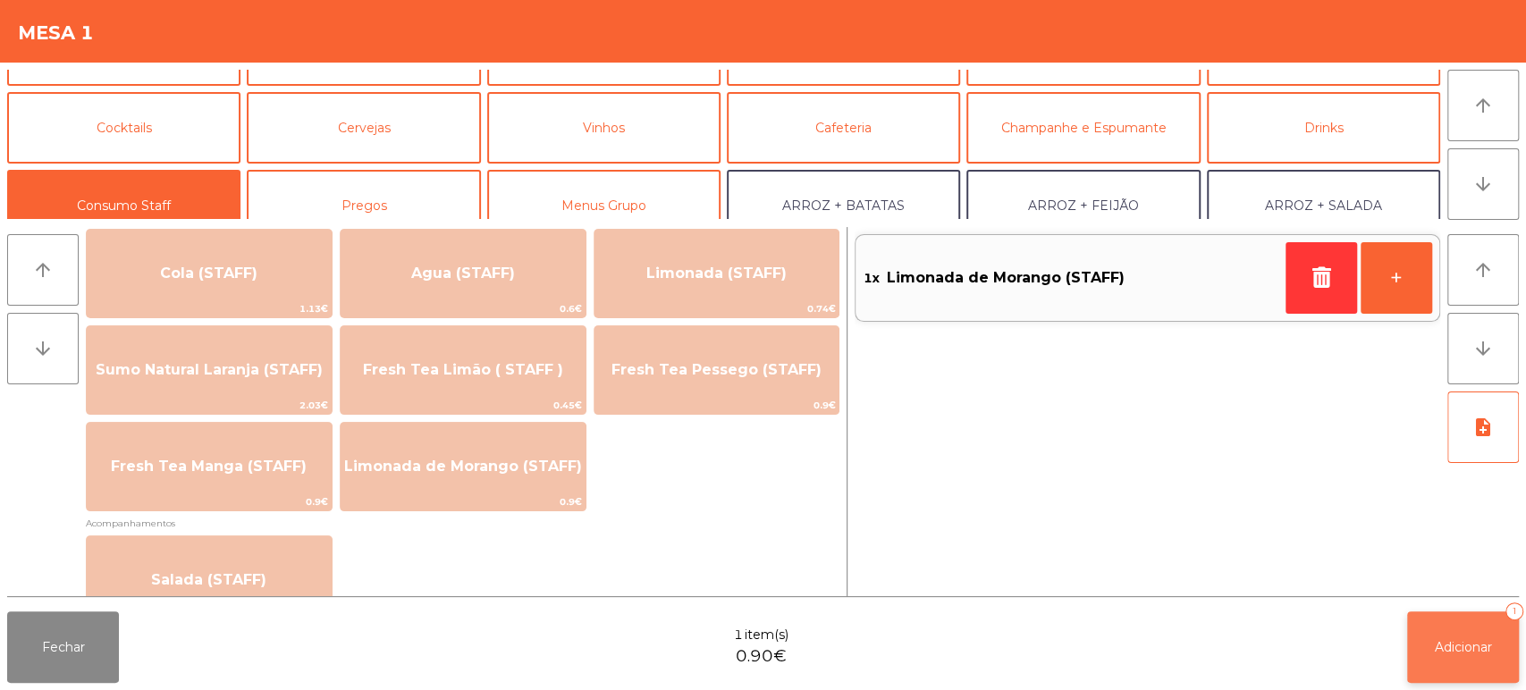
click at [1451, 639] on span "Adicionar" at bounding box center [1462, 647] width 57 height 16
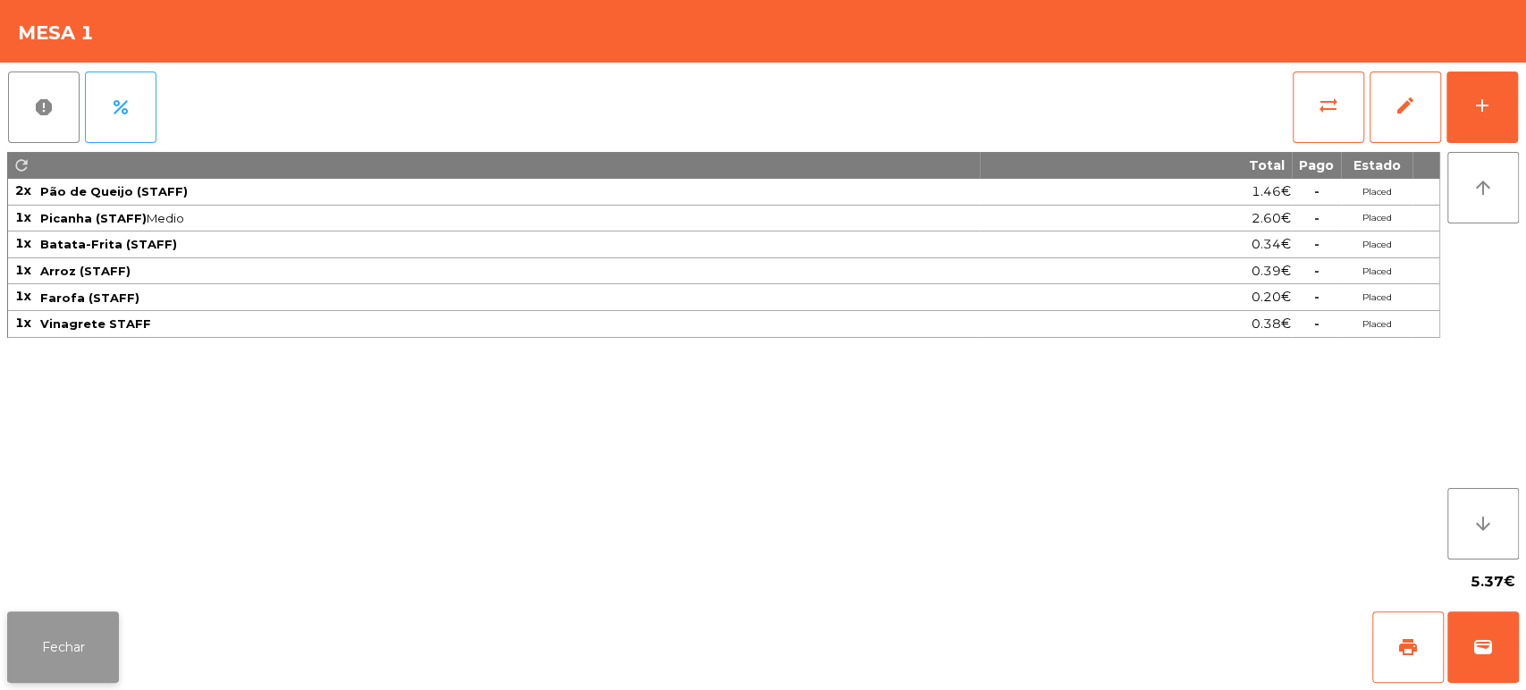
click at [43, 617] on button "Fechar" at bounding box center [63, 647] width 112 height 72
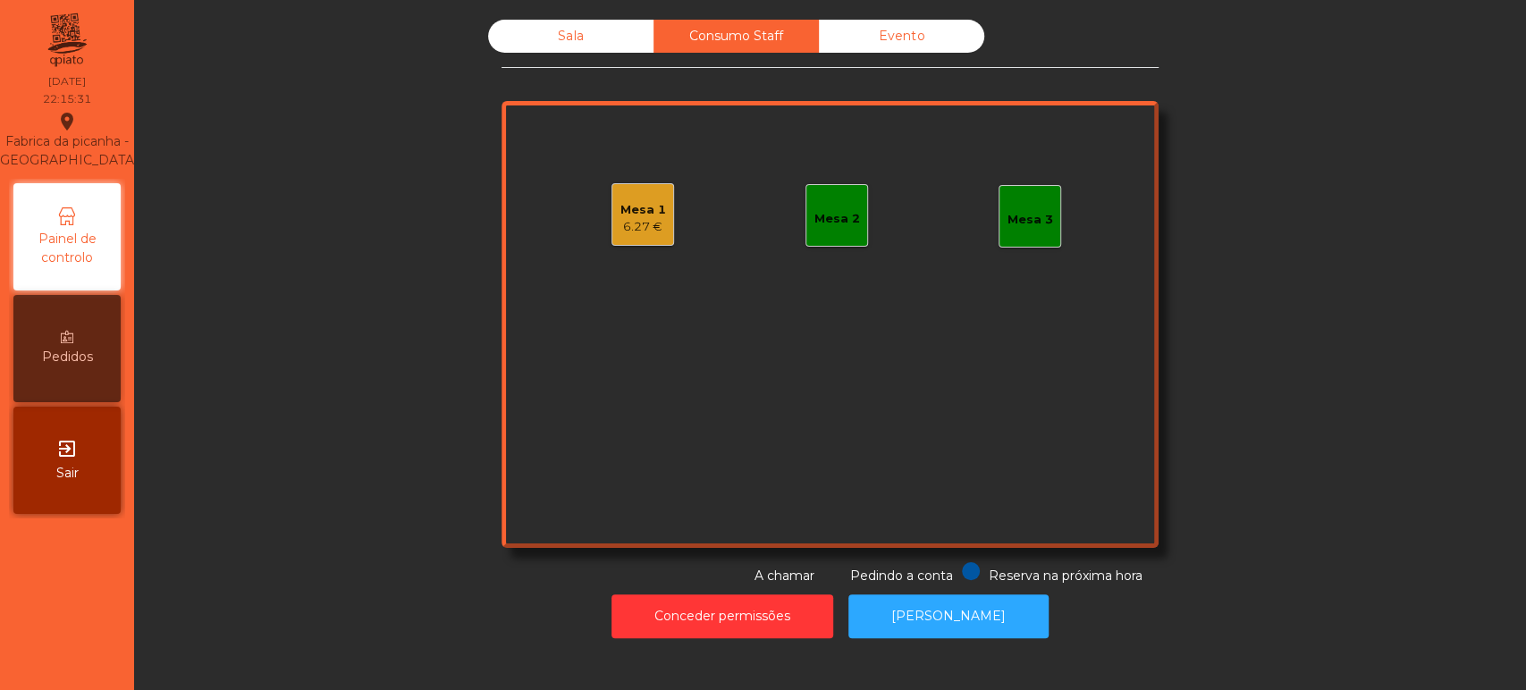
click at [538, 72] on div "Sala Consumo Staff Evento Mesa 1 6.27 € Mesa 2 Mesa 3 Reserva na próxima hora P…" at bounding box center [829, 303] width 657 height 566
click at [545, 34] on div "Sala" at bounding box center [570, 36] width 165 height 33
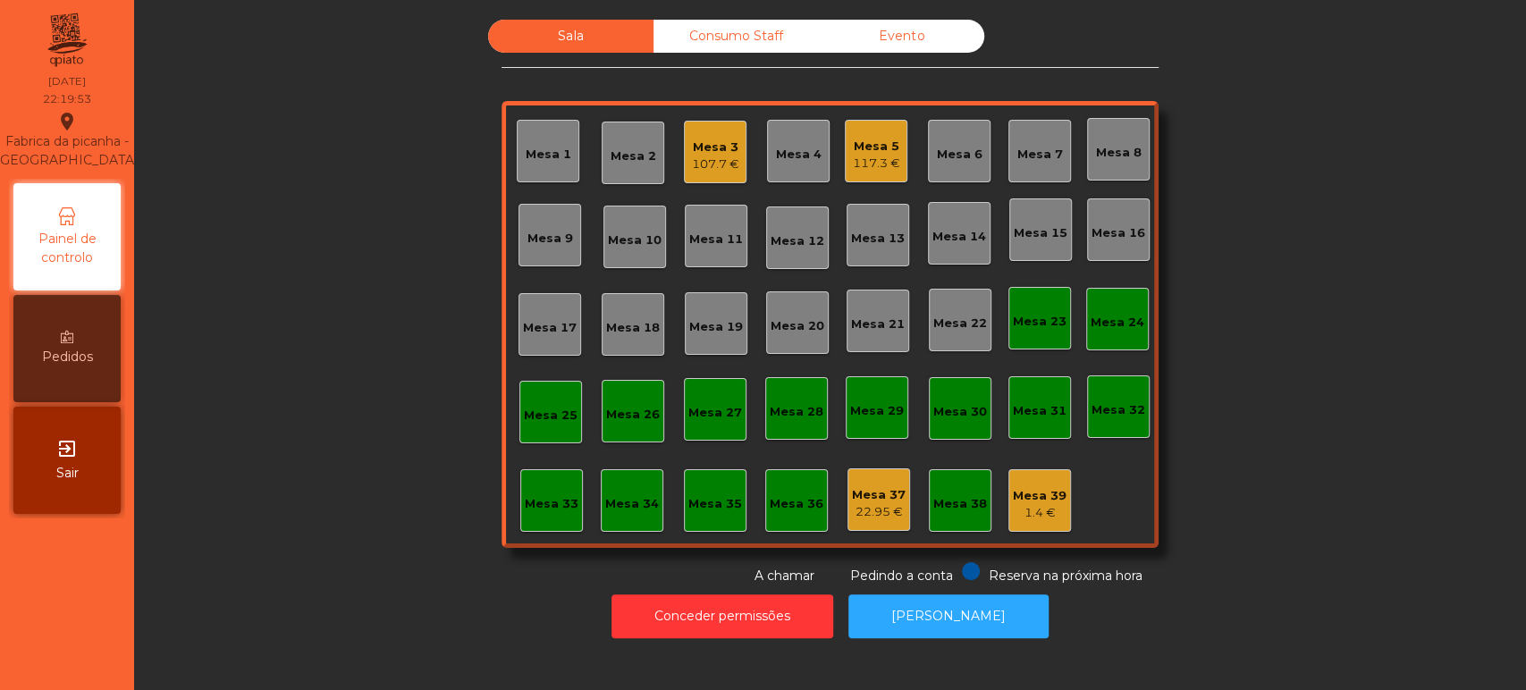
click at [536, 496] on div "Mesa 33" at bounding box center [552, 504] width 54 height 18
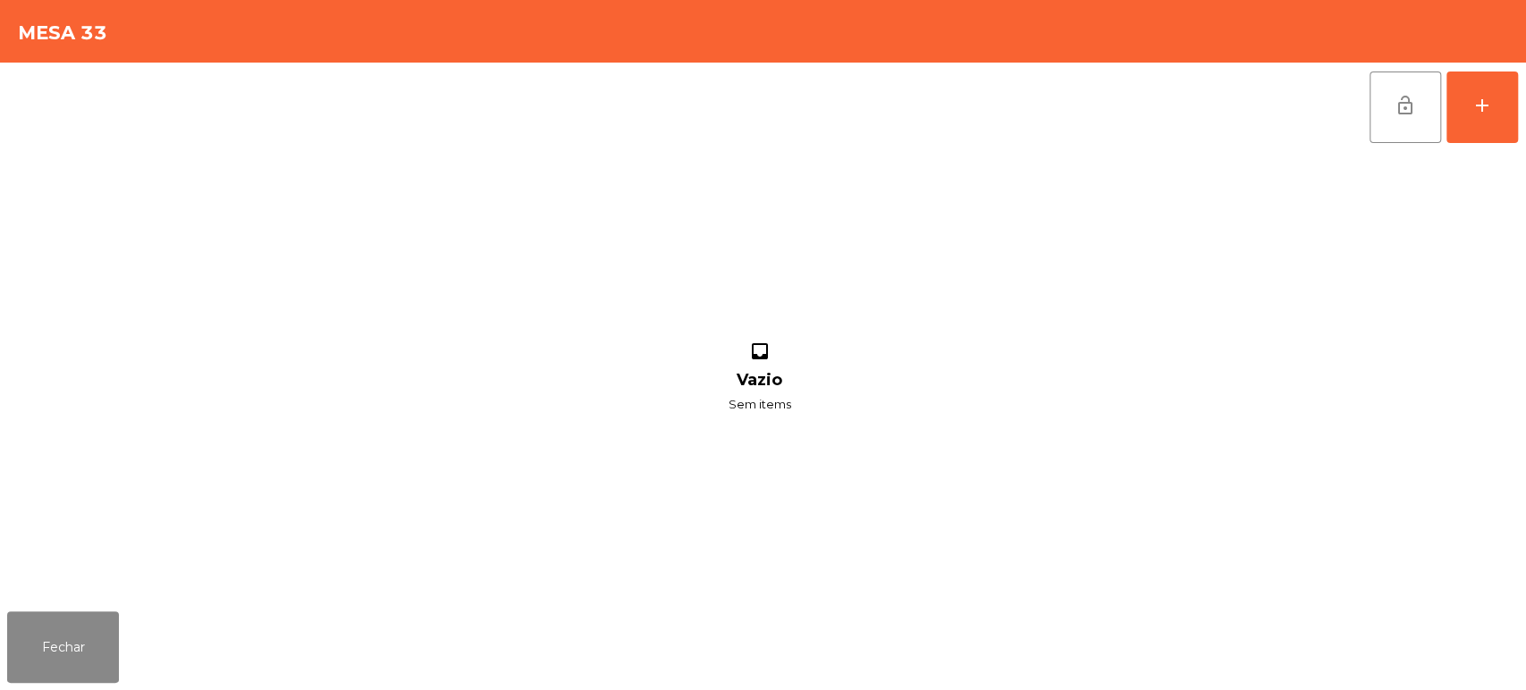
click at [1522, 91] on div "lock_open add inbox Vazio Sem items" at bounding box center [763, 334] width 1526 height 542
click at [1491, 97] on div "add" at bounding box center [1481, 105] width 21 height 21
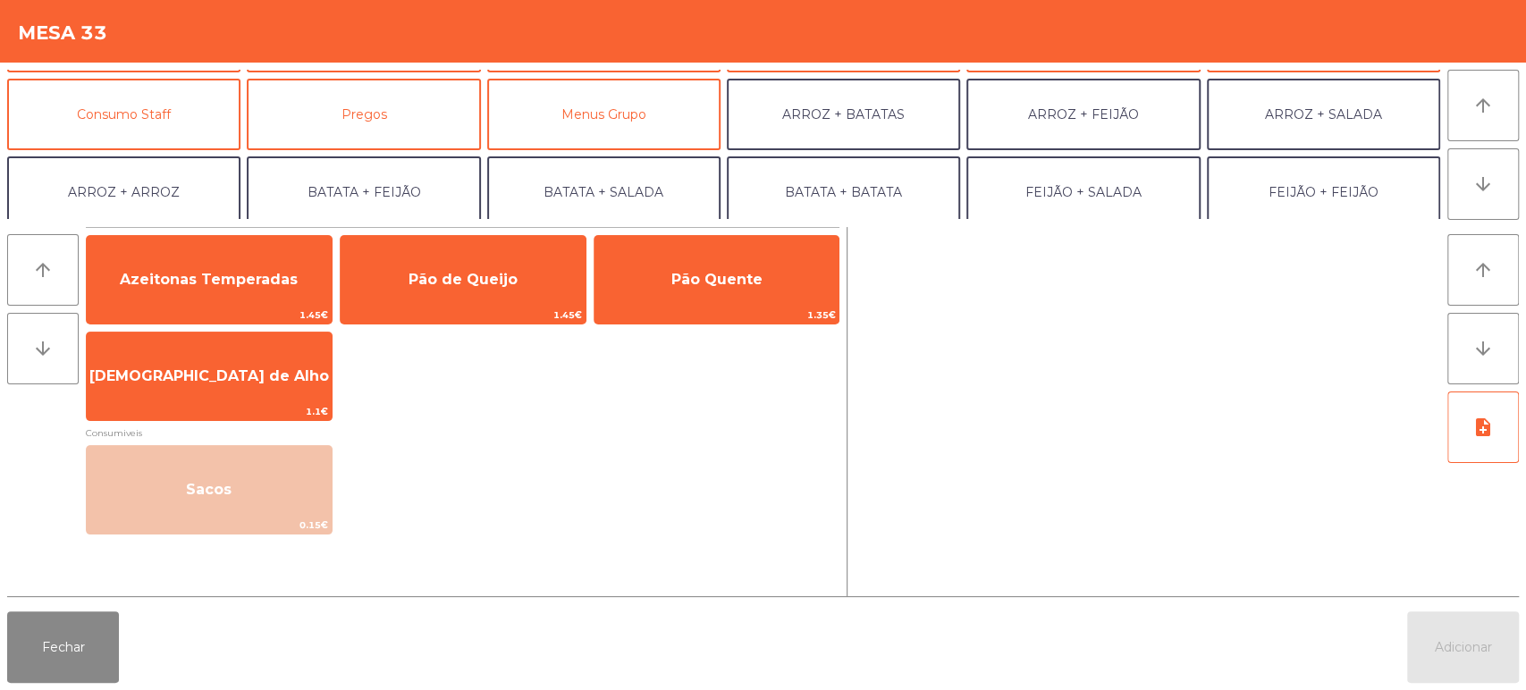
scroll to position [148, 0]
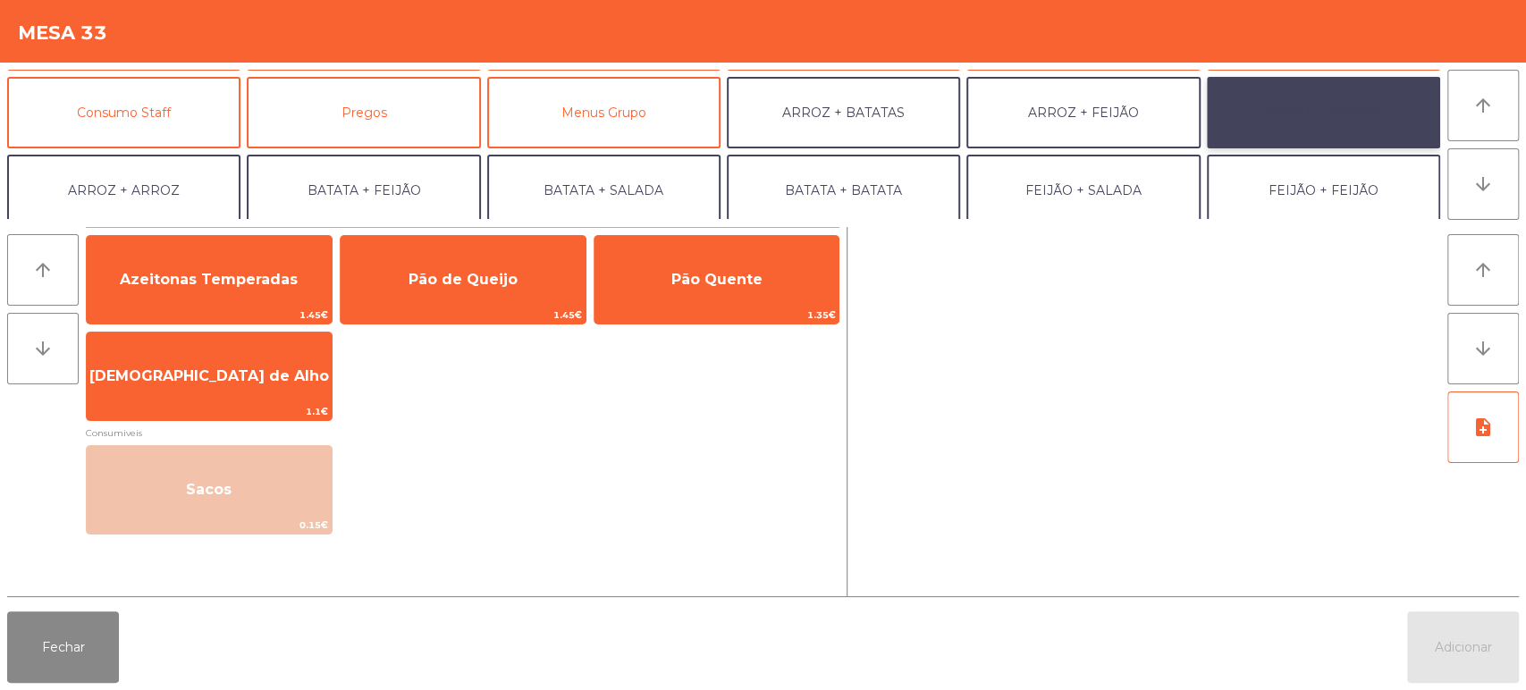
click at [1333, 102] on button "ARROZ + SALADA" at bounding box center [1323, 113] width 233 height 72
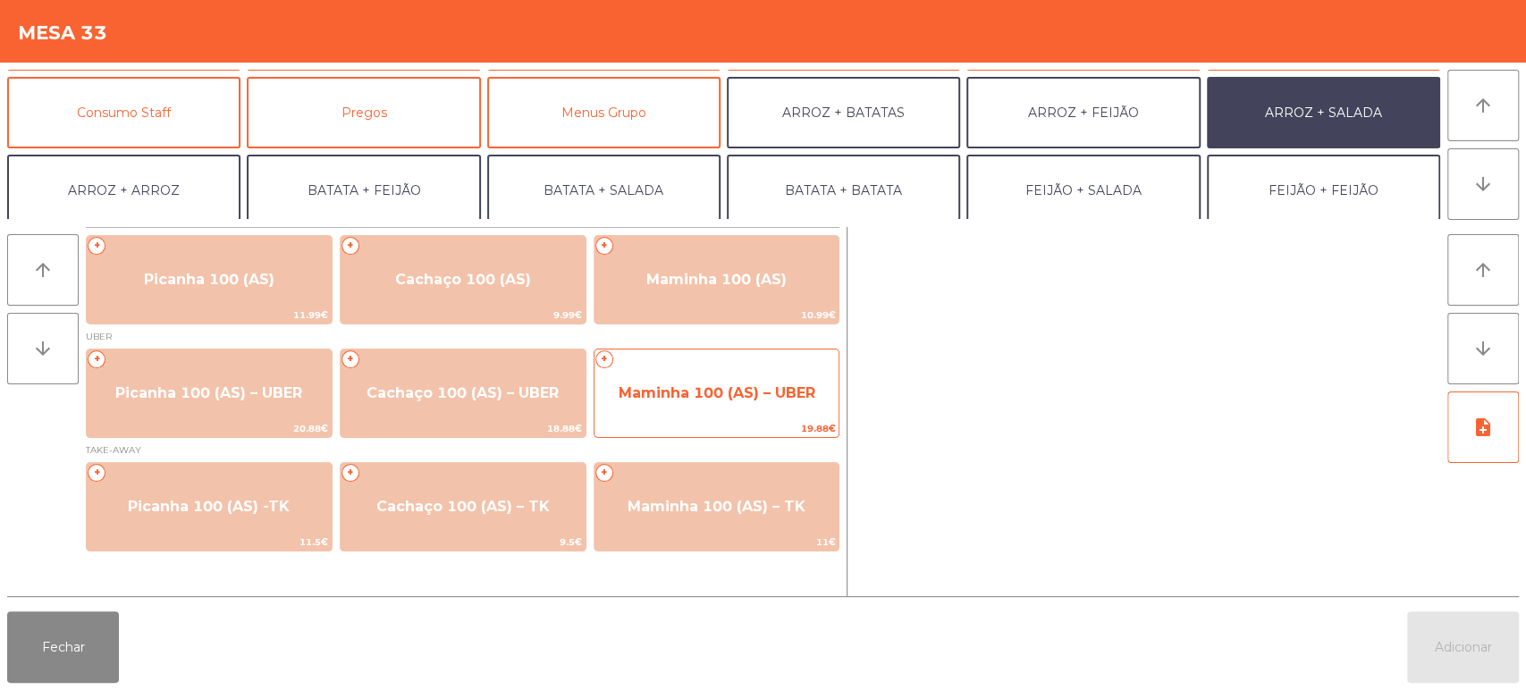
click at [758, 372] on span "Maminha 100 (AS) – UBER" at bounding box center [716, 393] width 245 height 48
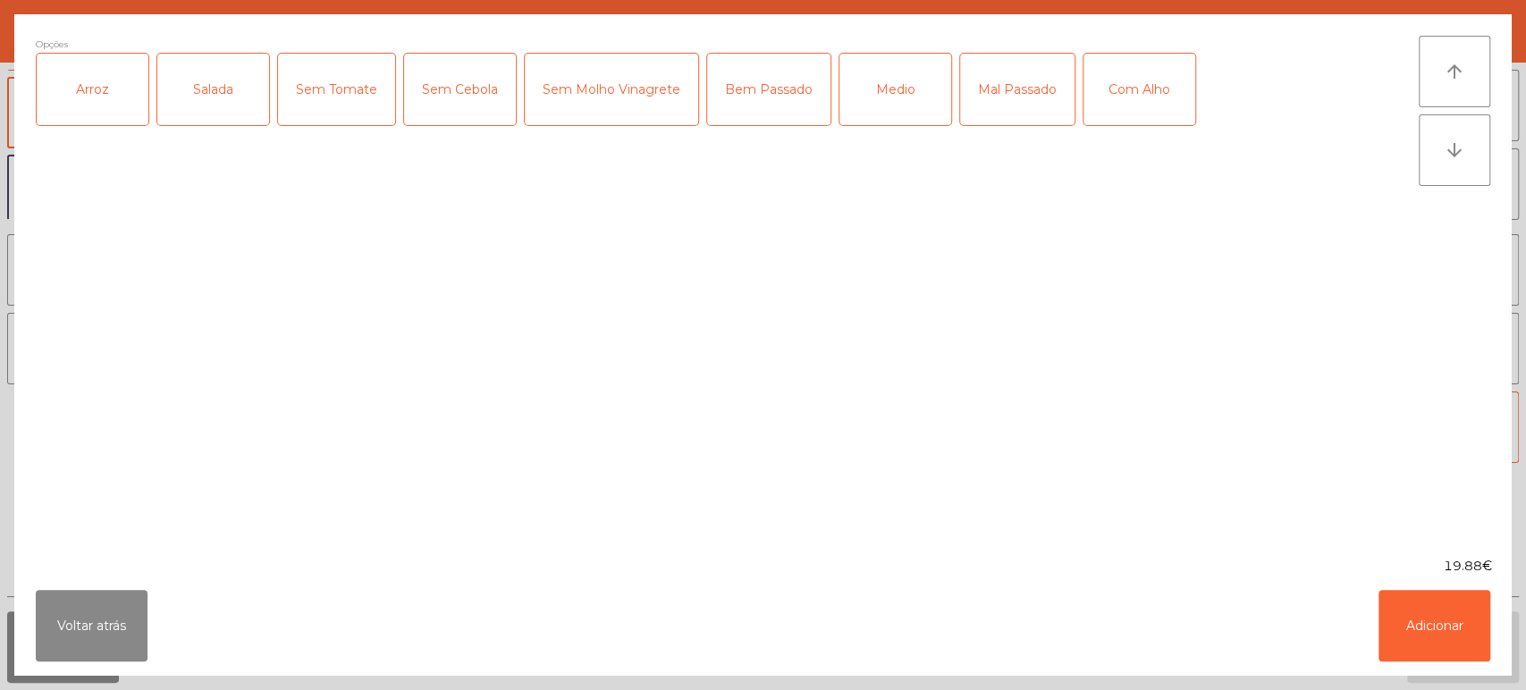
click at [88, 92] on div "Arroz" at bounding box center [93, 90] width 112 height 72
click at [217, 74] on div "Salada" at bounding box center [213, 90] width 112 height 72
click at [884, 113] on div "Medio" at bounding box center [895, 90] width 112 height 72
click at [1404, 604] on button "Adicionar" at bounding box center [1434, 626] width 112 height 72
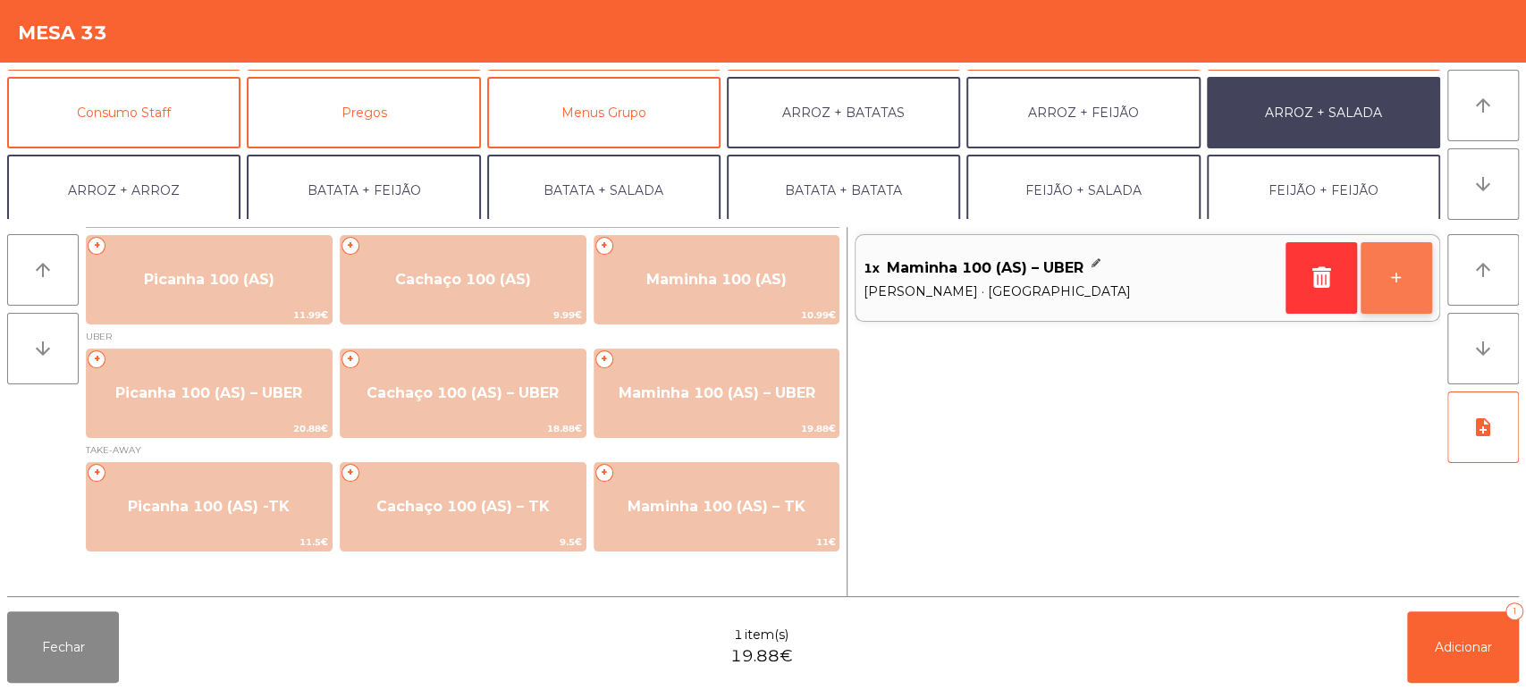
click at [1395, 284] on button "+" at bounding box center [1396, 278] width 72 height 72
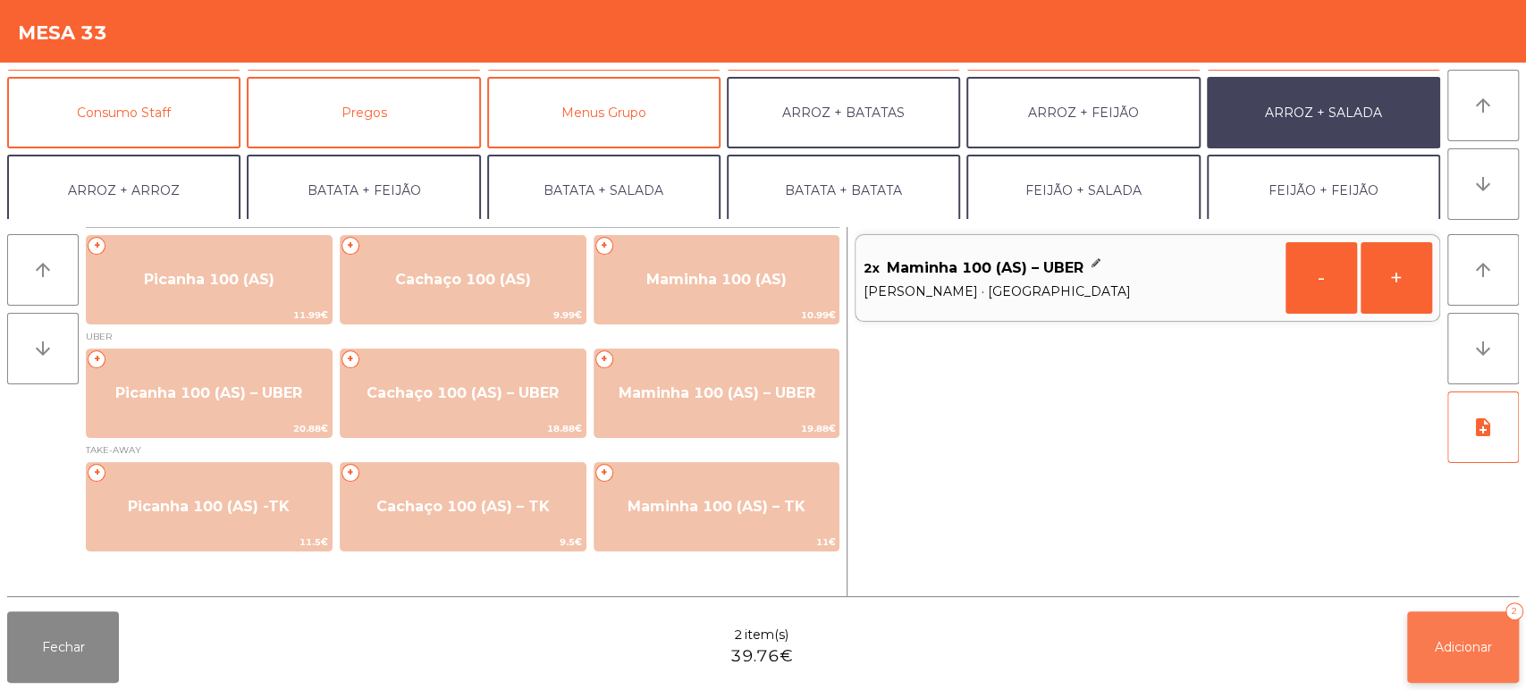
click at [1452, 635] on button "Adicionar 2" at bounding box center [1463, 647] width 112 height 72
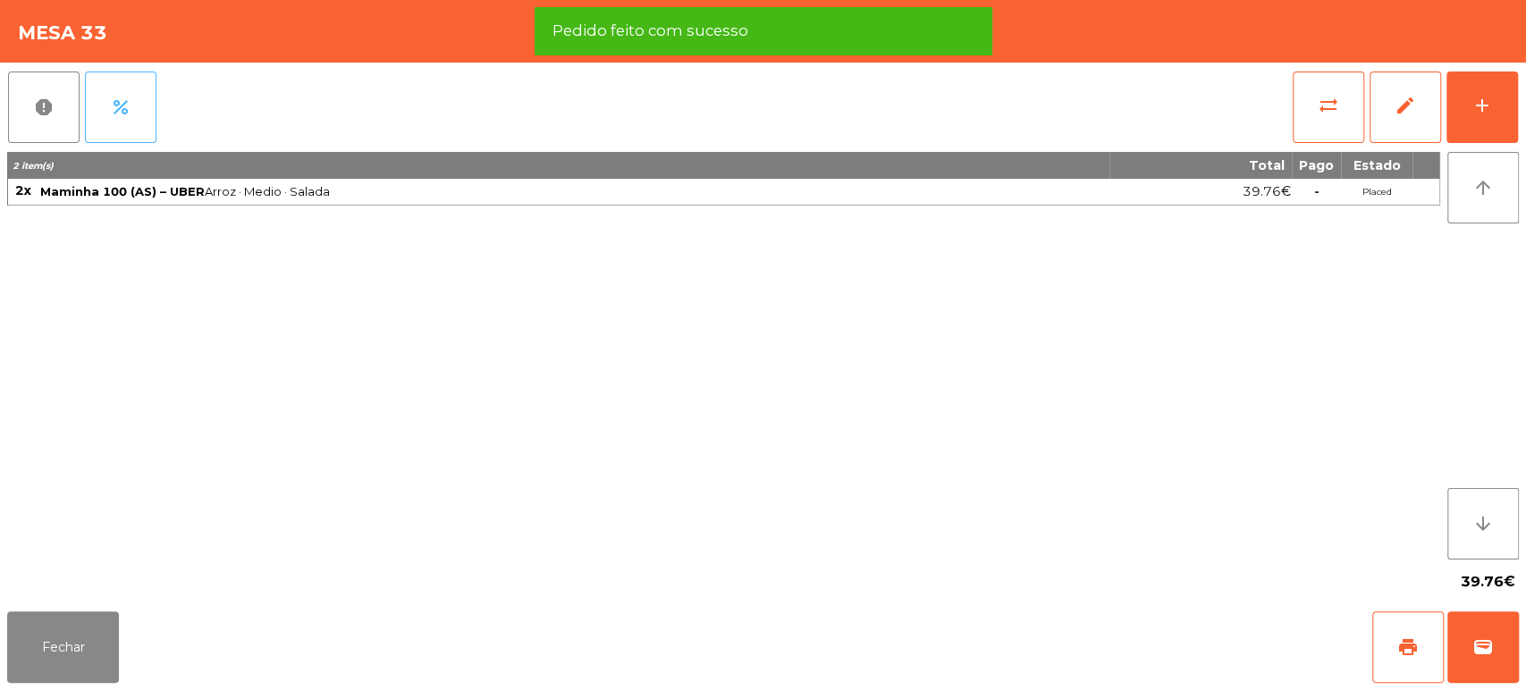
click at [136, 89] on button "percent" at bounding box center [121, 108] width 72 height 72
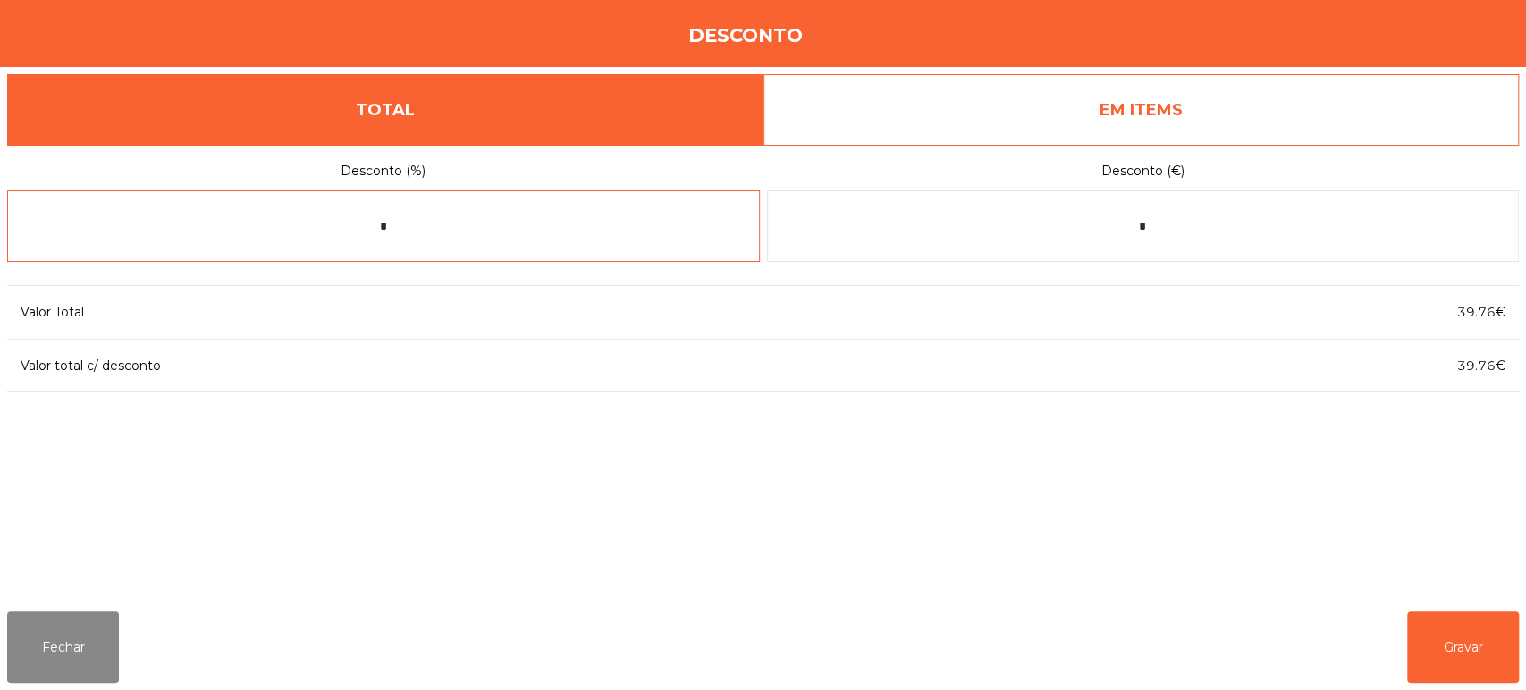
click at [489, 225] on input "*" at bounding box center [383, 226] width 753 height 72
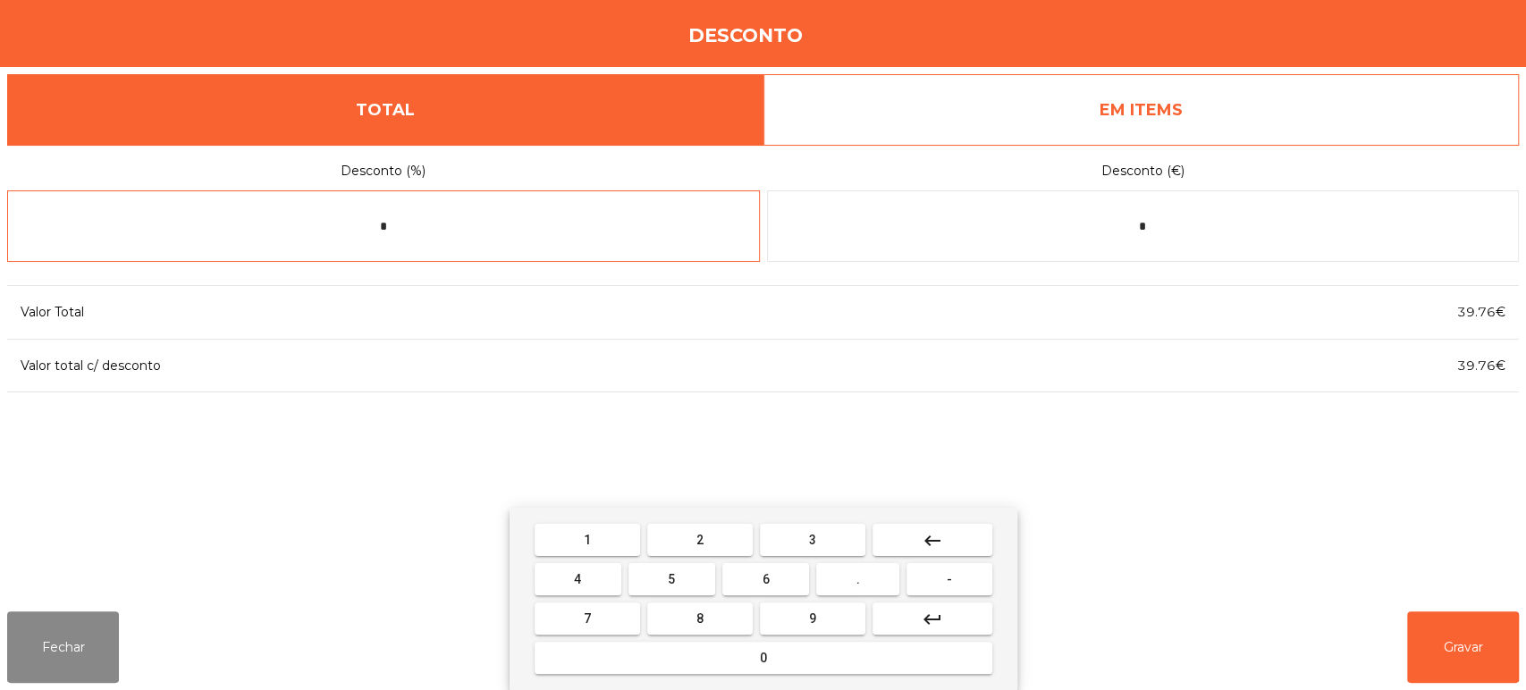
click at [937, 543] on mat-icon "keyboard_backspace" at bounding box center [931, 540] width 21 height 21
click at [686, 573] on button "5" at bounding box center [671, 579] width 87 height 32
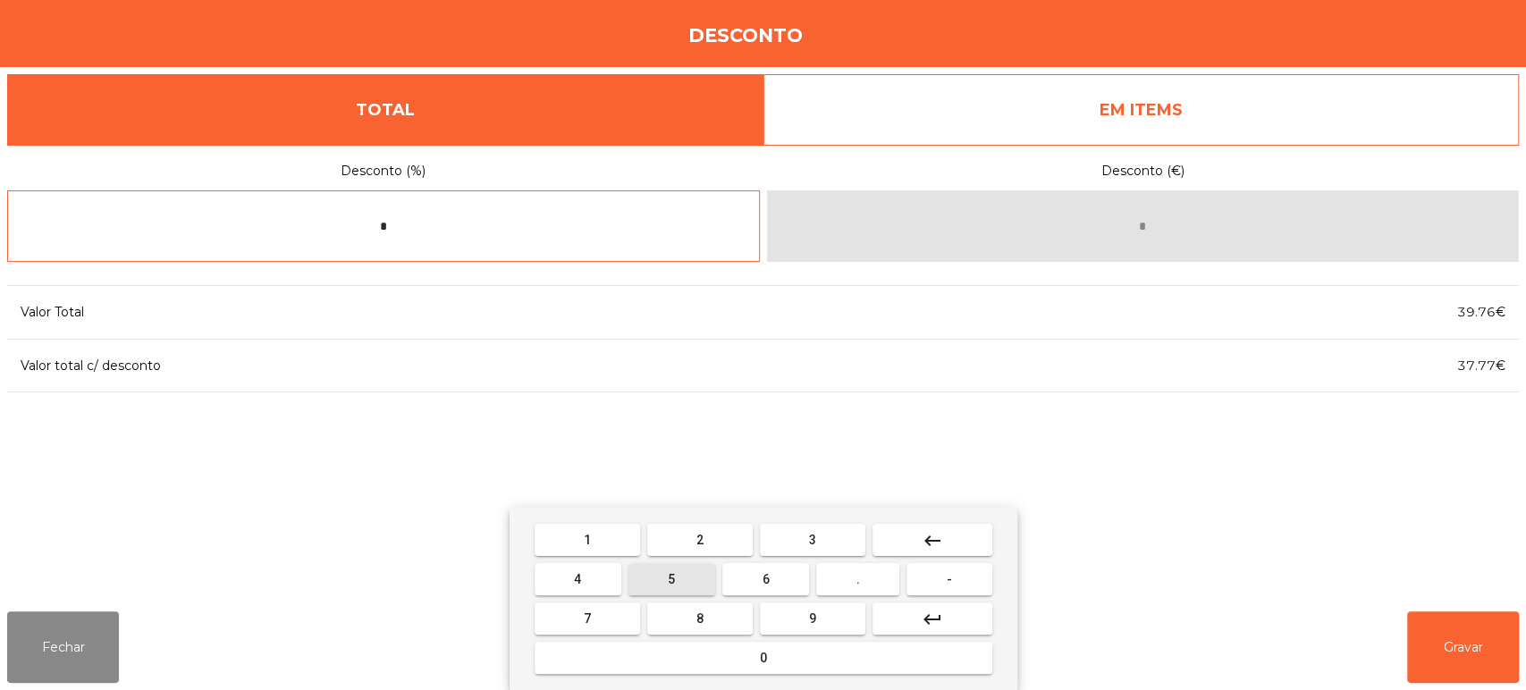
click at [752, 671] on button "0" at bounding box center [763, 658] width 458 height 32
type input "**"
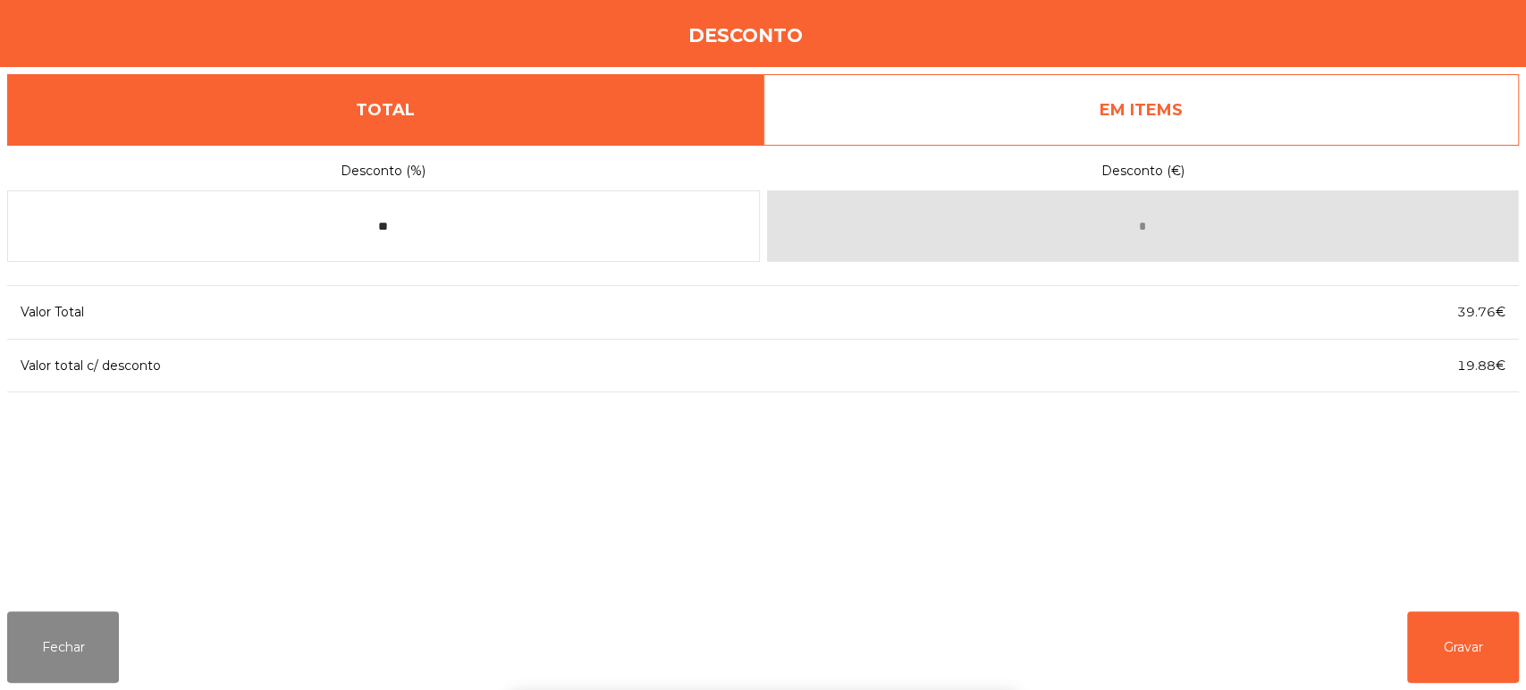
click at [1257, 486] on div "Desconto (%) ** Desconto (€) * Valor Total 39.76€ Valor total c/ desconto 19.88€" at bounding box center [762, 371] width 1511 height 452
click at [1478, 617] on button "Gravar" at bounding box center [1463, 647] width 112 height 72
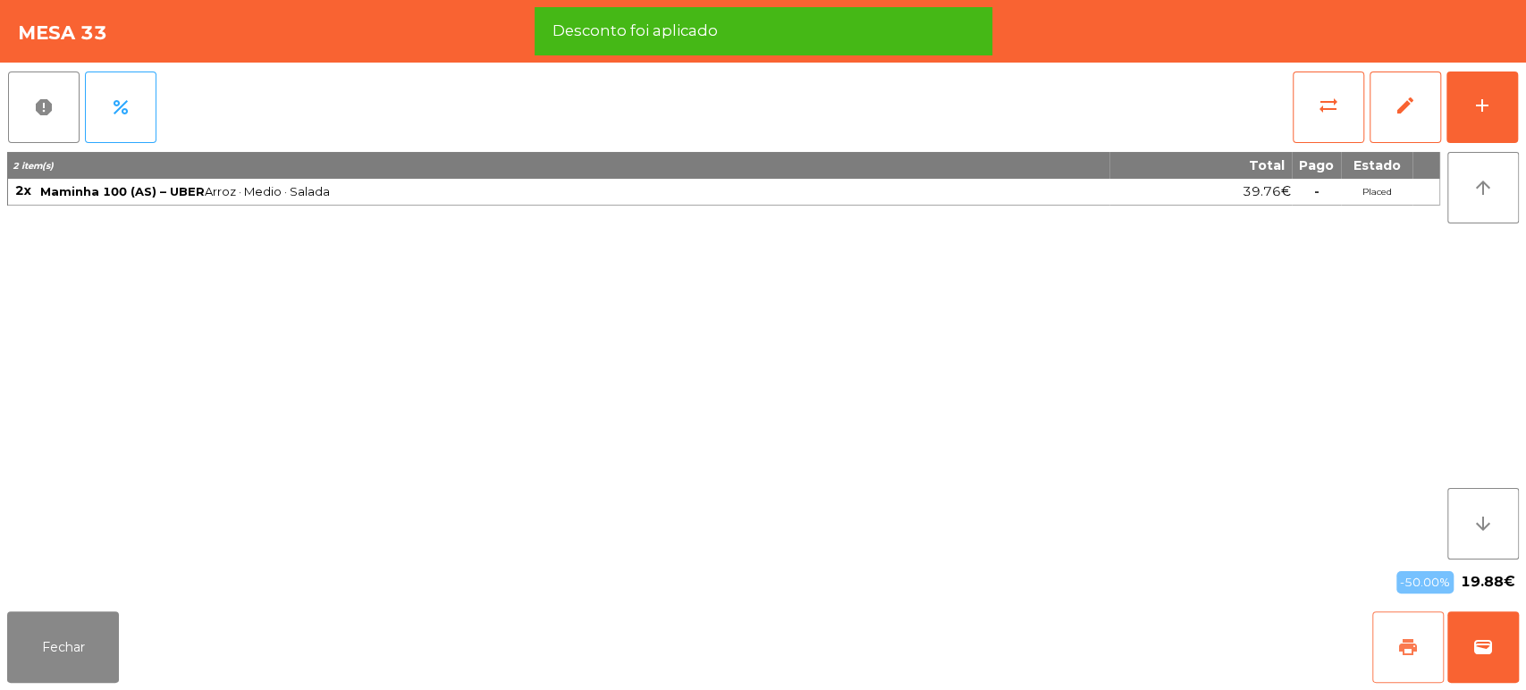
click at [1397, 646] on span "print" at bounding box center [1407, 646] width 21 height 21
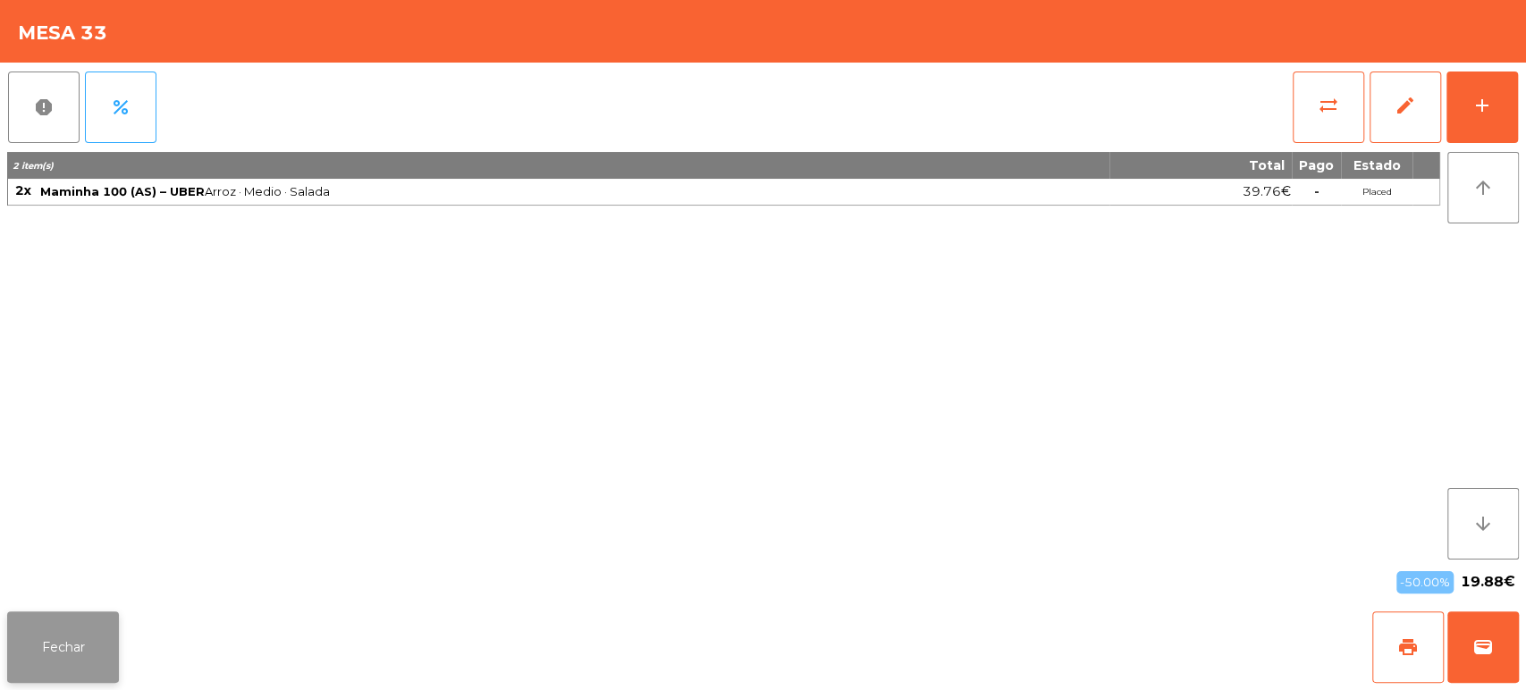
click at [68, 635] on button "Fechar" at bounding box center [63, 647] width 112 height 72
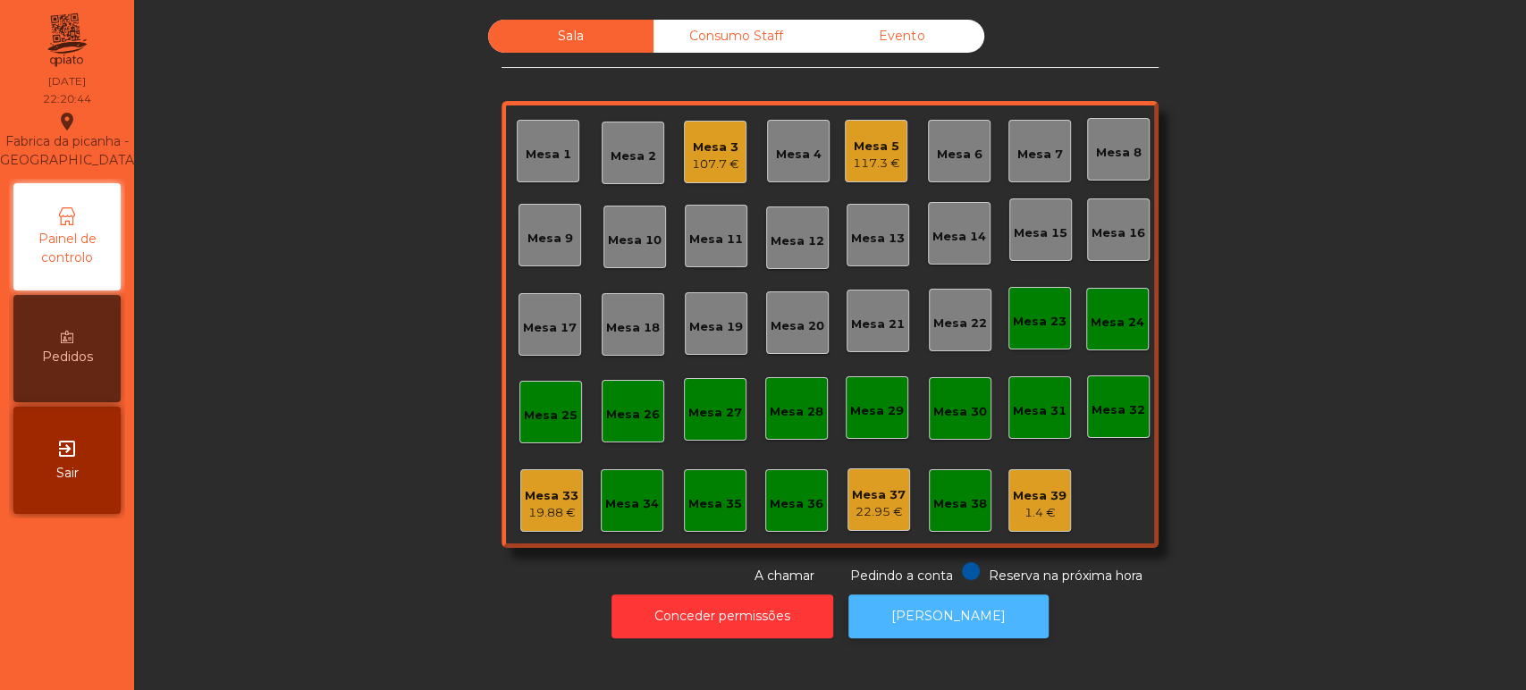
click at [982, 628] on button "[PERSON_NAME]" at bounding box center [948, 616] width 200 height 44
click at [543, 511] on div "19.88 €" at bounding box center [552, 513] width 54 height 18
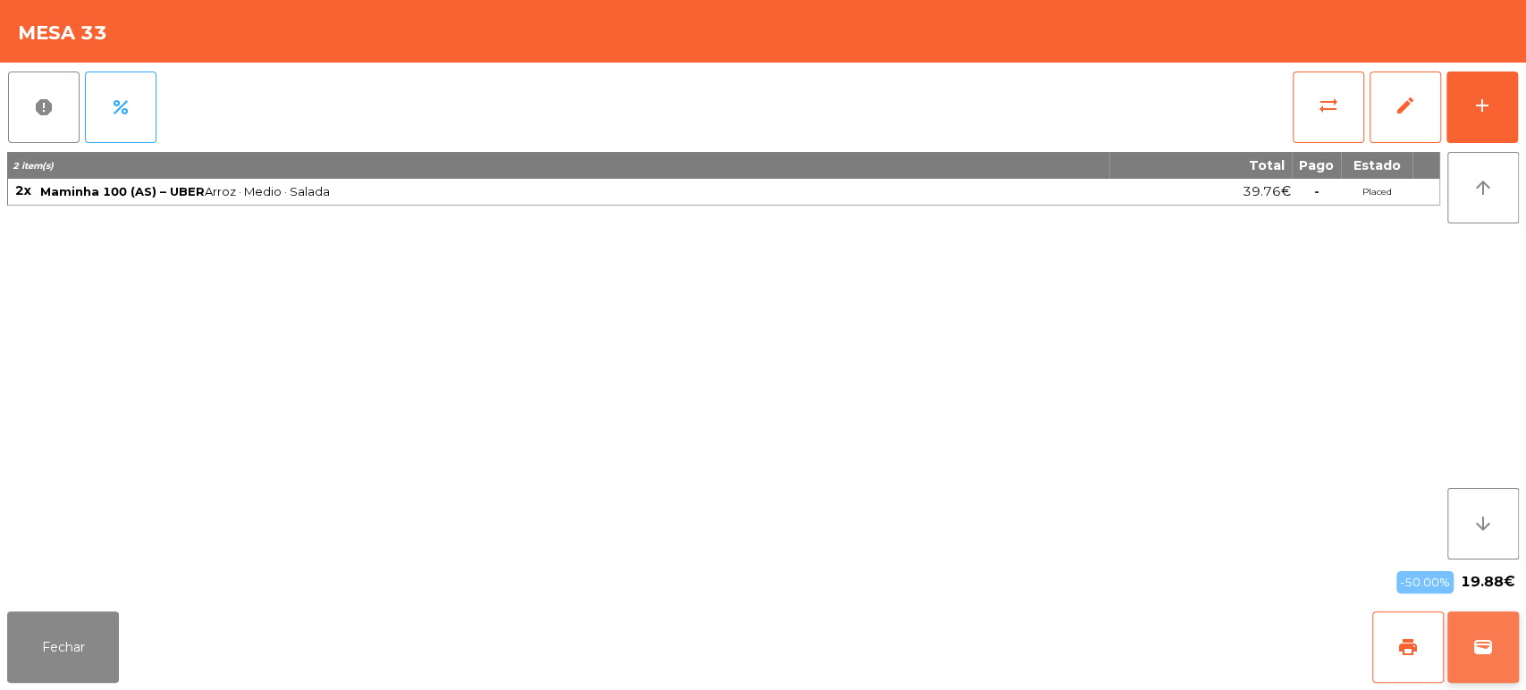
click at [1487, 643] on span "wallet" at bounding box center [1482, 646] width 21 height 21
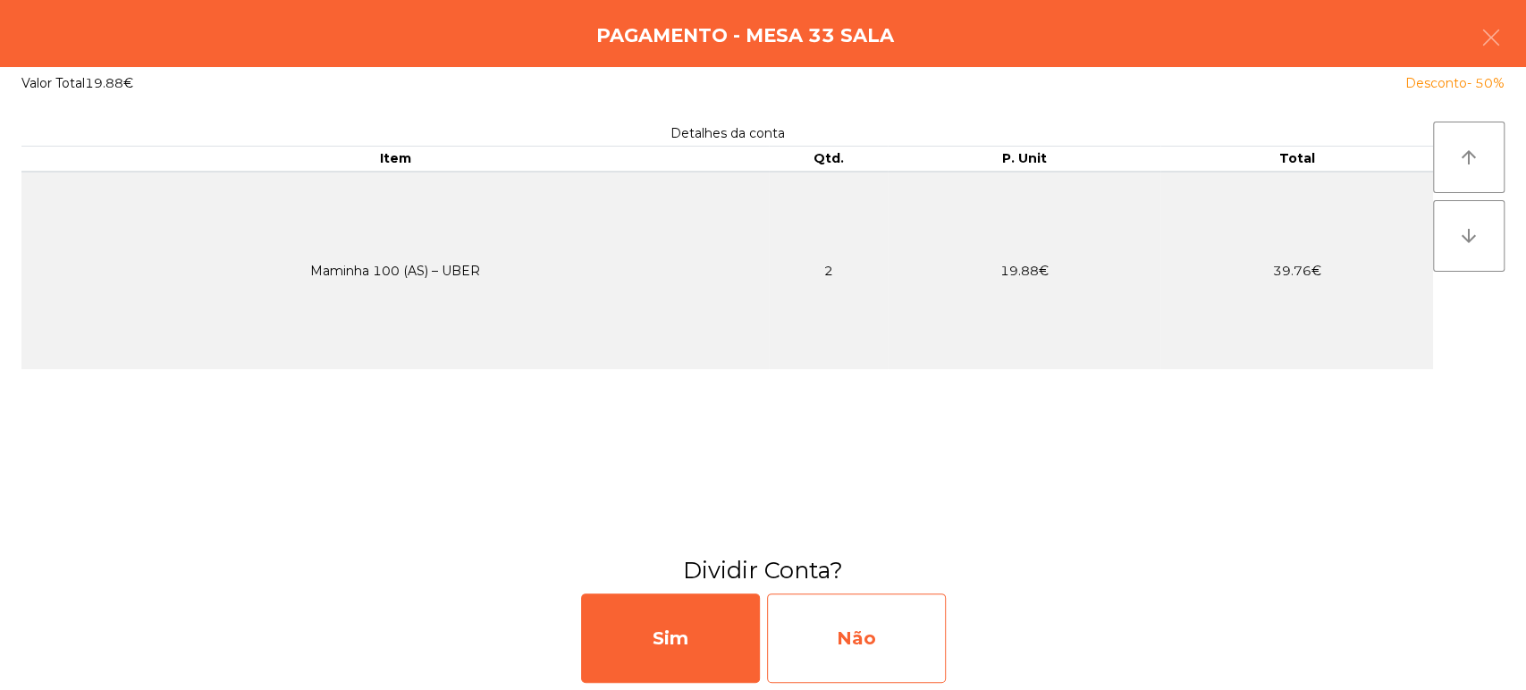
click at [872, 627] on div "Não" at bounding box center [856, 637] width 179 height 89
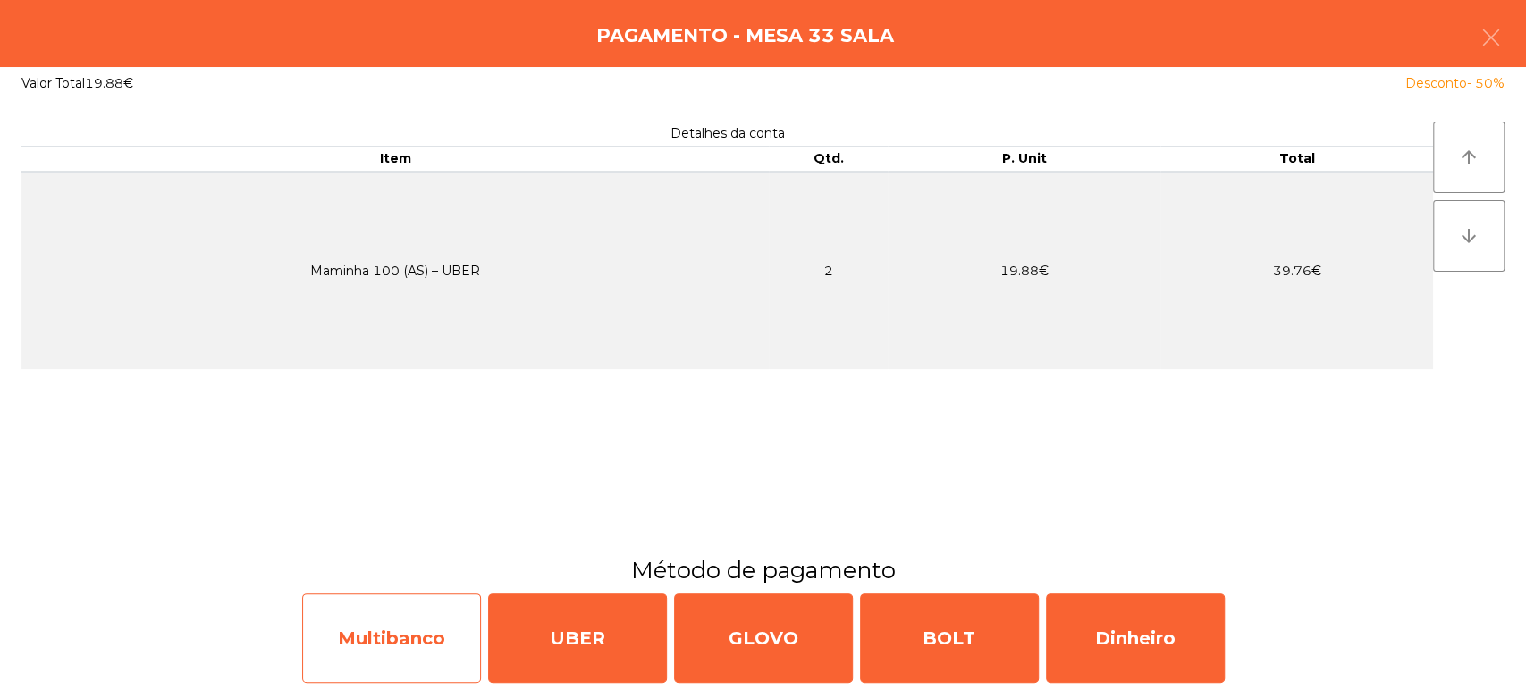
click at [417, 660] on div "Multibanco" at bounding box center [391, 637] width 179 height 89
select select "**"
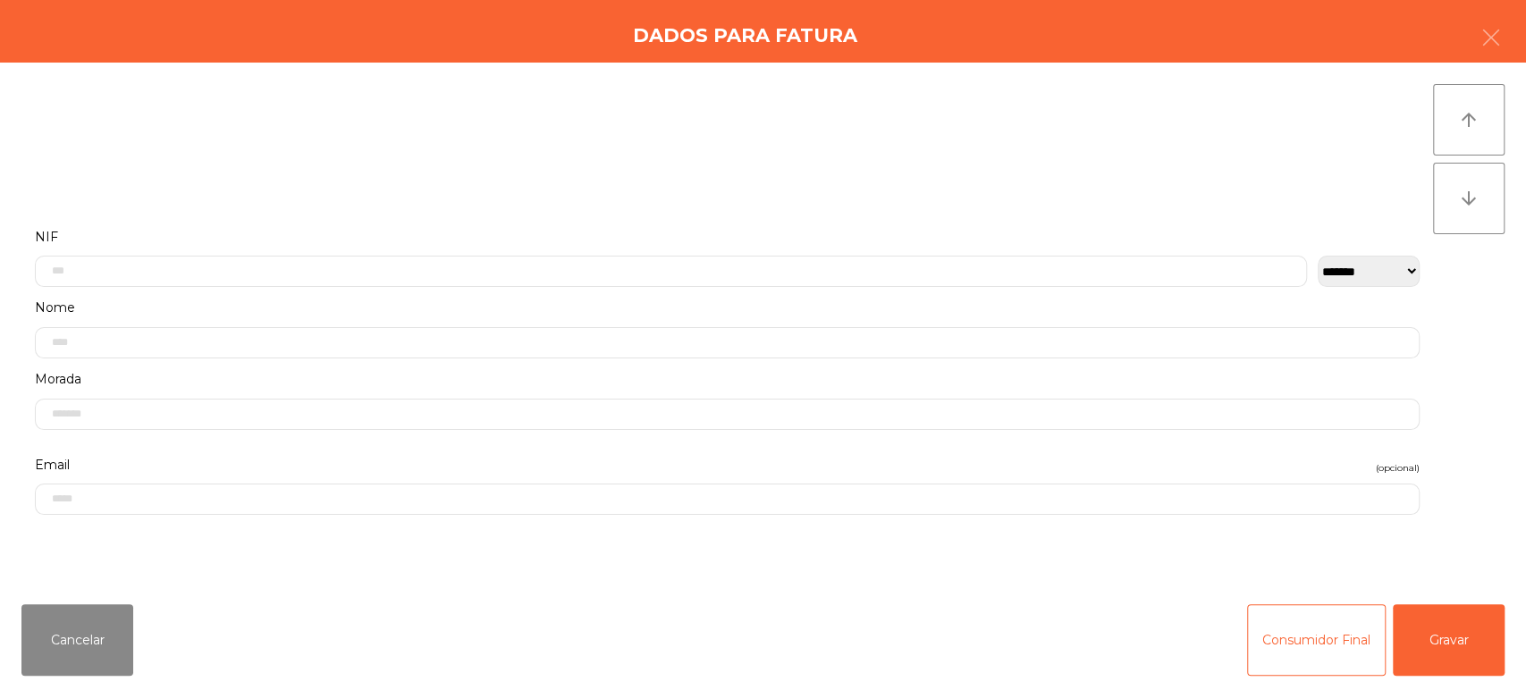
click at [1524, 657] on div "Cancelar Consumidor Final Gravar" at bounding box center [763, 640] width 1526 height 100
click at [1447, 640] on button "Gravar" at bounding box center [1448, 640] width 112 height 72
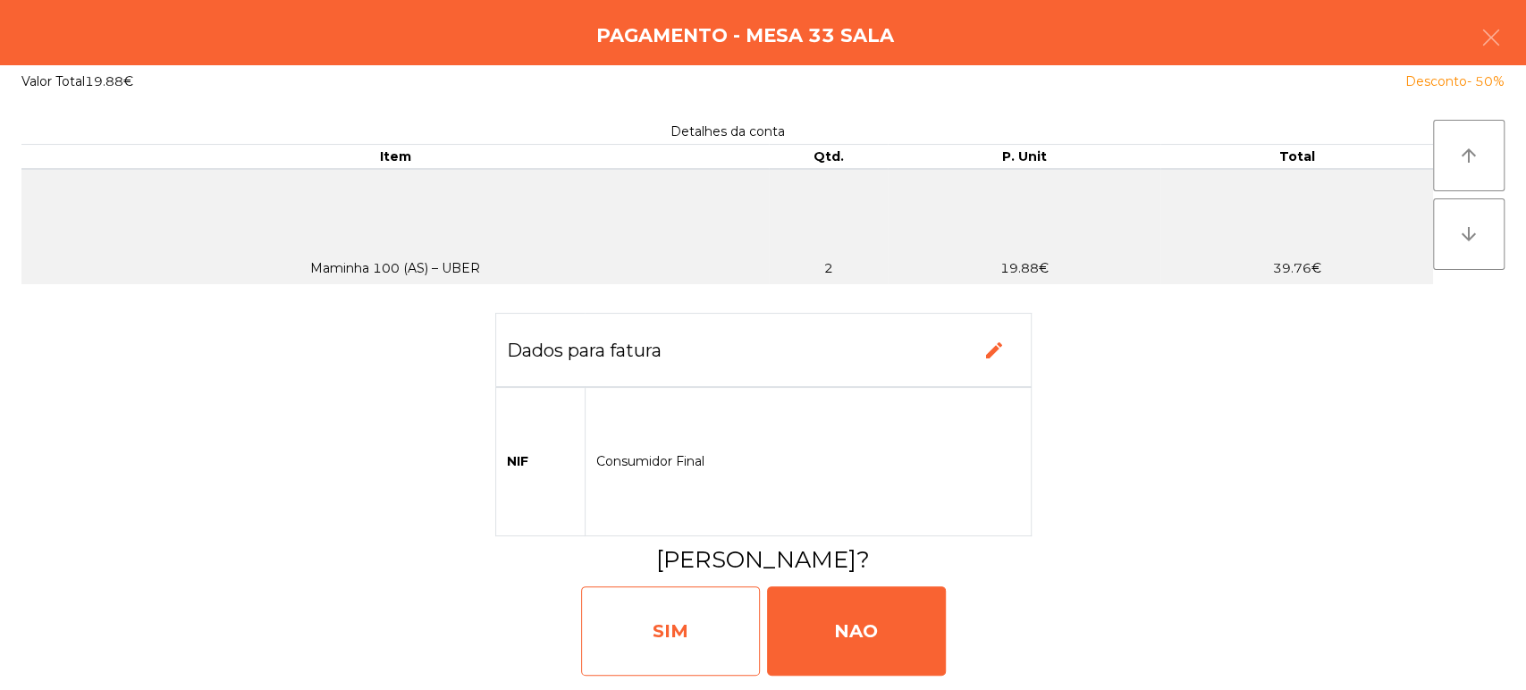
click at [639, 617] on div "SIM" at bounding box center [670, 630] width 179 height 89
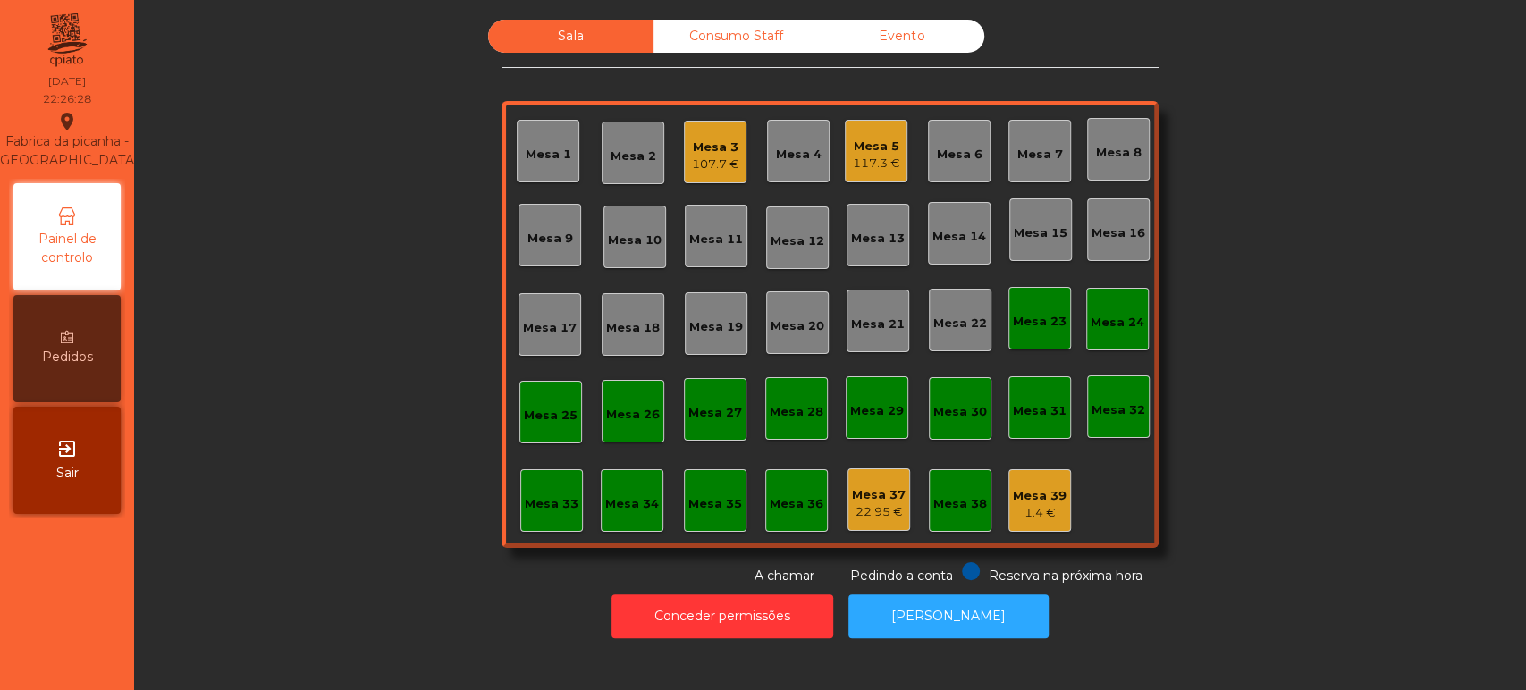
click at [880, 164] on div "117.3 €" at bounding box center [876, 164] width 47 height 18
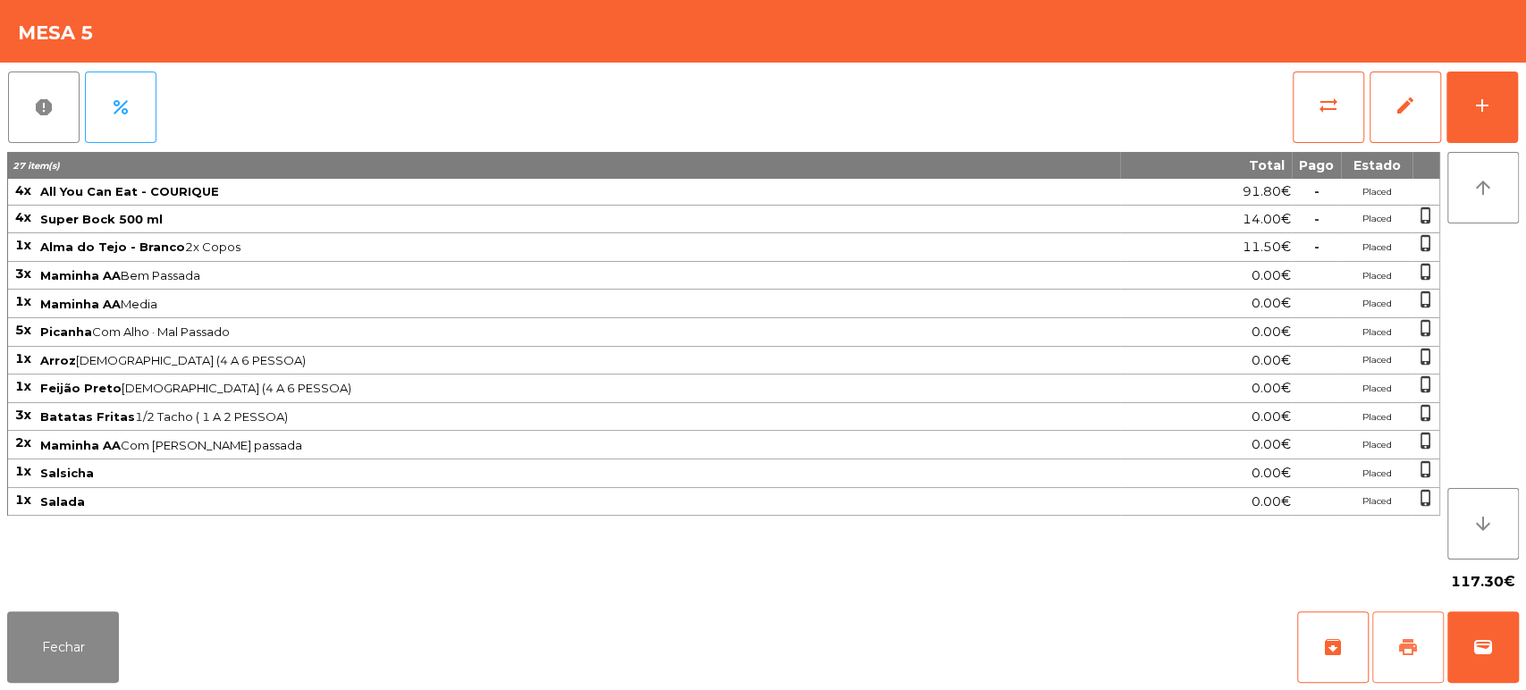
click at [1427, 643] on button "print" at bounding box center [1408, 647] width 72 height 72
click at [84, 622] on button "Fechar" at bounding box center [63, 647] width 112 height 72
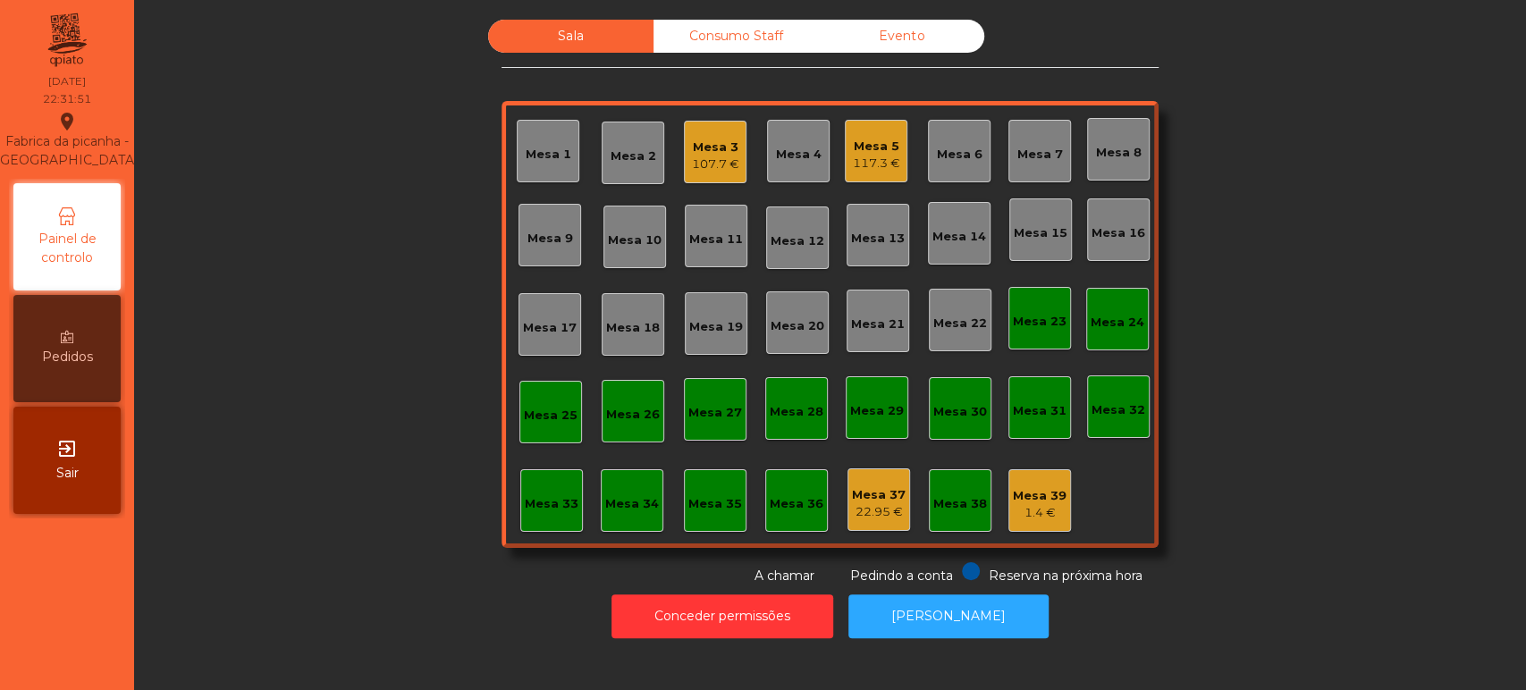
click at [1220, 229] on div "Sala Consumo Staff Evento [GEOGRAPHIC_DATA] 3 107.7 € Mesa 4 Mesa 5 117.3 € Mes…" at bounding box center [829, 303] width 1343 height 566
click at [844, 95] on div "Sala Consumo Staff Evento [GEOGRAPHIC_DATA] 3 107.7 € Mesa 4 Mesa 5 117.3 € Mes…" at bounding box center [829, 303] width 657 height 566
click at [864, 130] on div "Mesa 5 117.3 €" at bounding box center [876, 151] width 47 height 42
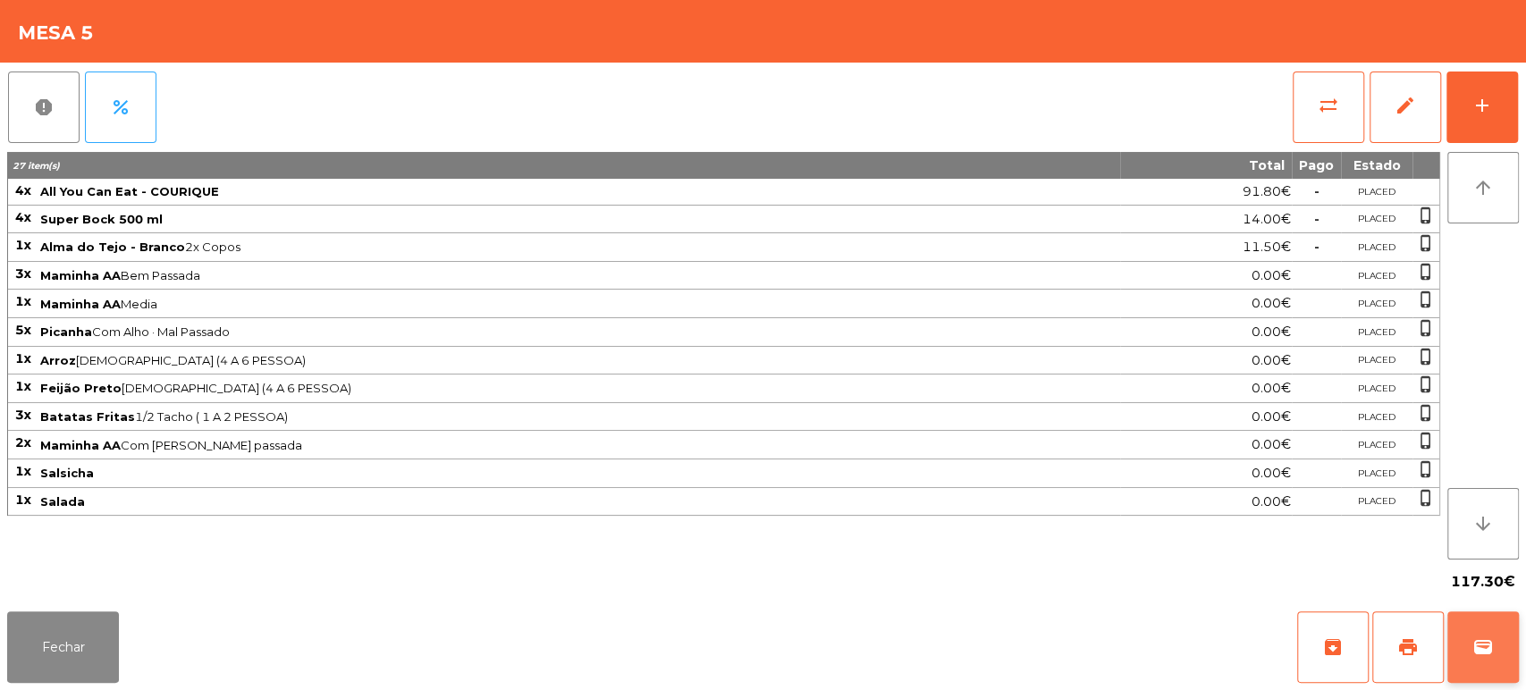
click at [1474, 652] on span "wallet" at bounding box center [1482, 646] width 21 height 21
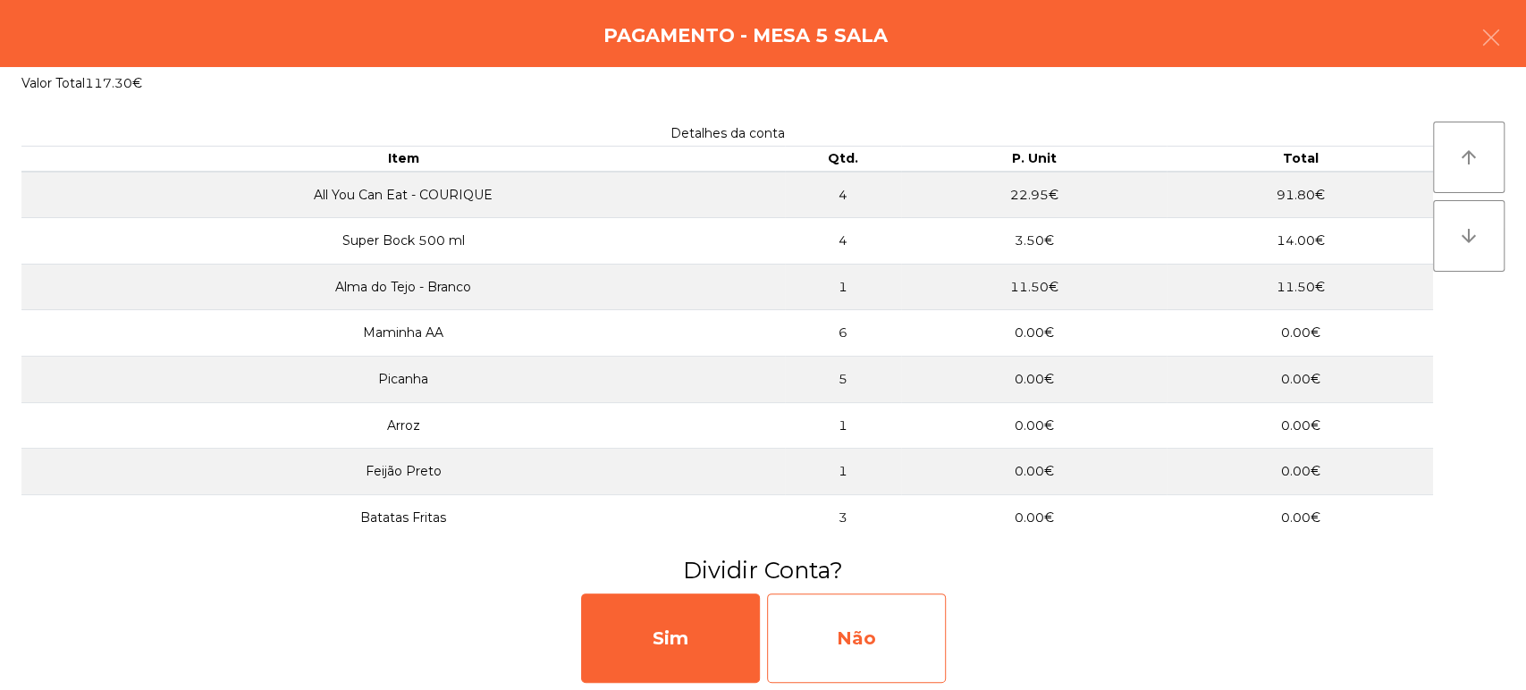
click at [869, 646] on div "Não" at bounding box center [856, 637] width 179 height 89
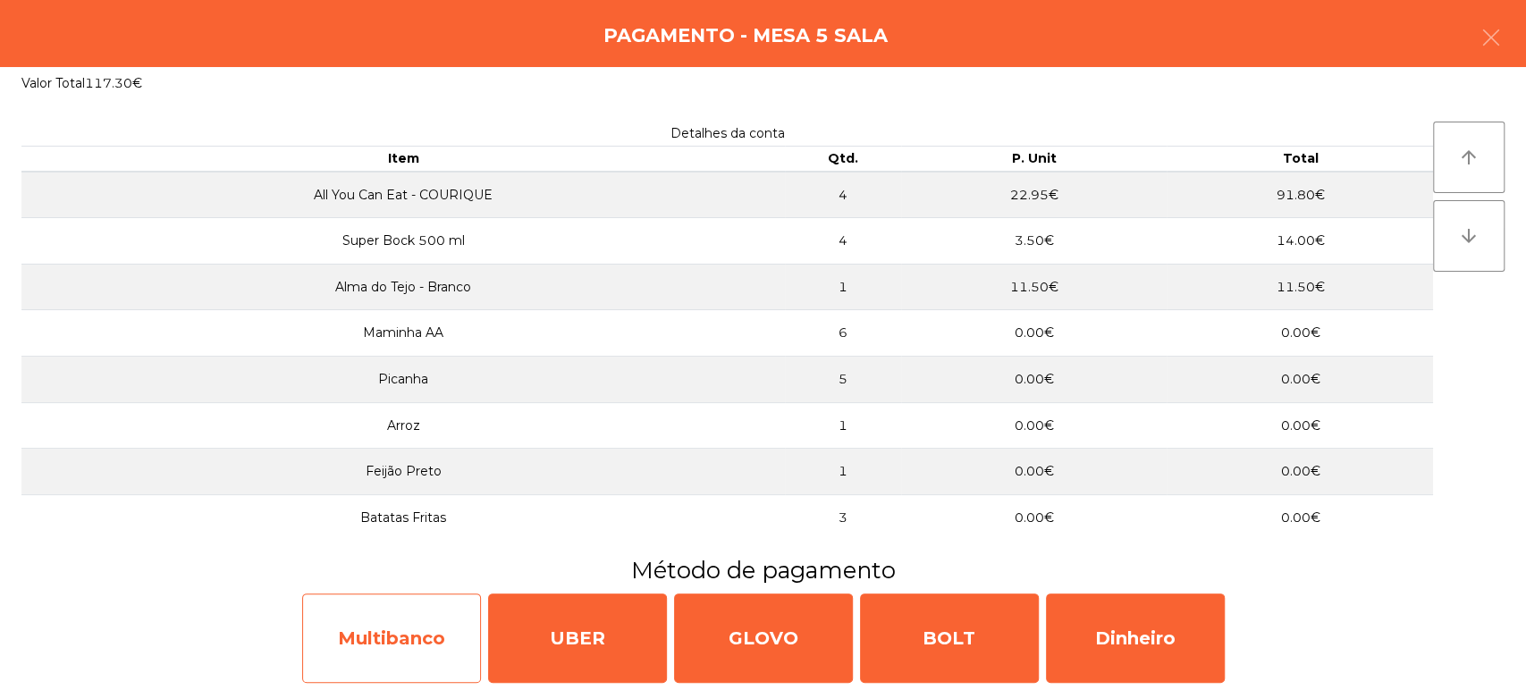
click at [416, 607] on div "Multibanco" at bounding box center [391, 637] width 179 height 89
select select "**"
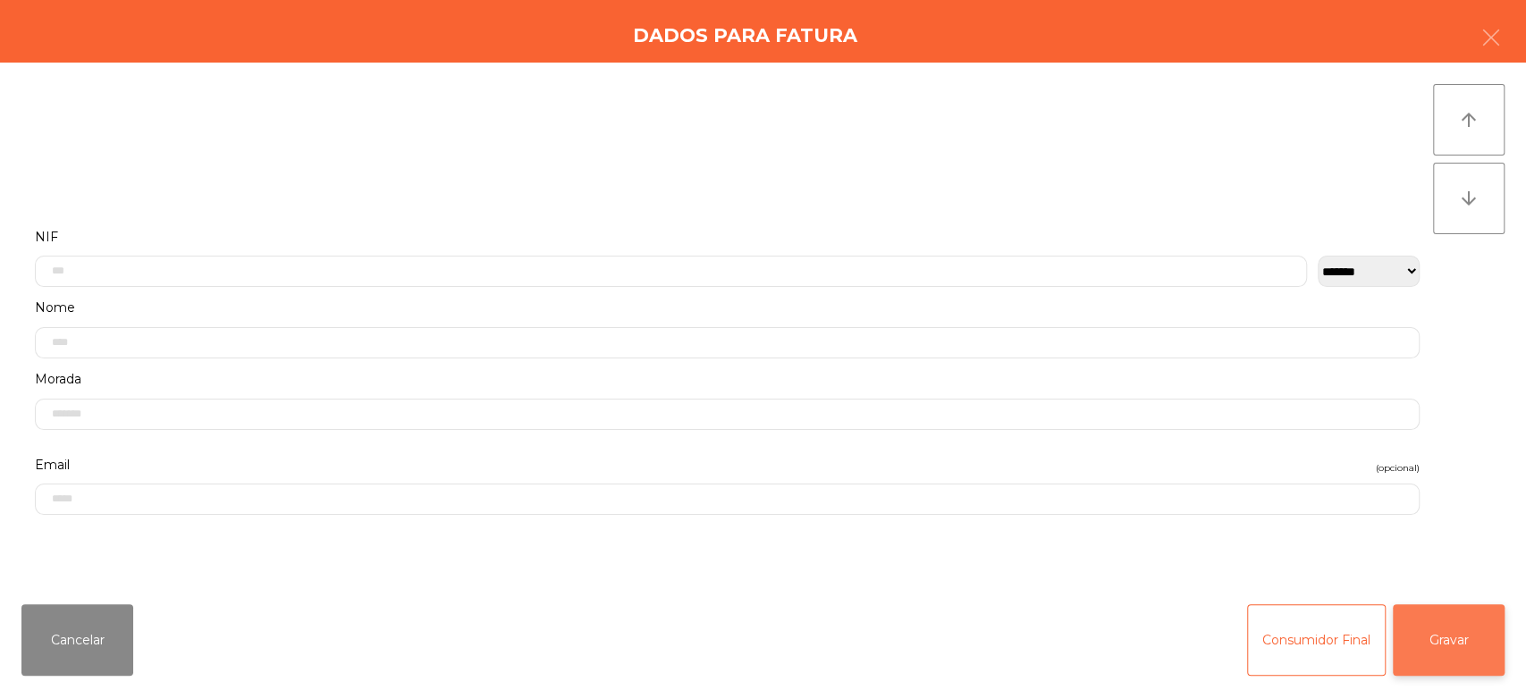
click at [1478, 618] on button "Gravar" at bounding box center [1448, 640] width 112 height 72
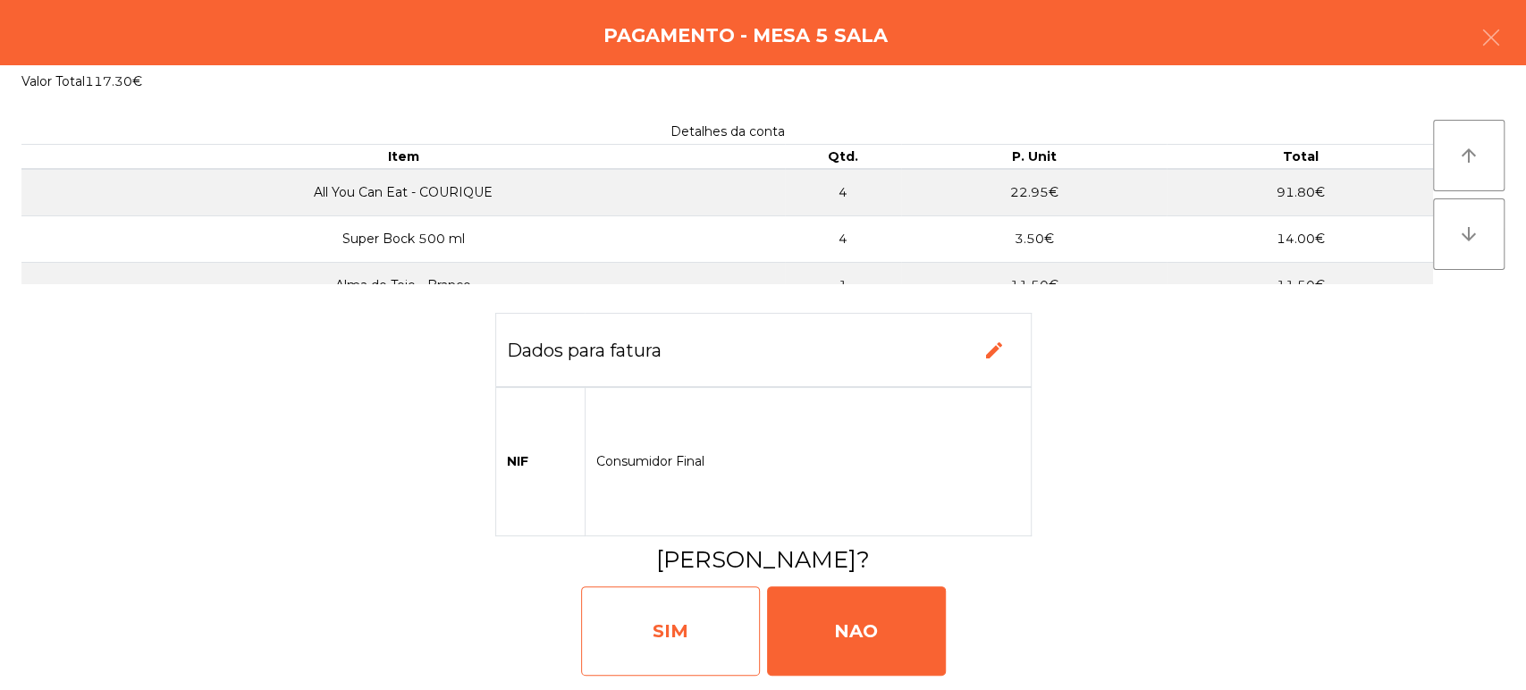
click at [632, 620] on div "SIM" at bounding box center [670, 630] width 179 height 89
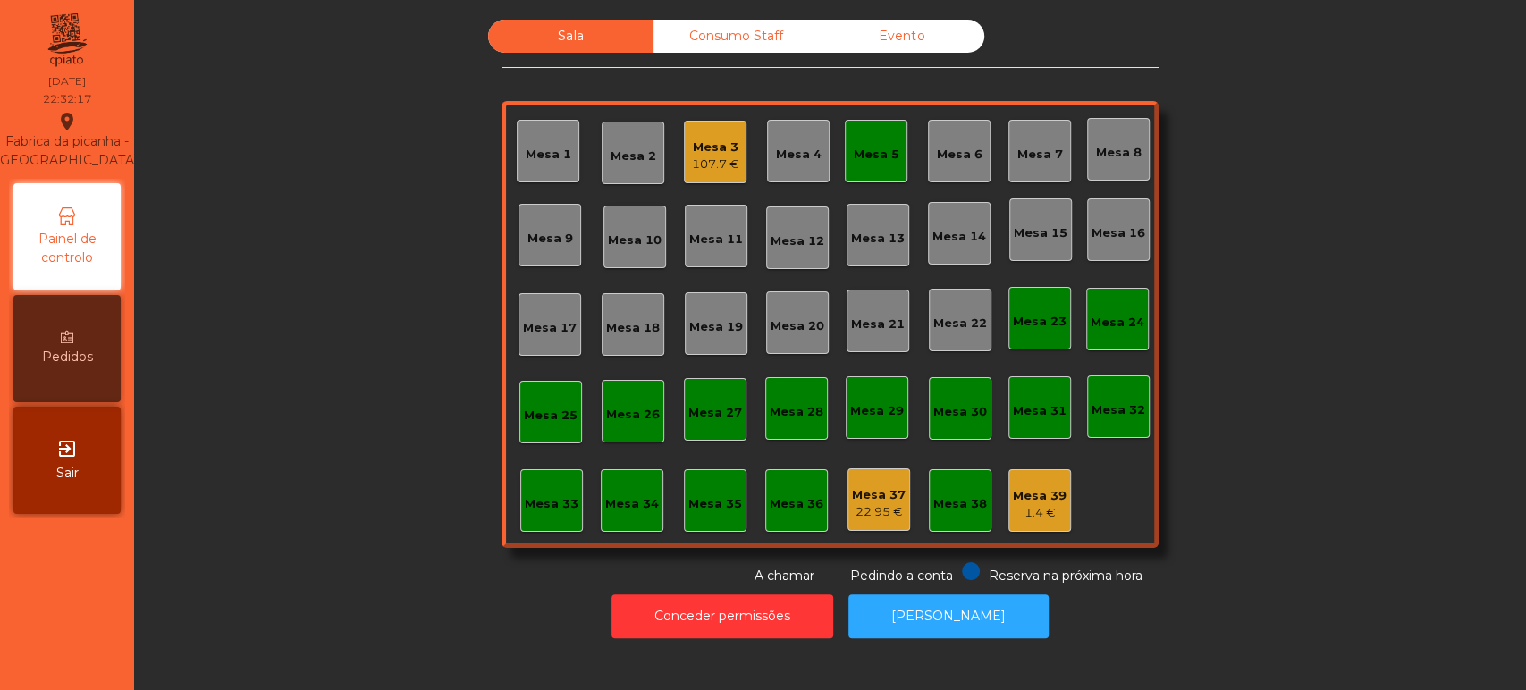
click at [888, 170] on div "Mesa 5" at bounding box center [876, 151] width 63 height 63
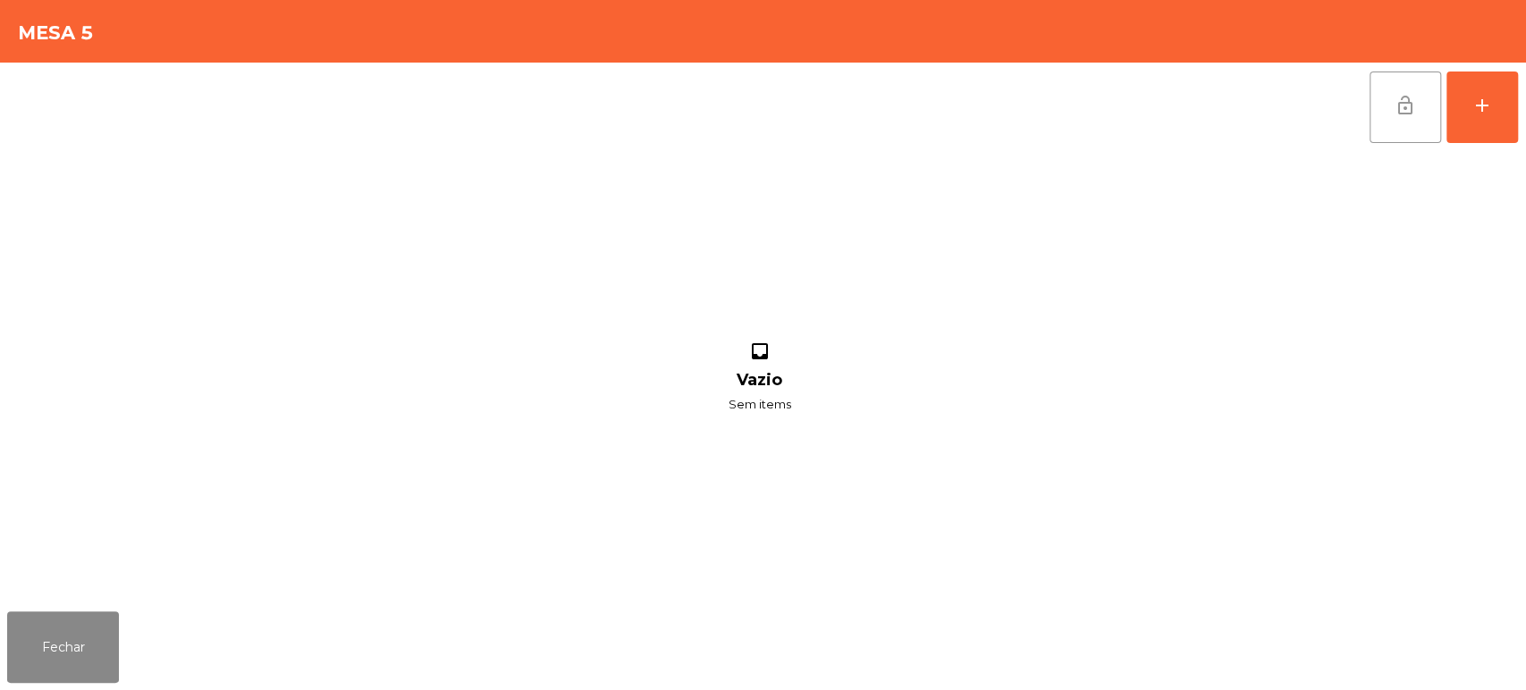
click at [1392, 103] on button "lock_open" at bounding box center [1405, 108] width 72 height 72
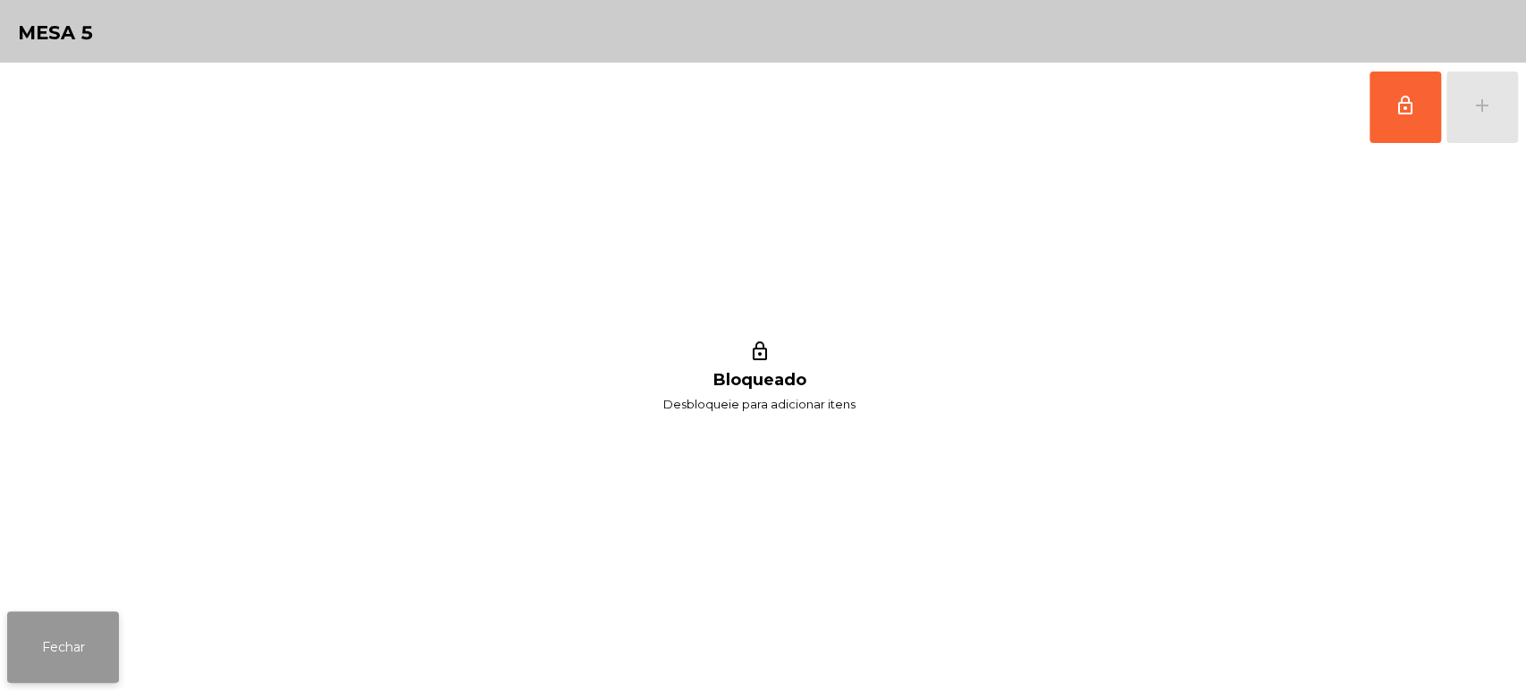
click at [55, 618] on button "Fechar" at bounding box center [63, 647] width 112 height 72
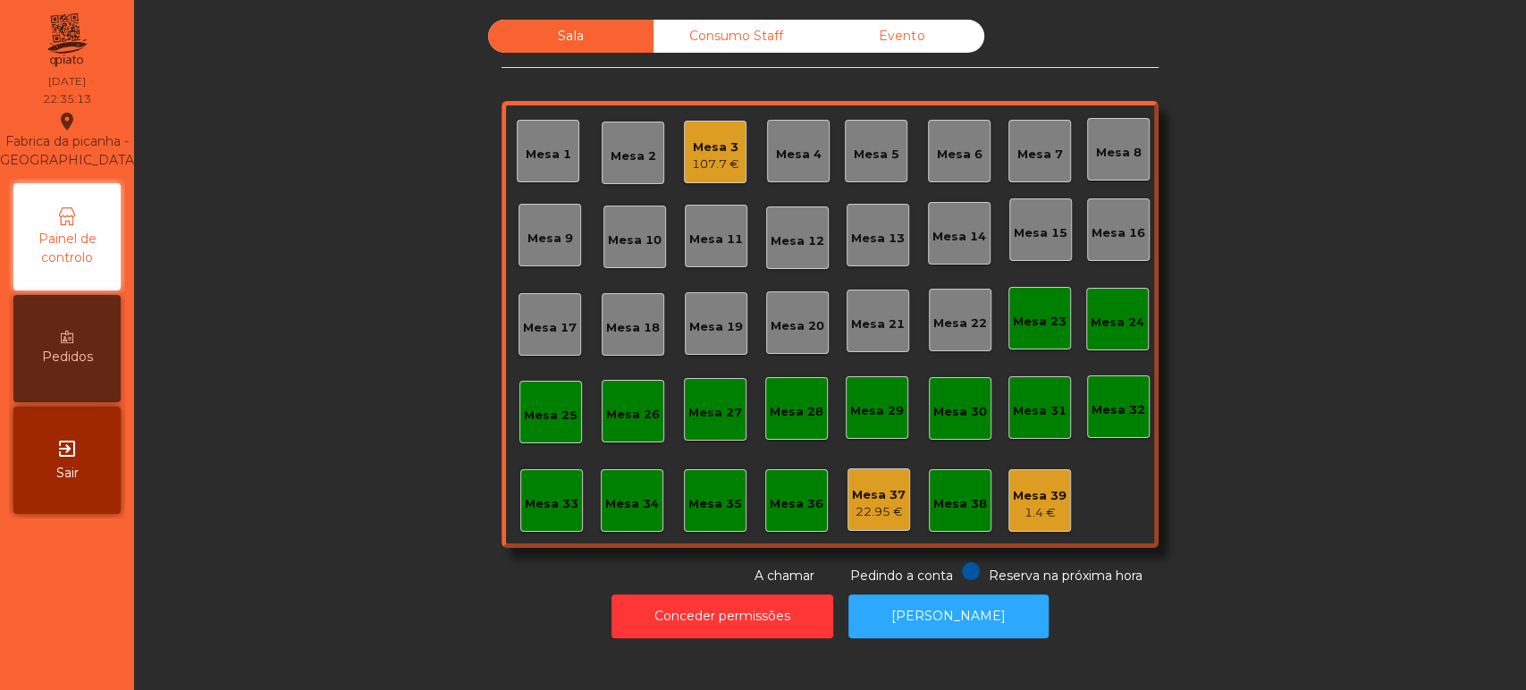
click at [1031, 528] on div "Mesa 39 1.4 €" at bounding box center [1039, 500] width 63 height 63
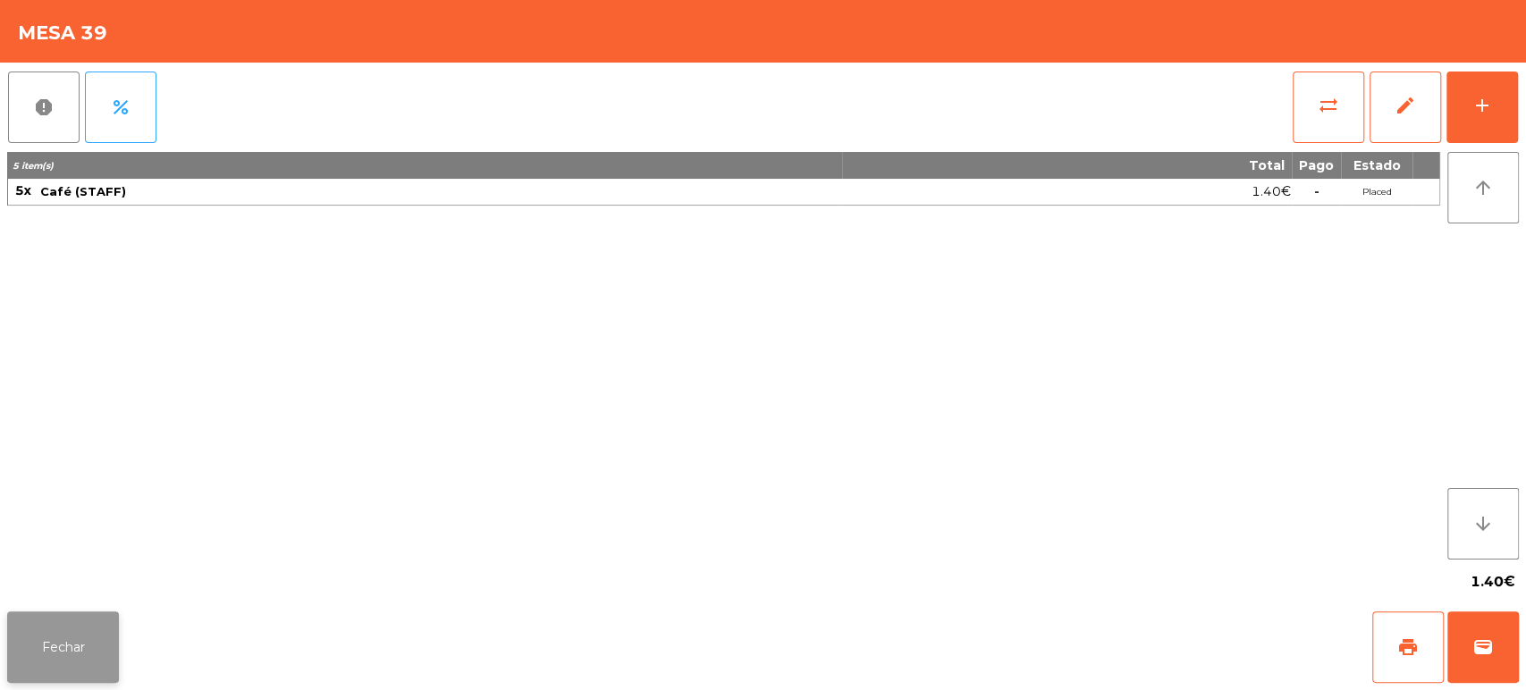
click at [57, 629] on button "Fechar" at bounding box center [63, 647] width 112 height 72
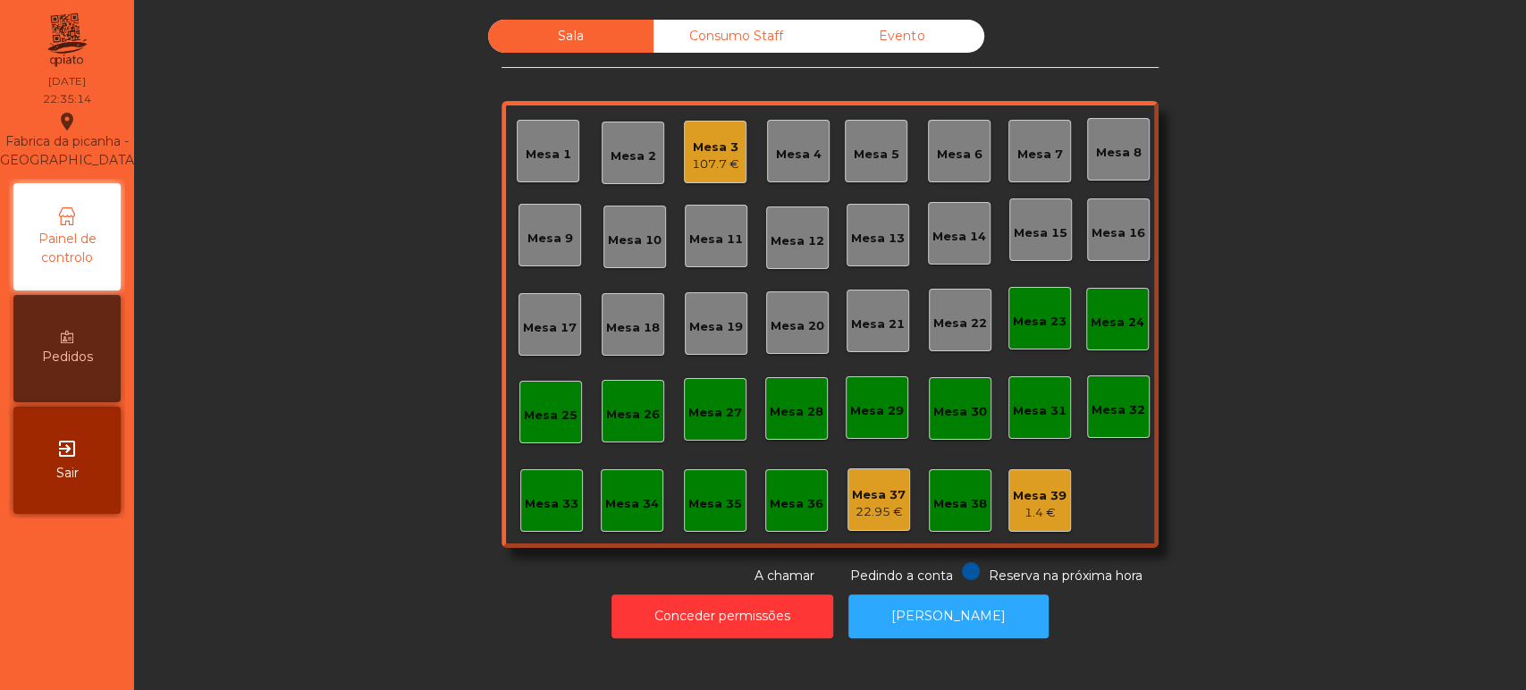
click at [887, 488] on div "Mesa 37" at bounding box center [879, 495] width 54 height 18
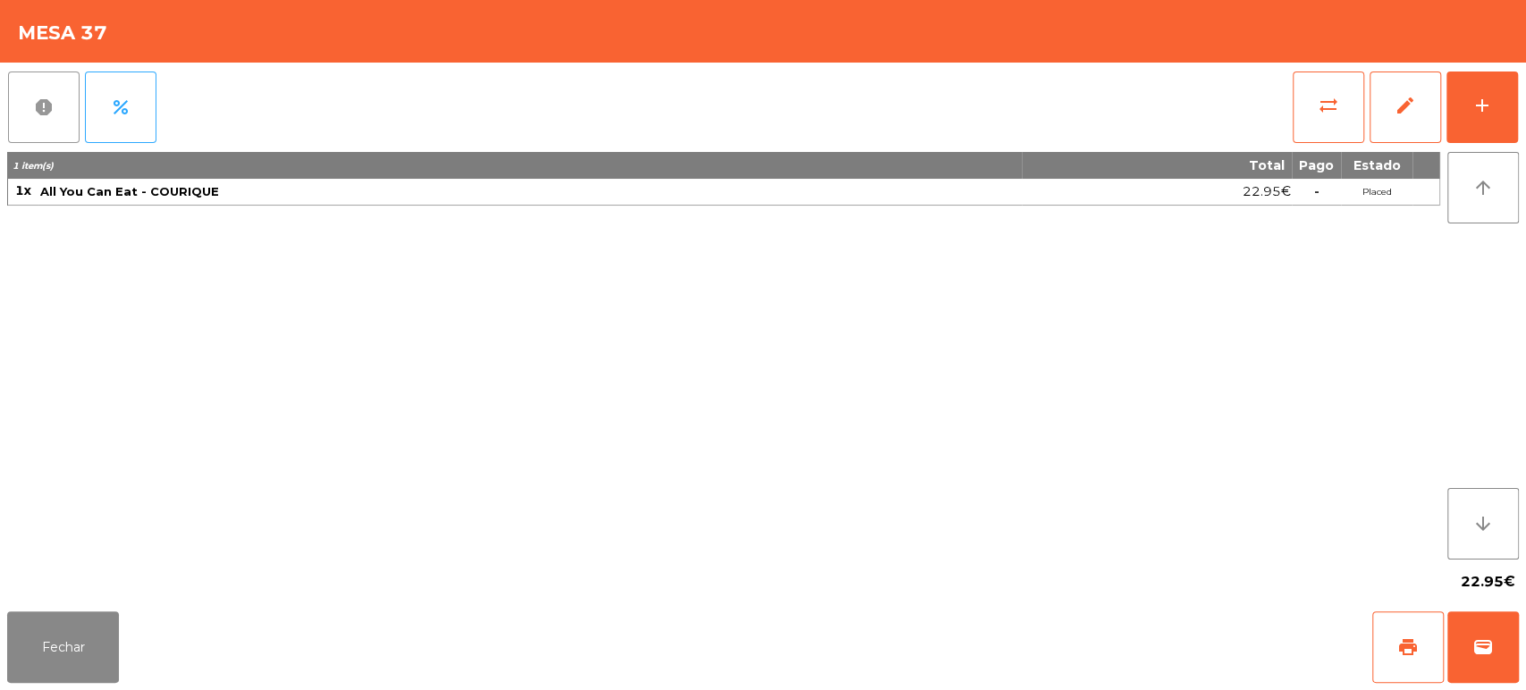
click at [14, 120] on button "report" at bounding box center [44, 108] width 72 height 72
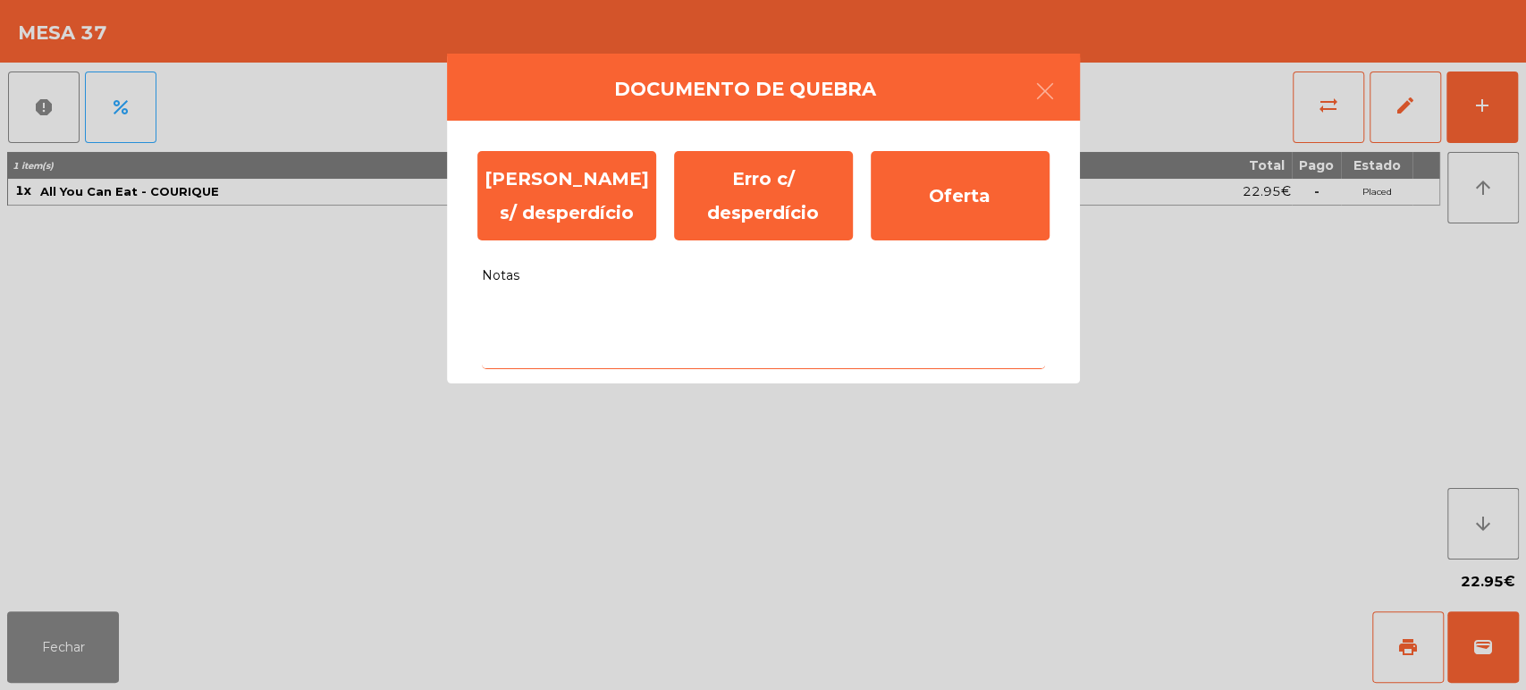
click at [640, 350] on textarea "Notas" at bounding box center [763, 332] width 563 height 74
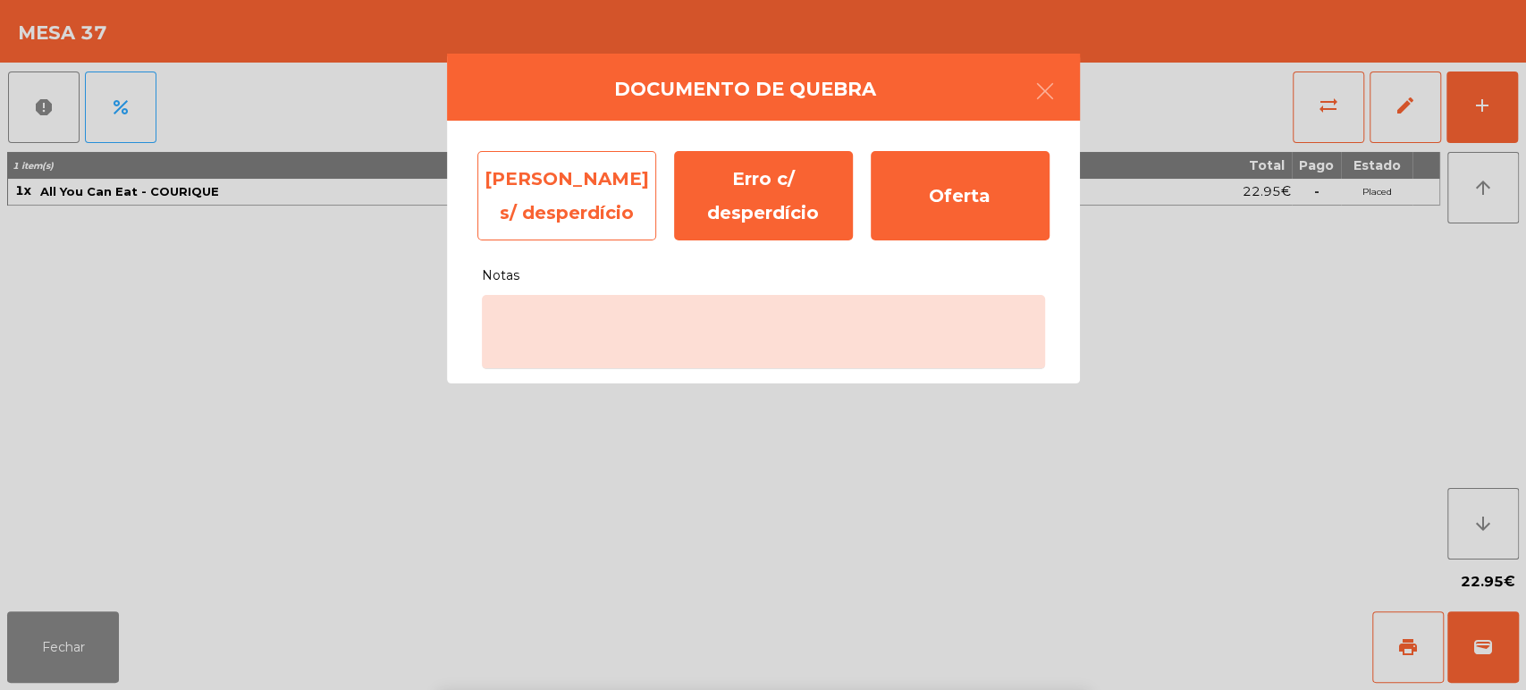
click at [602, 222] on div "Erro s/ desperdício" at bounding box center [566, 195] width 179 height 89
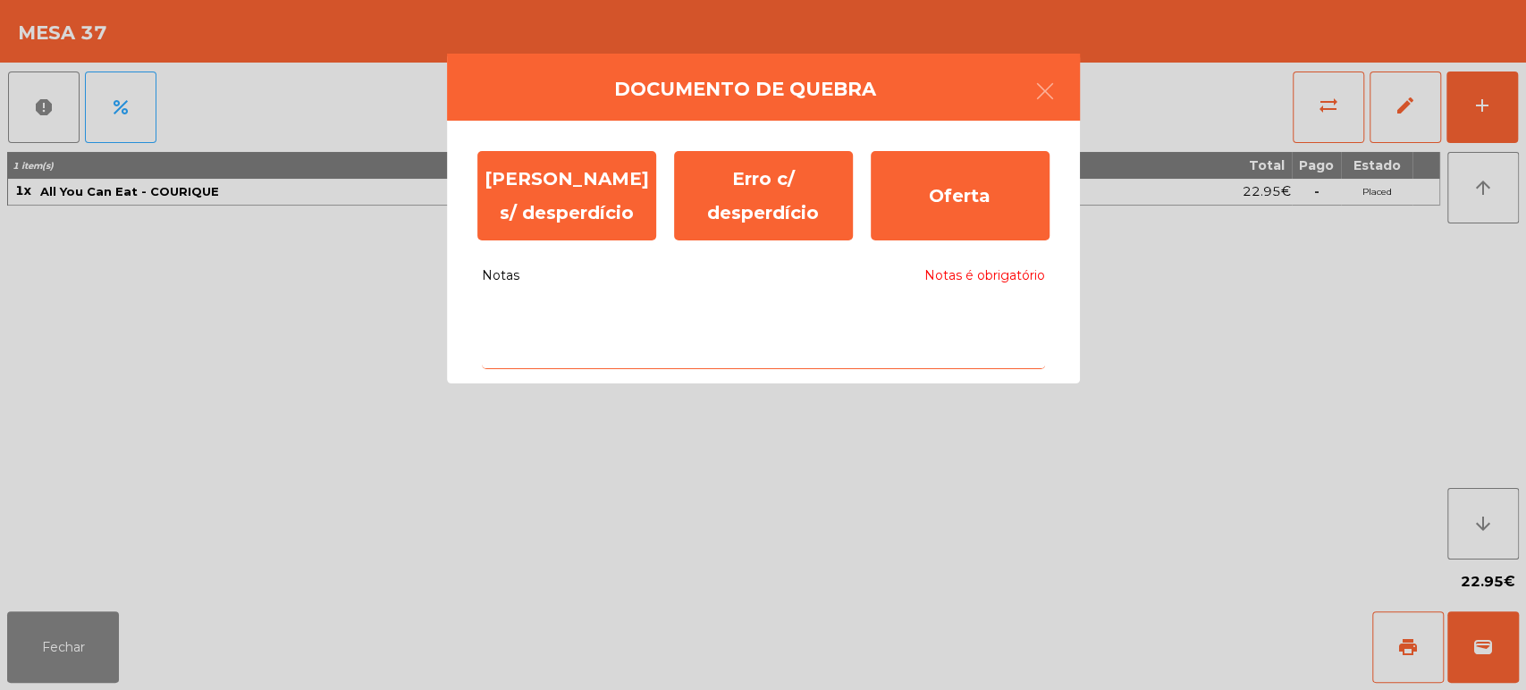
click at [574, 358] on textarea "Notas Notas é obrigatório" at bounding box center [763, 332] width 563 height 74
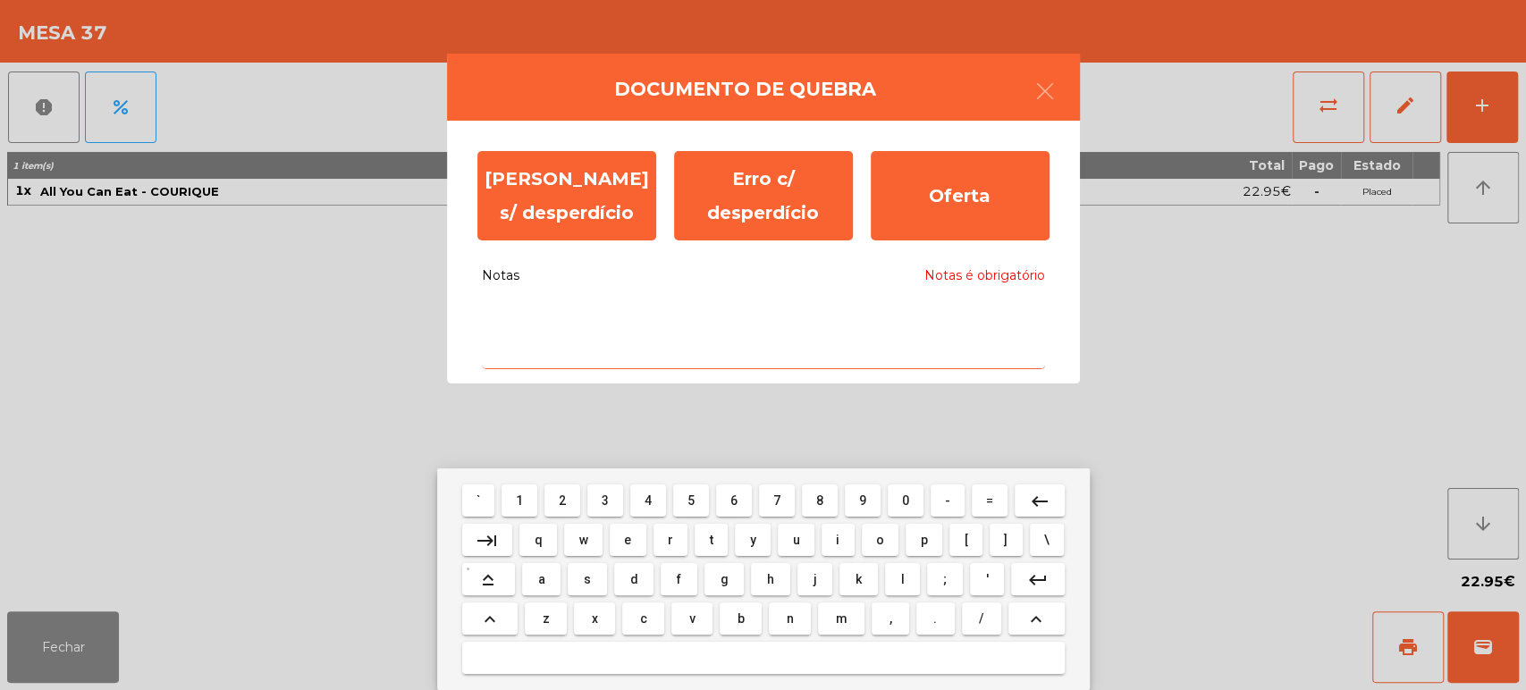
click at [580, 546] on span "w" at bounding box center [582, 540] width 9 height 14
click at [615, 535] on button "e" at bounding box center [628, 540] width 37 height 32
type textarea "**"
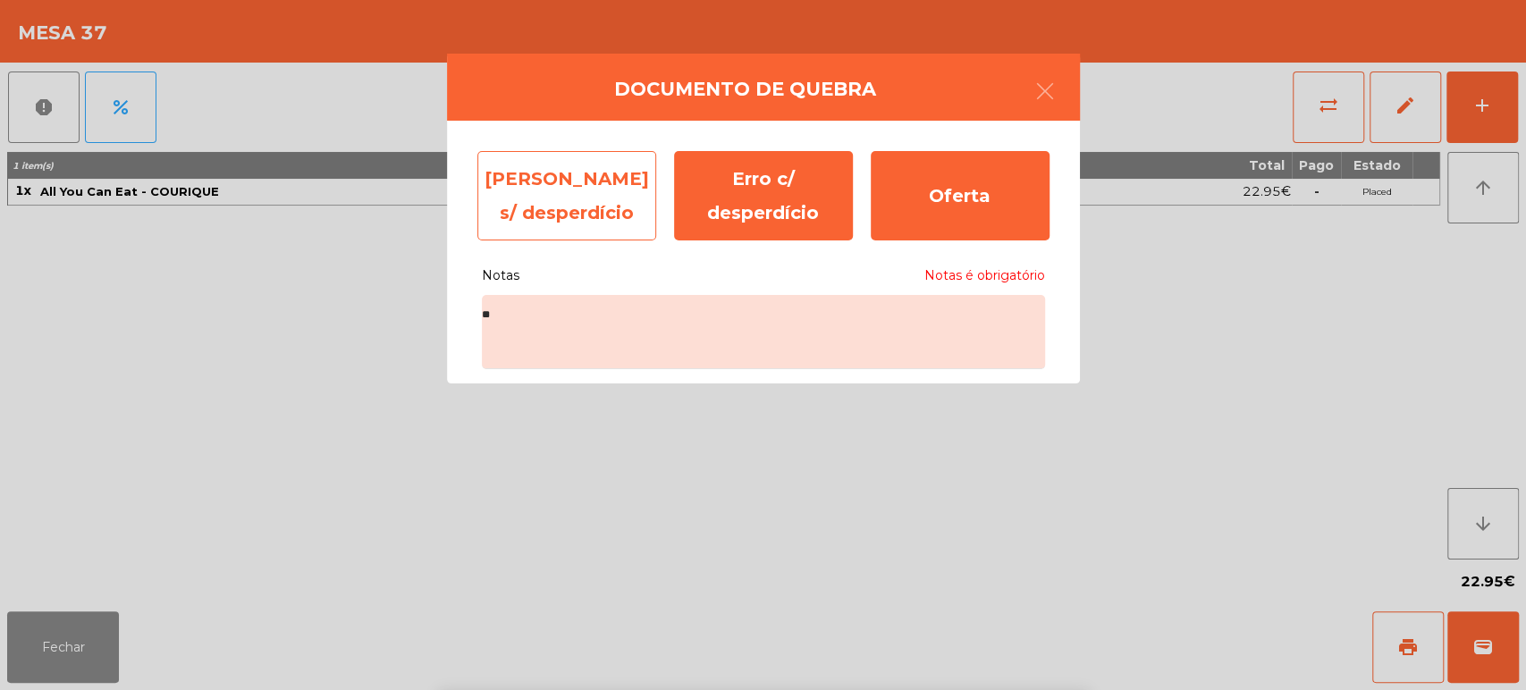
click at [587, 156] on div "Erro s/ desperdício" at bounding box center [566, 195] width 179 height 89
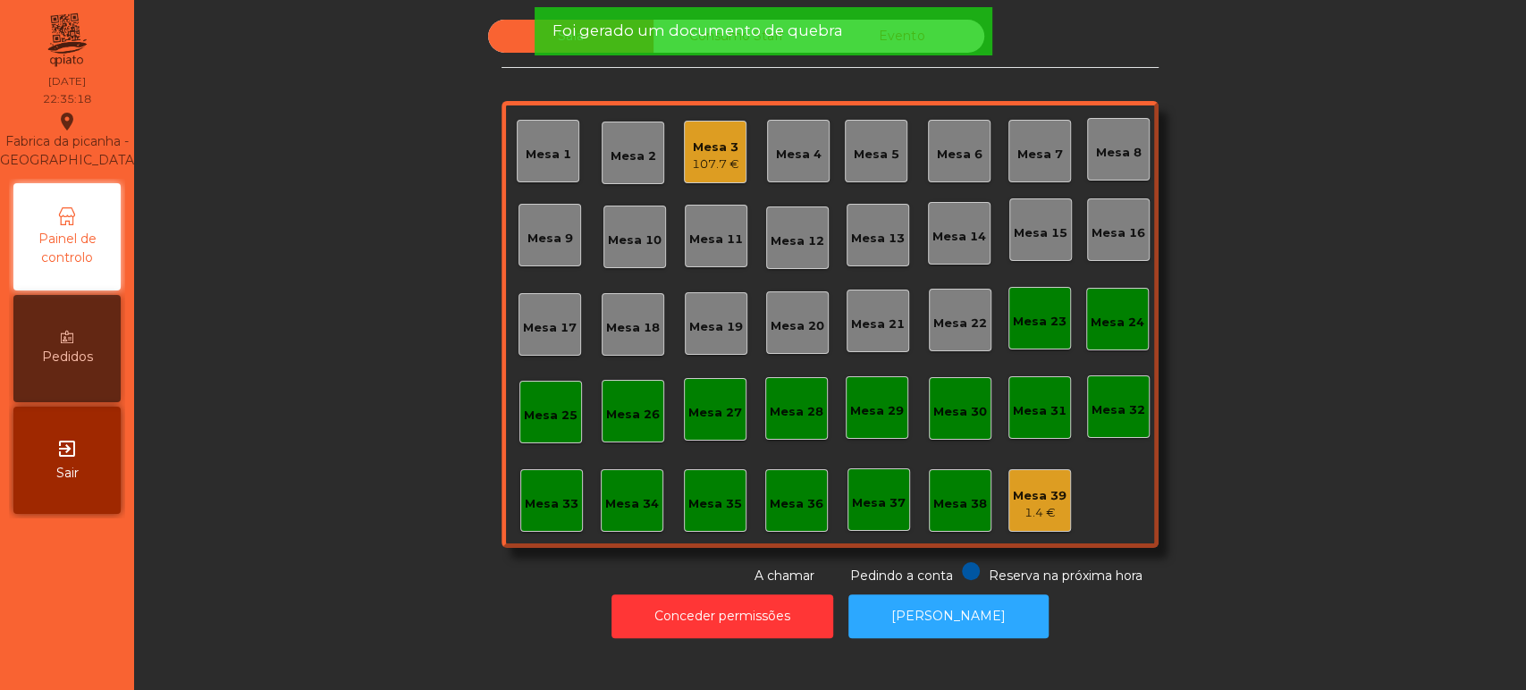
click at [1058, 509] on div "Mesa 39 1.4 €" at bounding box center [1039, 500] width 63 height 63
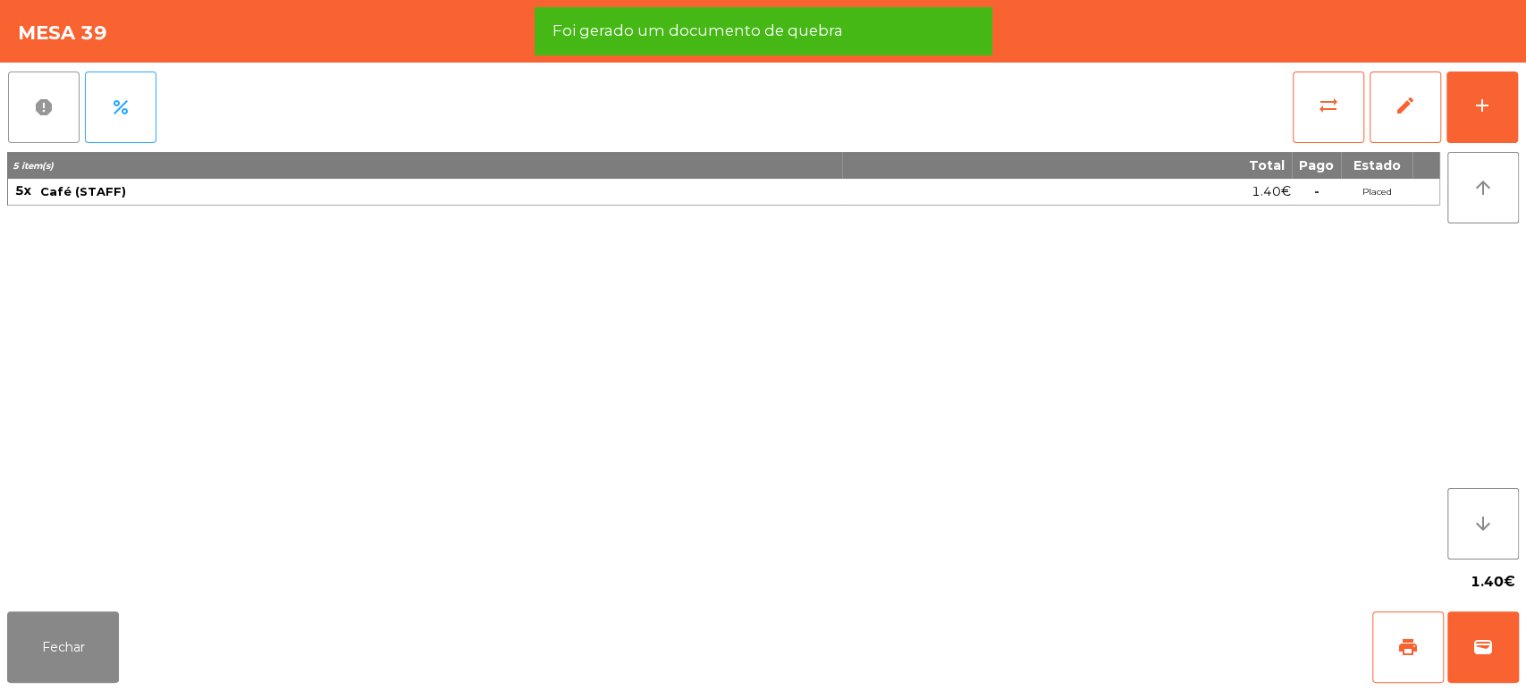
click at [12, 131] on button "report" at bounding box center [44, 108] width 72 height 72
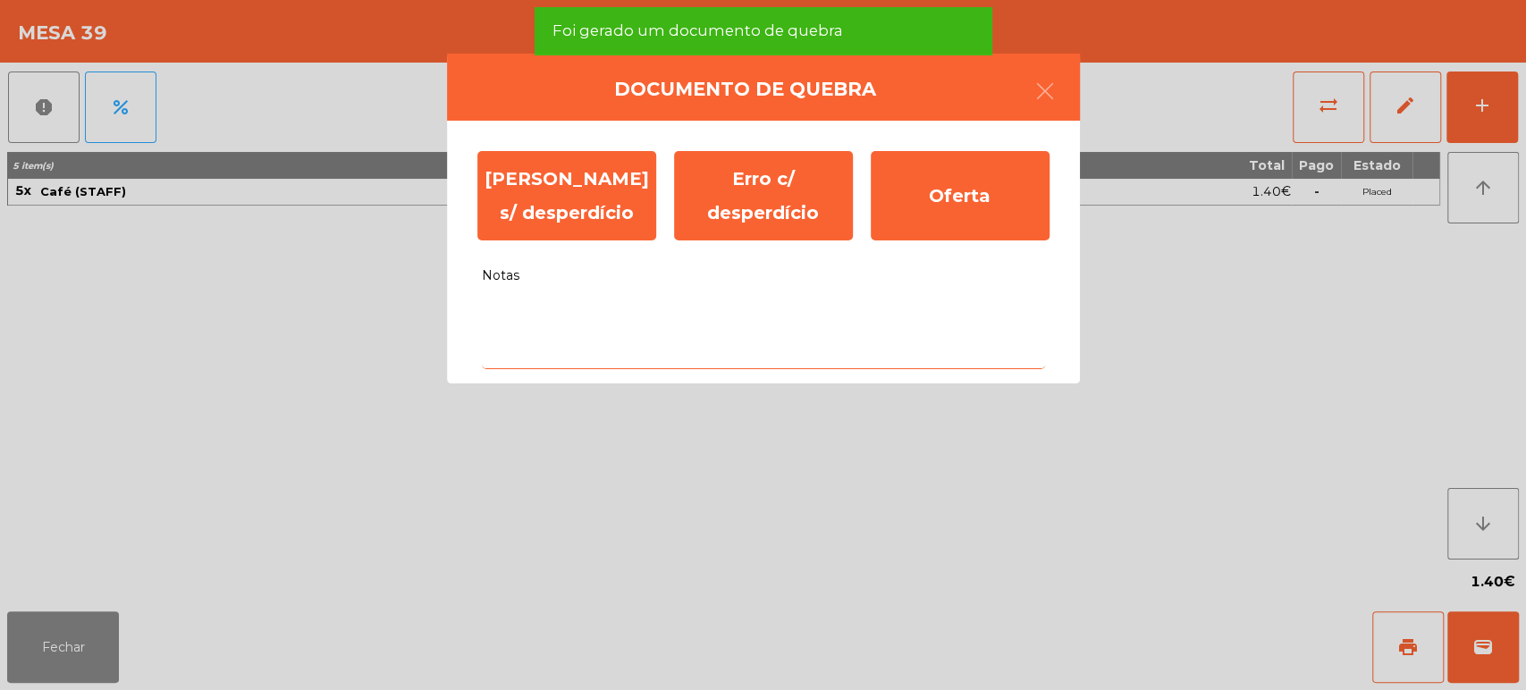
click at [685, 366] on textarea "Notas" at bounding box center [763, 332] width 563 height 74
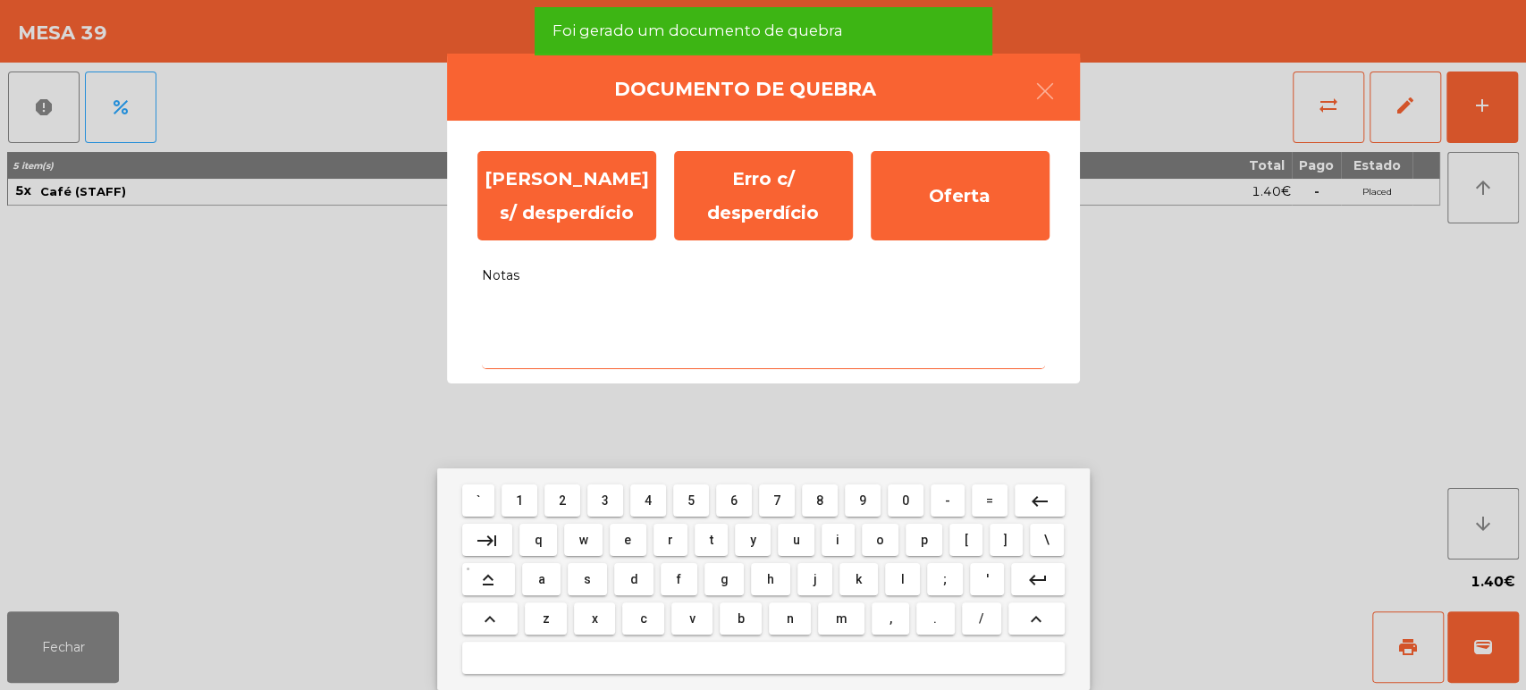
click at [719, 566] on button "g" at bounding box center [723, 579] width 39 height 32
click at [752, 539] on span "y" at bounding box center [753, 540] width 6 height 14
type textarea "**"
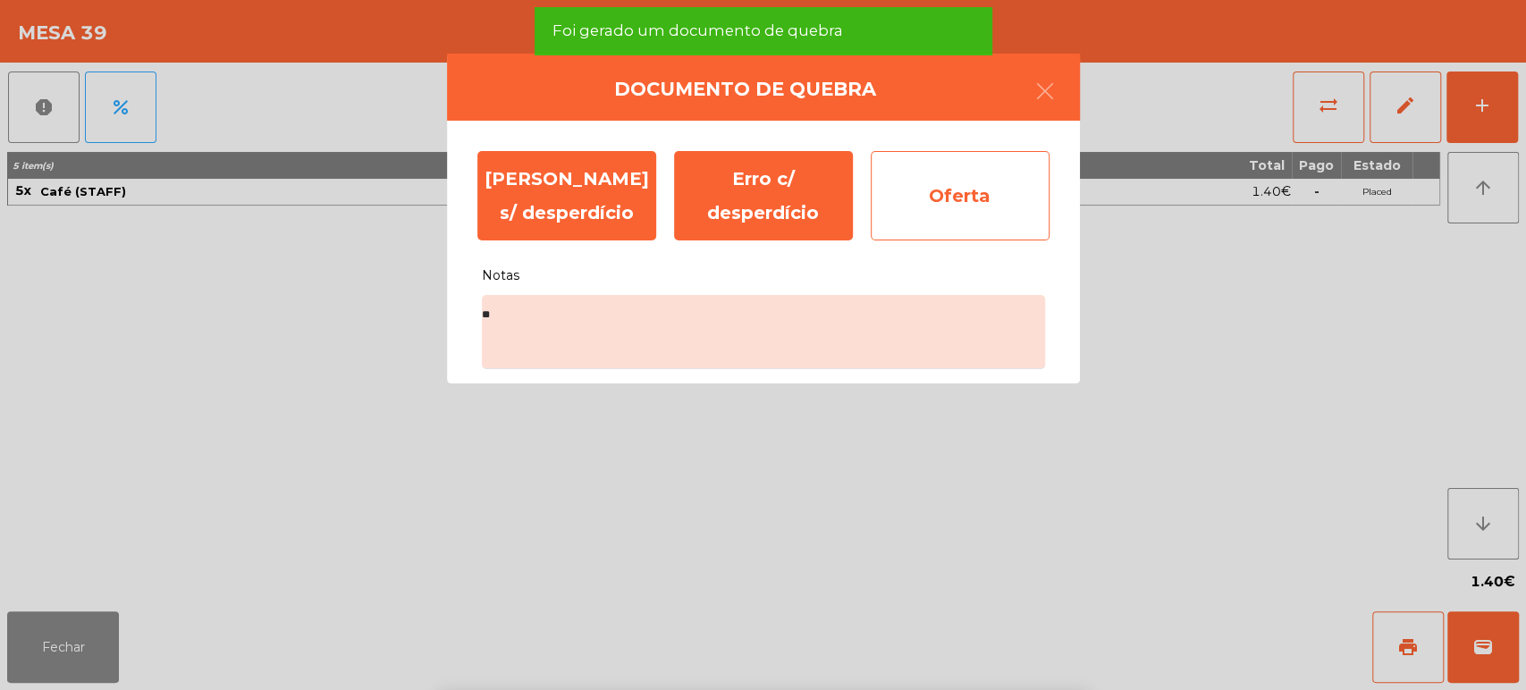
click at [966, 187] on div "Oferta" at bounding box center [960, 195] width 179 height 89
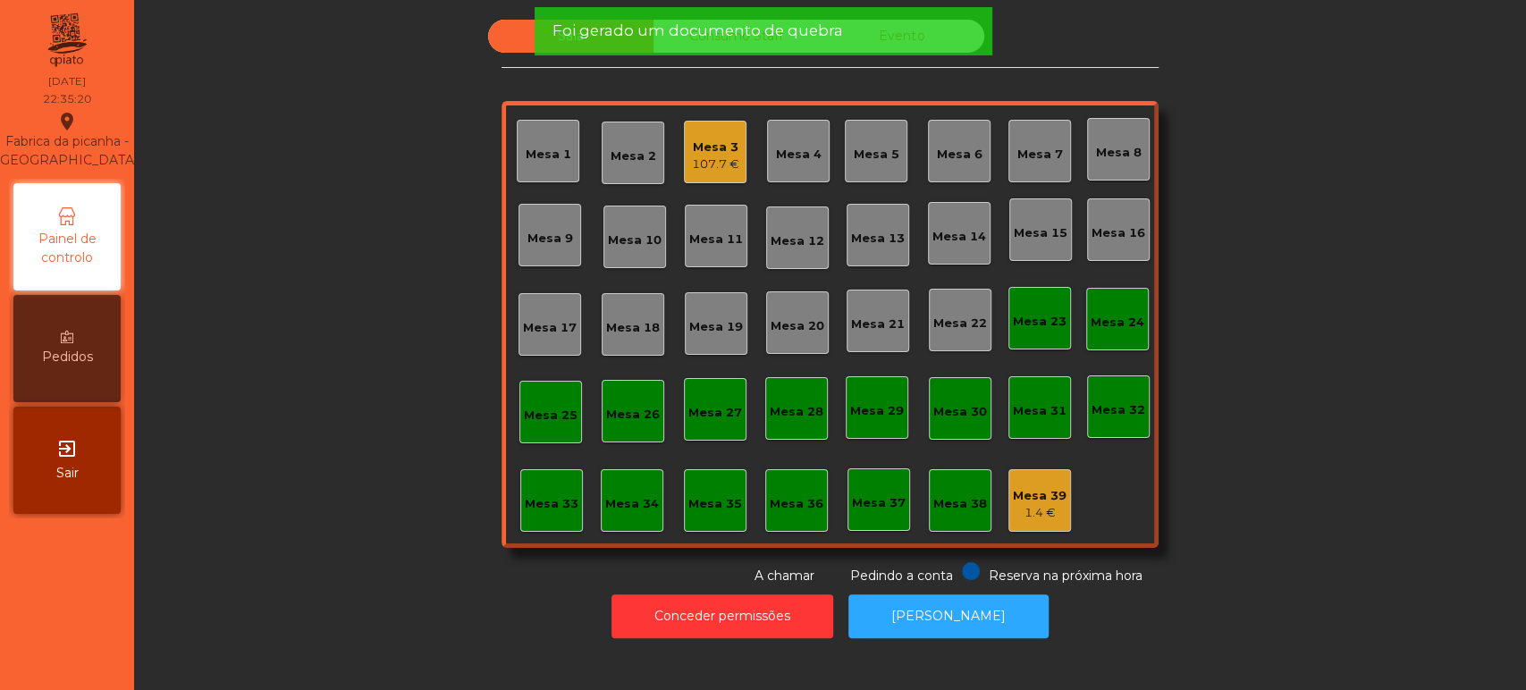
click at [824, 49] on div "Foi gerado um documento de quebra" at bounding box center [763, 31] width 458 height 48
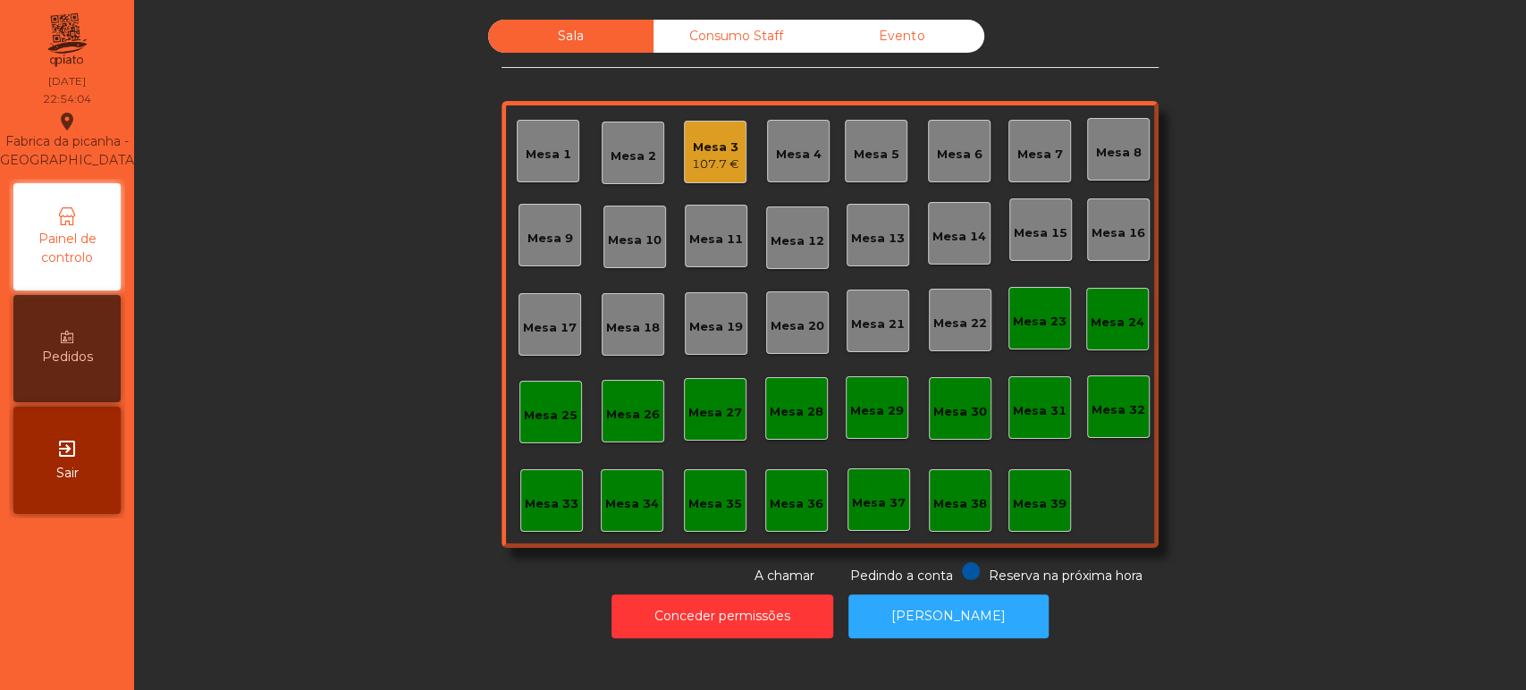
click at [725, 131] on div "Mesa 3 107.7 €" at bounding box center [715, 152] width 47 height 42
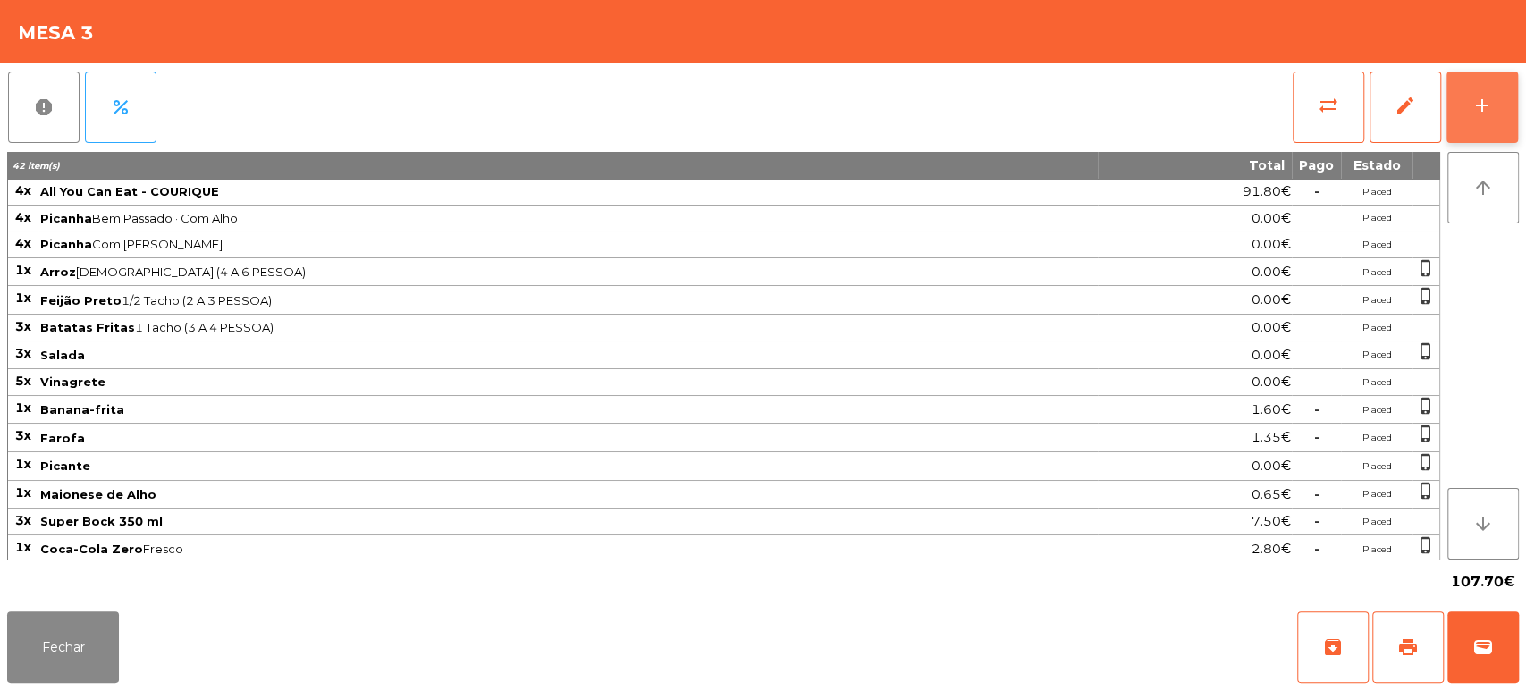
click at [1458, 92] on button "add" at bounding box center [1482, 108] width 72 height 72
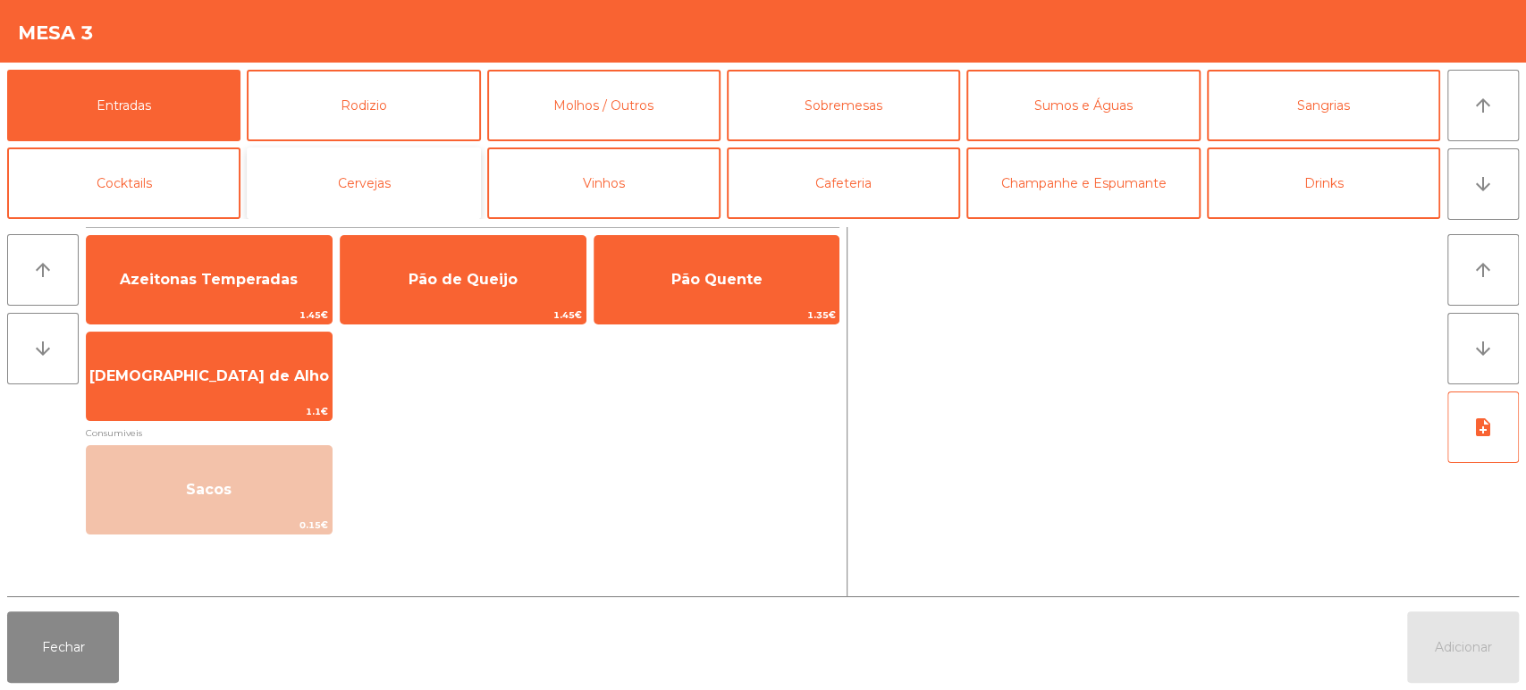
click at [431, 172] on button "Cervejas" at bounding box center [363, 183] width 233 height 72
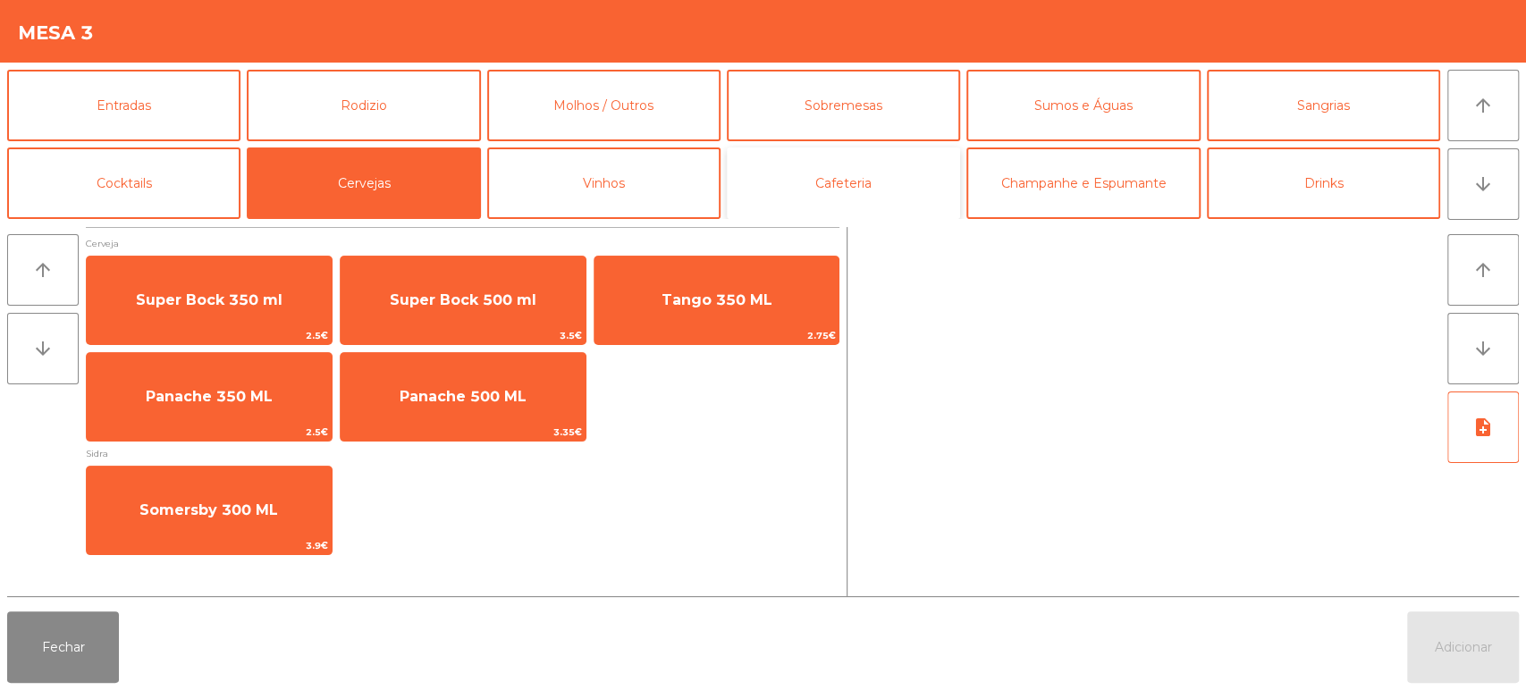
click at [921, 166] on button "Cafeteria" at bounding box center [843, 183] width 233 height 72
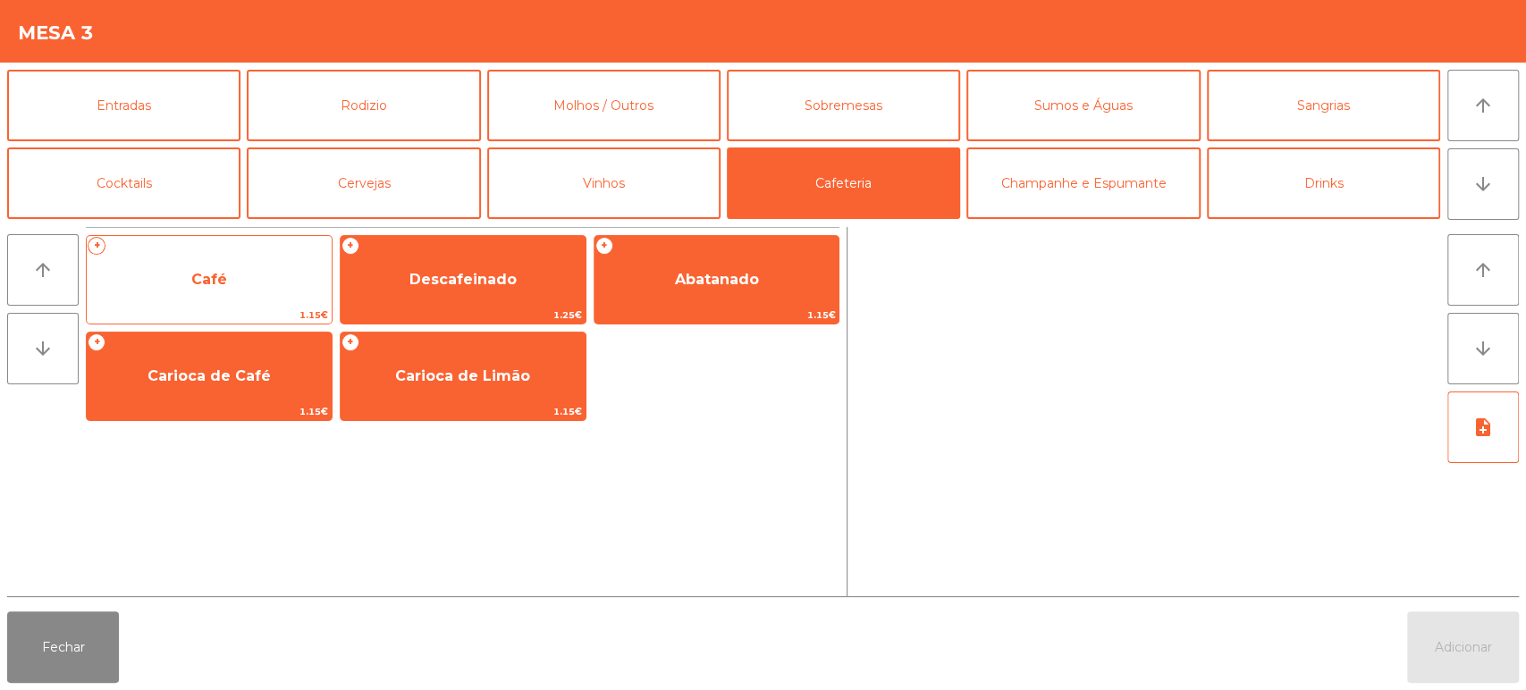
click at [271, 295] on span "Café" at bounding box center [209, 280] width 245 height 48
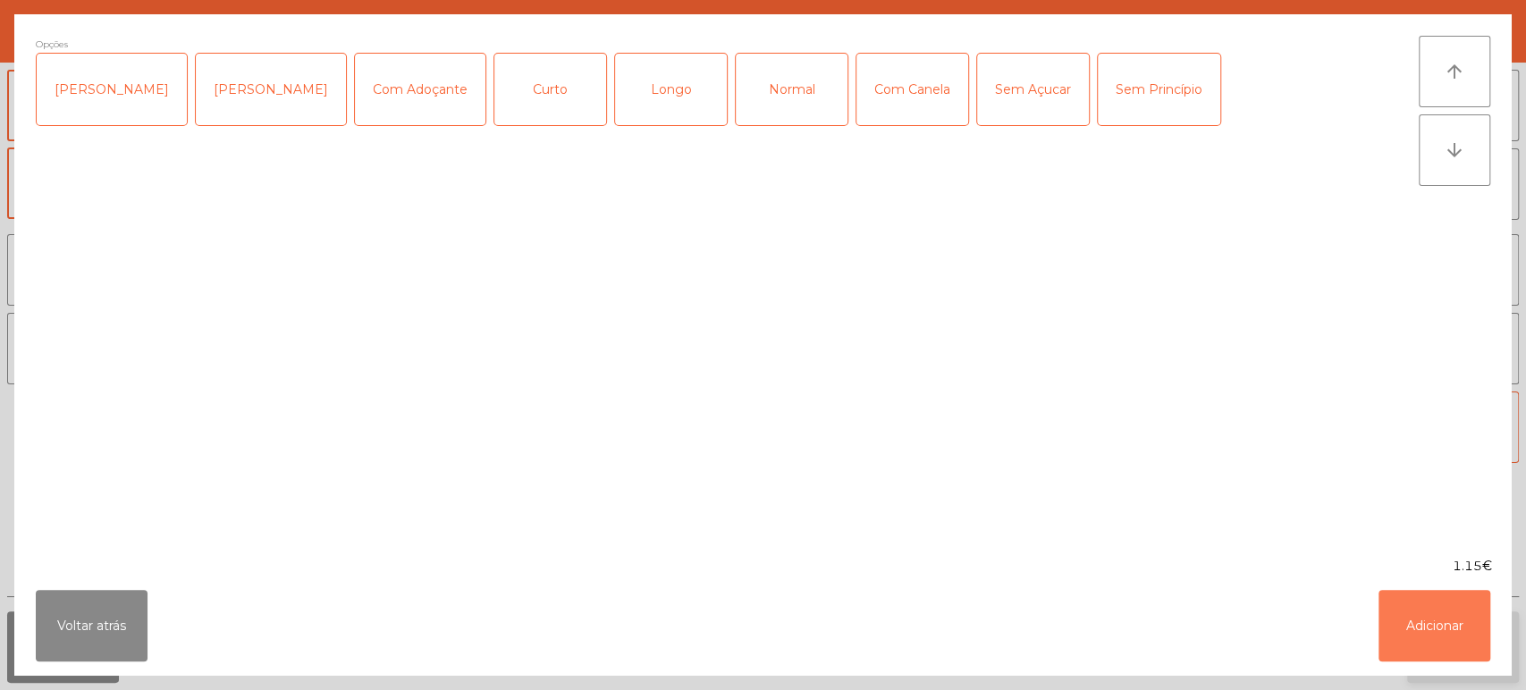
click at [1469, 638] on button "Adicionar" at bounding box center [1434, 626] width 112 height 72
click at [1442, 635] on button "Adicionar" at bounding box center [1463, 647] width 112 height 72
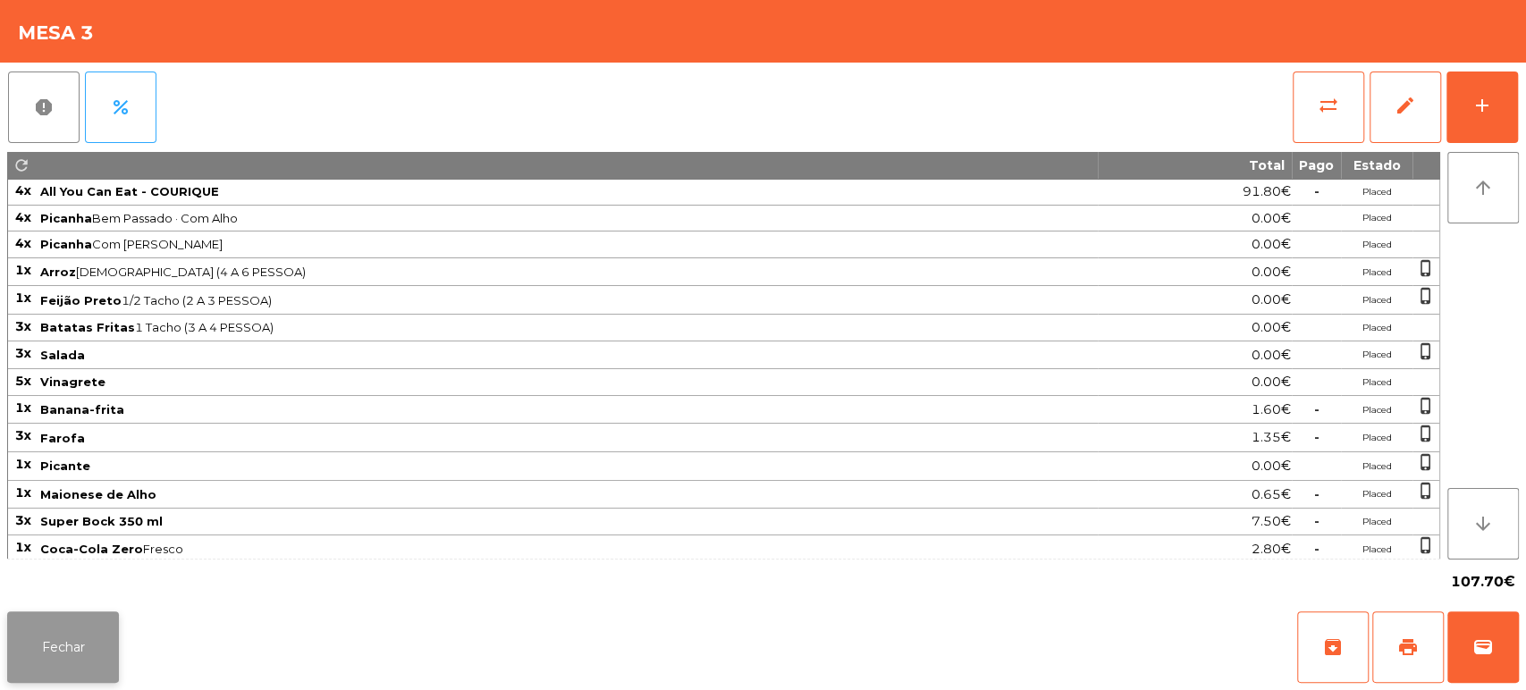
click at [97, 643] on button "Fechar" at bounding box center [63, 647] width 112 height 72
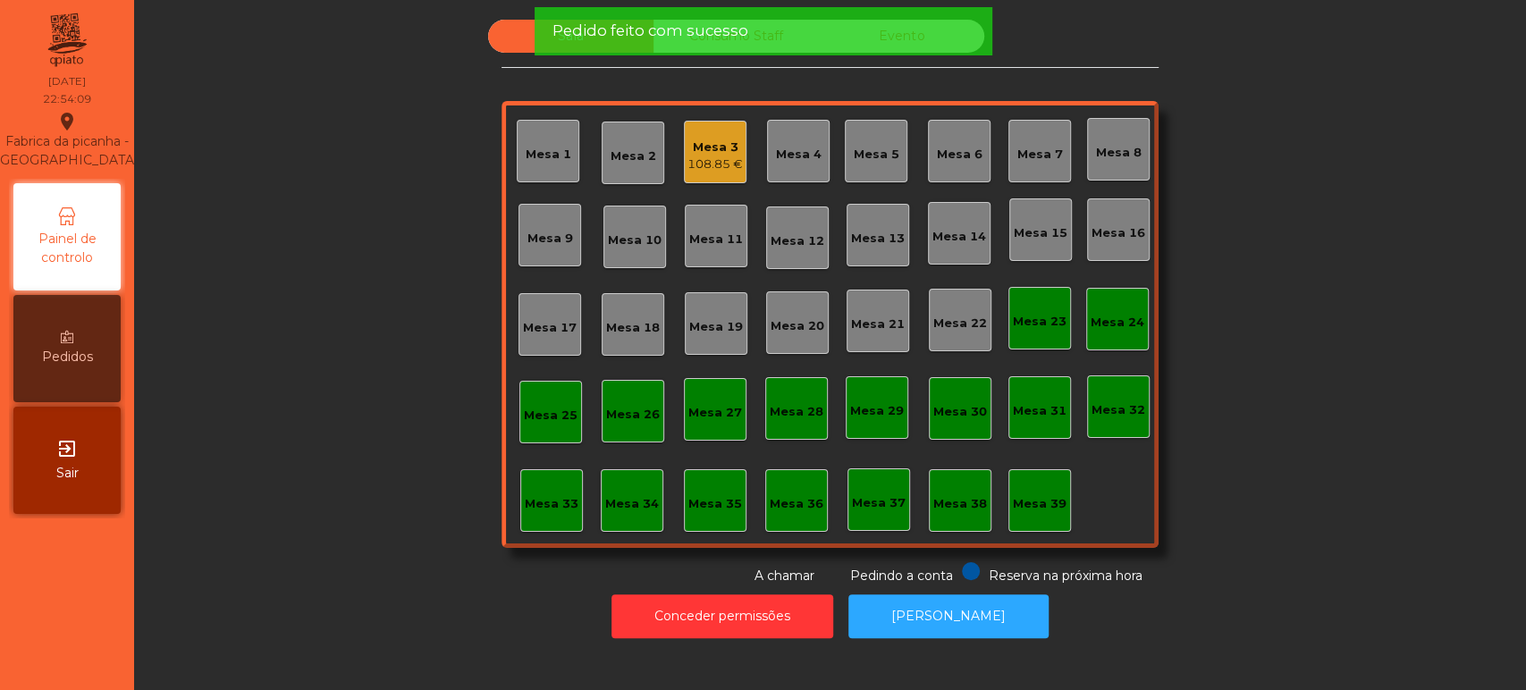
click at [1300, 415] on div "Sala Consumo Staff Evento Mesa 1 Mesa 2 Mesa 3 108.85 € Mesa 4 Mesa 5 Mesa 6 Me…" at bounding box center [829, 303] width 1343 height 566
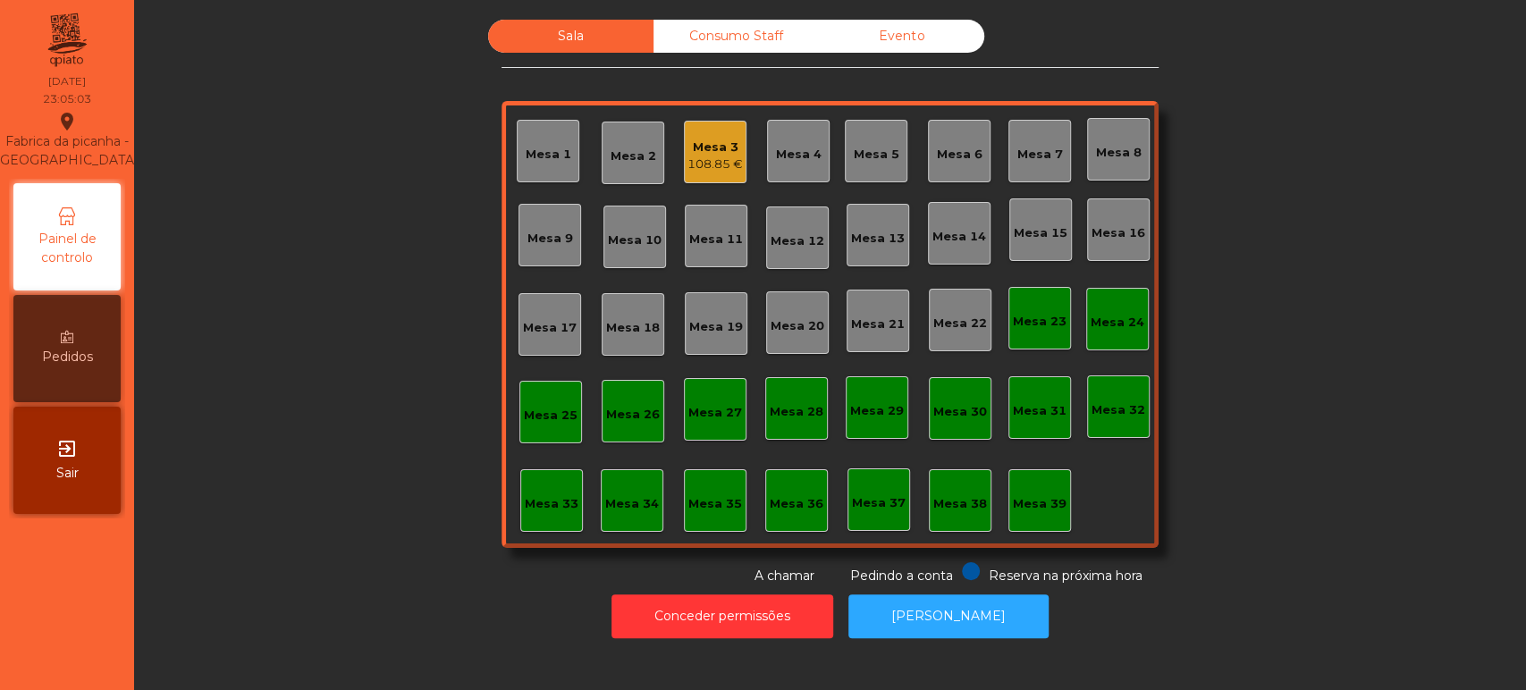
click at [687, 133] on div "Mesa 3 108.85 €" at bounding box center [714, 152] width 55 height 42
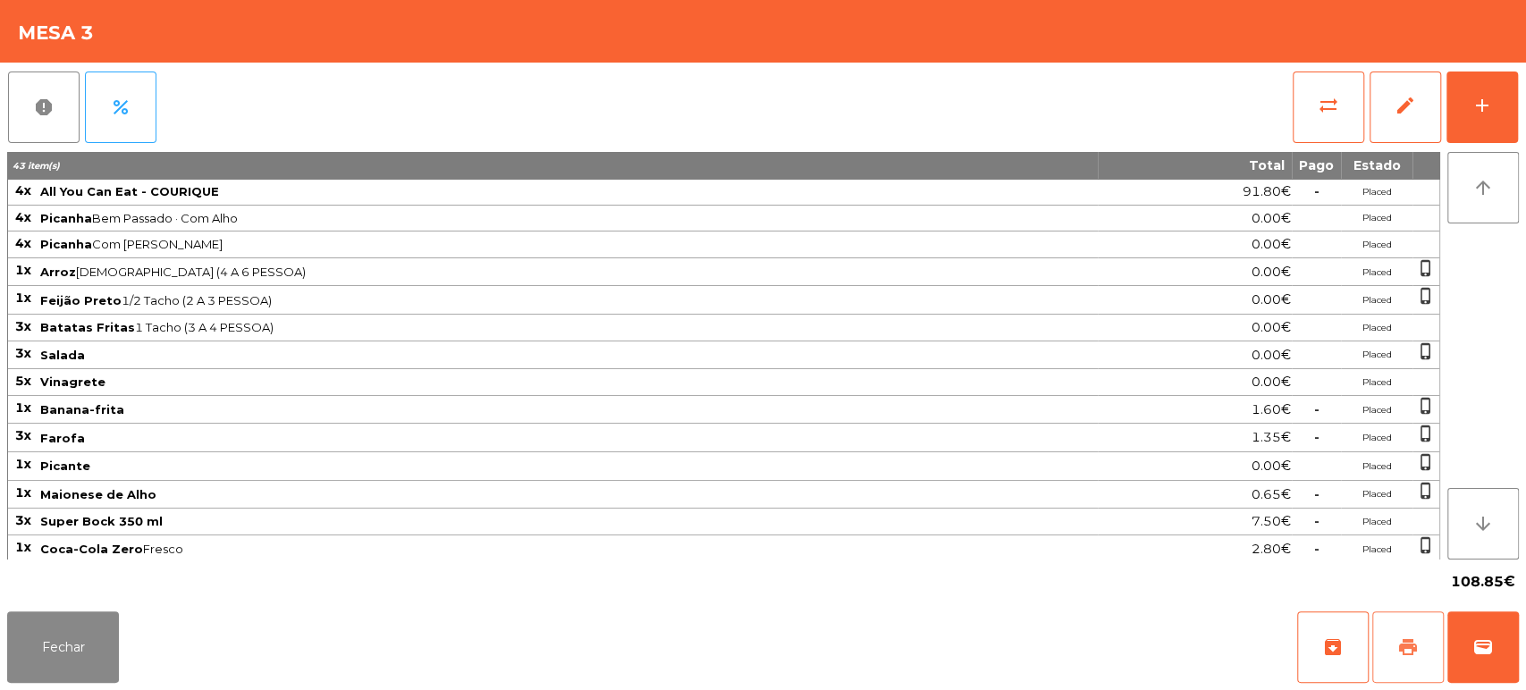
click at [1434, 645] on button "print" at bounding box center [1408, 647] width 72 height 72
click at [1488, 652] on span "wallet" at bounding box center [1482, 646] width 21 height 21
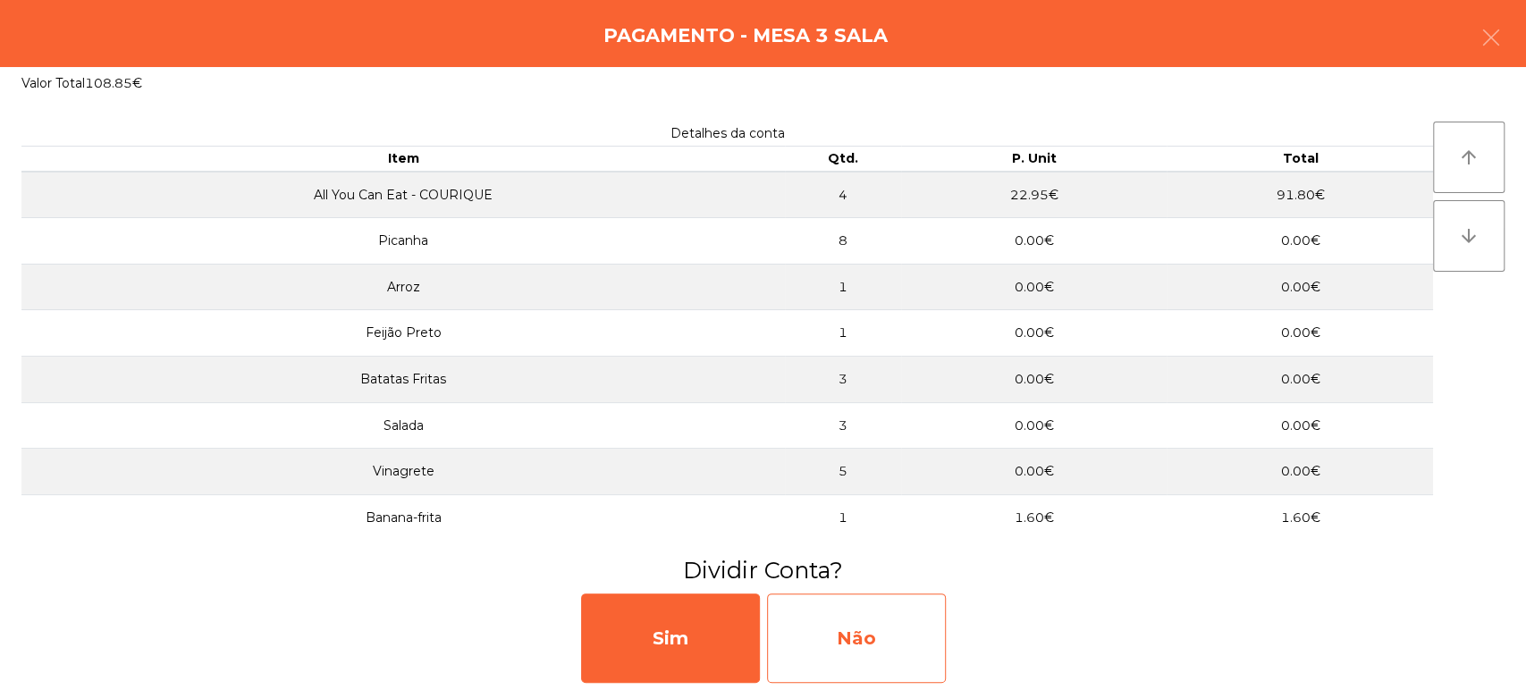
click at [887, 615] on div "Não" at bounding box center [856, 637] width 179 height 89
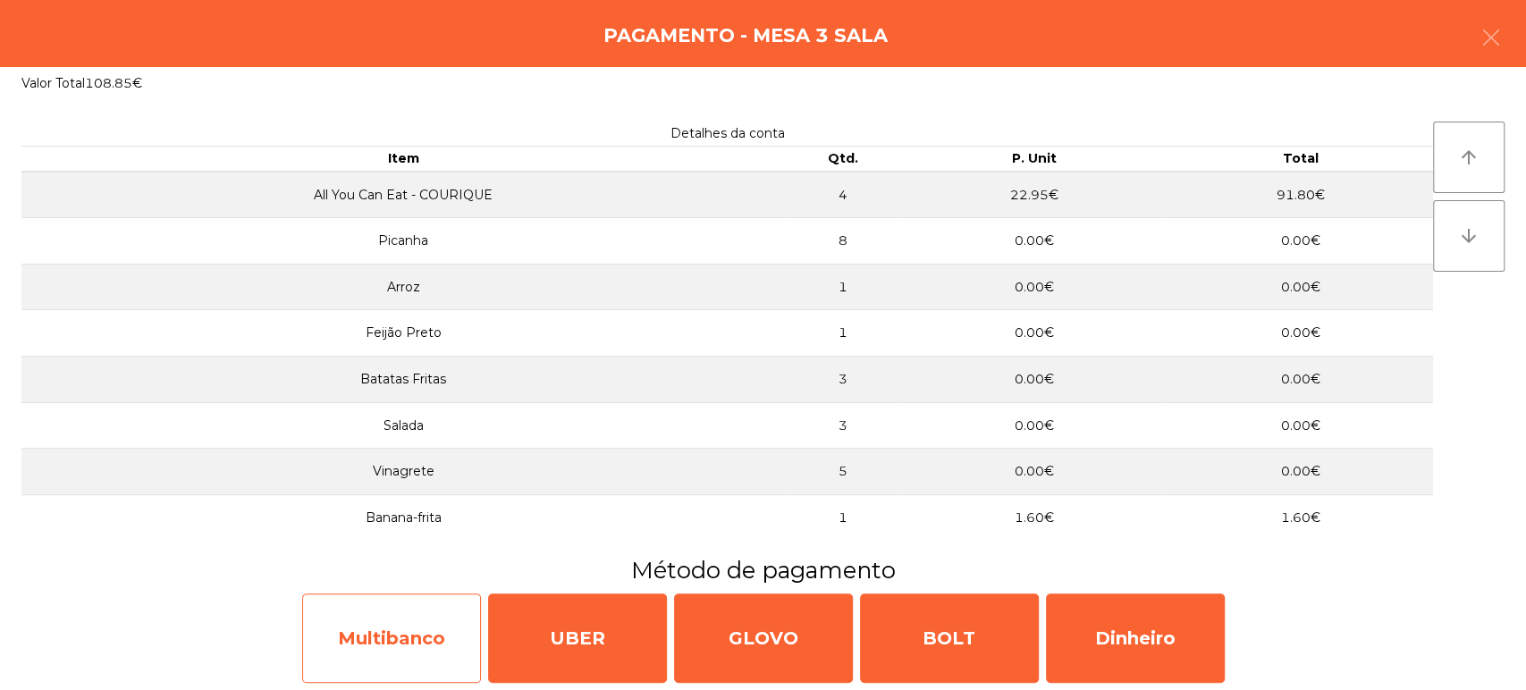
click at [415, 626] on div "Multibanco" at bounding box center [391, 637] width 179 height 89
select select "**"
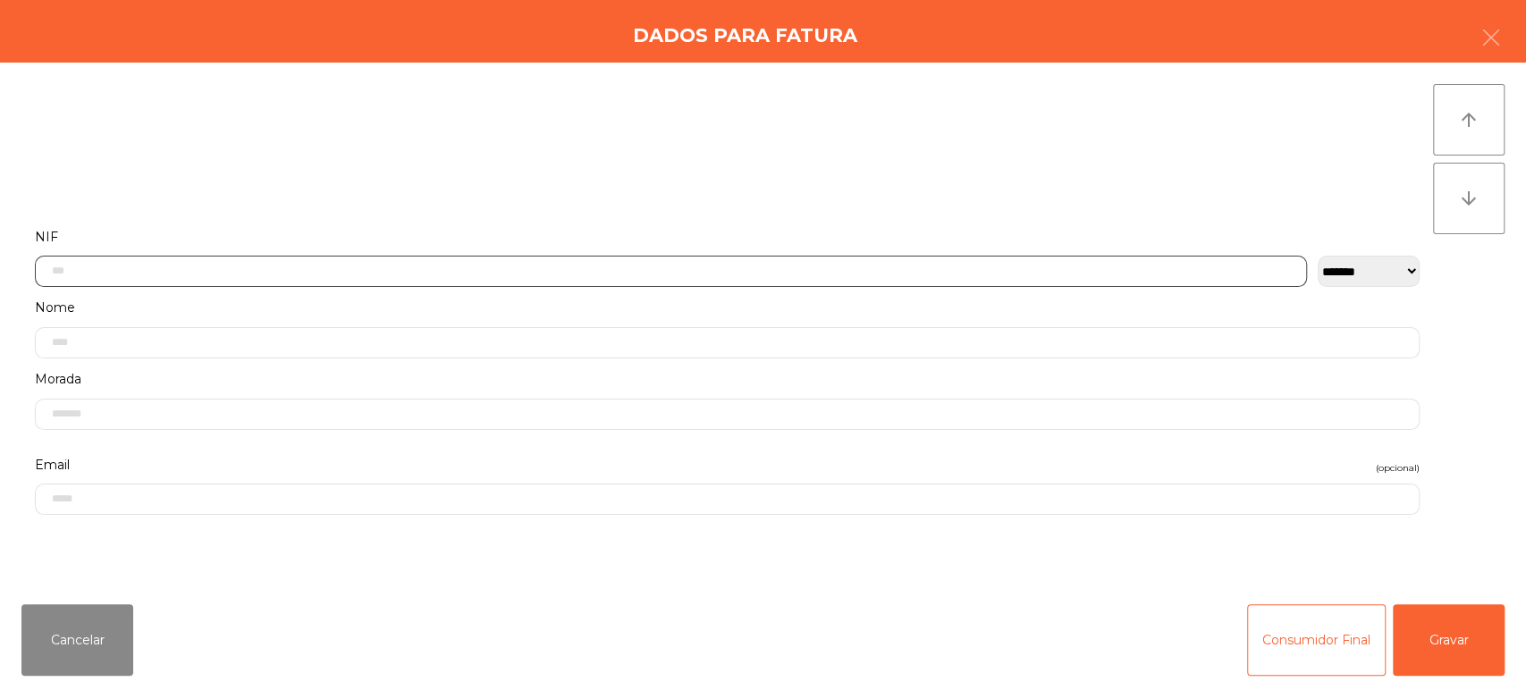
click at [938, 256] on input "text" at bounding box center [671, 271] width 1272 height 31
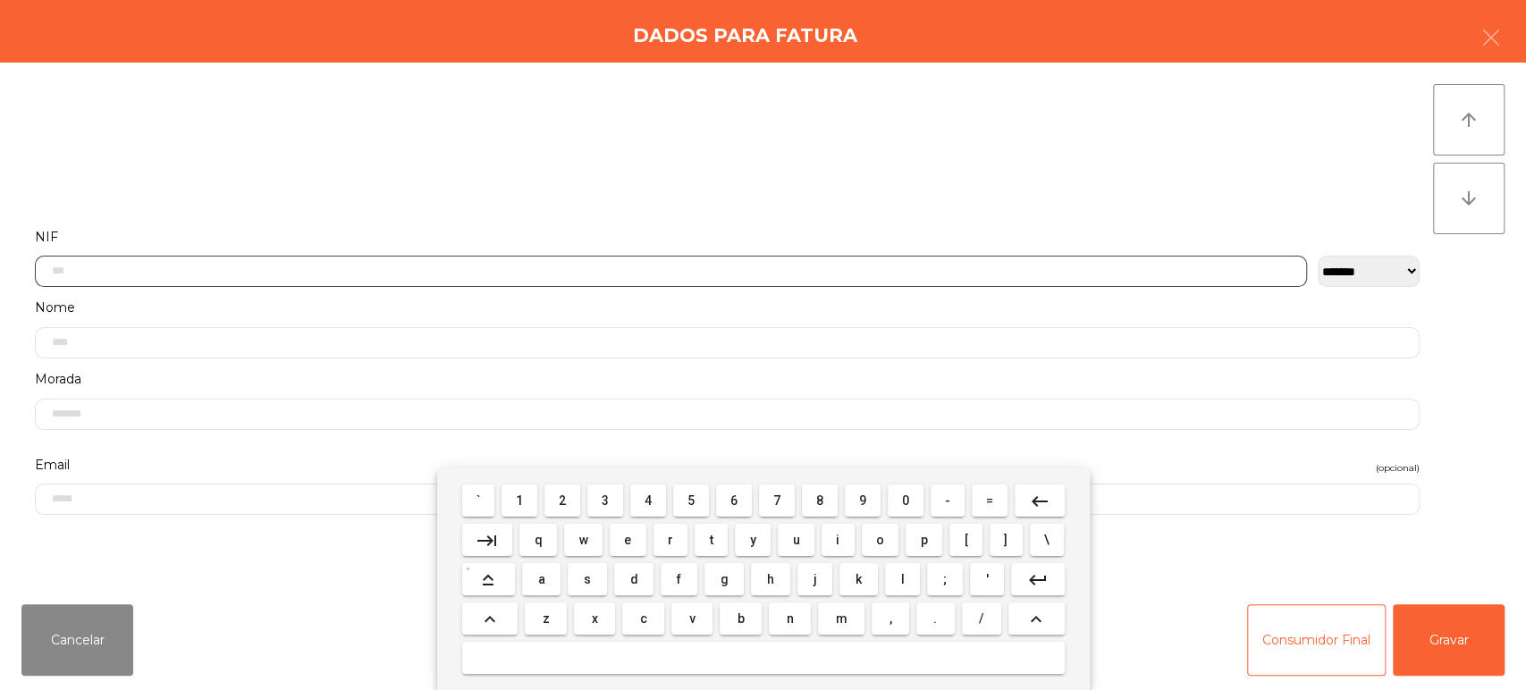
scroll to position [139, 0]
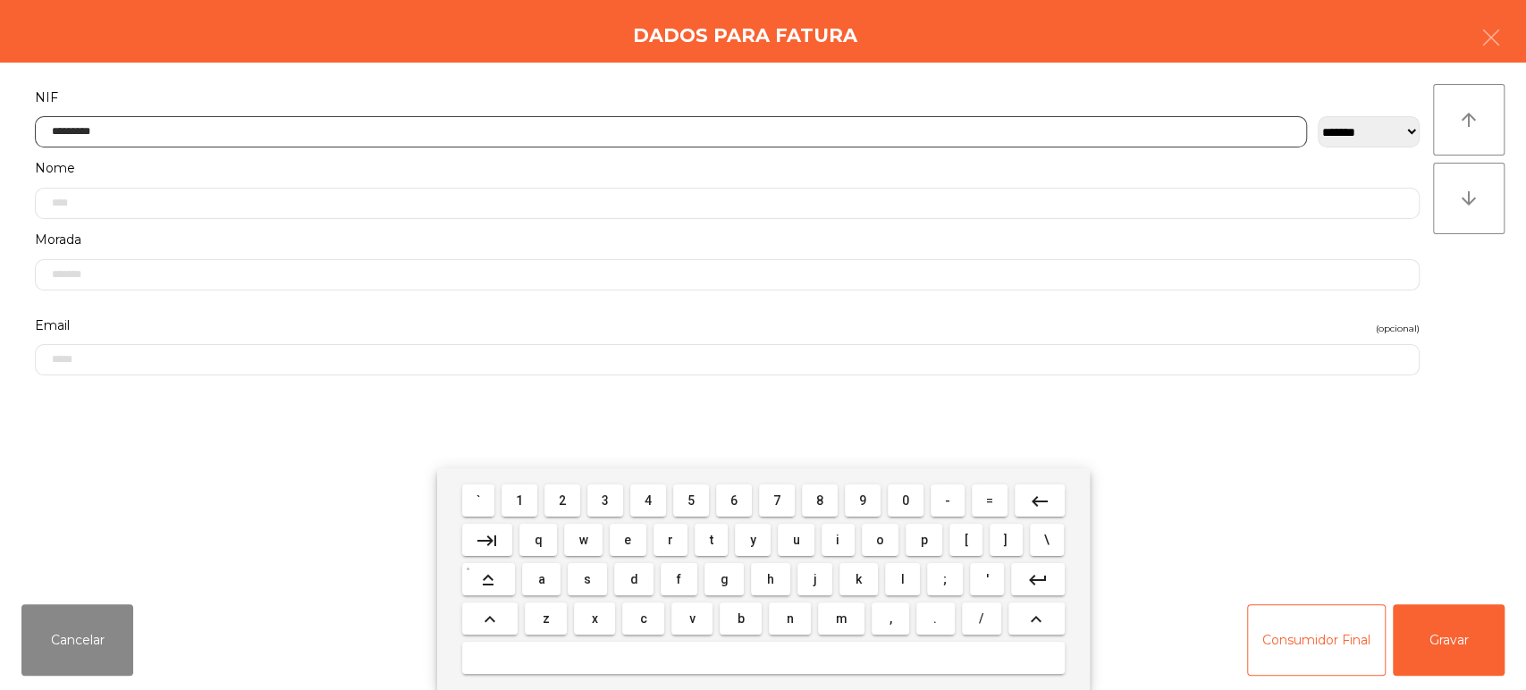
type input "*********"
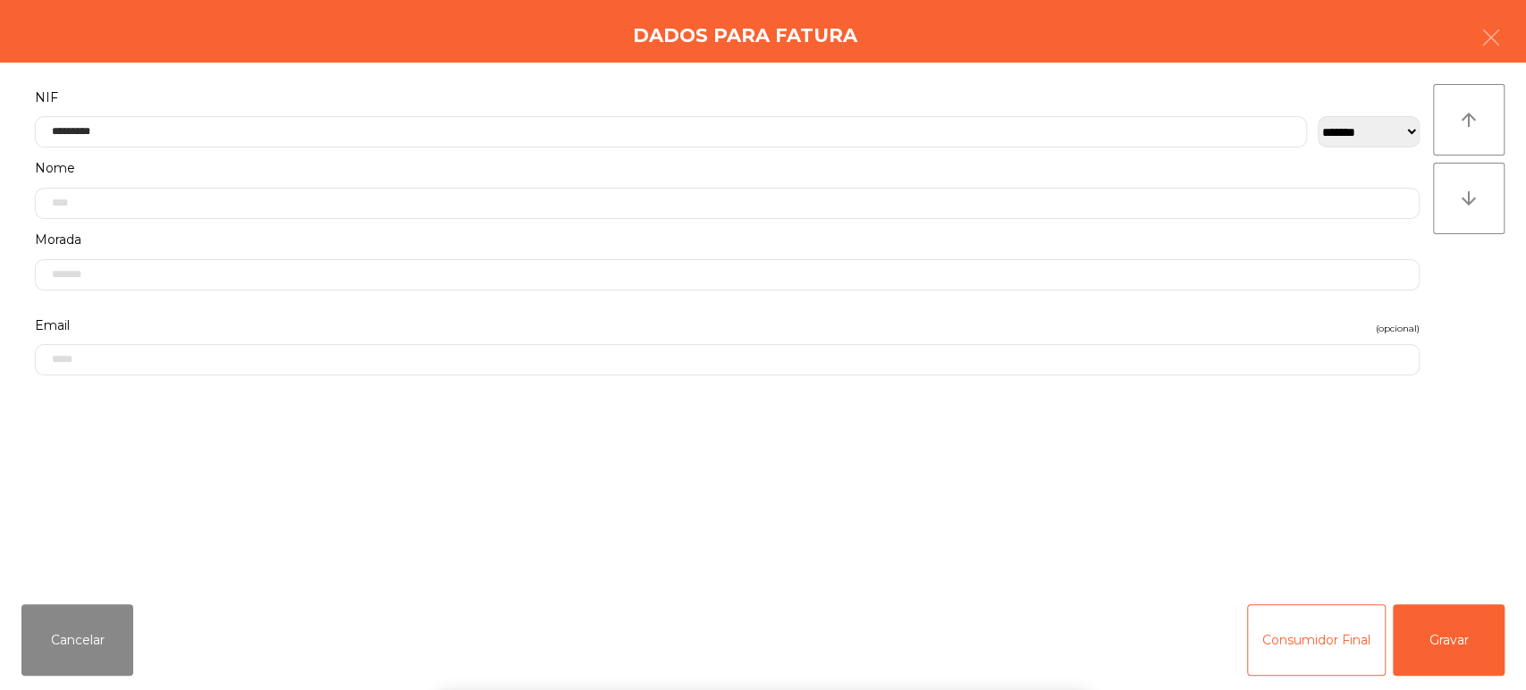
click at [1475, 642] on div "` 1 2 3 4 5 6 7 8 9 0 - = keyboard_backspace keyboard_tab q w e r t y u i o p […" at bounding box center [763, 579] width 1526 height 222
click at [1456, 637] on button "Gravar" at bounding box center [1448, 640] width 112 height 72
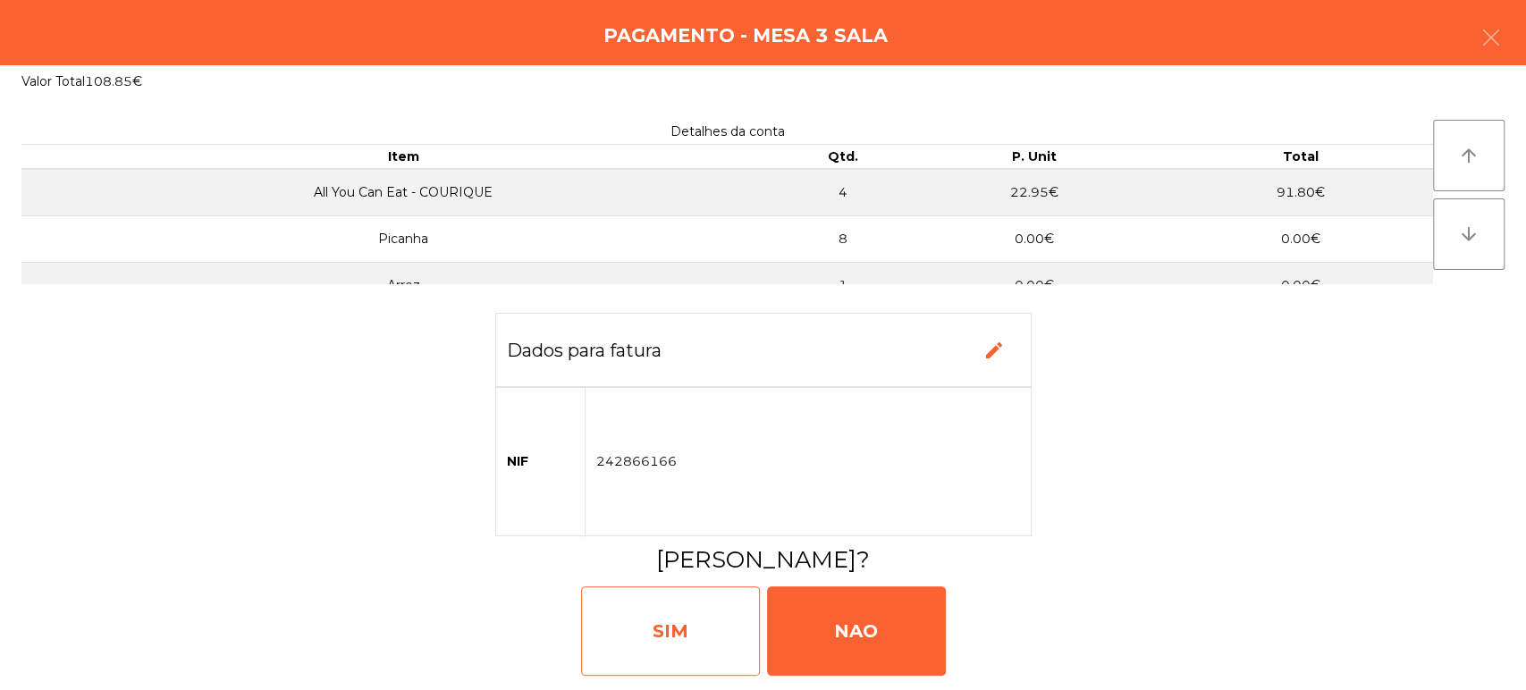
click at [685, 622] on div "SIM" at bounding box center [670, 630] width 179 height 89
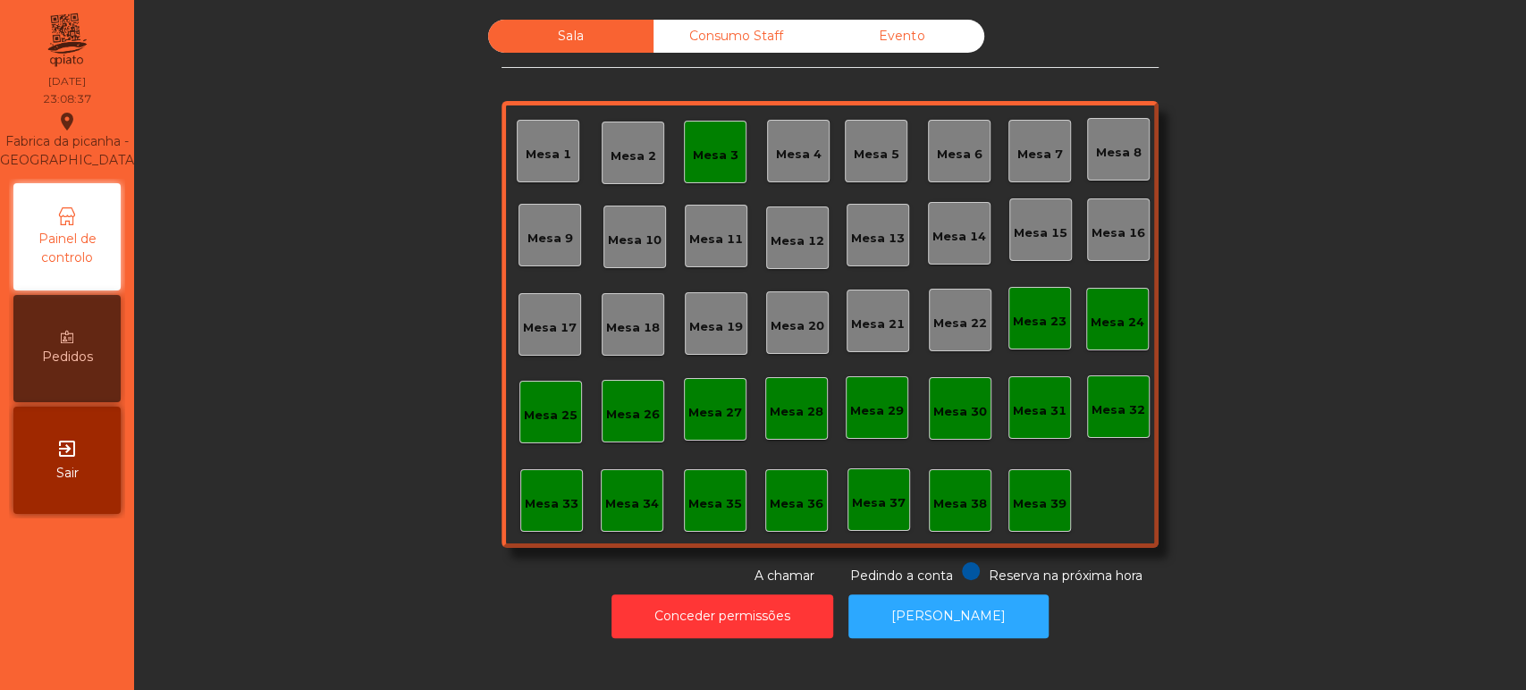
click at [694, 126] on div "Mesa 3" at bounding box center [715, 152] width 63 height 63
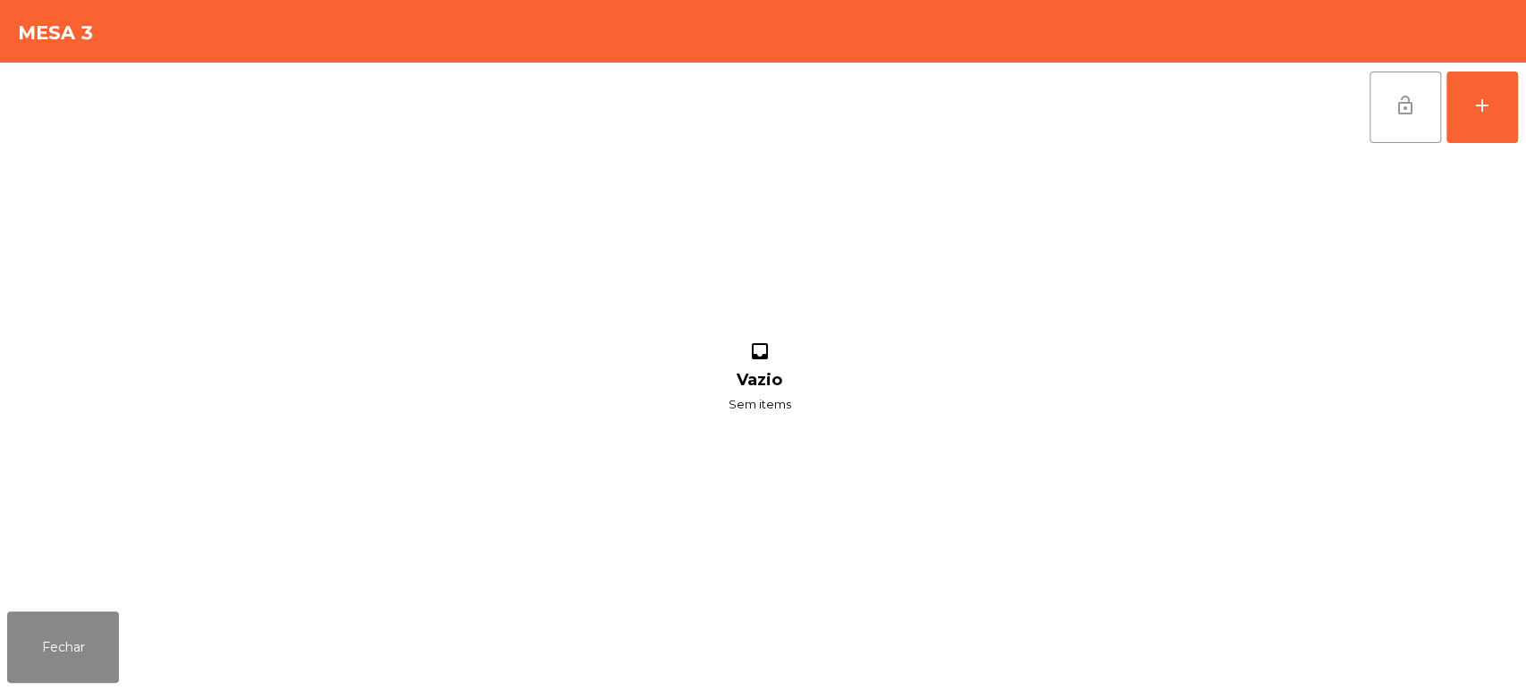
click at [1409, 139] on button "lock_open" at bounding box center [1405, 108] width 72 height 72
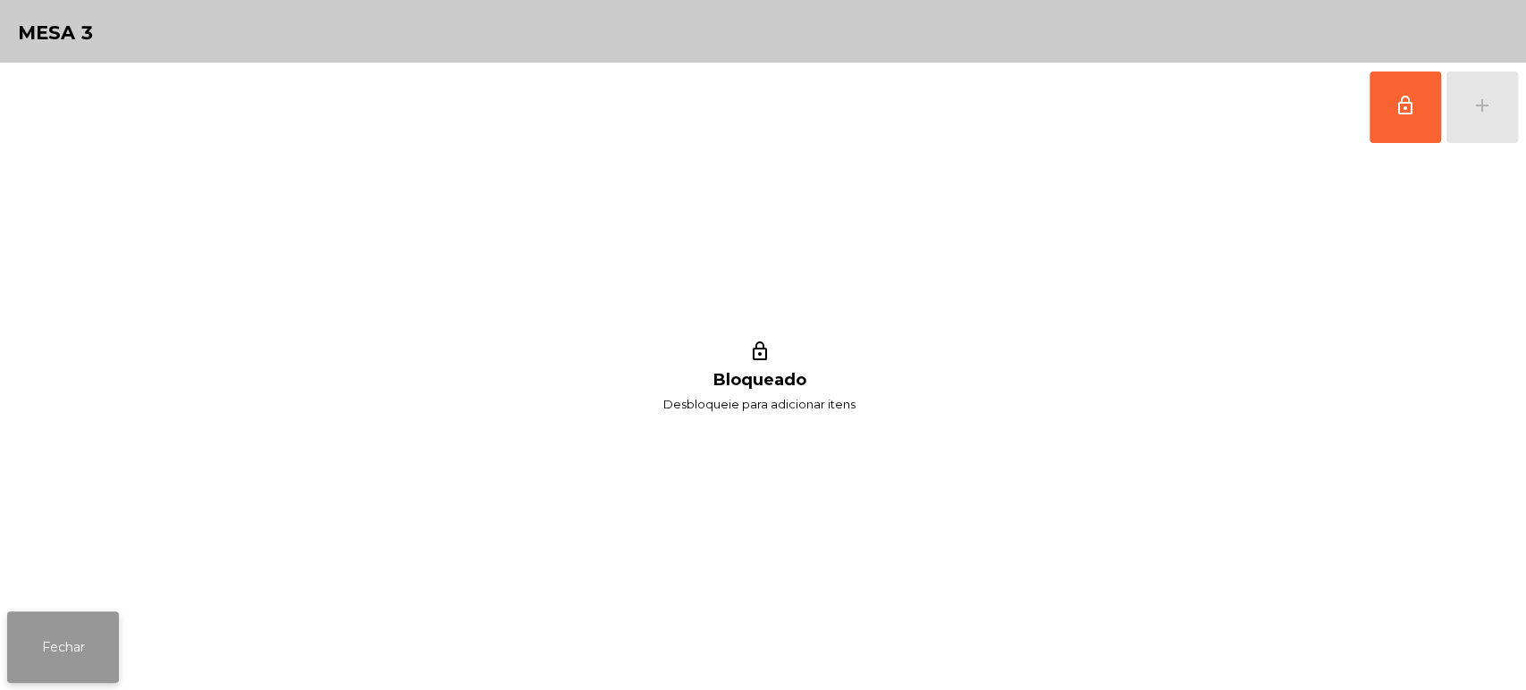
click at [108, 611] on button "Fechar" at bounding box center [63, 647] width 112 height 72
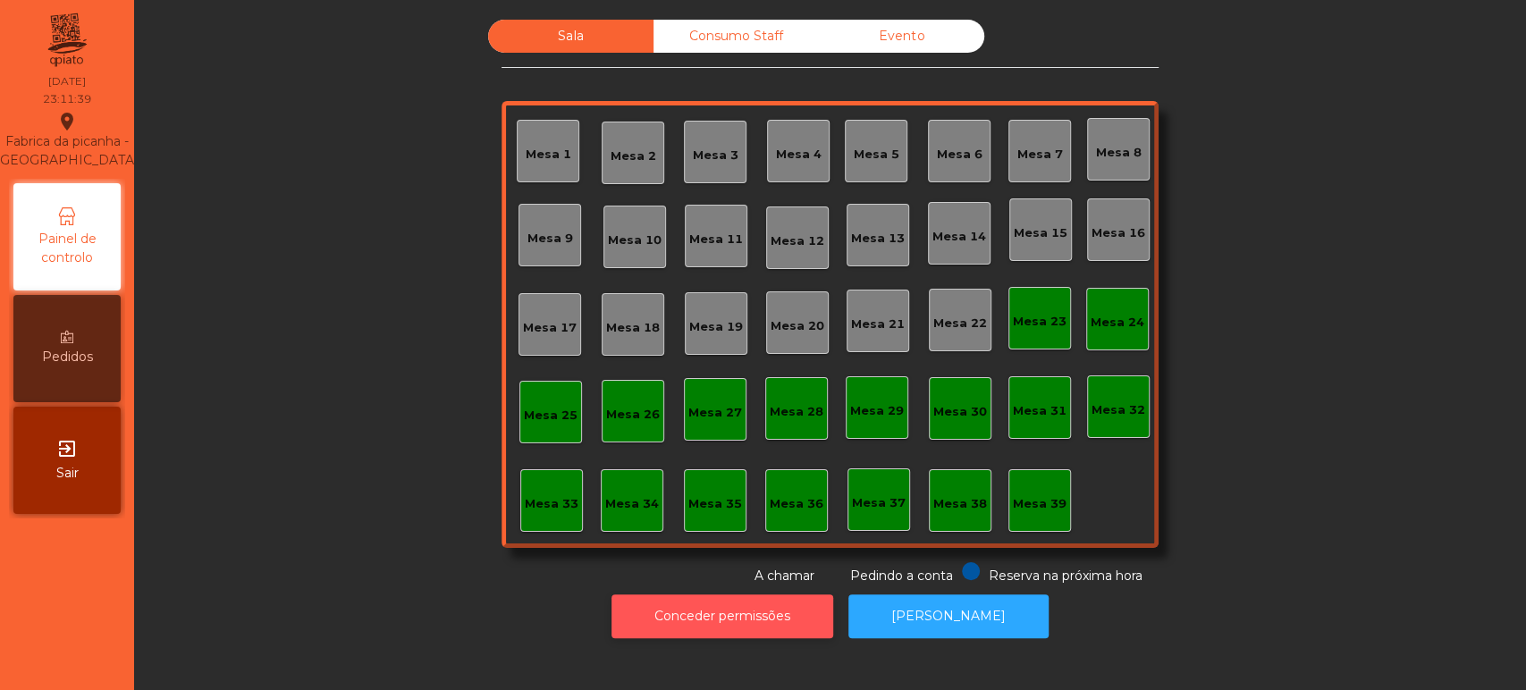
click at [736, 602] on button "Conceder permissões" at bounding box center [722, 616] width 222 height 44
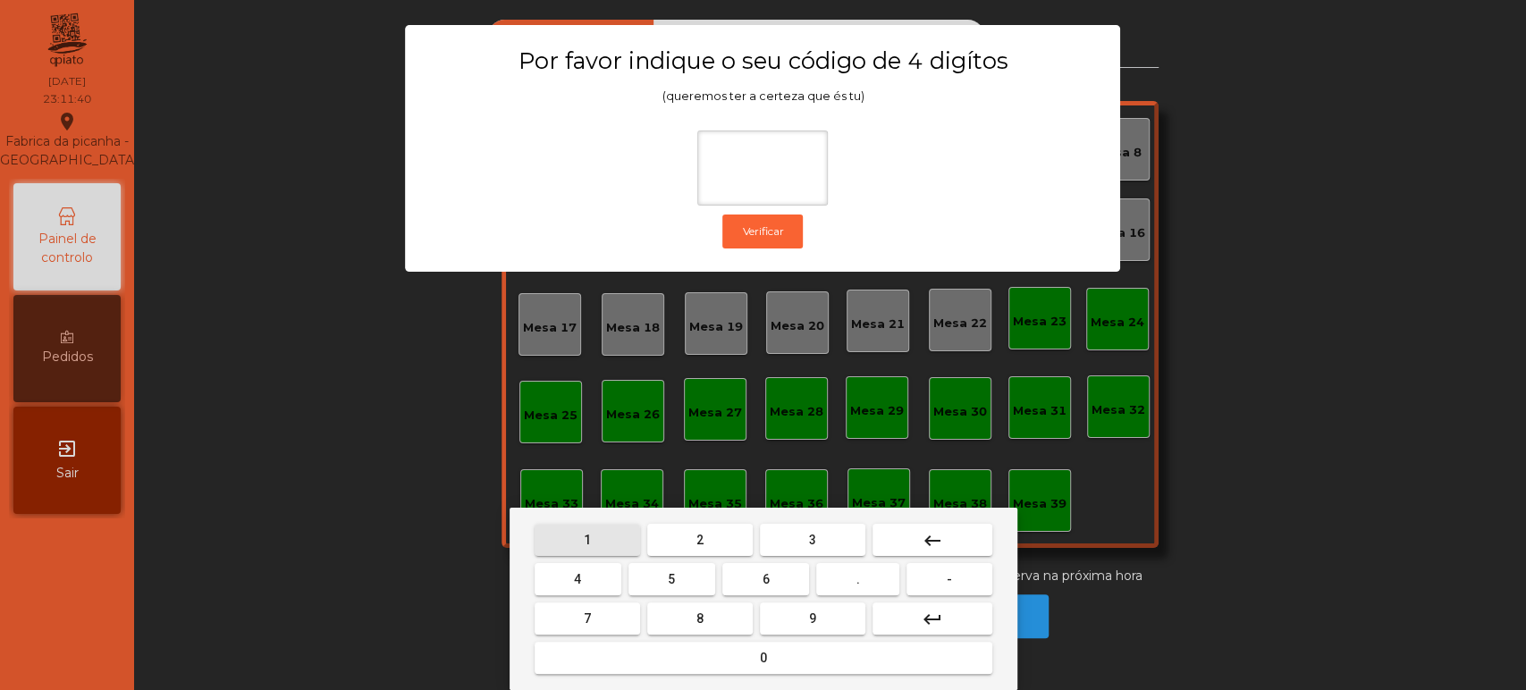
click at [602, 531] on button "1" at bounding box center [586, 540] width 105 height 32
click at [820, 514] on div "1 2 3 keyboard_backspace 4 5 6 . - 7 8 9 keyboard_return 0" at bounding box center [763, 599] width 508 height 182
click at [787, 532] on button "3" at bounding box center [812, 540] width 105 height 32
click at [671, 579] on span "5" at bounding box center [671, 579] width 7 height 14
click at [719, 657] on button "0" at bounding box center [763, 658] width 458 height 32
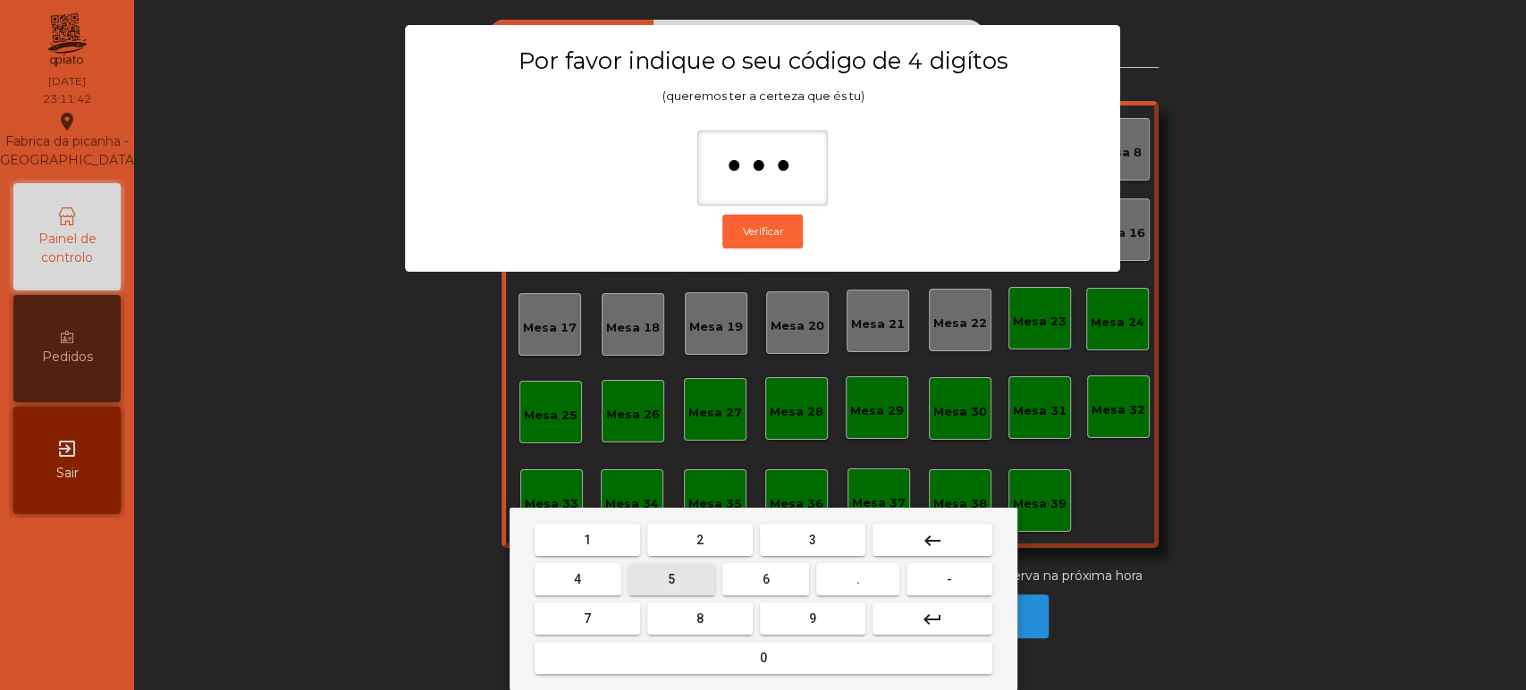
type input "****"
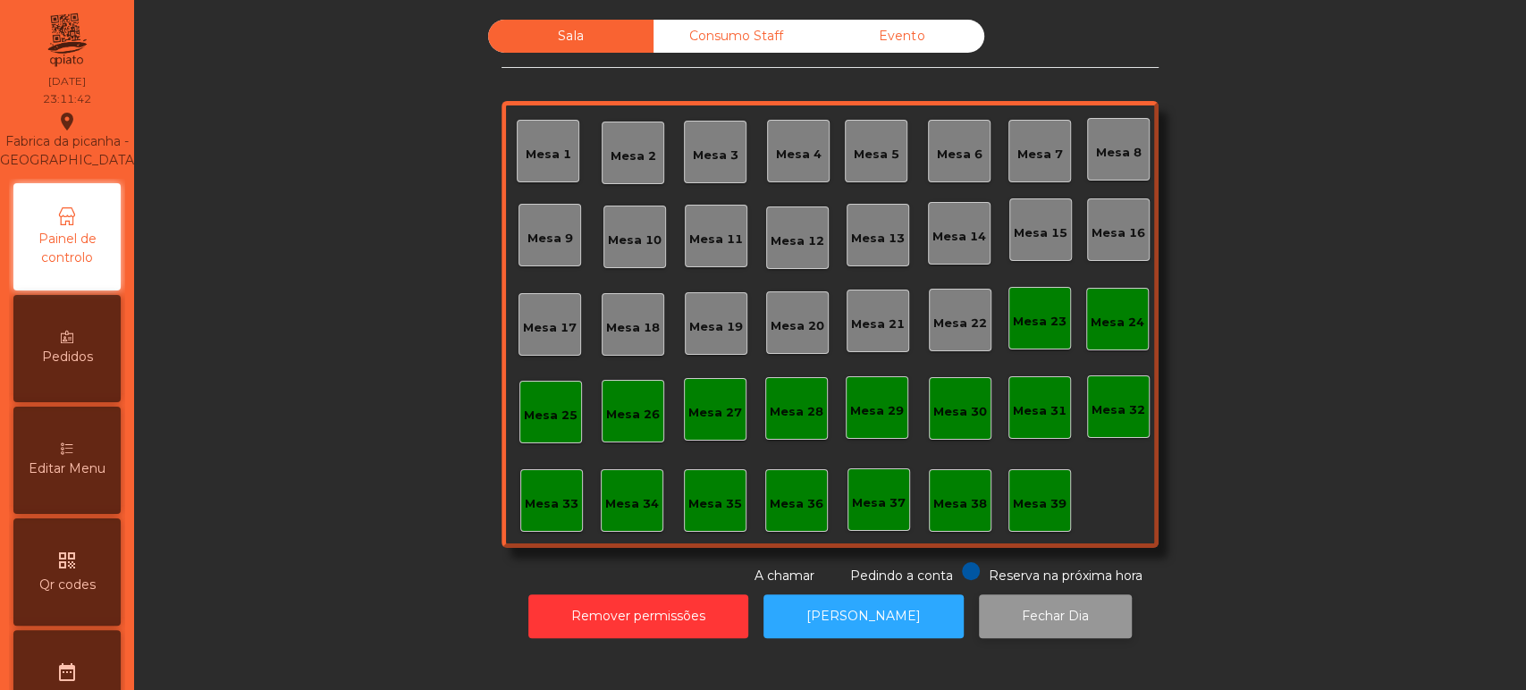
click at [1029, 605] on button "Fechar Dia" at bounding box center [1055, 616] width 153 height 44
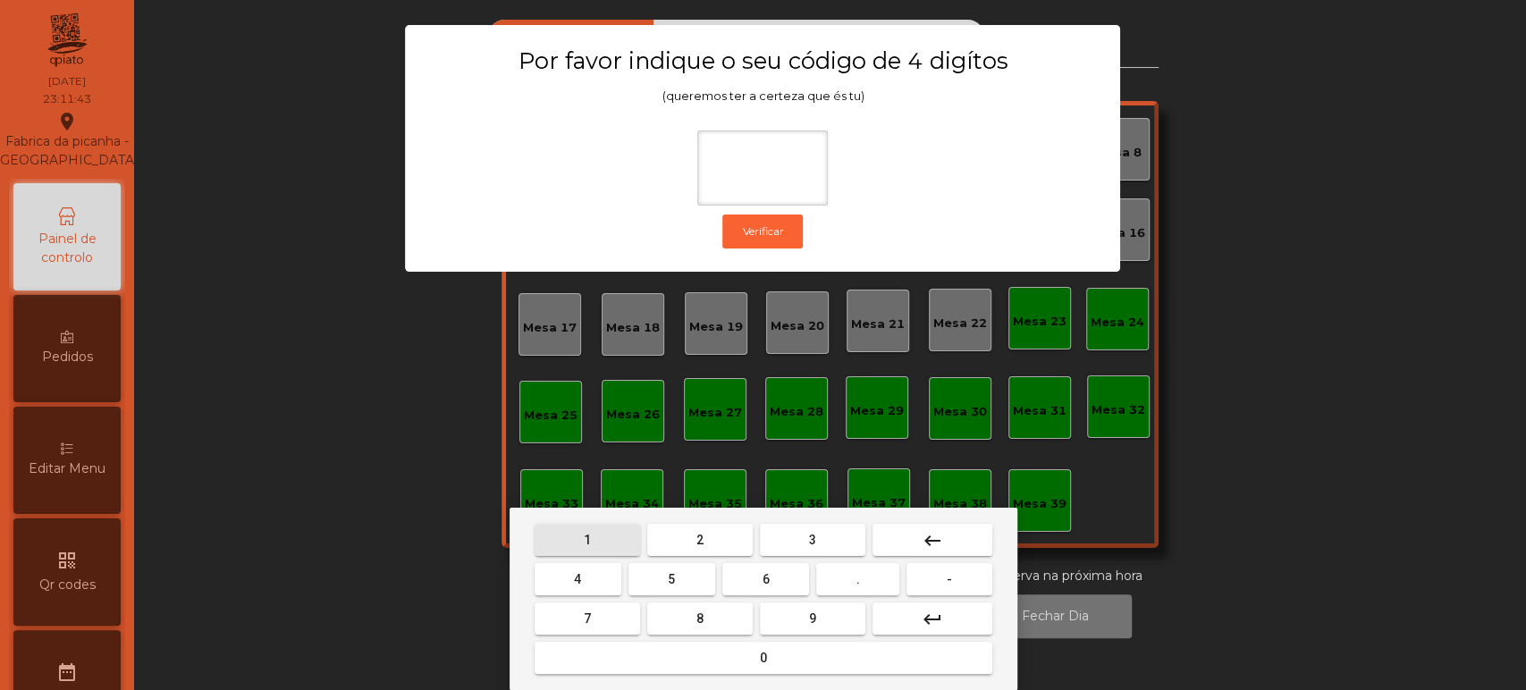
click at [601, 549] on button "1" at bounding box center [586, 540] width 105 height 32
click at [844, 529] on button "3" at bounding box center [812, 540] width 105 height 32
click at [672, 578] on span "5" at bounding box center [671, 579] width 7 height 14
click at [729, 656] on button "0" at bounding box center [763, 658] width 458 height 32
type input "****"
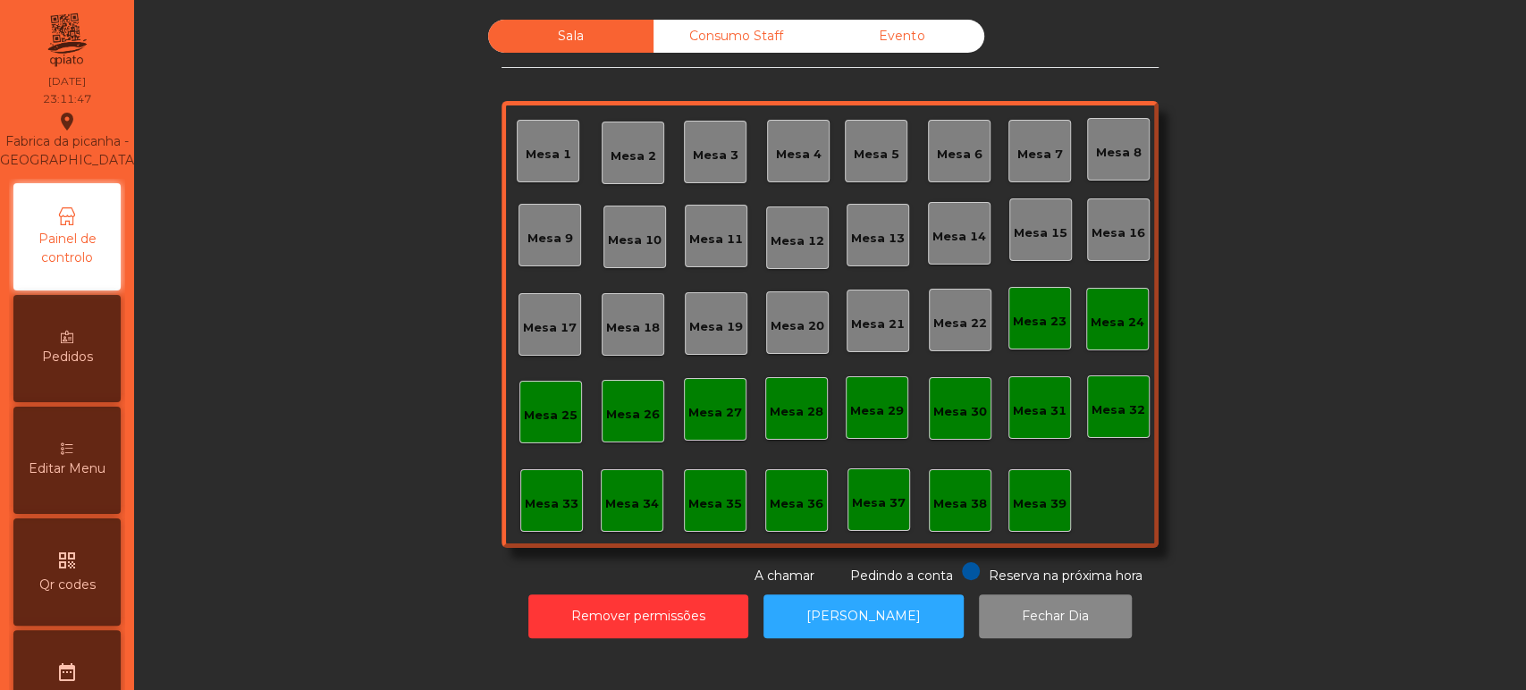
click at [772, 22] on div "Consumo Staff" at bounding box center [735, 36] width 165 height 33
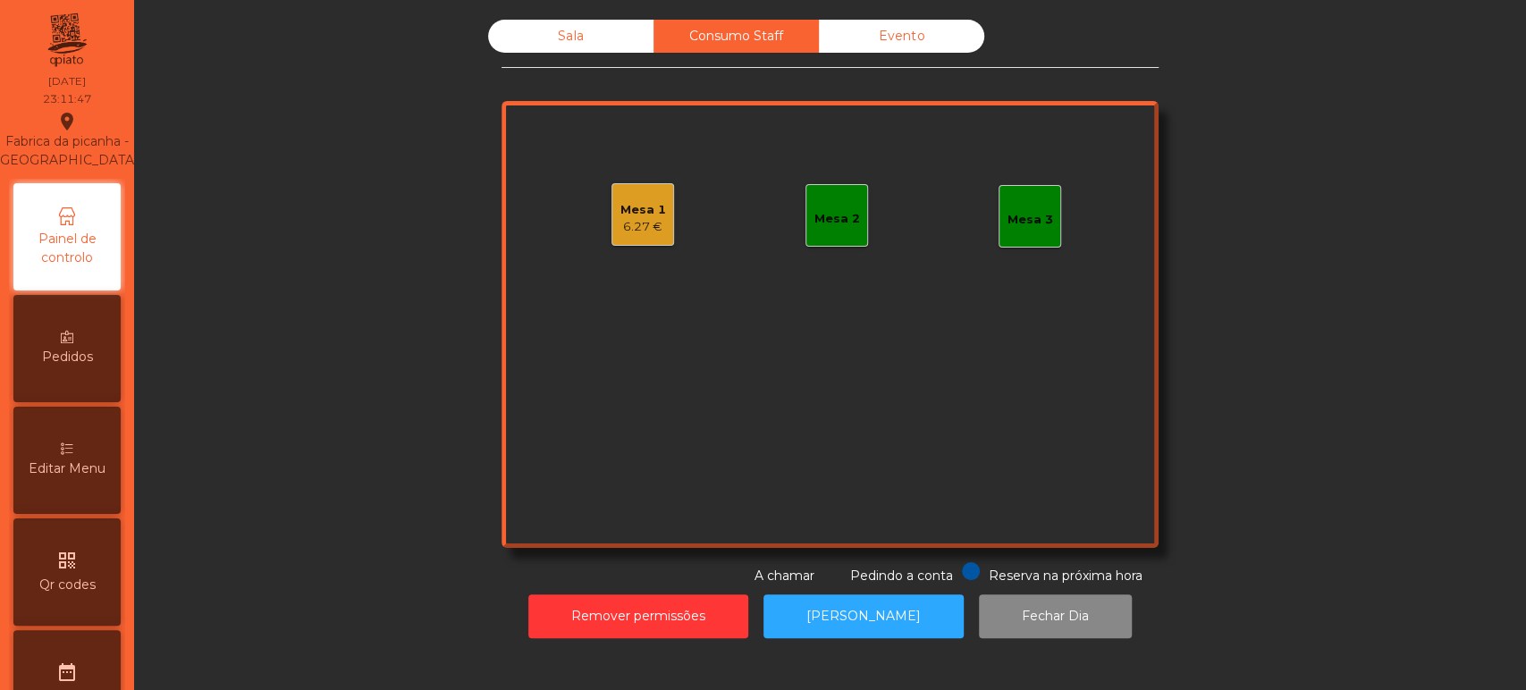
click at [630, 221] on div "6.27 €" at bounding box center [643, 227] width 46 height 18
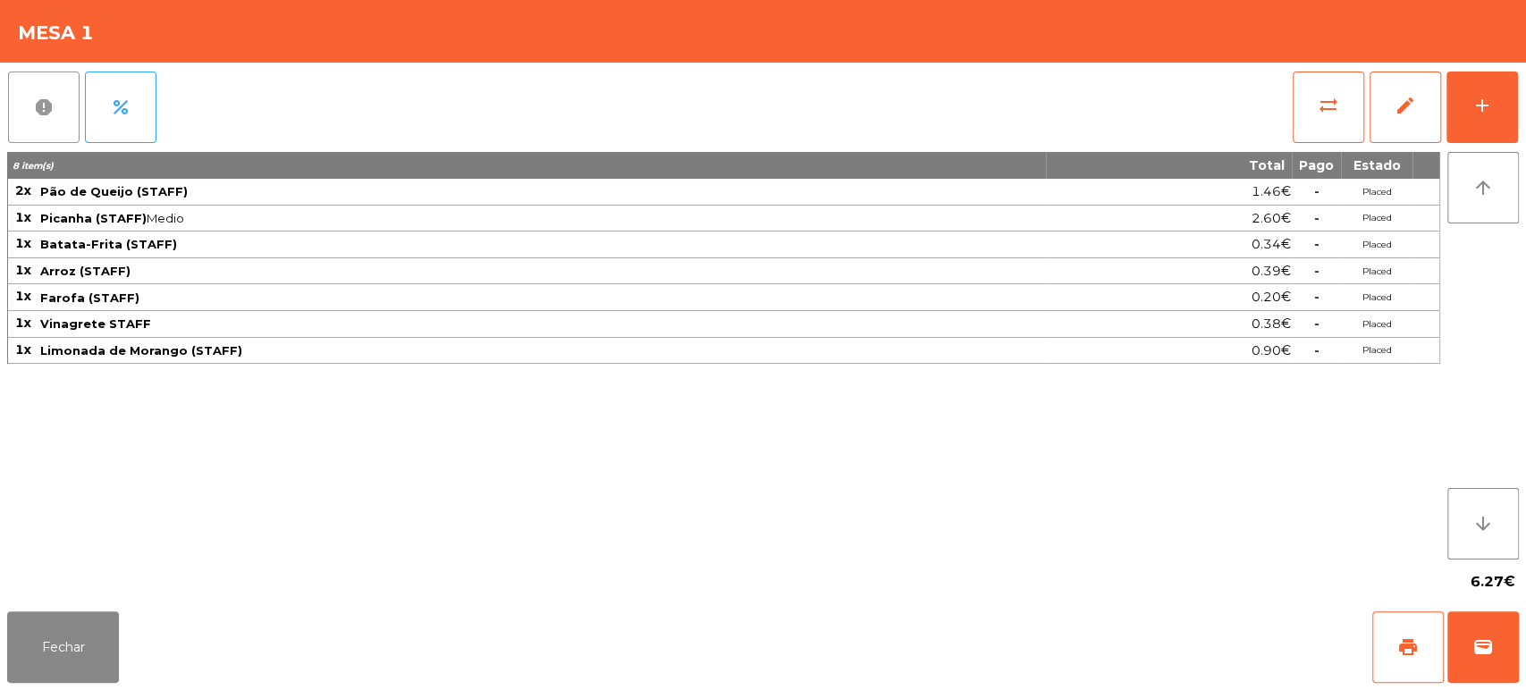
click at [43, 109] on span "report" at bounding box center [43, 107] width 21 height 21
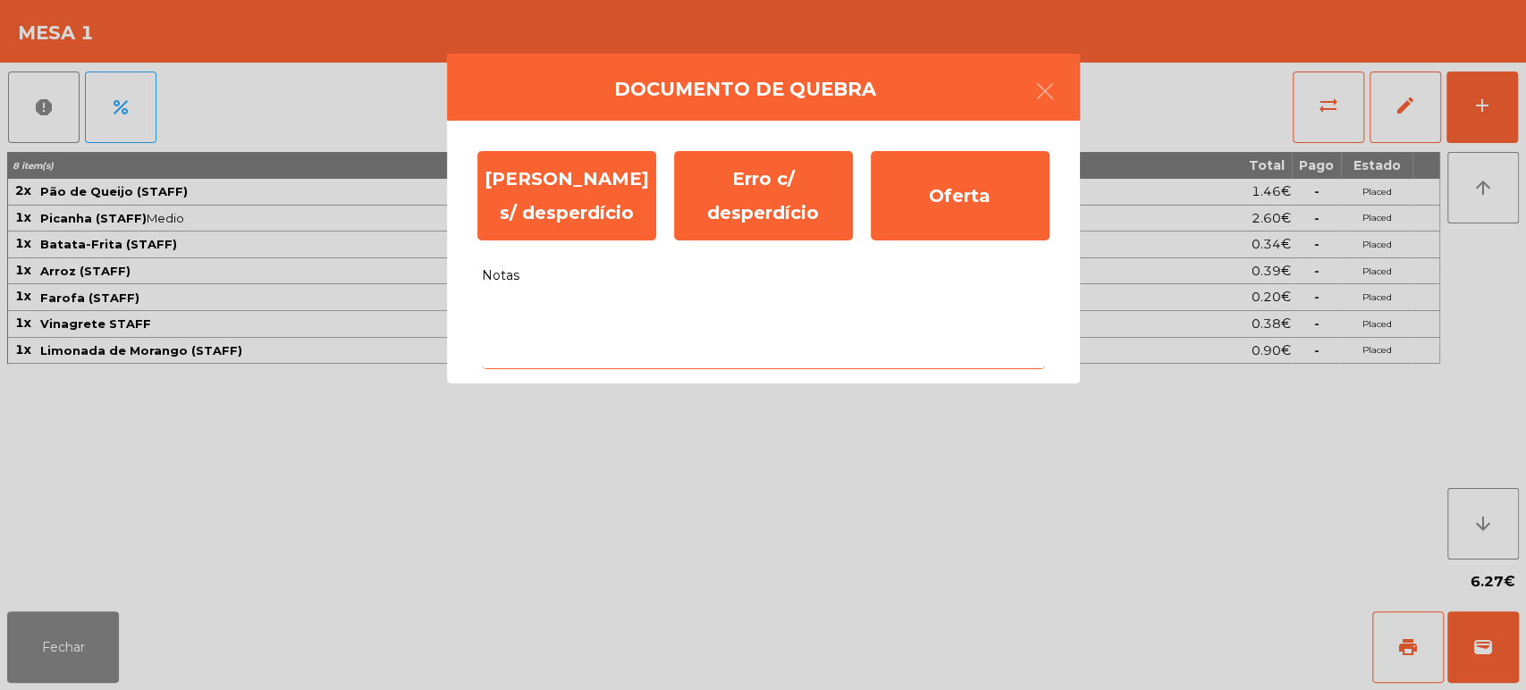
click at [617, 356] on textarea "Notas" at bounding box center [763, 332] width 563 height 74
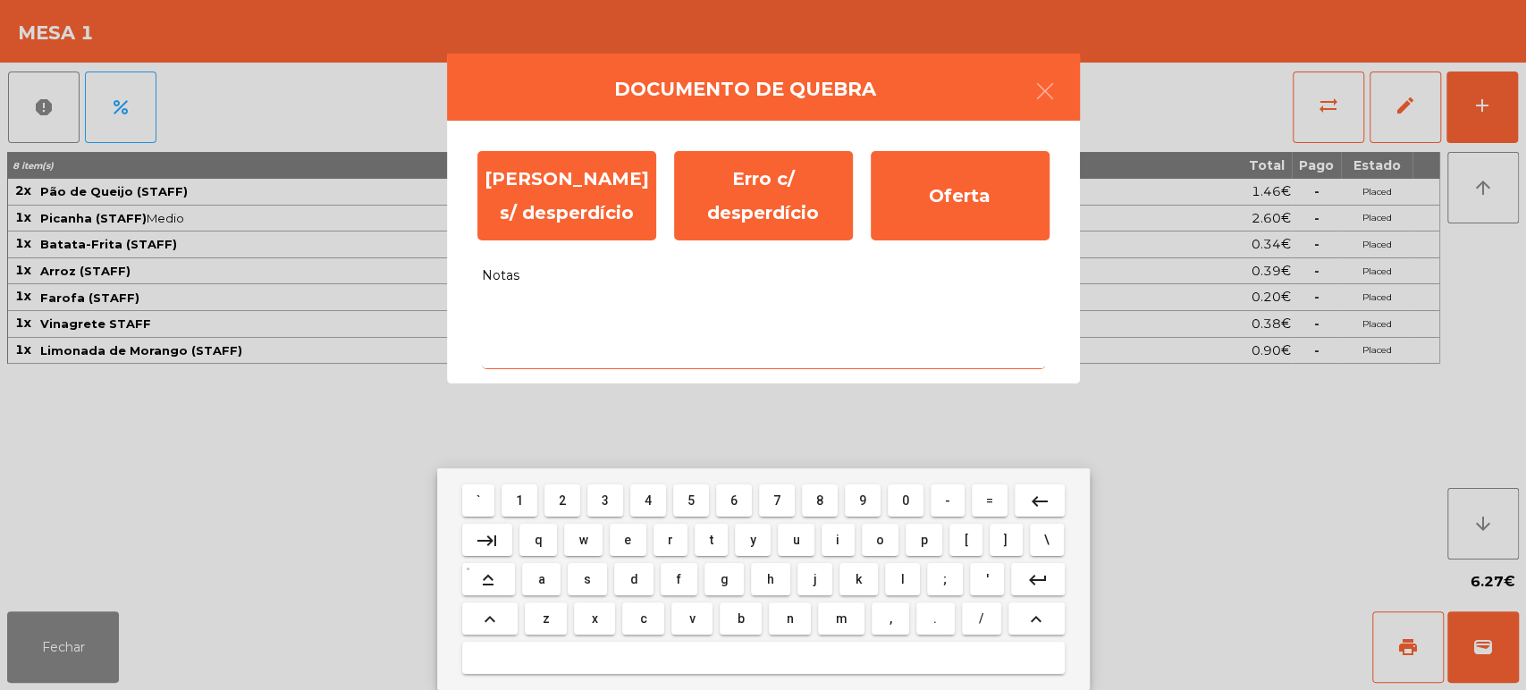
click at [659, 554] on button "r" at bounding box center [670, 540] width 35 height 32
click at [669, 539] on span "r" at bounding box center [670, 540] width 5 height 14
type textarea "**"
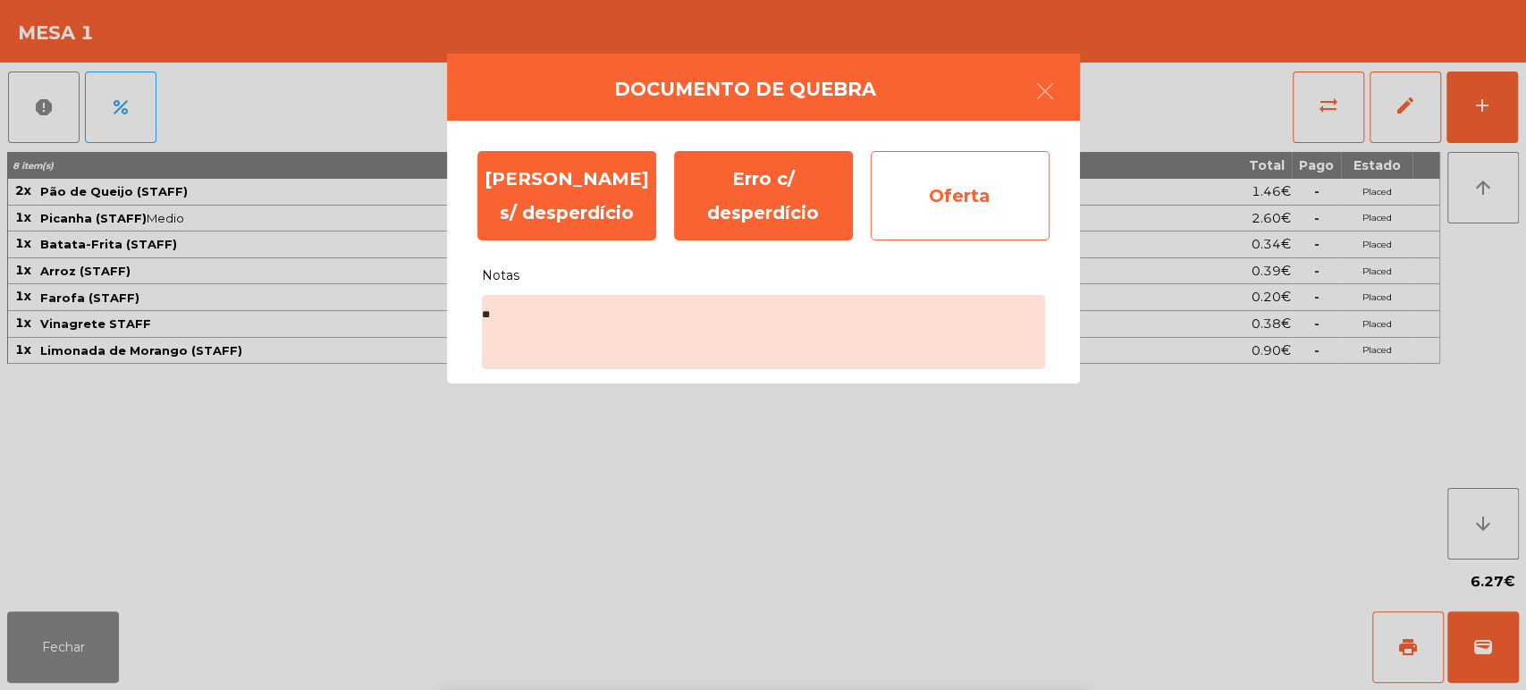
click at [949, 215] on div "Oferta" at bounding box center [960, 195] width 179 height 89
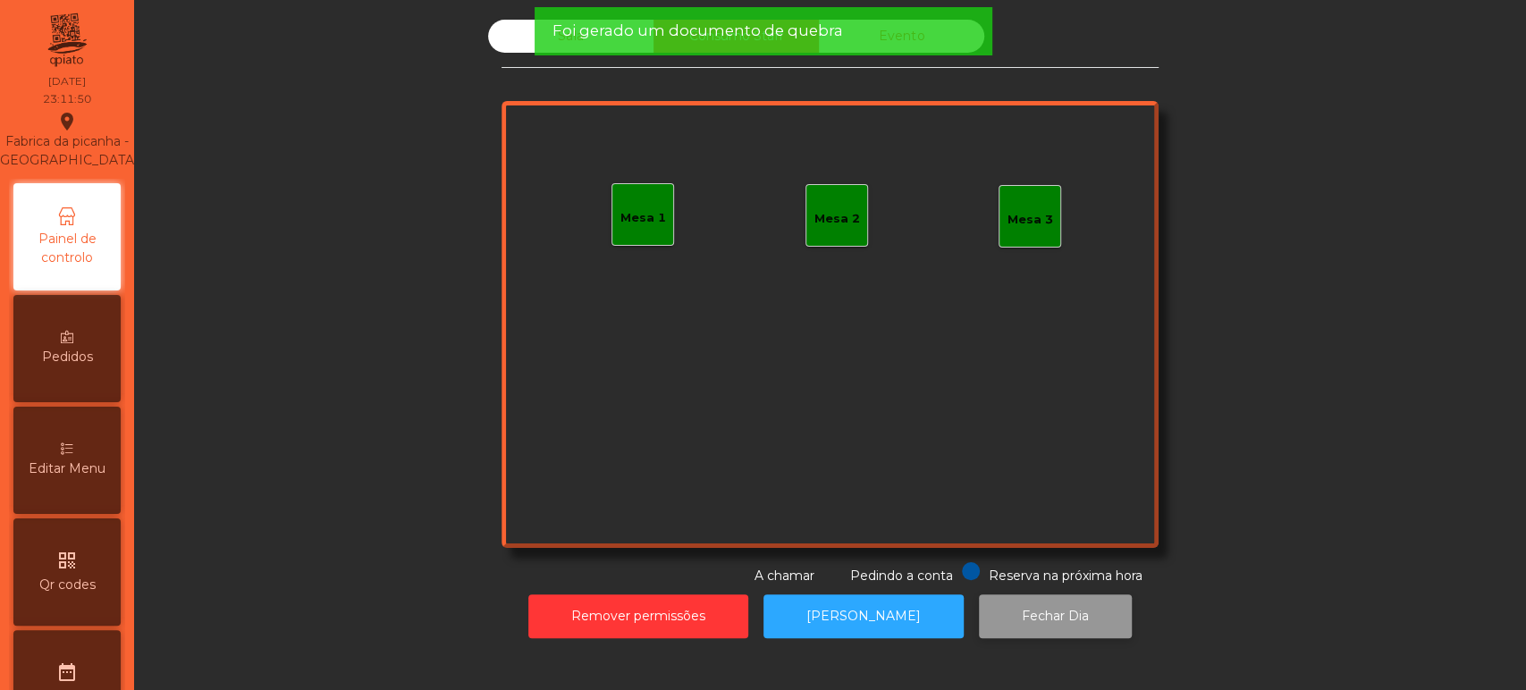
click at [1010, 597] on button "Fechar Dia" at bounding box center [1055, 616] width 153 height 44
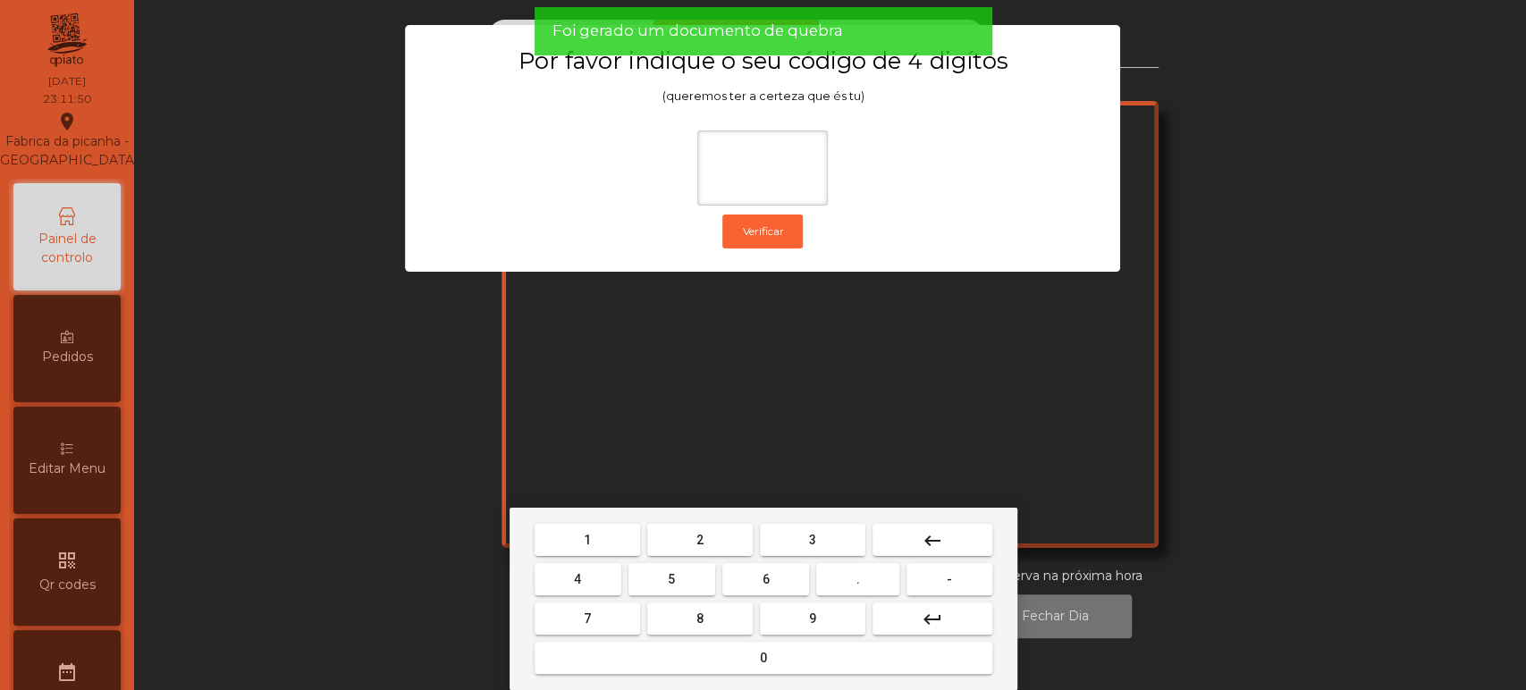
click at [586, 537] on span "1" at bounding box center [587, 540] width 7 height 14
click at [779, 529] on button "3" at bounding box center [812, 540] width 105 height 32
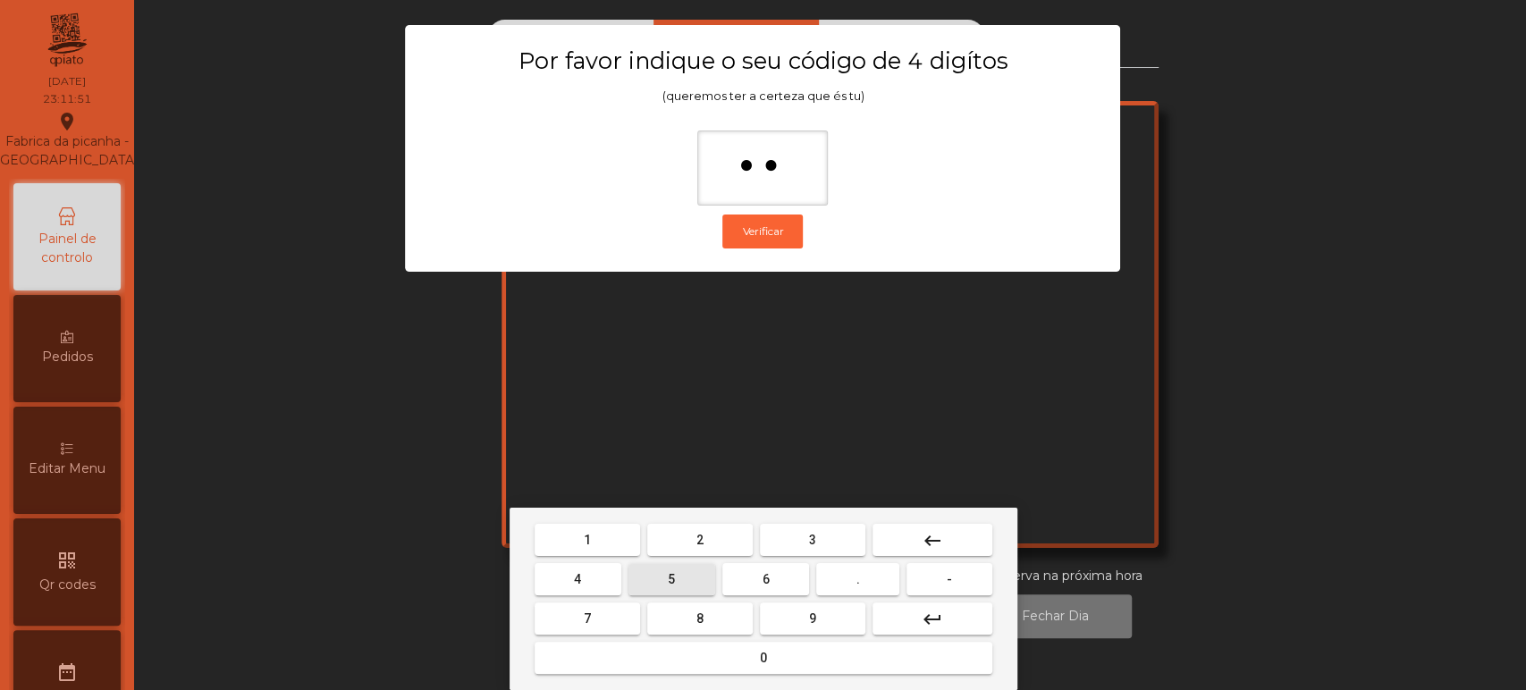
click at [671, 576] on span "5" at bounding box center [671, 579] width 7 height 14
click at [705, 657] on button "0" at bounding box center [763, 658] width 458 height 32
type input "****"
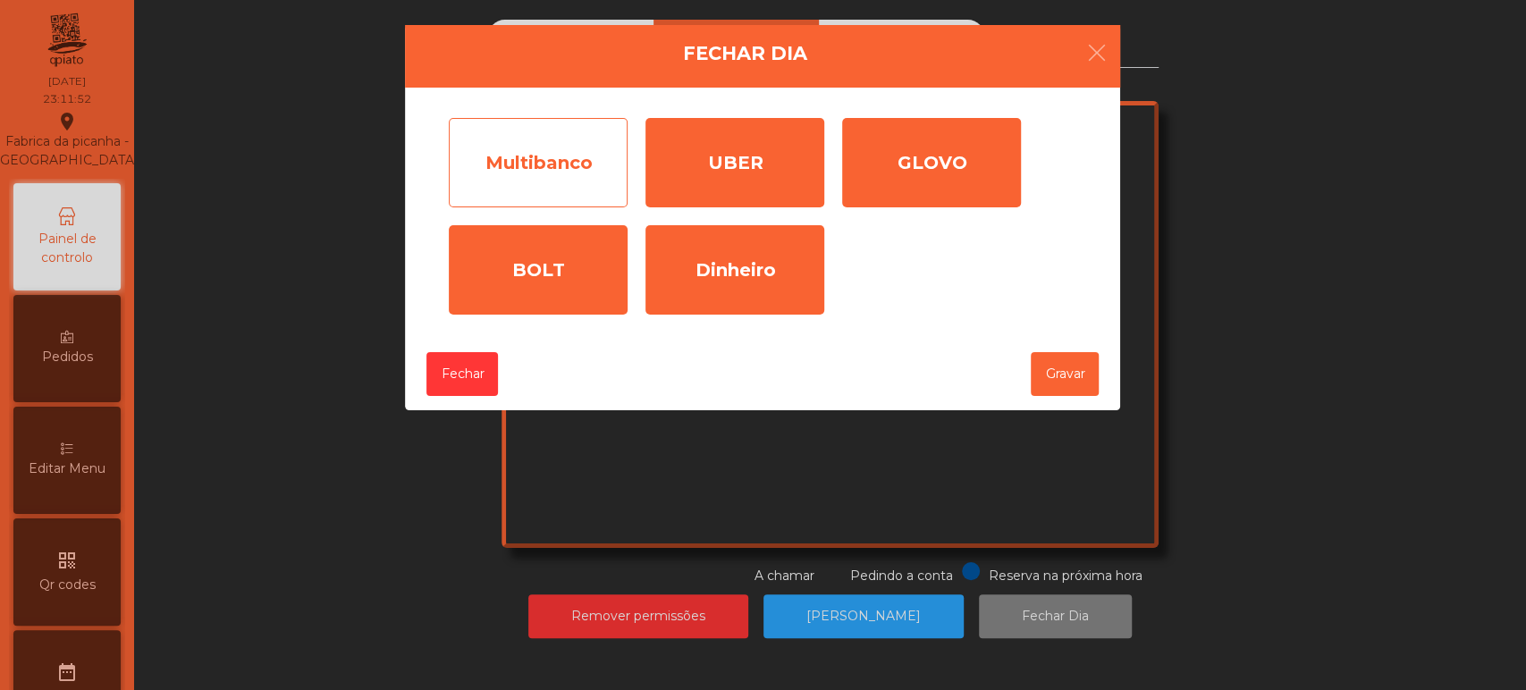
click at [576, 144] on div "Multibanco" at bounding box center [538, 162] width 179 height 89
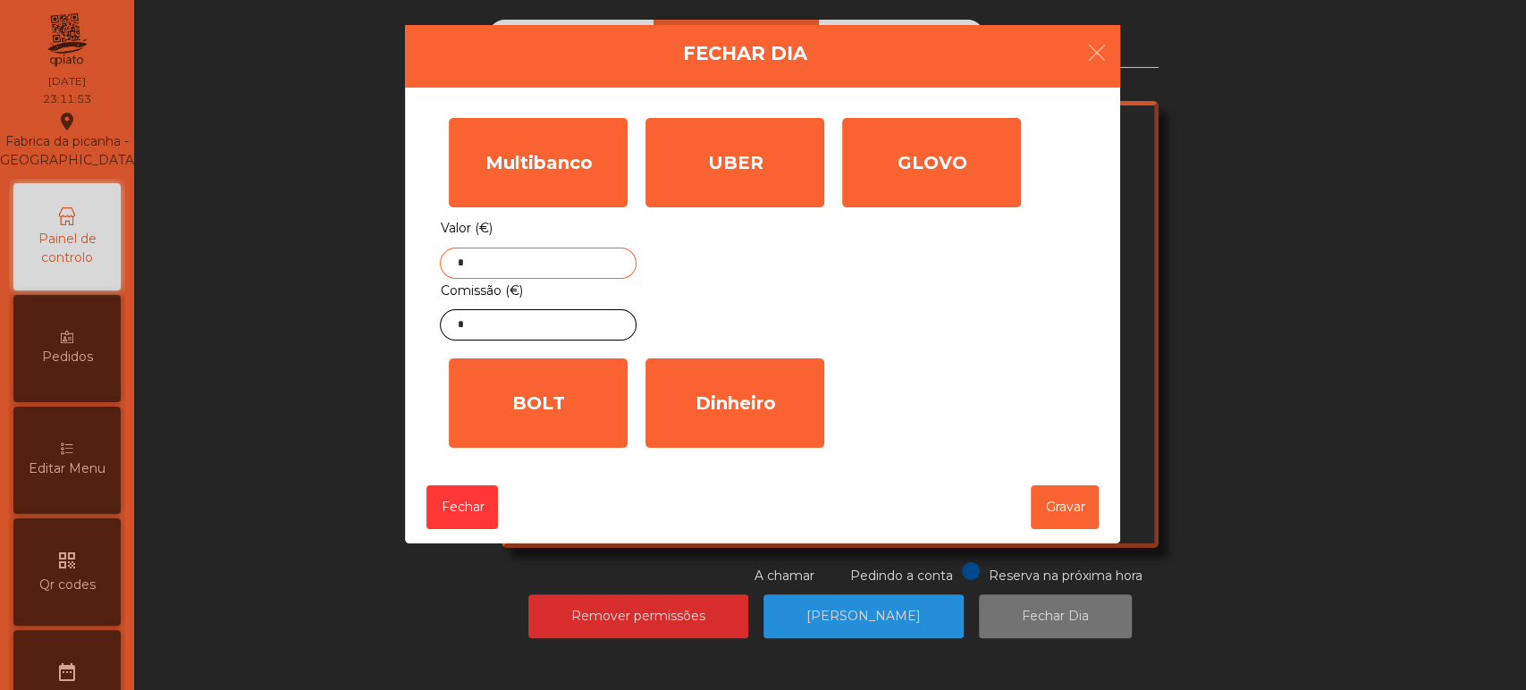
click at [544, 265] on input "*" at bounding box center [538, 263] width 197 height 31
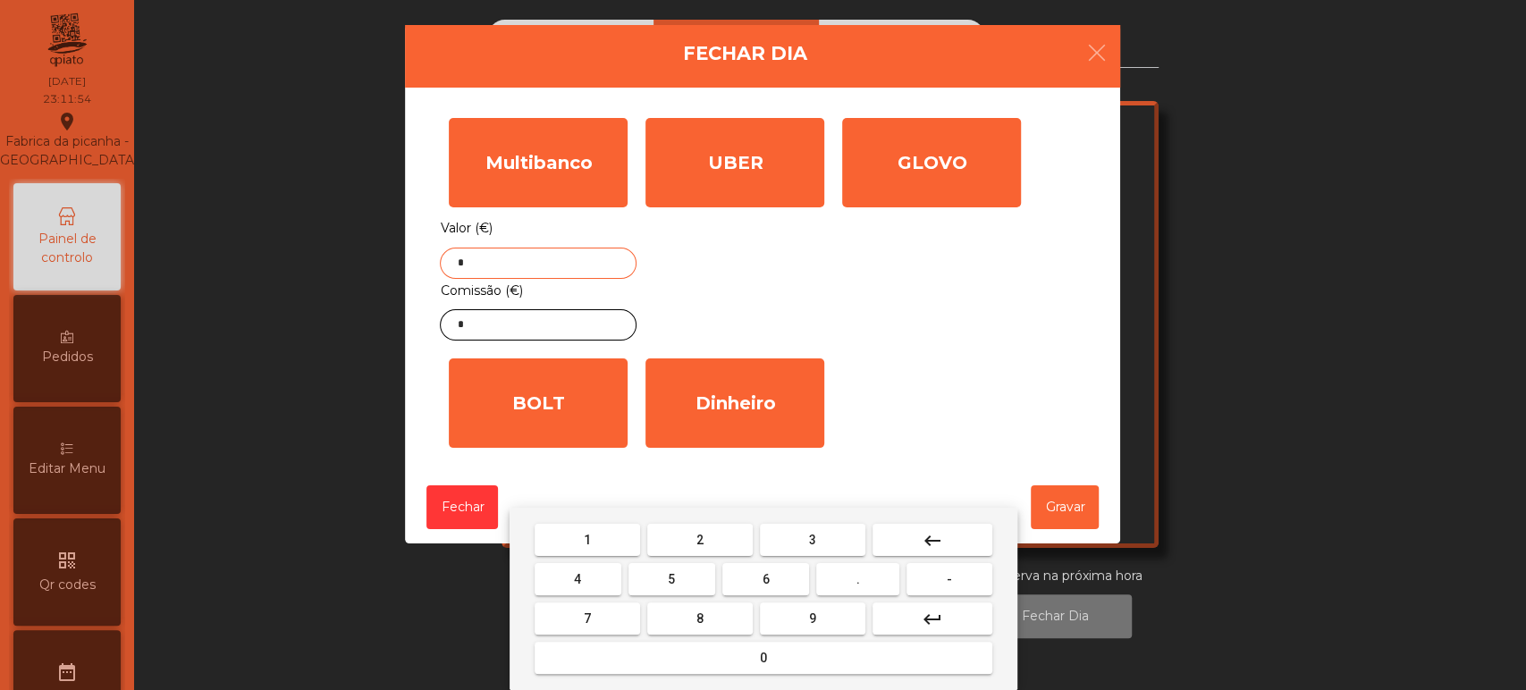
click at [915, 537] on button "keyboard_backspace" at bounding box center [932, 540] width 120 height 32
click at [767, 585] on span "6" at bounding box center [765, 579] width 7 height 14
click at [699, 618] on span "8" at bounding box center [699, 618] width 7 height 14
click at [763, 575] on span "6" at bounding box center [765, 579] width 7 height 14
click at [837, 581] on button "." at bounding box center [857, 579] width 83 height 32
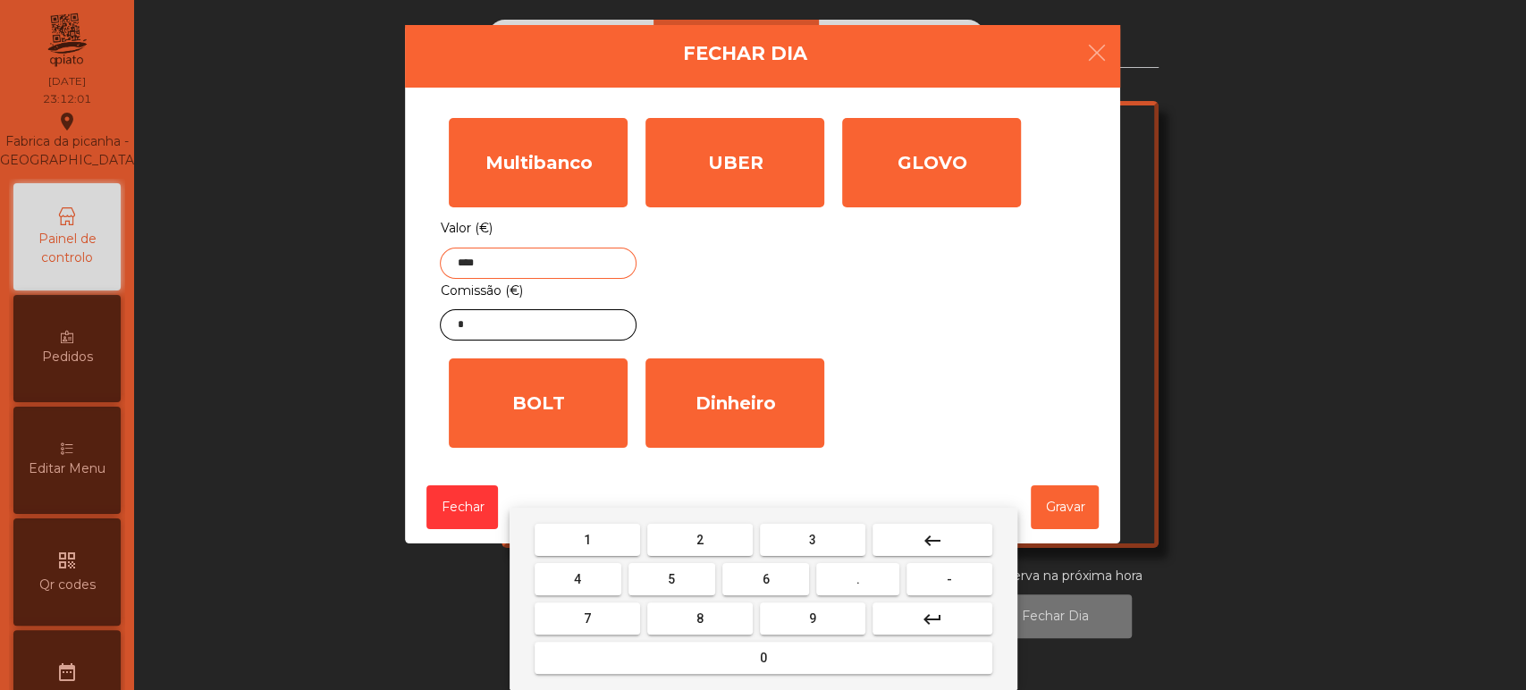
click at [830, 526] on button "3" at bounding box center [812, 540] width 105 height 32
click at [794, 620] on button "9" at bounding box center [812, 618] width 105 height 32
type input "******"
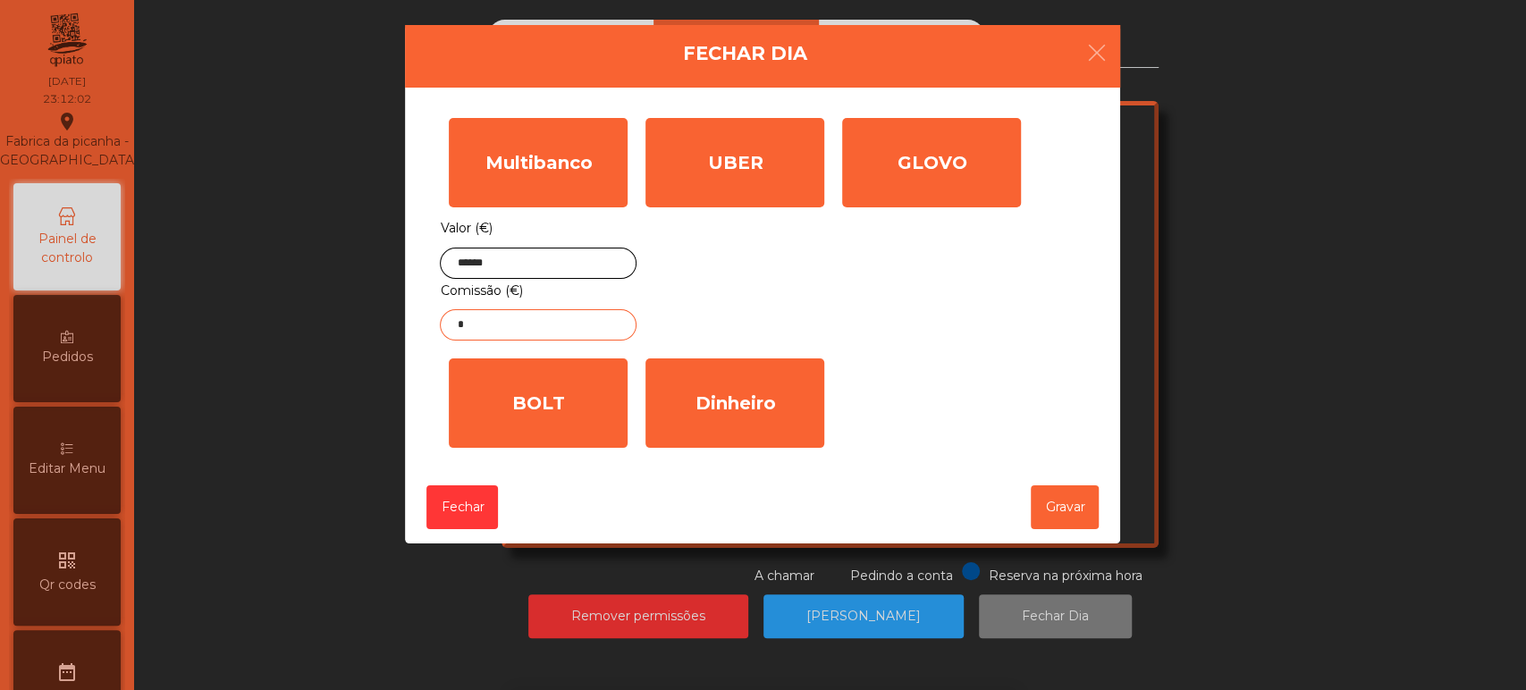
click at [561, 321] on input "*" at bounding box center [538, 324] width 197 height 31
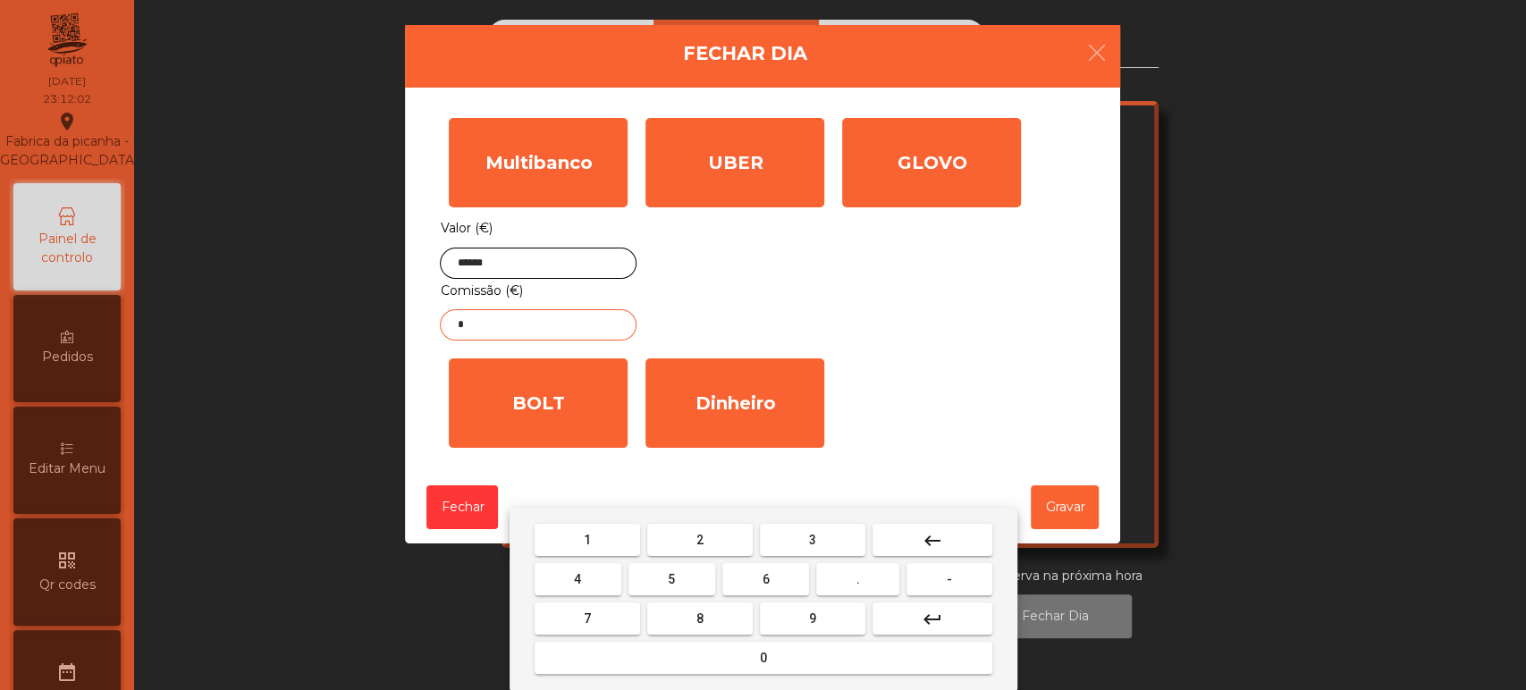
click at [943, 529] on button "keyboard_backspace" at bounding box center [932, 540] width 120 height 32
click at [766, 576] on span "6" at bounding box center [765, 579] width 7 height 14
click at [874, 579] on button "." at bounding box center [857, 579] width 83 height 32
click at [586, 536] on span "1" at bounding box center [587, 540] width 7 height 14
click at [808, 553] on button "3" at bounding box center [812, 540] width 105 height 32
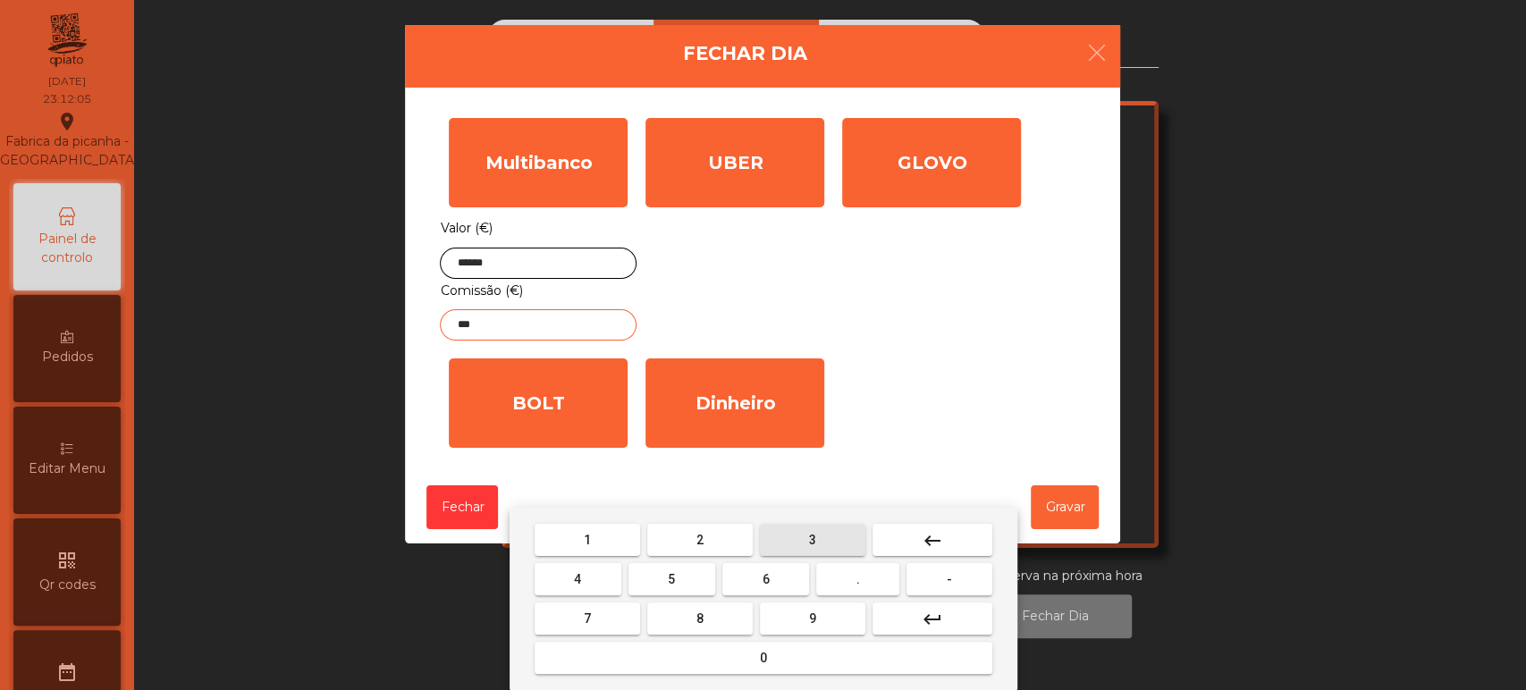
type input "****"
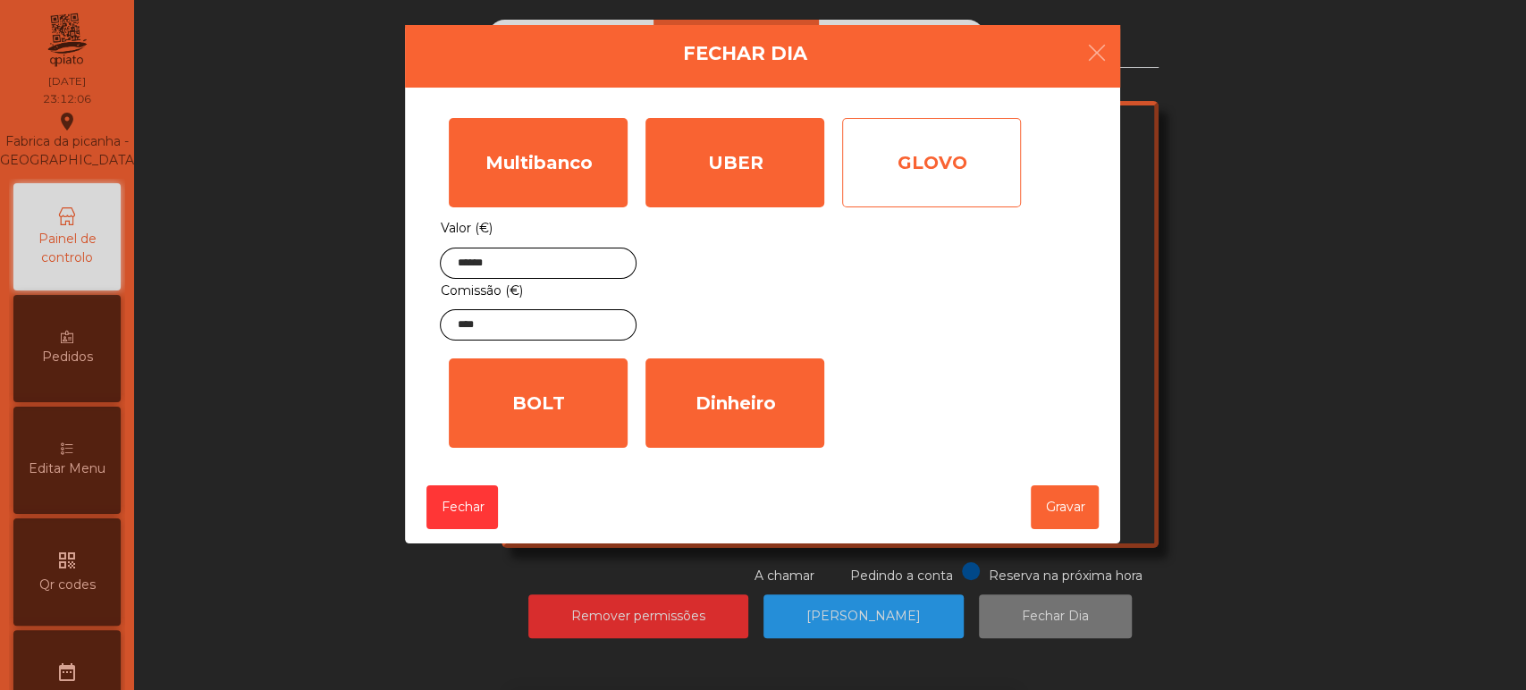
click at [896, 175] on div "GLOVO" at bounding box center [931, 162] width 179 height 89
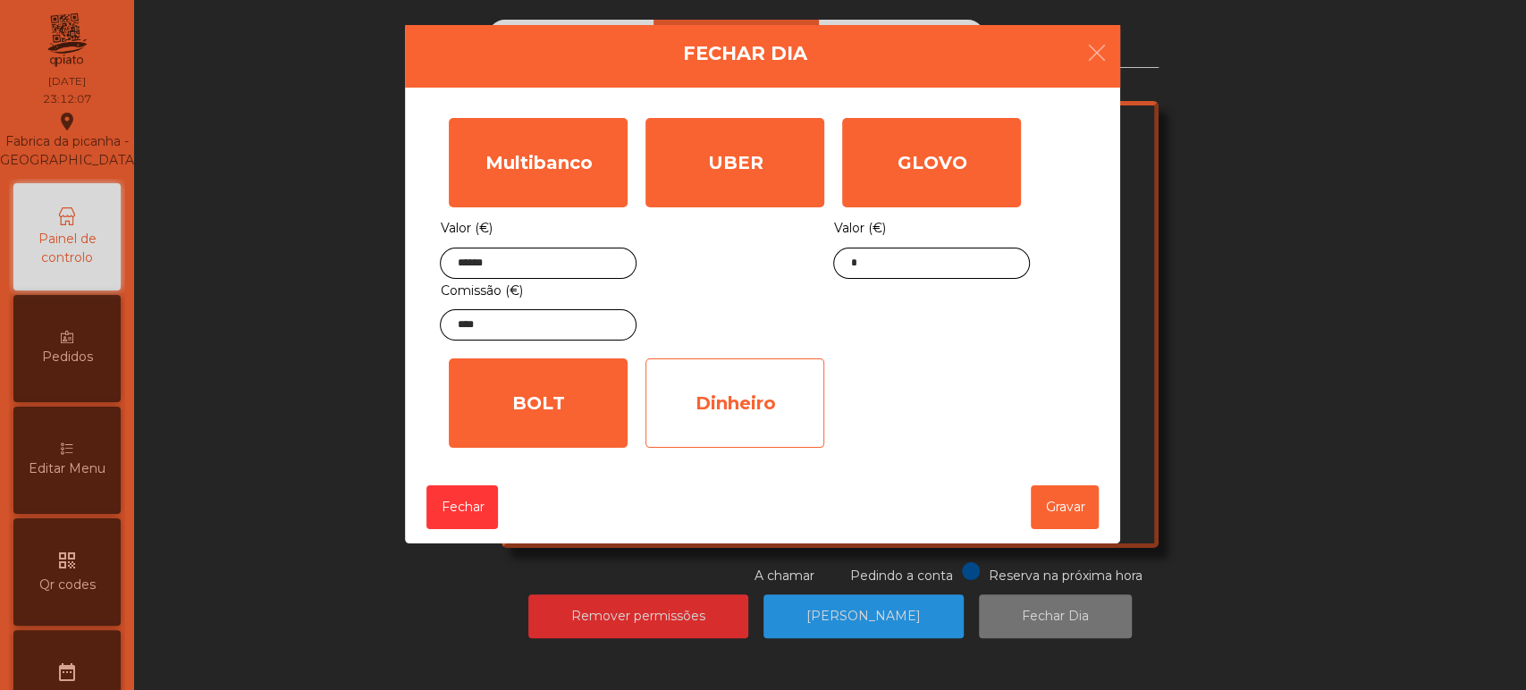
click at [779, 405] on div "Dinheiro" at bounding box center [734, 402] width 179 height 89
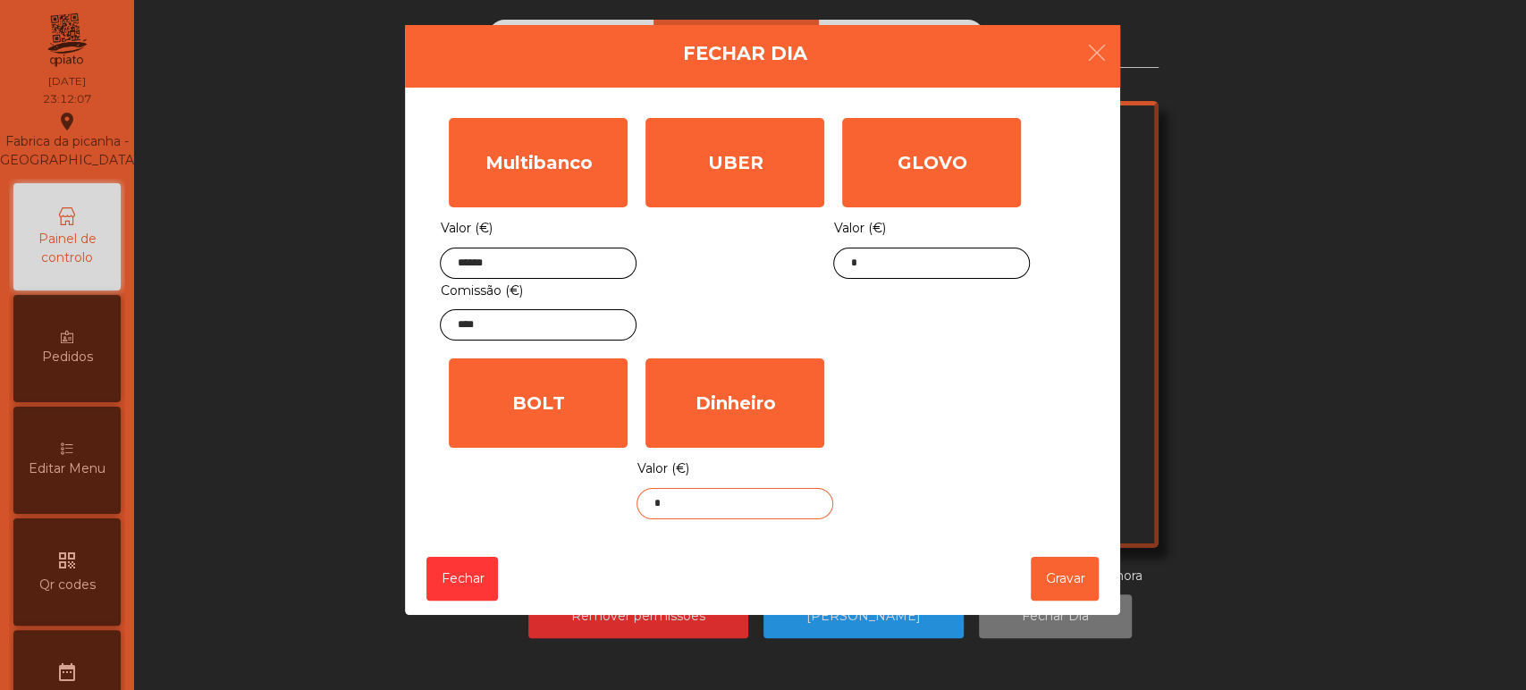
click at [738, 505] on input "*" at bounding box center [734, 503] width 197 height 31
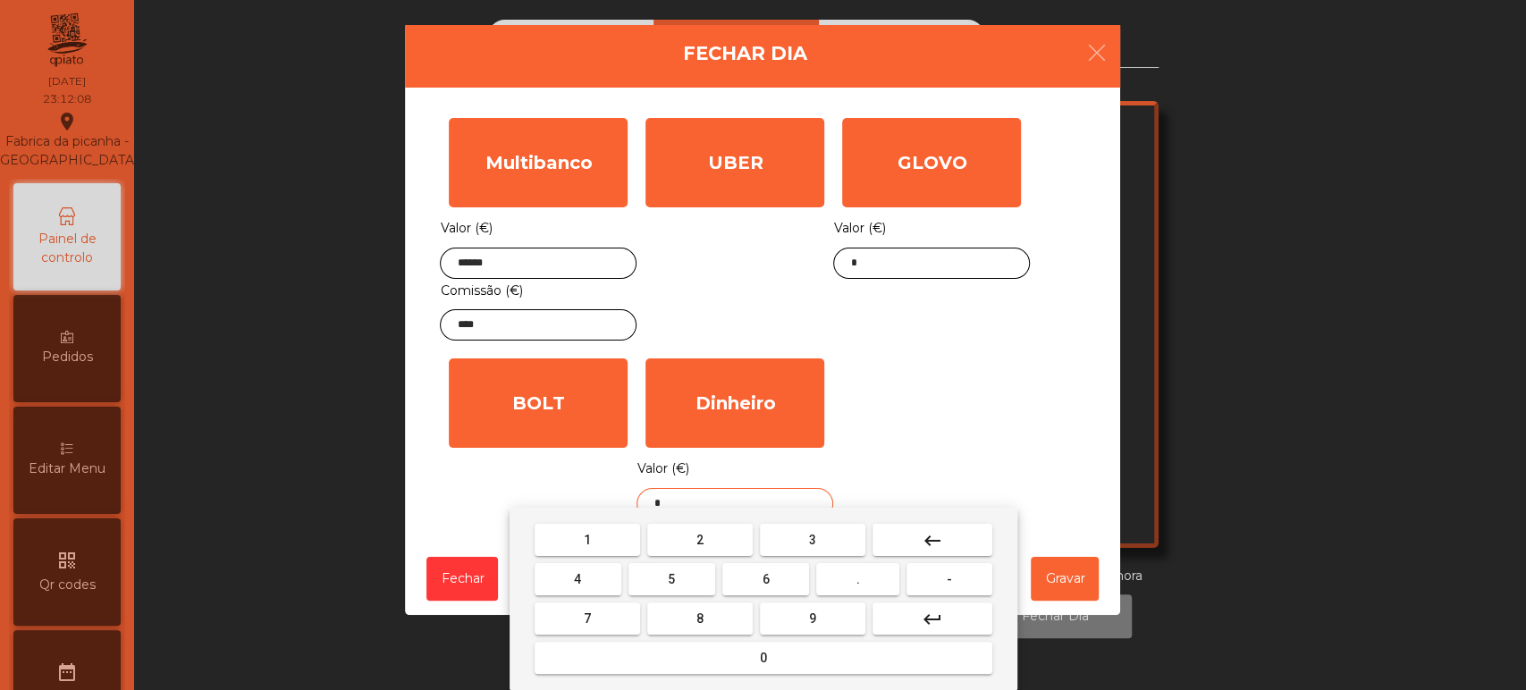
click at [916, 536] on button "keyboard_backspace" at bounding box center [932, 540] width 120 height 32
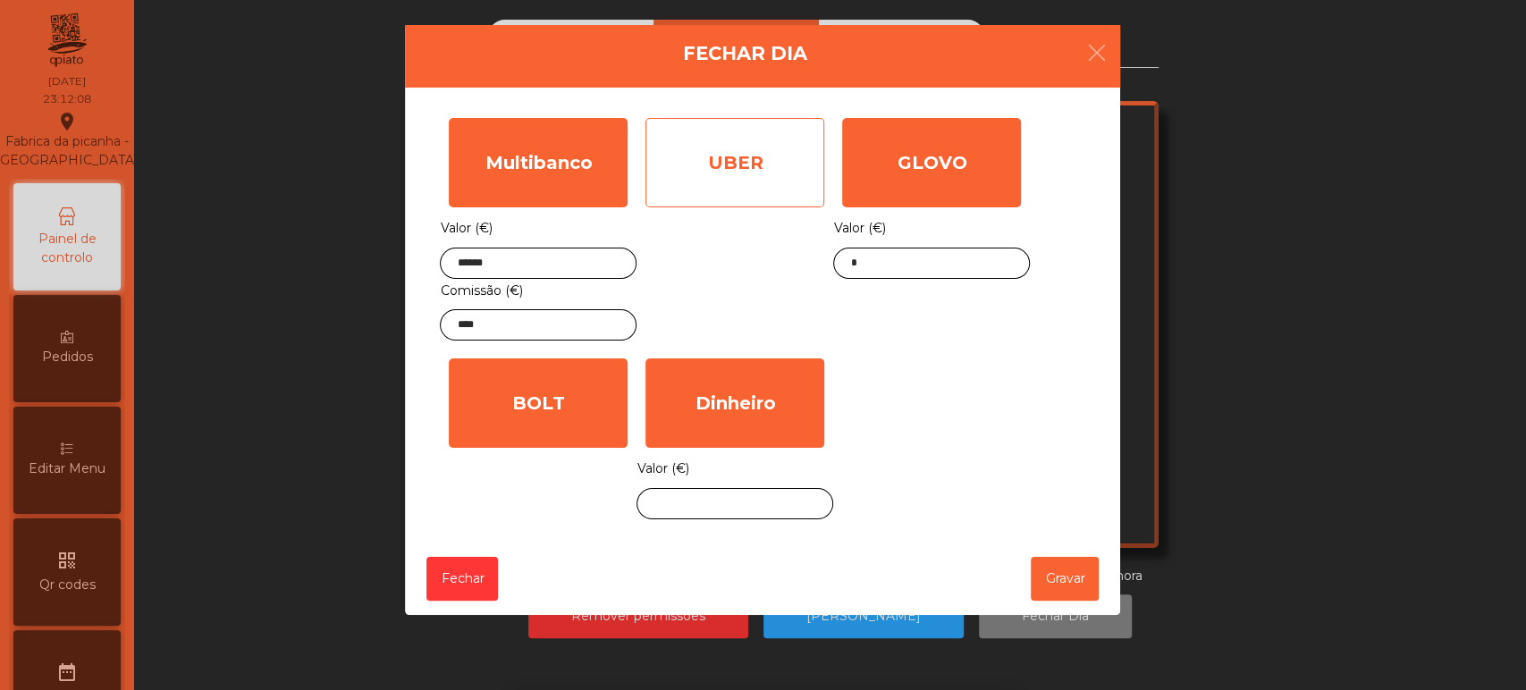
click at [770, 184] on div "UBER" at bounding box center [734, 162] width 179 height 89
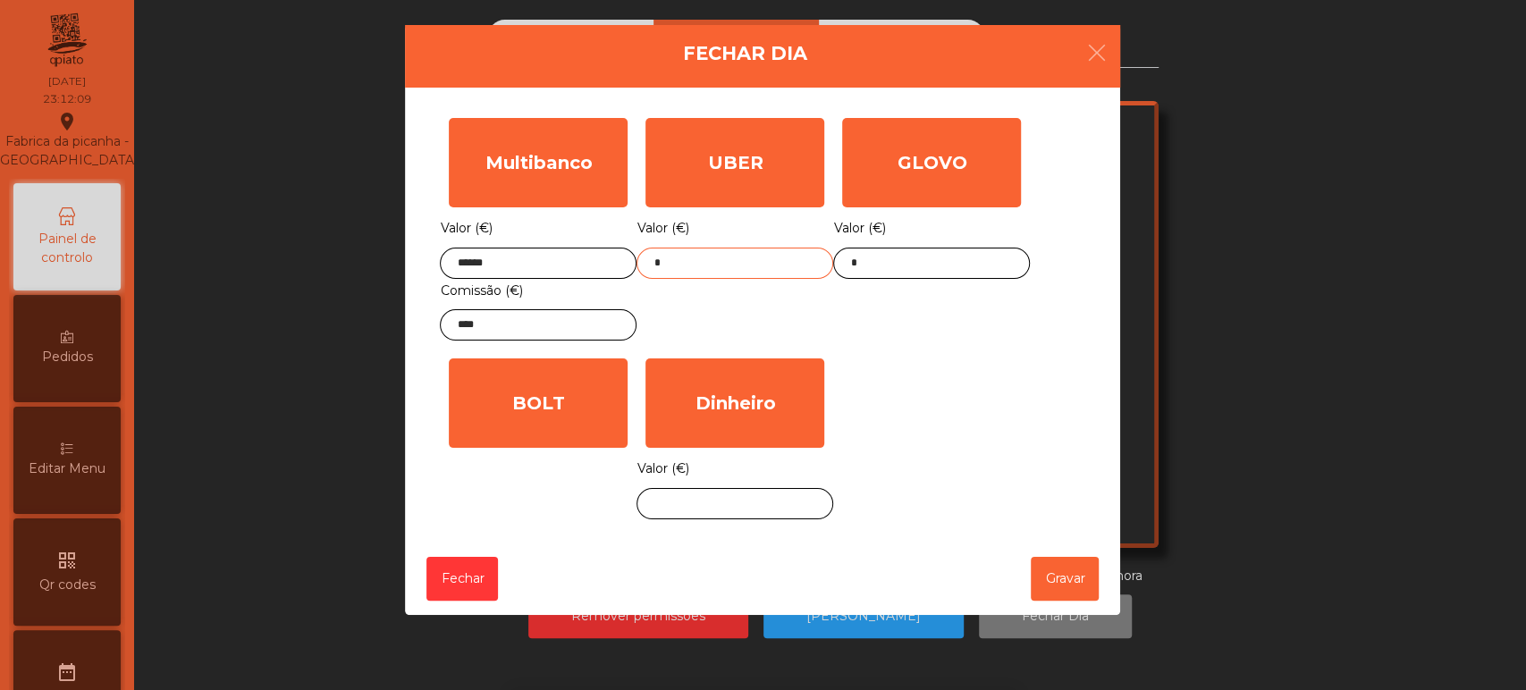
click at [753, 267] on input "*" at bounding box center [734, 263] width 197 height 31
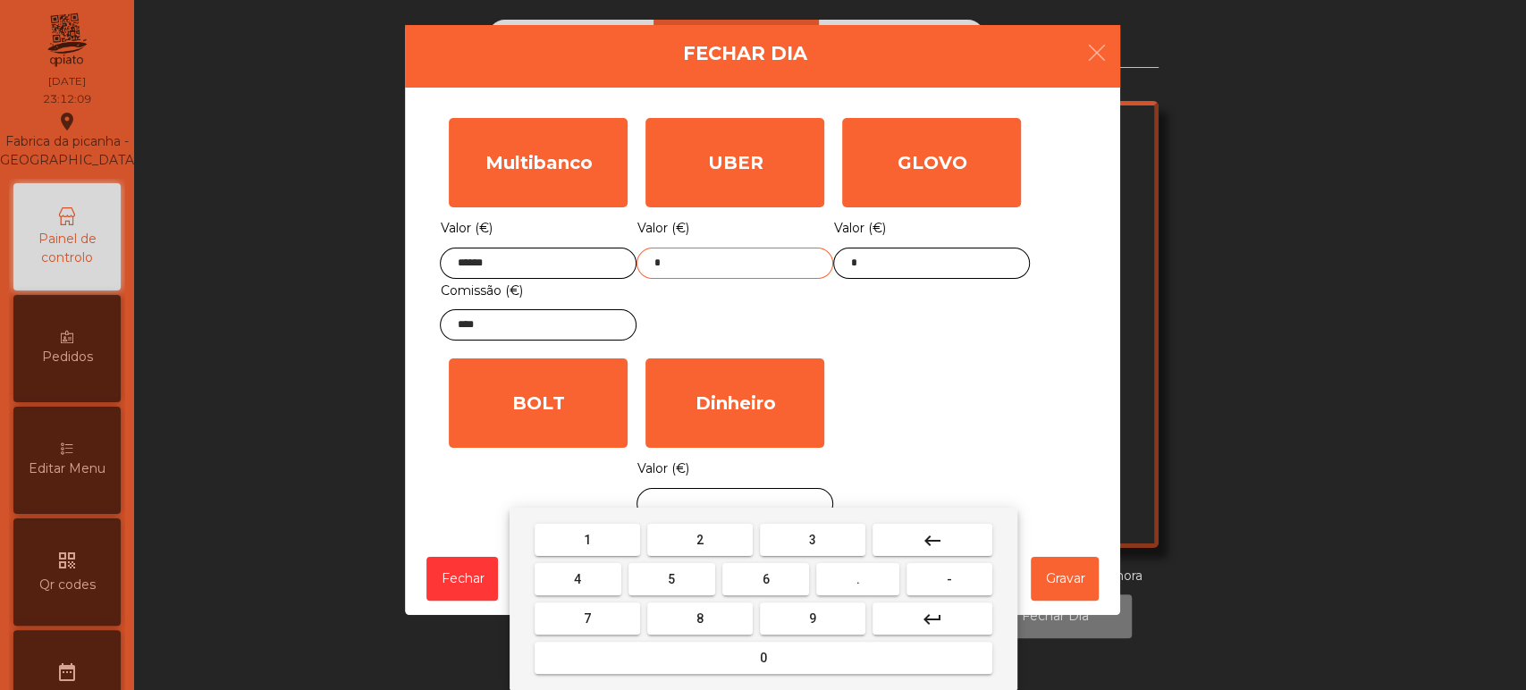
click at [911, 532] on button "keyboard_backspace" at bounding box center [932, 540] width 120 height 32
click at [586, 539] on span "1" at bounding box center [587, 540] width 7 height 14
click at [799, 621] on button "9" at bounding box center [812, 618] width 105 height 32
click at [858, 579] on span "." at bounding box center [858, 579] width 4 height 14
click at [685, 620] on button "8" at bounding box center [699, 618] width 105 height 32
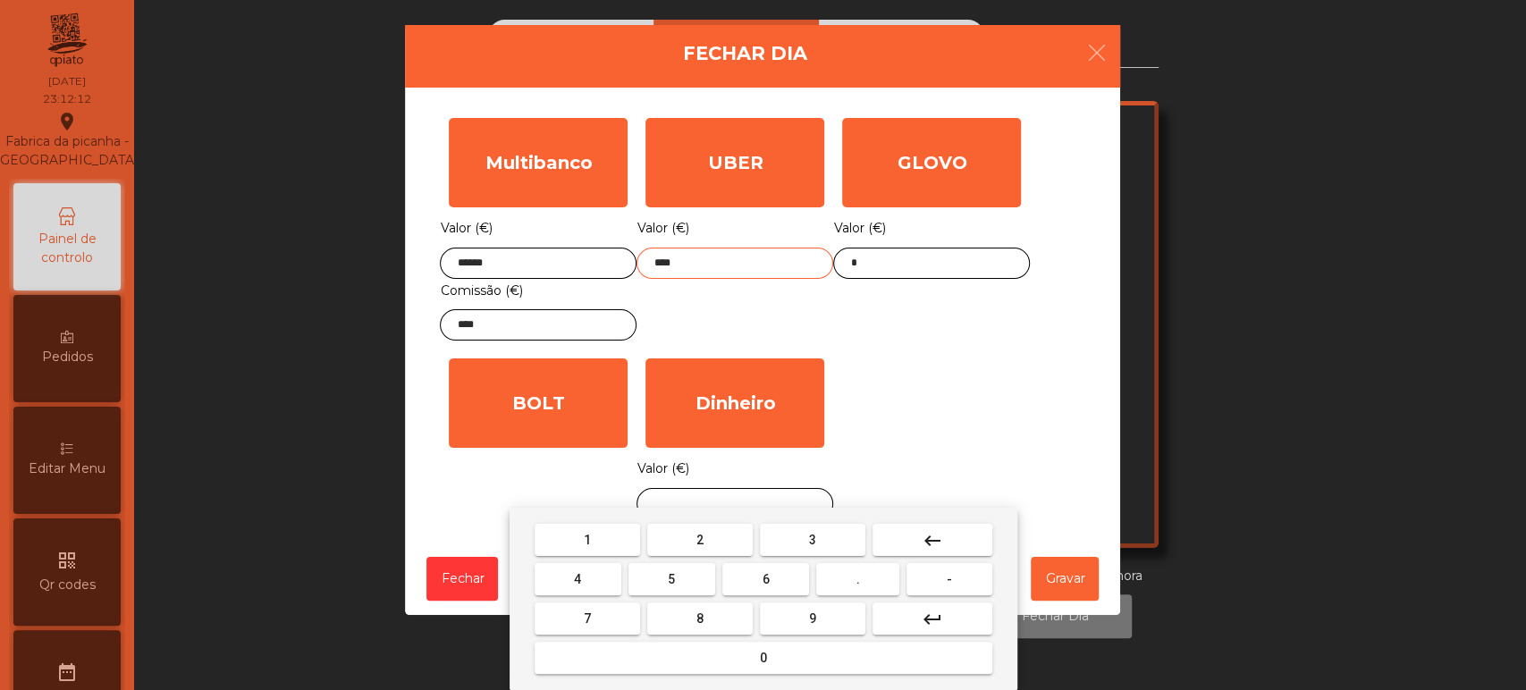
click at [701, 602] on button "8" at bounding box center [699, 618] width 105 height 32
type input "*****"
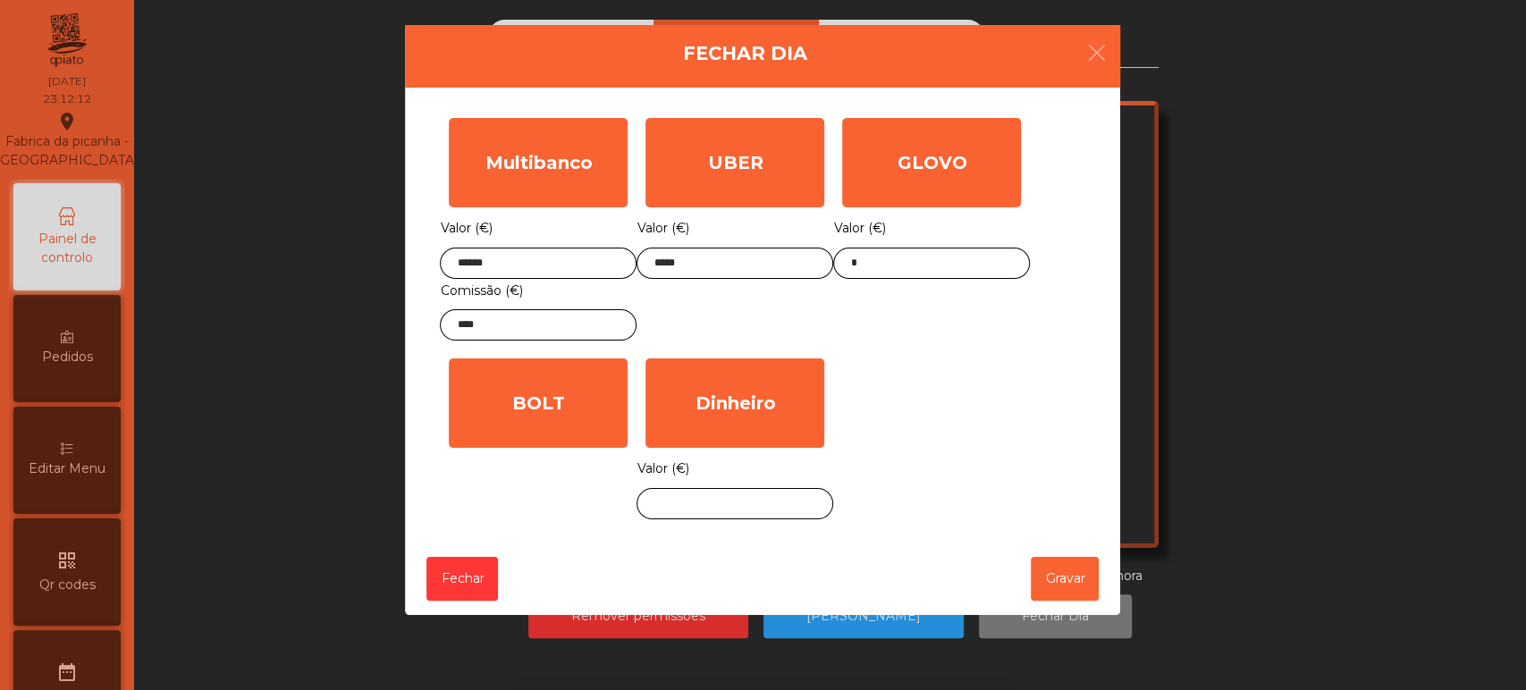
click at [1064, 593] on div "1 2 3 keyboard_backspace 4 5 6 . - 7 8 9 keyboard_return 0" at bounding box center [763, 599] width 1526 height 182
click at [1068, 586] on button "Gravar" at bounding box center [1065, 579] width 68 height 44
